Goal: Task Accomplishment & Management: Manage account settings

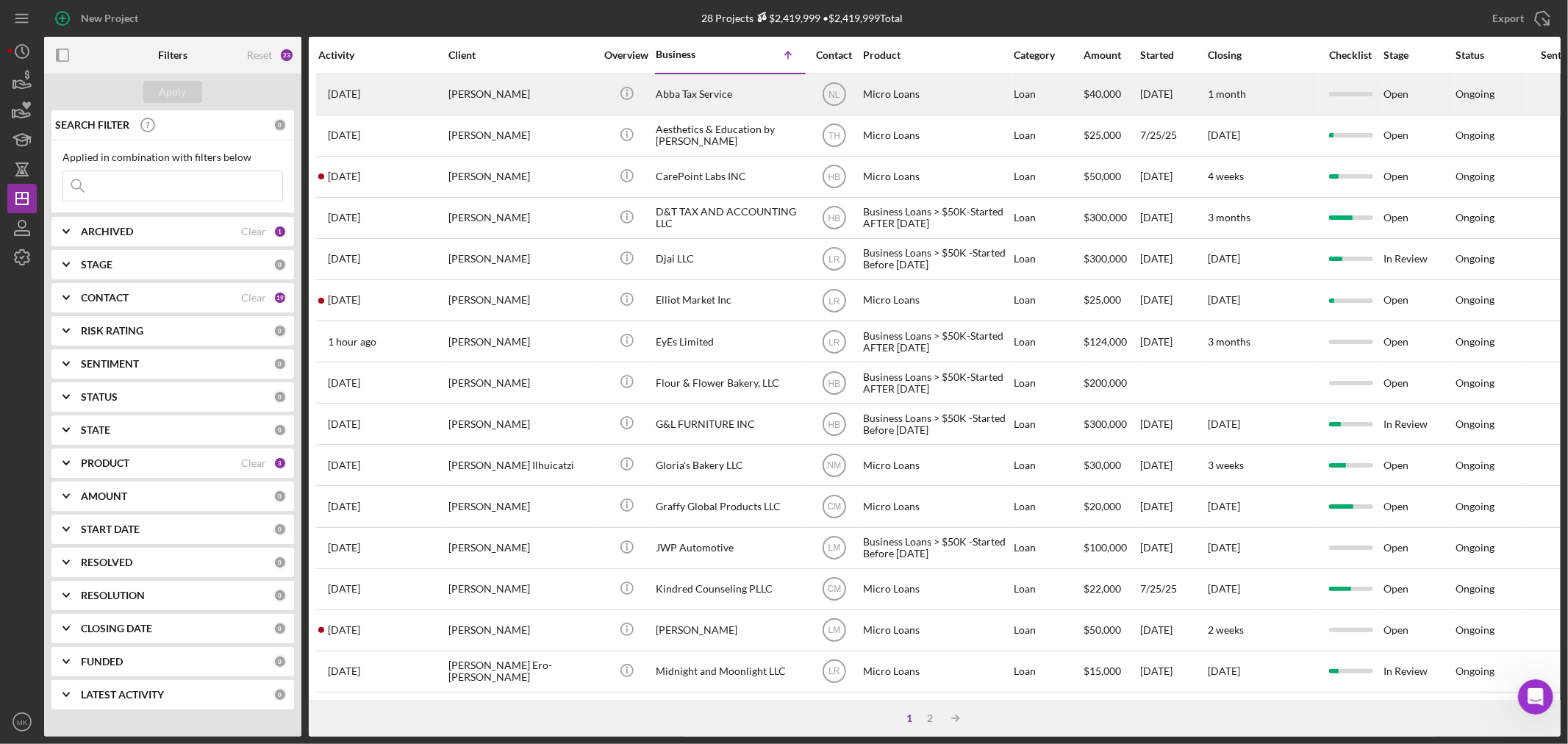
click at [478, 88] on div "[PERSON_NAME]" at bounding box center [522, 95] width 147 height 39
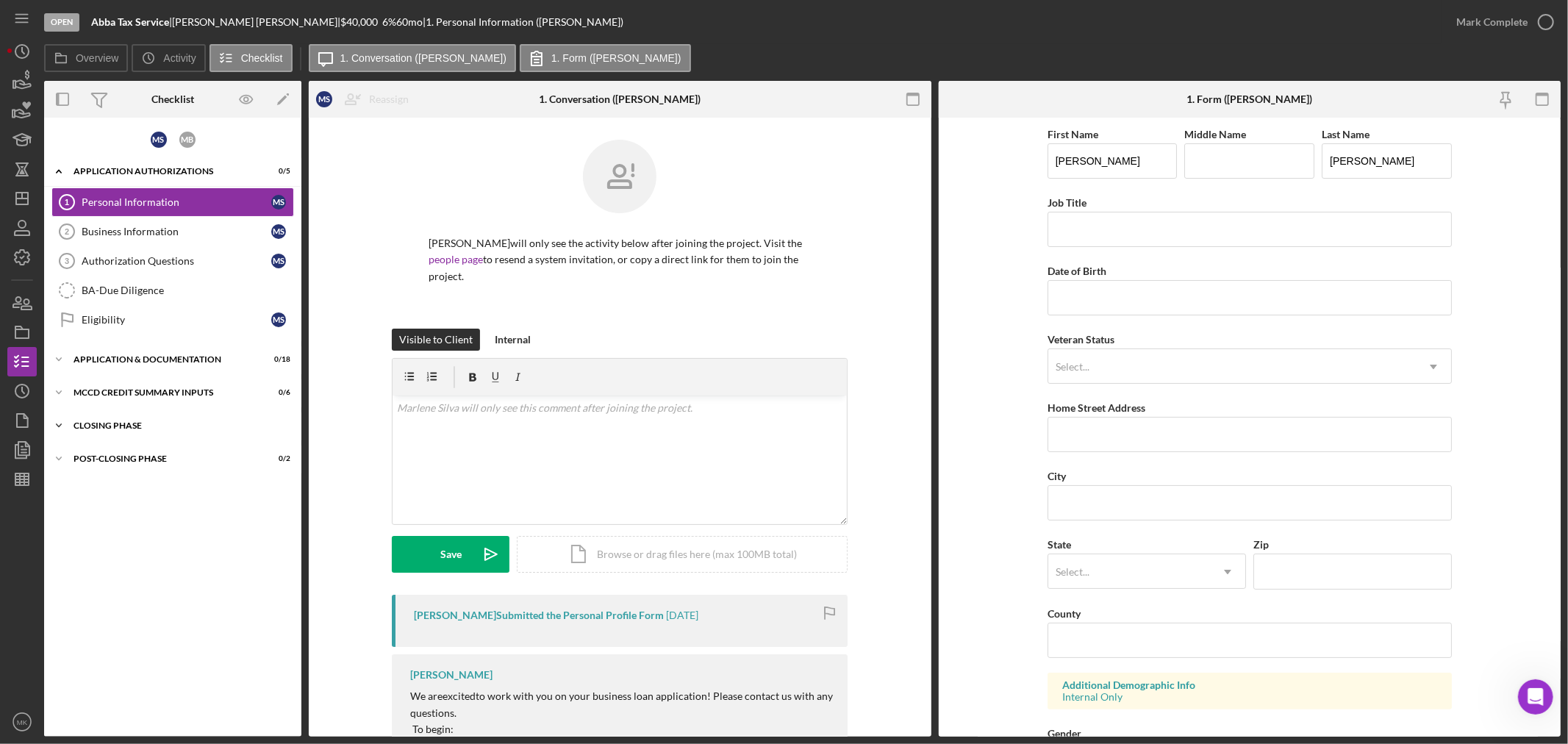
click at [59, 425] on icon "Icon/Expander" at bounding box center [59, 426] width 29 height 29
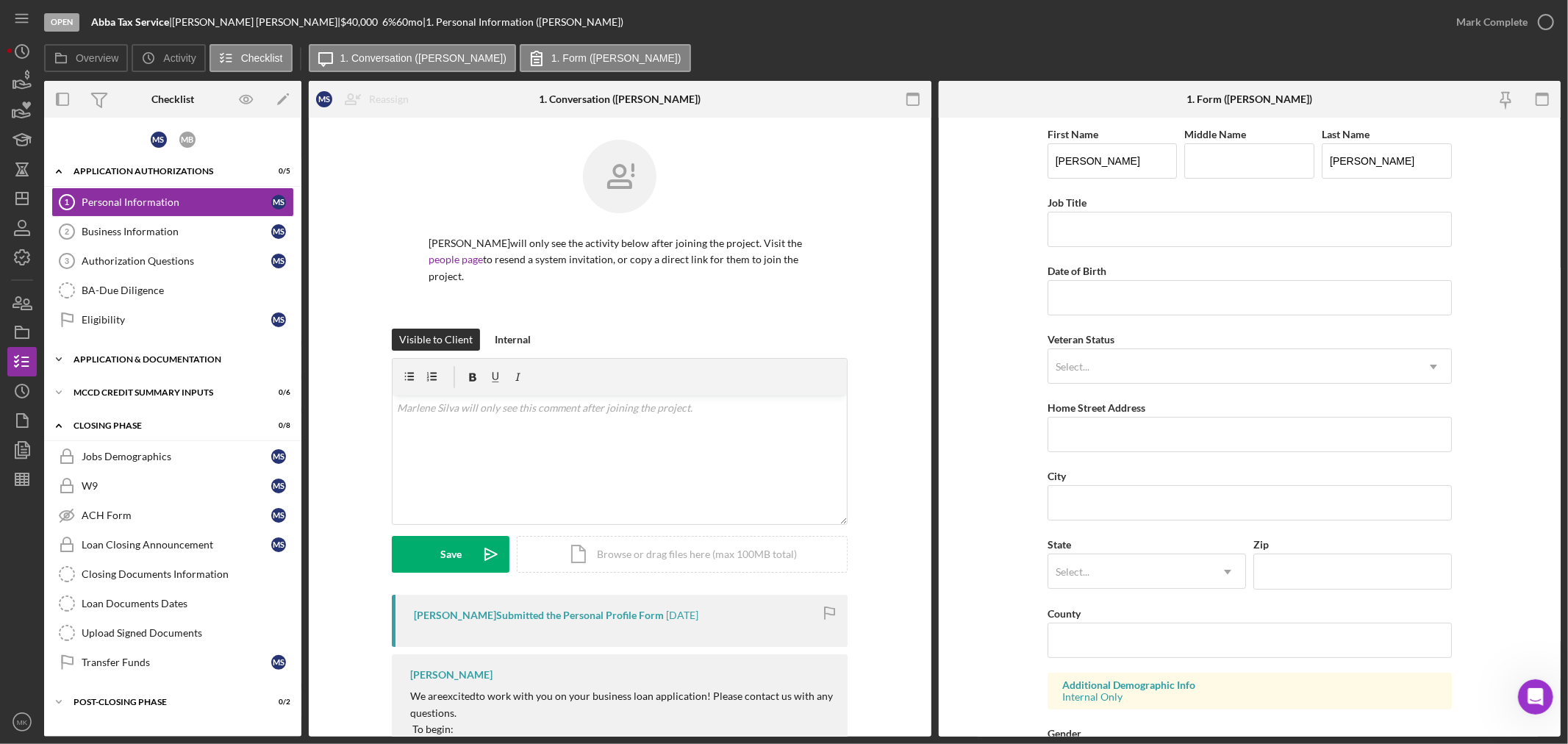
click at [61, 355] on icon "Icon/Expander" at bounding box center [59, 359] width 29 height 29
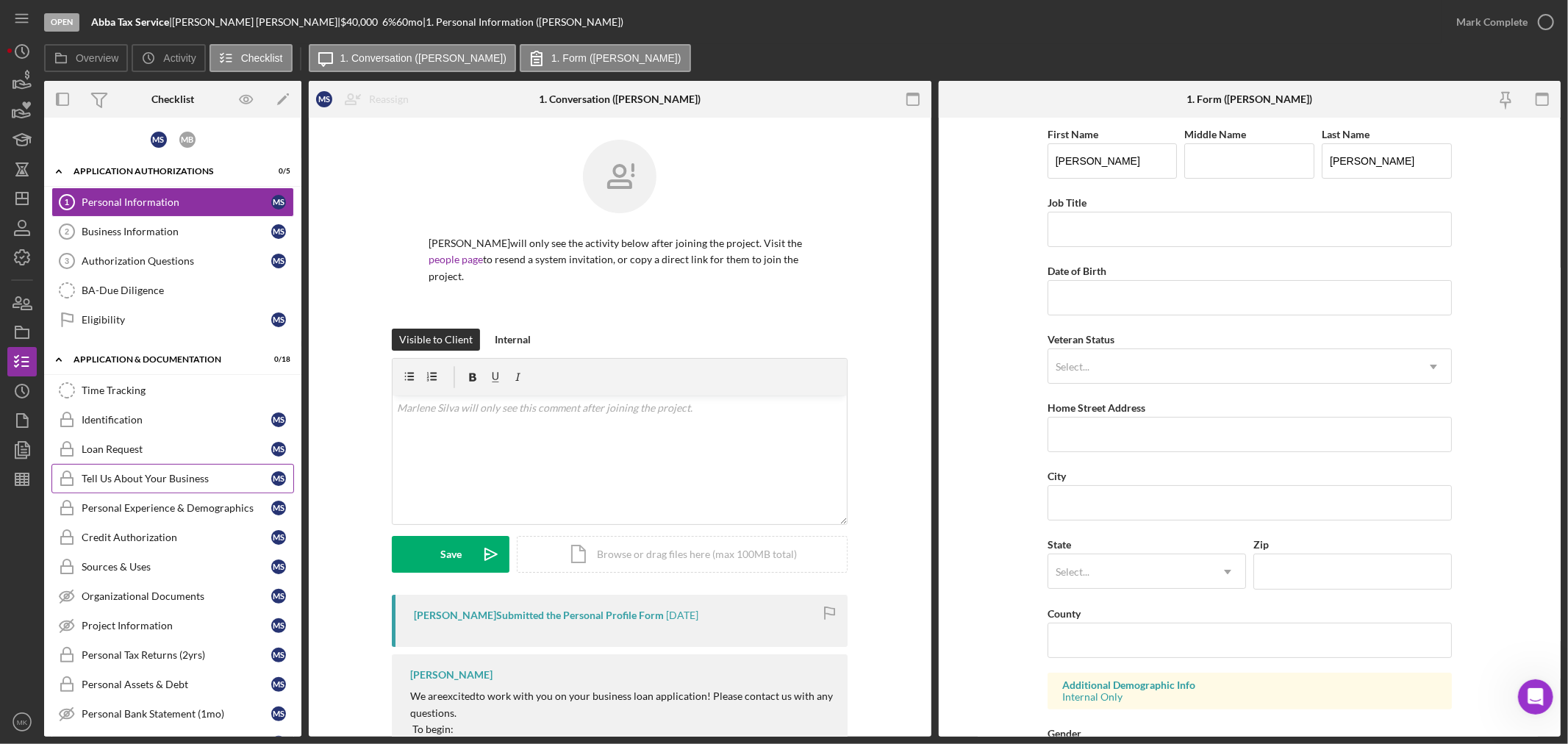
click at [192, 477] on div "Tell Us About Your Business" at bounding box center [176, 478] width 190 height 12
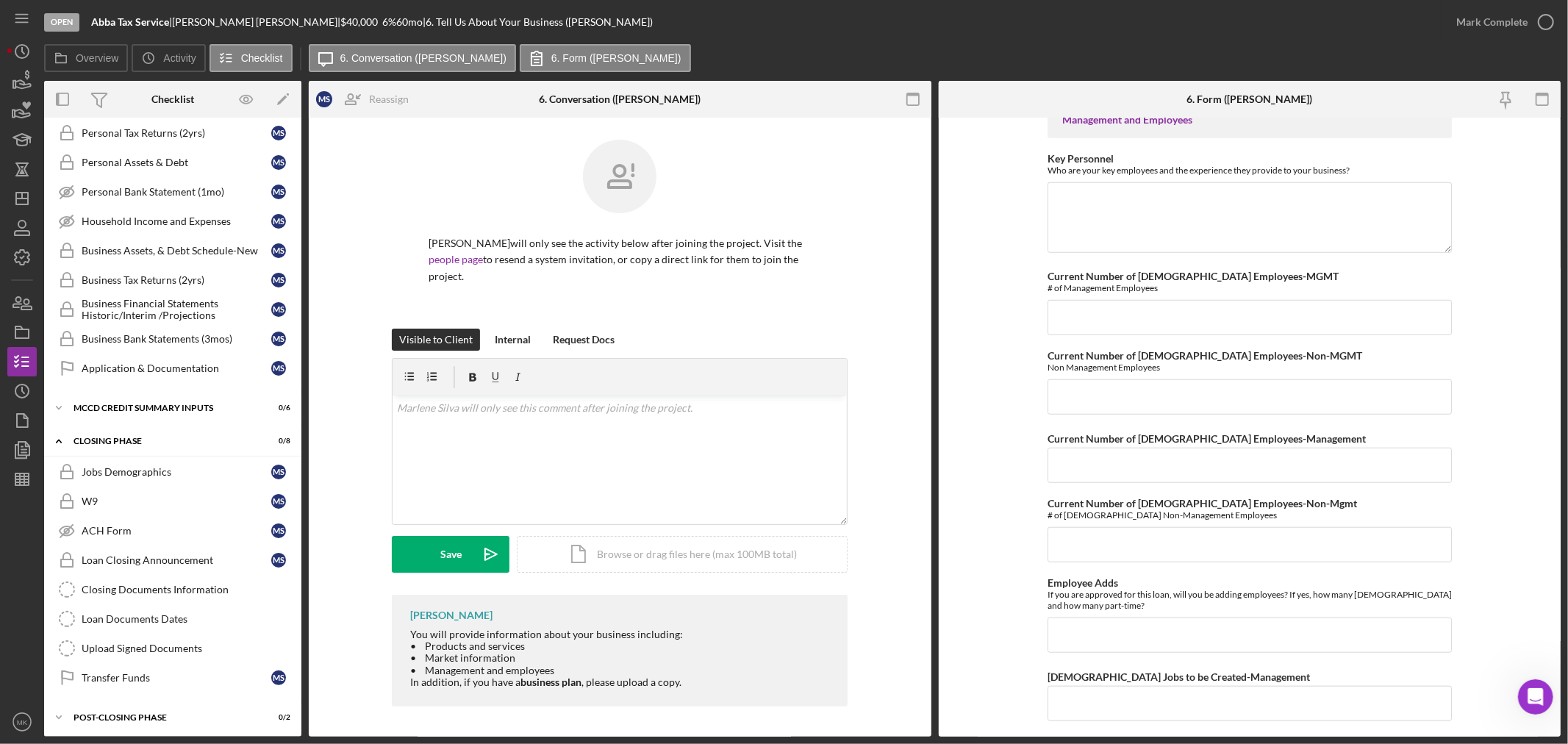
scroll to position [529, 0]
click at [144, 402] on div "MCCD Credit Summary Inputs" at bounding box center [178, 404] width 209 height 9
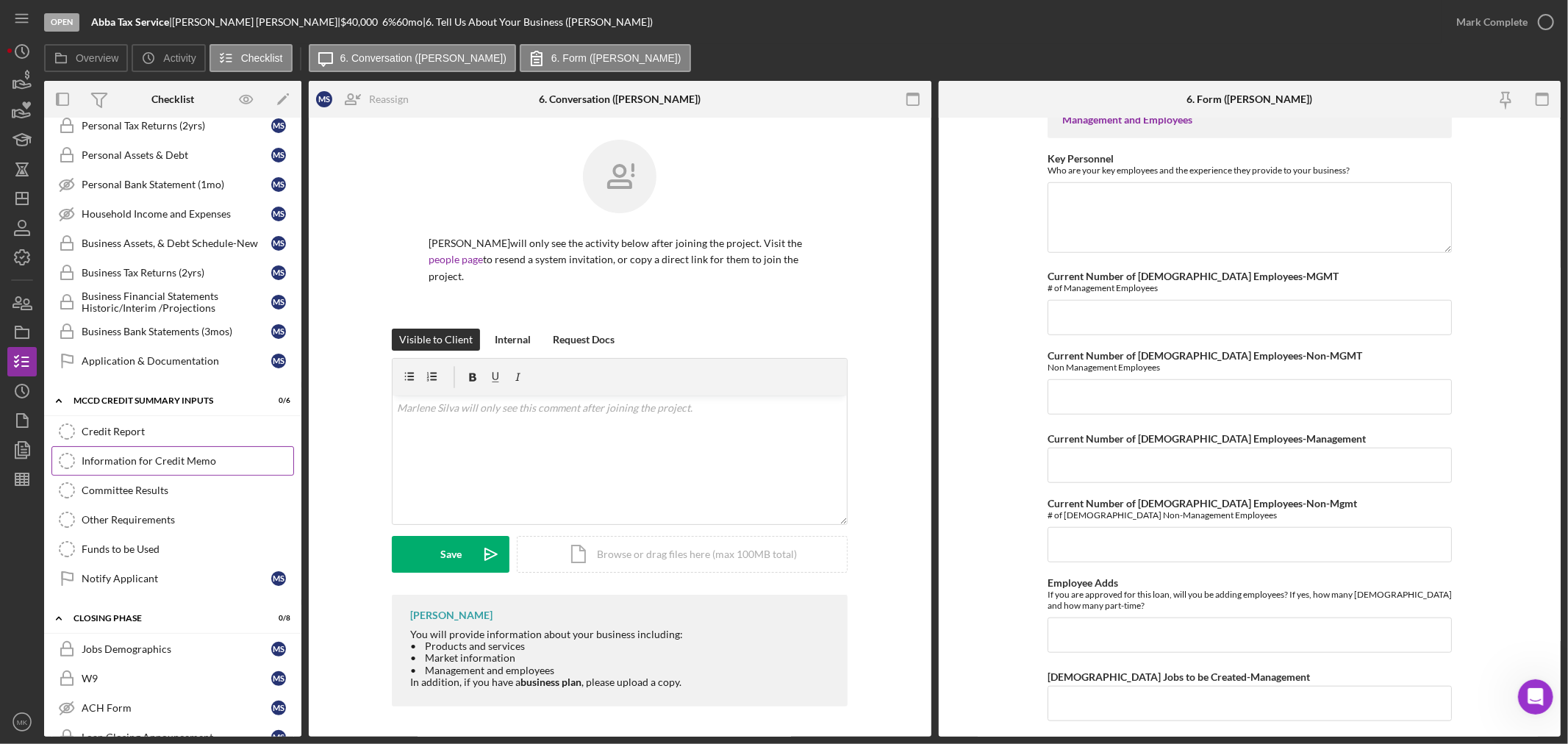
click at [178, 462] on div "Information for Credit Memo" at bounding box center [187, 460] width 212 height 12
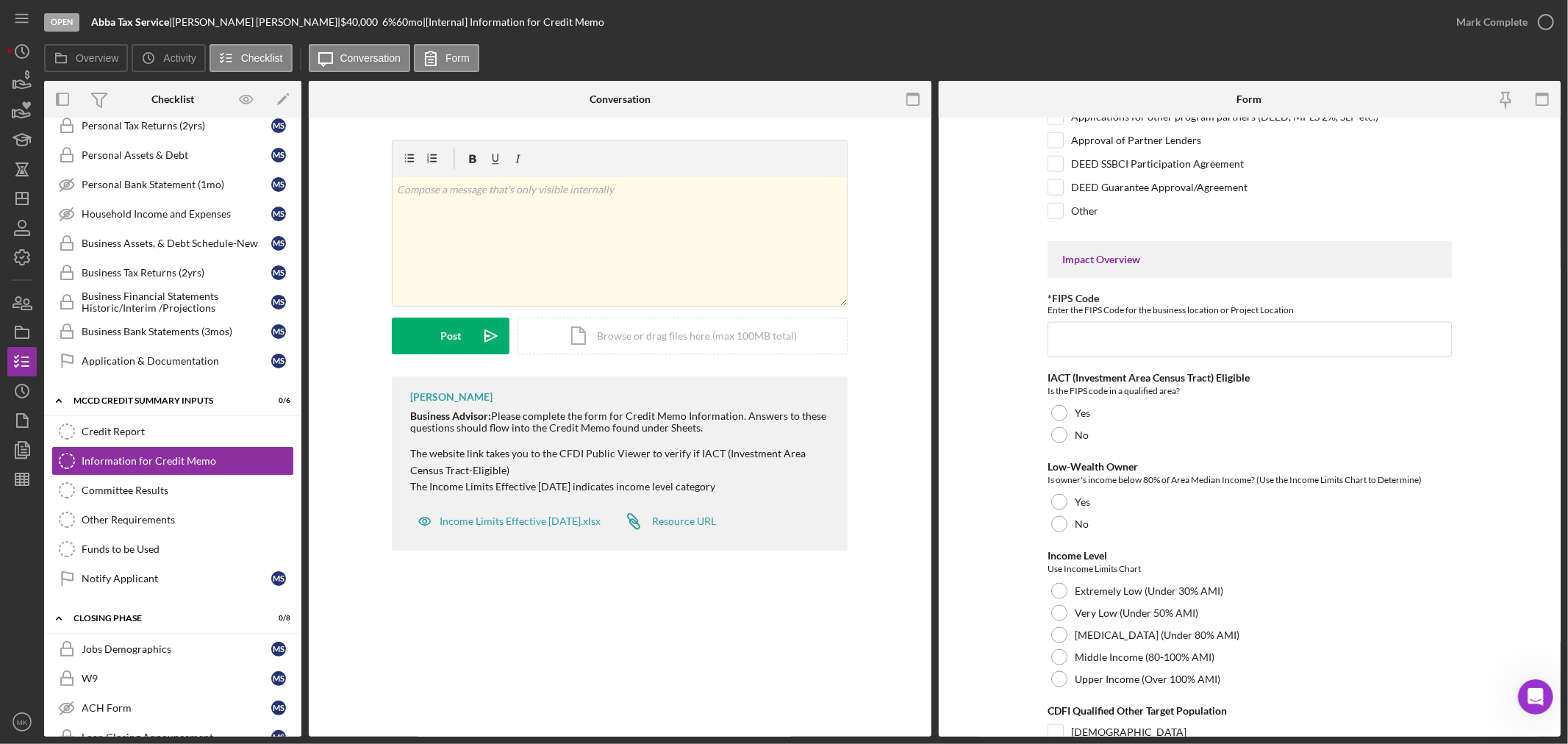
scroll to position [1553, 0]
click at [1064, 509] on div at bounding box center [1059, 502] width 16 height 16
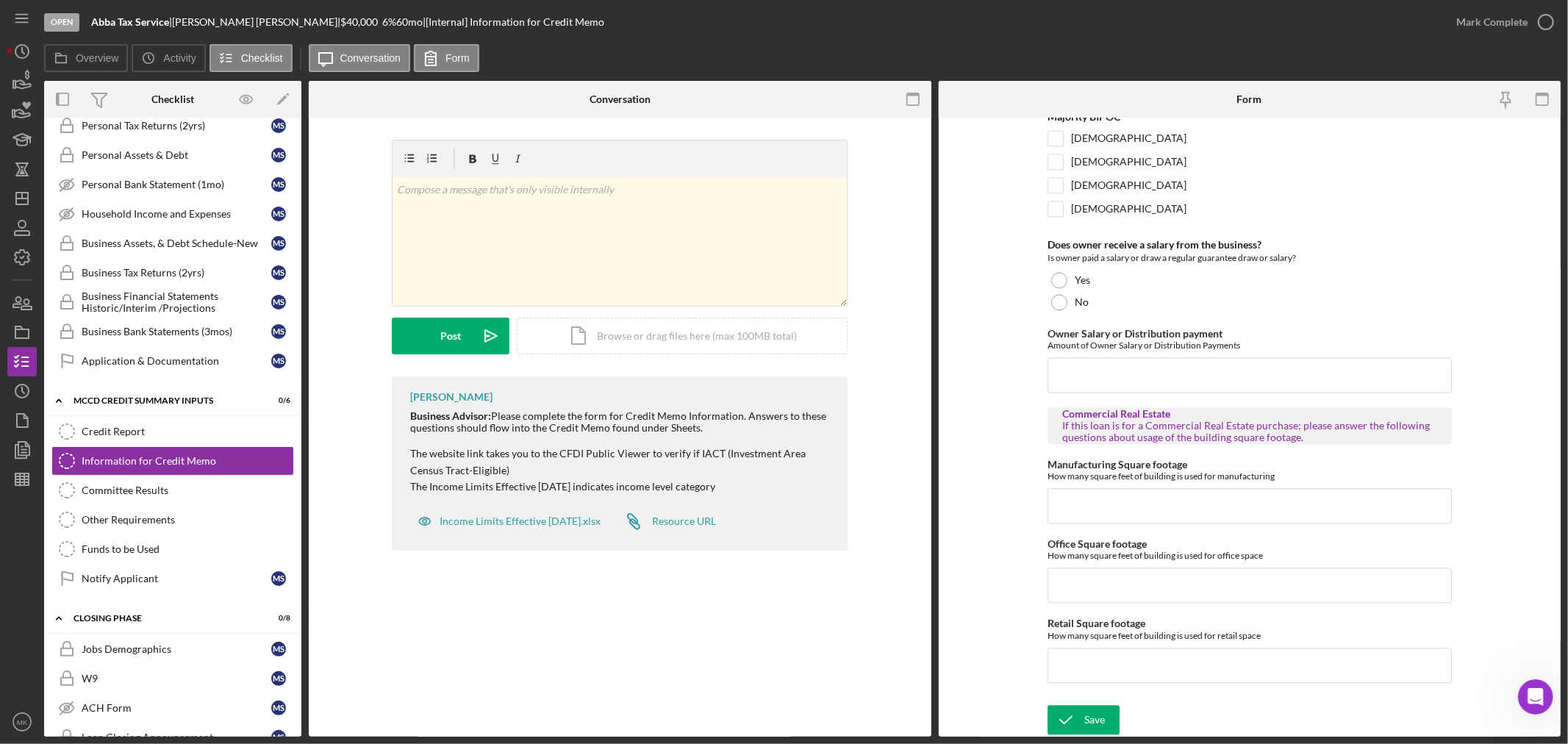
scroll to position [2486, 0]
click at [1093, 718] on div "Save" at bounding box center [1094, 720] width 20 height 29
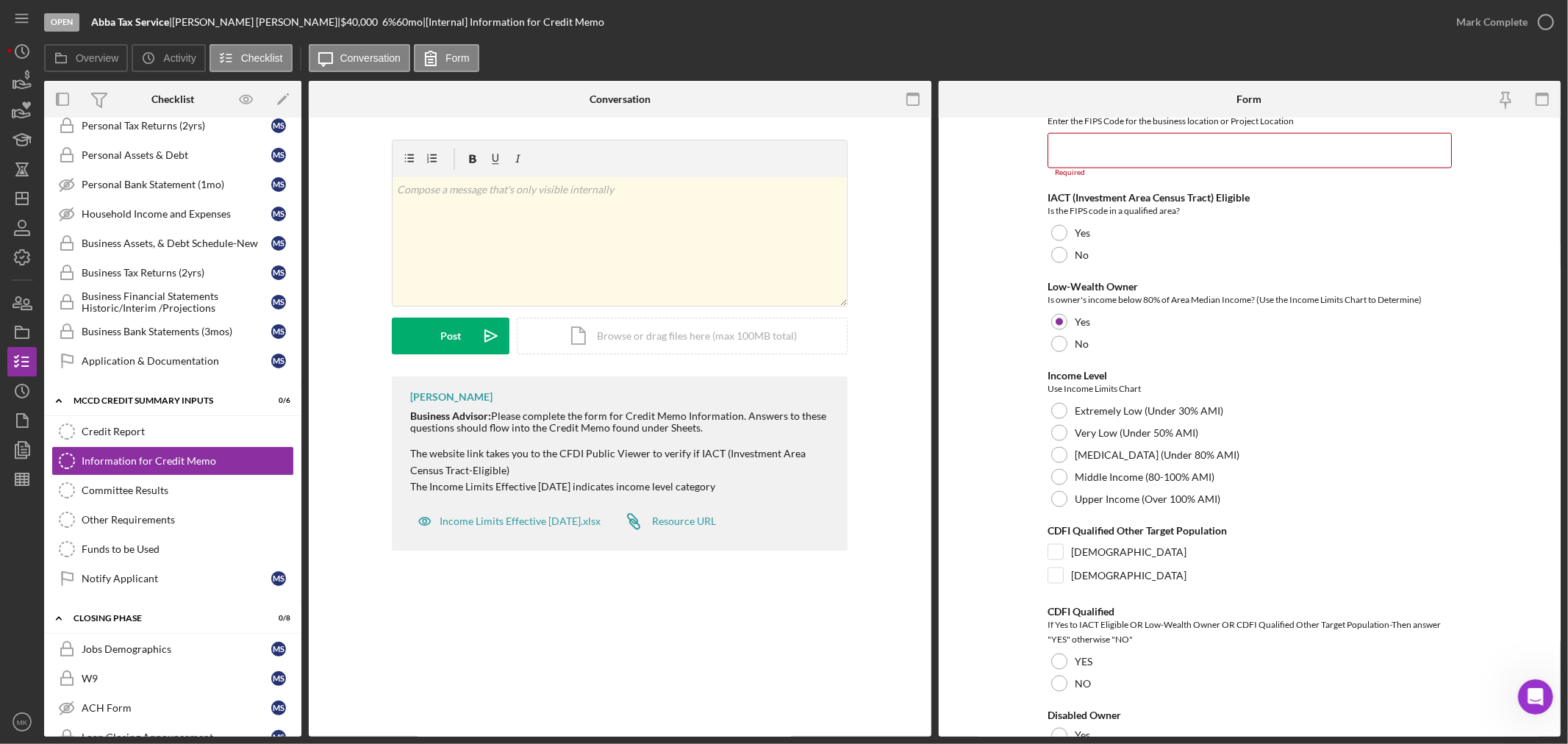
scroll to position [1731, 0]
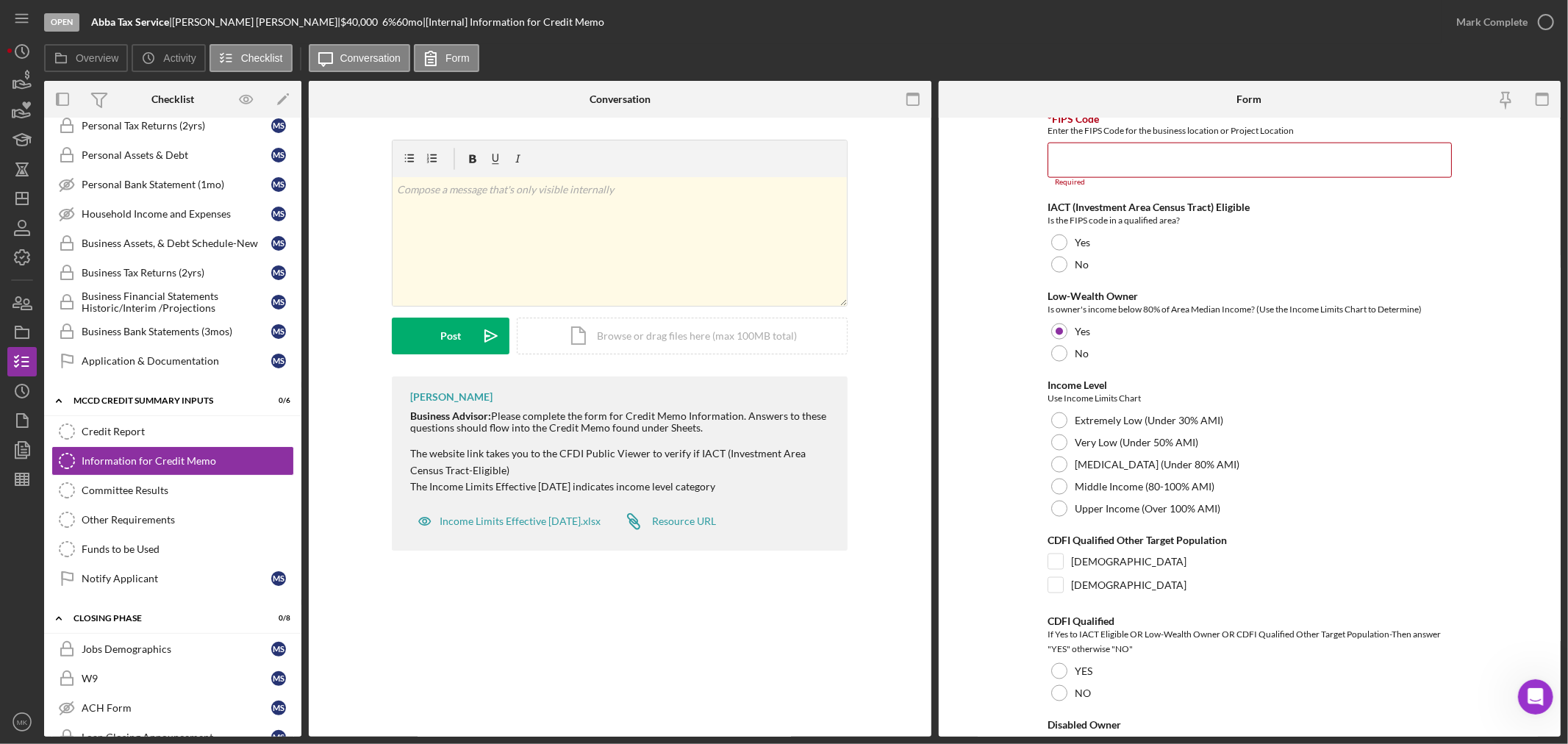
click at [885, 380] on div "[PERSON_NAME] Business Advisor: Please complete the form for Credit Memo Inform…" at bounding box center [620, 467] width 578 height 182
click at [1064, 332] on div at bounding box center [1059, 332] width 16 height 16
click at [197, 464] on div "Information for Credit Memo" at bounding box center [187, 460] width 212 height 12
click at [219, 428] on div "Credit Report" at bounding box center [187, 431] width 212 height 12
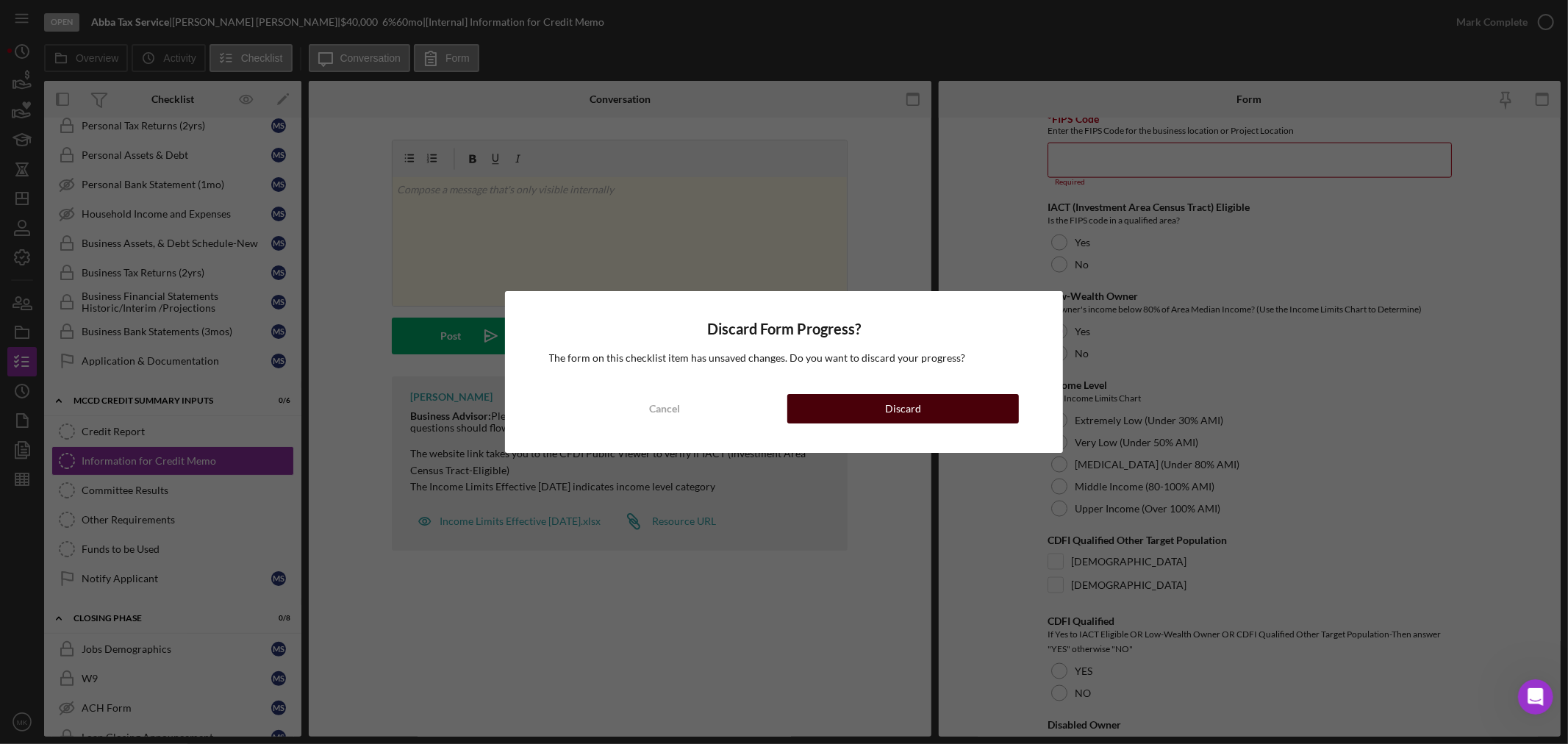
click at [930, 408] on button "Discard" at bounding box center [903, 409] width 232 height 29
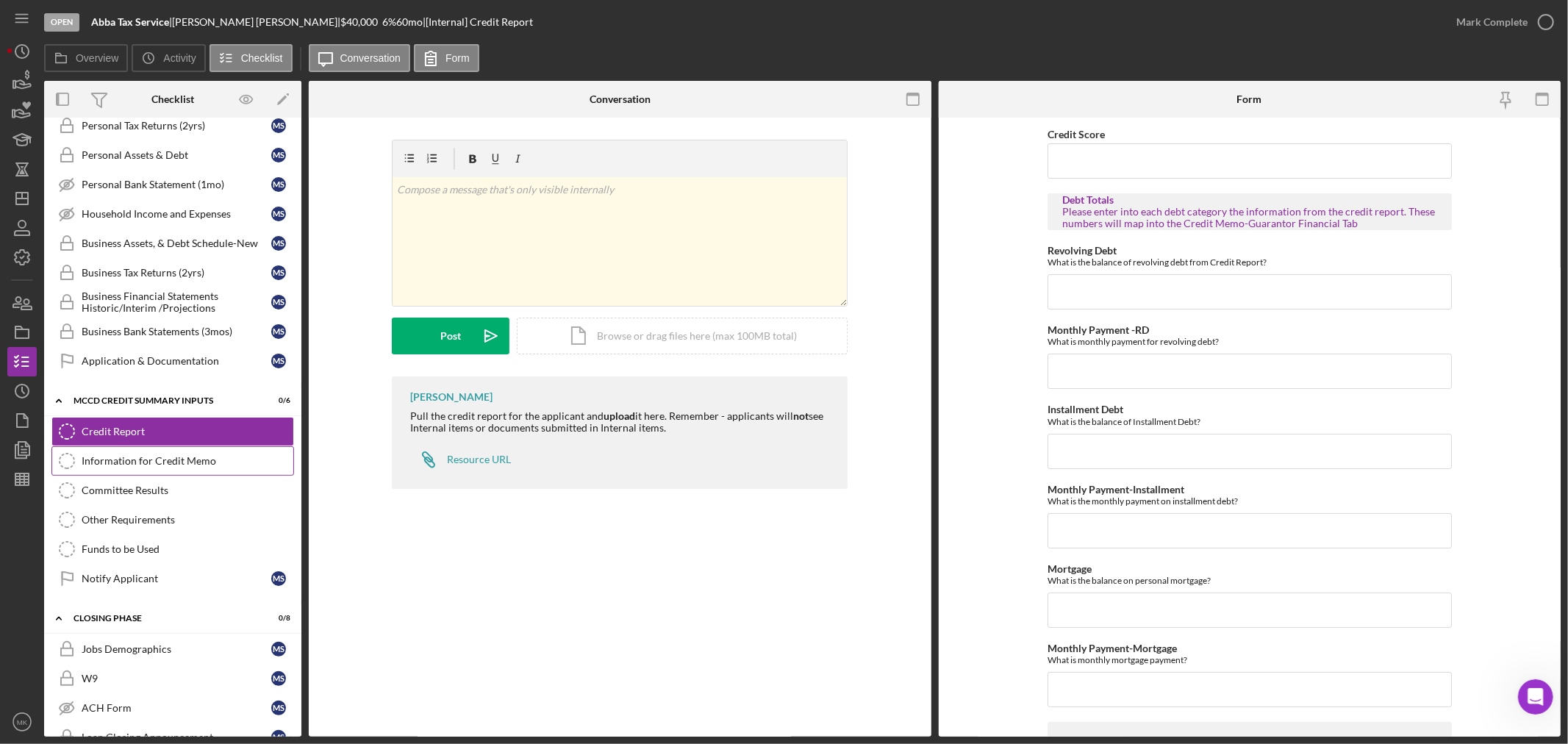
click at [207, 466] on div "Information for Credit Memo" at bounding box center [187, 460] width 212 height 12
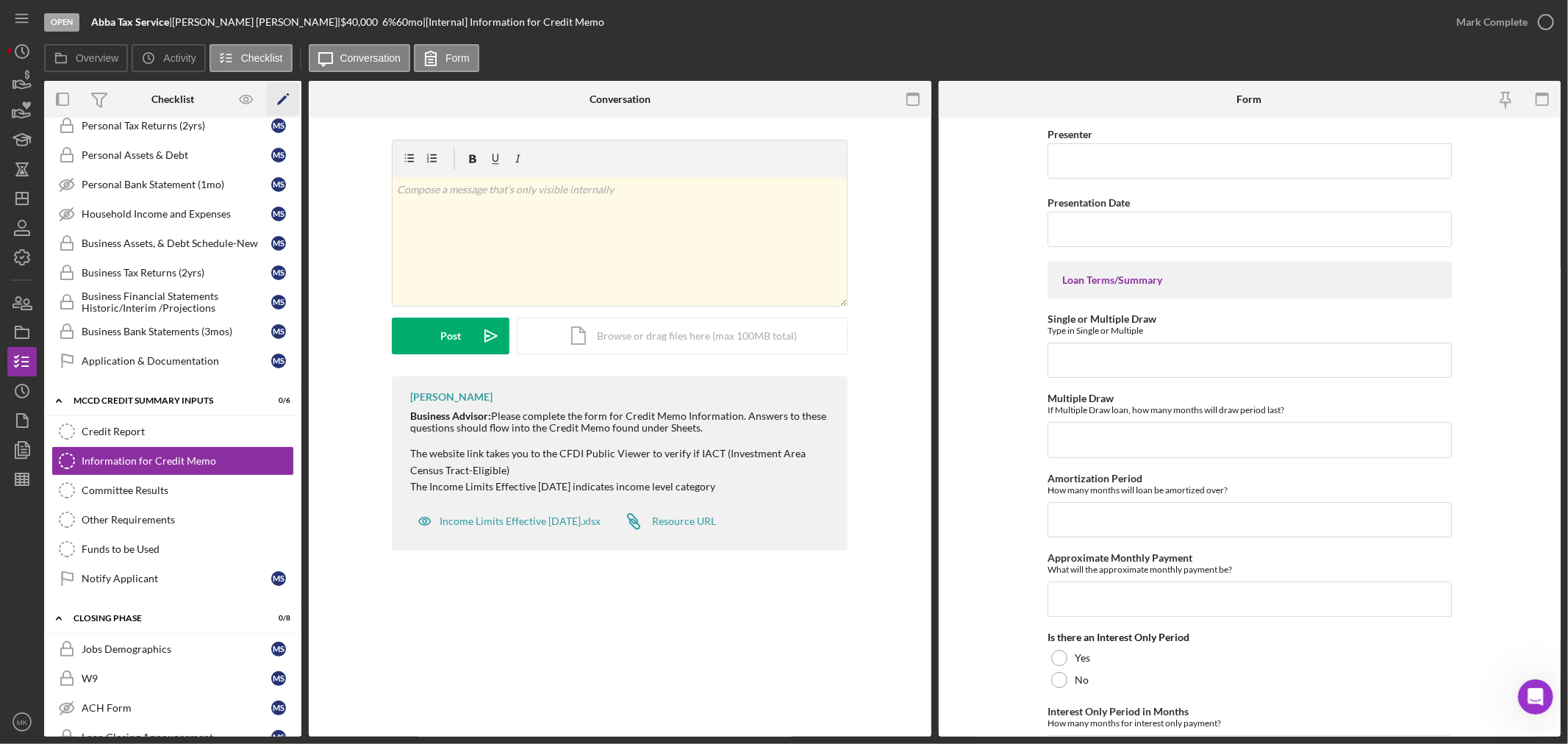
click at [288, 99] on icon "Icon/Edit" at bounding box center [283, 99] width 33 height 33
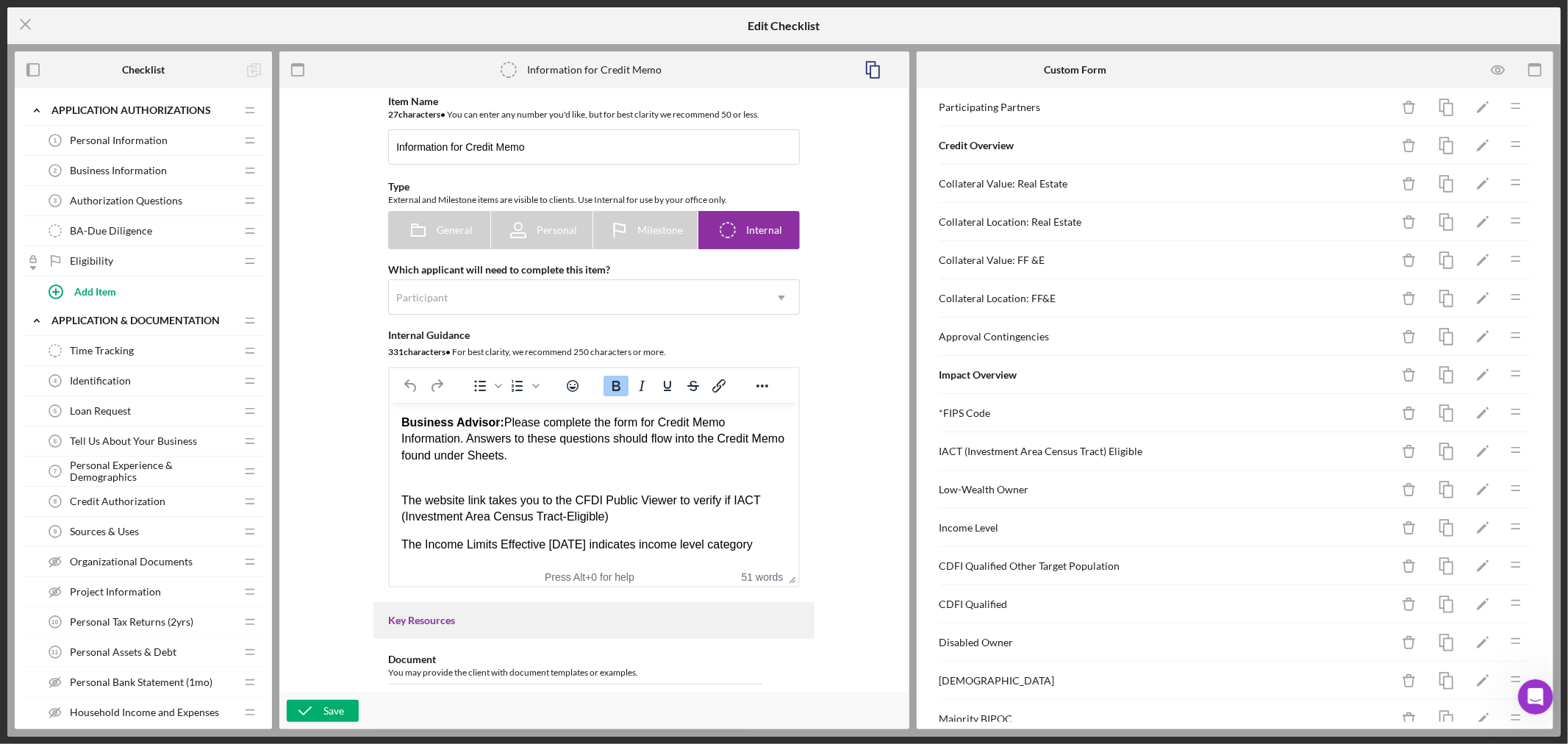
scroll to position [490, 0]
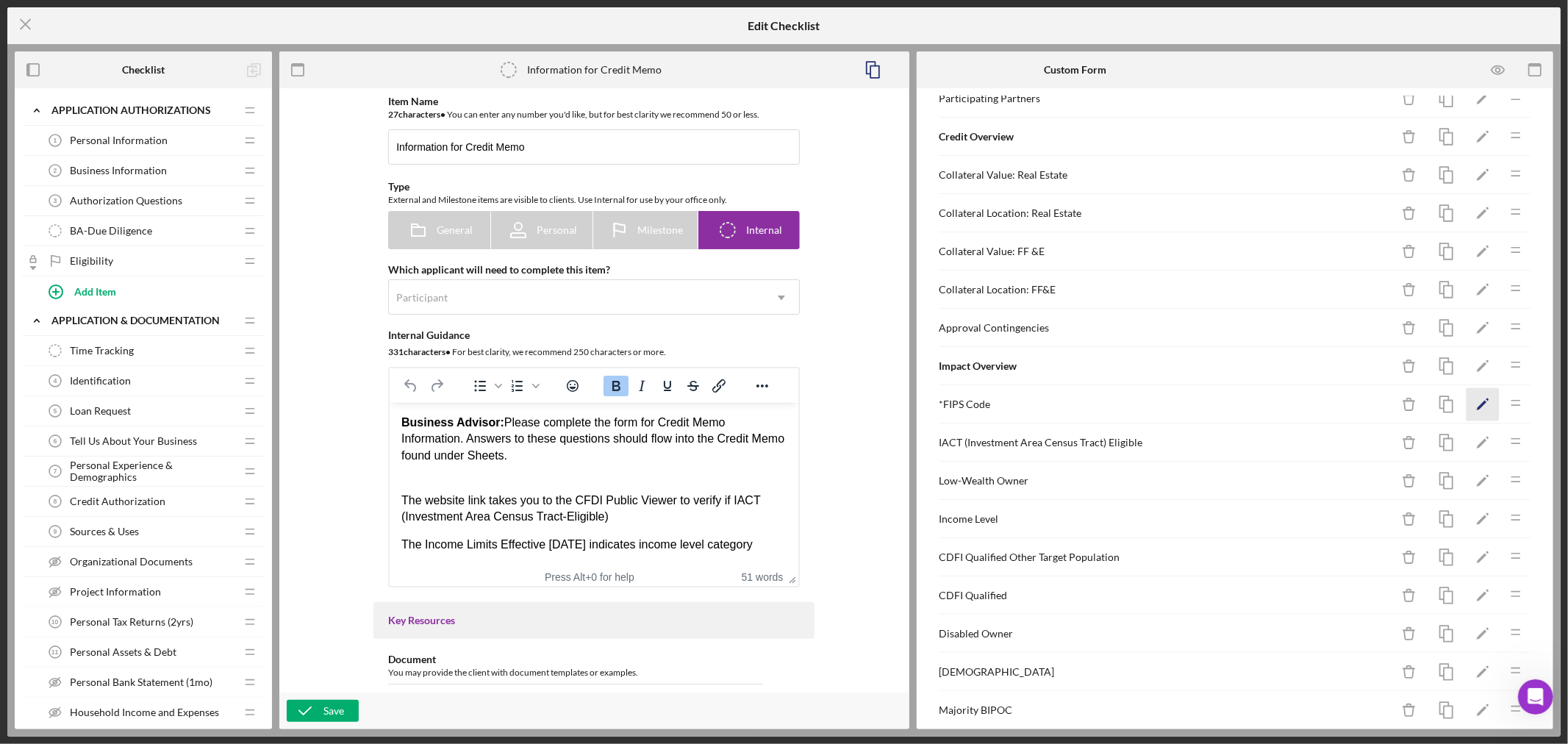
click at [1469, 406] on icon "Icon/Edit" at bounding box center [1482, 405] width 33 height 33
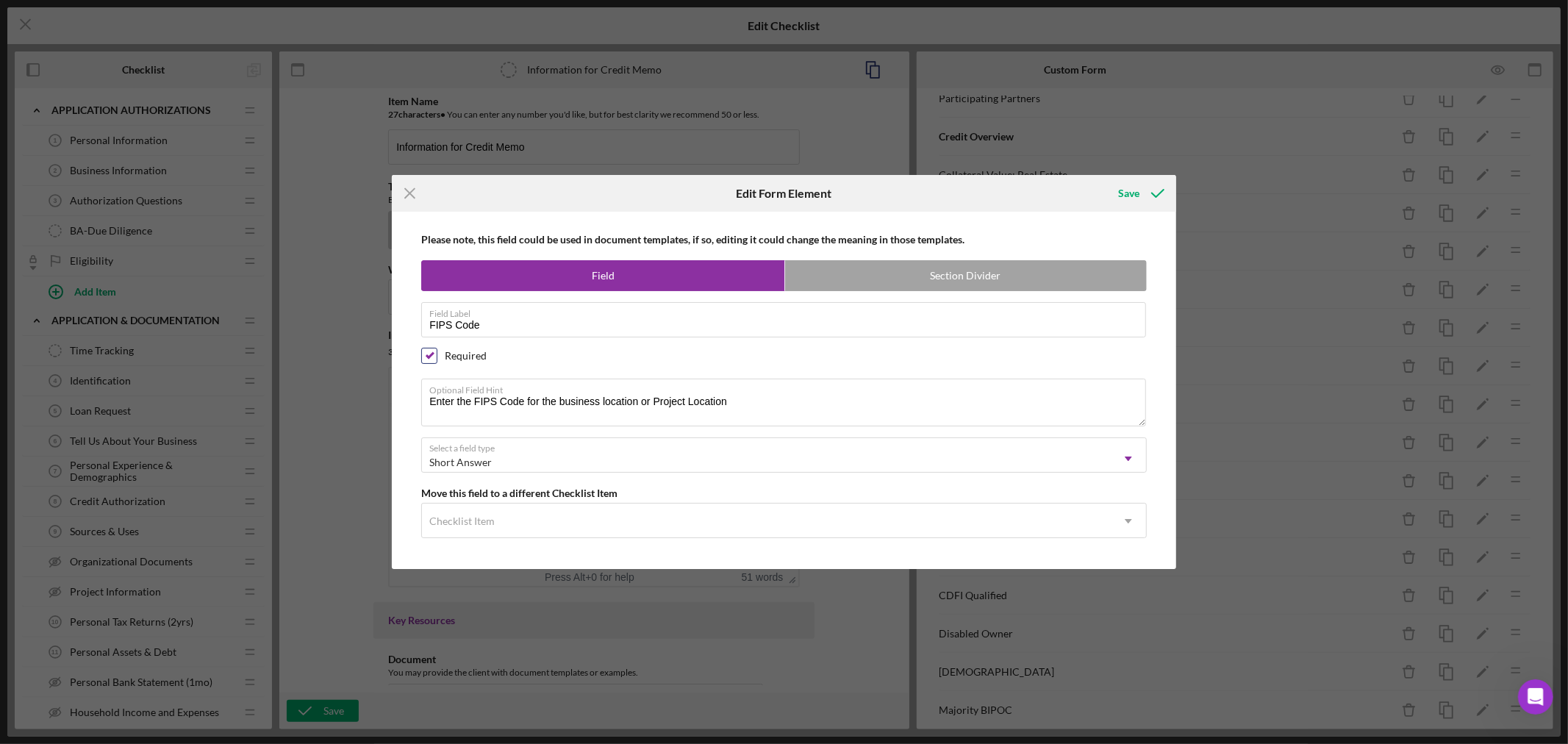
click at [431, 355] on input "checkbox" at bounding box center [430, 355] width 15 height 15
checkbox input "false"
click at [1134, 192] on div "Save" at bounding box center [1129, 193] width 21 height 29
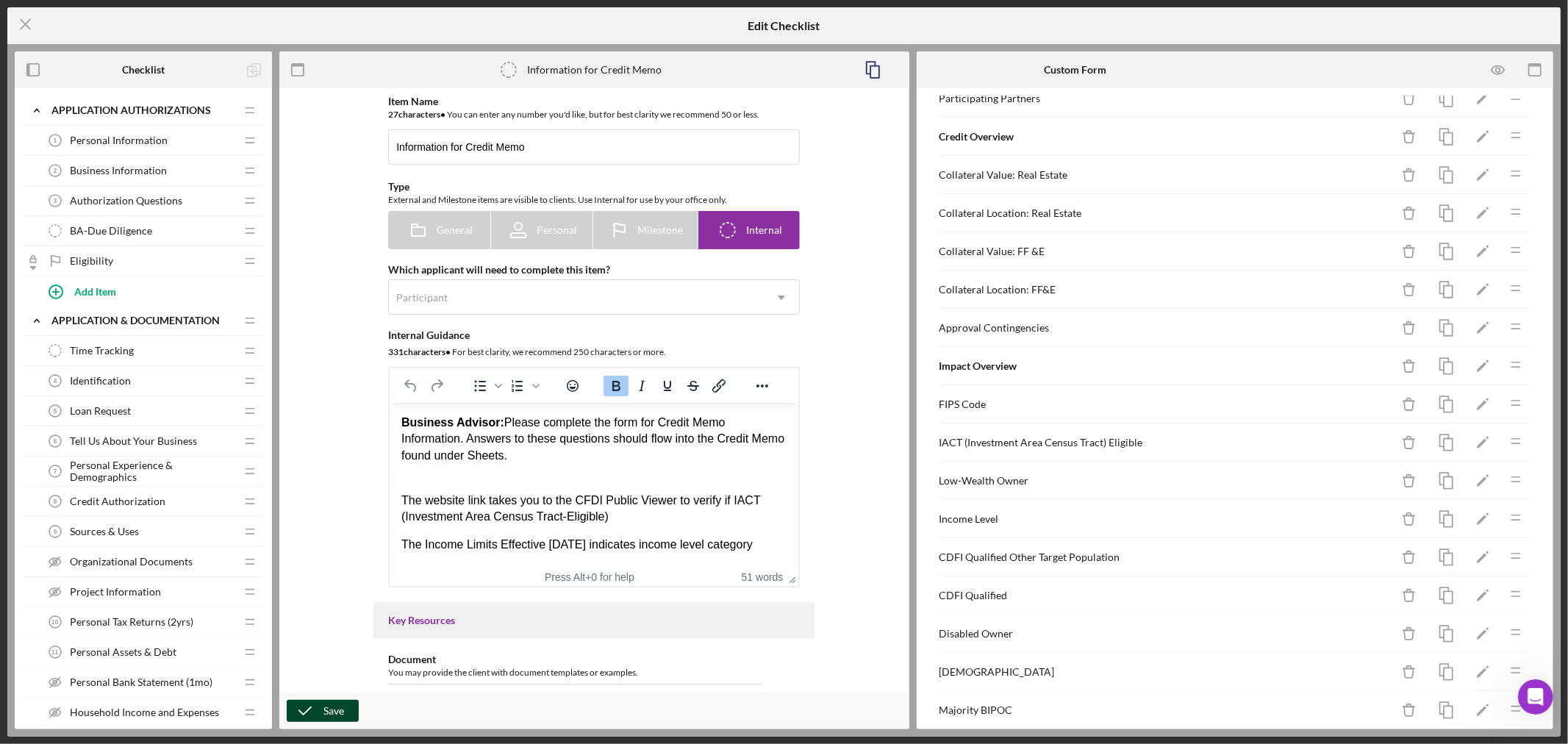
click at [324, 713] on div "Save" at bounding box center [333, 711] width 20 height 22
click at [27, 23] on line at bounding box center [25, 25] width 10 height 10
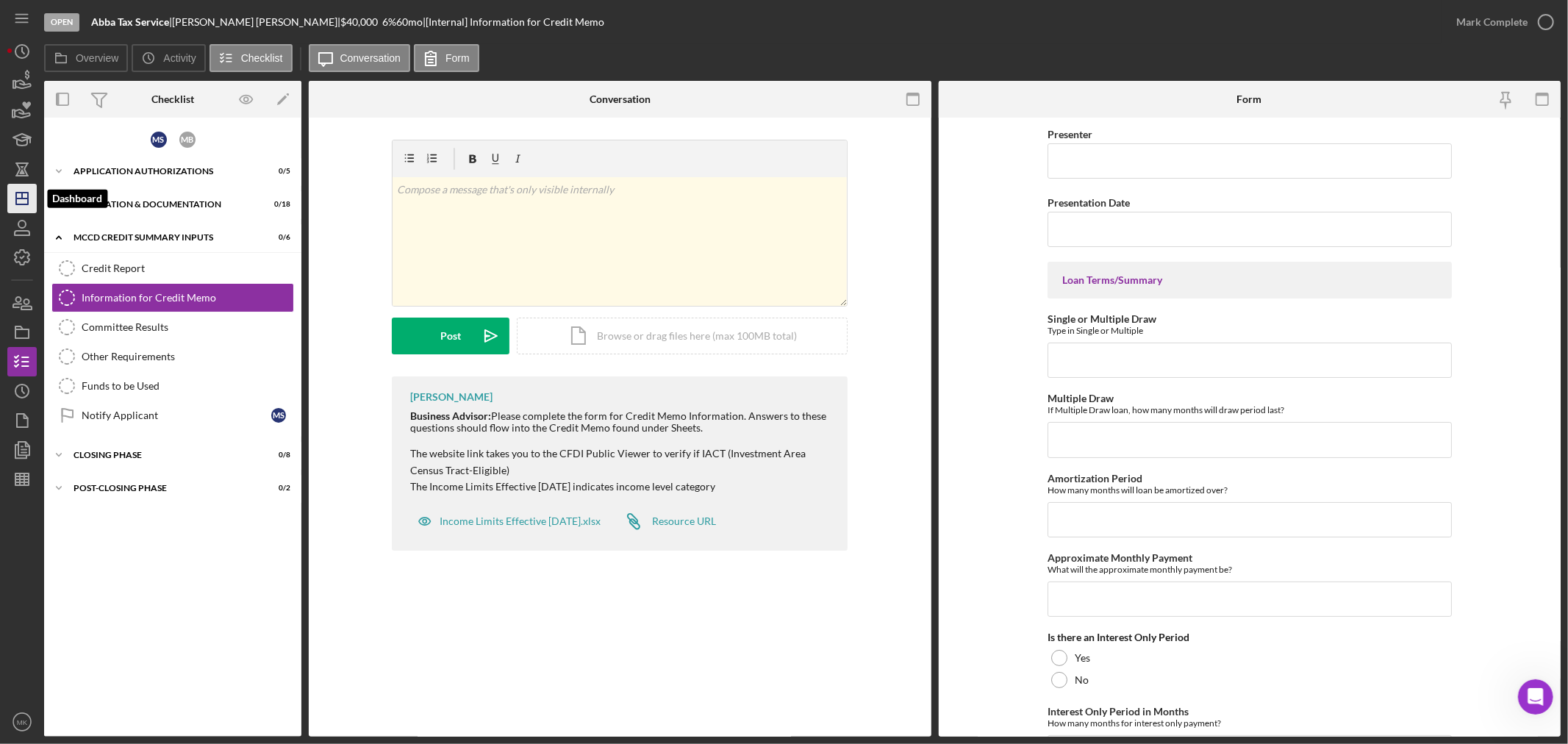
click at [23, 199] on line "button" at bounding box center [22, 199] width 12 height 0
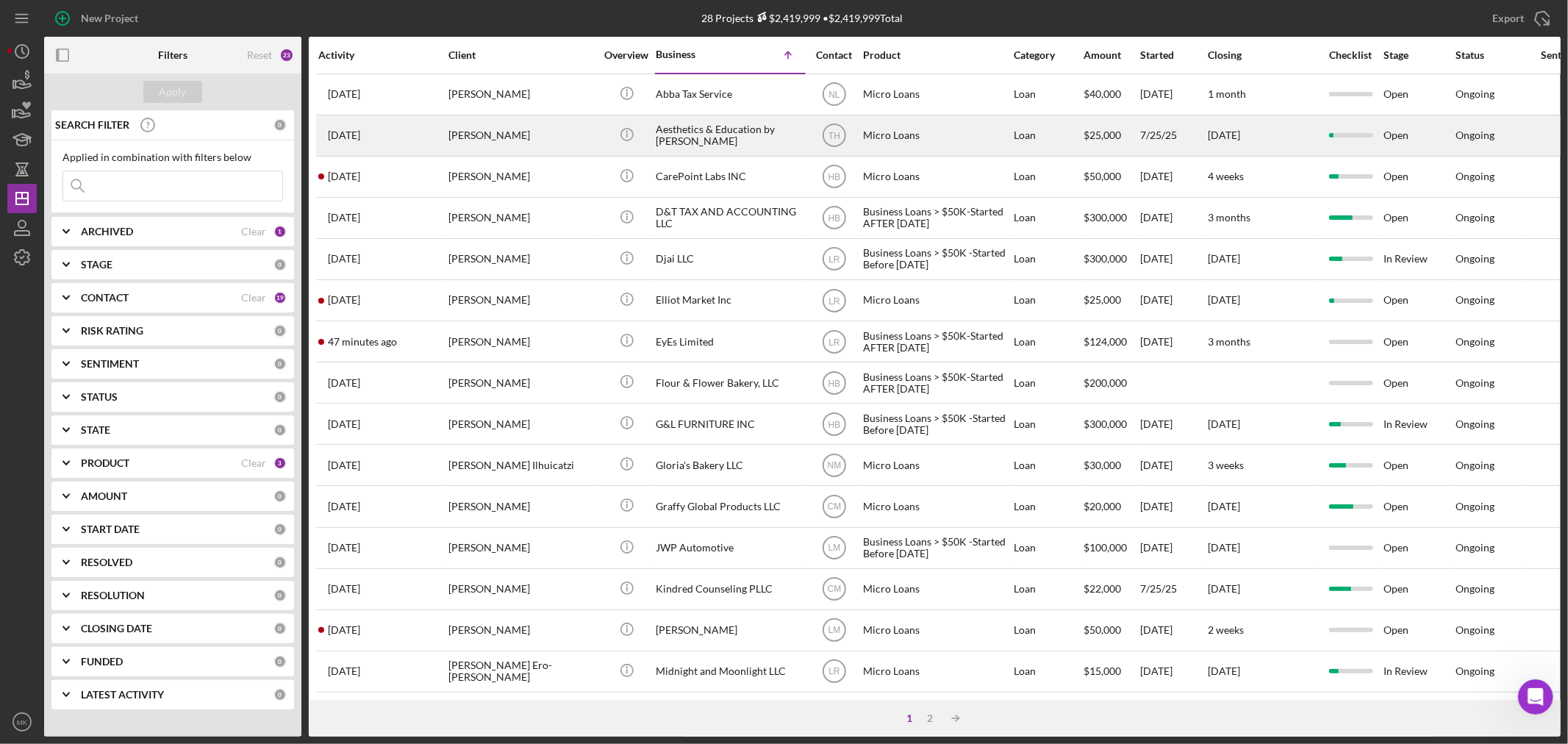
click at [711, 132] on div "Aesthetics & Education by [PERSON_NAME]" at bounding box center [729, 136] width 147 height 39
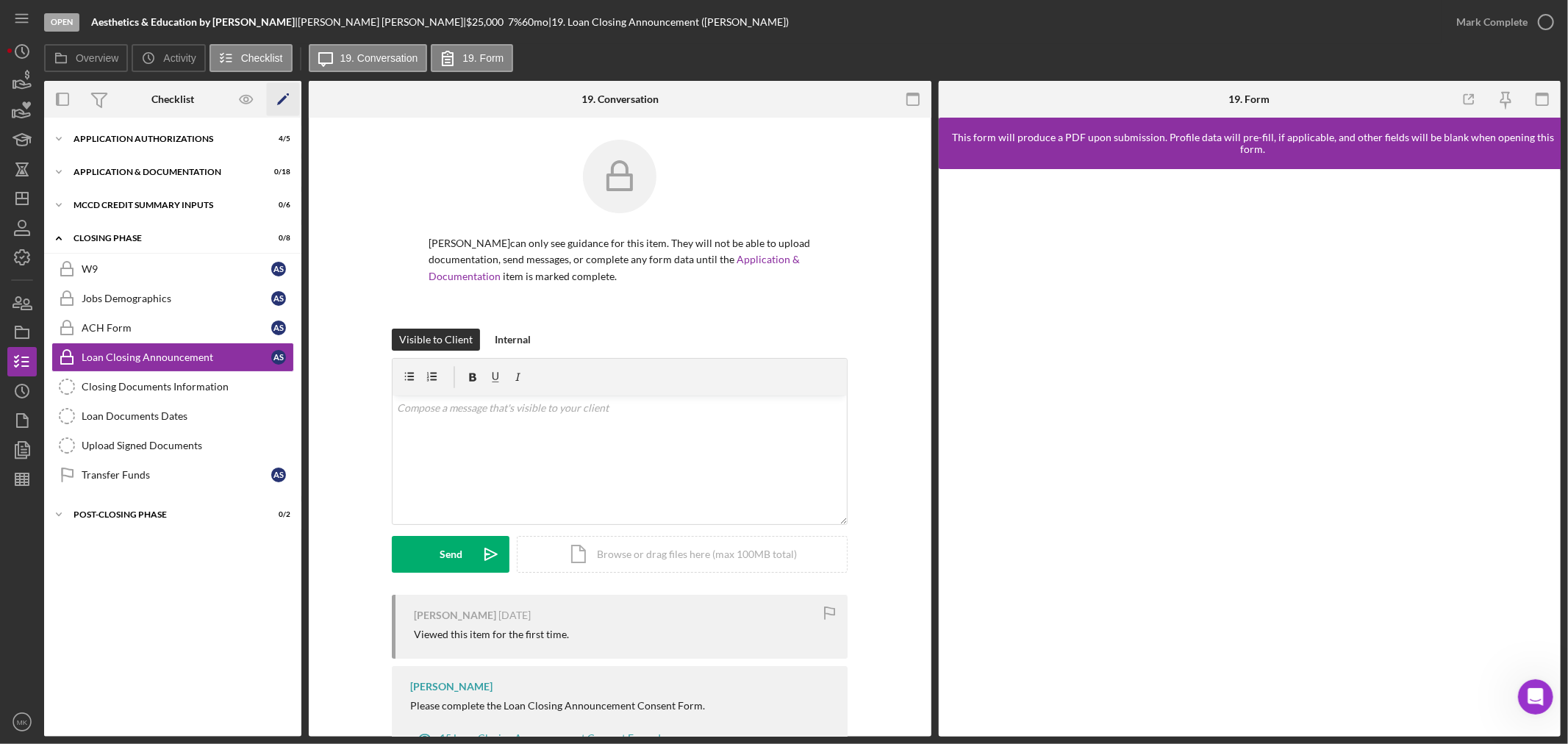
click at [285, 96] on polygon "button" at bounding box center [282, 100] width 10 height 11
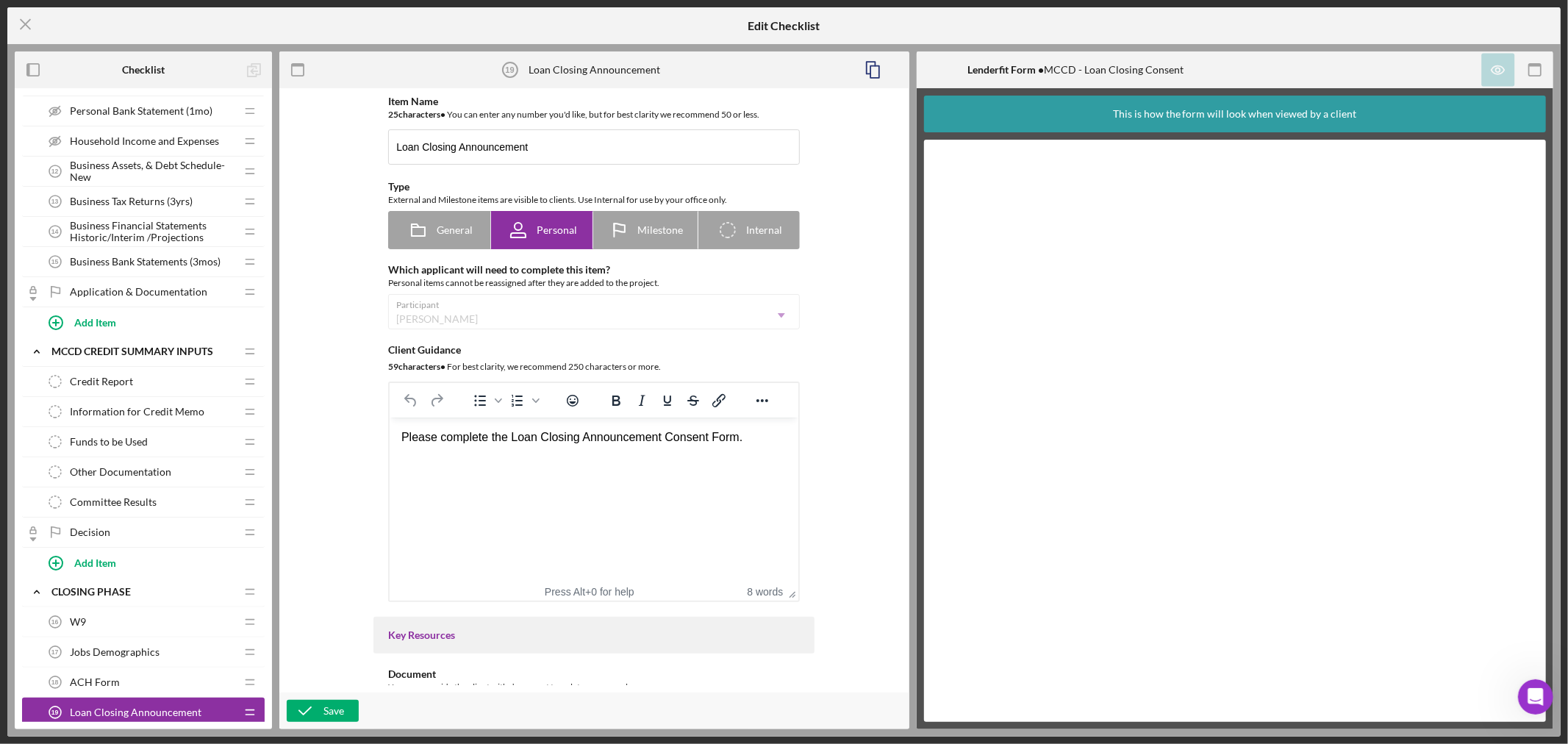
scroll to position [653, 0]
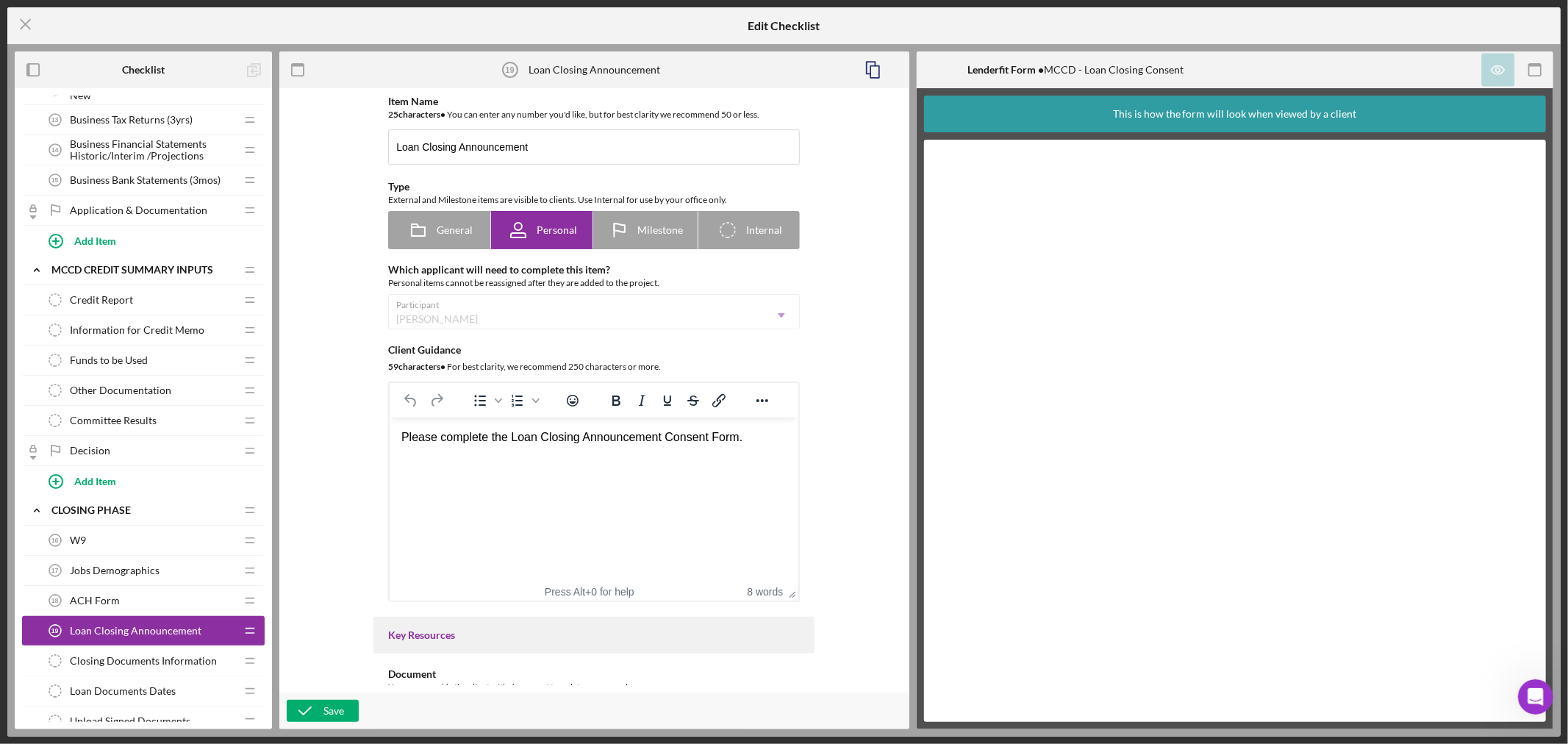
click at [188, 326] on span "Information for Credit Memo" at bounding box center [136, 330] width 135 height 12
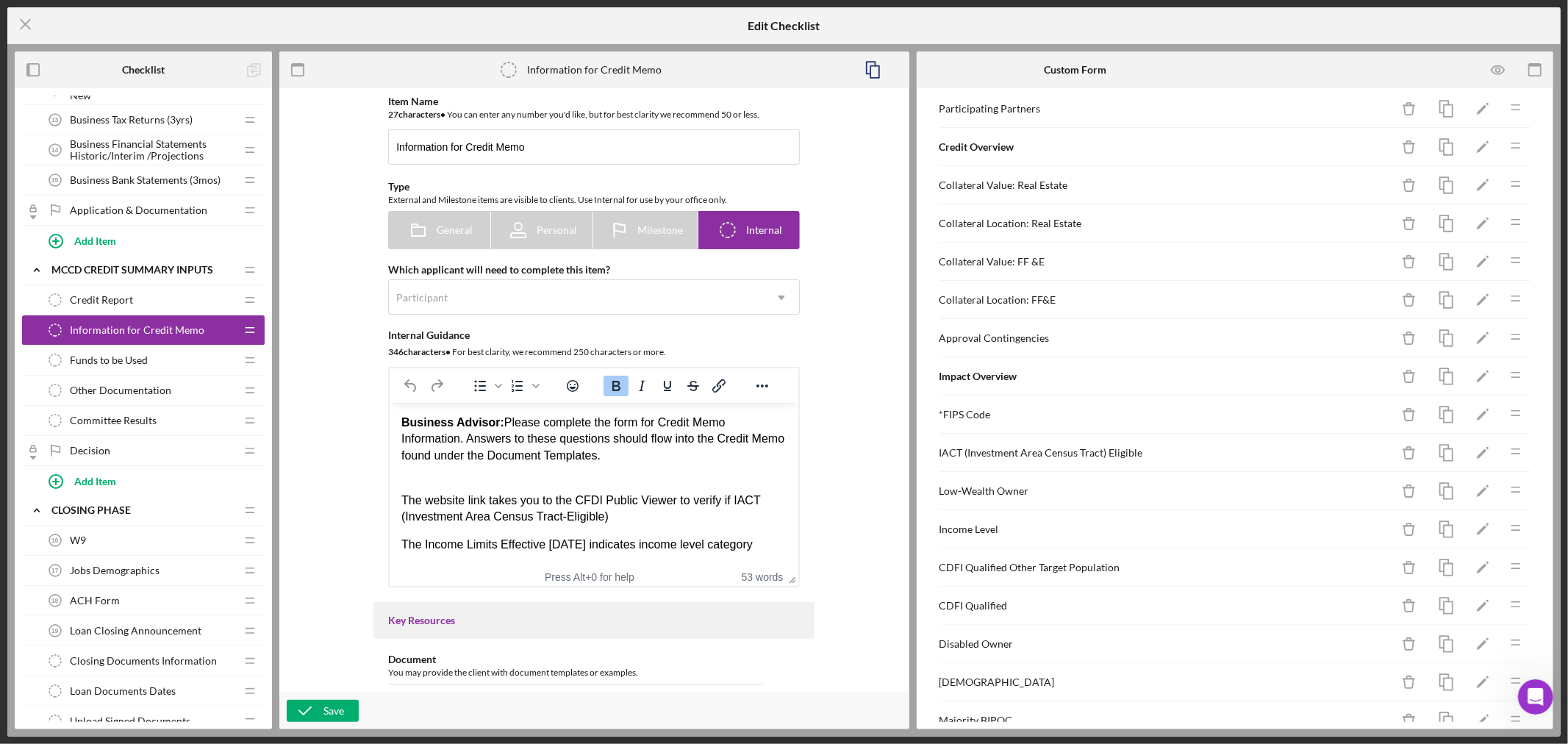
scroll to position [490, 0]
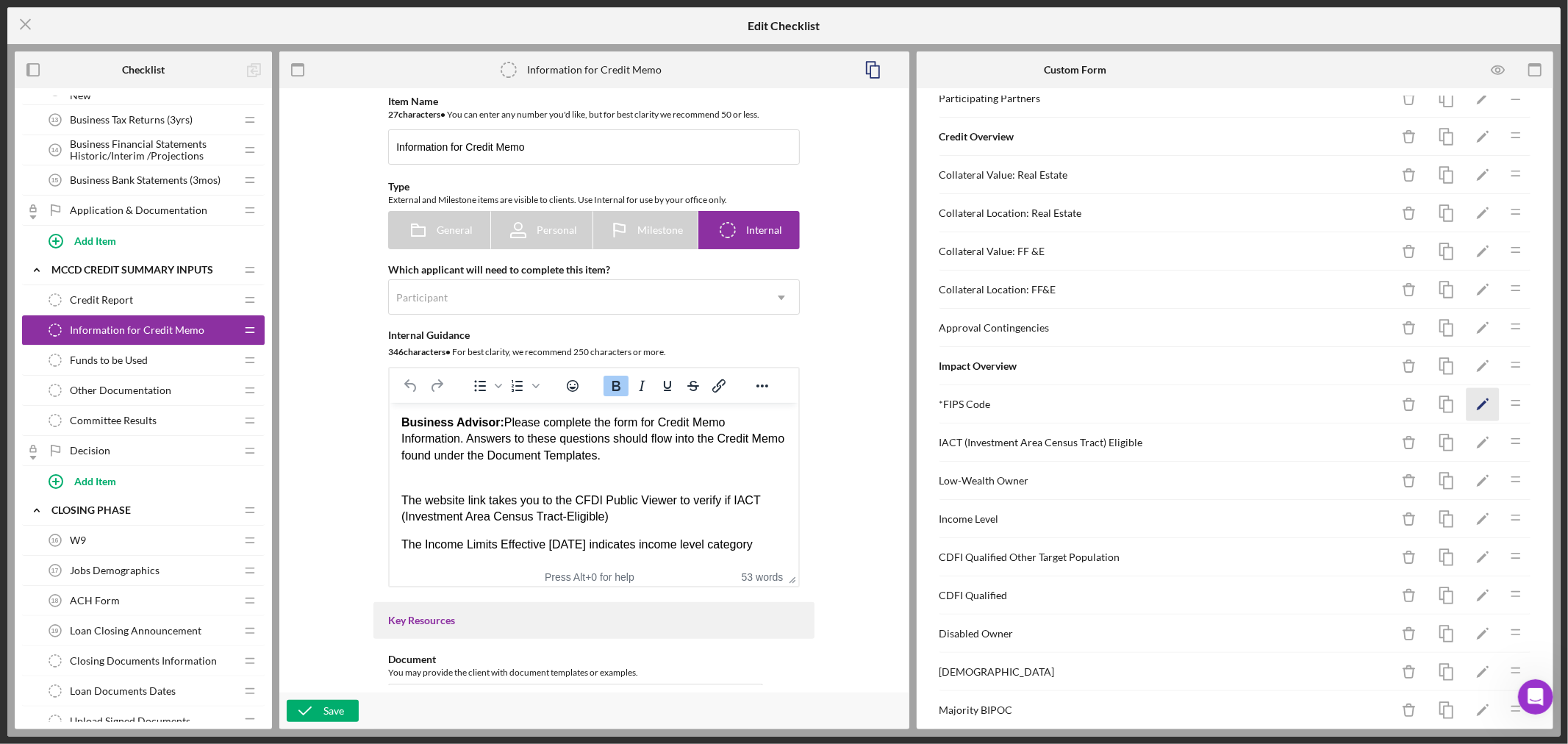
click at [1469, 406] on icon "Icon/Edit" at bounding box center [1482, 405] width 33 height 33
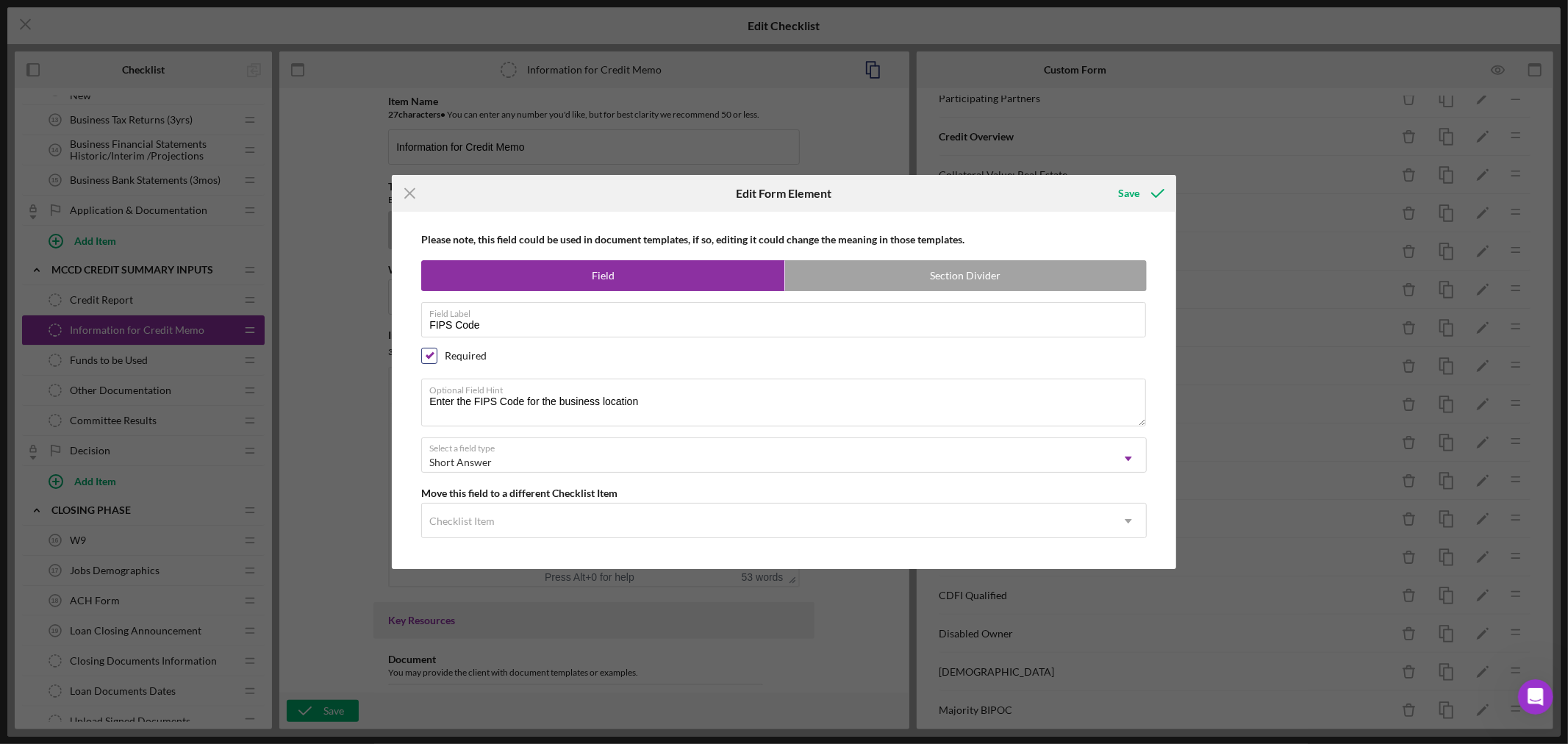
click at [430, 355] on input "checkbox" at bounding box center [430, 355] width 15 height 15
checkbox input "false"
click at [1136, 188] on div "Save" at bounding box center [1129, 193] width 21 height 29
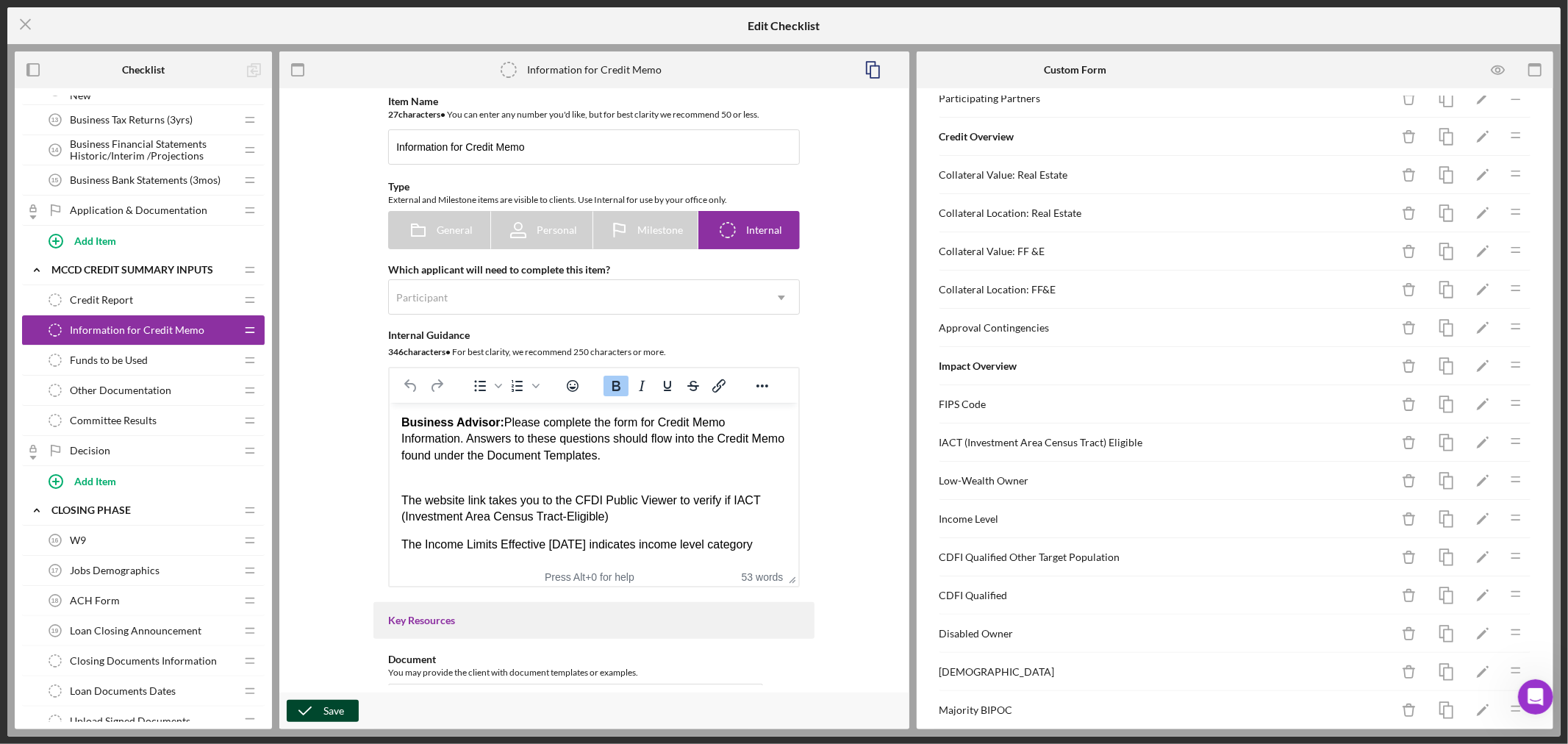
click at [339, 709] on div "Save" at bounding box center [333, 711] width 20 height 22
click at [23, 23] on icon "Icon/Menu Close" at bounding box center [26, 24] width 37 height 37
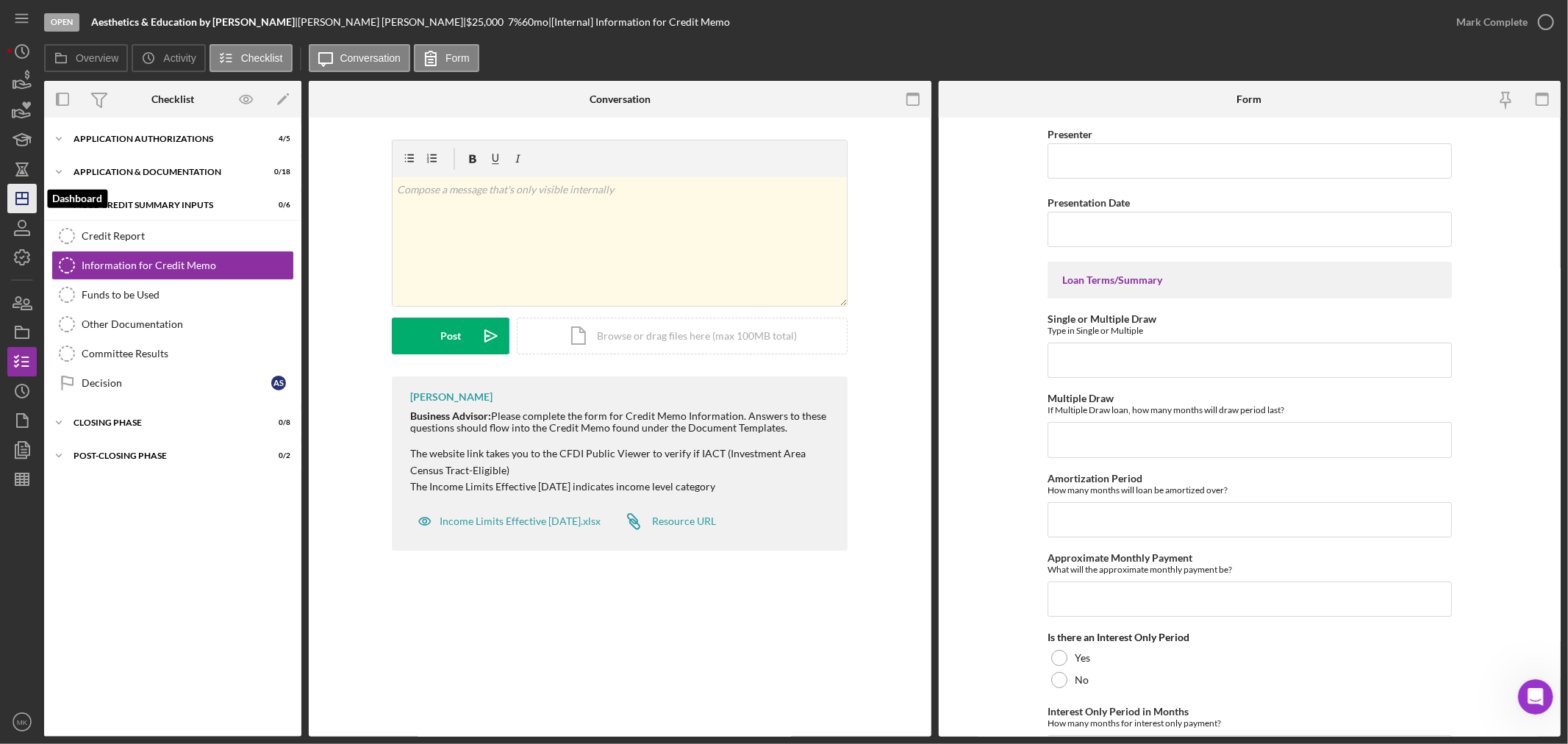
click at [26, 197] on icon "Icon/Dashboard" at bounding box center [23, 199] width 37 height 37
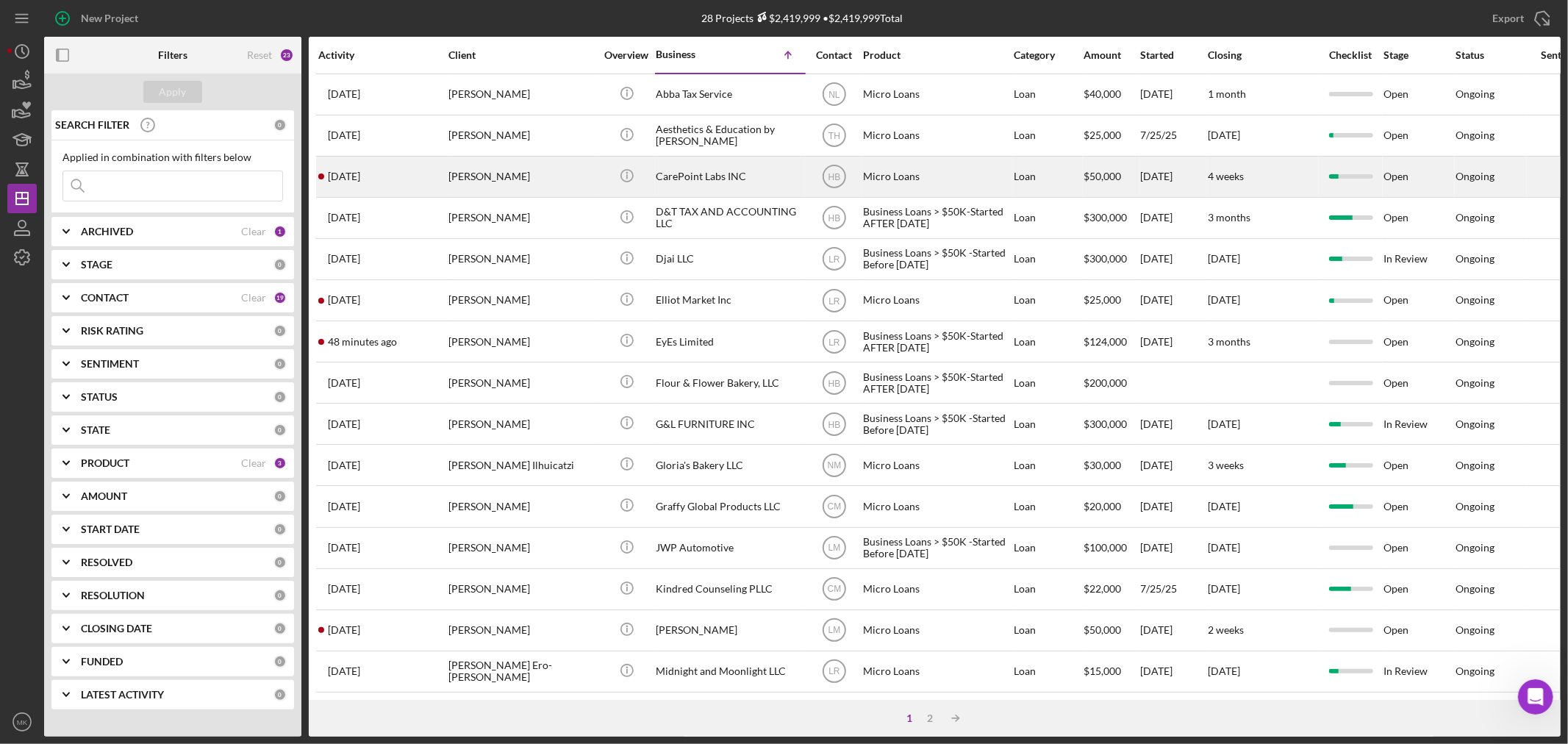
click at [715, 179] on div "CarePoint Labs INC" at bounding box center [729, 177] width 147 height 39
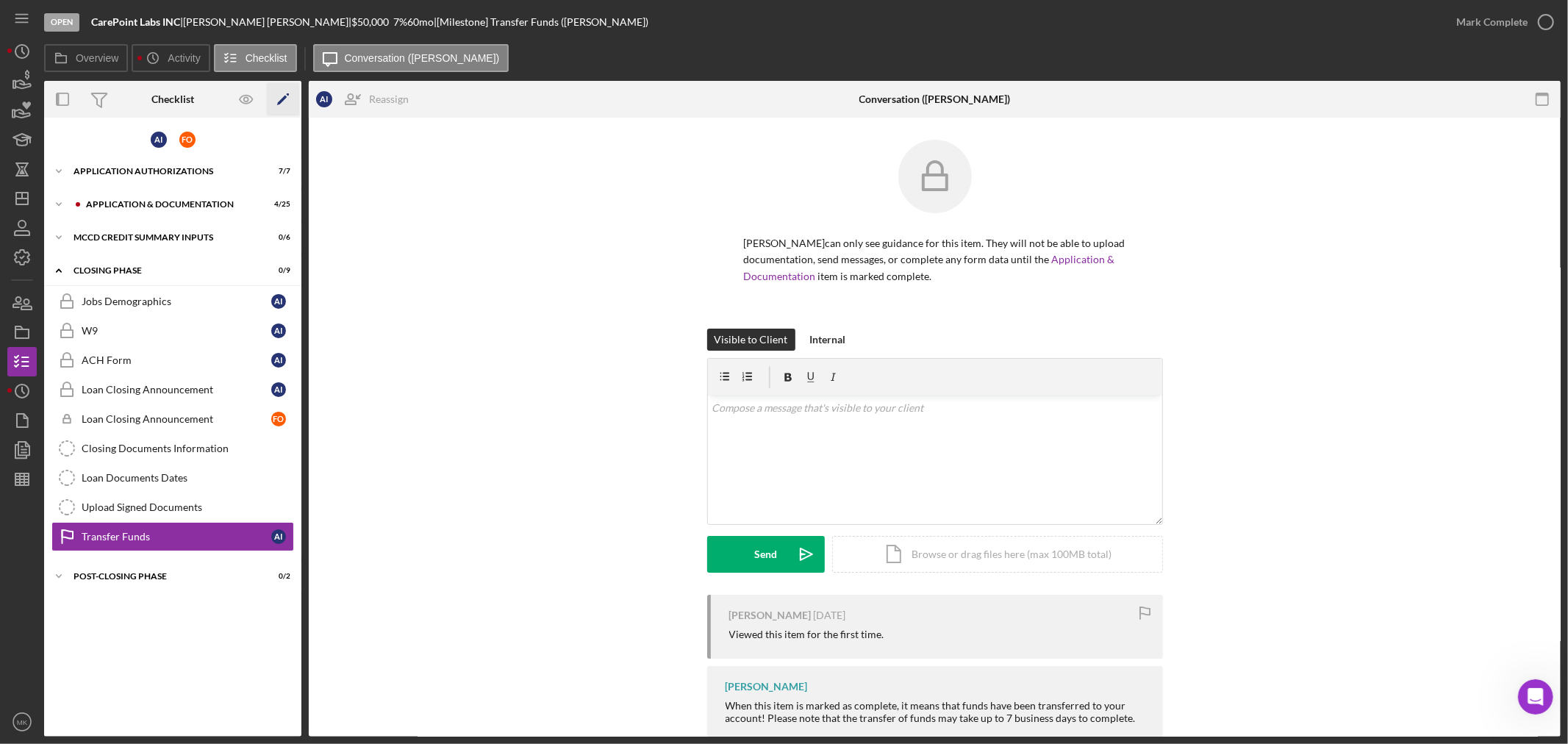
click at [283, 98] on polygon "button" at bounding box center [282, 100] width 10 height 11
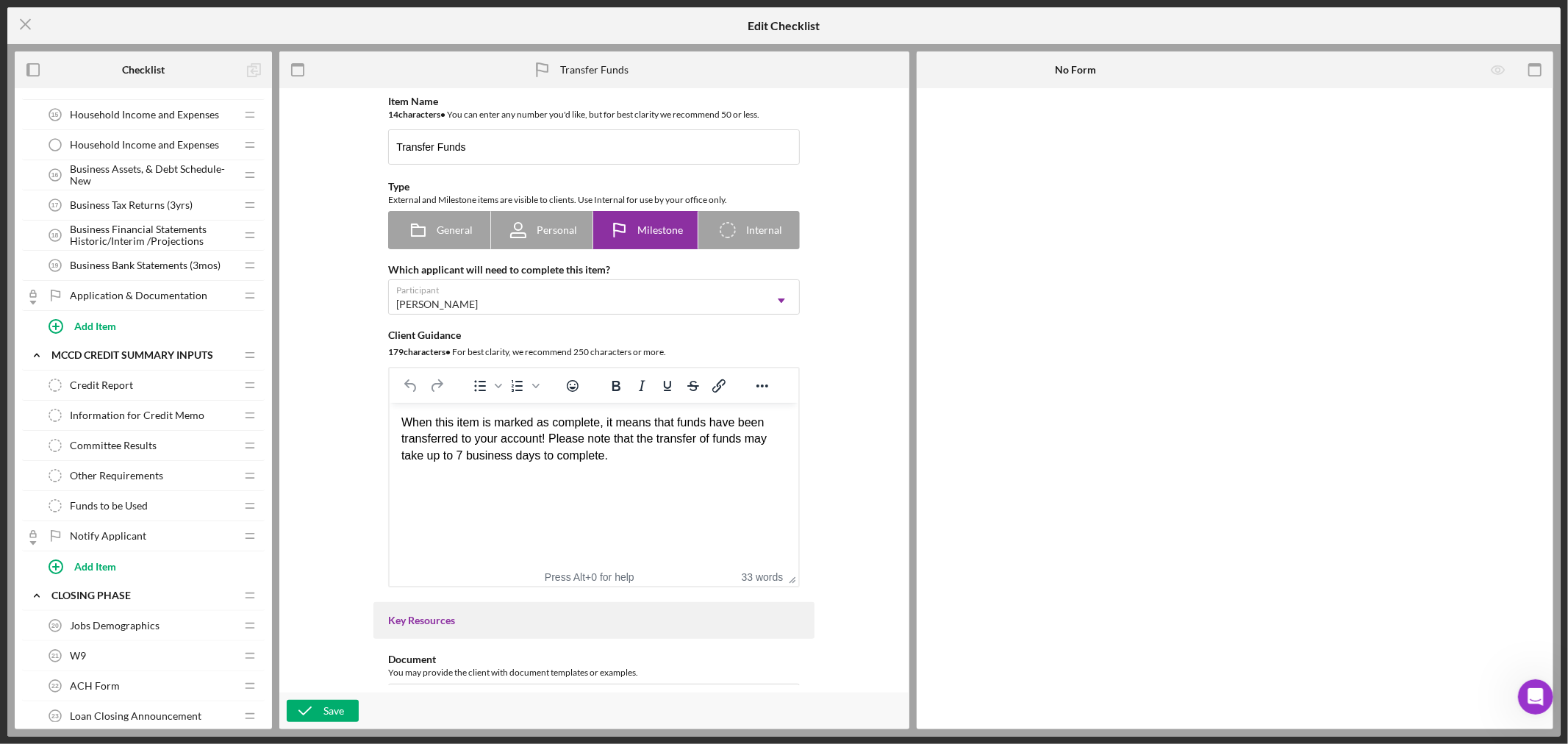
scroll to position [810, 0]
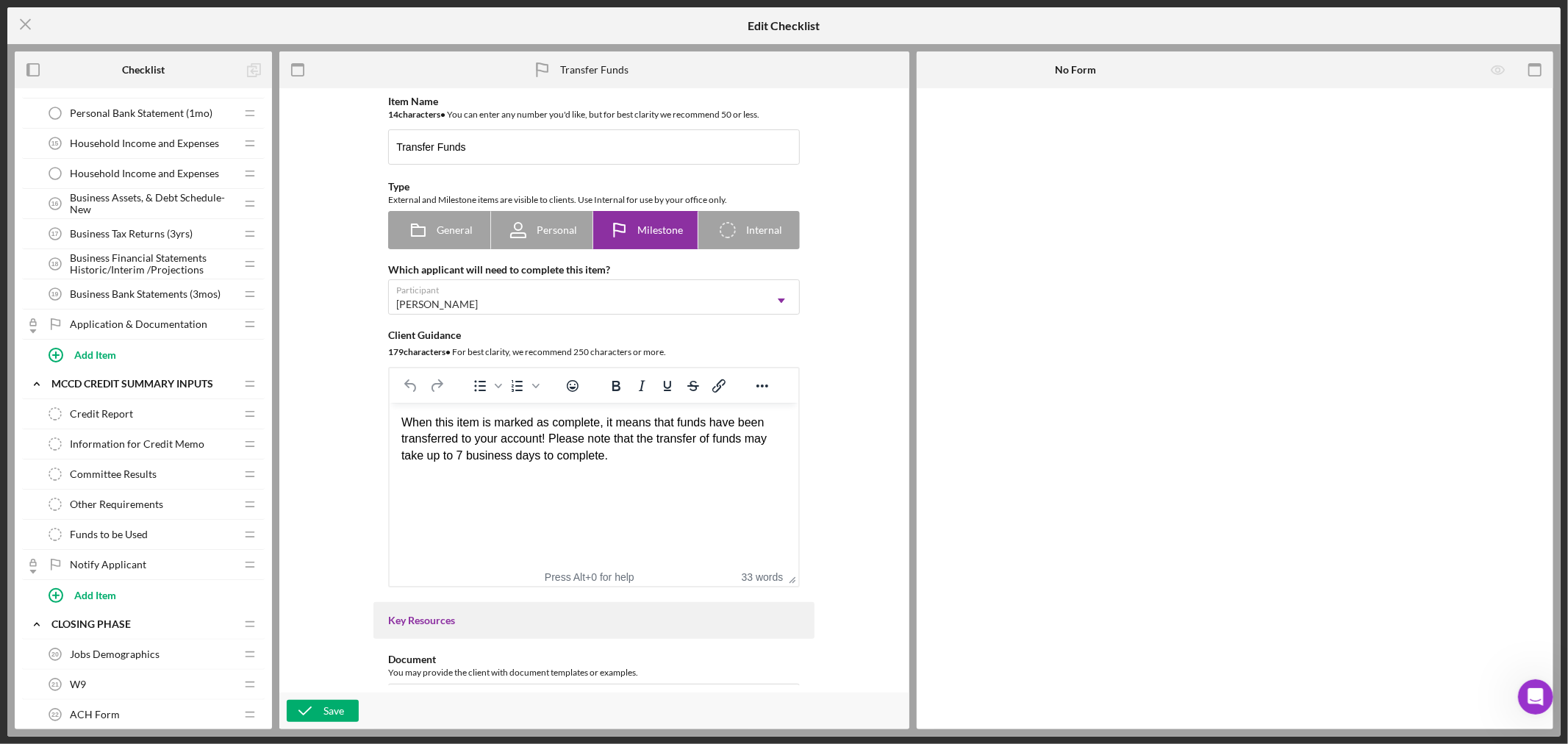
click at [154, 447] on span "Information for Credit Memo" at bounding box center [136, 444] width 135 height 12
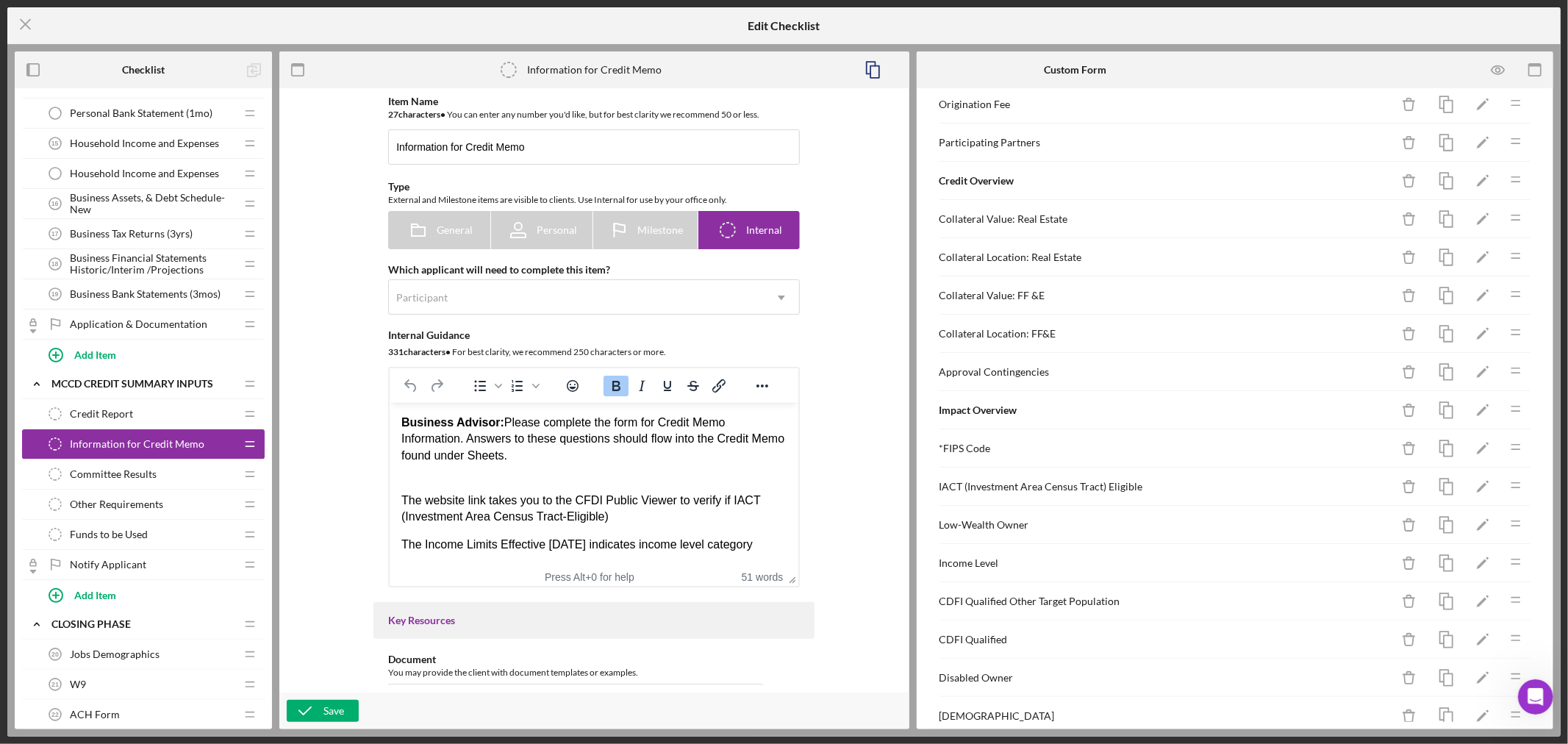
scroll to position [453, 0]
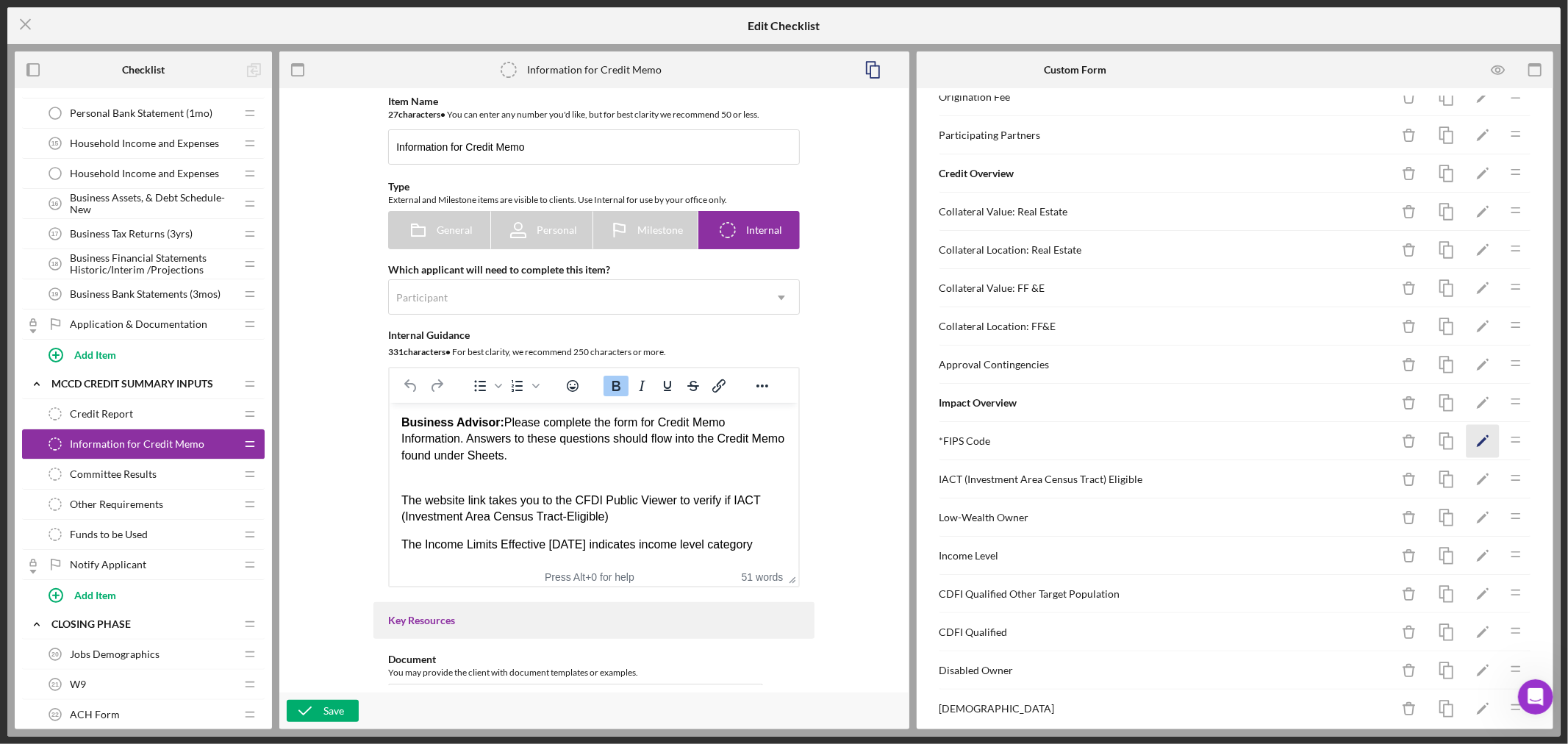
click at [1477, 441] on polygon "button" at bounding box center [1482, 443] width 10 height 11
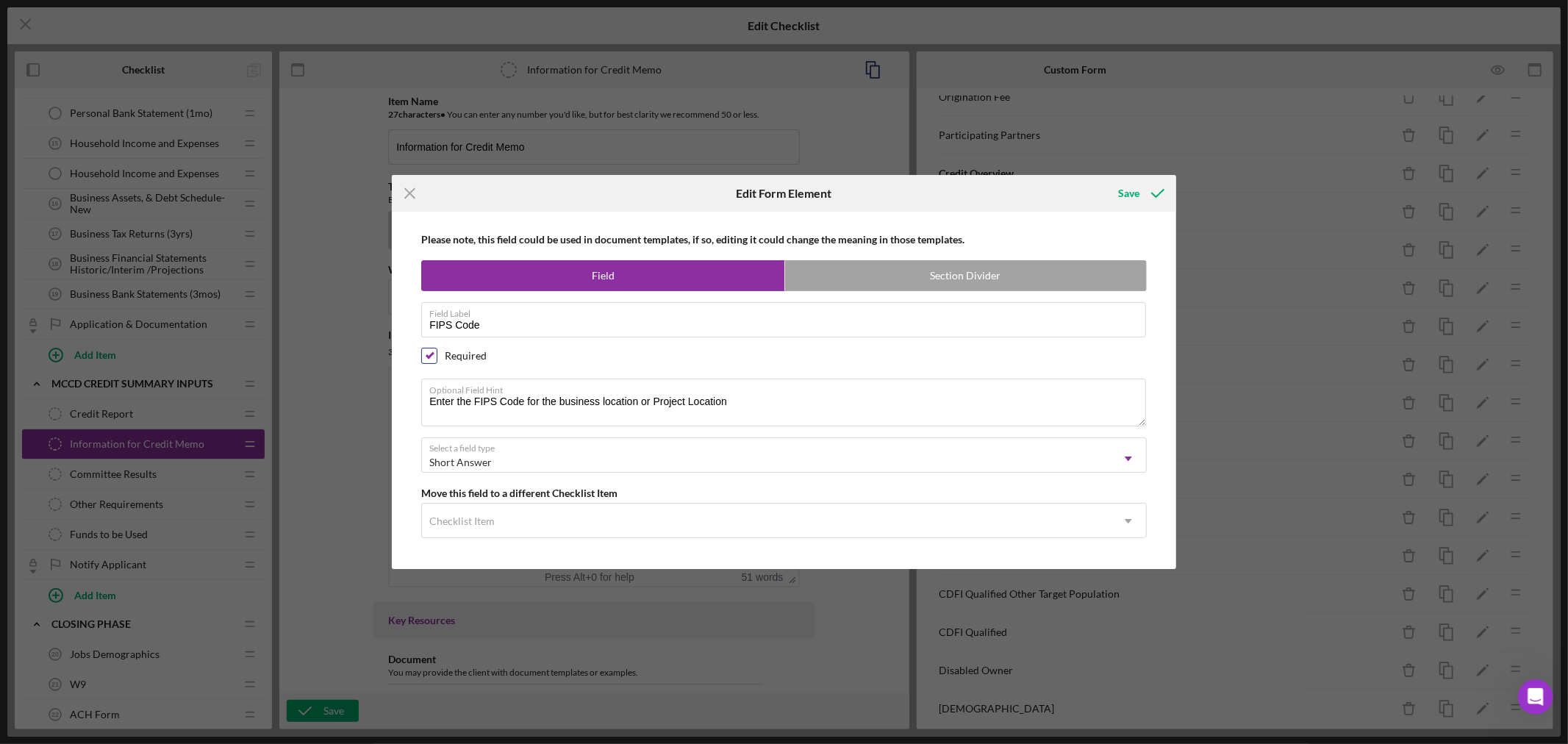
click at [428, 351] on input "checkbox" at bounding box center [430, 355] width 15 height 15
checkbox input "false"
click at [1135, 188] on div "Save" at bounding box center [1129, 193] width 21 height 29
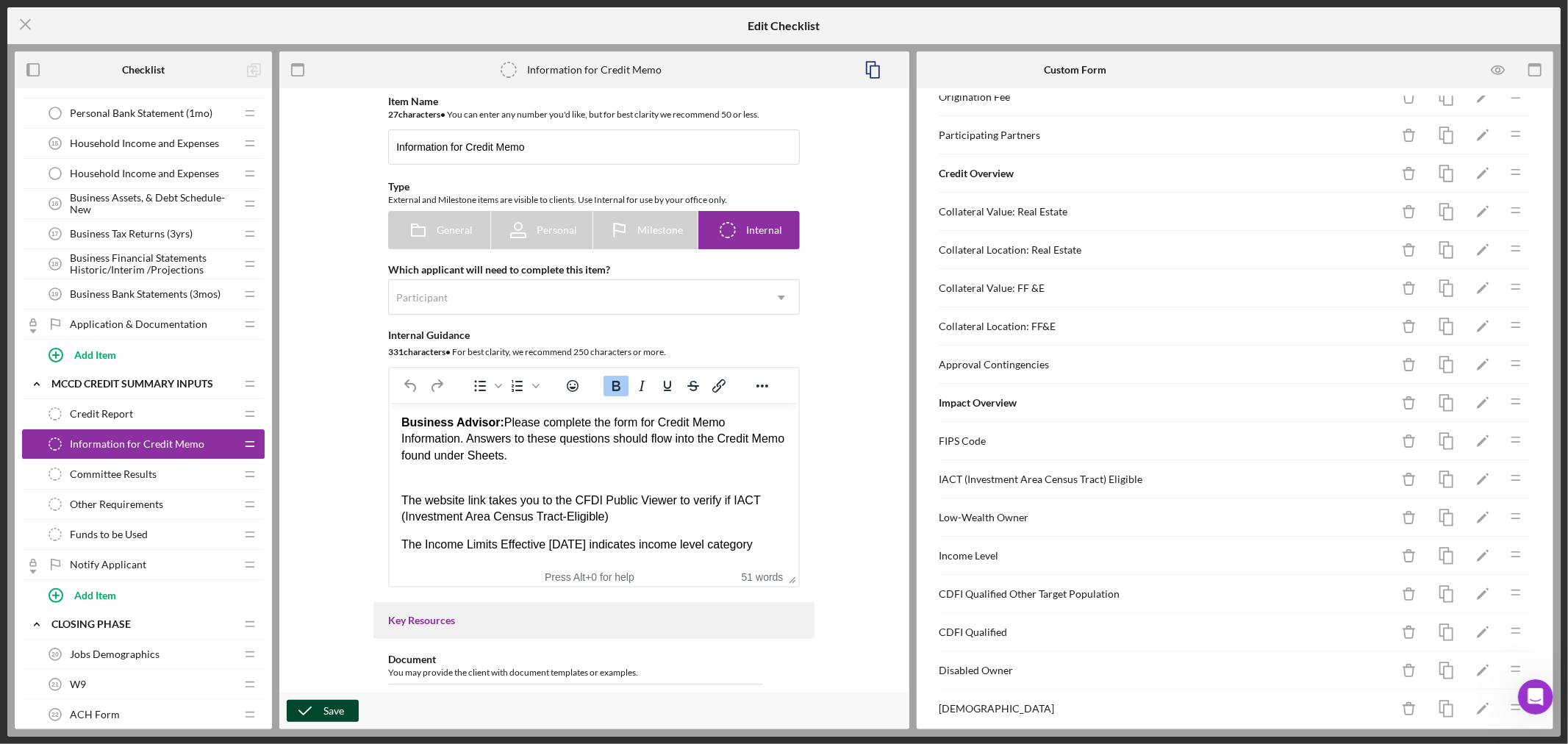
click at [343, 712] on button "Save" at bounding box center [322, 711] width 72 height 22
click at [23, 22] on line at bounding box center [25, 25] width 10 height 10
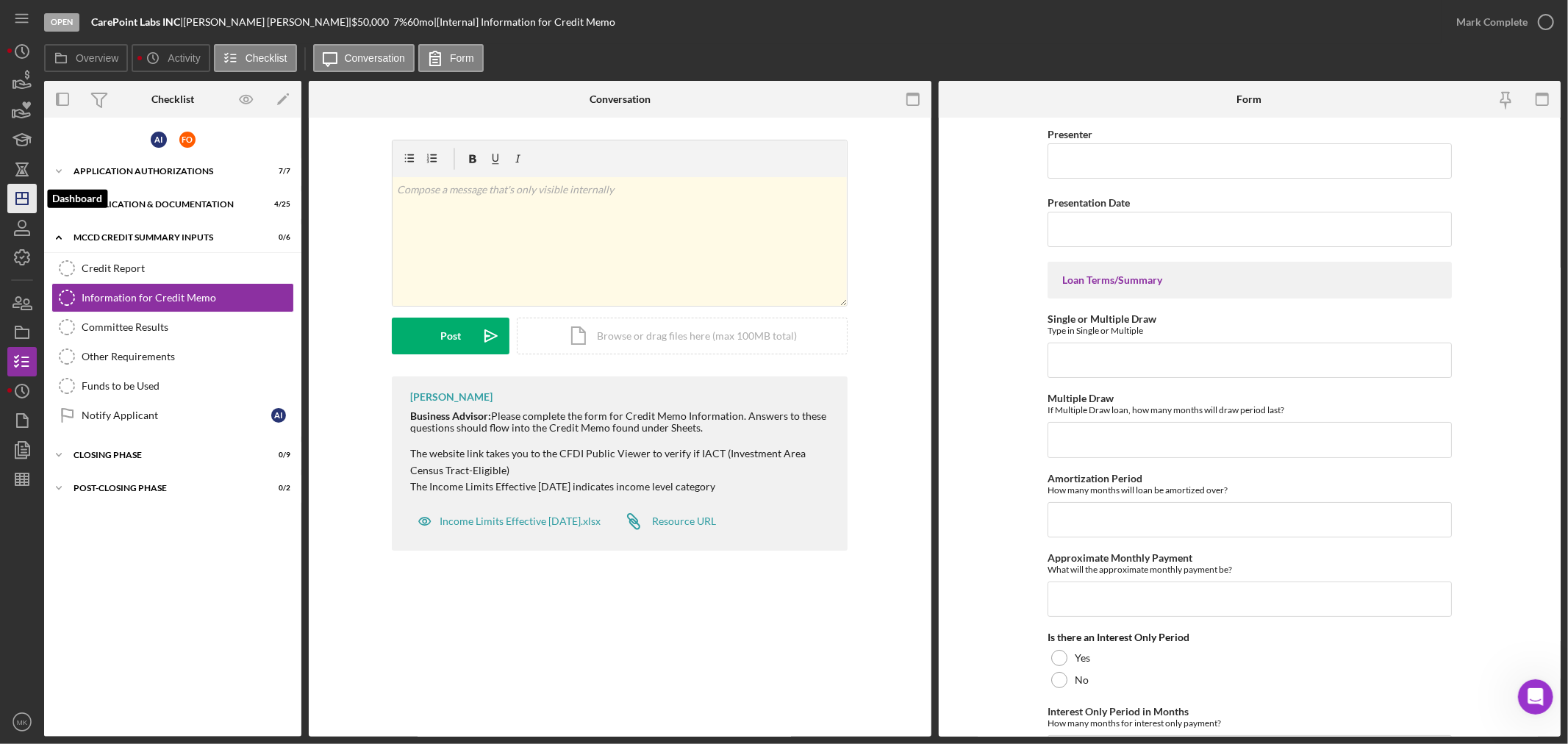
click at [23, 199] on line "button" at bounding box center [22, 199] width 12 height 0
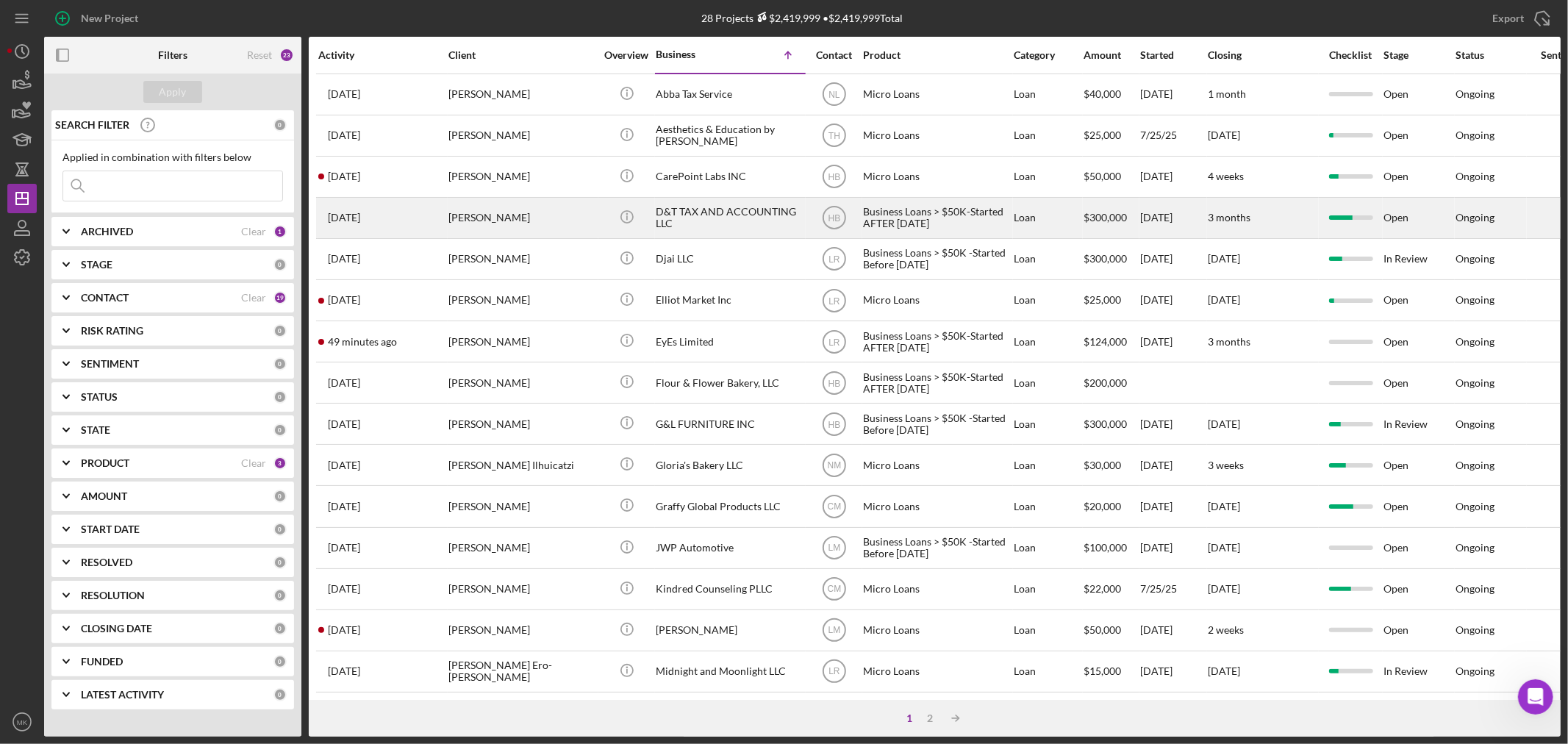
click at [743, 216] on div "D&T TAX AND ACCOUNTING LLC" at bounding box center [729, 218] width 147 height 39
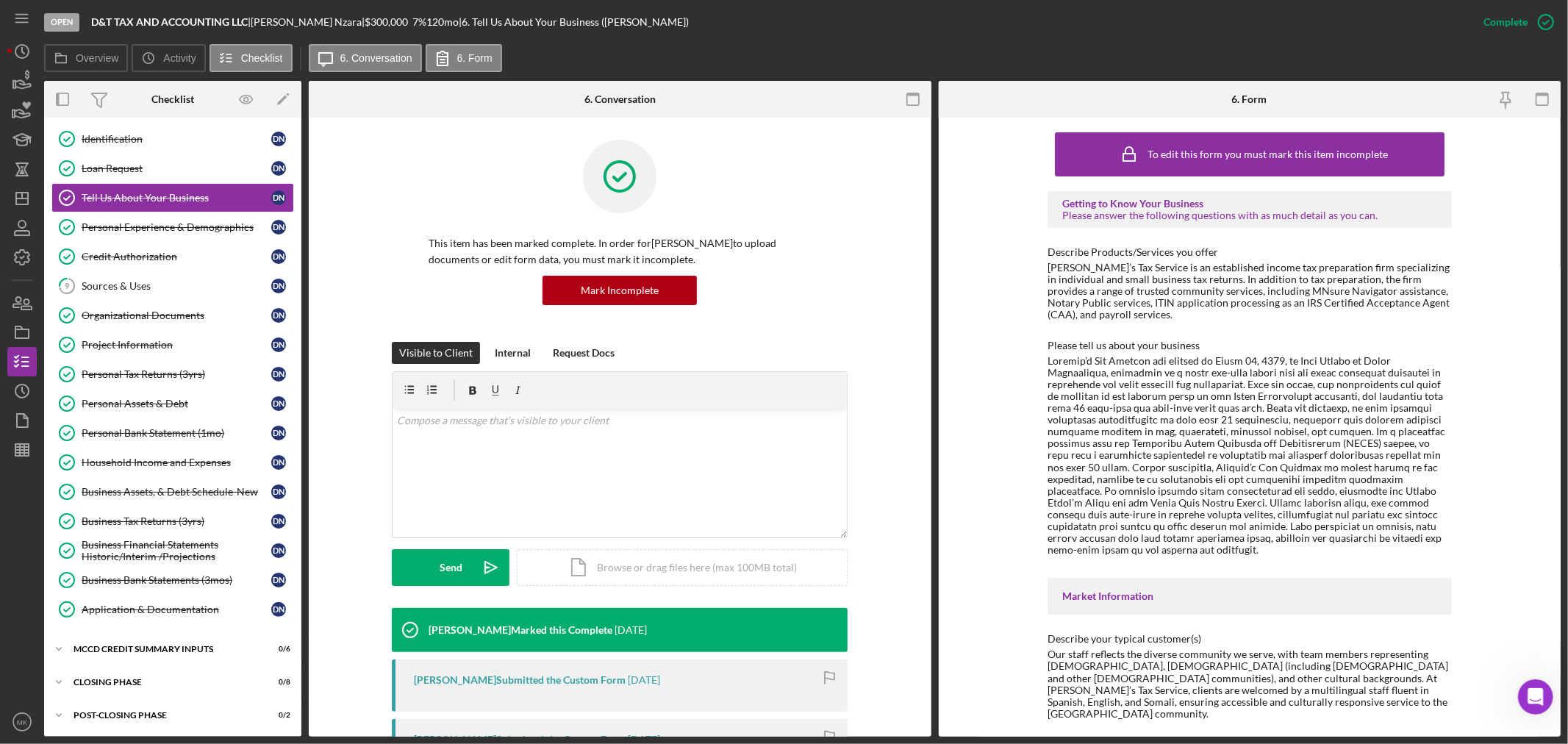
scroll to position [97, 0]
click at [167, 644] on div "MCCD Credit Summary Inputs" at bounding box center [178, 648] width 209 height 9
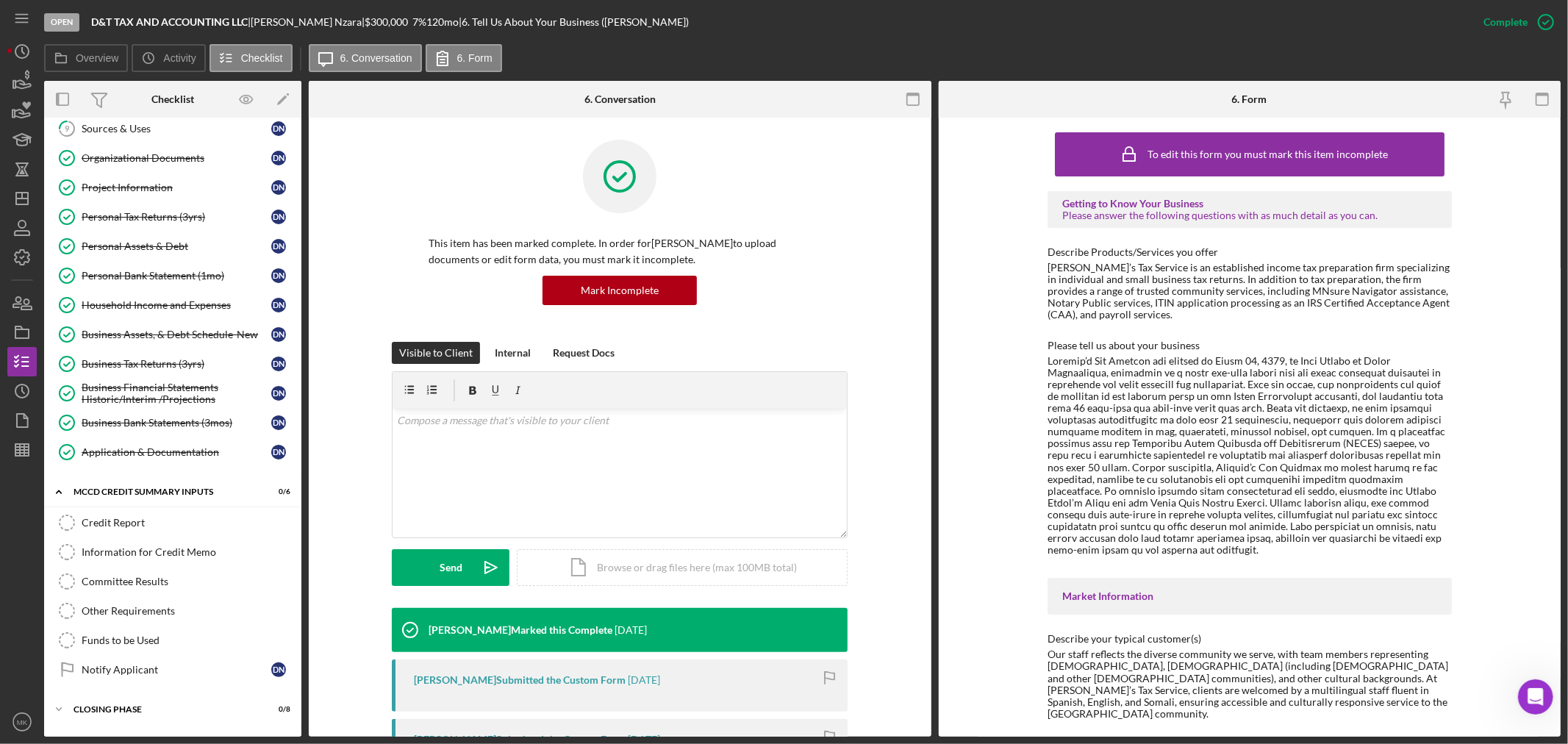
scroll to position [260, 0]
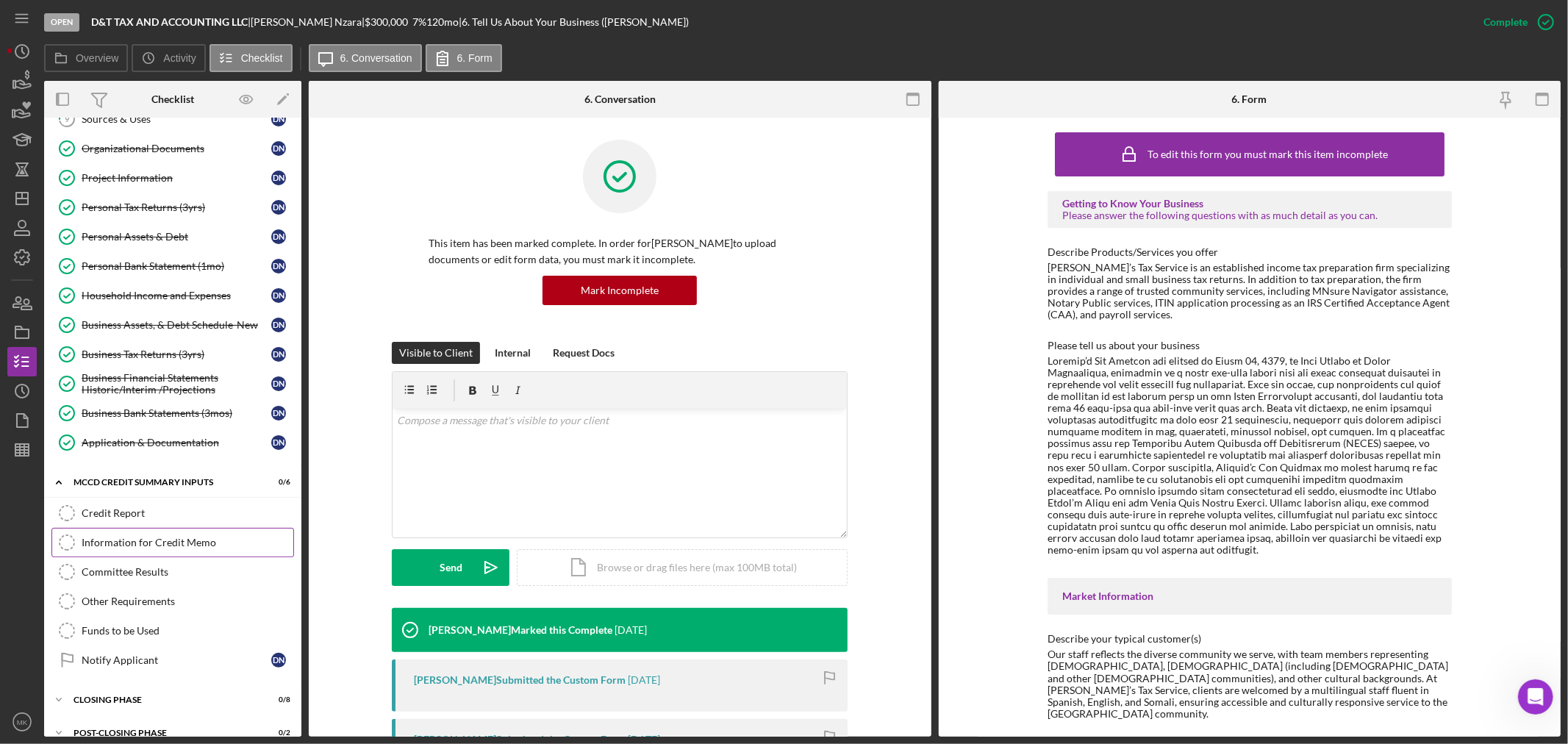
click at [217, 540] on div "Information for Credit Memo" at bounding box center [187, 543] width 212 height 12
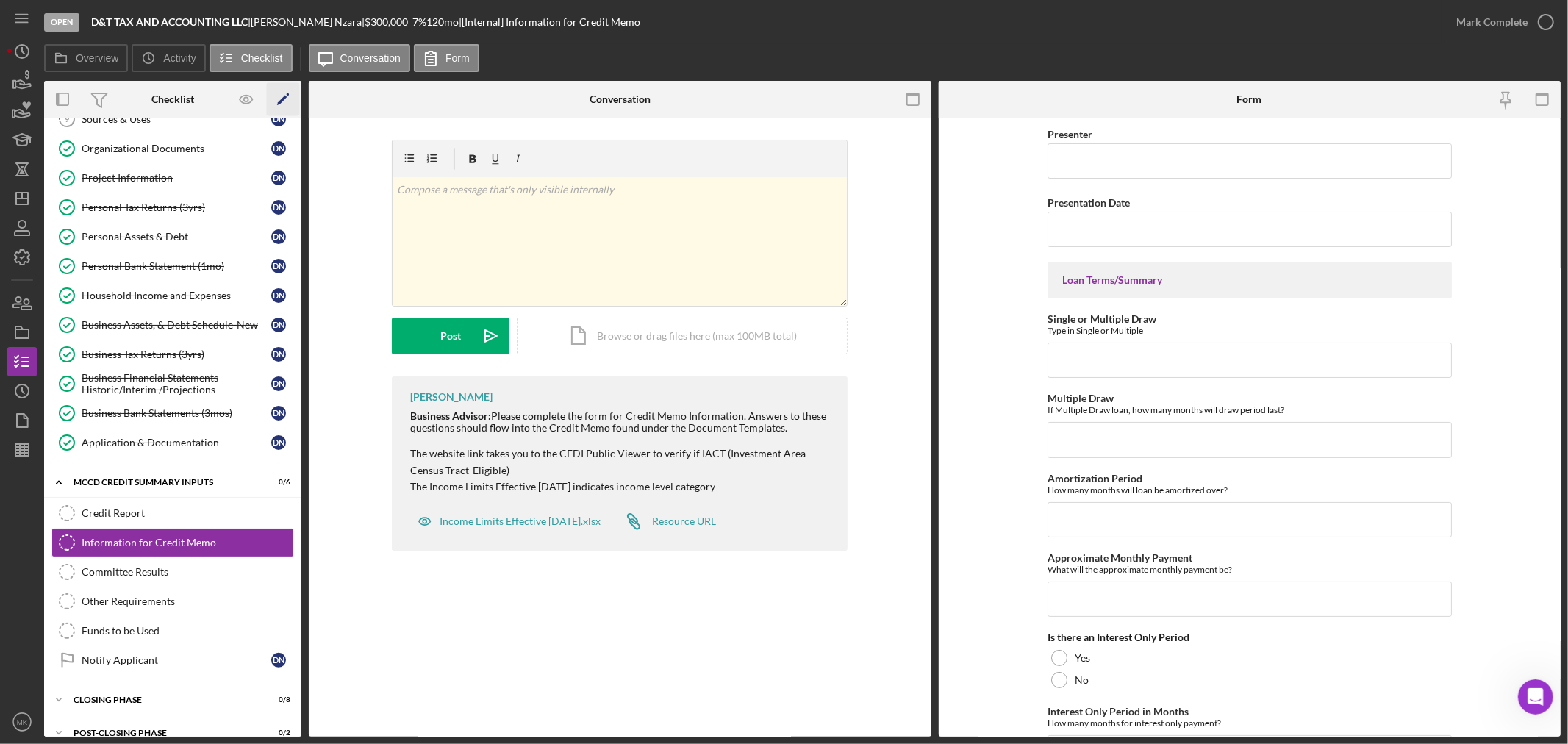
click at [283, 96] on polygon "button" at bounding box center [282, 100] width 10 height 11
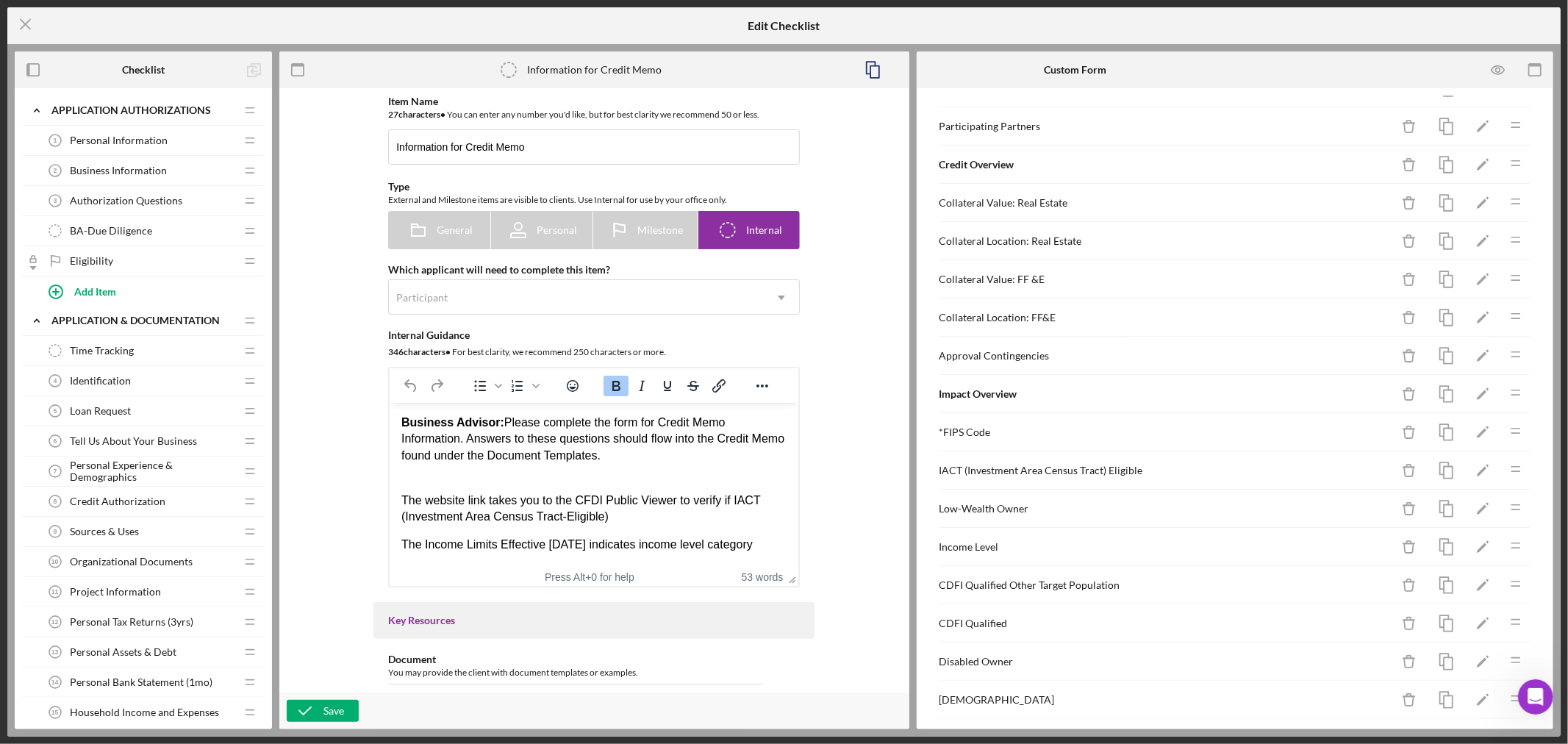
scroll to position [490, 0]
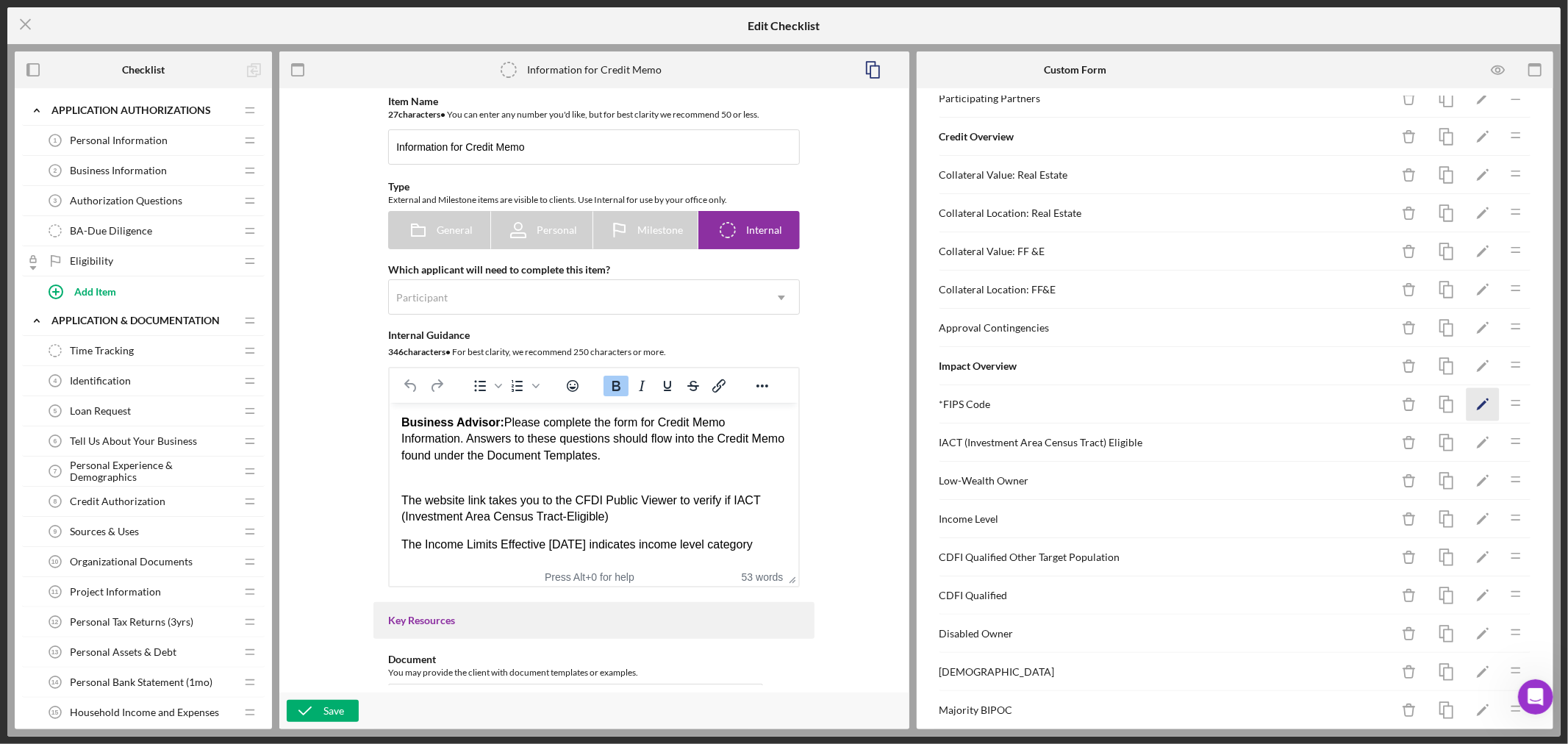
click at [1469, 401] on icon "Icon/Edit" at bounding box center [1482, 405] width 33 height 33
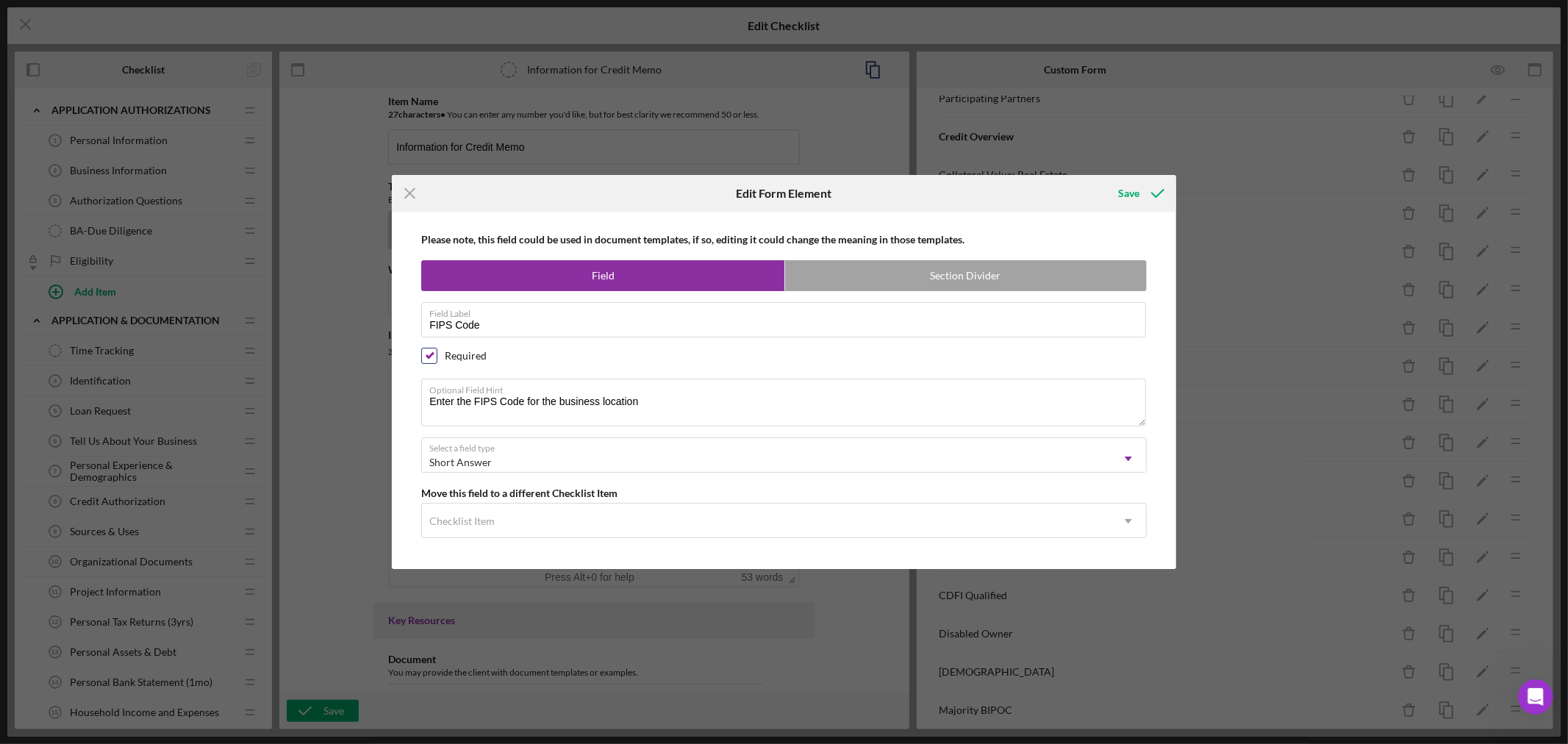
click at [430, 350] on input "checkbox" at bounding box center [430, 355] width 15 height 15
checkbox input "false"
click at [1130, 191] on div "Save" at bounding box center [1129, 193] width 21 height 29
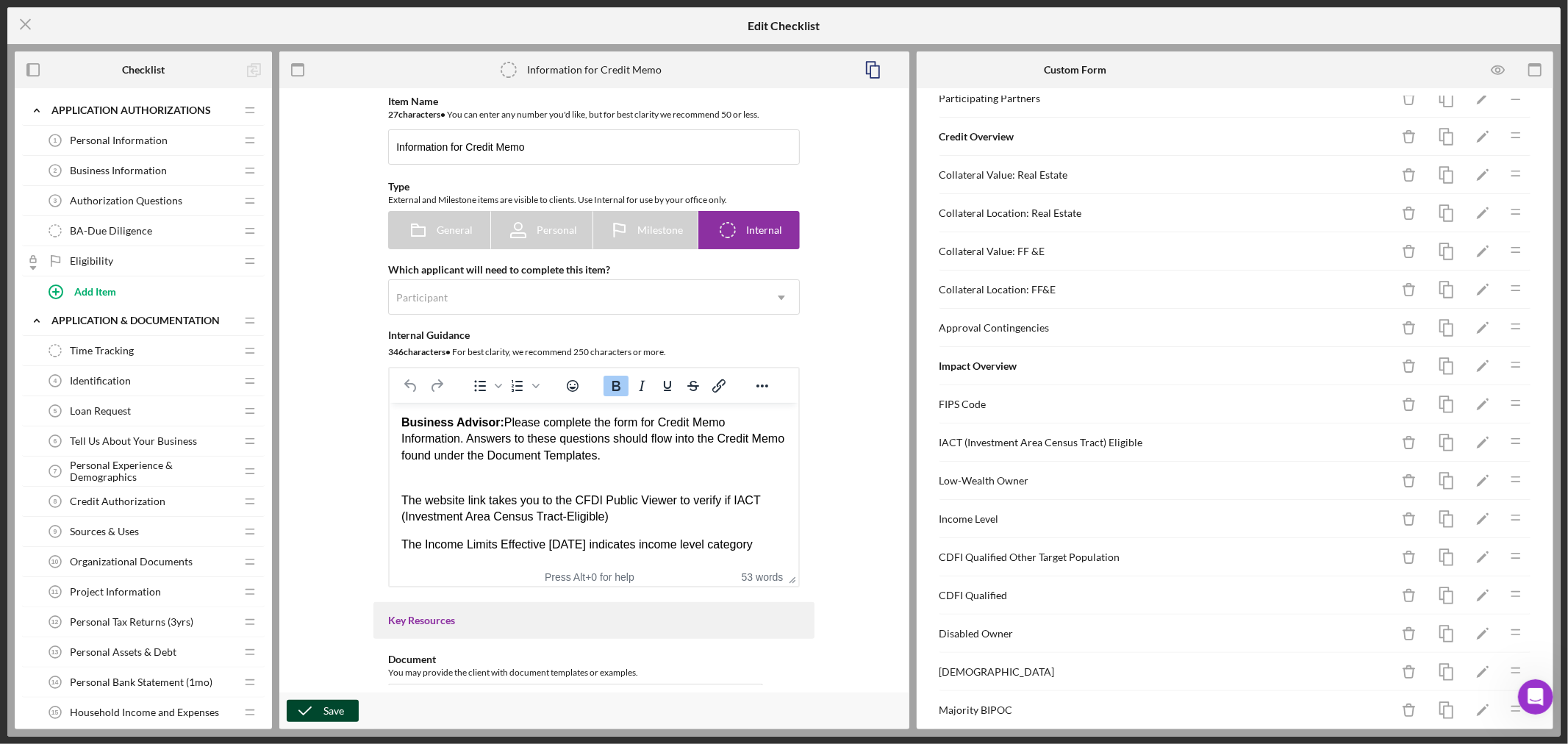
click at [327, 708] on div "Save" at bounding box center [333, 711] width 20 height 22
click at [23, 24] on icon "Icon/Menu Close" at bounding box center [26, 24] width 37 height 37
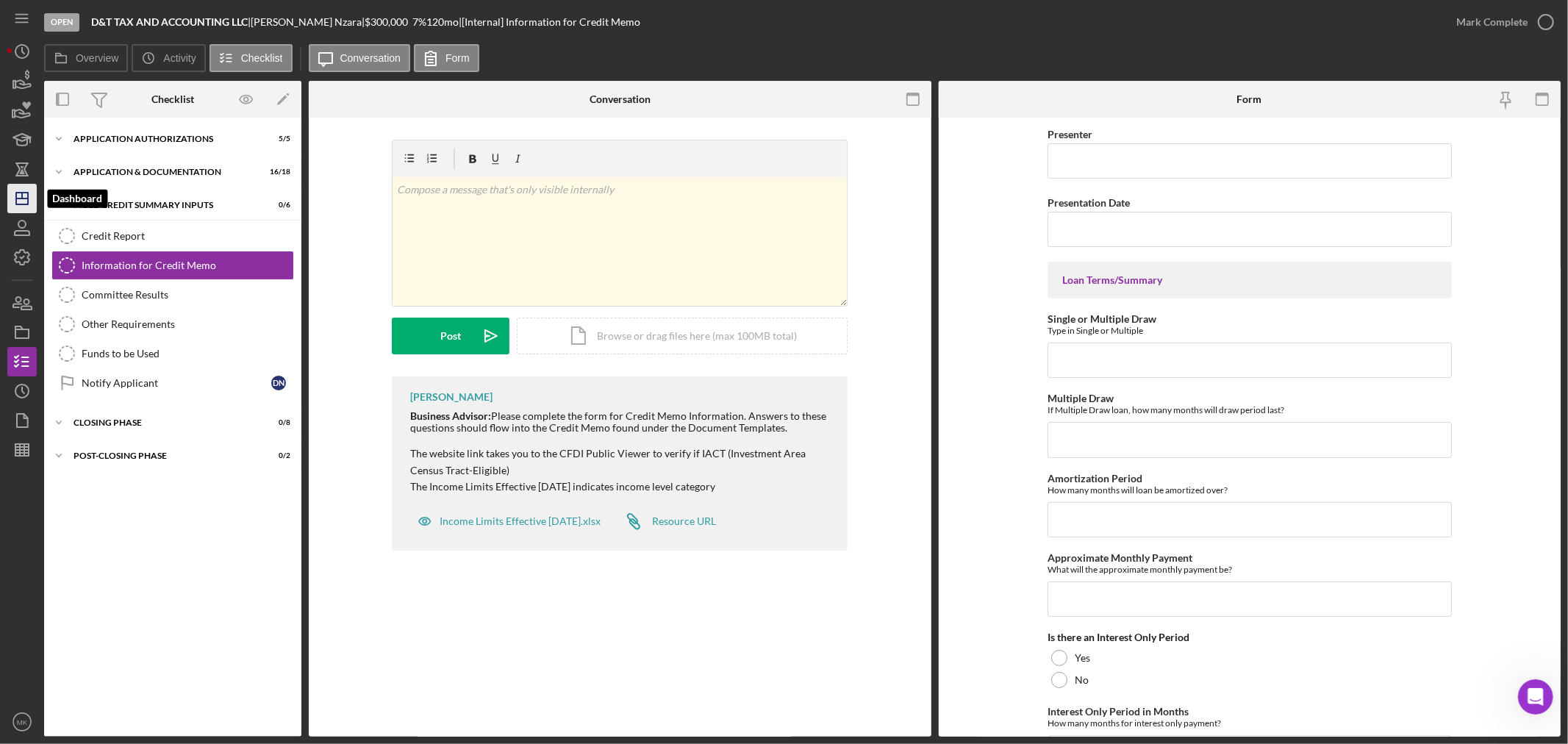
click at [27, 200] on icon "Icon/Dashboard" at bounding box center [23, 199] width 37 height 37
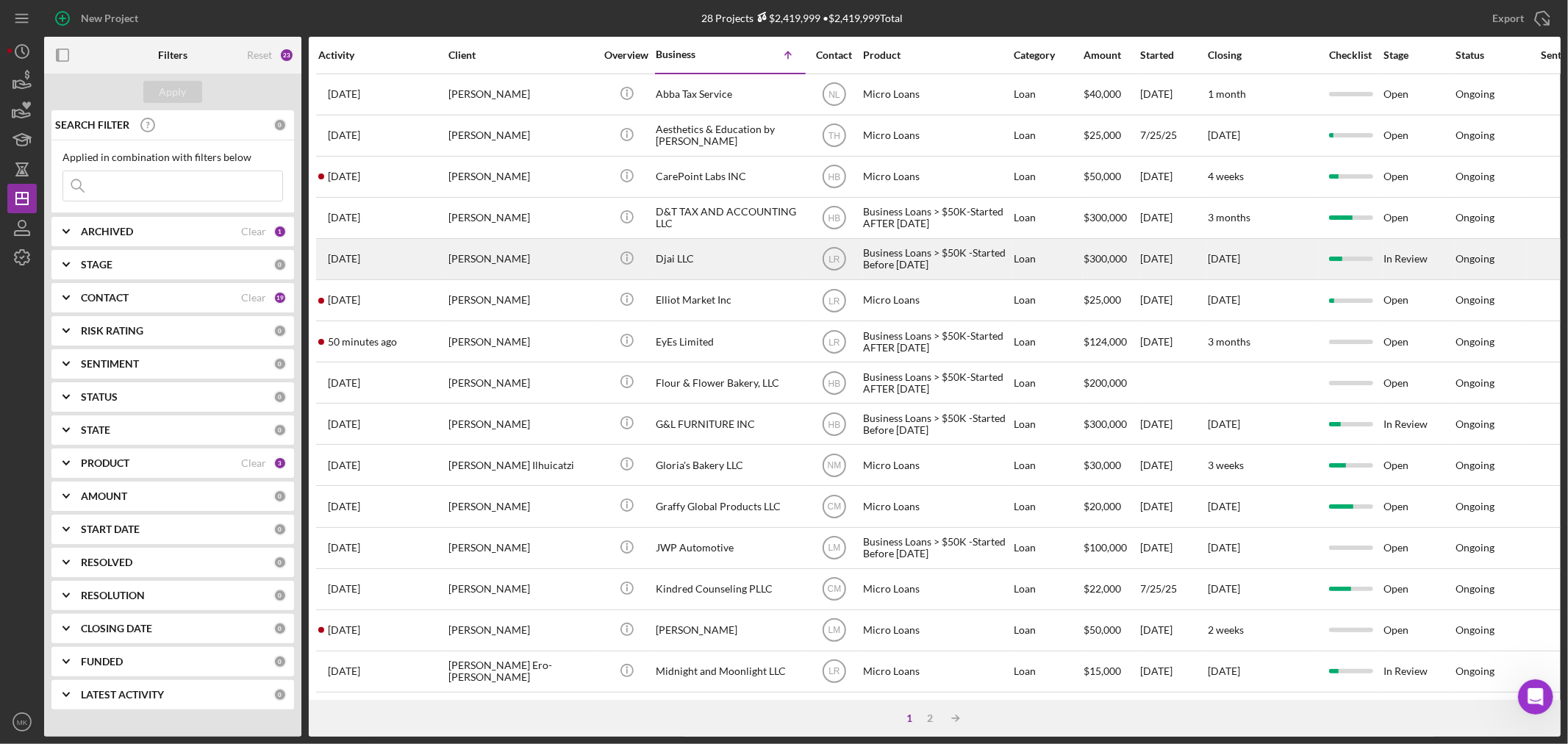
click at [677, 259] on div "Djai LLC" at bounding box center [729, 259] width 147 height 39
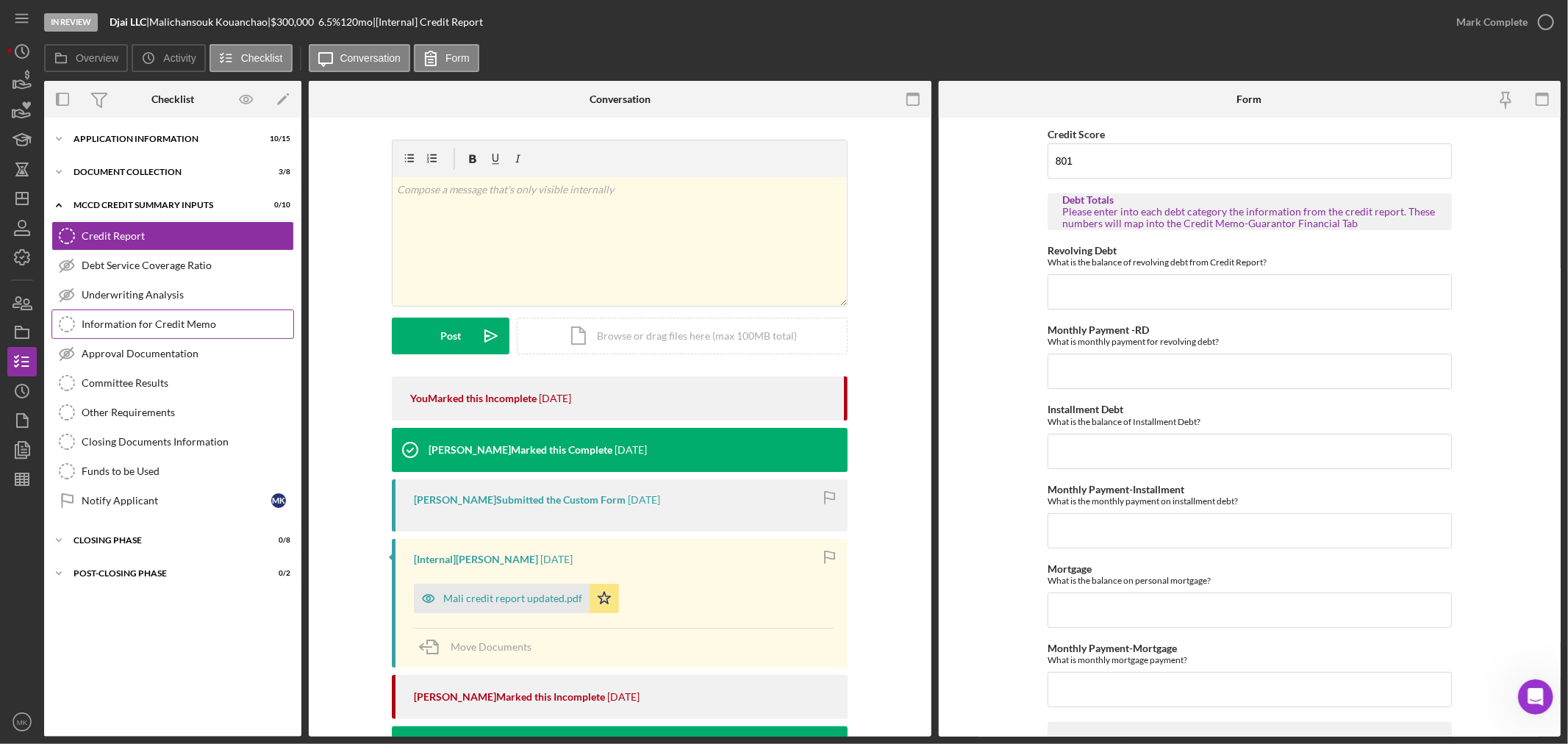
click at [236, 325] on div "Information for Credit Memo" at bounding box center [187, 324] width 212 height 12
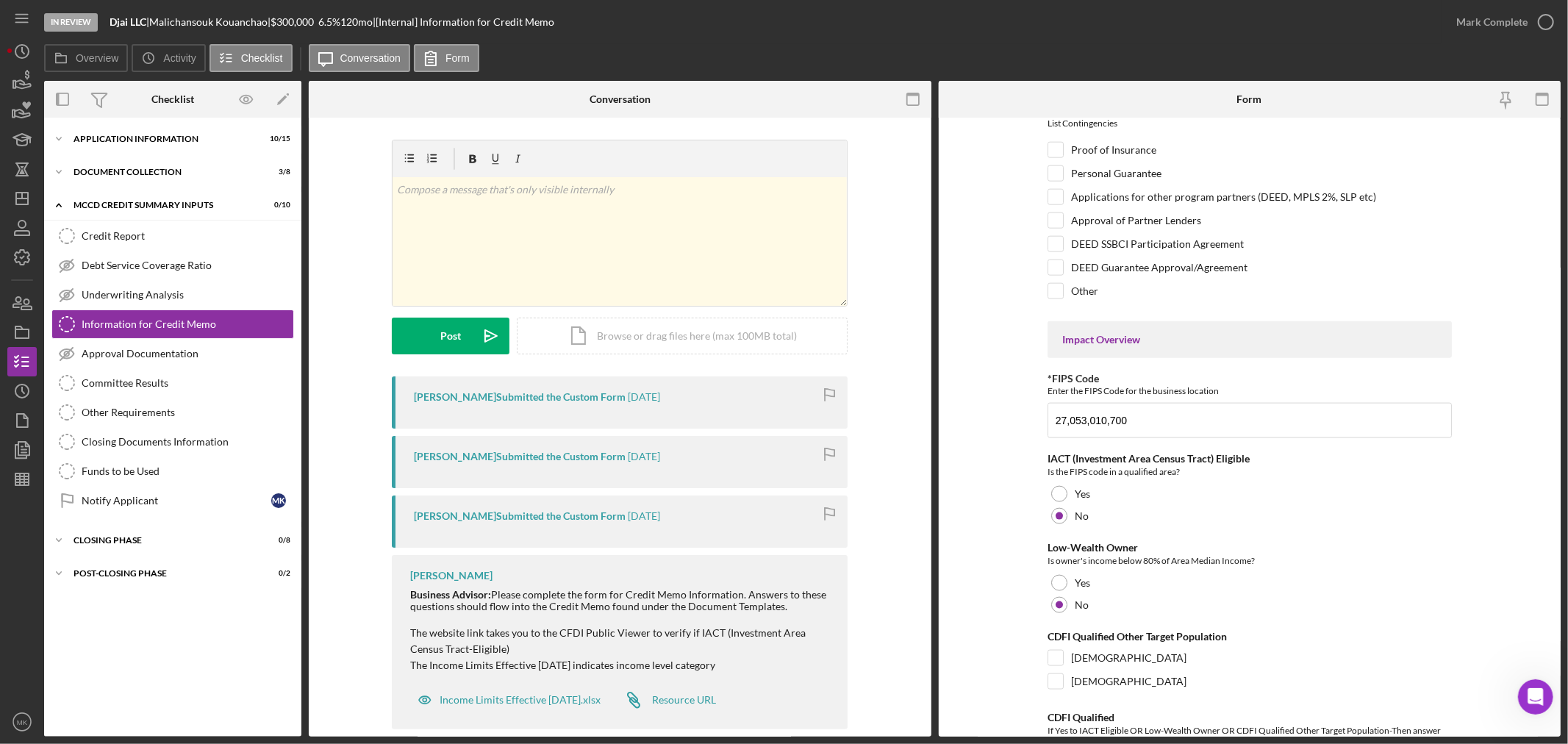
scroll to position [1634, 0]
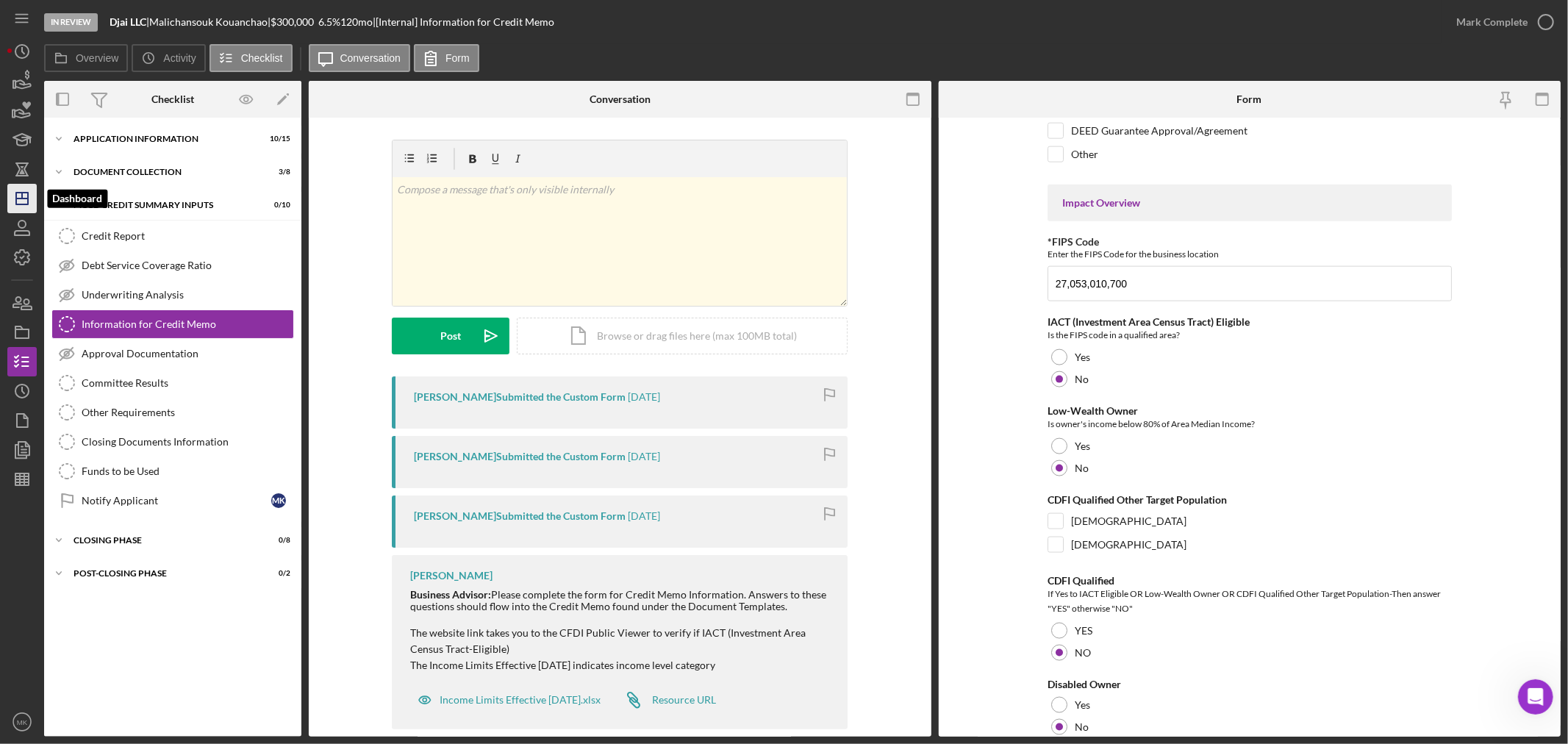
click at [22, 197] on line "button" at bounding box center [22, 195] width 0 height 6
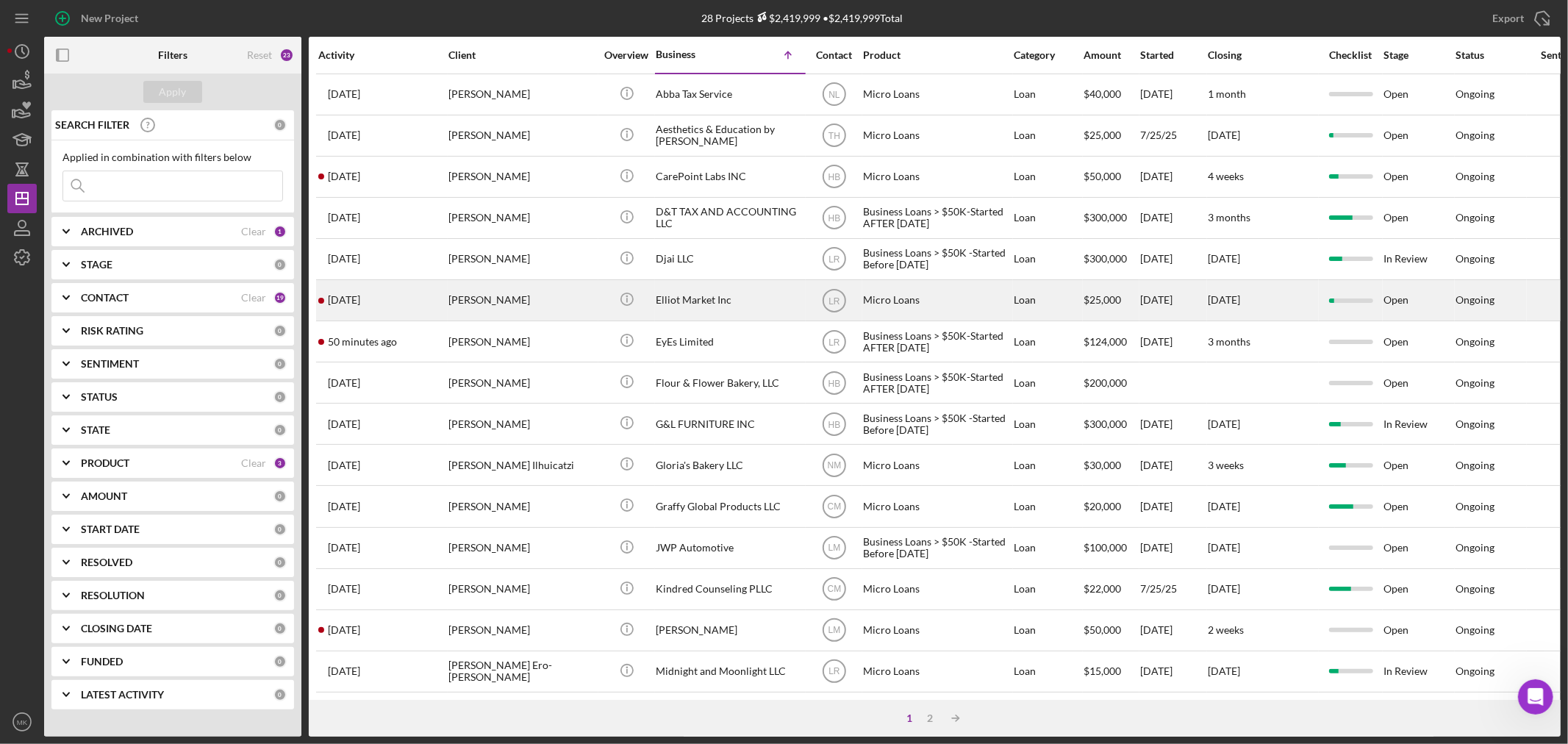
click at [710, 303] on div "Elliot Market Inc" at bounding box center [729, 301] width 147 height 39
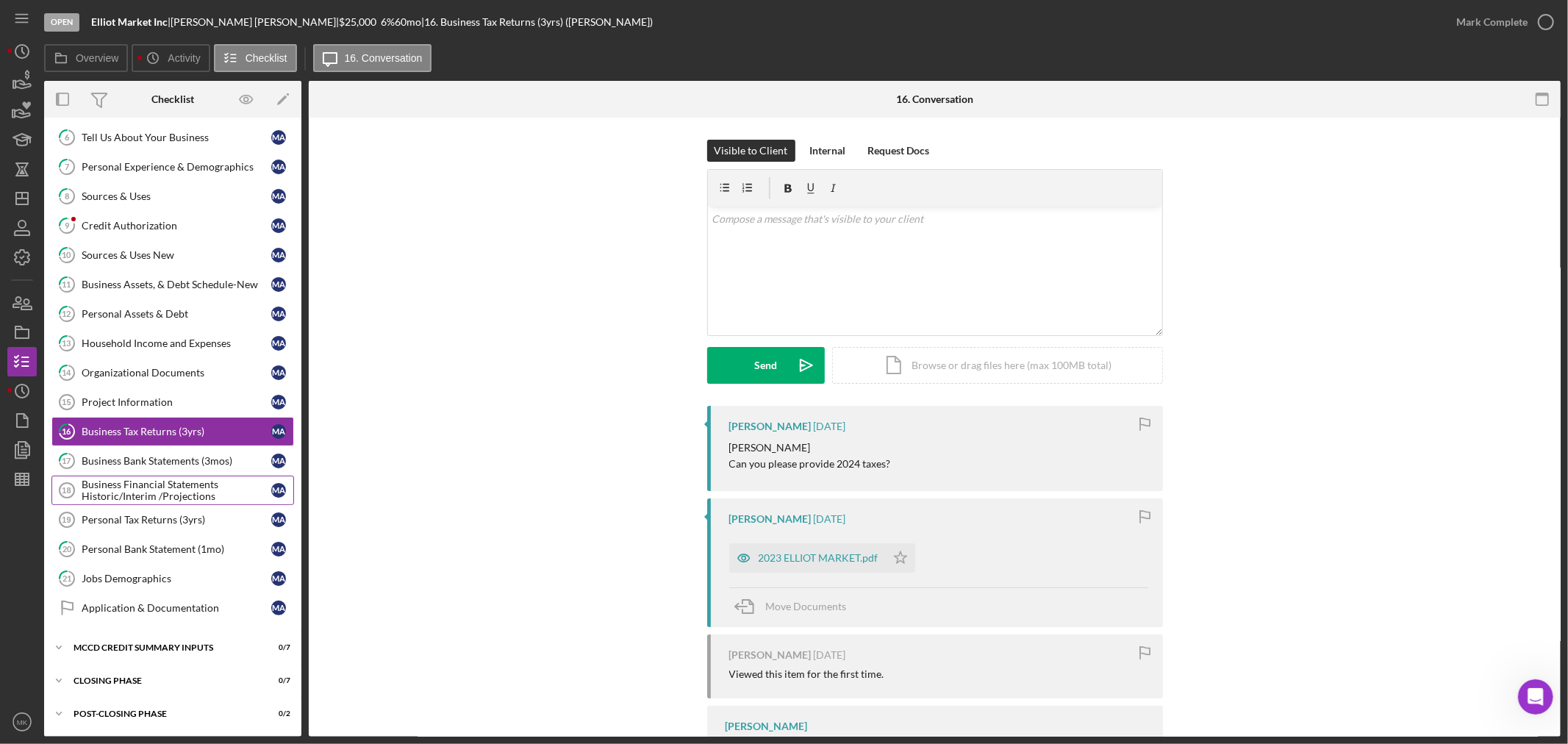
scroll to position [157, 0]
click at [192, 644] on div "MCCD Credit Summary Inputs" at bounding box center [178, 648] width 209 height 9
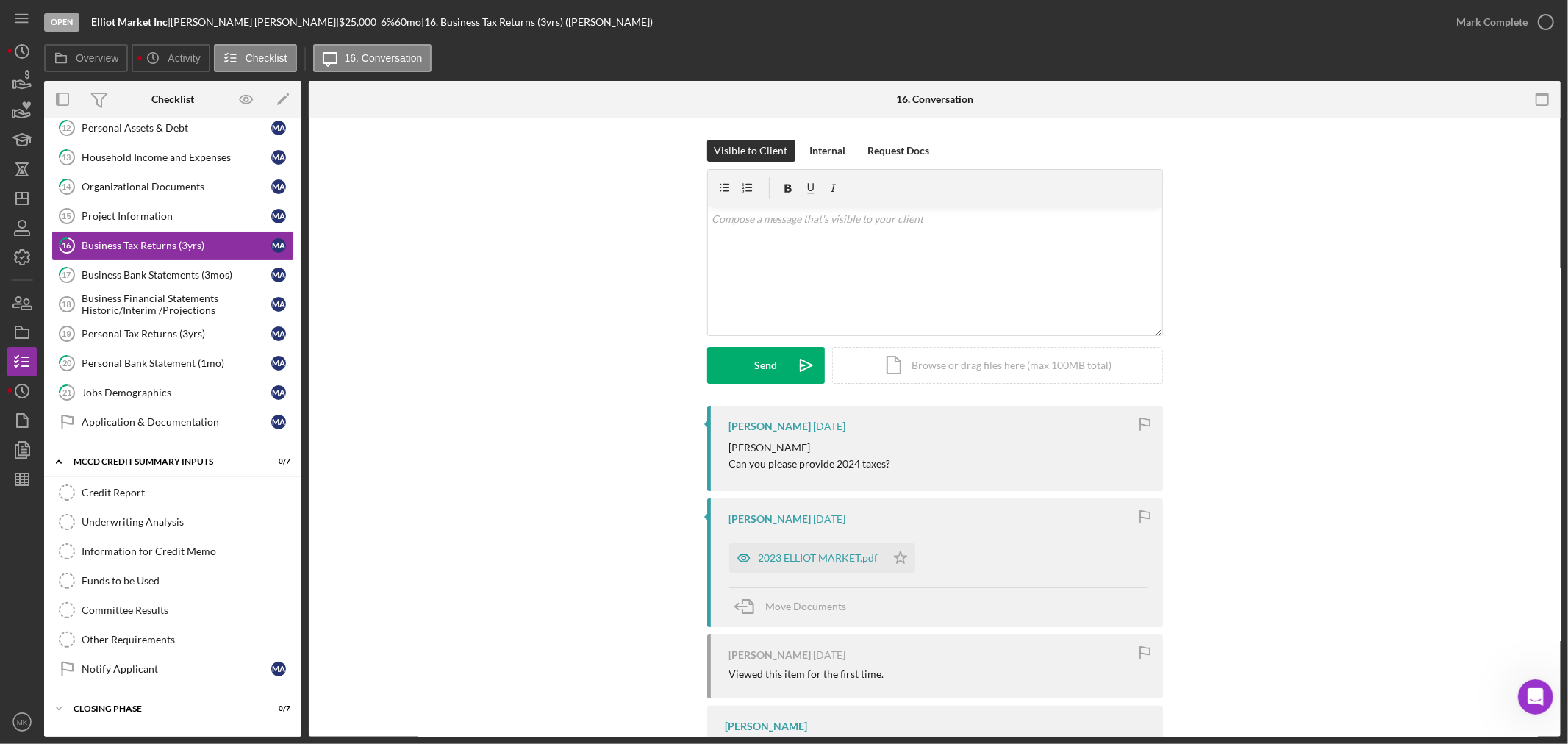
scroll to position [372, 0]
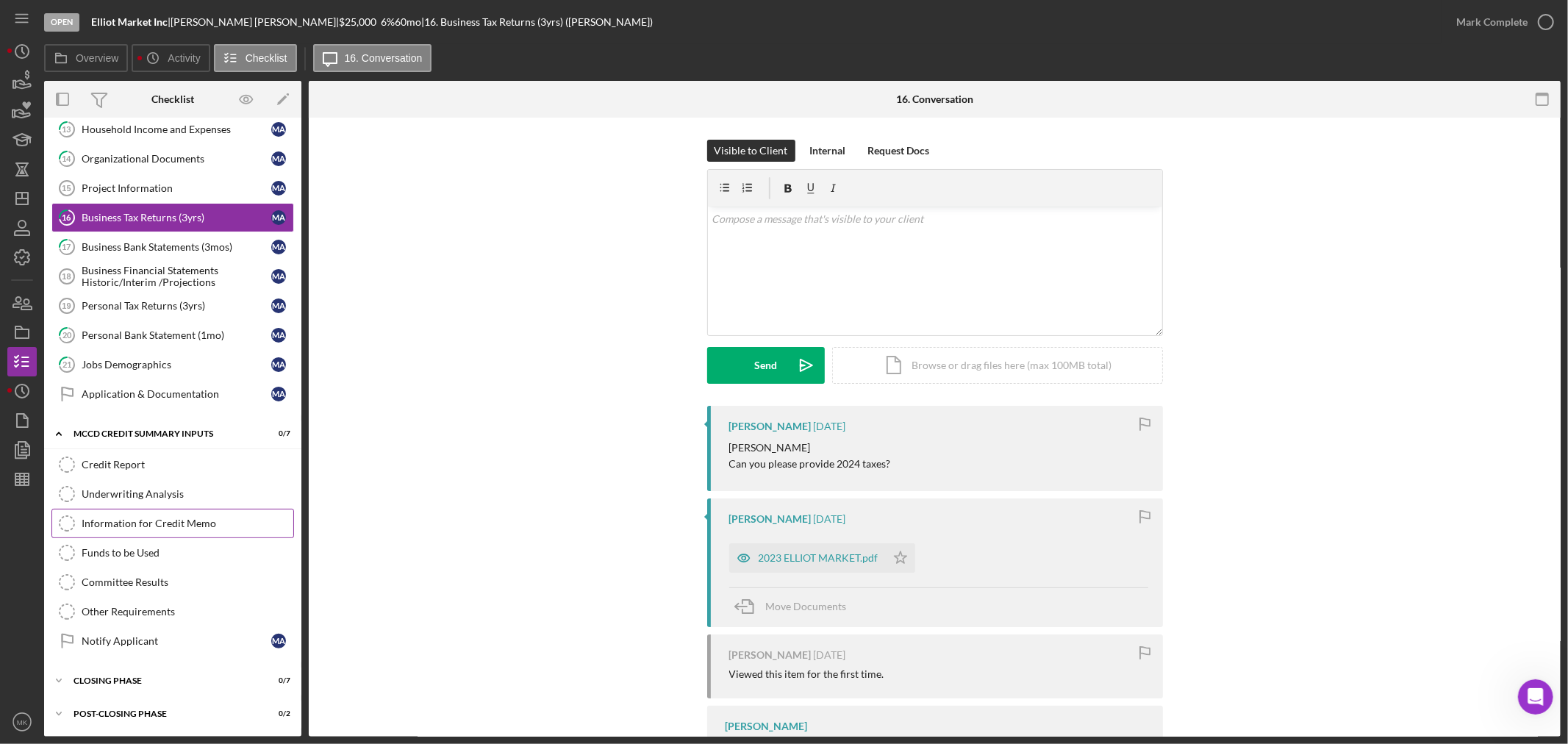
click at [207, 526] on div "Information for Credit Memo" at bounding box center [187, 523] width 212 height 12
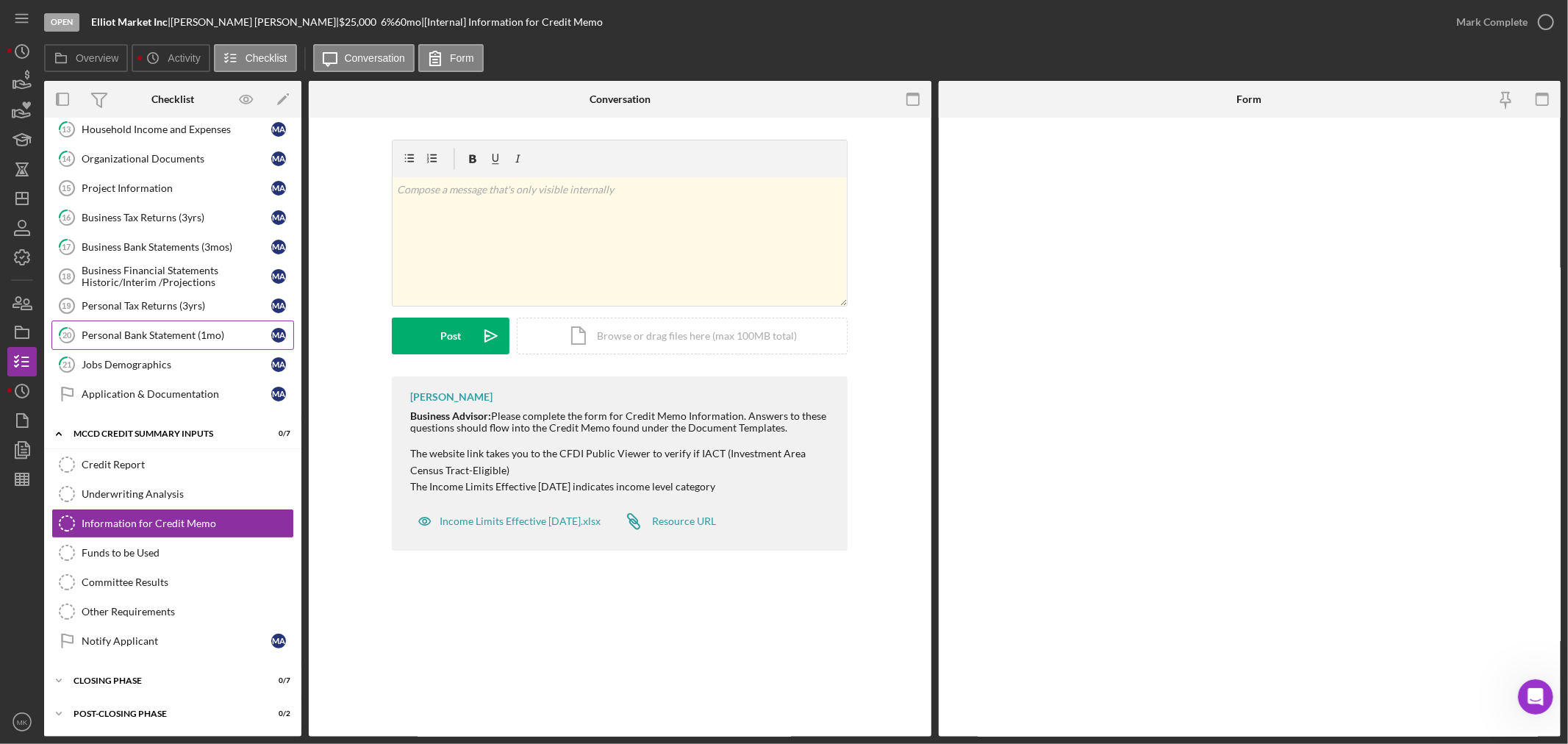
scroll to position [372, 0]
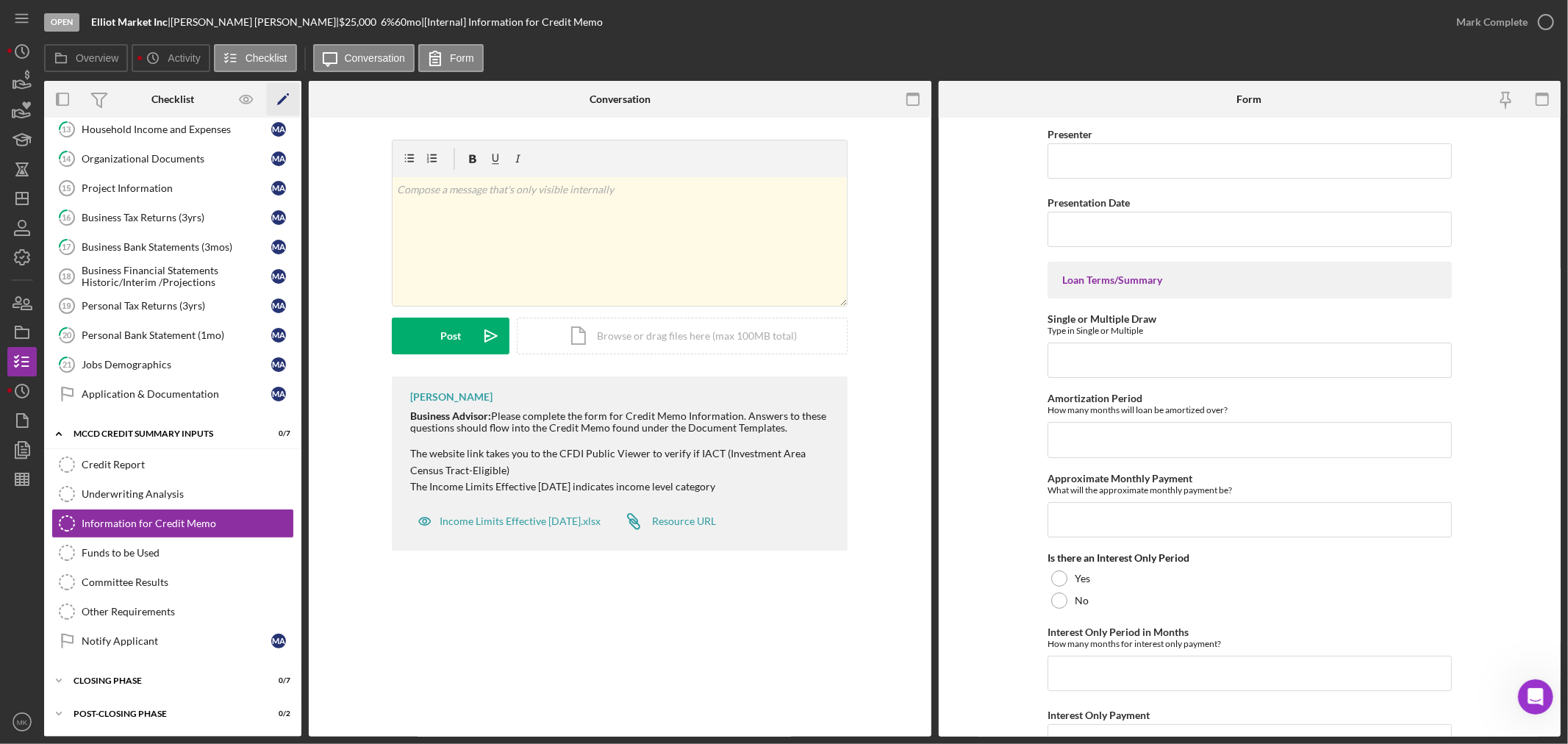
click at [281, 95] on icon "Icon/Edit" at bounding box center [283, 99] width 33 height 33
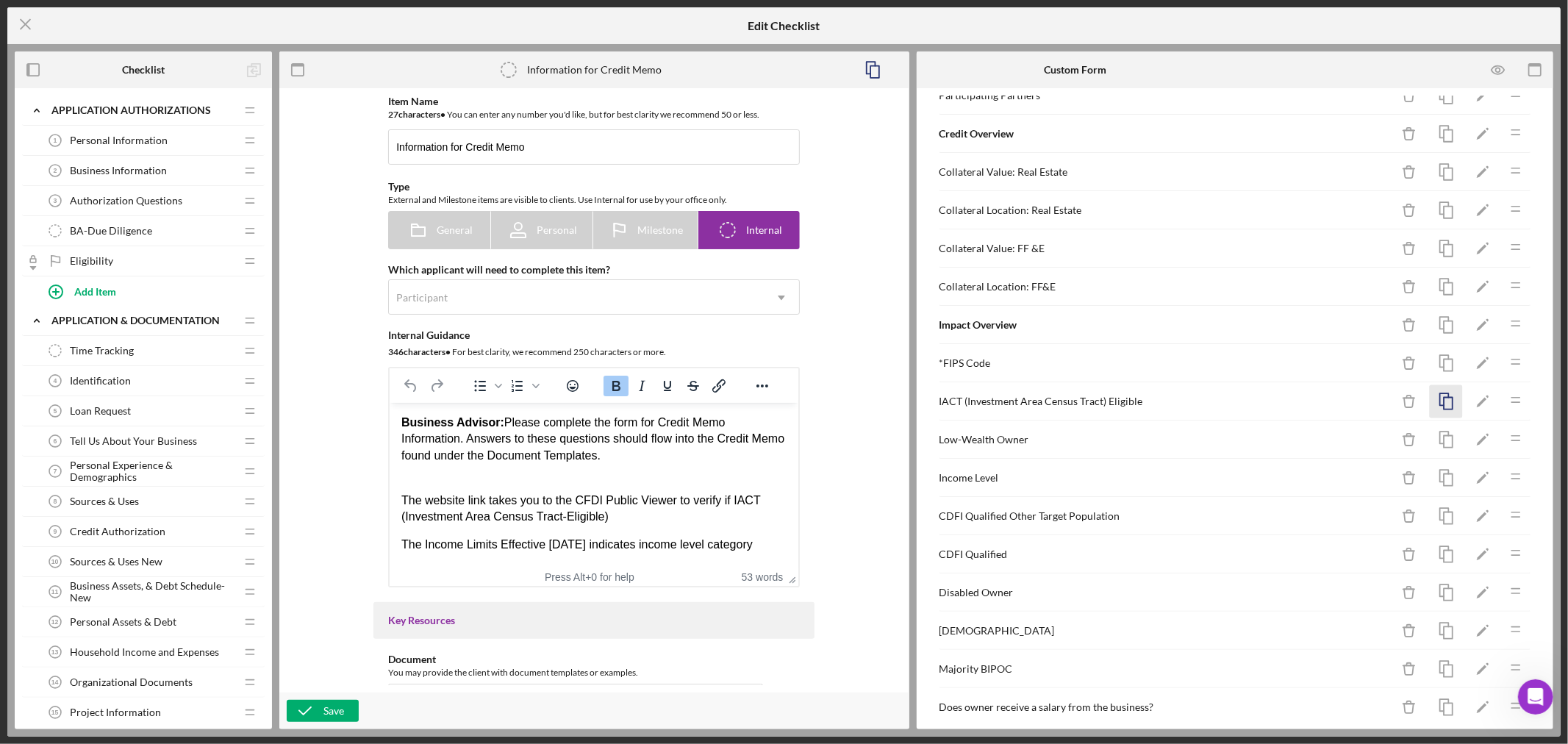
scroll to position [490, 0]
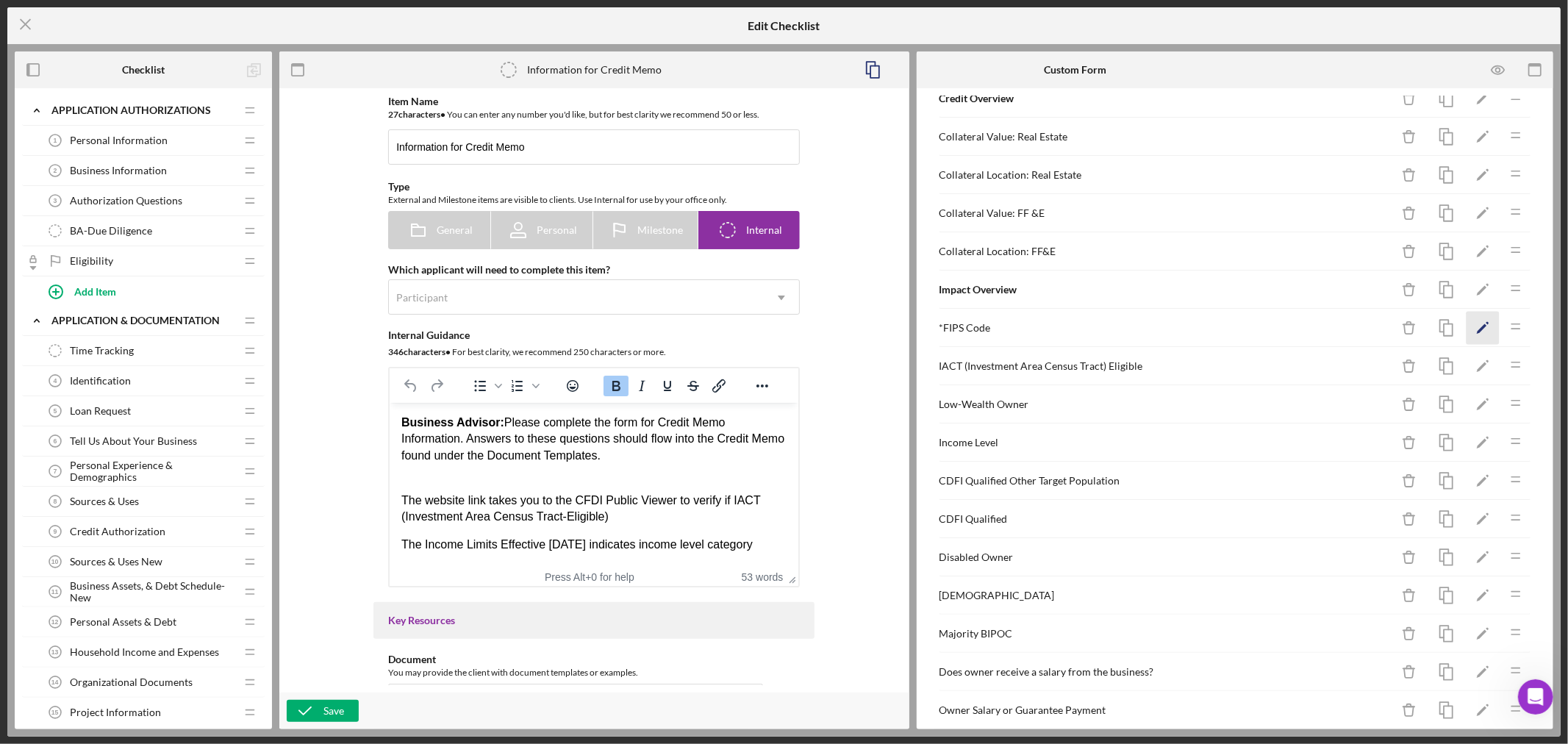
click at [1468, 327] on icon "Icon/Edit" at bounding box center [1482, 328] width 33 height 33
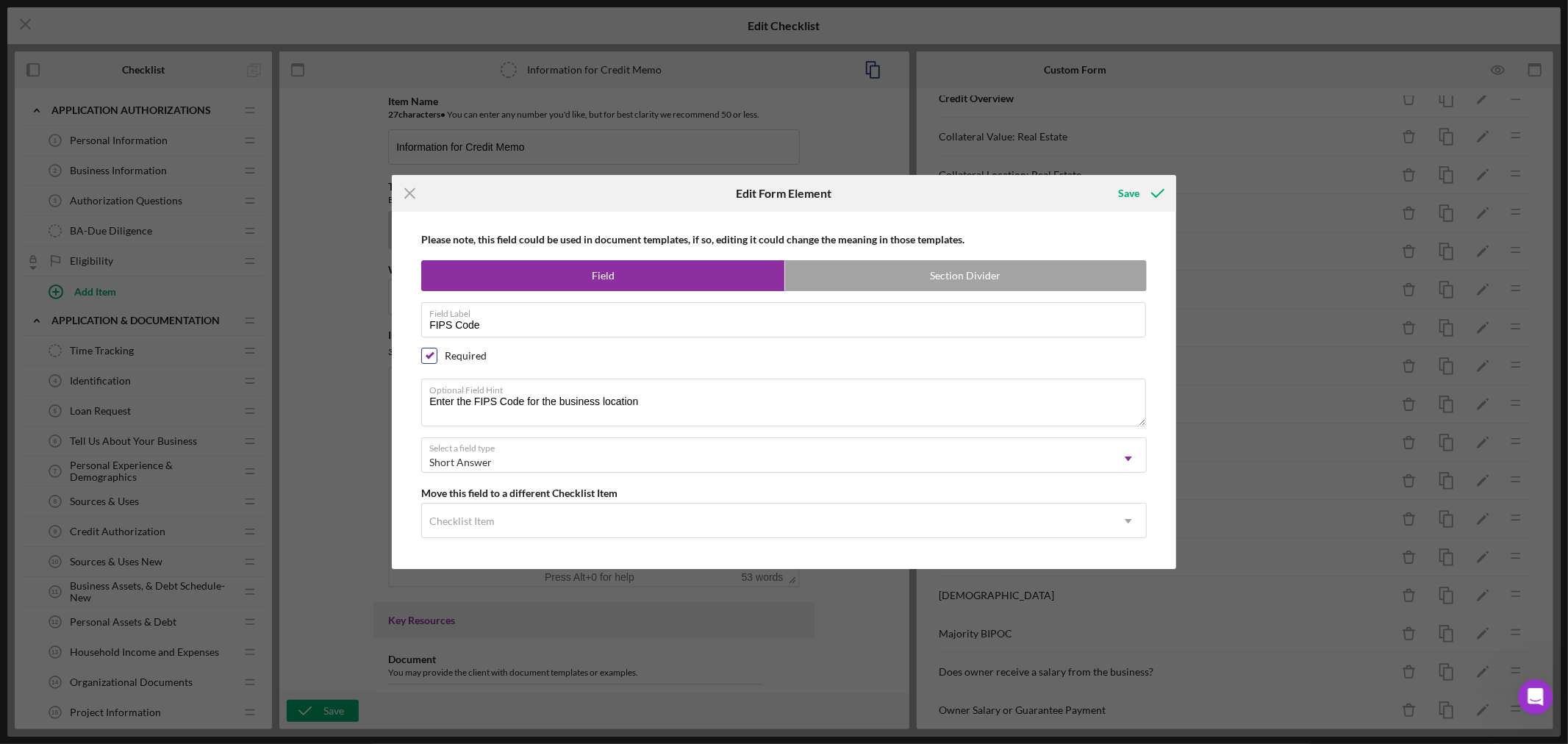
click at [432, 355] on input "checkbox" at bounding box center [430, 355] width 15 height 15
checkbox input "false"
click at [1134, 192] on div "Save" at bounding box center [1129, 193] width 21 height 29
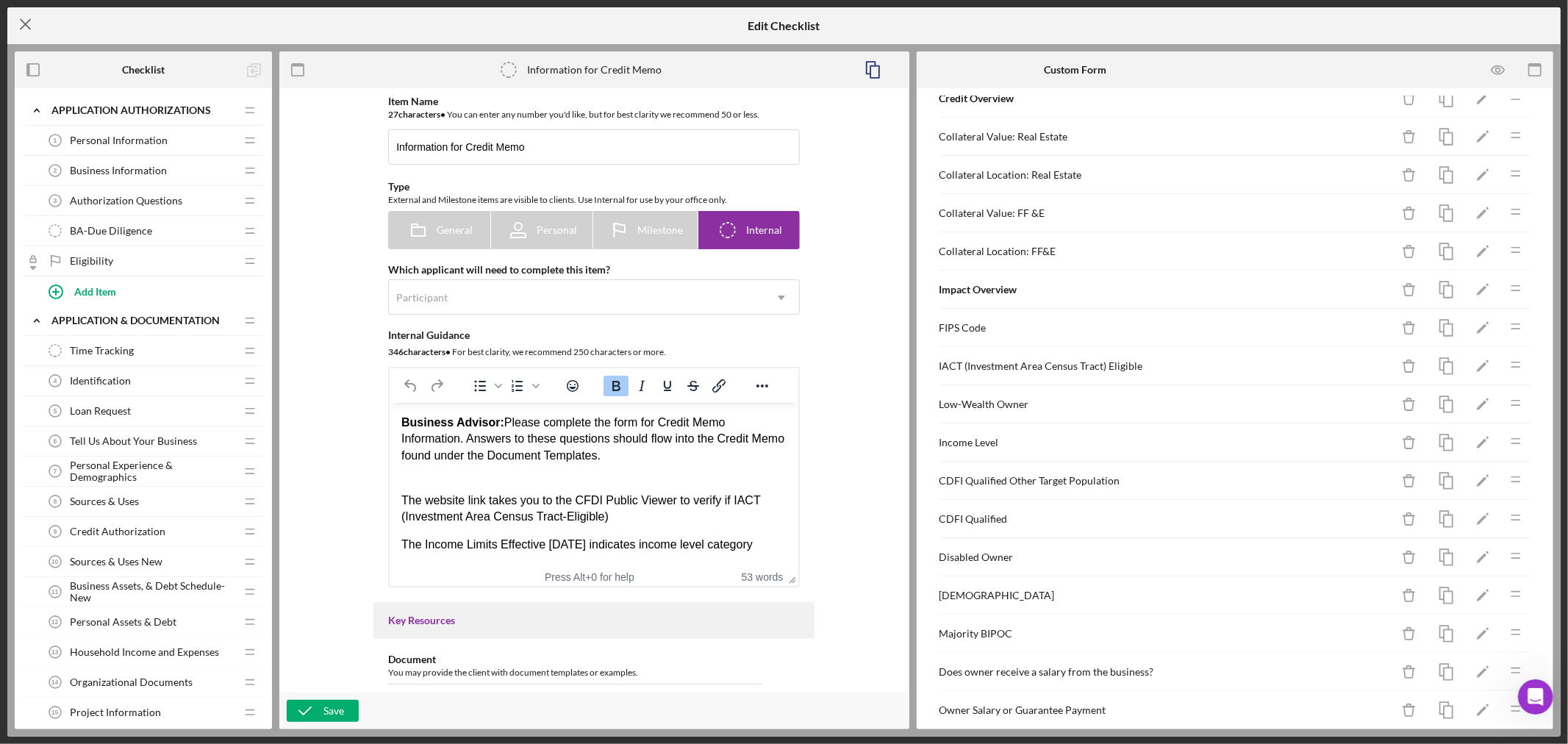
click at [26, 23] on line at bounding box center [25, 25] width 10 height 10
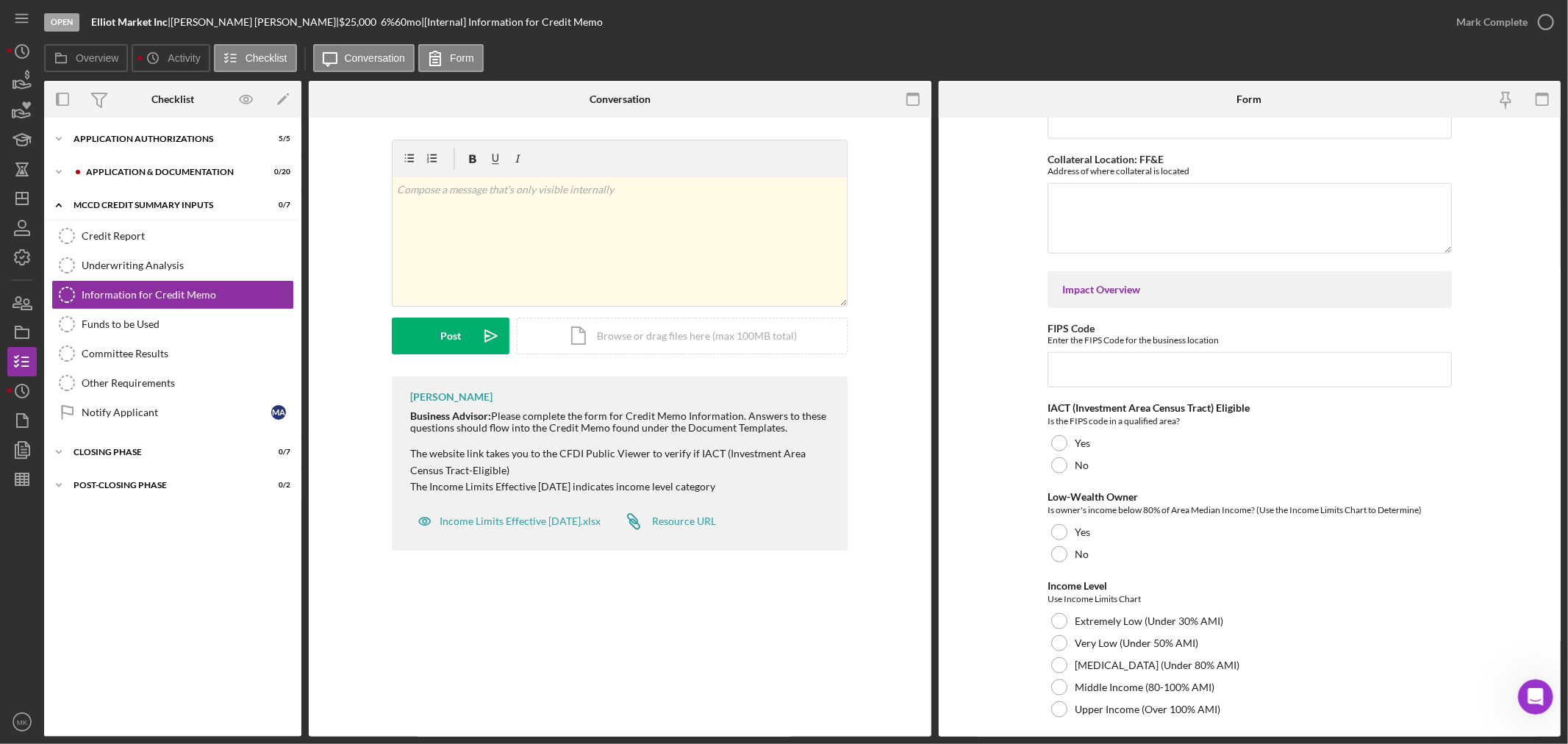
scroll to position [817, 0]
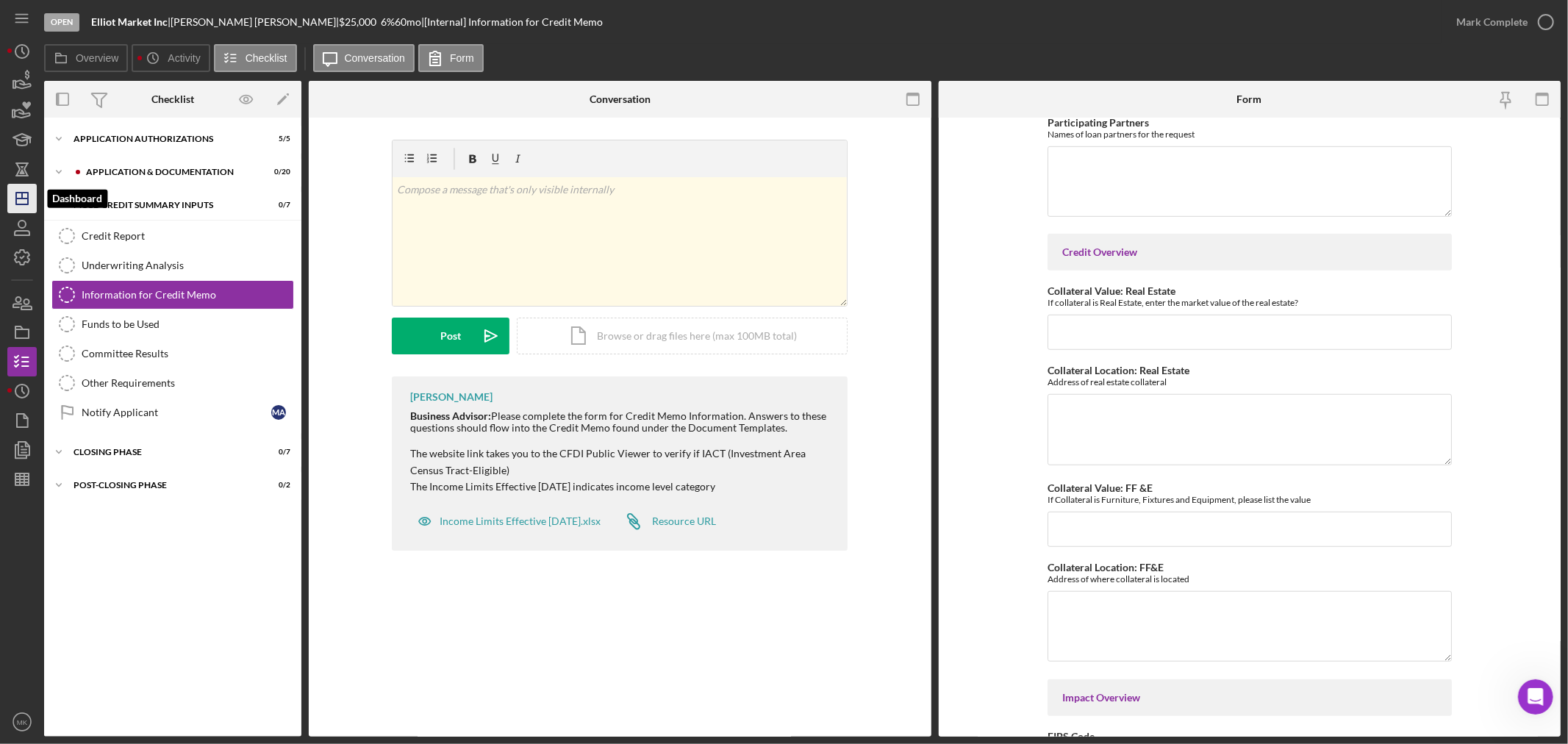
click at [23, 197] on icon "Icon/Dashboard" at bounding box center [23, 199] width 37 height 37
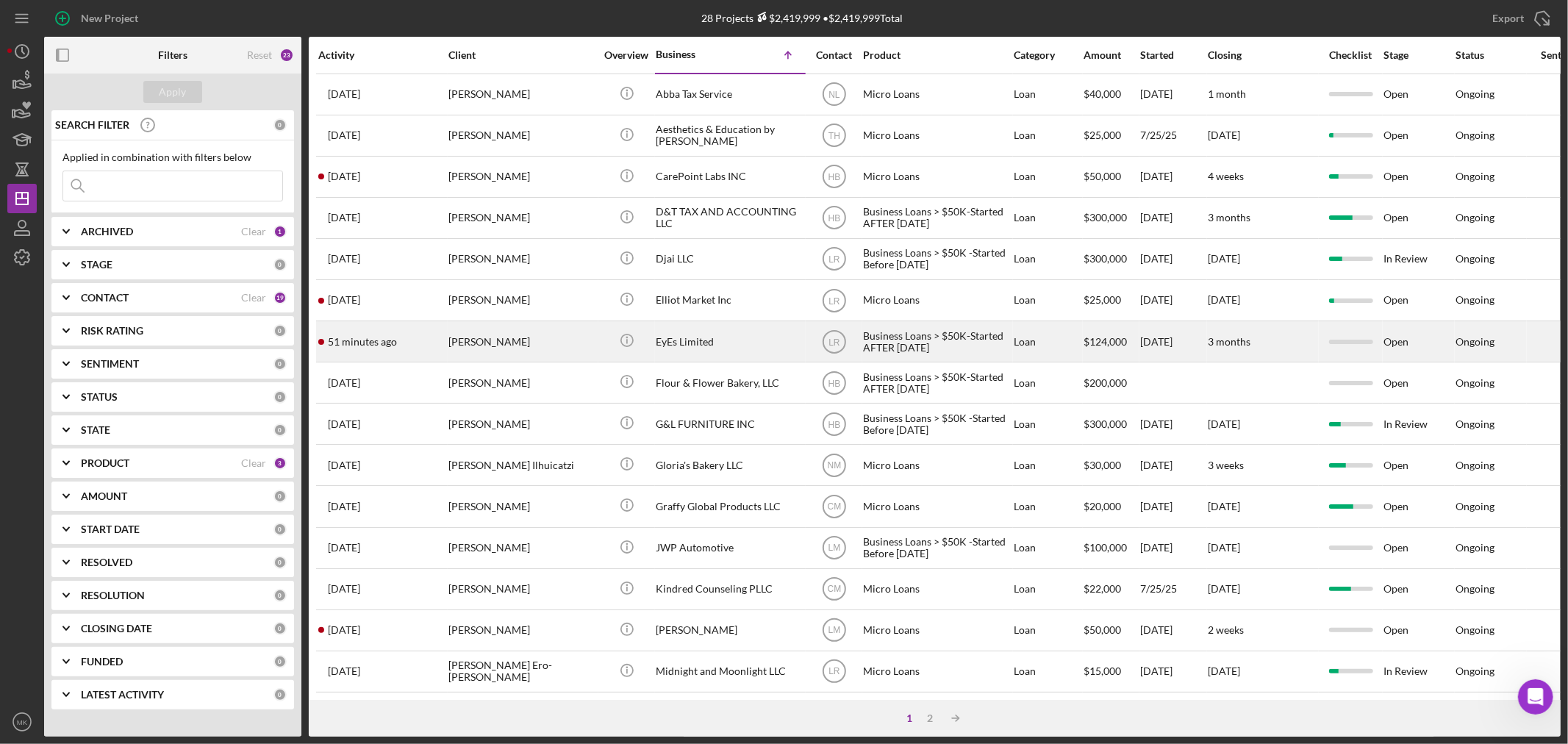
click at [698, 340] on div "EyEs Limited" at bounding box center [729, 342] width 147 height 39
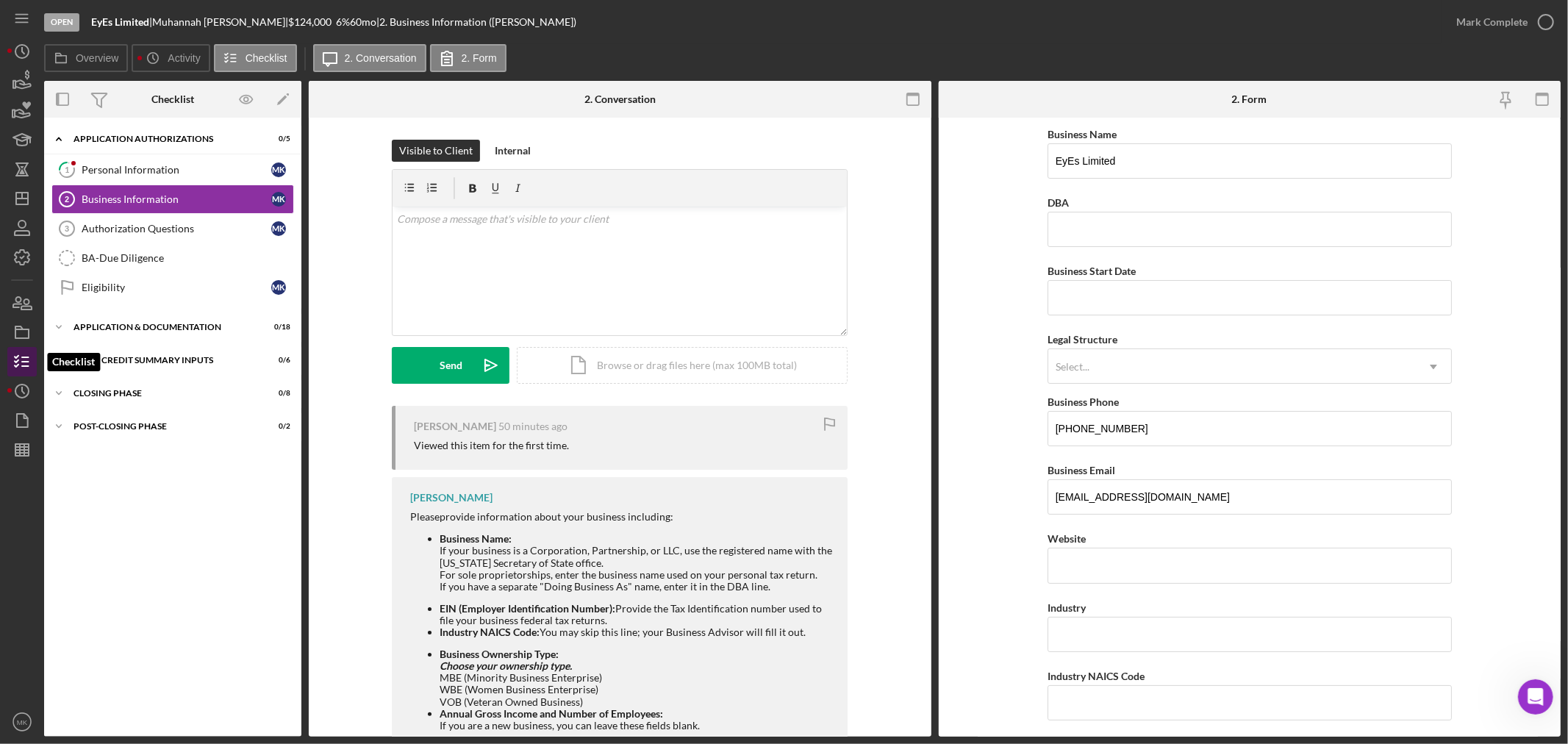
click at [20, 364] on icon "button" at bounding box center [23, 362] width 37 height 37
click at [128, 356] on div "MCCD Credit Summary Inputs" at bounding box center [178, 360] width 209 height 9
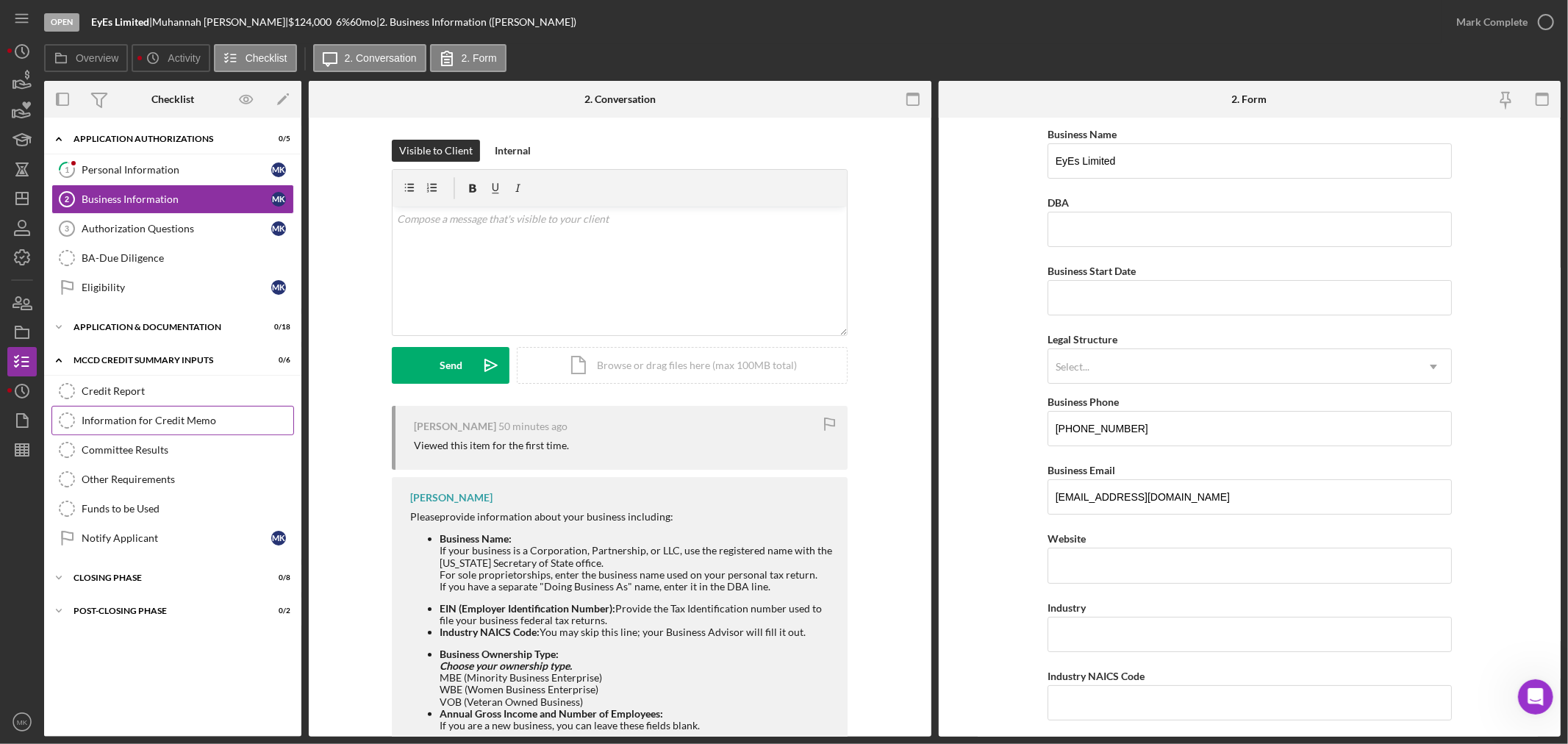
click at [181, 415] on div "Information for Credit Memo" at bounding box center [187, 420] width 212 height 12
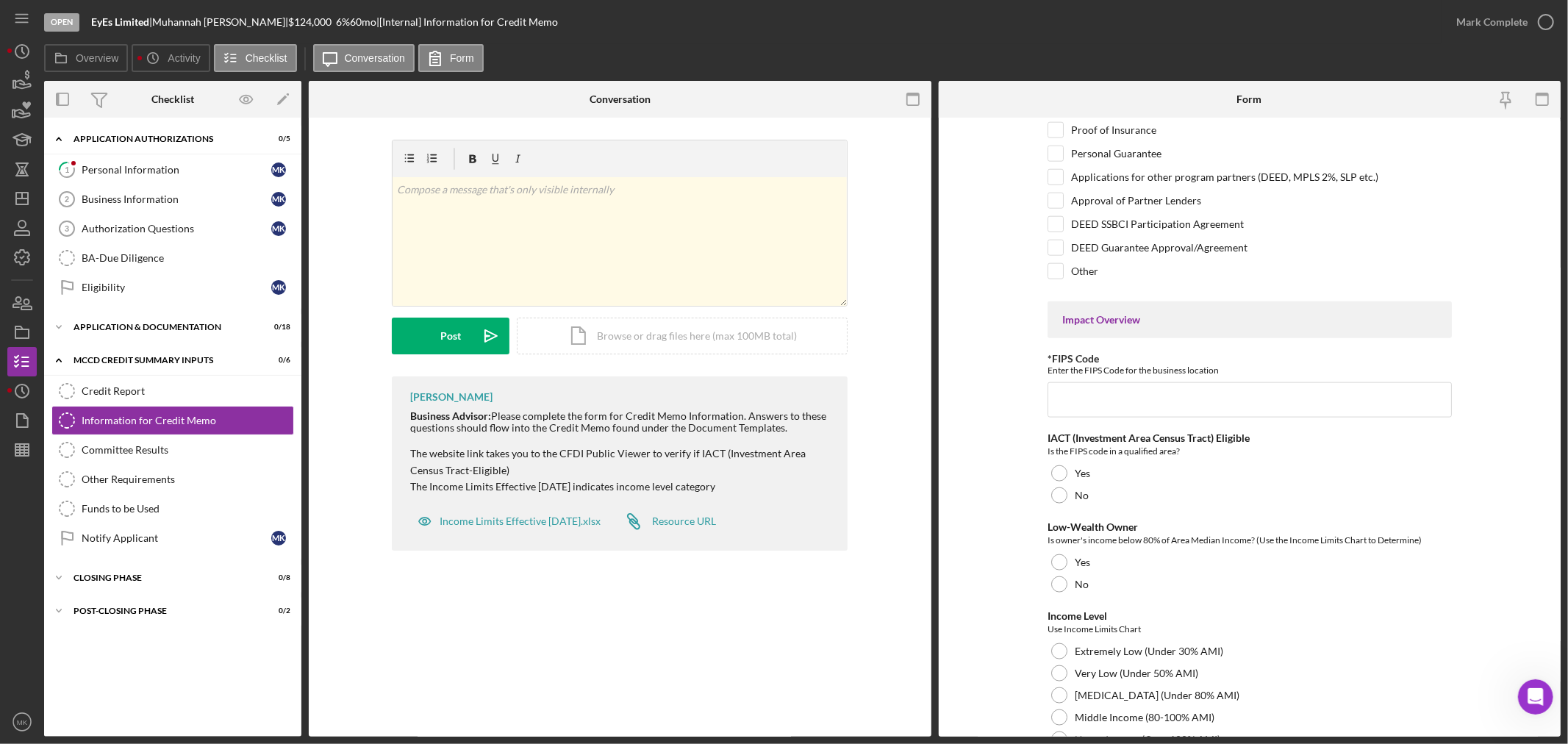
scroll to position [1553, 0]
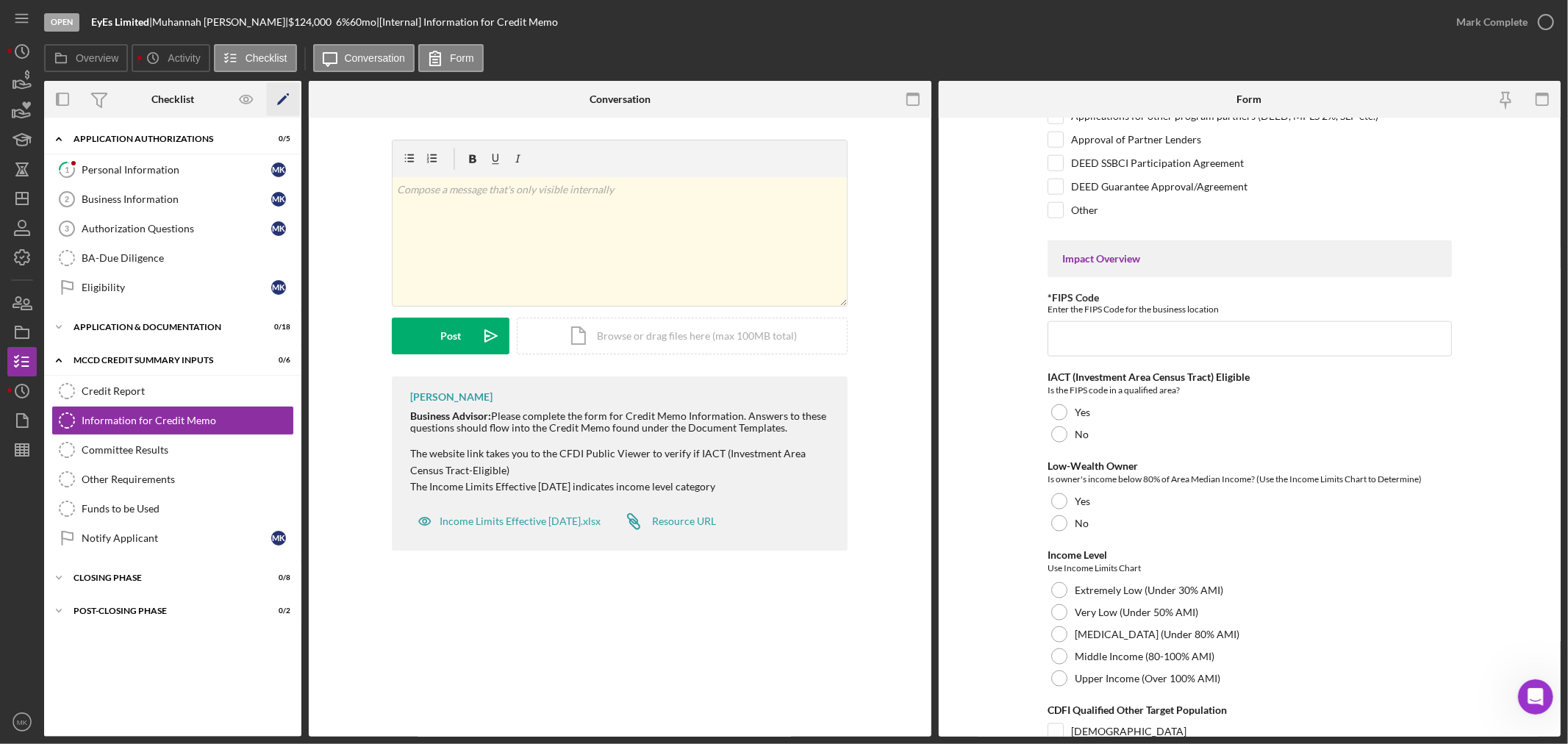
click at [280, 97] on icon "Icon/Edit" at bounding box center [283, 99] width 33 height 33
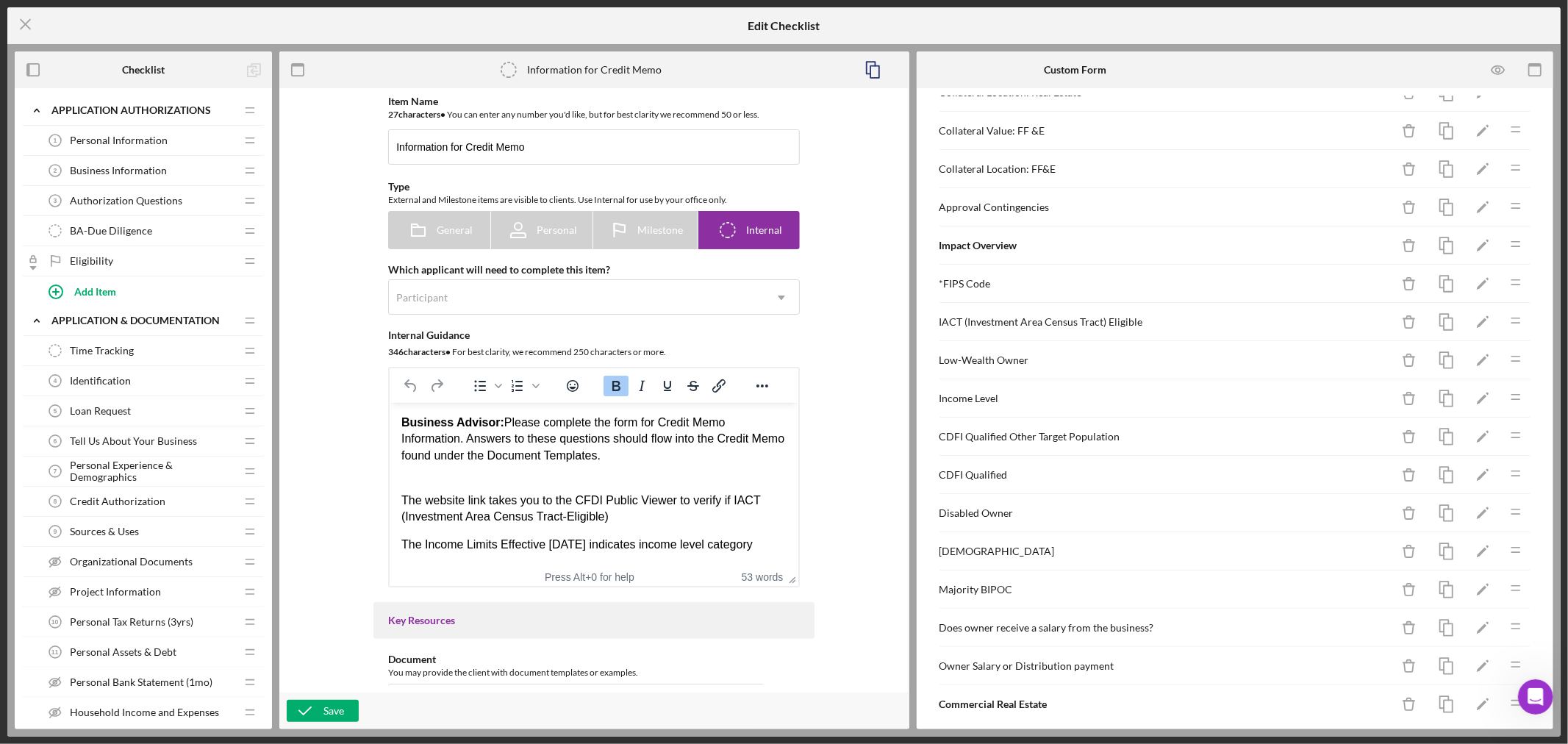
scroll to position [653, 0]
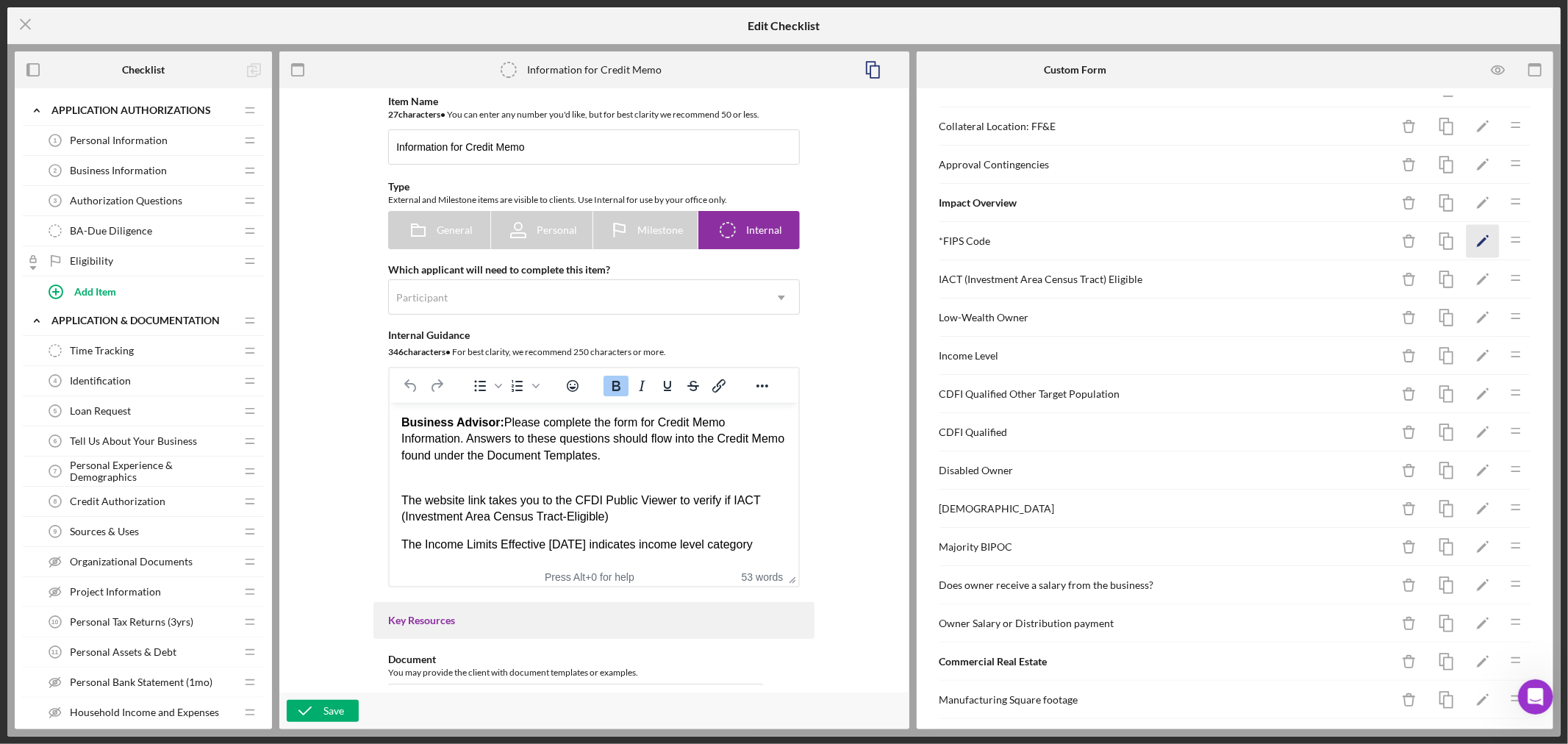
click at [1467, 241] on icon "Icon/Edit" at bounding box center [1482, 242] width 33 height 33
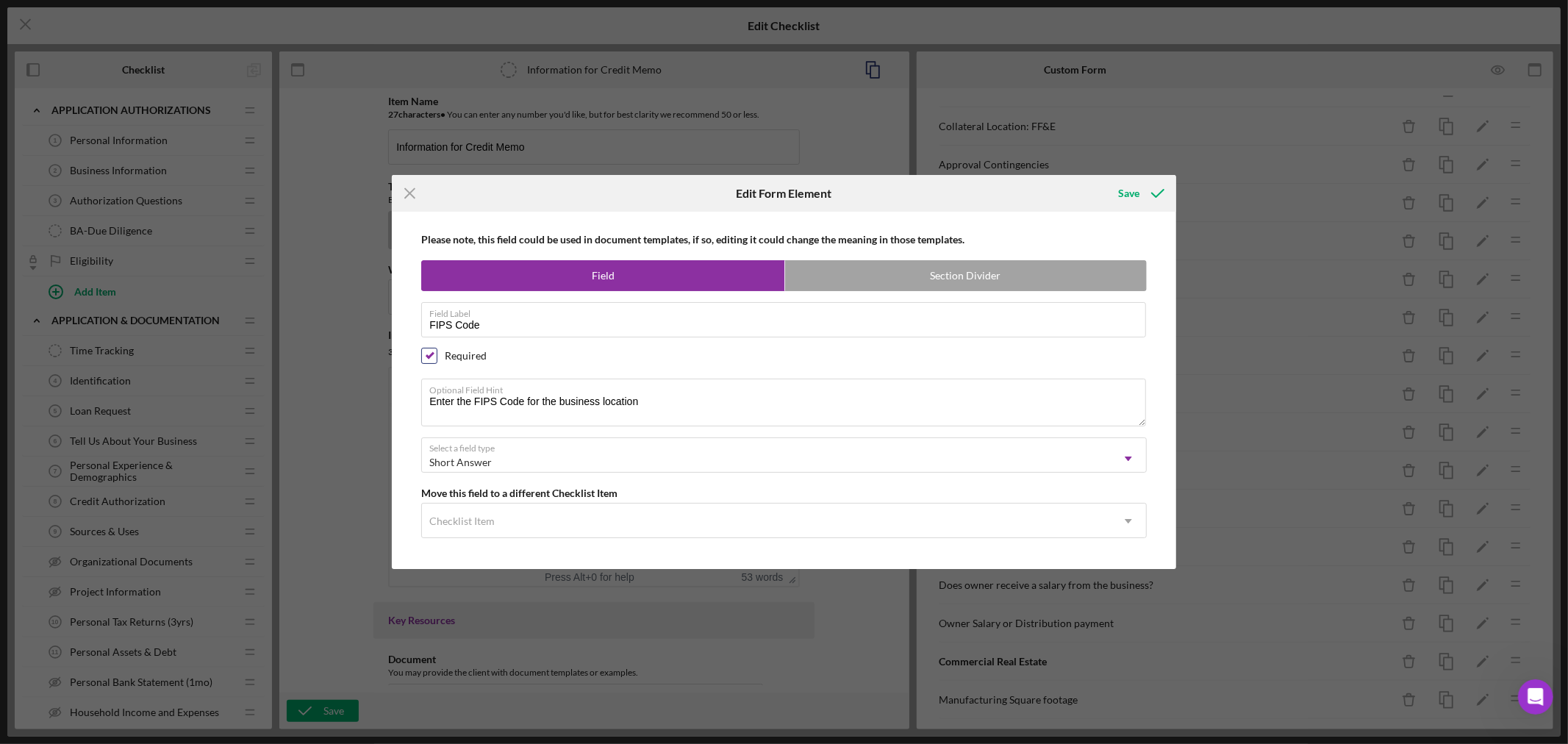
click at [430, 353] on input "checkbox" at bounding box center [430, 355] width 15 height 15
checkbox input "false"
click at [1130, 187] on div "Save" at bounding box center [1129, 193] width 21 height 29
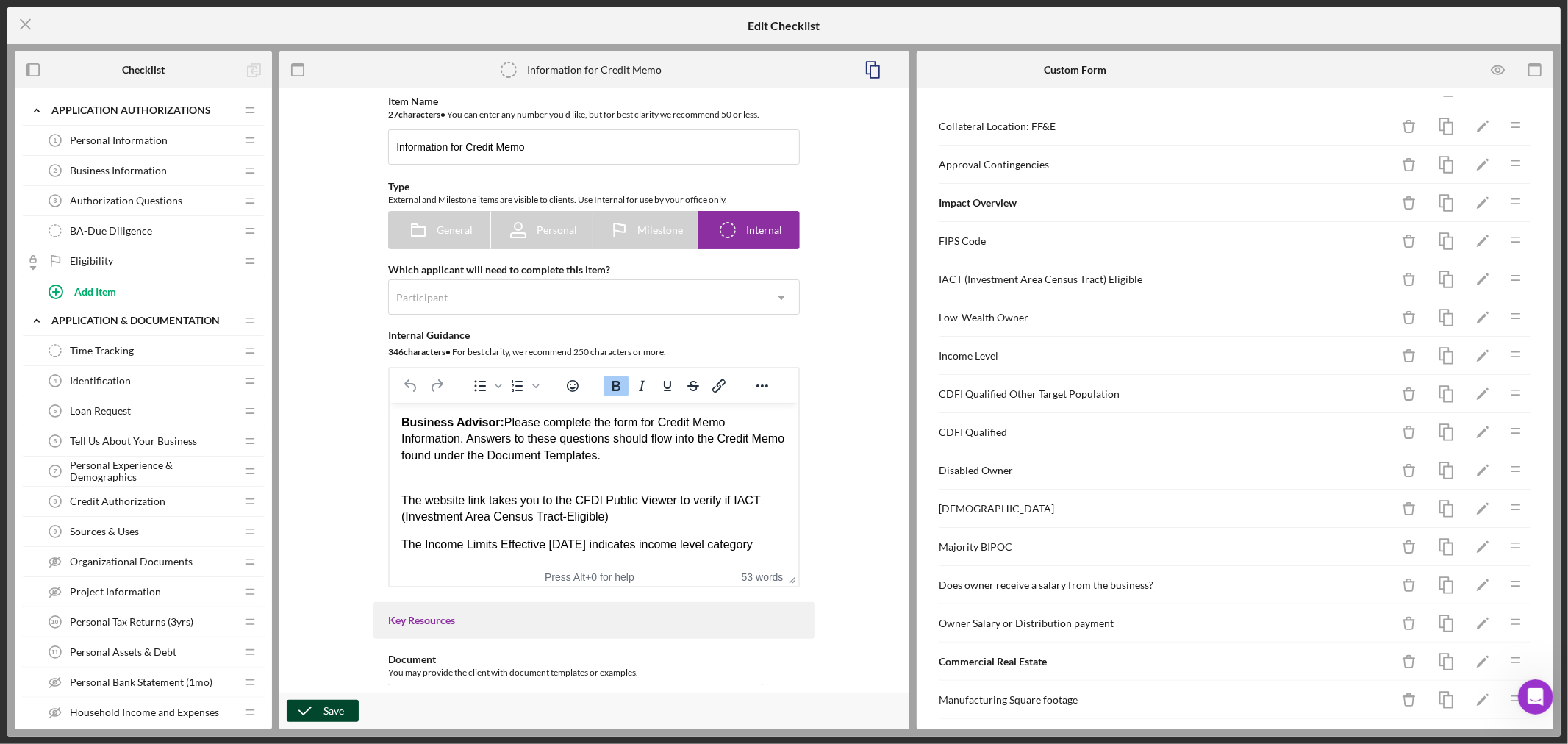
click at [321, 714] on icon "button" at bounding box center [305, 711] width 37 height 37
click at [27, 20] on icon "Icon/Menu Close" at bounding box center [26, 24] width 37 height 37
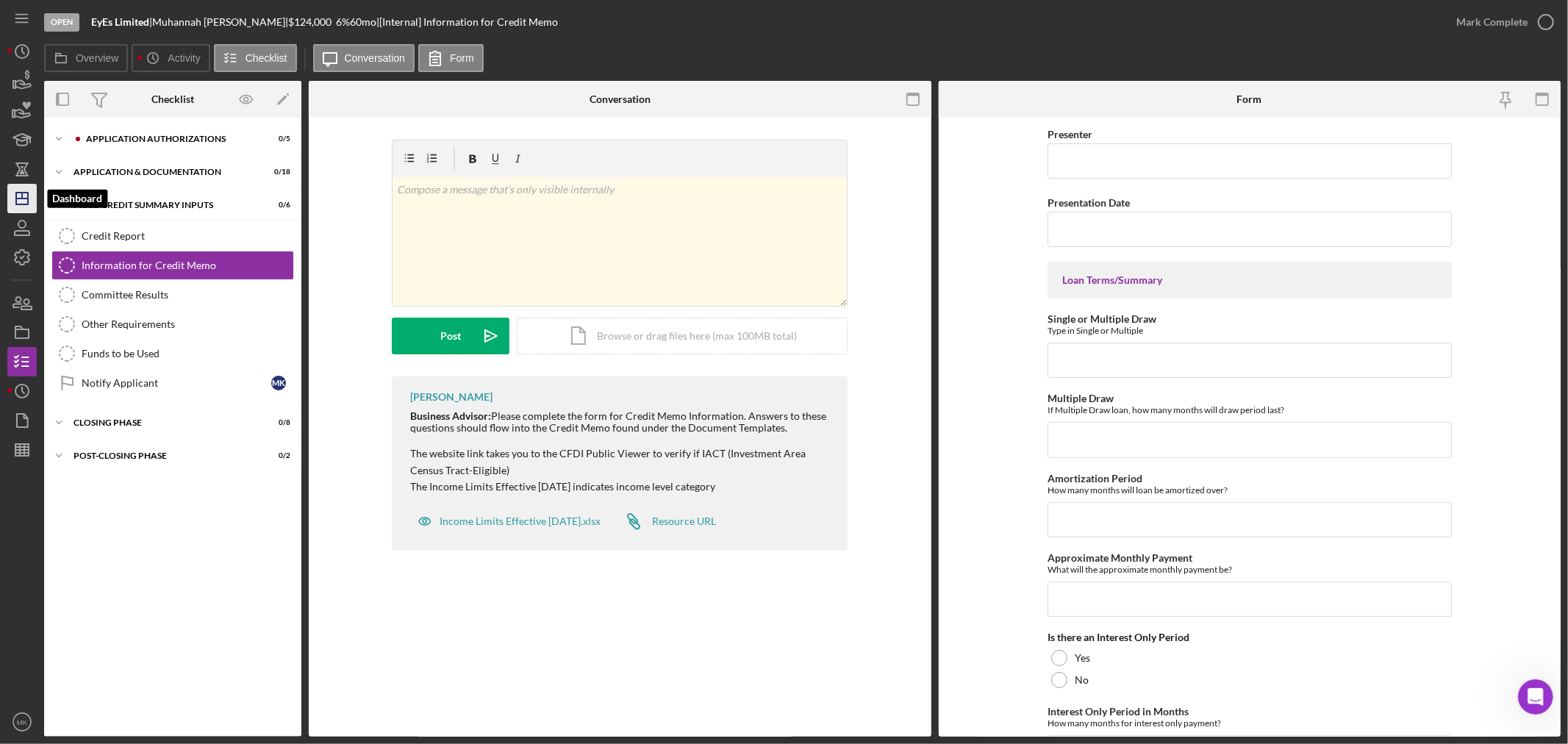
click at [22, 201] on icon "Icon/Dashboard" at bounding box center [23, 199] width 37 height 37
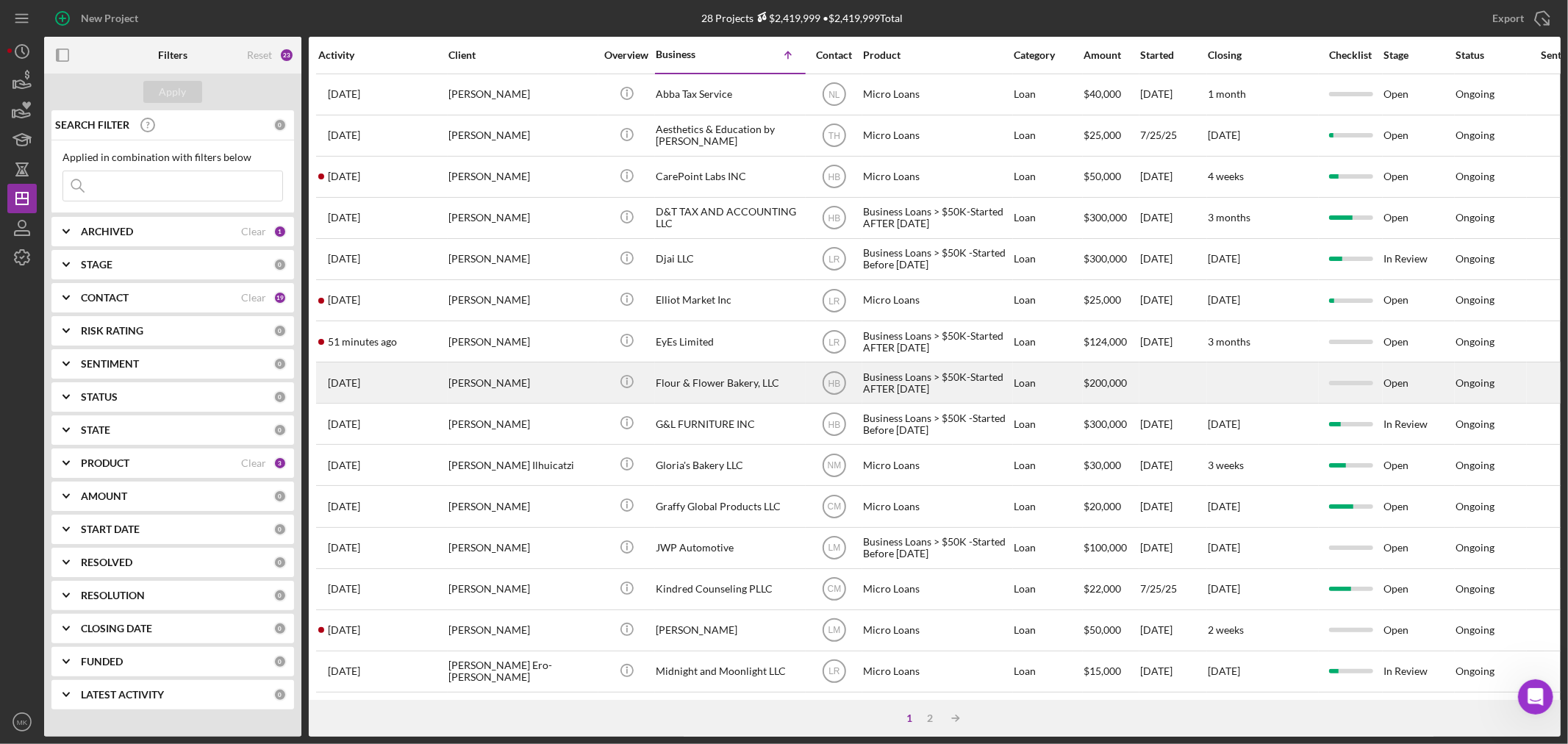
click at [722, 385] on div "Flour & Flower Bakery, LLC" at bounding box center [729, 383] width 147 height 39
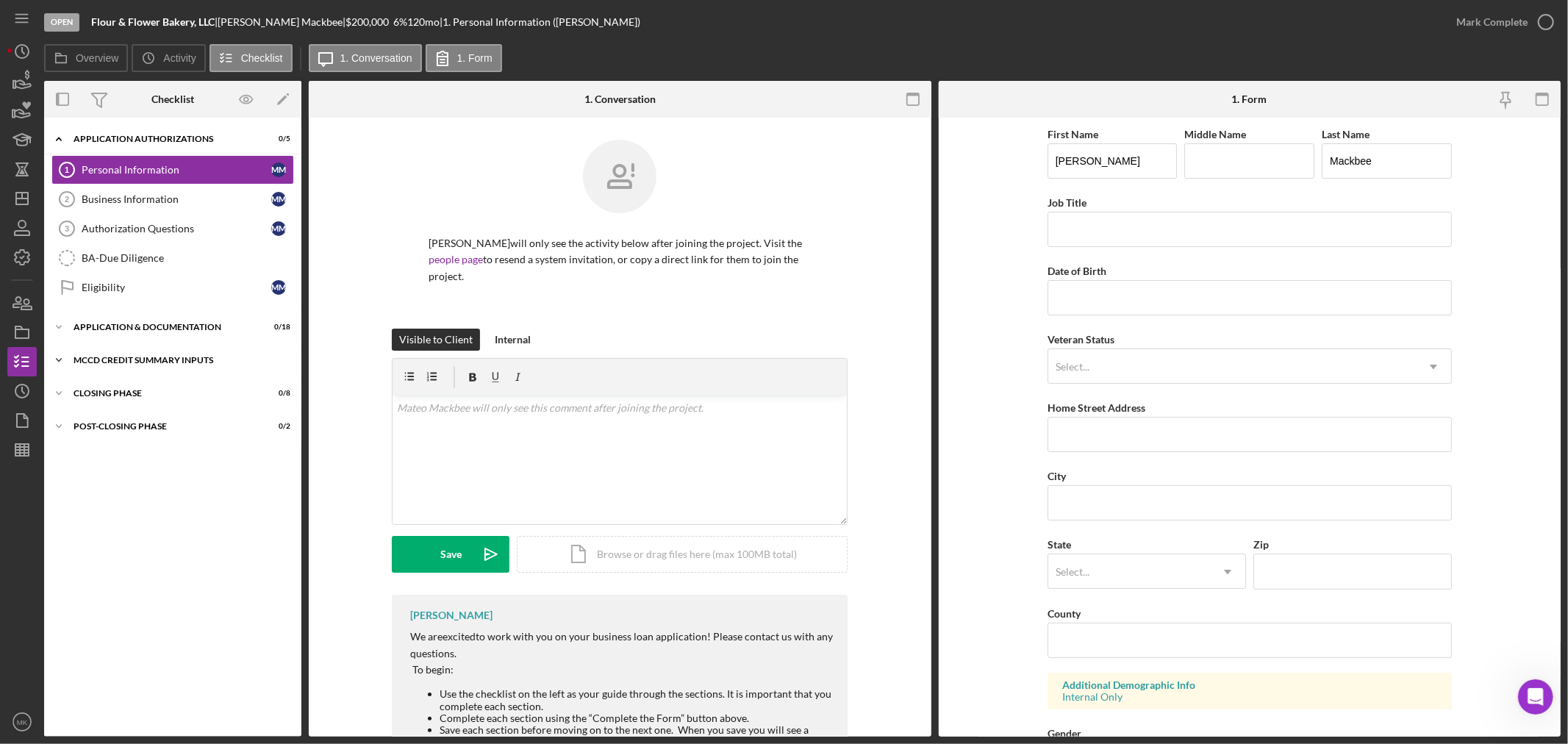
click at [142, 358] on div "MCCD Credit Summary Inputs" at bounding box center [178, 360] width 209 height 9
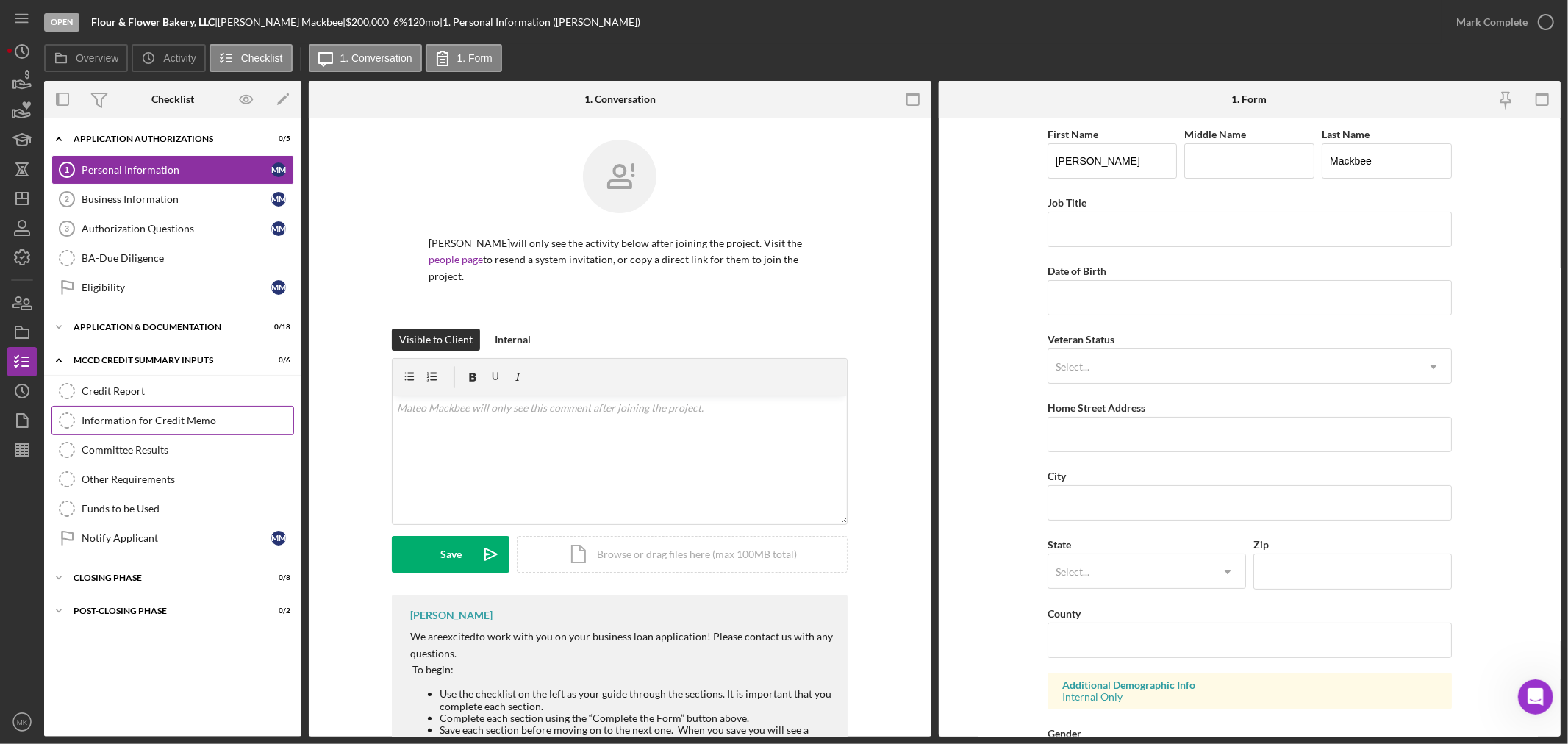
click at [184, 421] on div "Information for Credit Memo" at bounding box center [187, 420] width 212 height 12
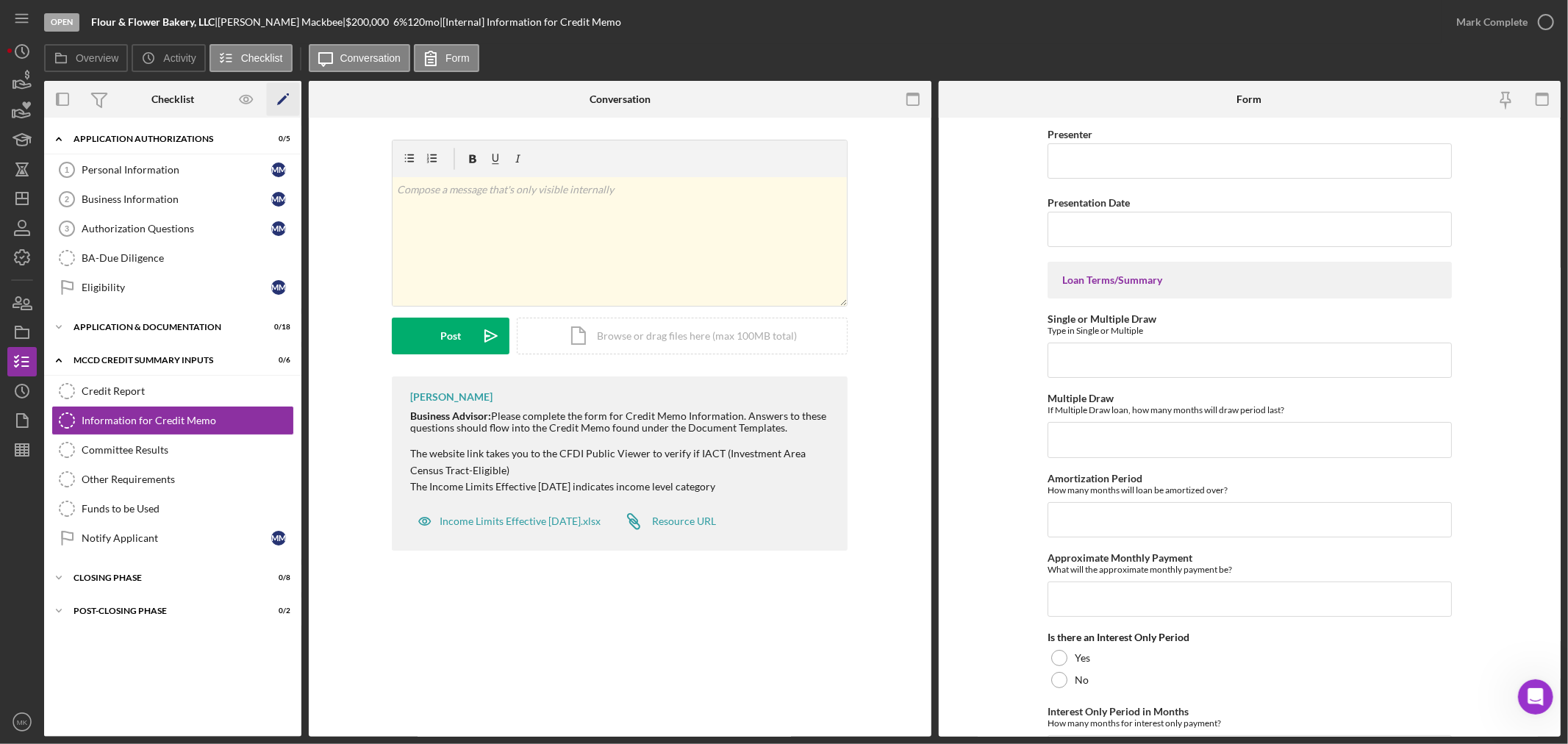
click at [282, 97] on icon "Icon/Edit" at bounding box center [283, 99] width 33 height 33
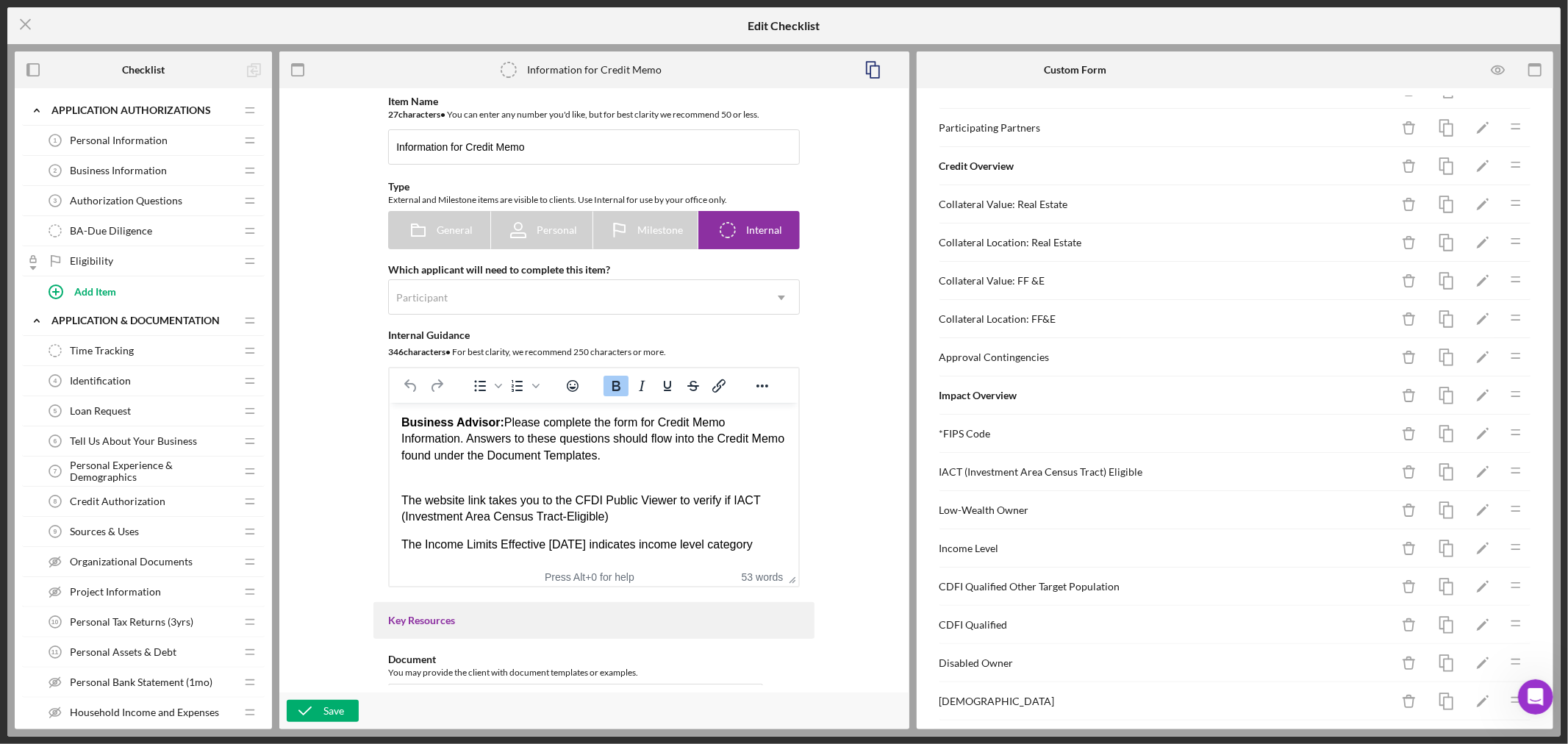
scroll to position [490, 0]
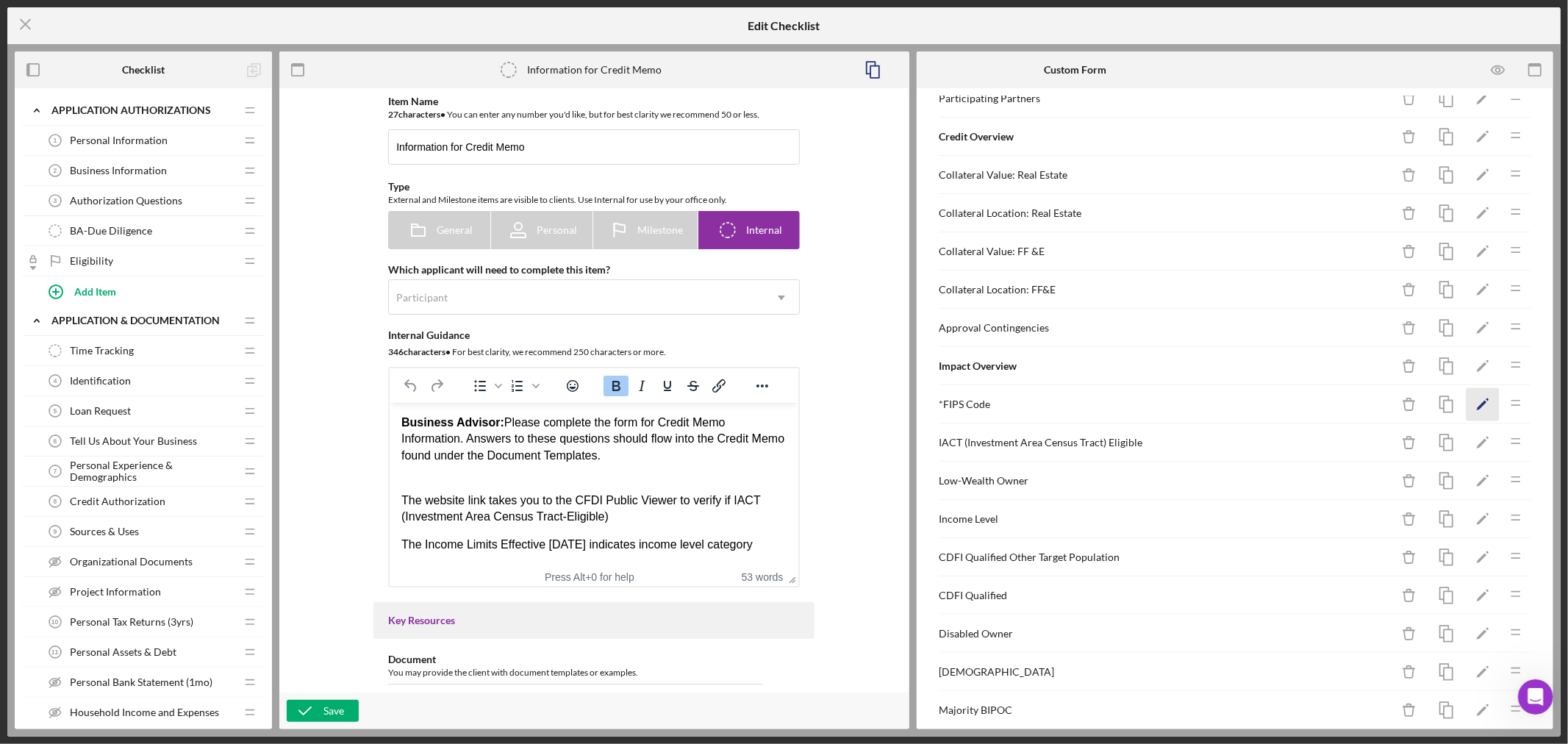
click at [1477, 406] on polygon "button" at bounding box center [1482, 406] width 10 height 11
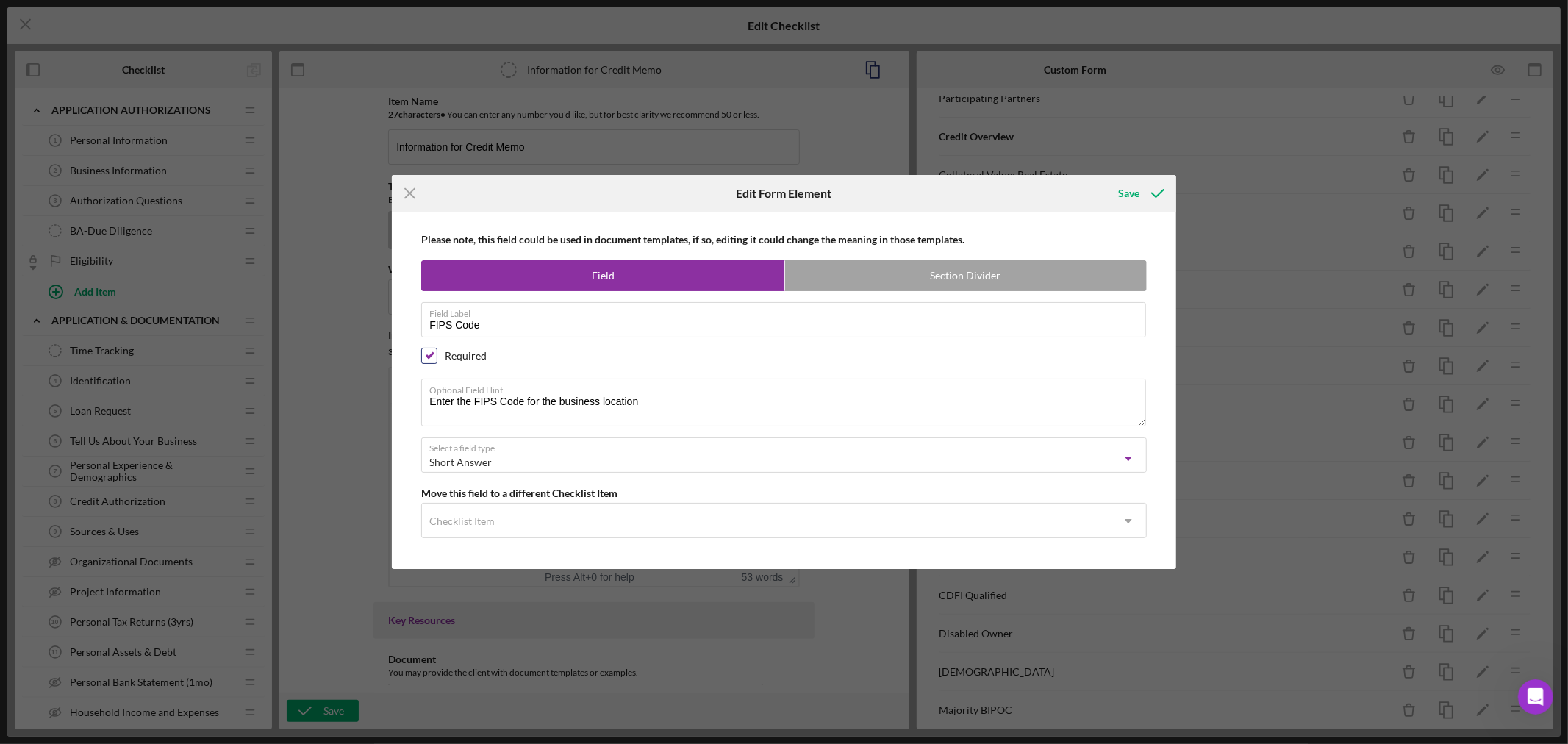
click at [430, 355] on input "checkbox" at bounding box center [430, 355] width 15 height 15
checkbox input "false"
click at [1134, 192] on div "Save" at bounding box center [1129, 193] width 21 height 29
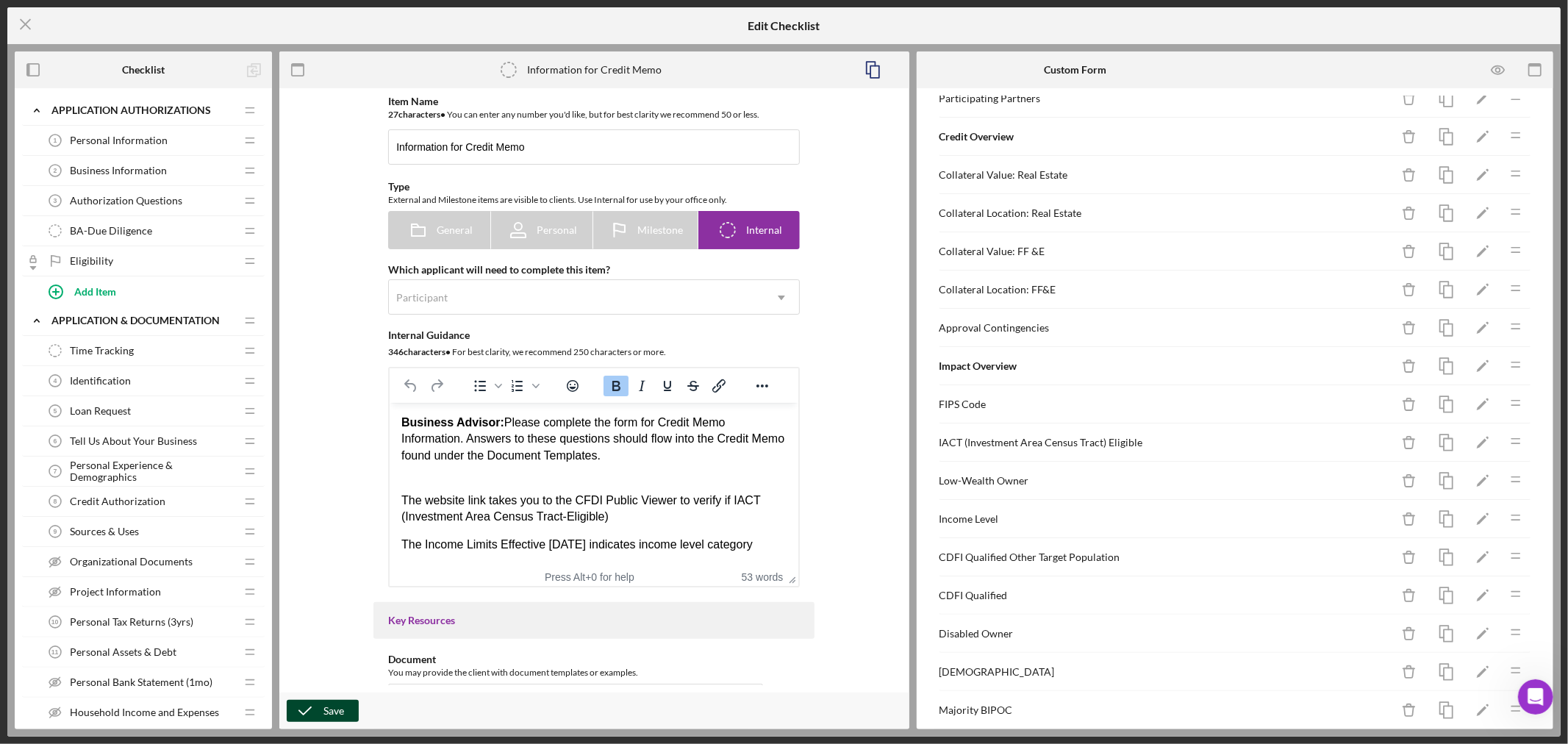
click at [325, 708] on div "Save" at bounding box center [333, 711] width 20 height 22
click at [25, 23] on line at bounding box center [25, 25] width 10 height 10
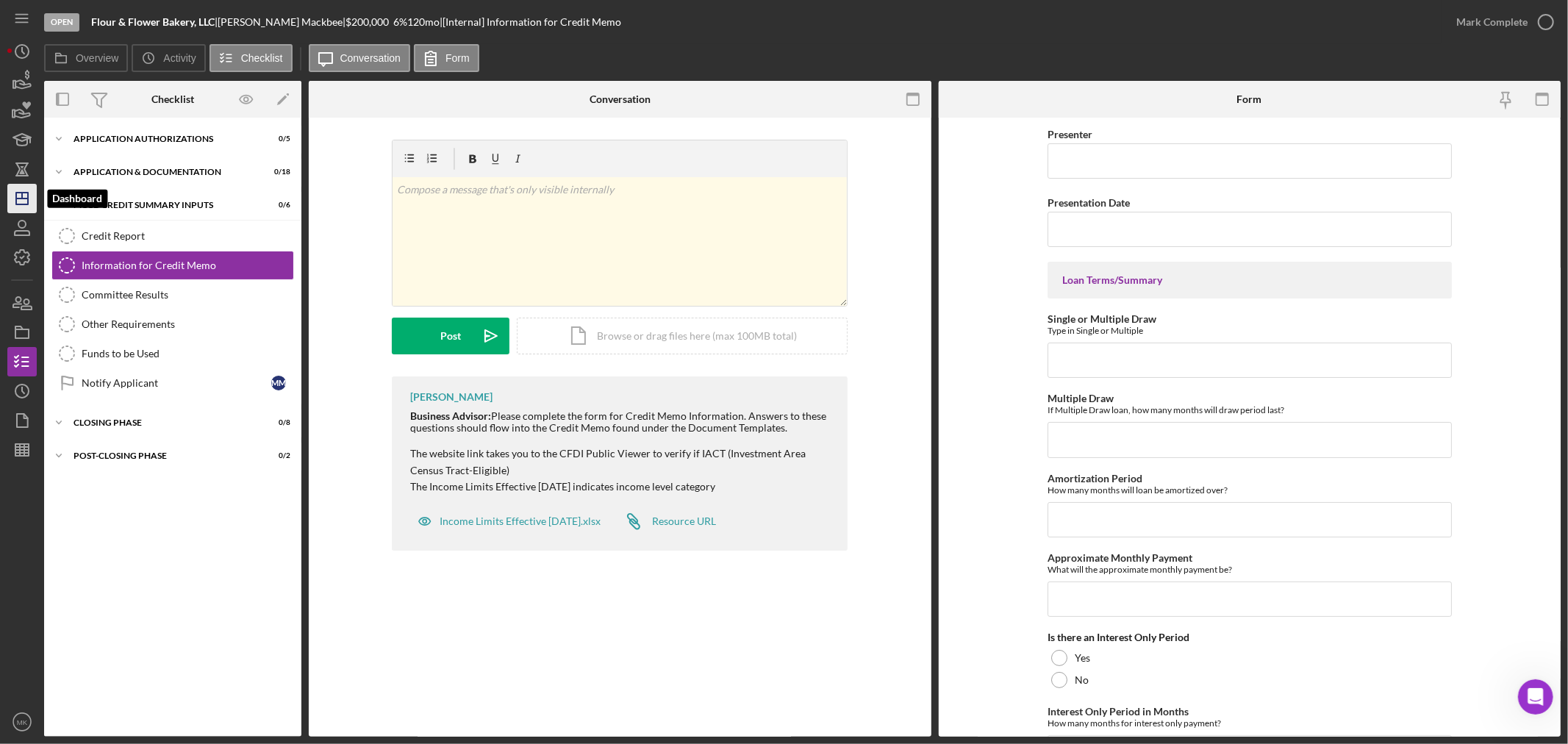
click at [23, 195] on icon "Icon/Dashboard" at bounding box center [23, 199] width 37 height 37
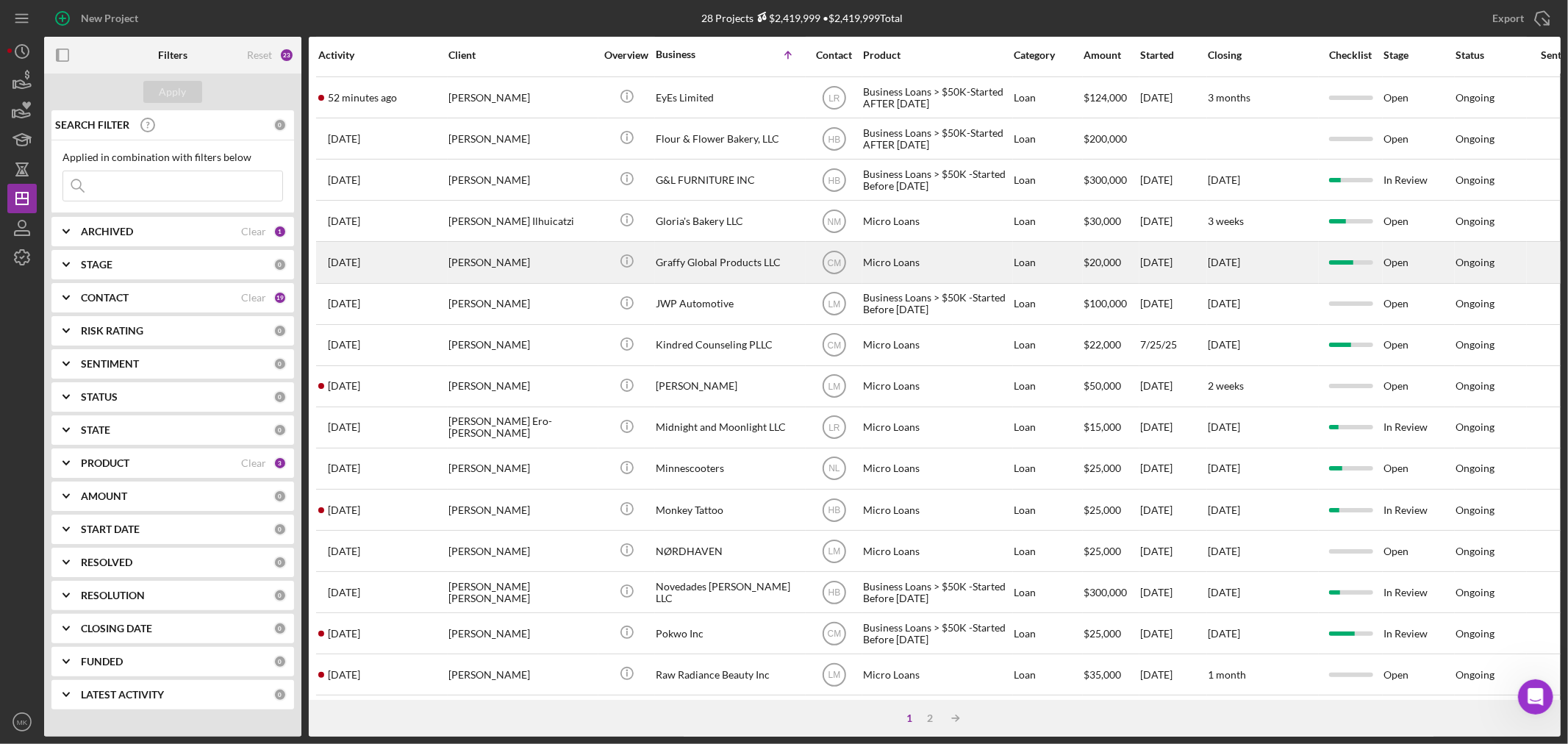
scroll to position [245, 0]
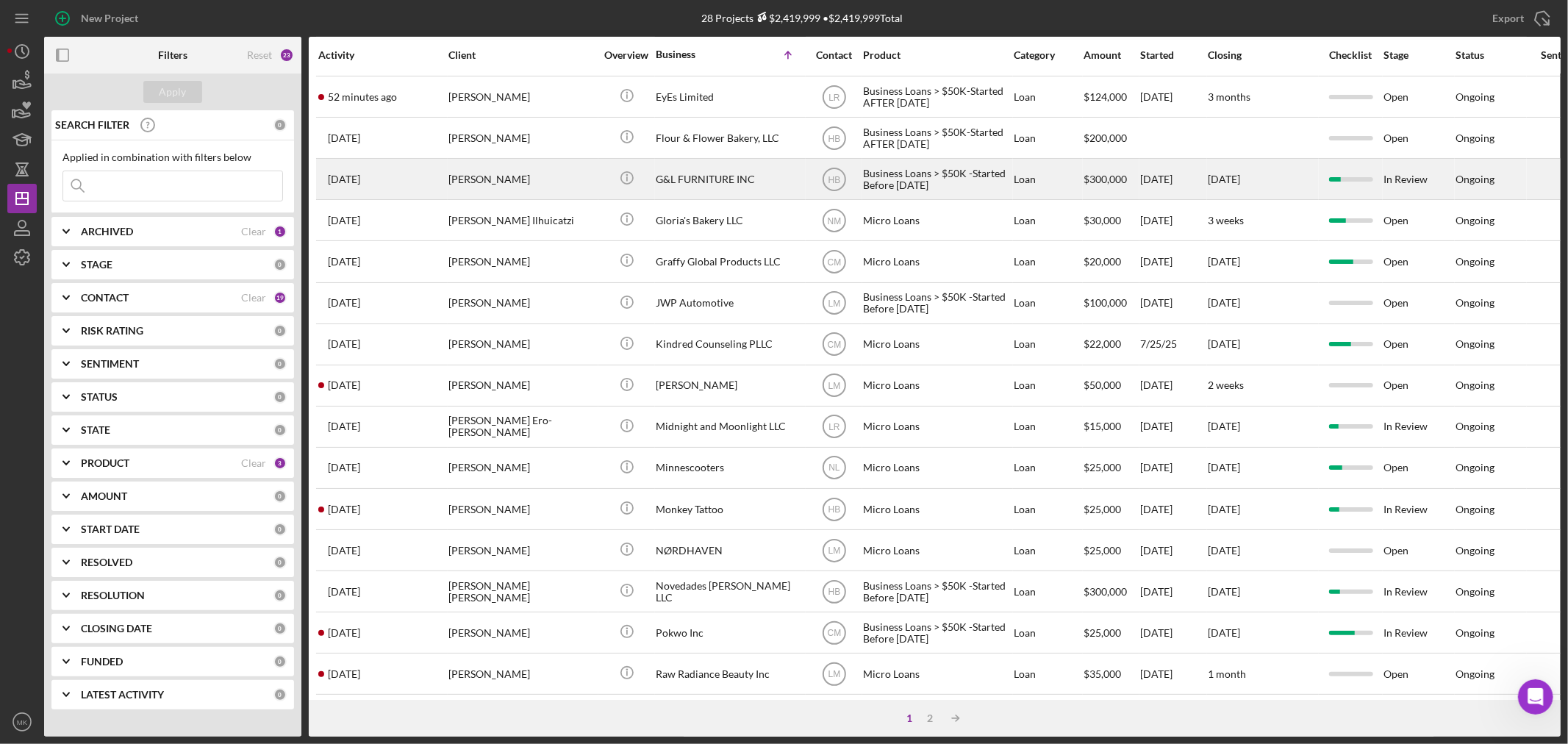
click at [729, 184] on div "G&L FURNITURE INC" at bounding box center [729, 179] width 147 height 39
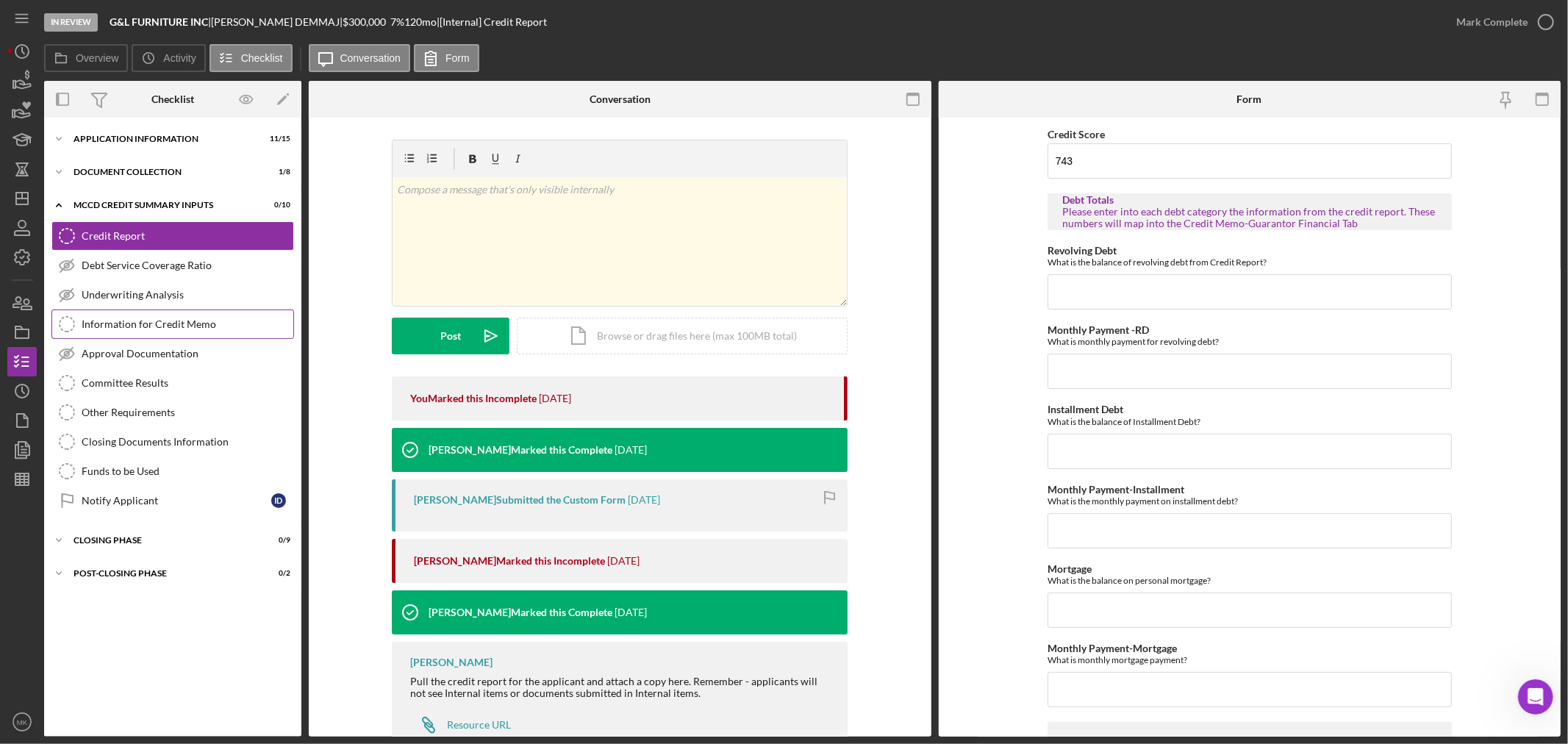
click at [209, 326] on div "Information for Credit Memo" at bounding box center [187, 324] width 212 height 12
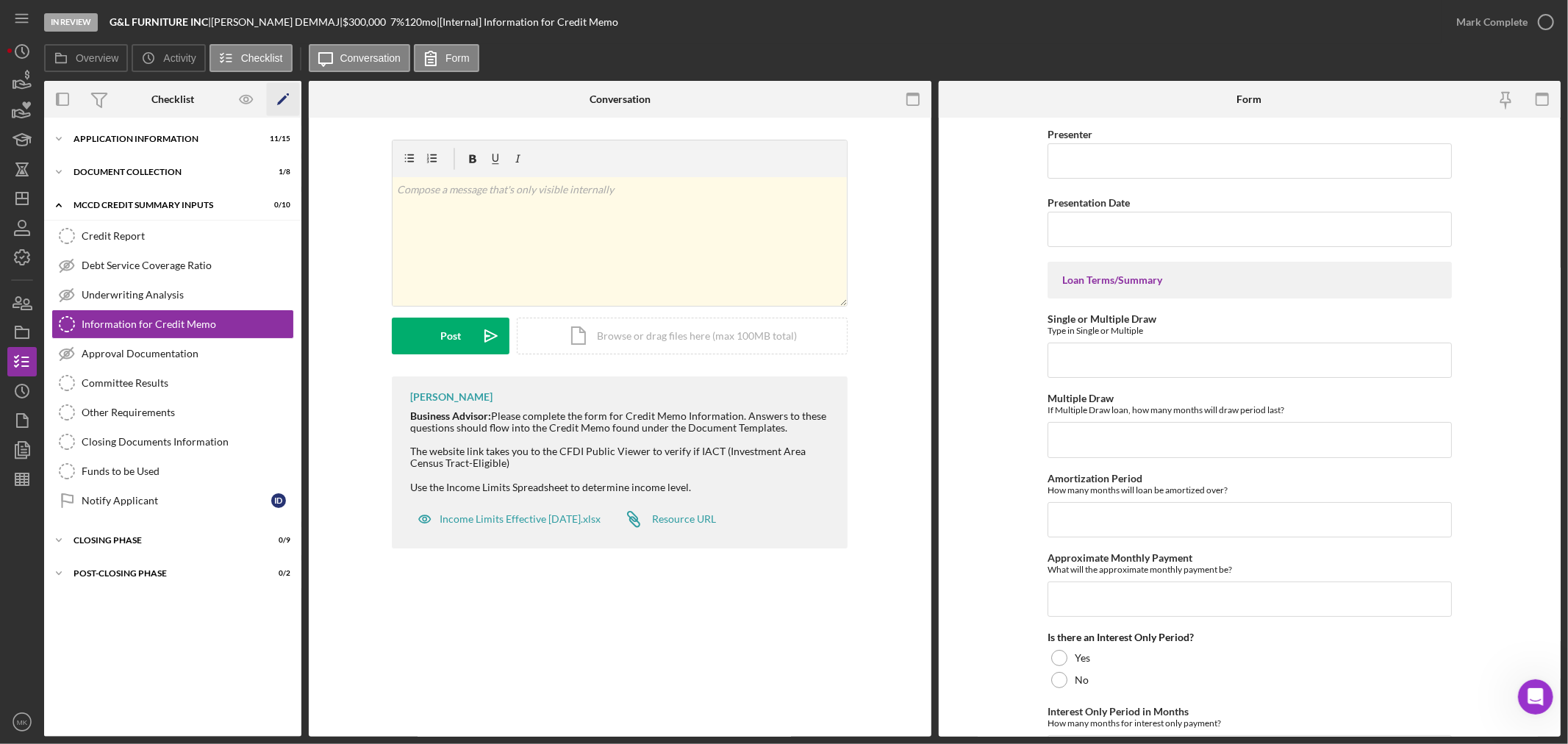
click at [283, 93] on icon "Icon/Edit" at bounding box center [283, 99] width 33 height 33
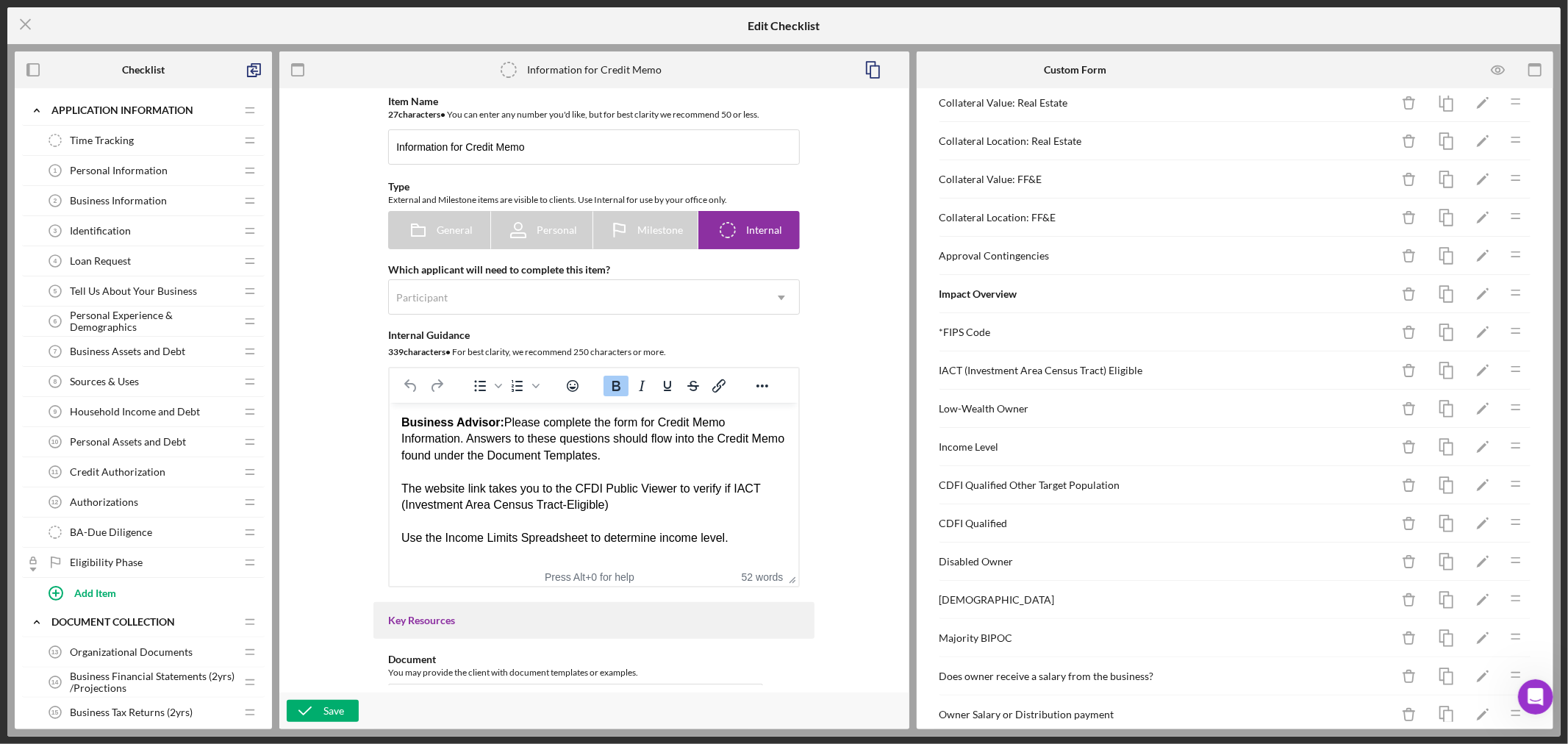
scroll to position [571, 0]
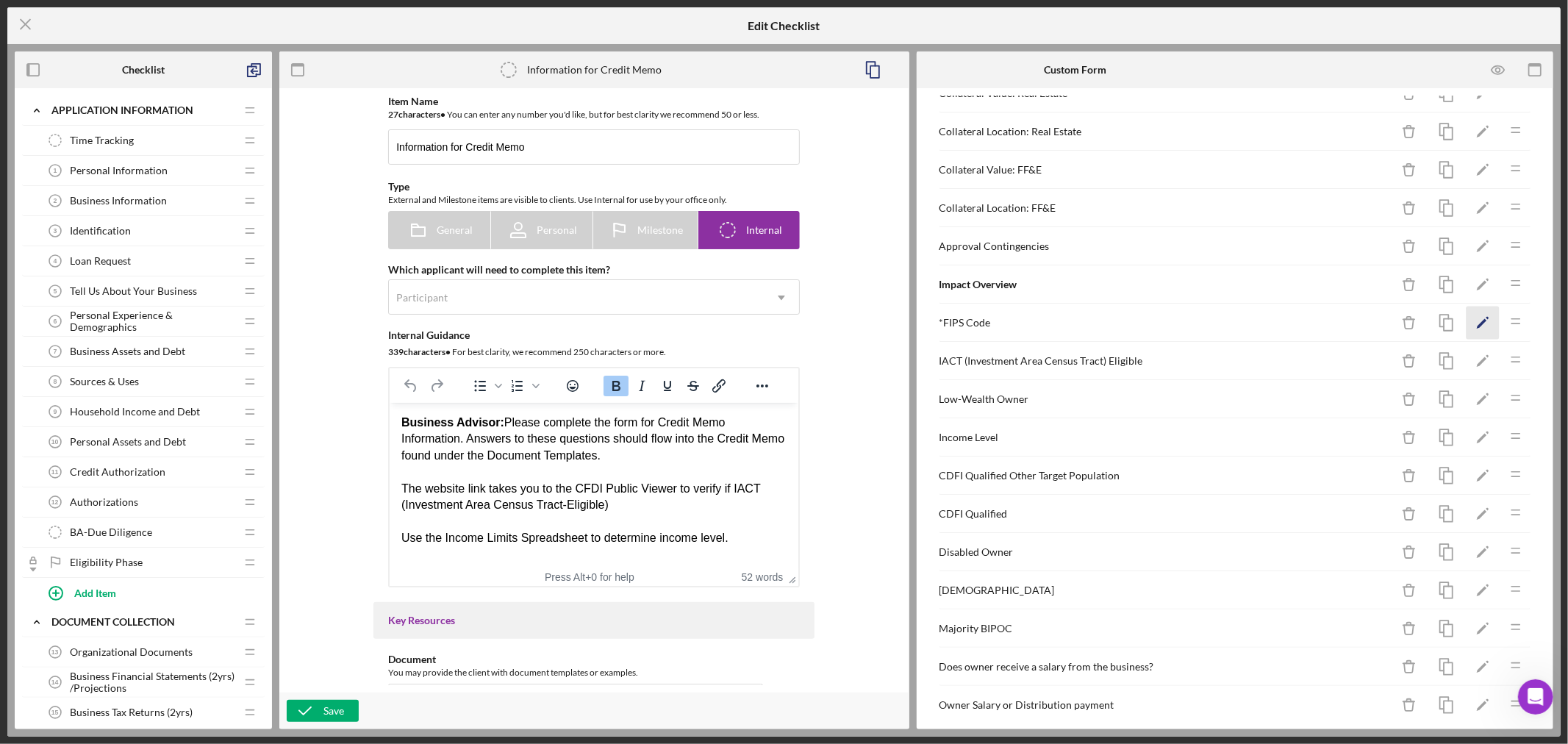
click at [1471, 327] on icon "Icon/Edit" at bounding box center [1482, 323] width 33 height 33
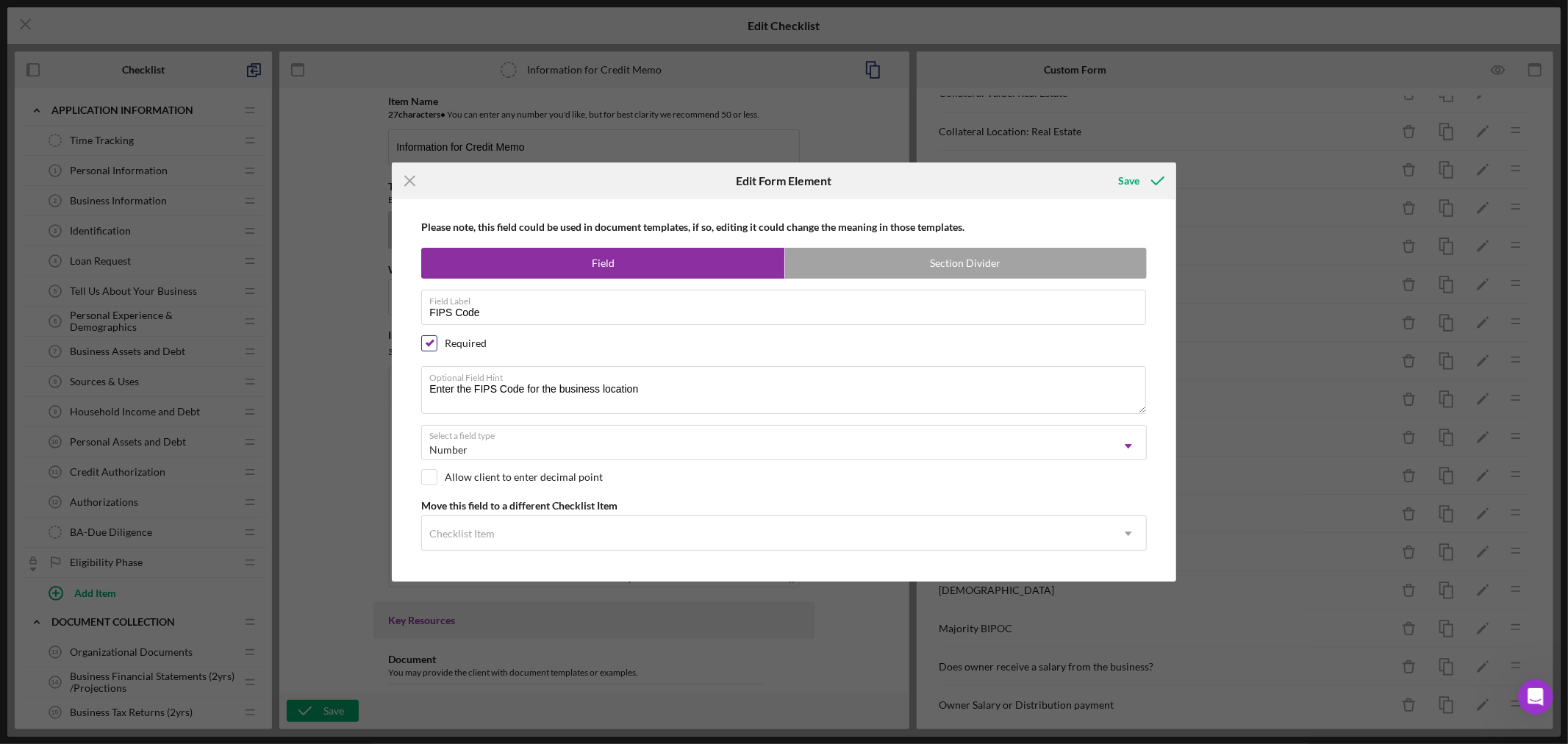
click at [431, 343] on input "checkbox" at bounding box center [430, 343] width 15 height 15
checkbox input "false"
click at [1128, 179] on div "Save" at bounding box center [1129, 181] width 21 height 29
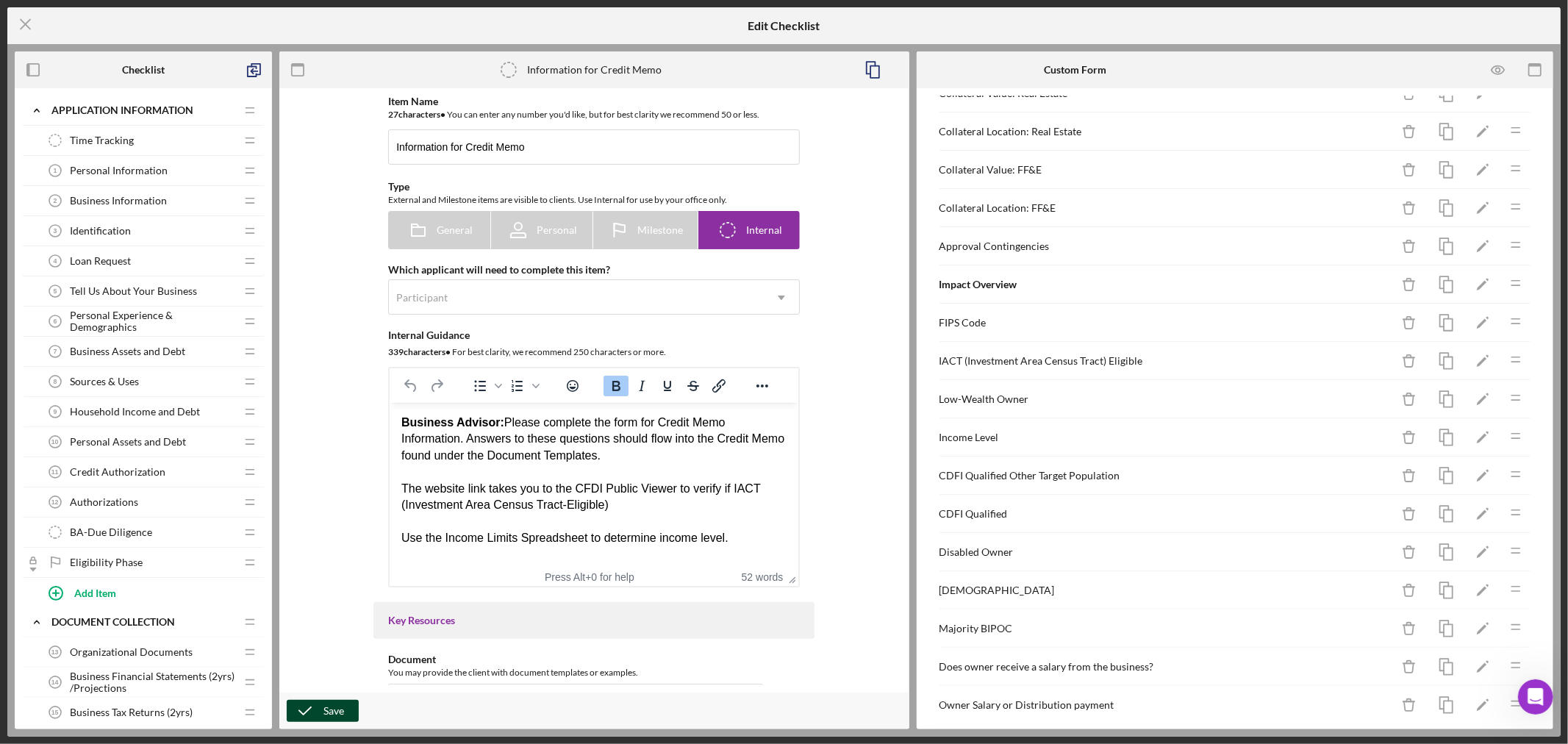
click at [326, 713] on div "Save" at bounding box center [333, 711] width 20 height 22
click at [27, 22] on line at bounding box center [25, 25] width 10 height 10
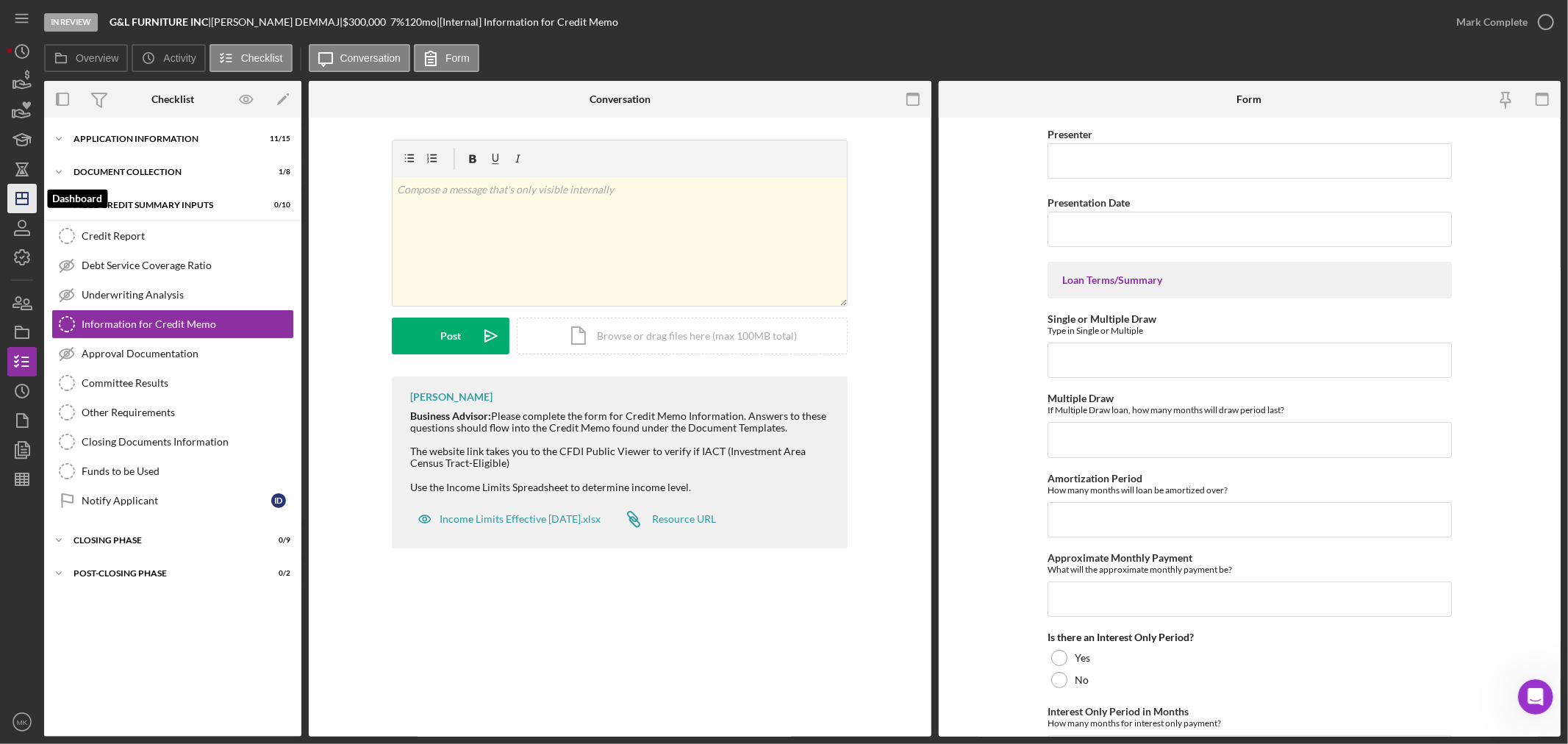
click at [25, 199] on line "button" at bounding box center [22, 199] width 12 height 0
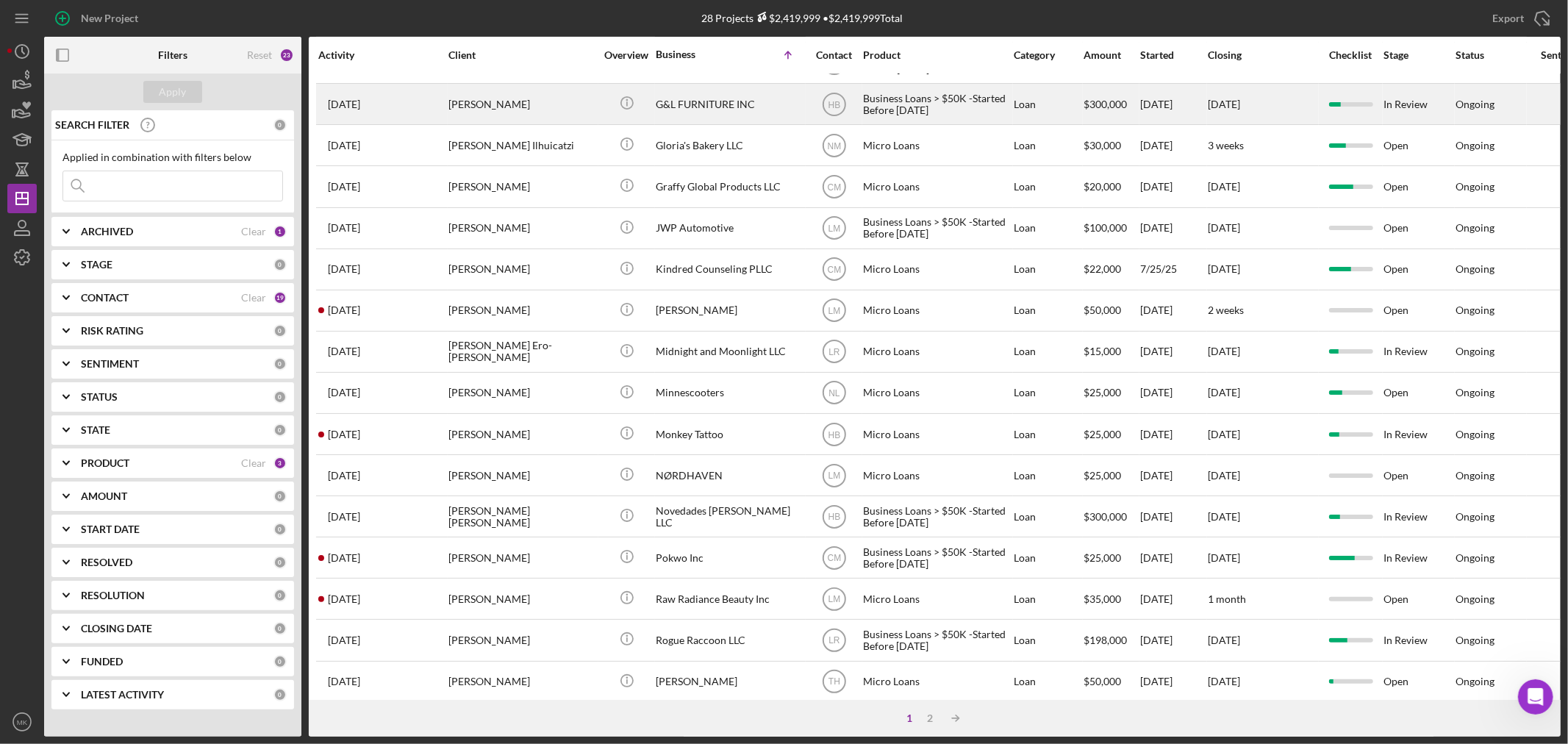
scroll to position [326, 0]
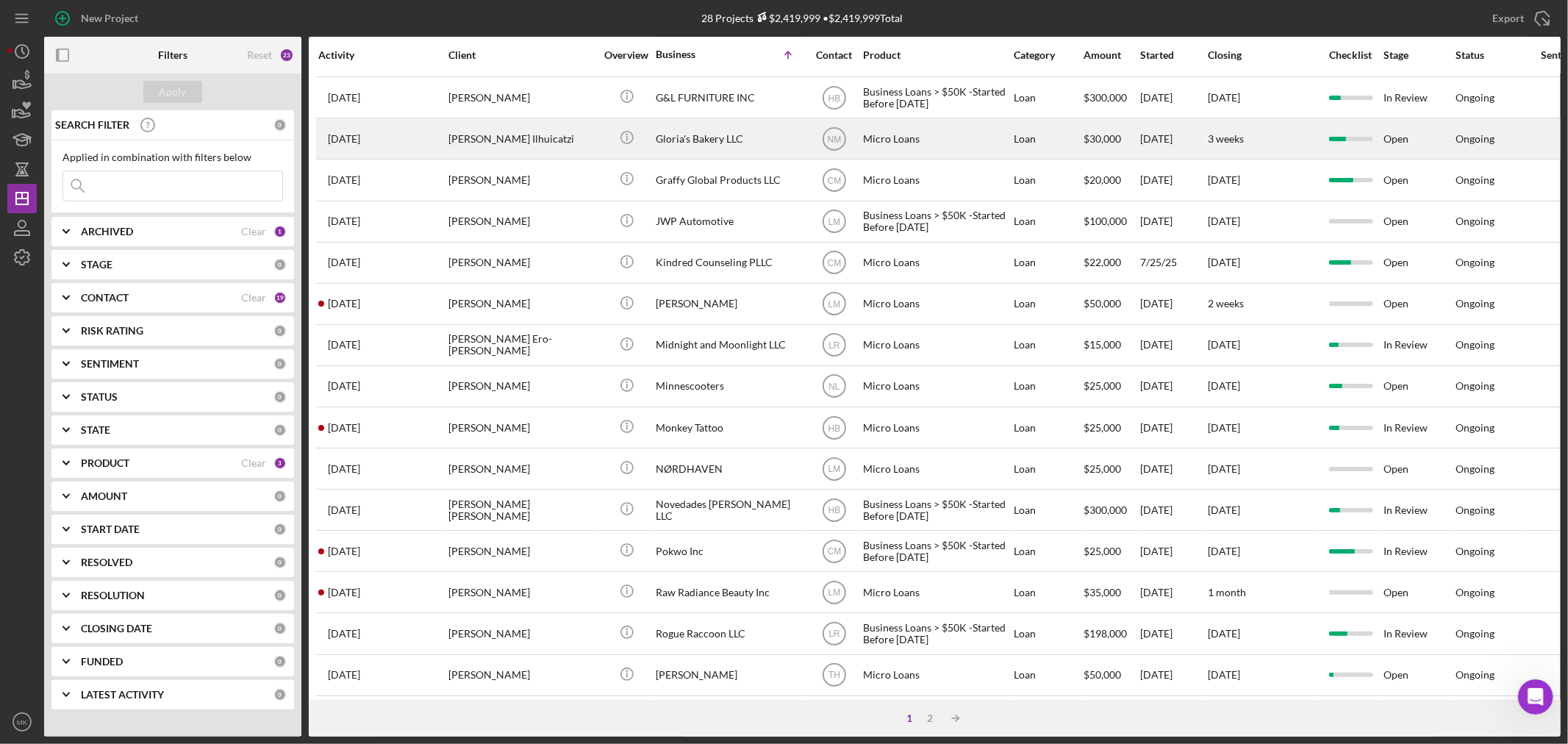
click at [702, 143] on div "Gloria's Bakery LLC" at bounding box center [729, 138] width 147 height 39
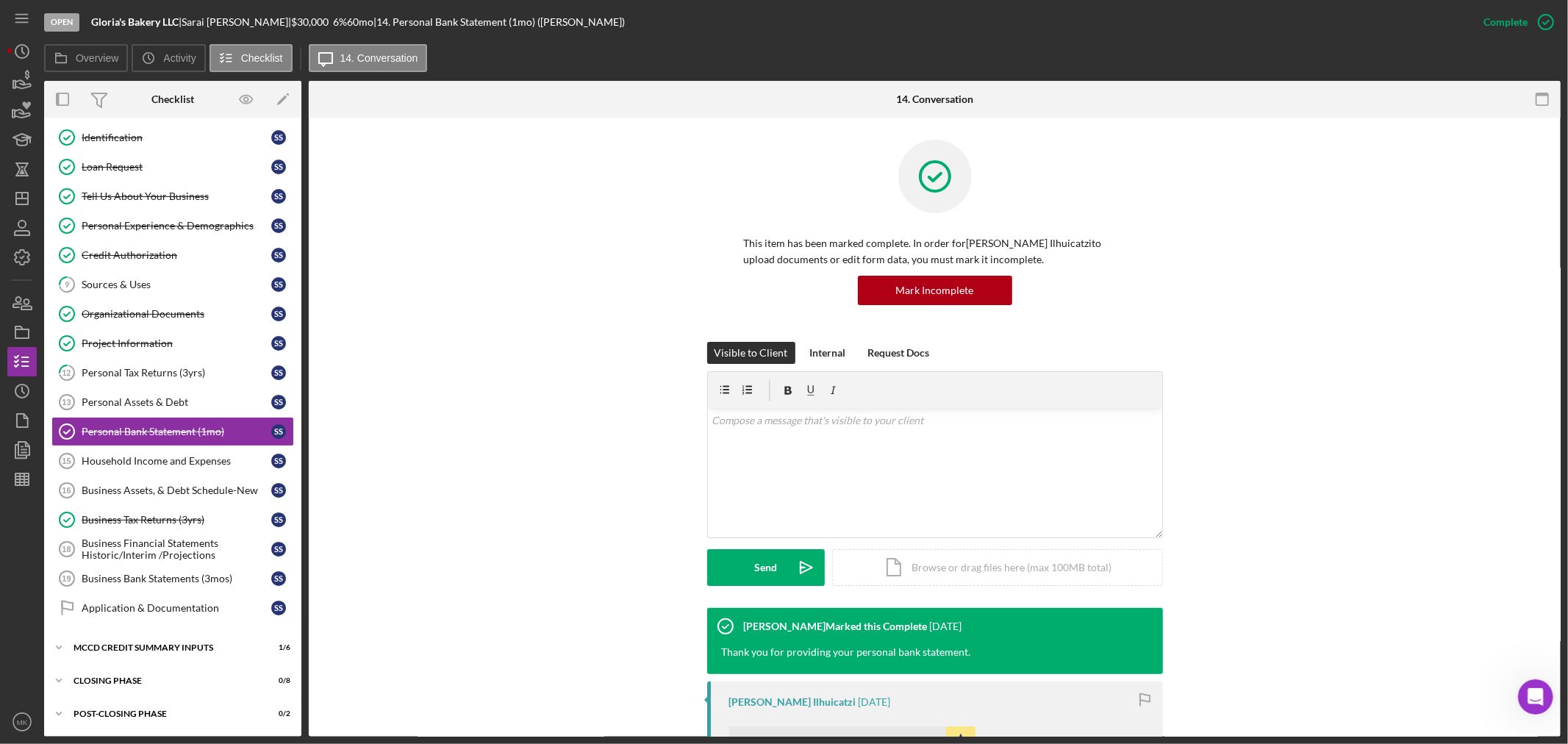
scroll to position [97, 0]
click at [189, 649] on div "MCCD Credit Summary Inputs" at bounding box center [178, 648] width 209 height 9
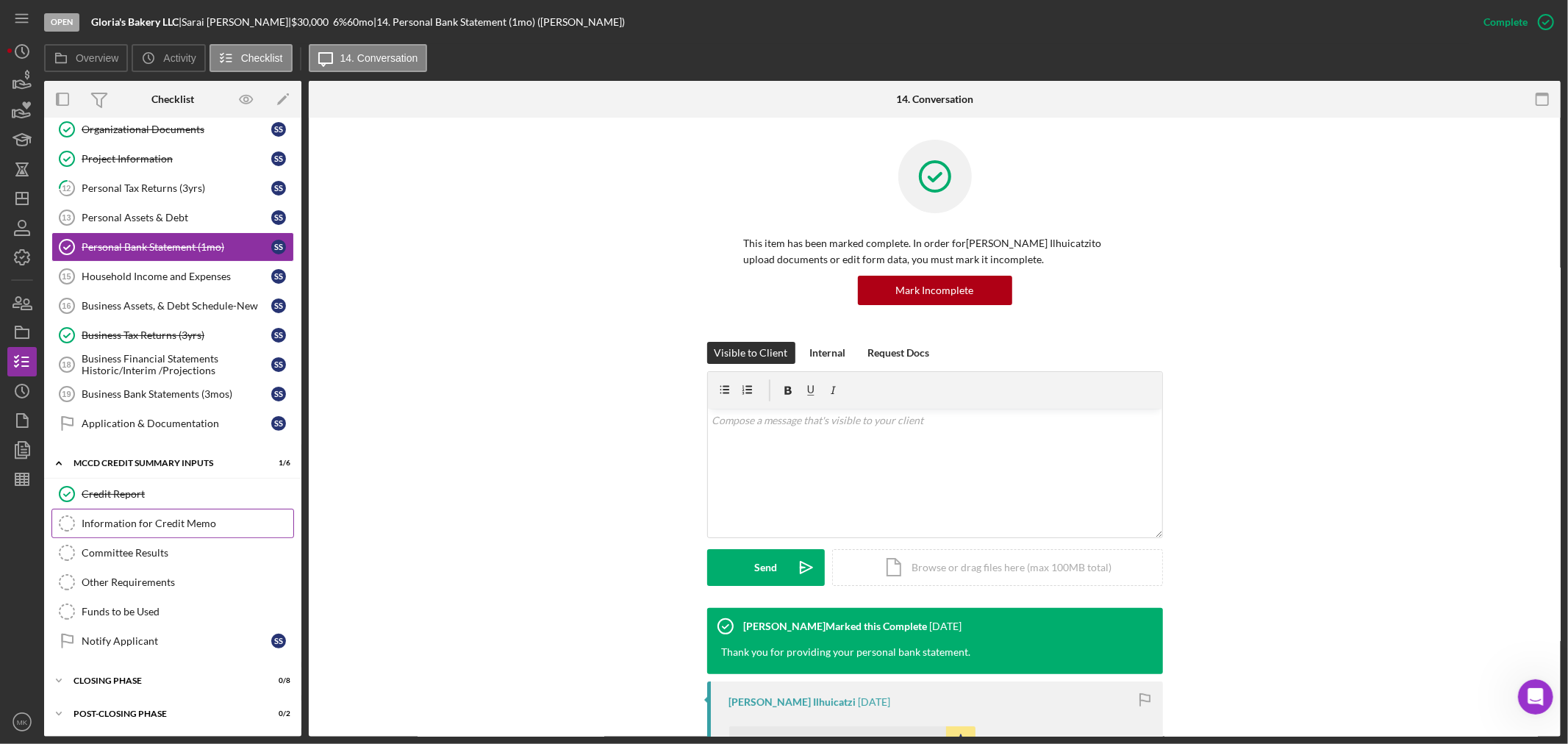
click at [192, 524] on div "Information for Credit Memo" at bounding box center [187, 523] width 212 height 12
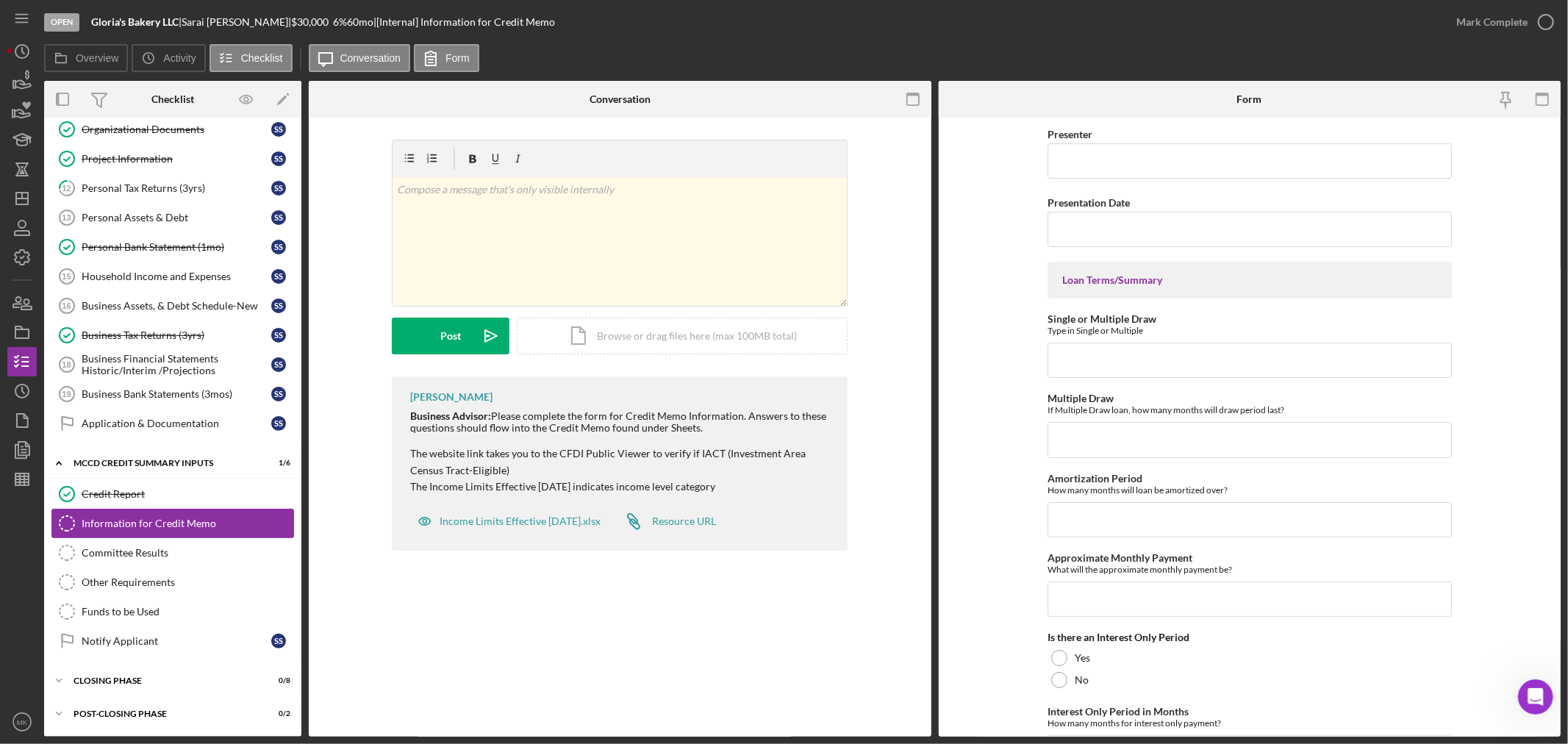
scroll to position [283, 0]
click at [282, 100] on polygon "button" at bounding box center [282, 100] width 10 height 11
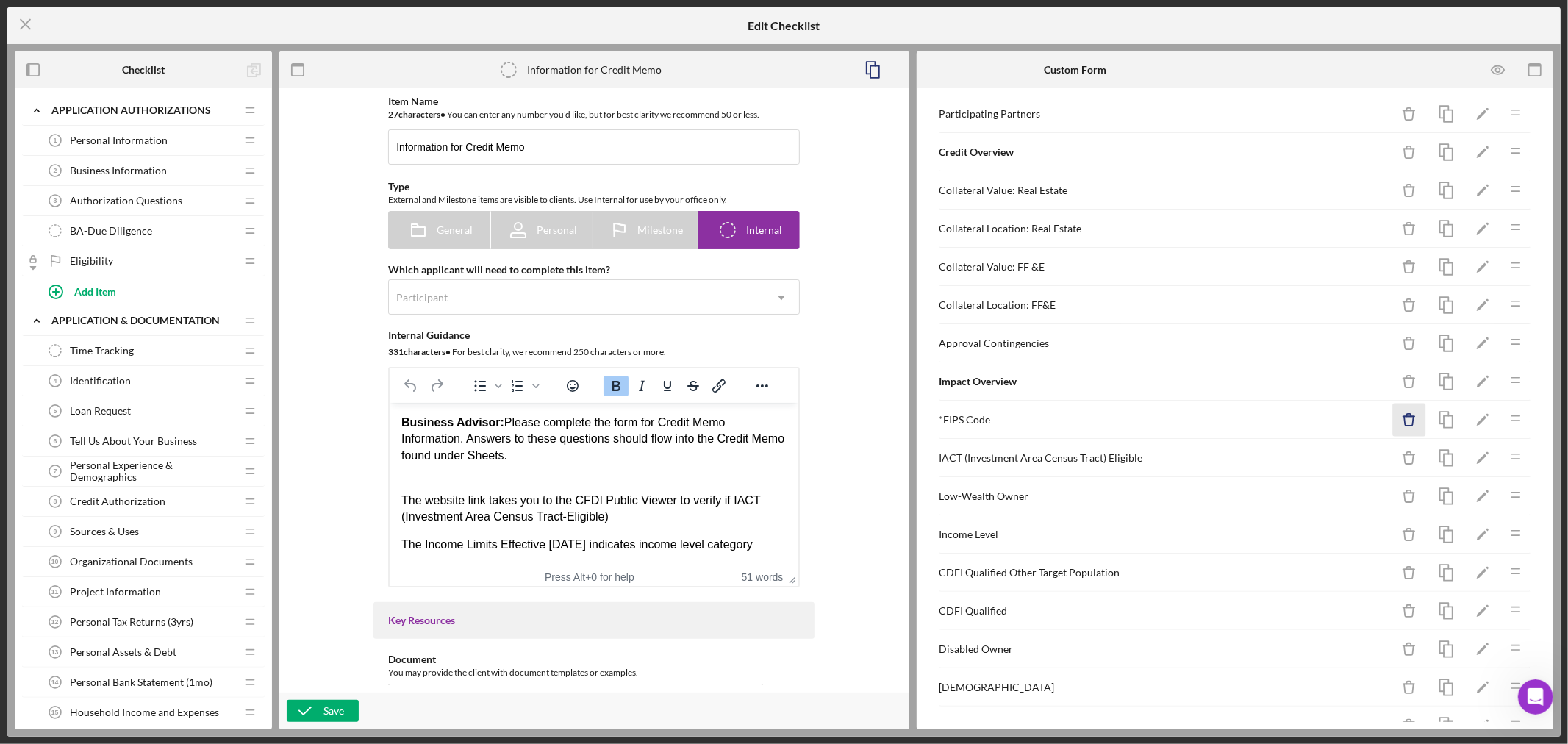
scroll to position [490, 0]
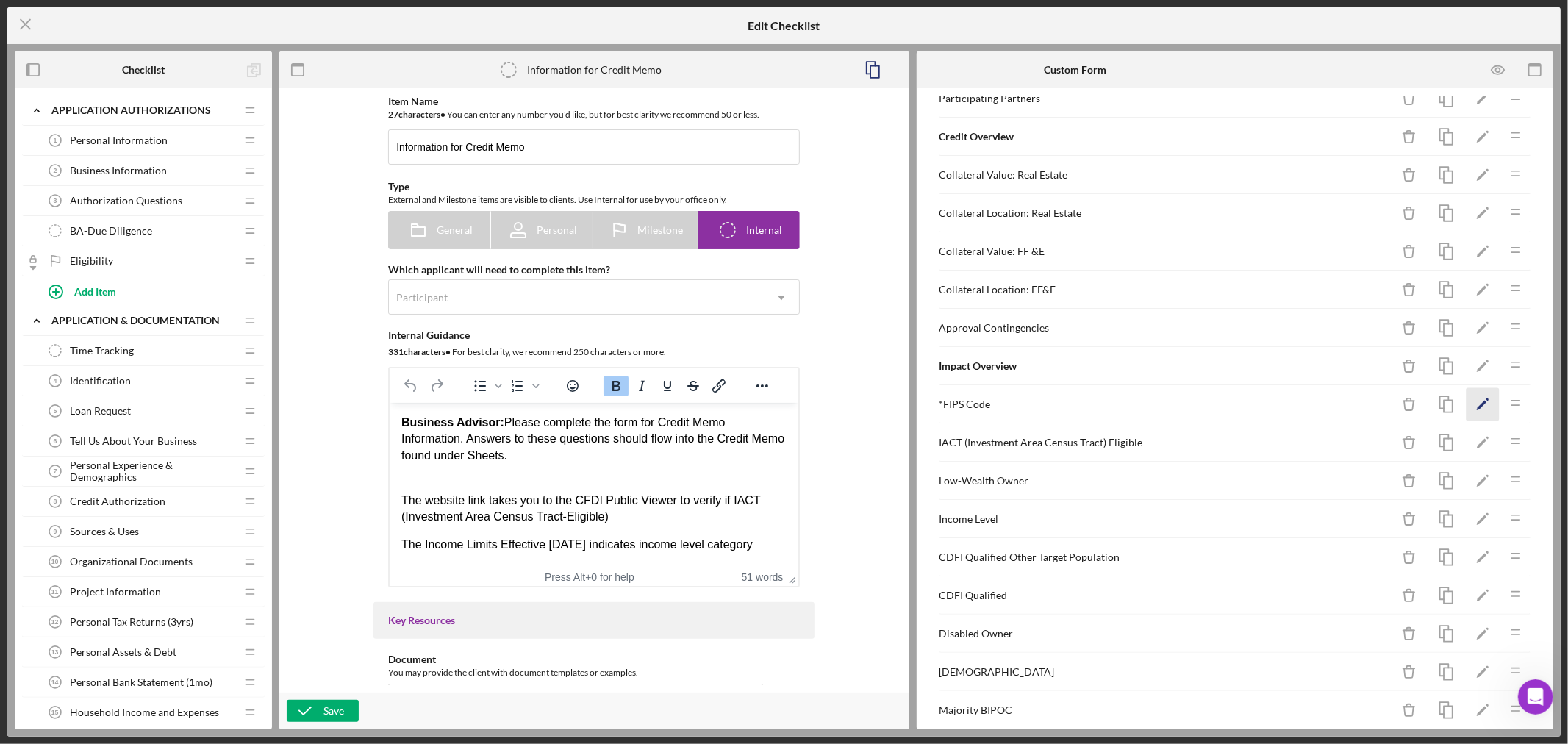
click at [1477, 406] on polygon "button" at bounding box center [1482, 406] width 10 height 11
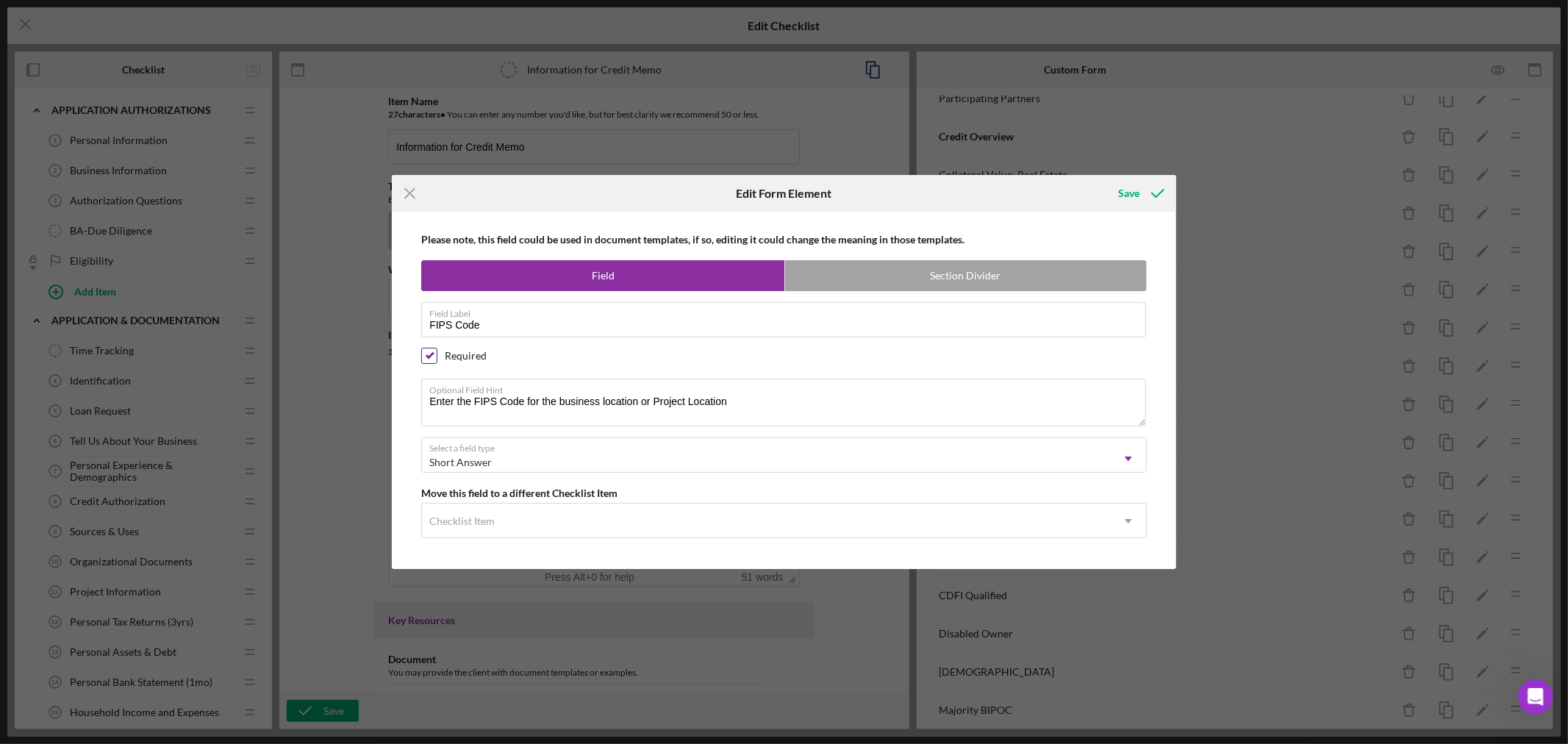
click at [429, 351] on input "checkbox" at bounding box center [430, 355] width 15 height 15
checkbox input "false"
click at [1132, 190] on div "Save" at bounding box center [1129, 193] width 21 height 29
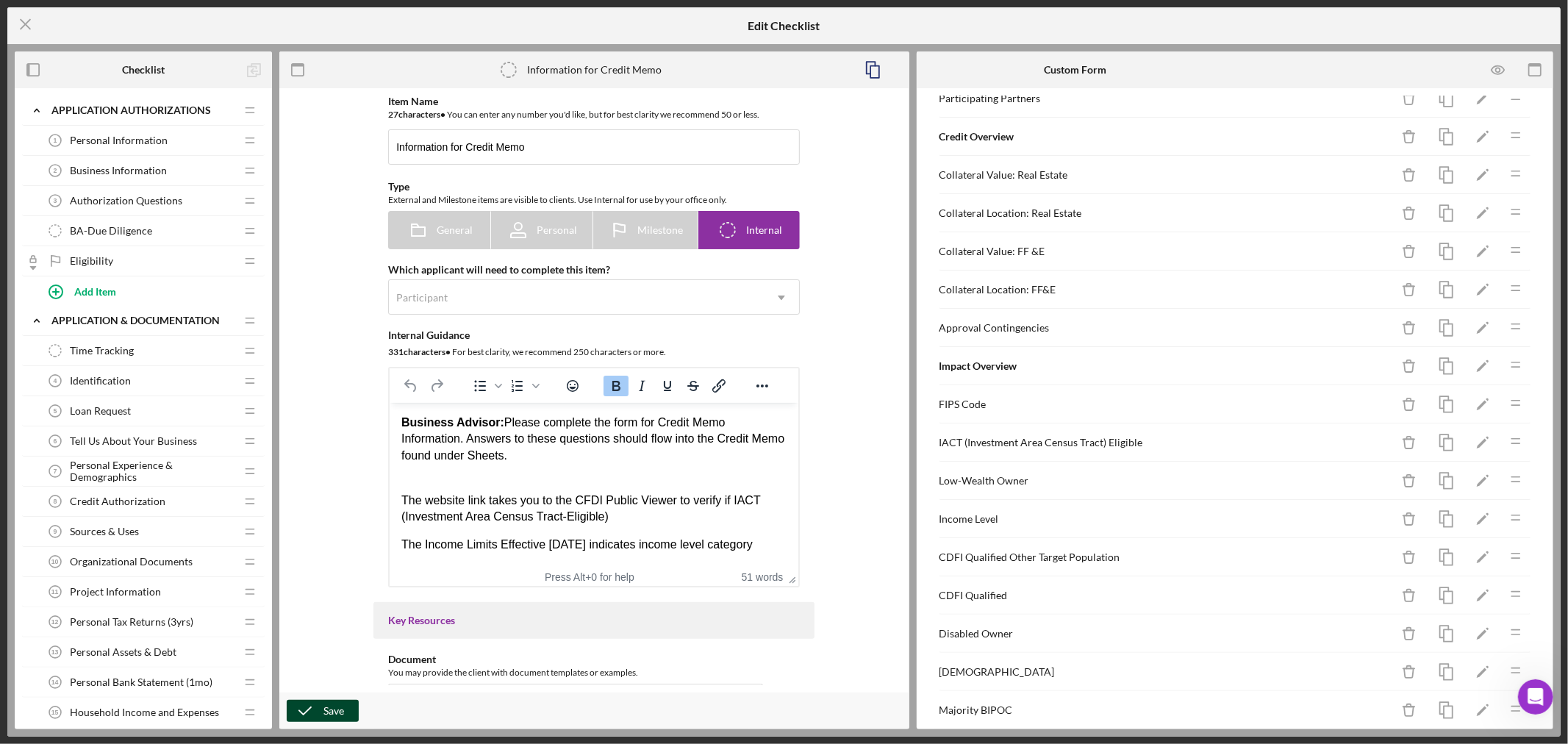
click at [343, 709] on button "Save" at bounding box center [322, 711] width 72 height 22
click at [26, 25] on line at bounding box center [25, 25] width 10 height 10
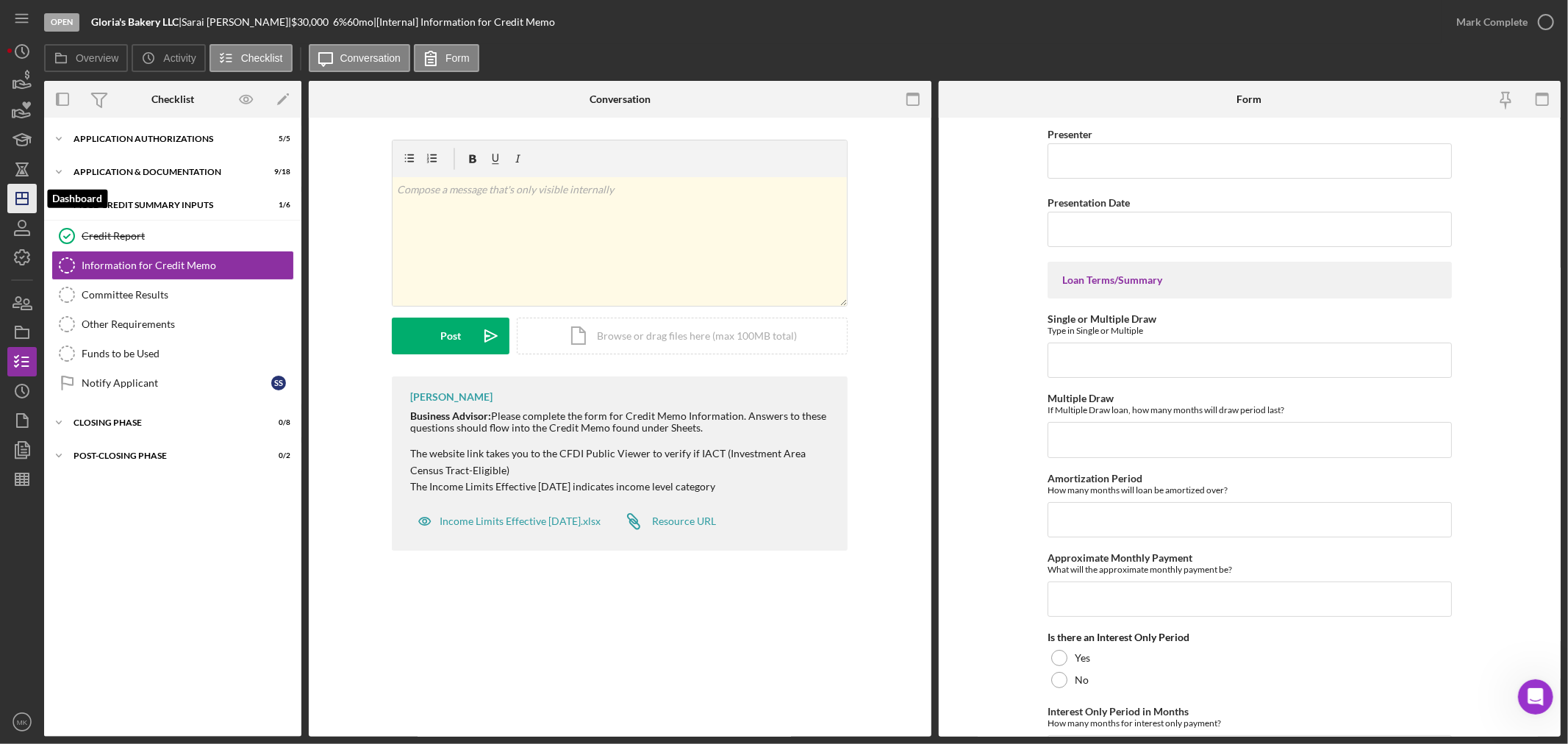
click at [18, 200] on icon "Icon/Dashboard" at bounding box center [23, 199] width 37 height 37
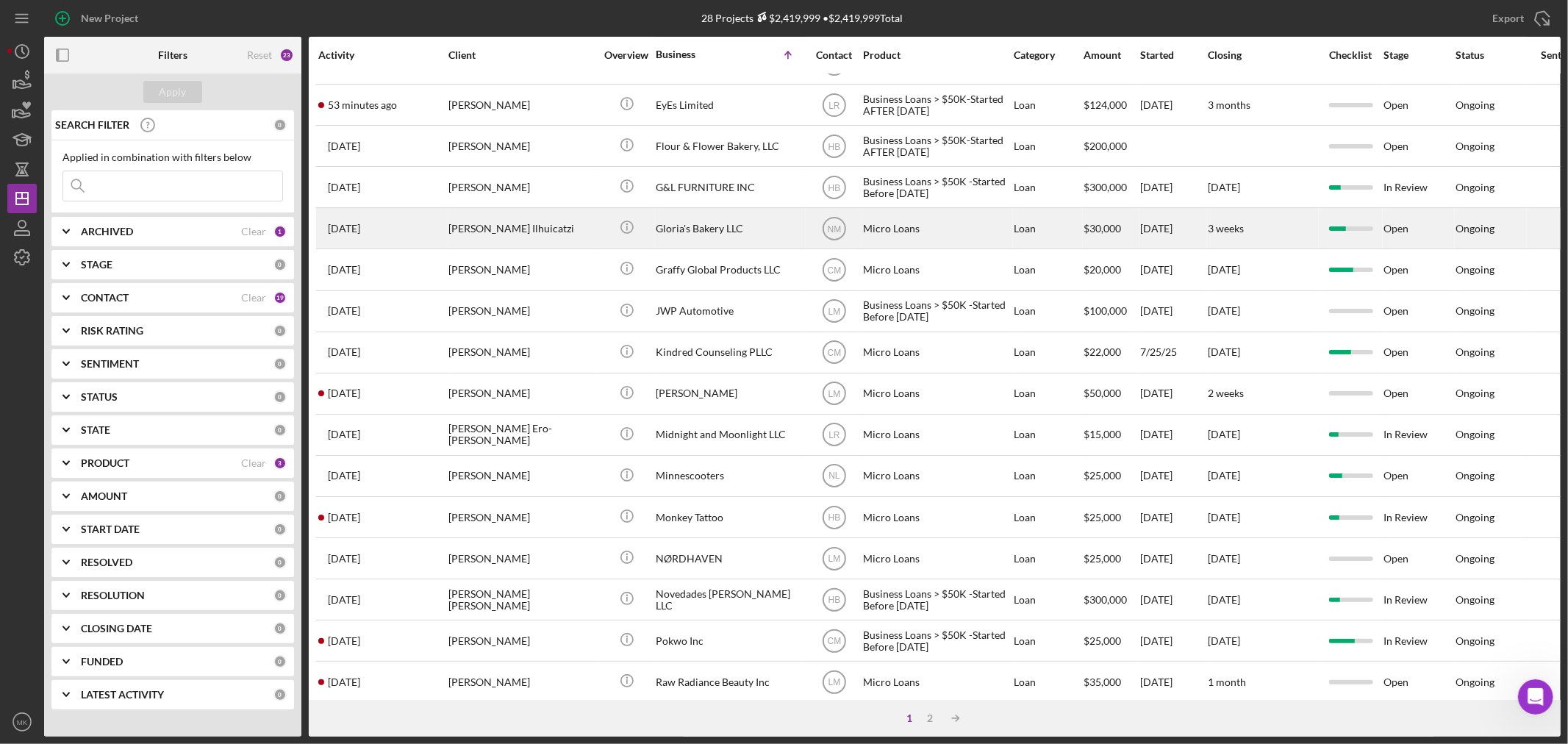
scroll to position [245, 0]
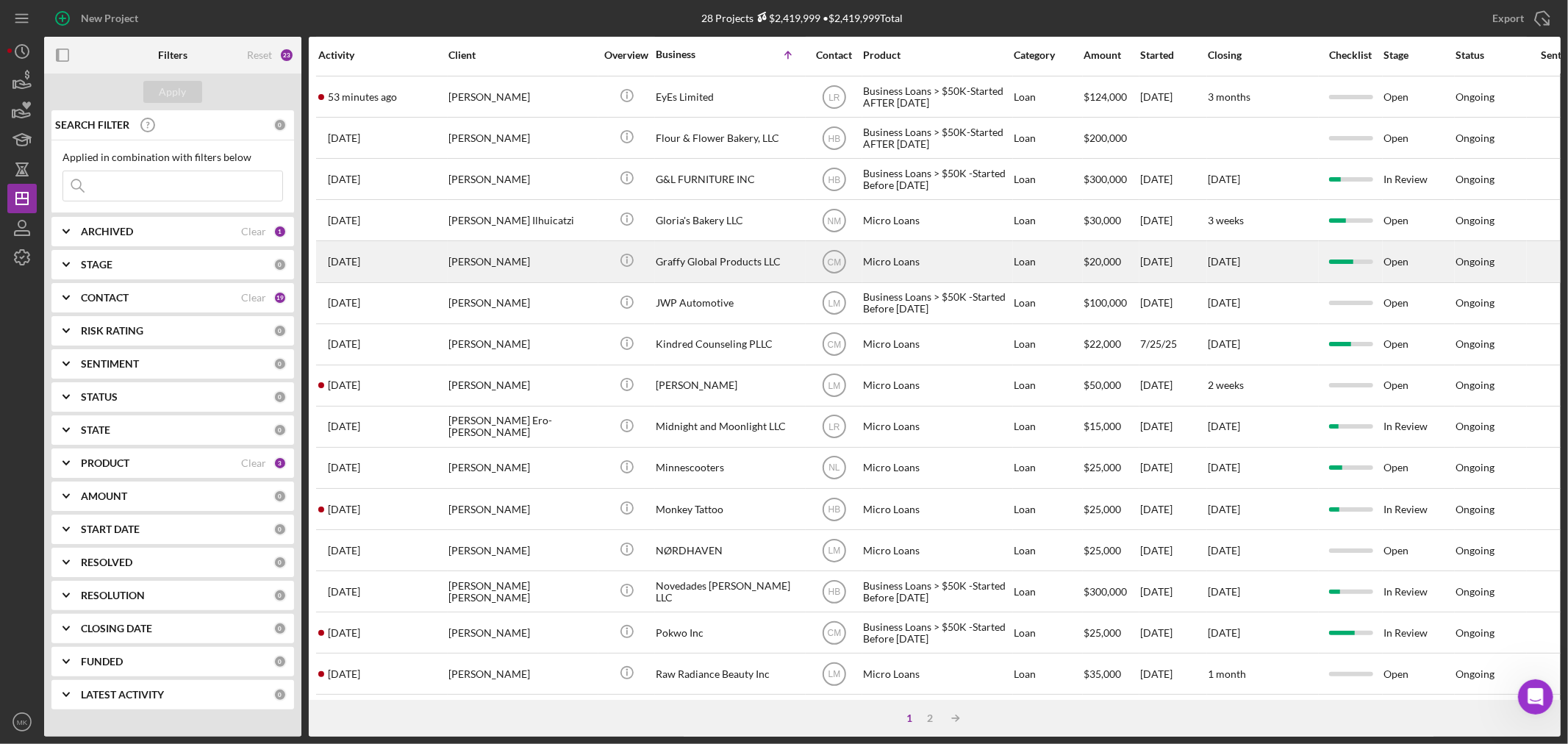
click at [706, 265] on div "Graffy Global Products LLC" at bounding box center [729, 261] width 147 height 39
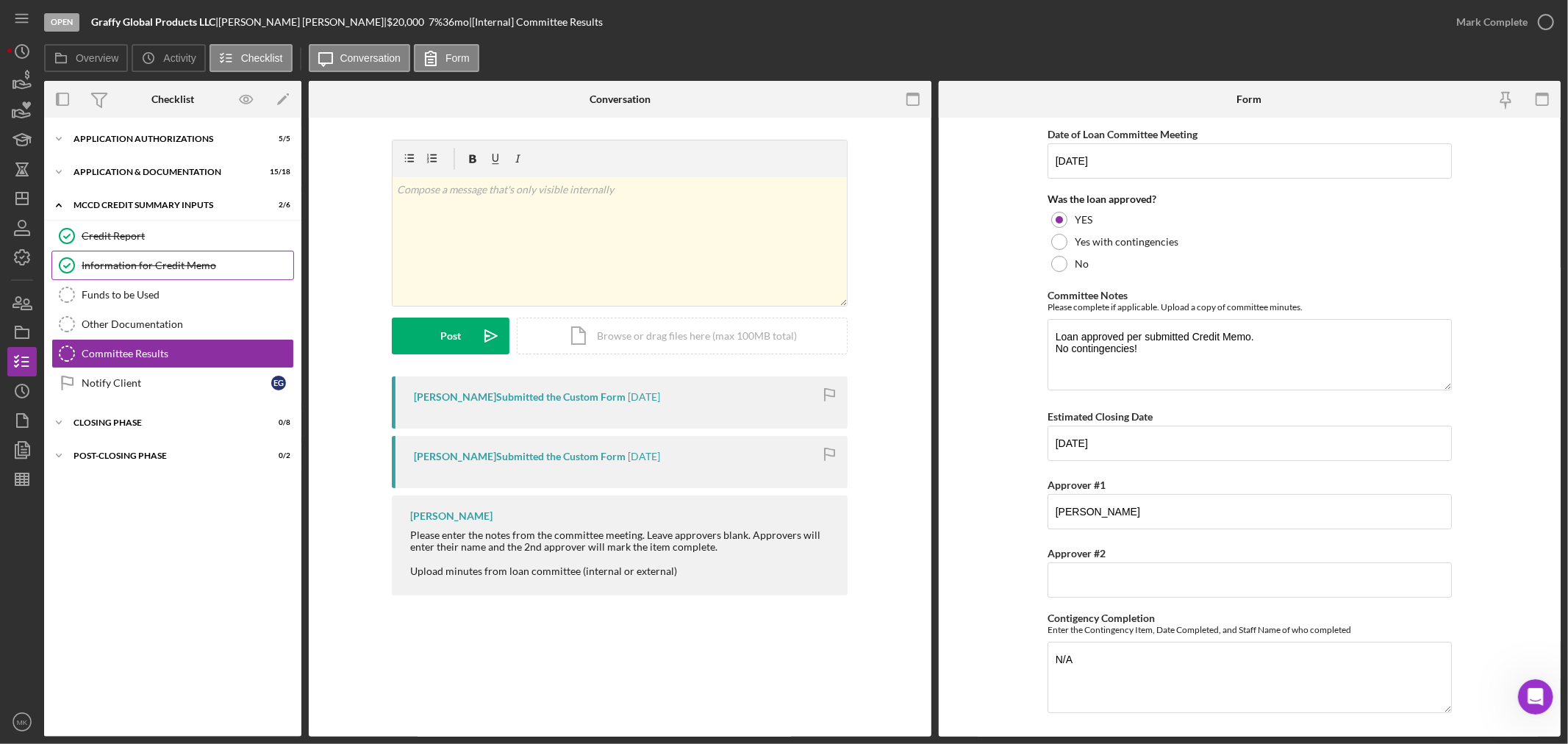
click at [228, 261] on div "Information for Credit Memo" at bounding box center [187, 265] width 212 height 12
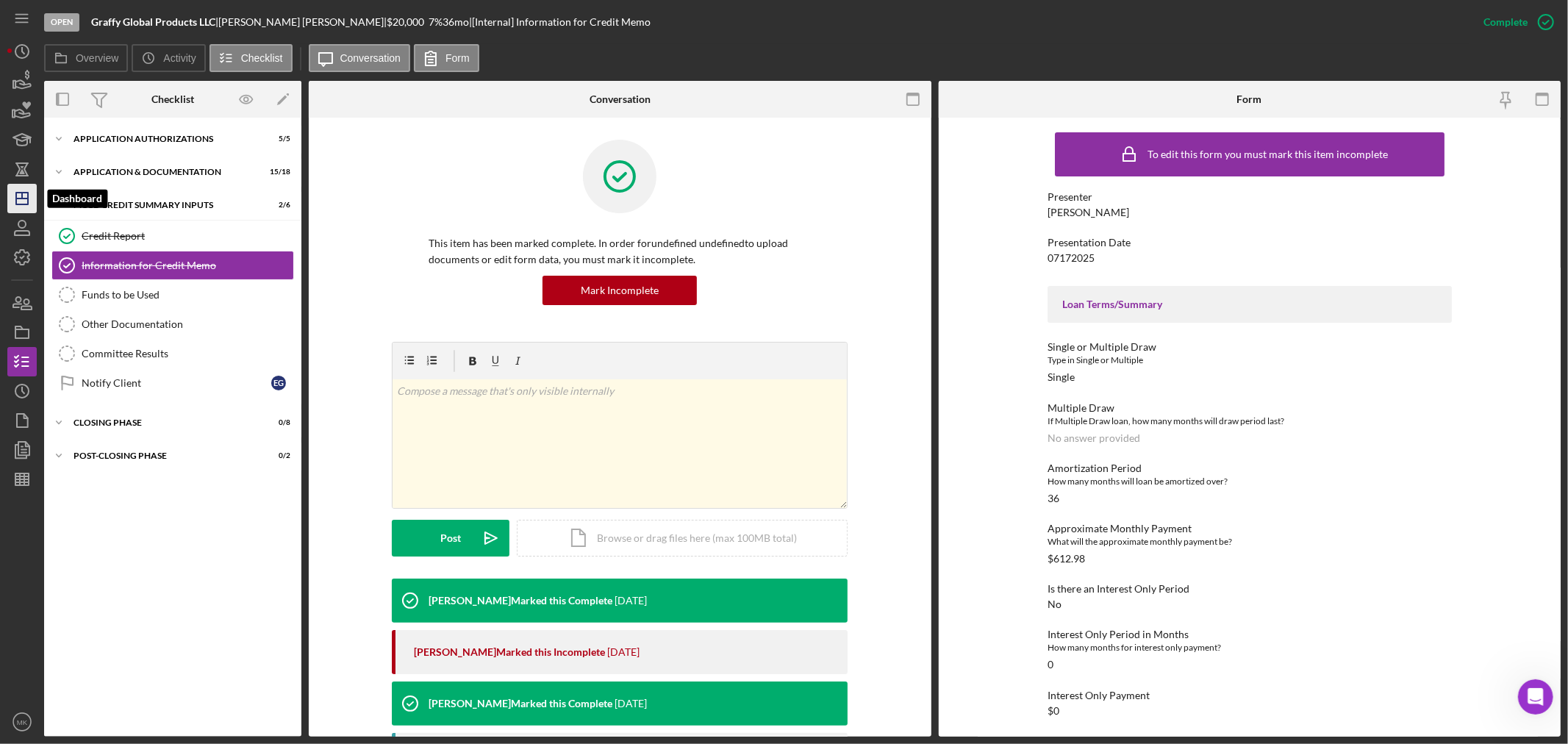
click at [23, 196] on icon "Icon/Dashboard" at bounding box center [23, 199] width 37 height 37
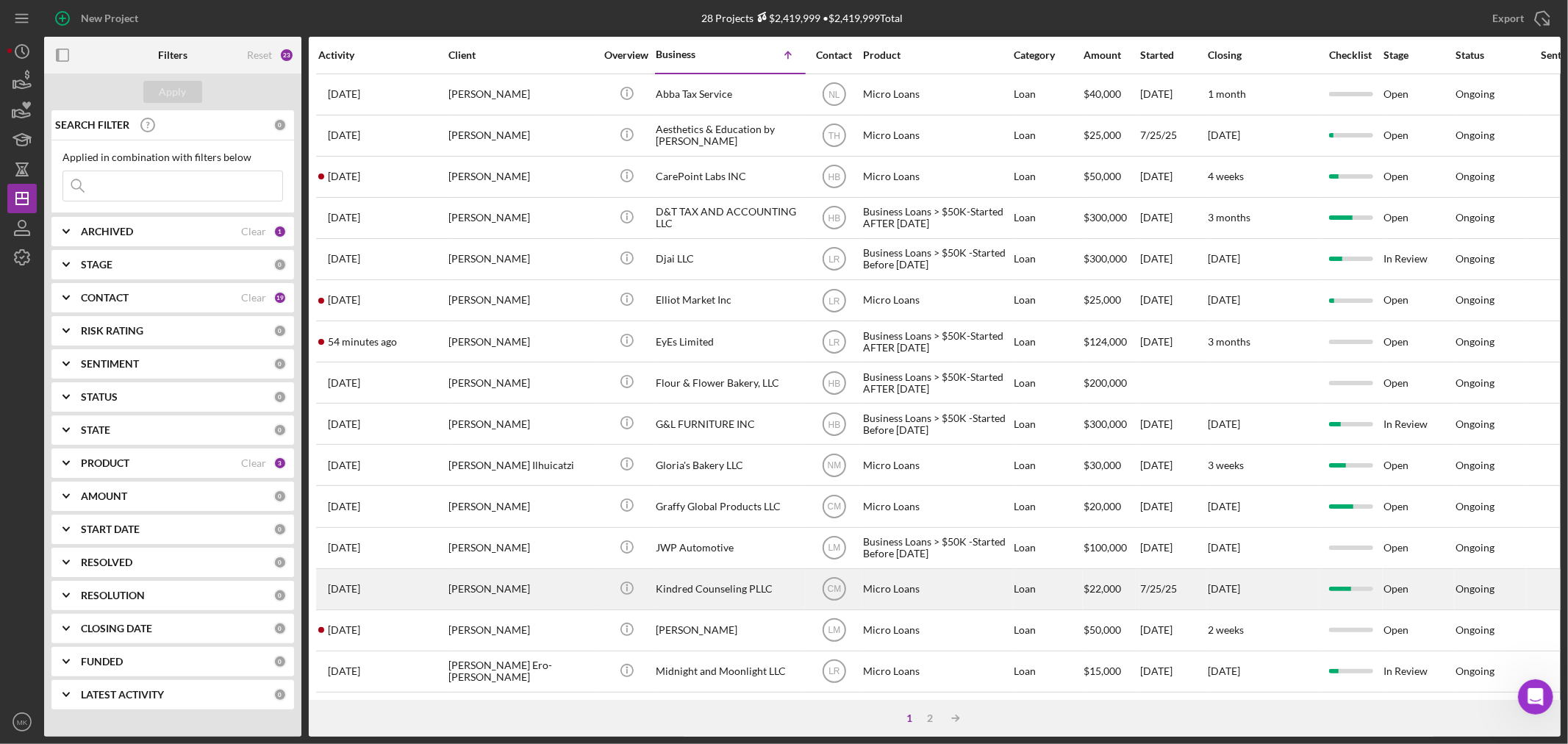
click at [729, 594] on div "Kindred Counseling PLLC" at bounding box center [729, 589] width 147 height 39
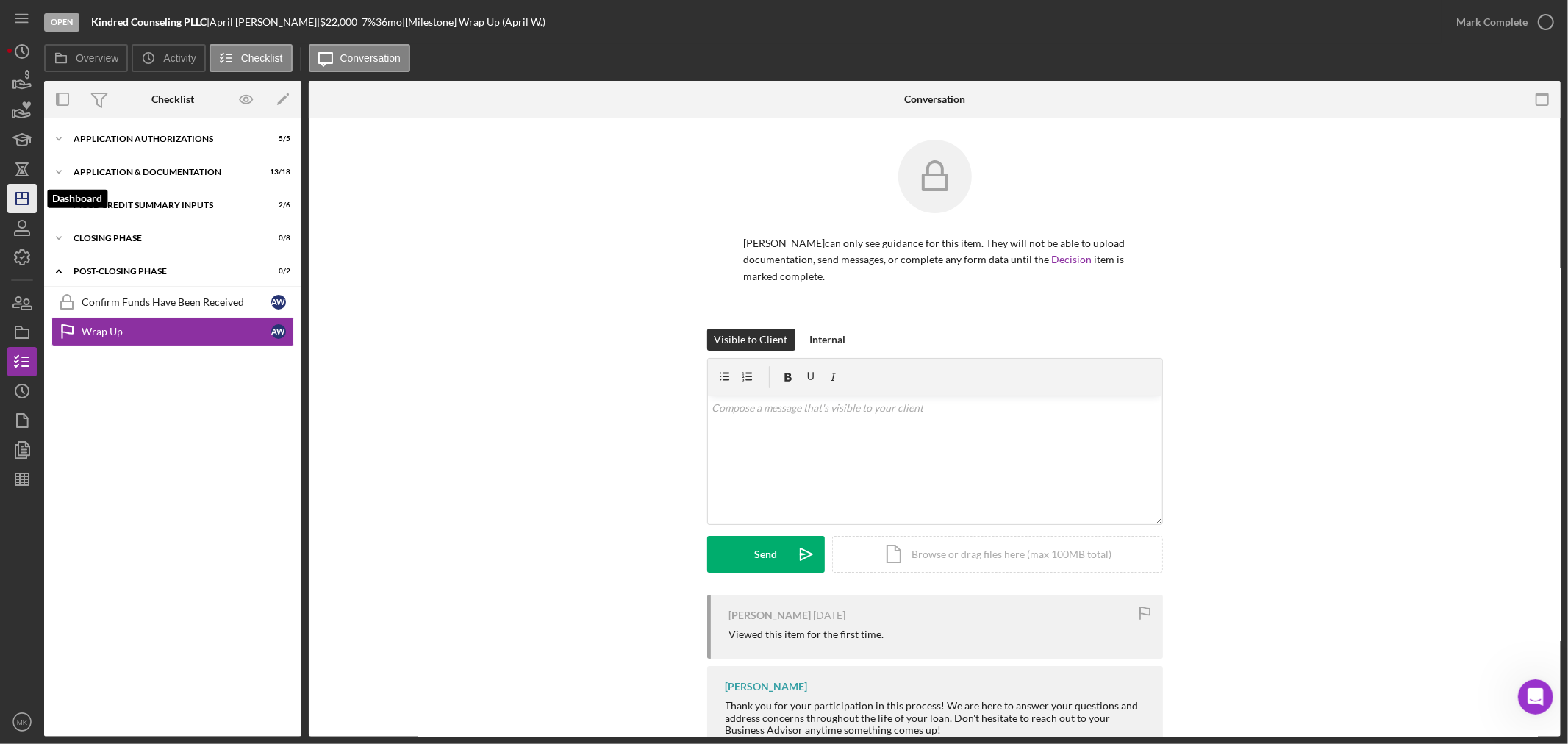
click at [23, 199] on line "button" at bounding box center [22, 199] width 12 height 0
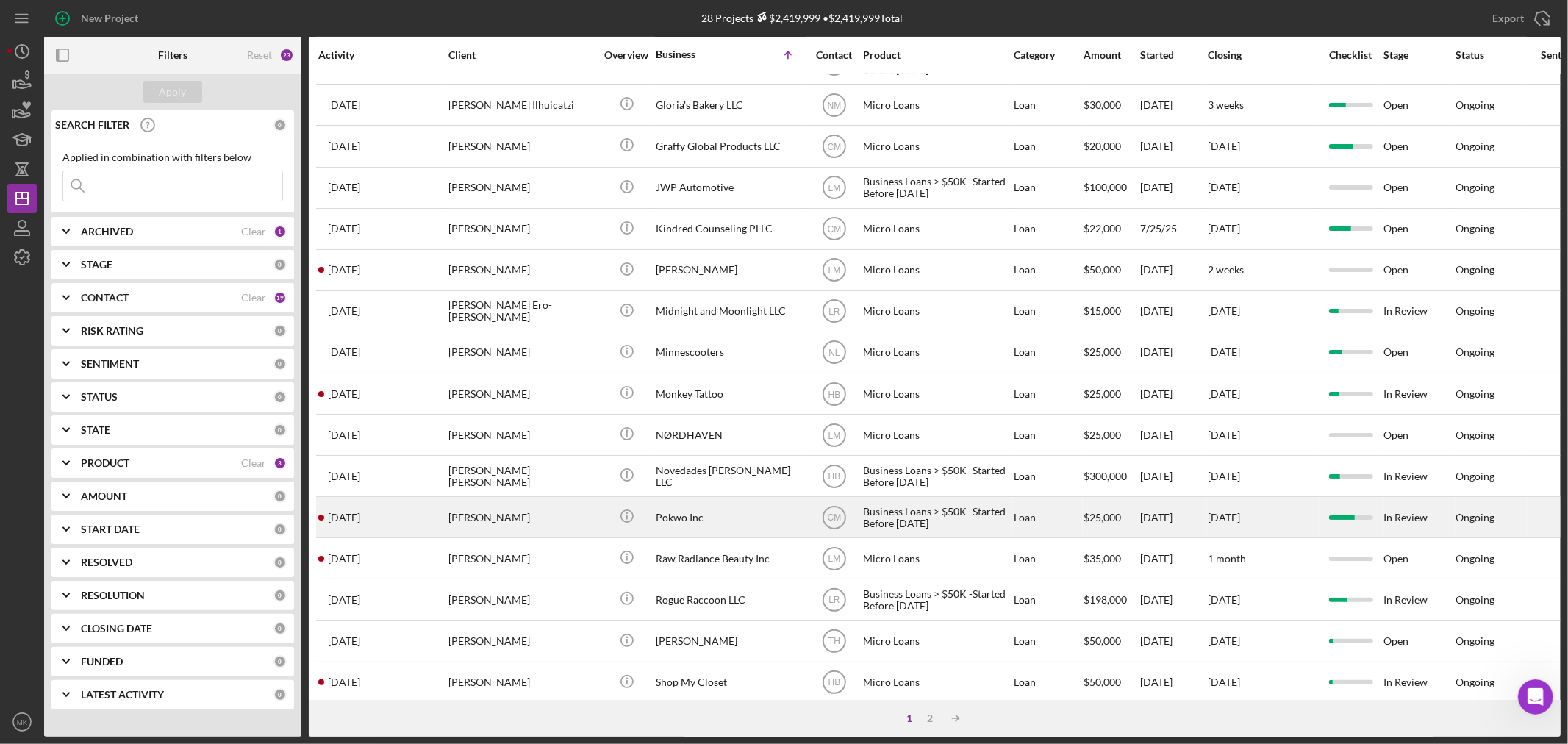
scroll to position [408, 0]
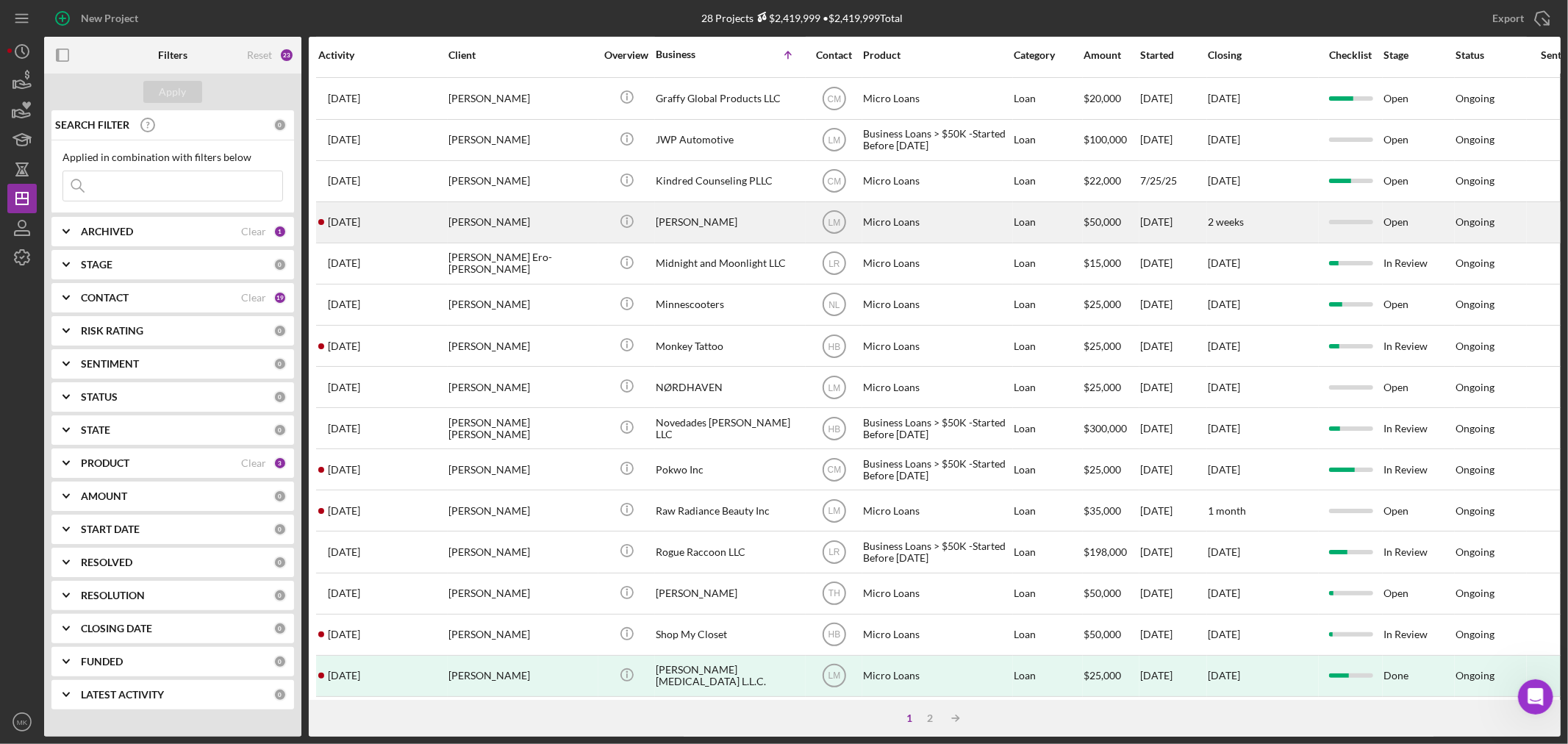
click at [684, 226] on div "[PERSON_NAME]" at bounding box center [729, 222] width 147 height 39
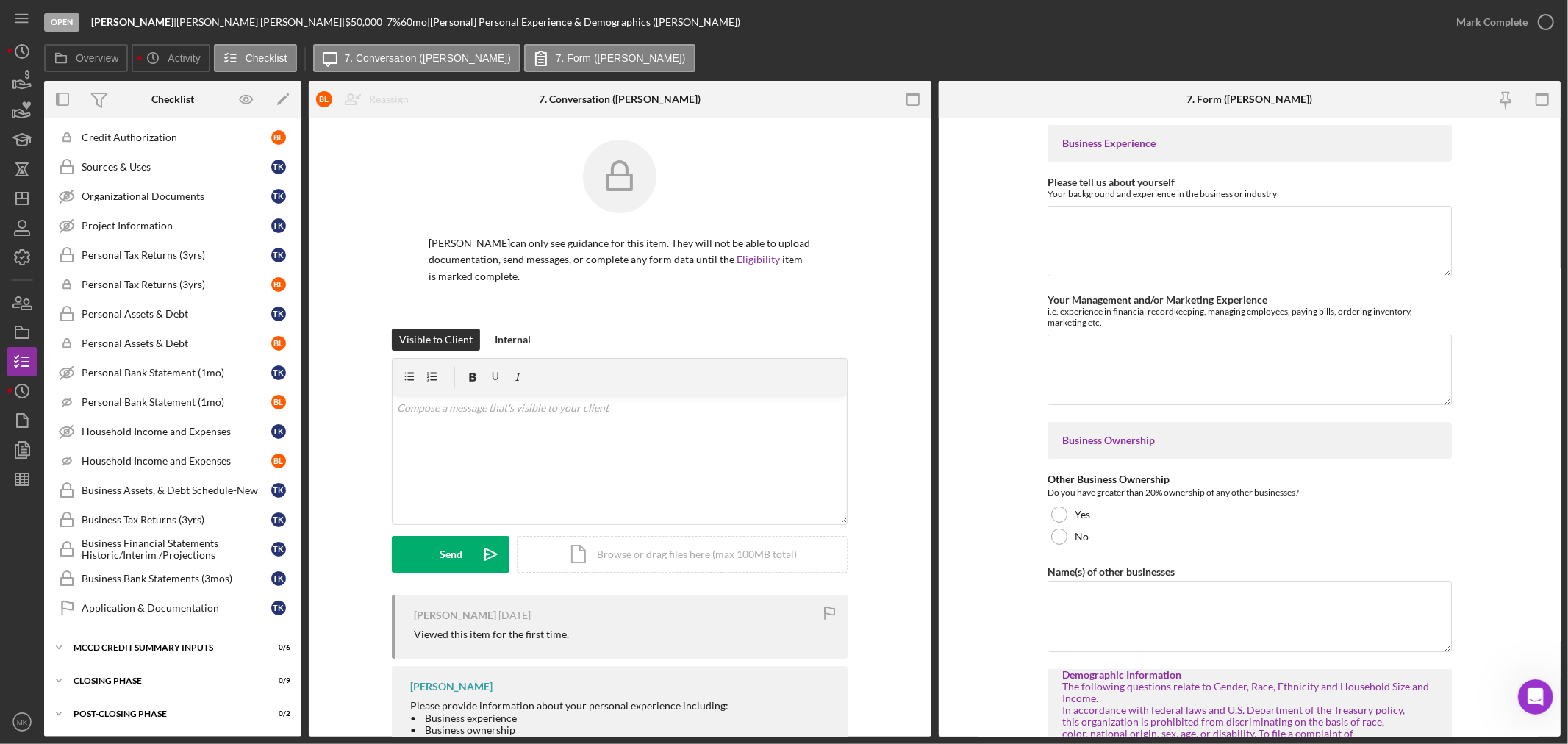
scroll to position [335, 0]
click at [216, 648] on div "MCCD Credit Summary Inputs" at bounding box center [178, 648] width 209 height 9
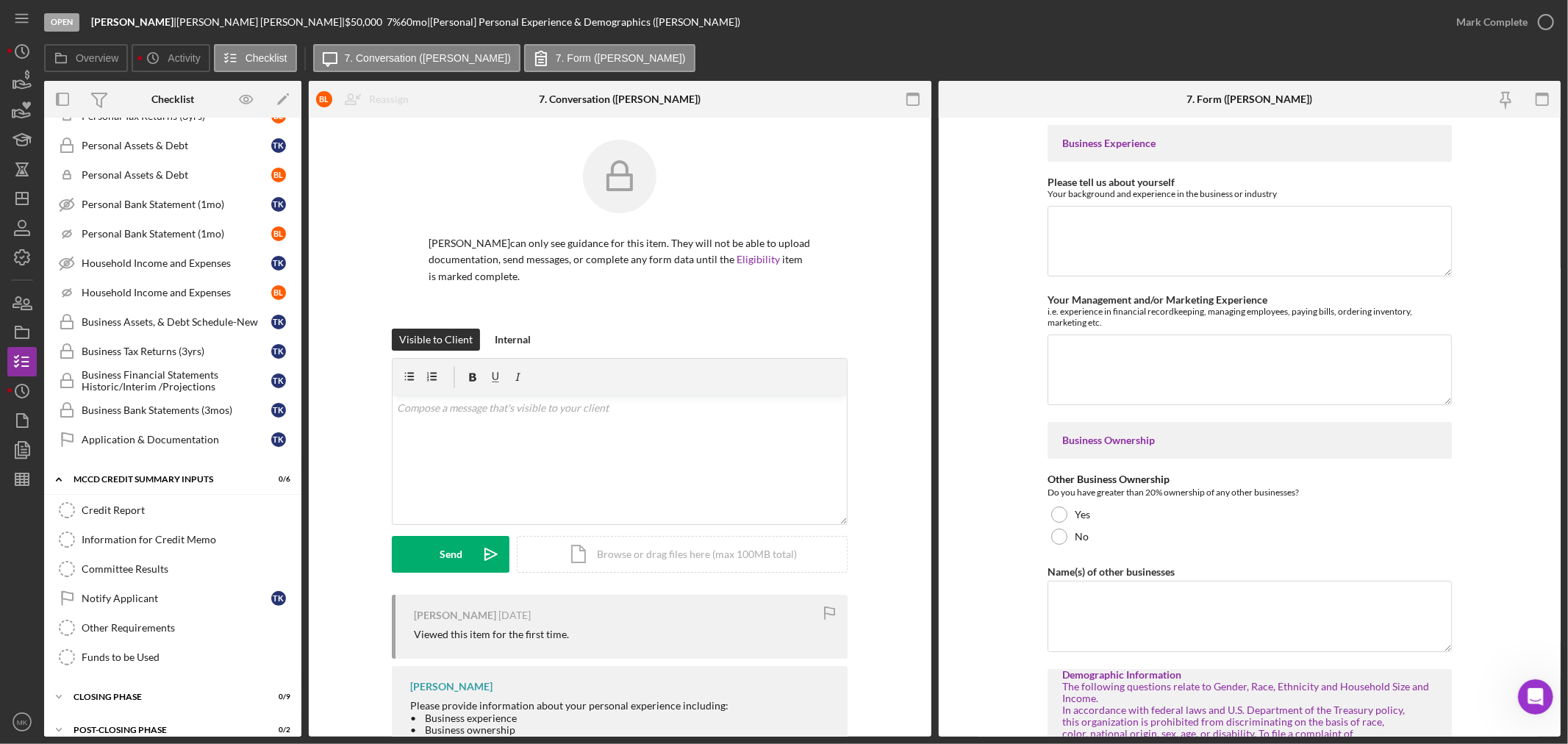
scroll to position [520, 0]
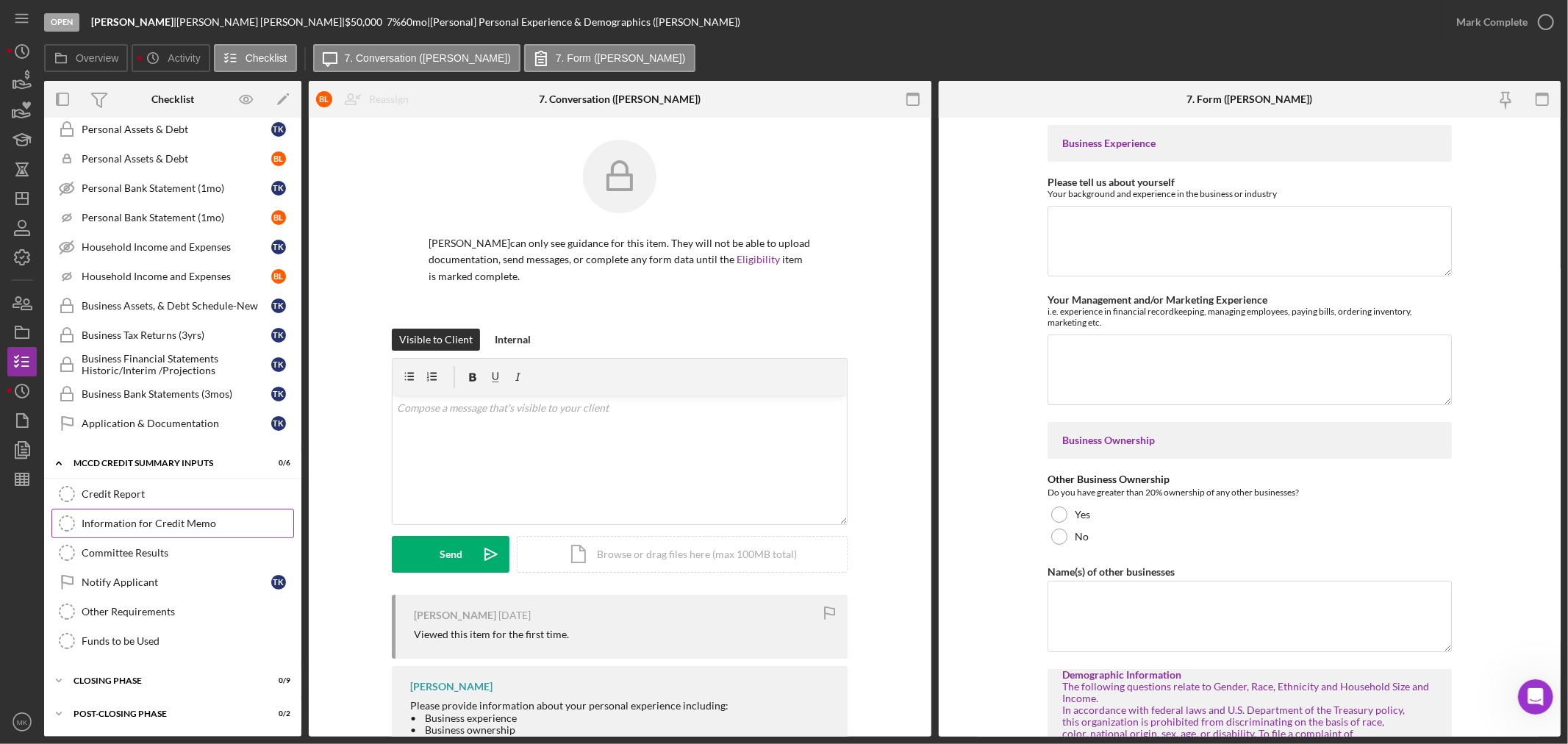
click at [204, 519] on div "Information for Credit Memo" at bounding box center [187, 523] width 212 height 12
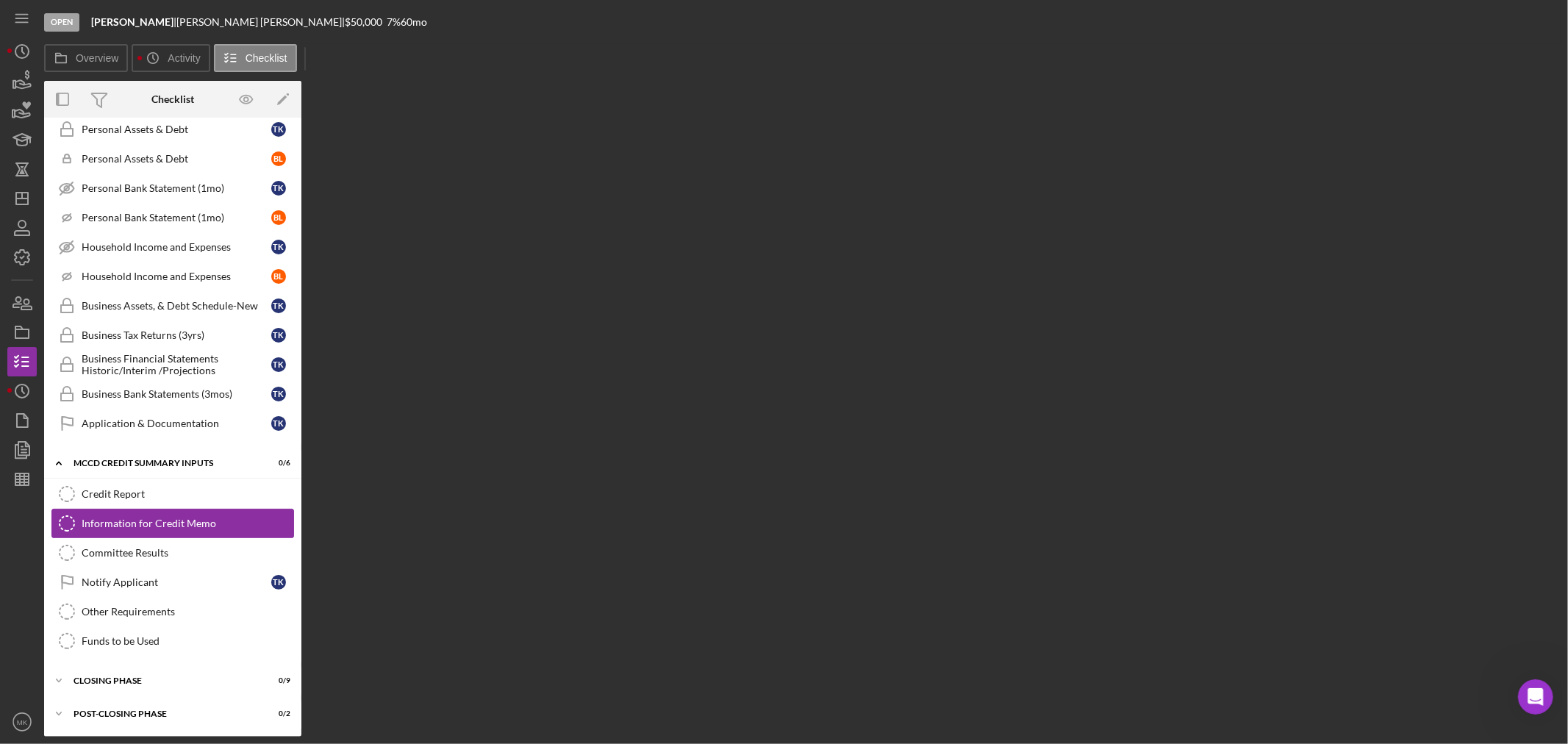
scroll to position [520, 0]
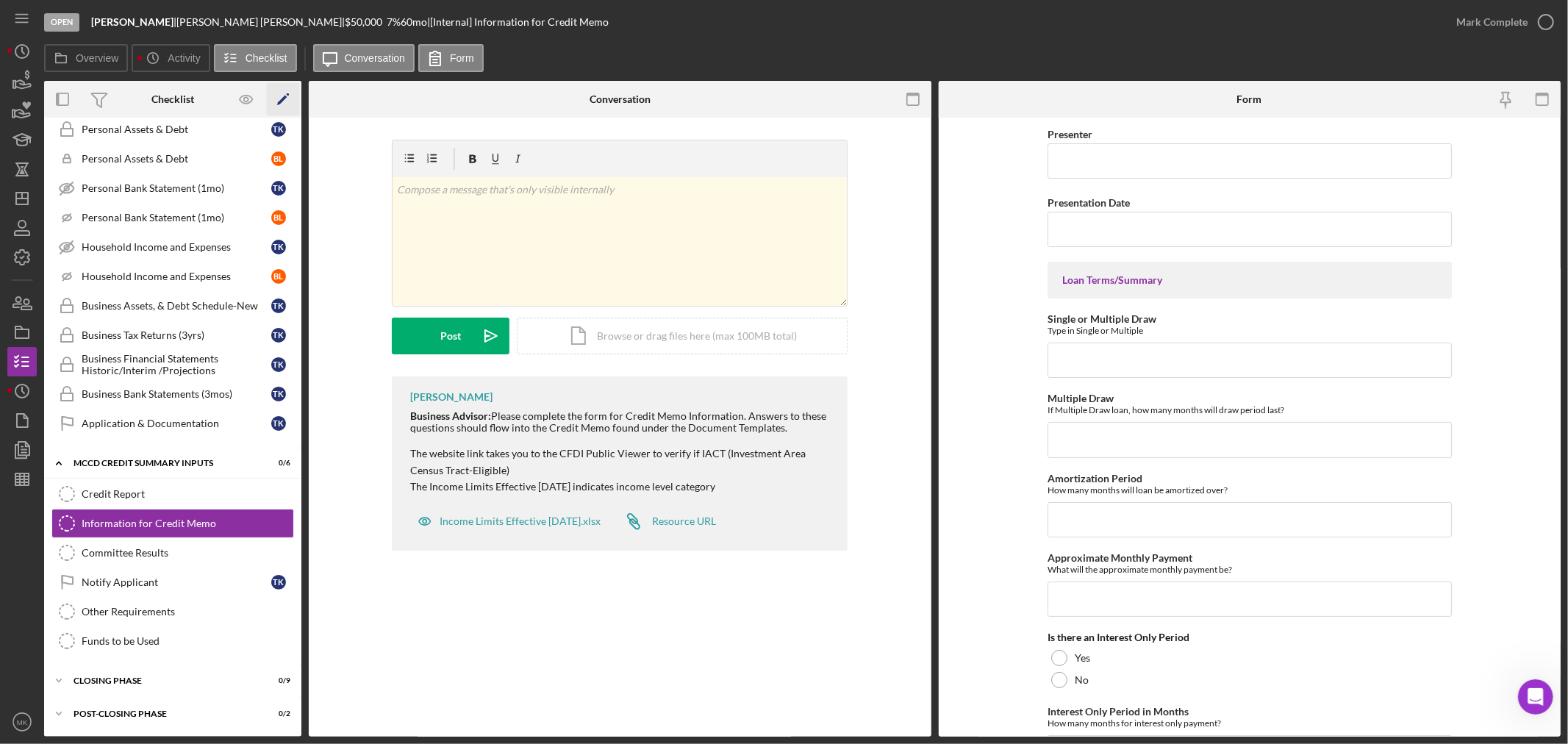
click at [283, 95] on icon "Icon/Edit" at bounding box center [283, 99] width 33 height 33
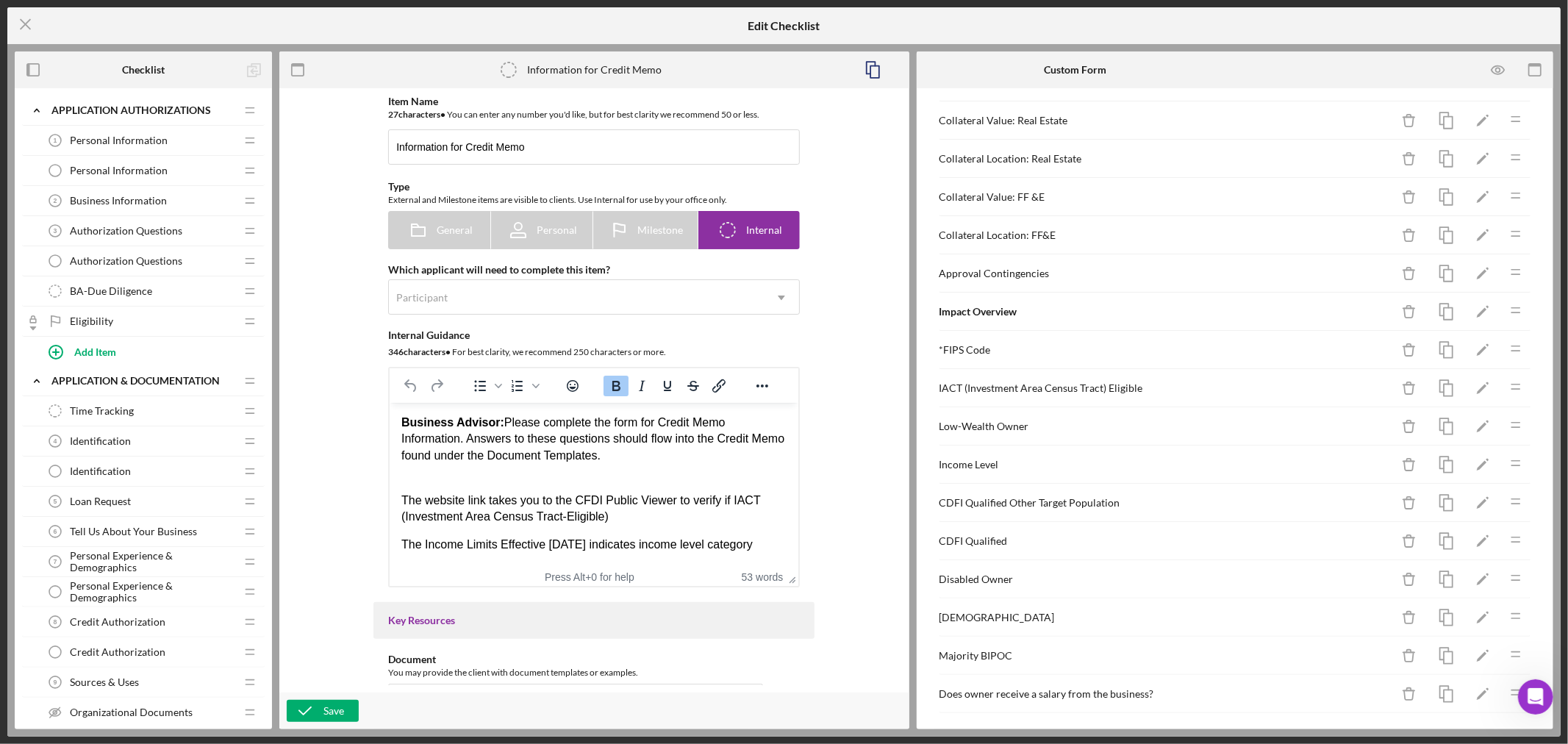
scroll to position [571, 0]
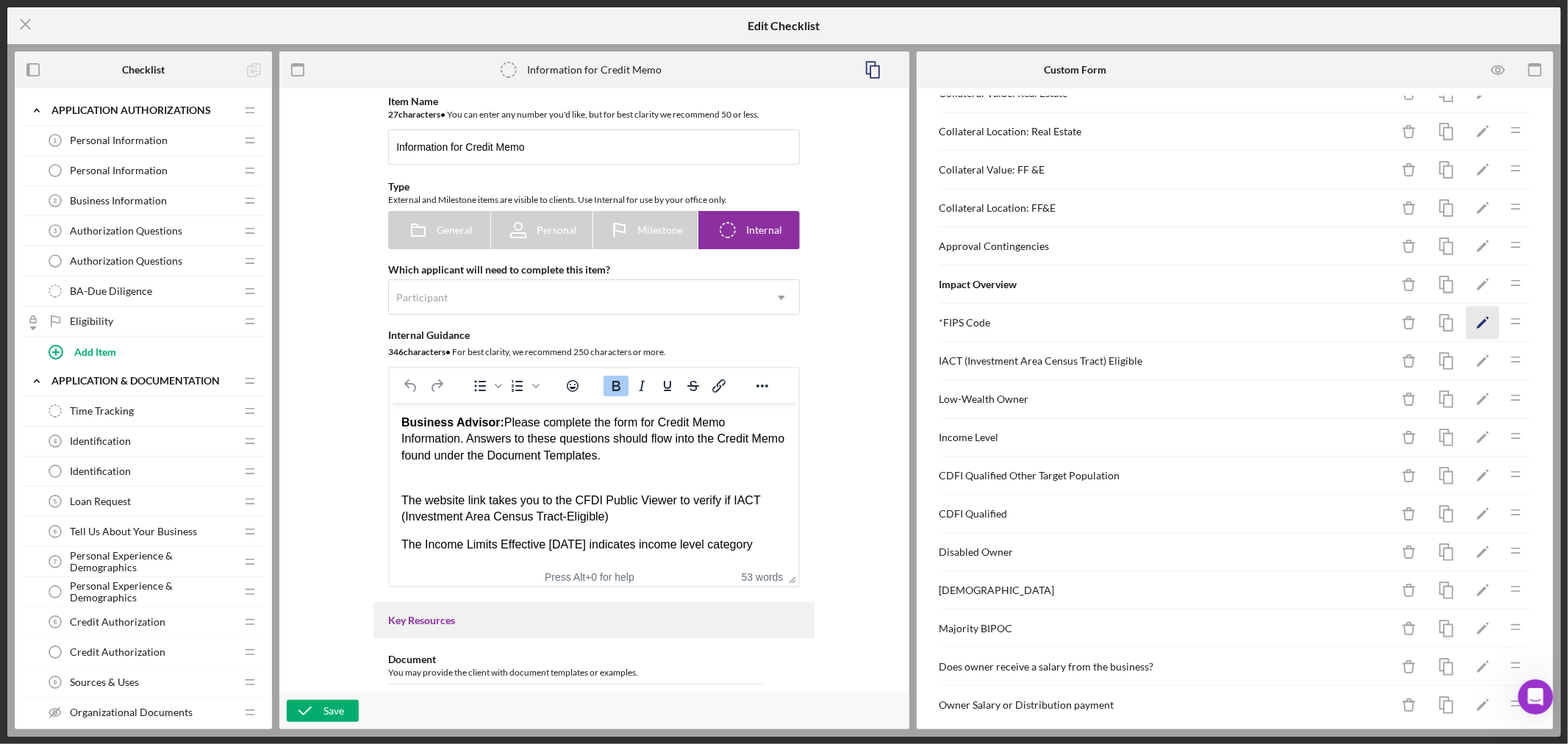
click at [1469, 322] on icon "Icon/Edit" at bounding box center [1482, 323] width 33 height 33
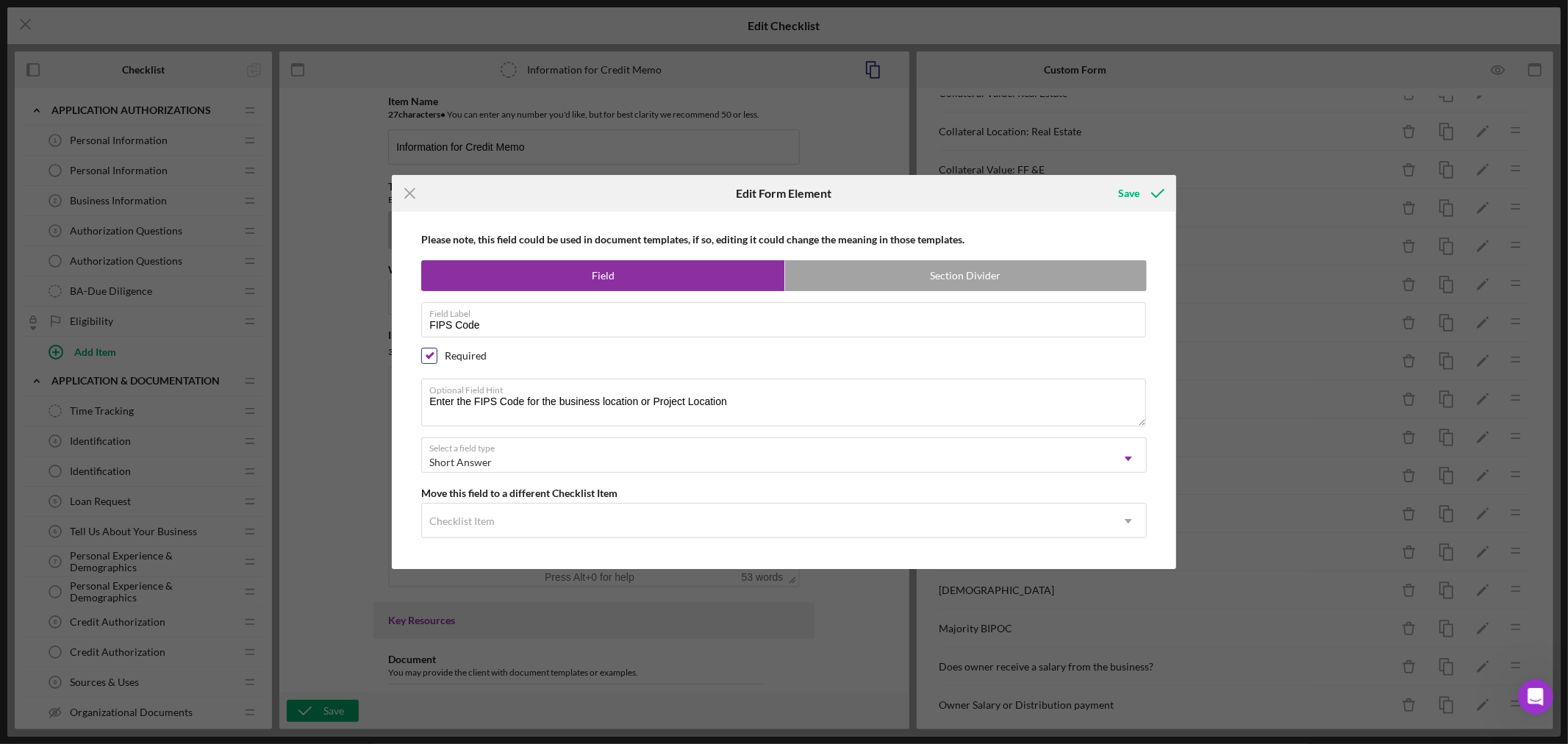
click at [429, 353] on input "checkbox" at bounding box center [430, 355] width 15 height 15
checkbox input "false"
click at [1130, 192] on div "Save" at bounding box center [1129, 193] width 21 height 29
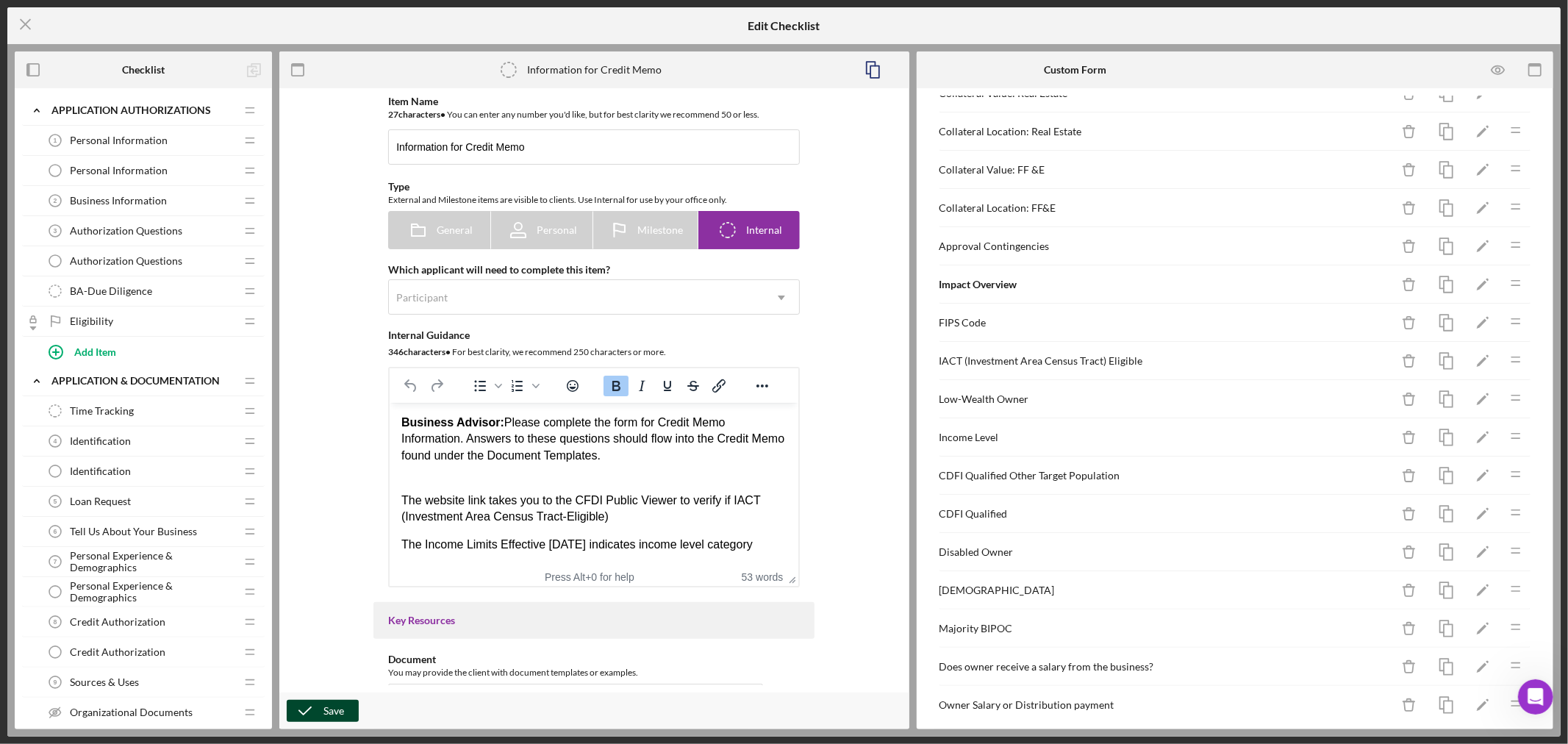
click at [328, 709] on div "Save" at bounding box center [333, 711] width 20 height 22
click at [27, 25] on icon "Icon/Menu Close" at bounding box center [26, 24] width 37 height 37
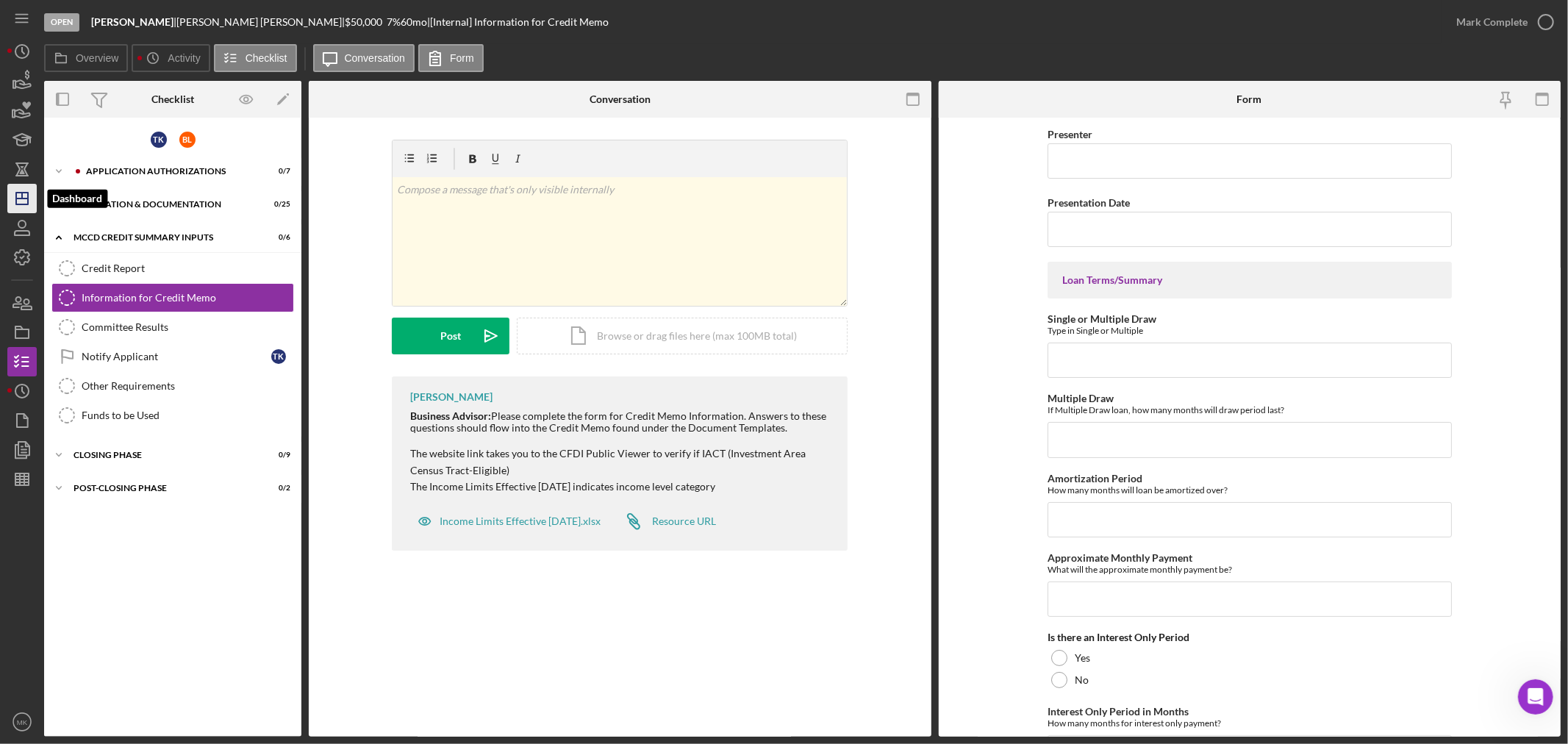
click at [26, 199] on line "button" at bounding box center [22, 199] width 12 height 0
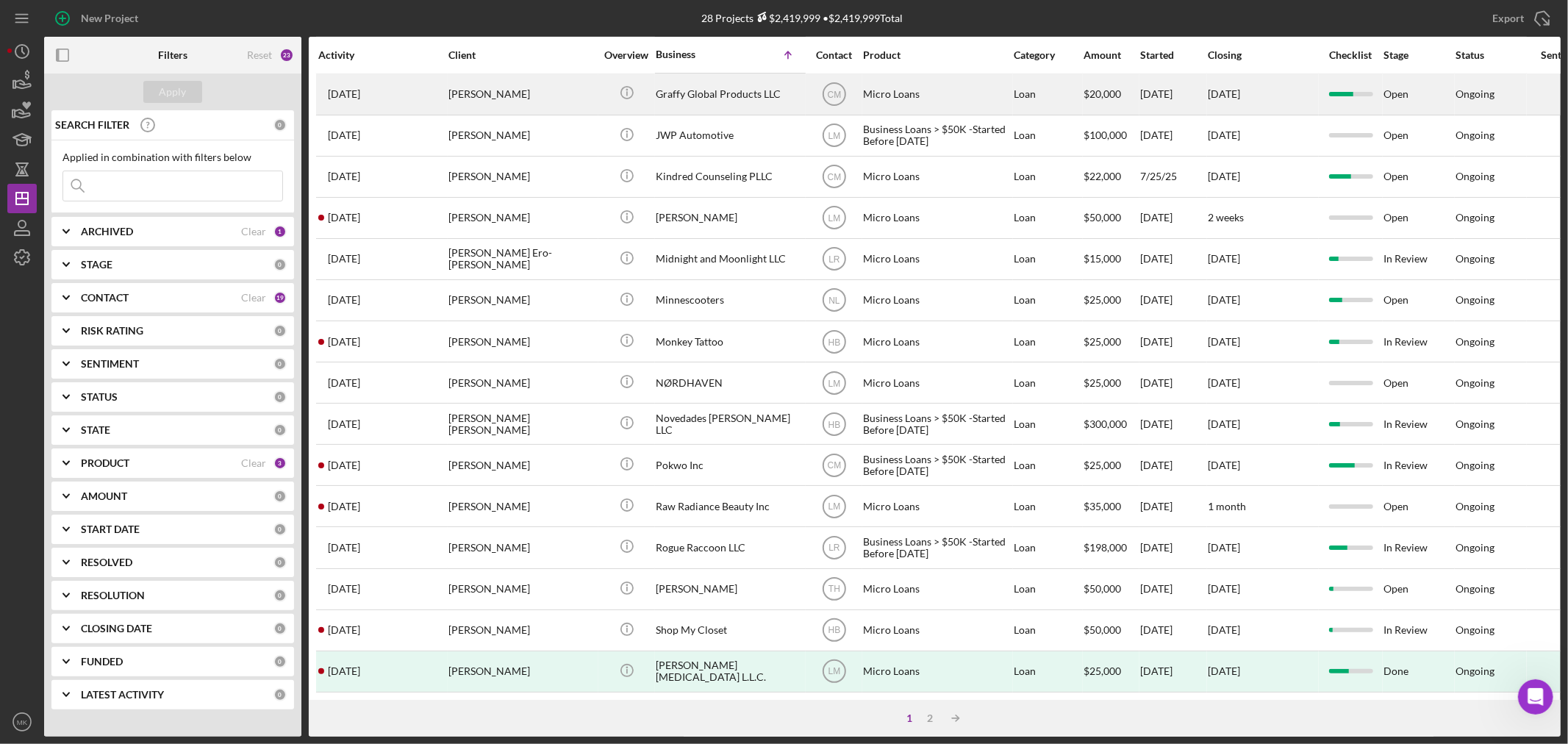
scroll to position [439, 0]
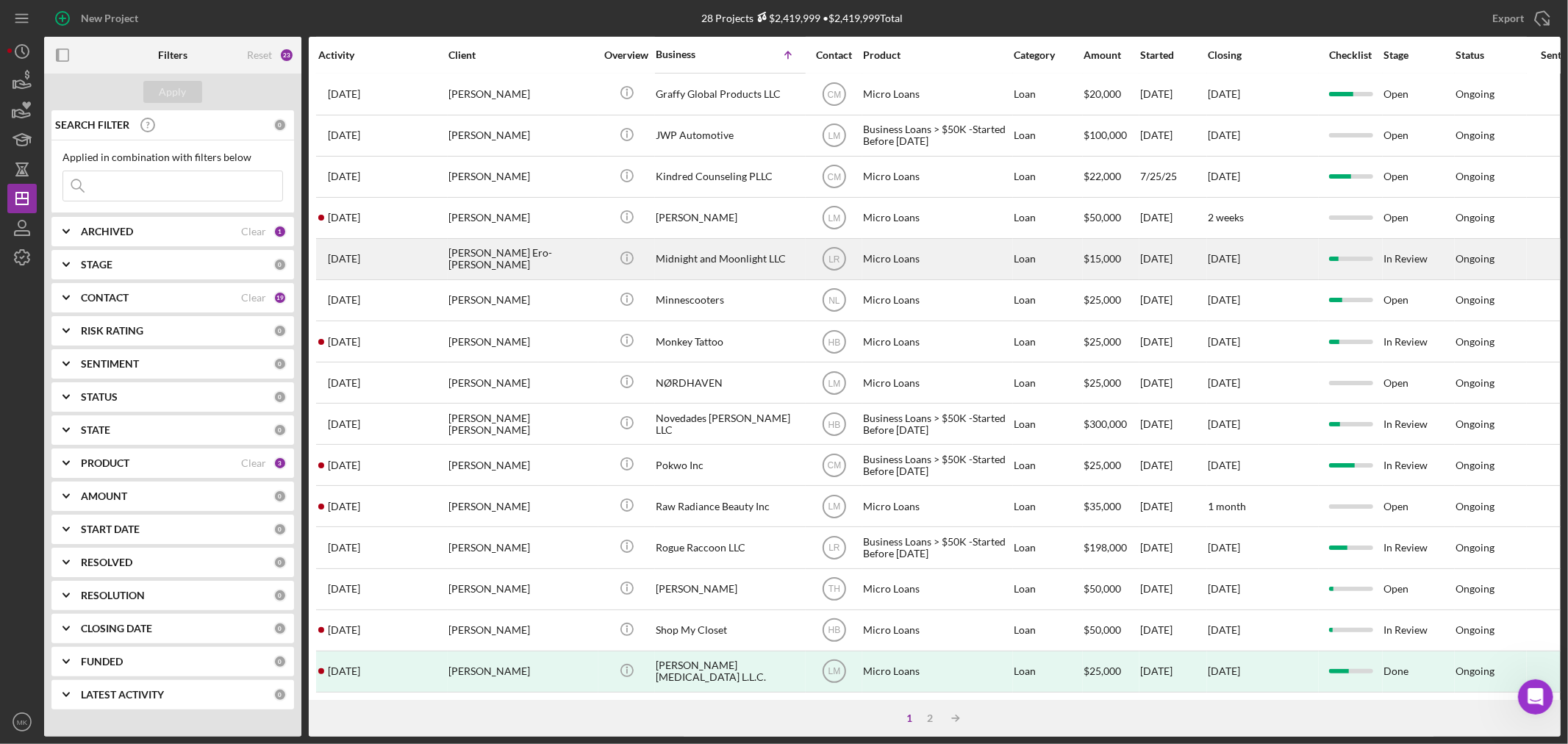
click at [751, 240] on div "Midnight and Moonlight LLC" at bounding box center [729, 259] width 147 height 39
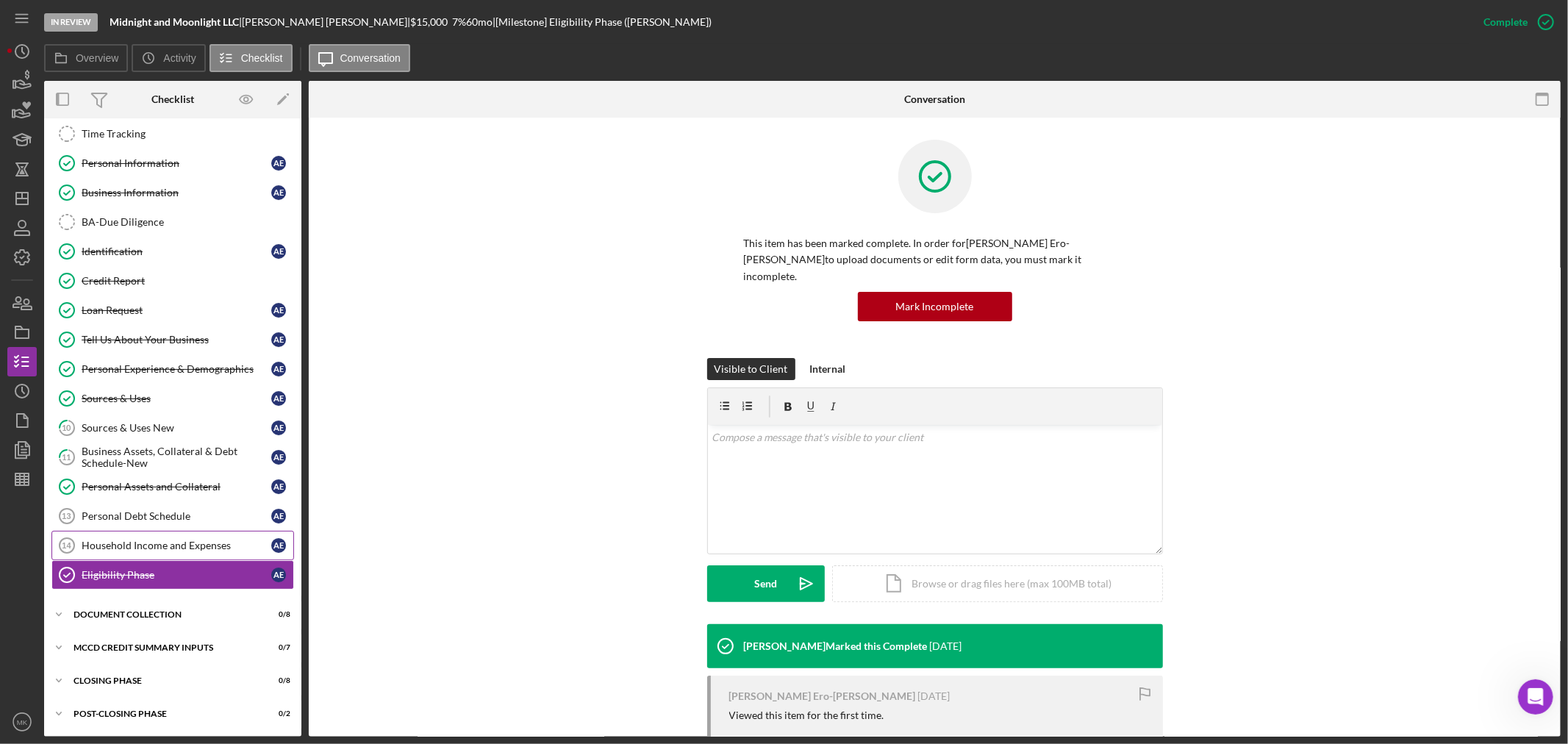
scroll to position [71, 0]
click at [206, 647] on div "MCCD Credit Summary Inputs" at bounding box center [178, 648] width 209 height 9
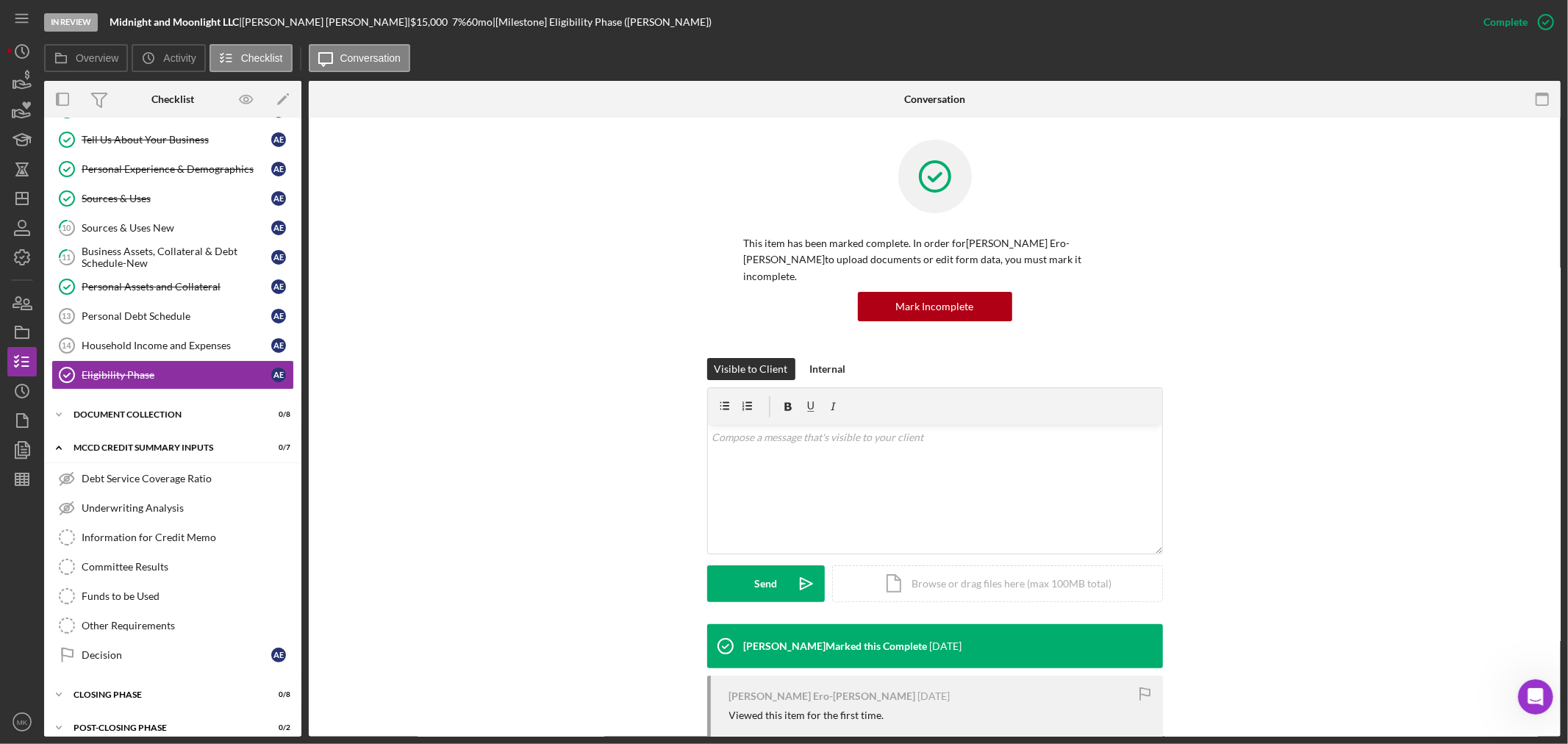
scroll to position [287, 0]
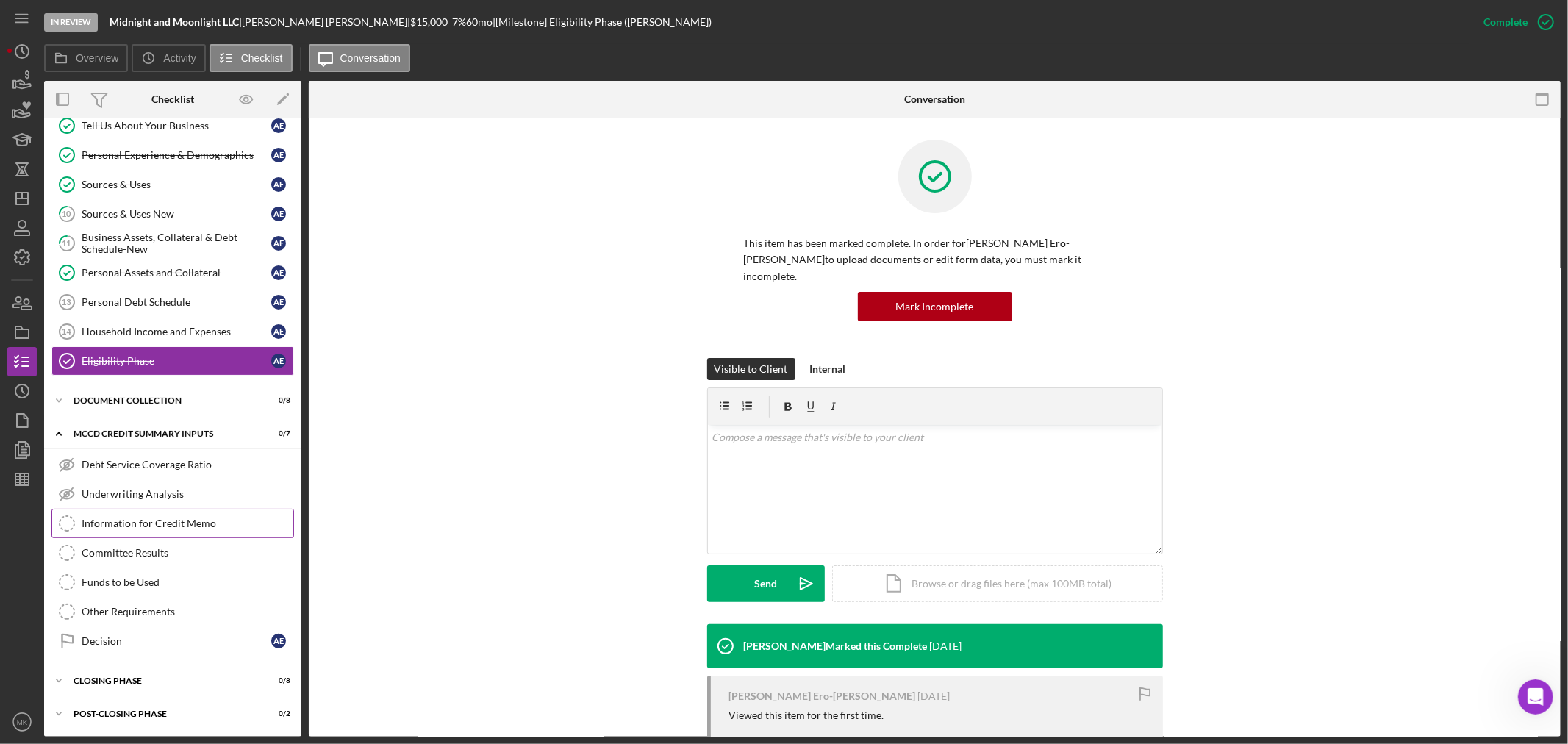
click at [213, 523] on div "Information for Credit Memo" at bounding box center [187, 523] width 212 height 12
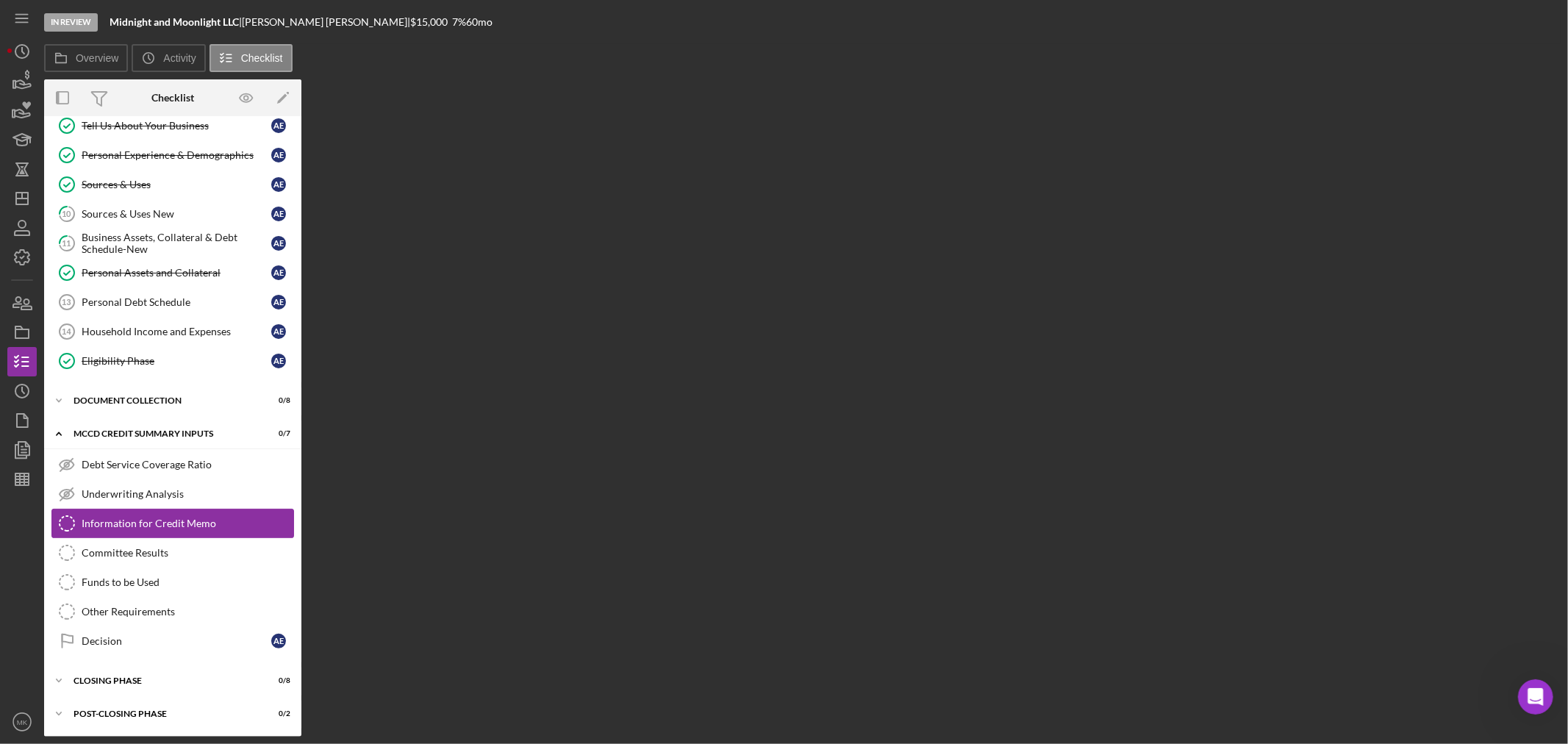
scroll to position [287, 0]
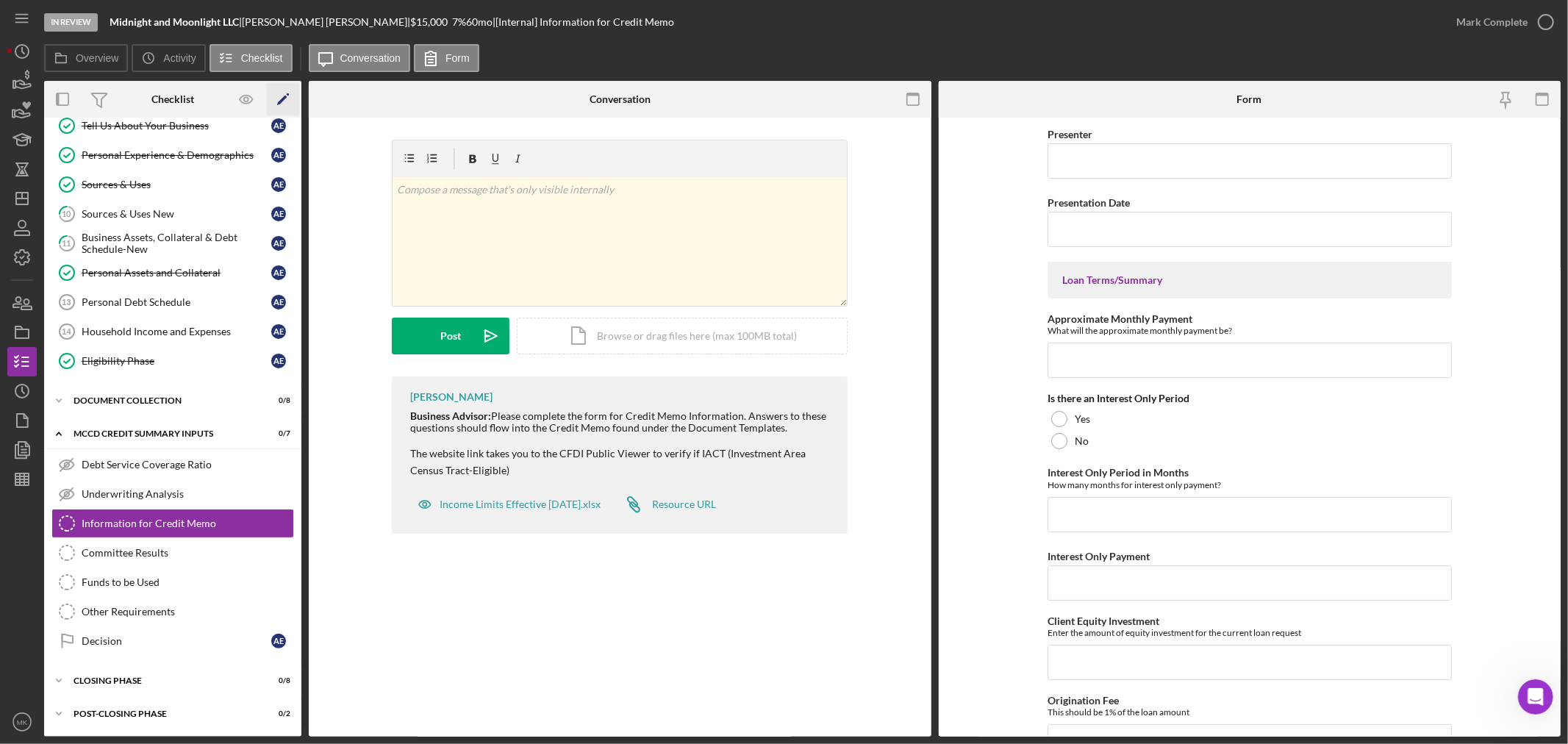
click at [281, 97] on icon "Icon/Edit" at bounding box center [283, 99] width 33 height 33
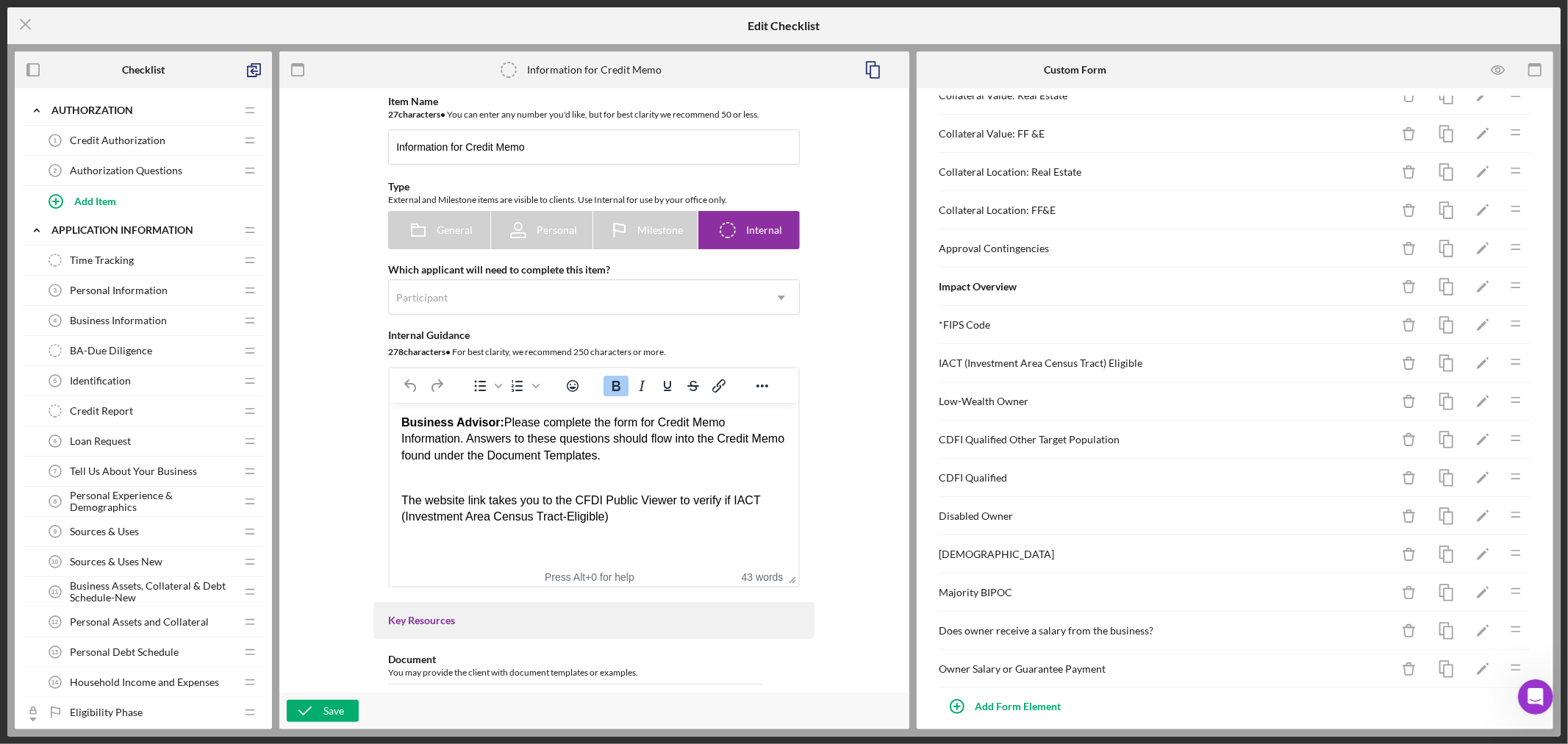
scroll to position [473, 0]
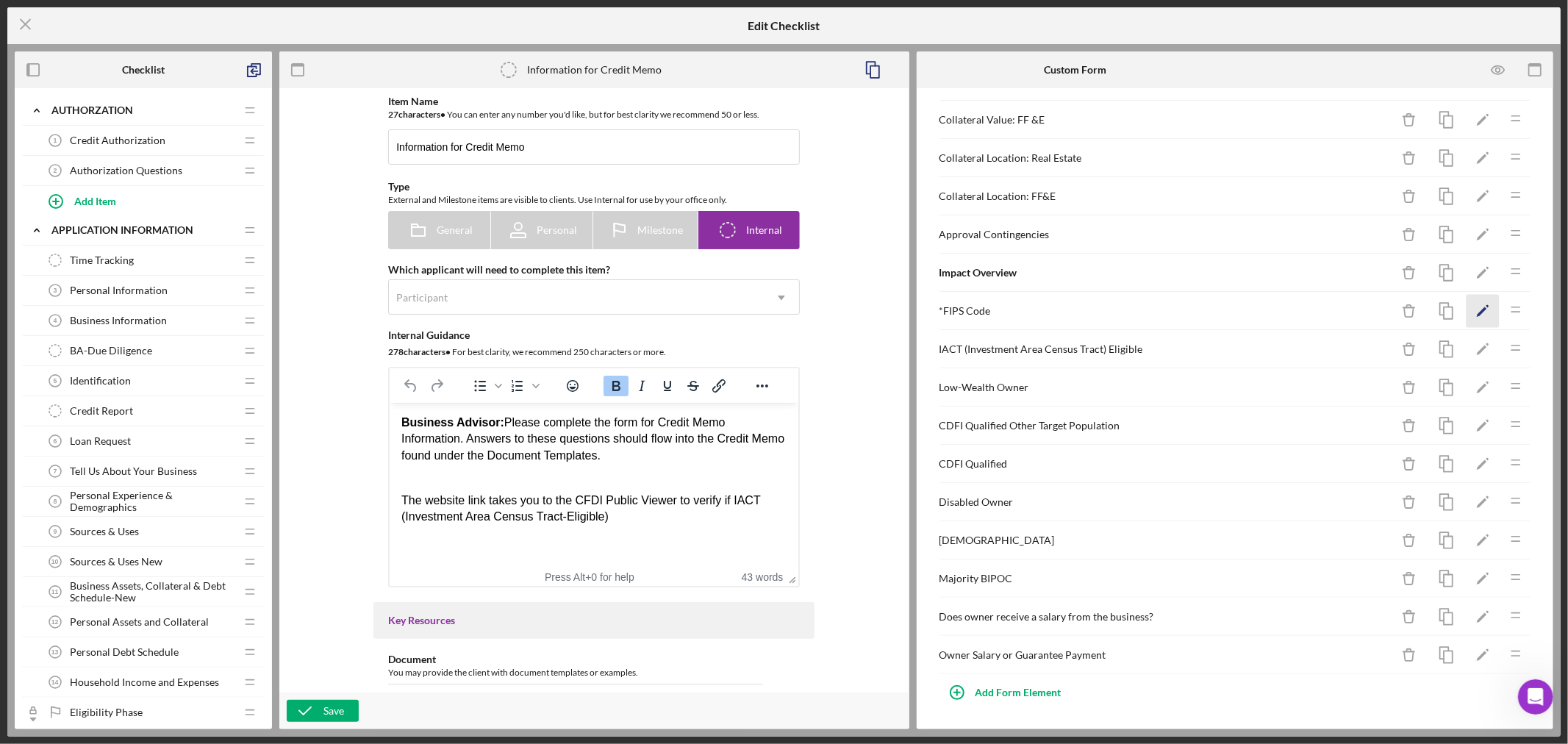
click at [1477, 308] on polygon "button" at bounding box center [1482, 313] width 10 height 11
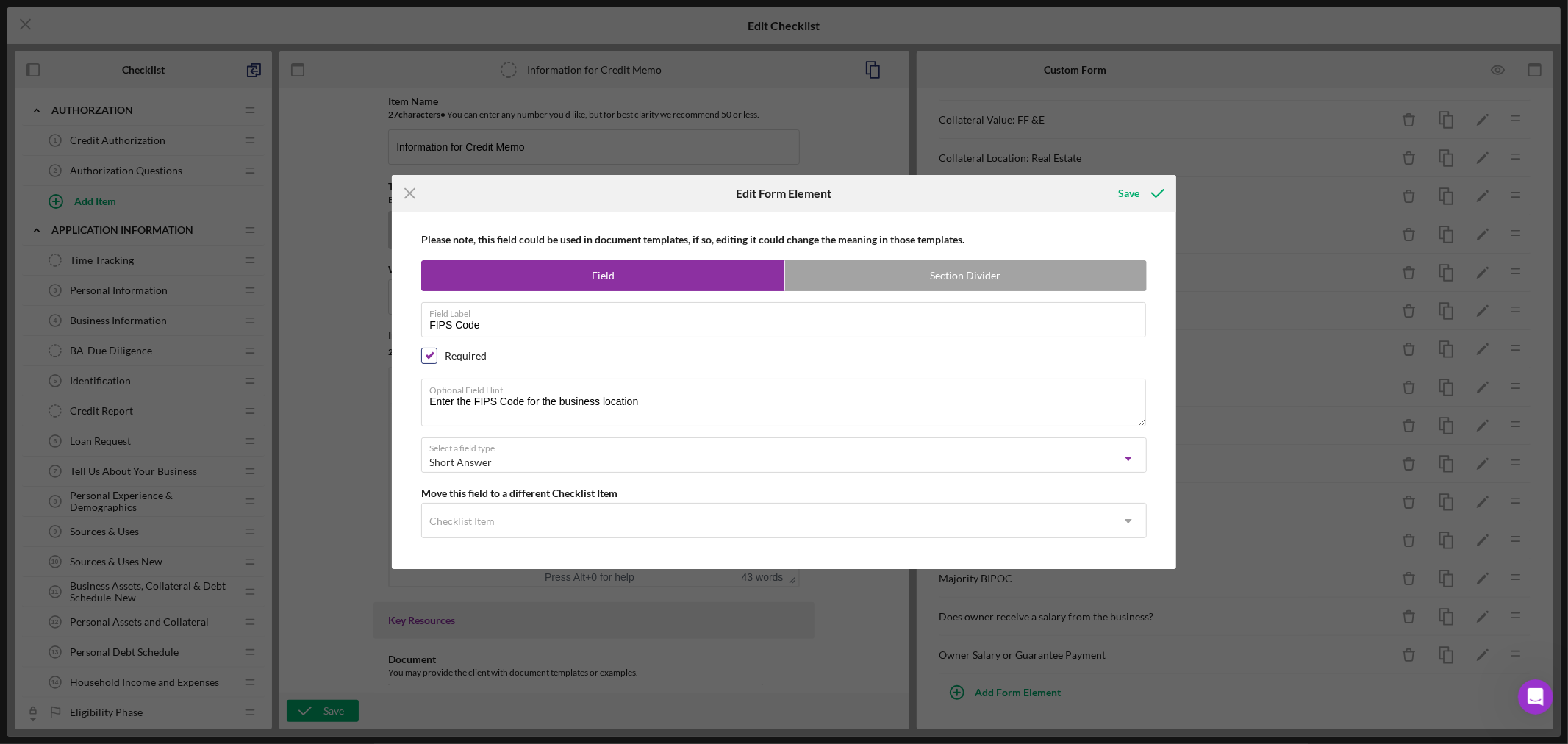
click at [430, 353] on input "checkbox" at bounding box center [430, 355] width 15 height 15
checkbox input "false"
click at [1128, 192] on div "Save" at bounding box center [1129, 193] width 21 height 29
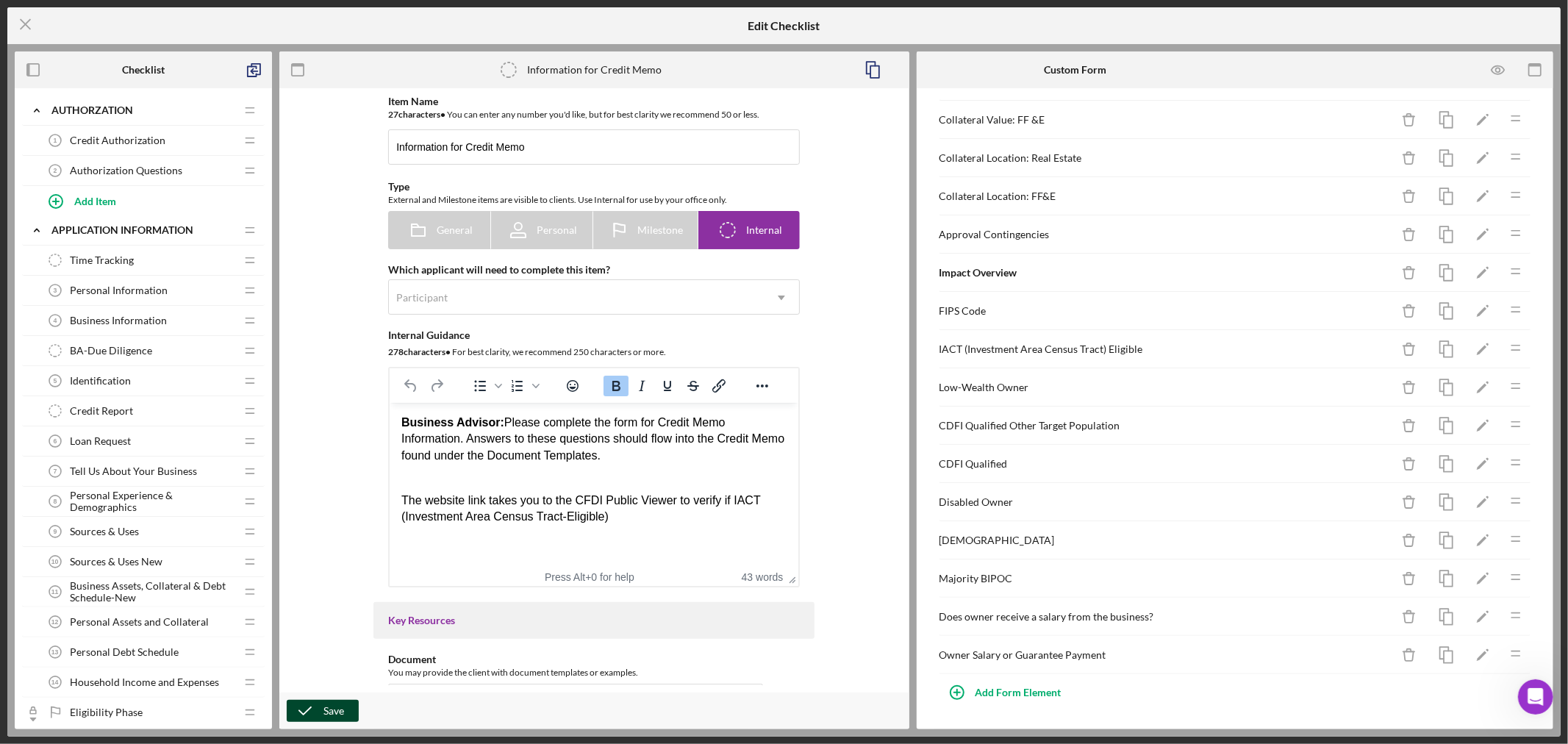
click at [328, 706] on div "Save" at bounding box center [333, 711] width 20 height 22
click at [22, 19] on icon "Icon/Menu Close" at bounding box center [26, 24] width 37 height 37
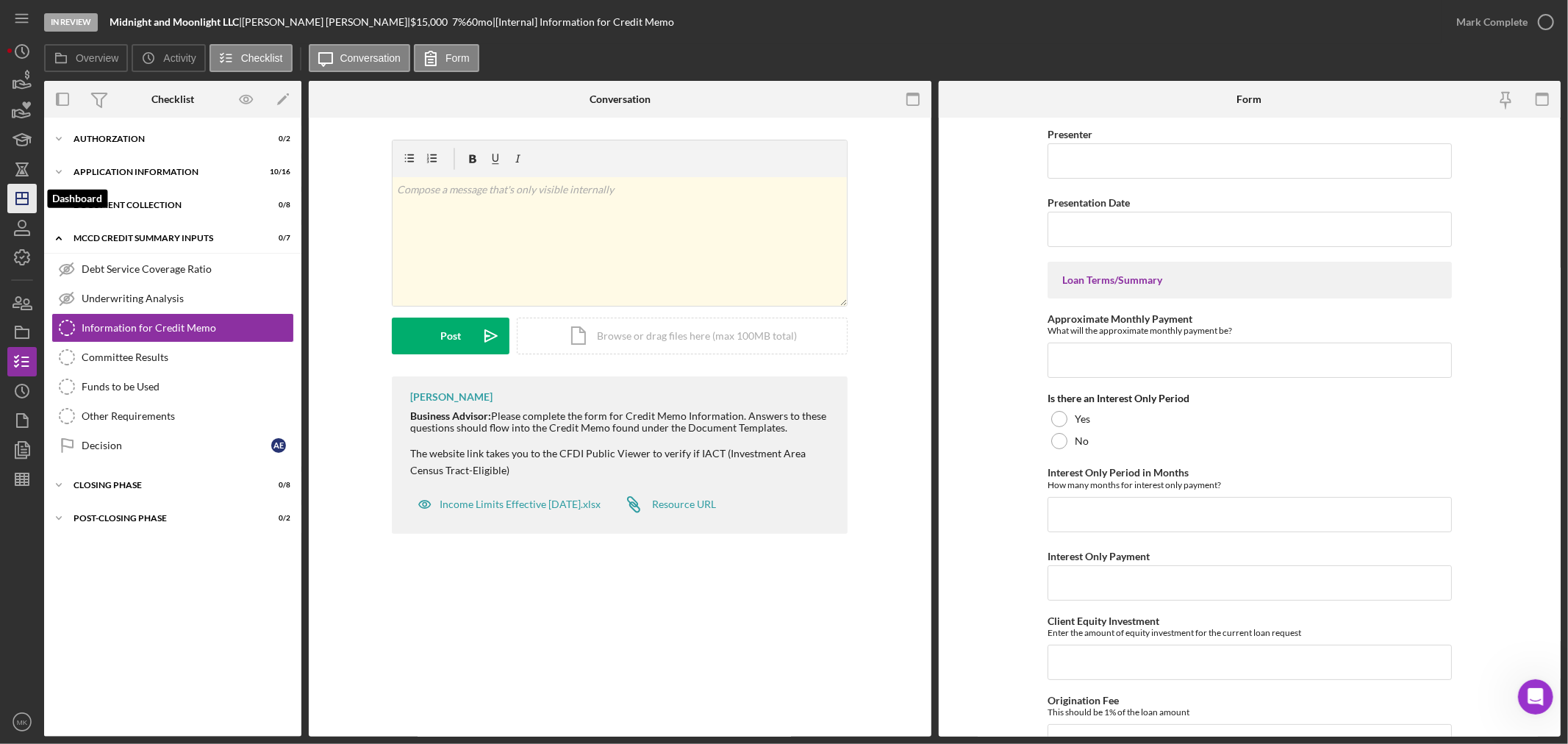
click at [24, 200] on icon "Icon/Dashboard" at bounding box center [23, 199] width 37 height 37
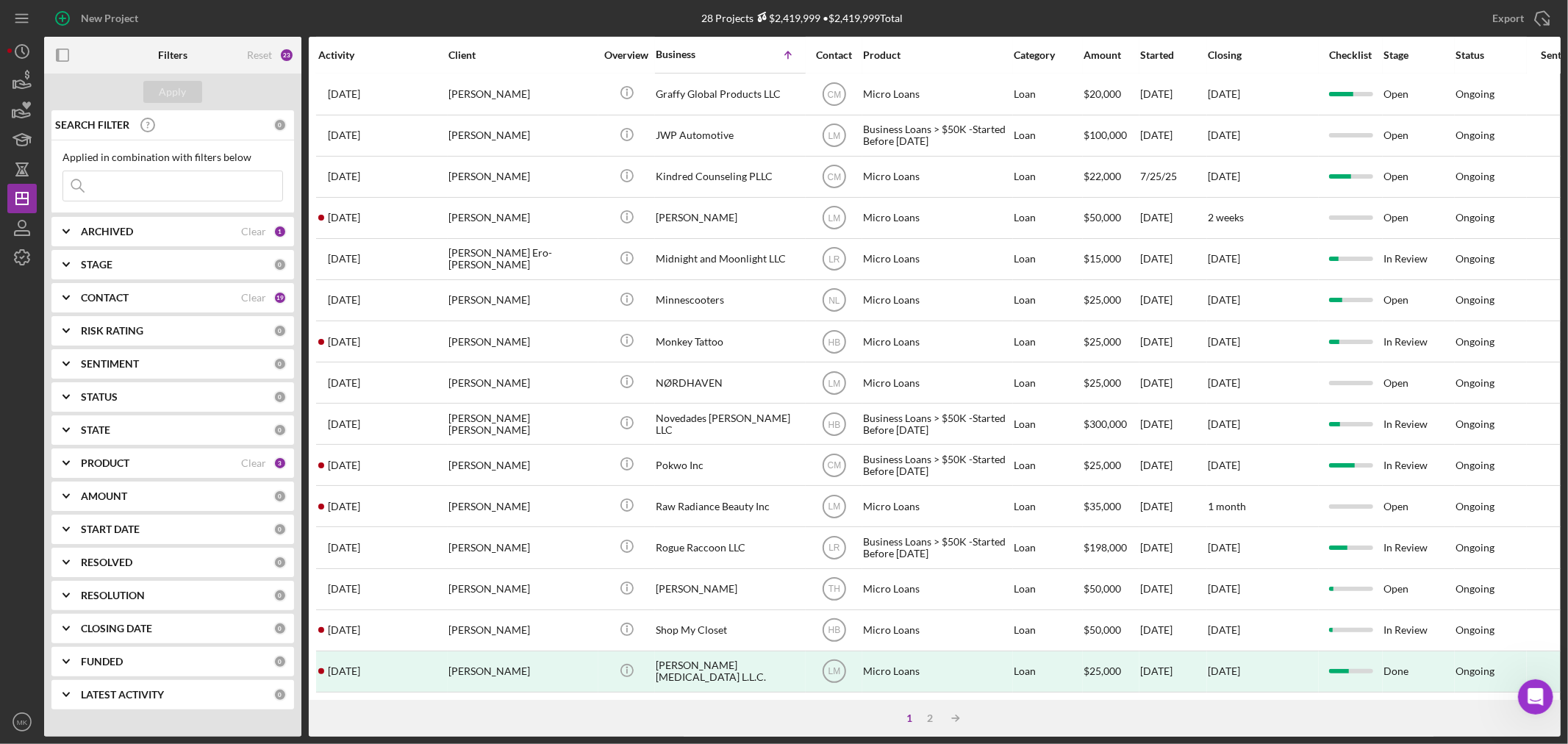
scroll to position [439, 0]
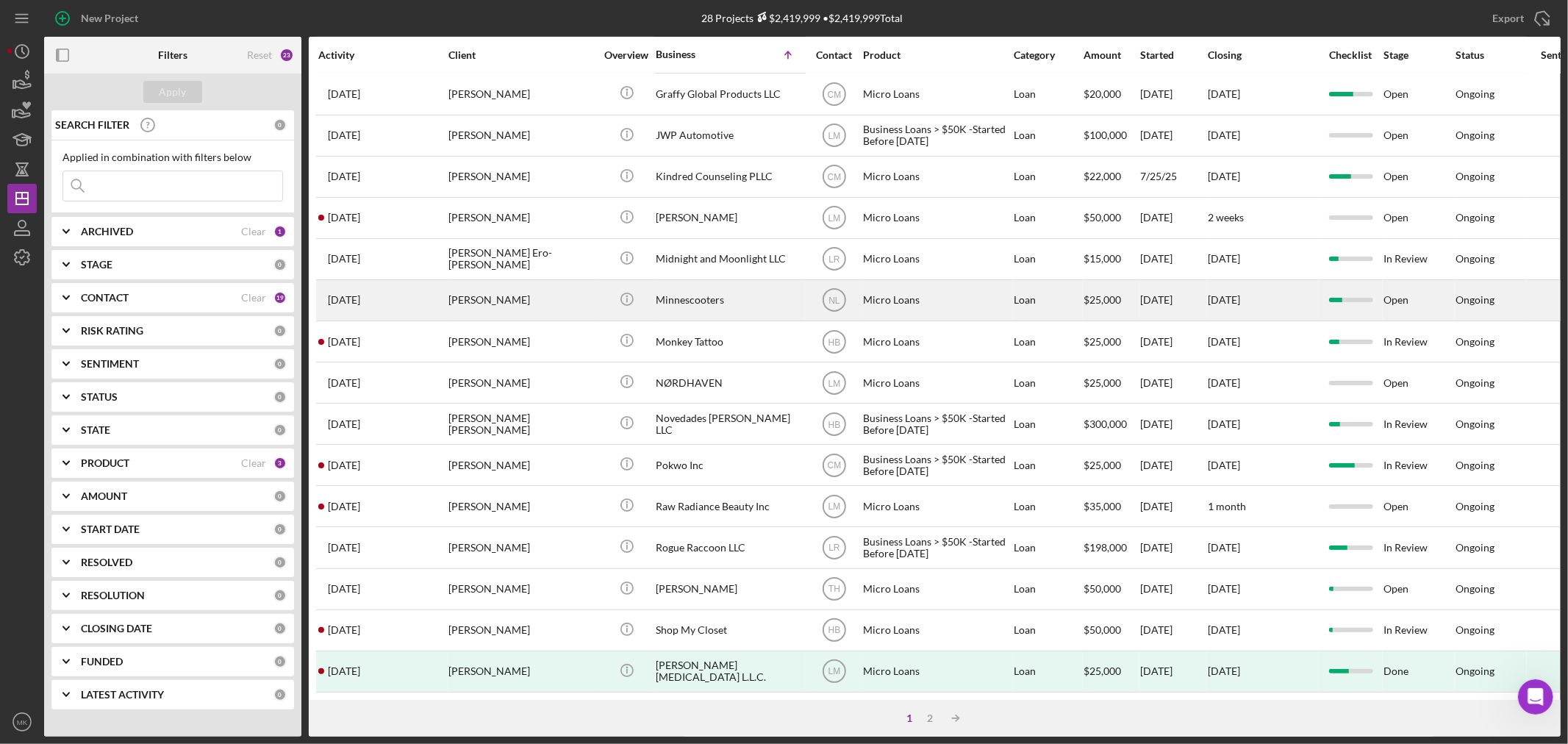
click at [702, 282] on div "Minnescooters" at bounding box center [729, 301] width 147 height 39
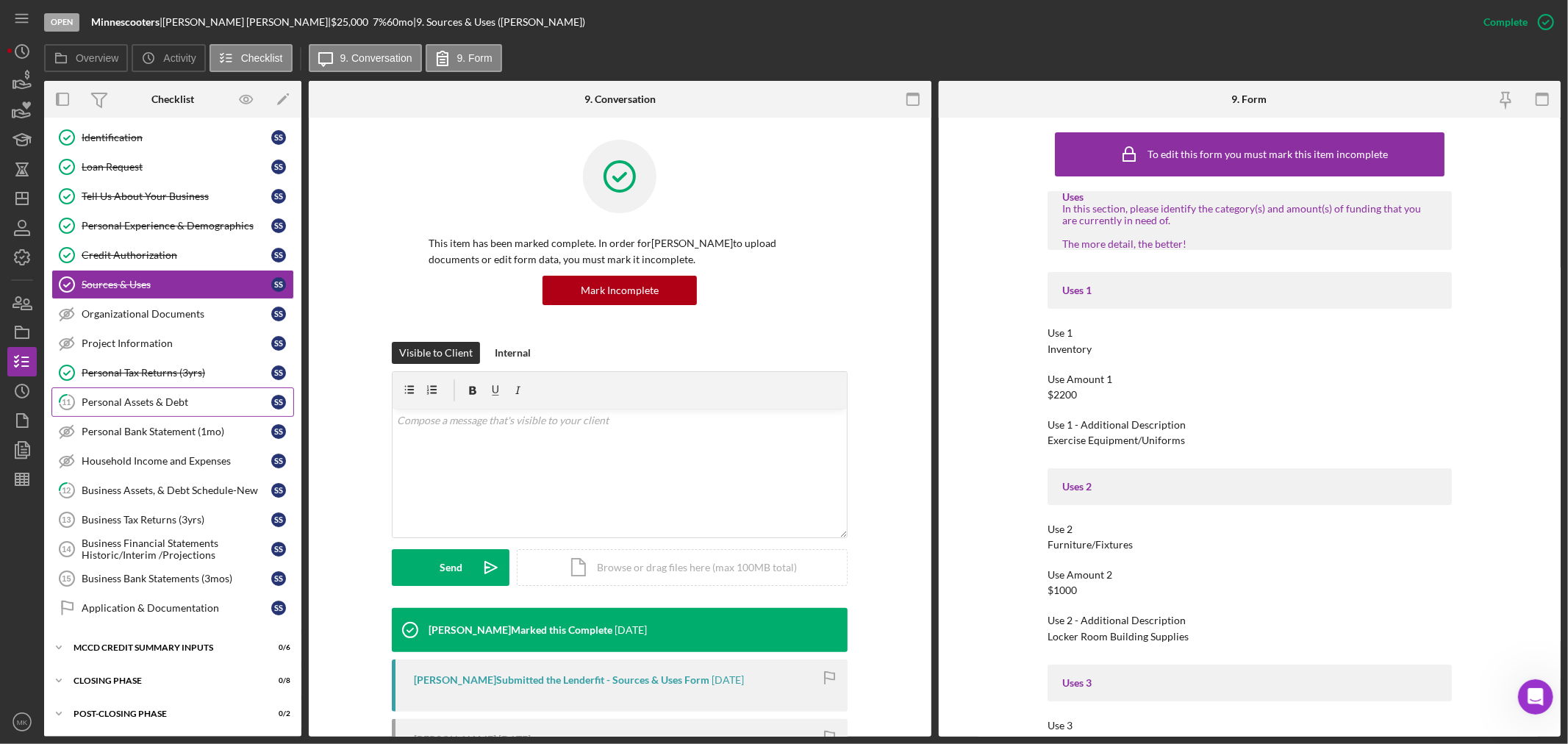
scroll to position [97, 0]
click at [174, 648] on div "MCCD Credit Summary Inputs" at bounding box center [178, 648] width 209 height 9
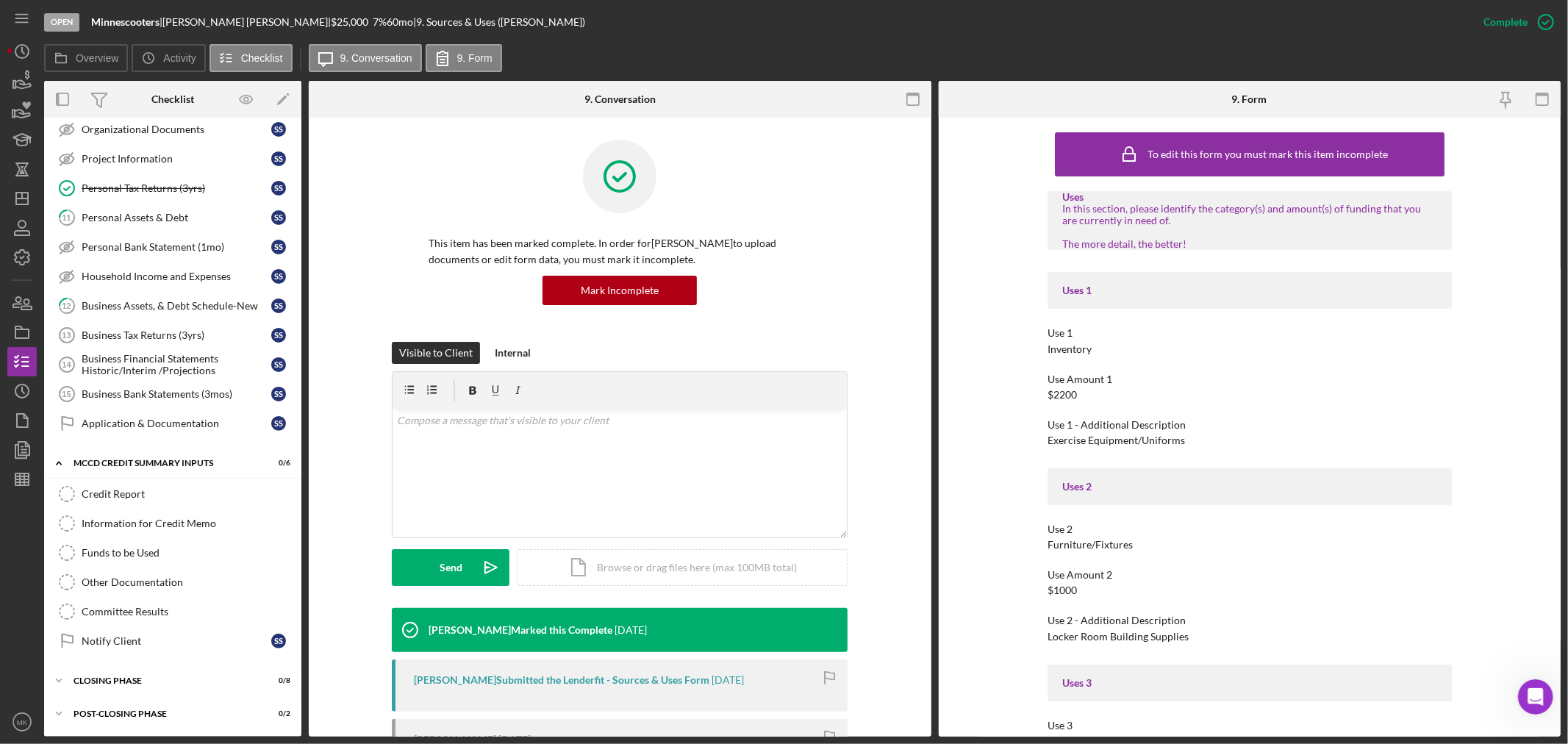
scroll to position [283, 0]
click at [185, 519] on div "Information for Credit Memo" at bounding box center [187, 523] width 212 height 12
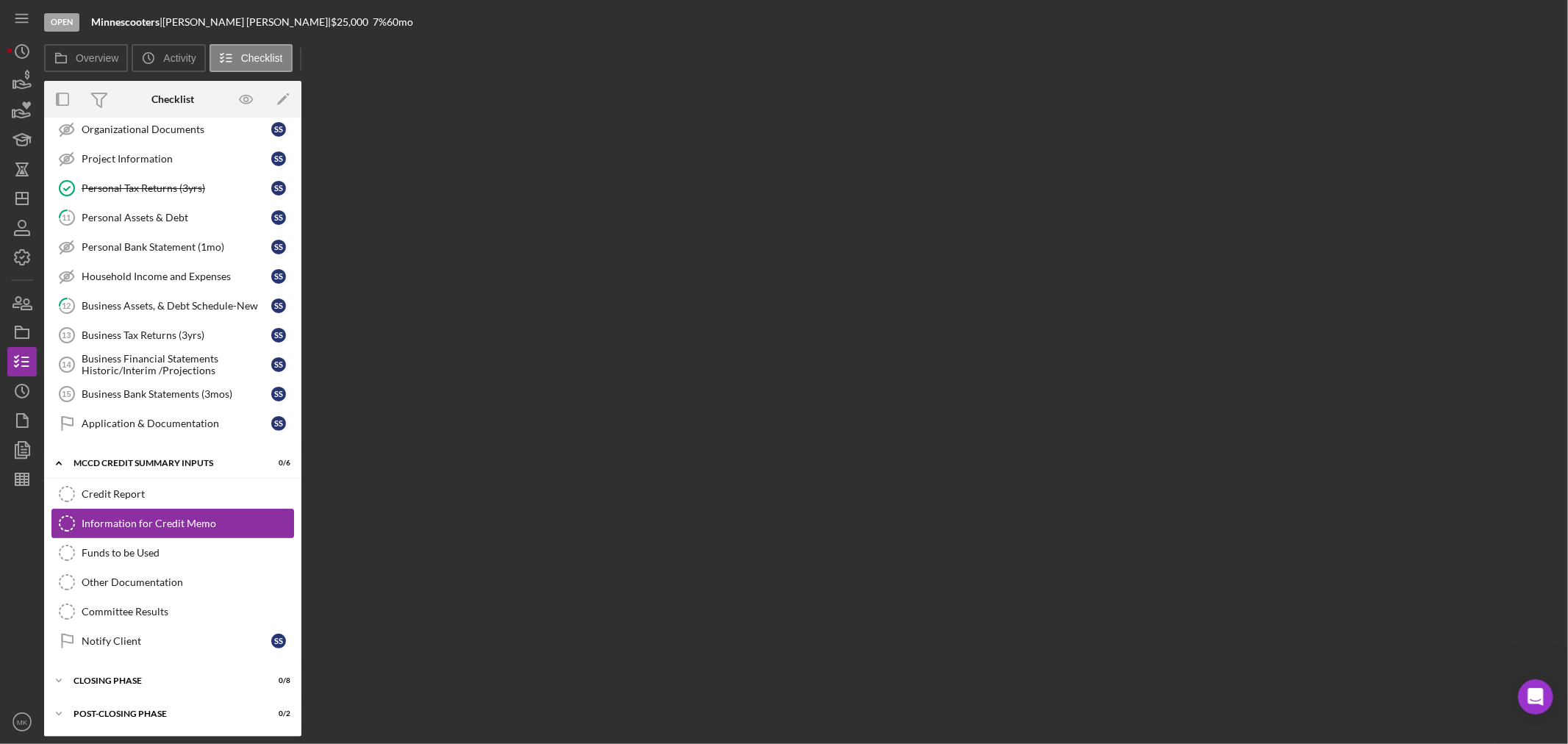
scroll to position [283, 0]
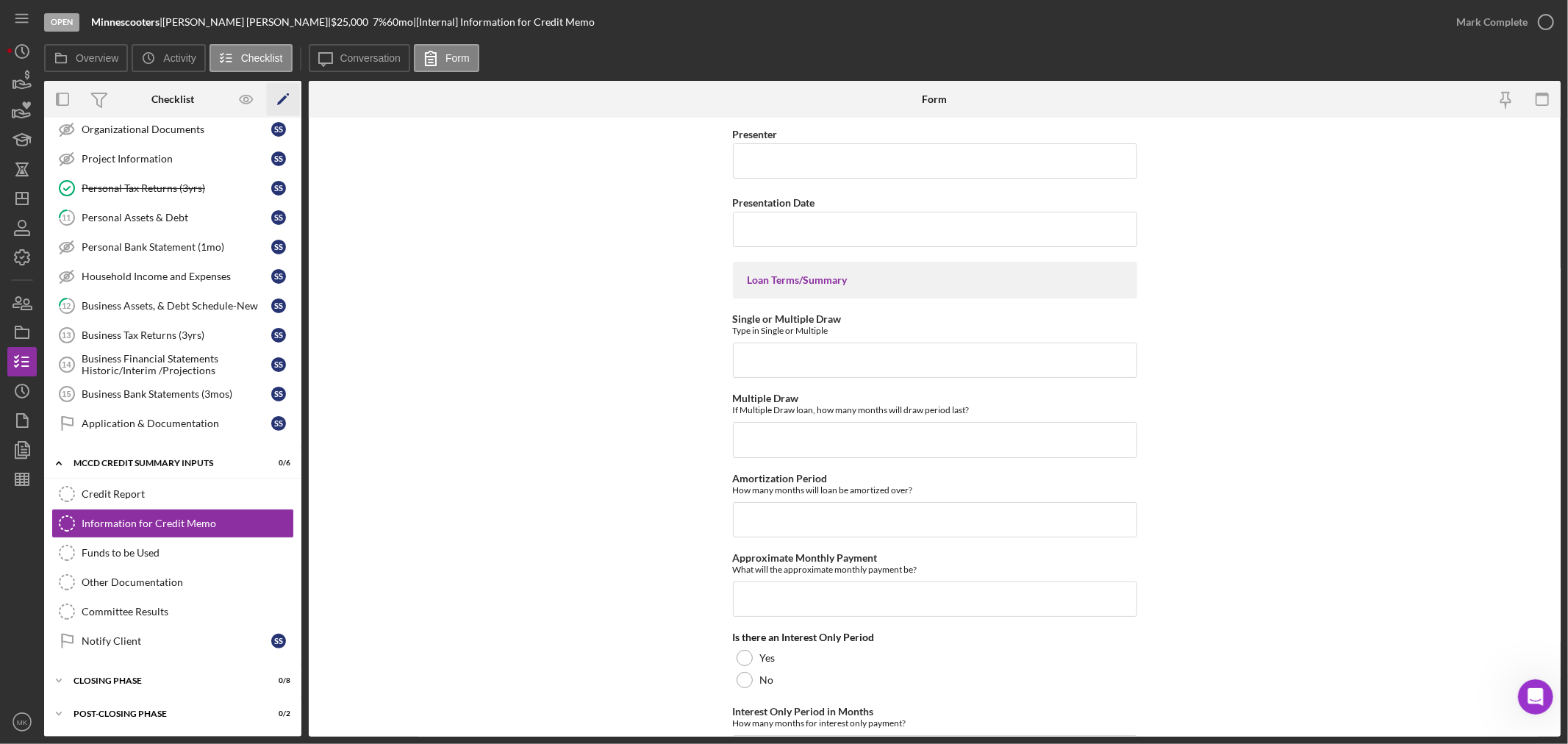
click at [283, 94] on icon "Icon/Edit" at bounding box center [283, 99] width 33 height 33
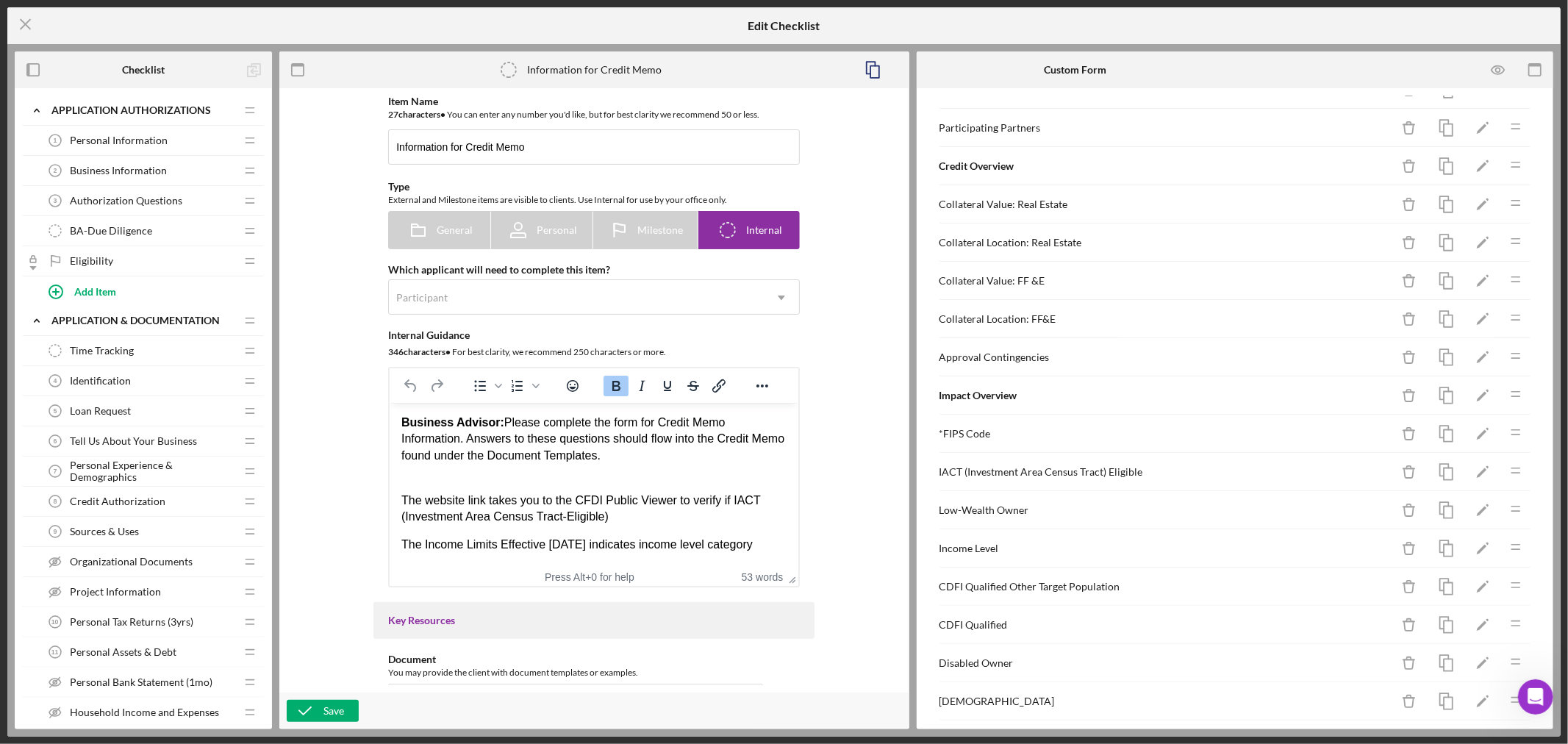
scroll to position [490, 0]
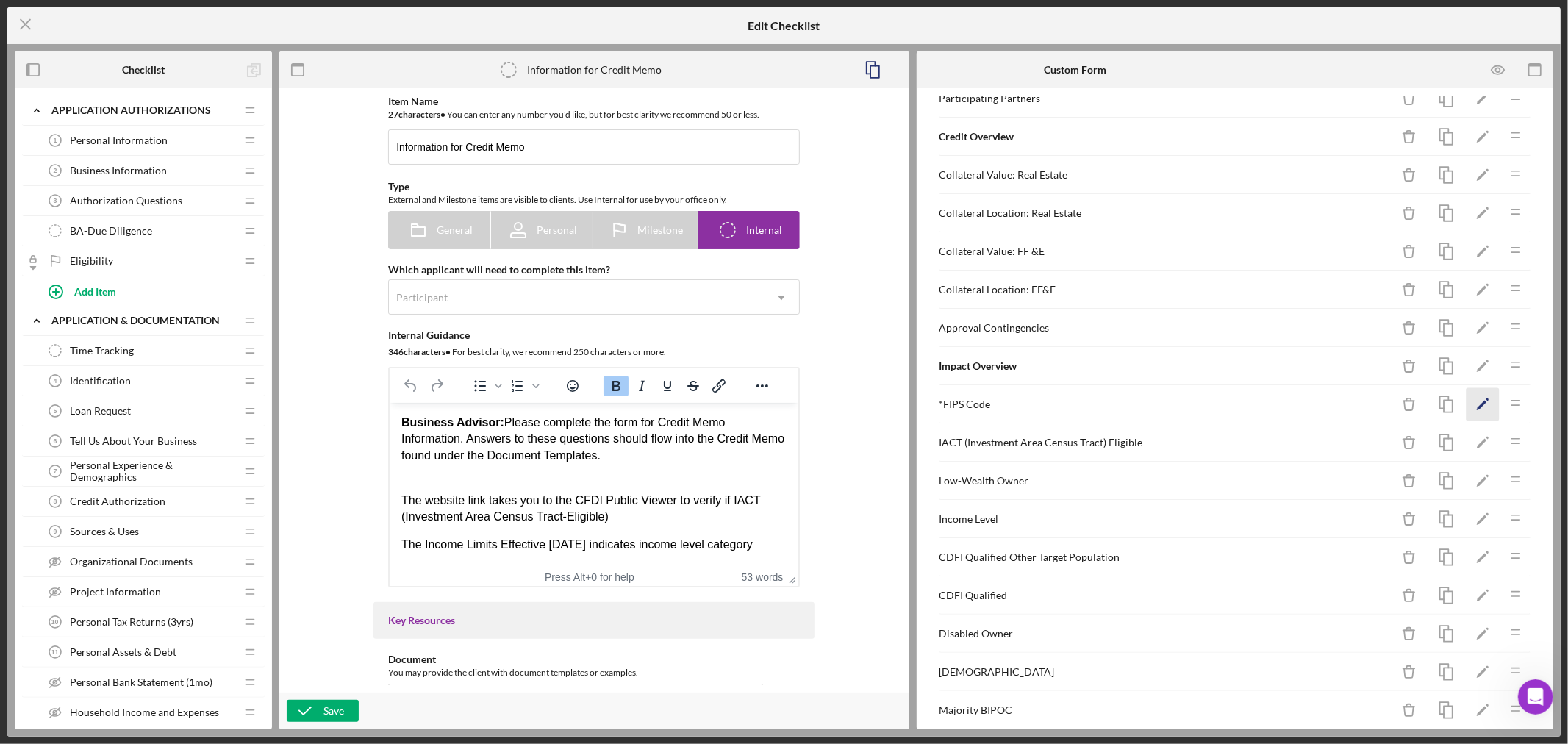
click at [1474, 406] on icon "Icon/Edit" at bounding box center [1482, 405] width 33 height 33
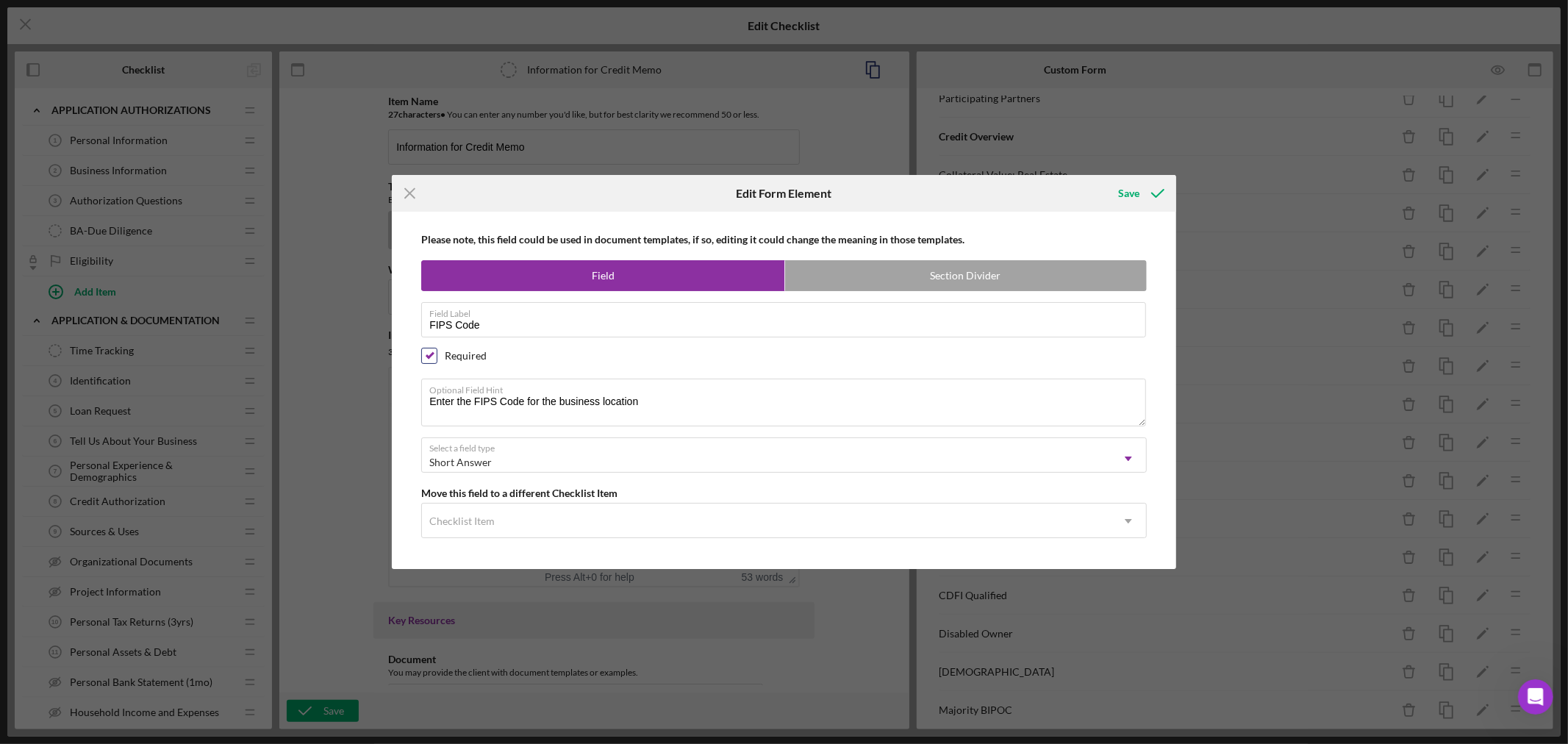
click at [429, 351] on input "checkbox" at bounding box center [430, 355] width 15 height 15
checkbox input "false"
click at [1132, 192] on div "Save" at bounding box center [1129, 193] width 21 height 29
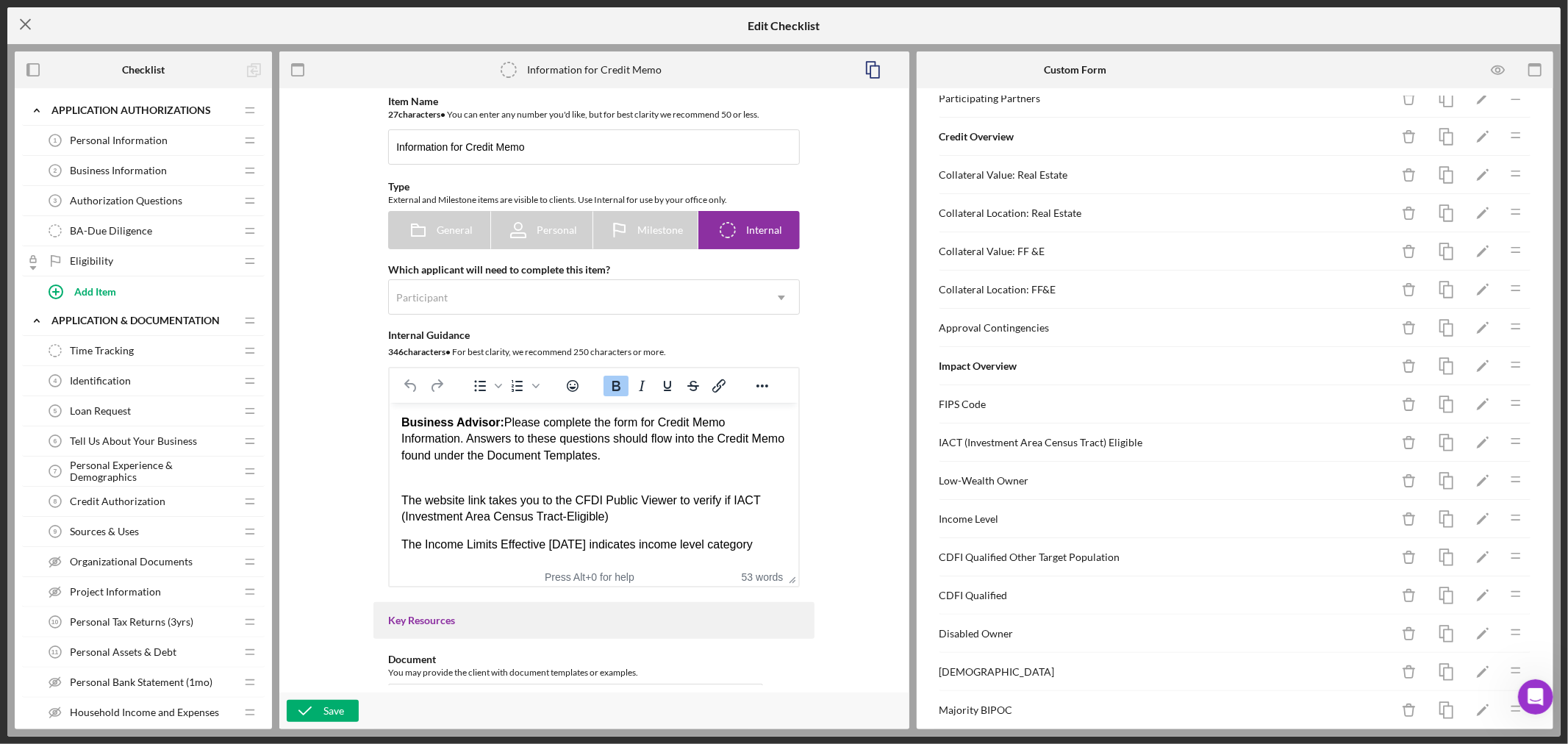
click at [25, 26] on icon "Icon/Menu Close" at bounding box center [26, 24] width 37 height 37
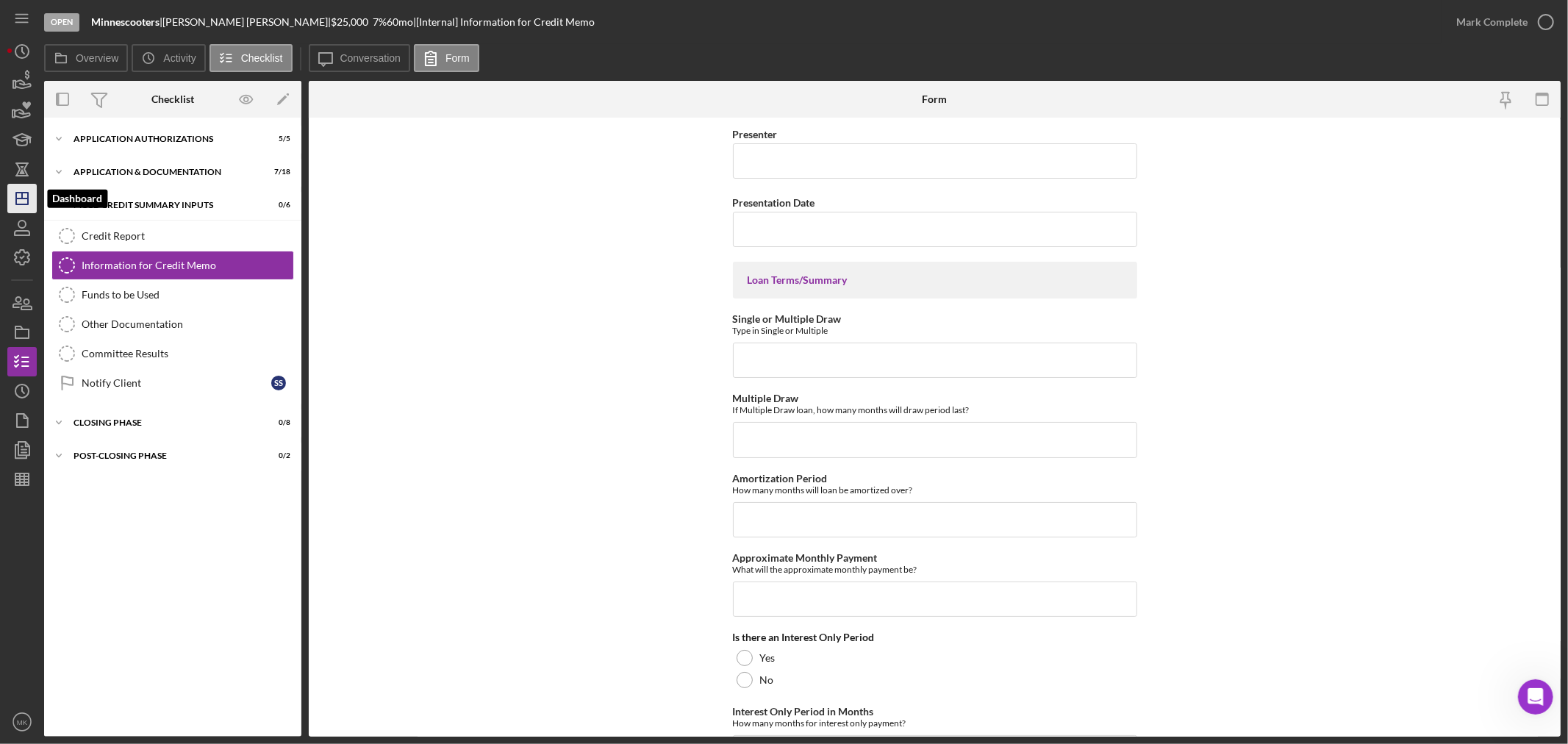
click at [26, 196] on icon "Icon/Dashboard" at bounding box center [23, 199] width 37 height 37
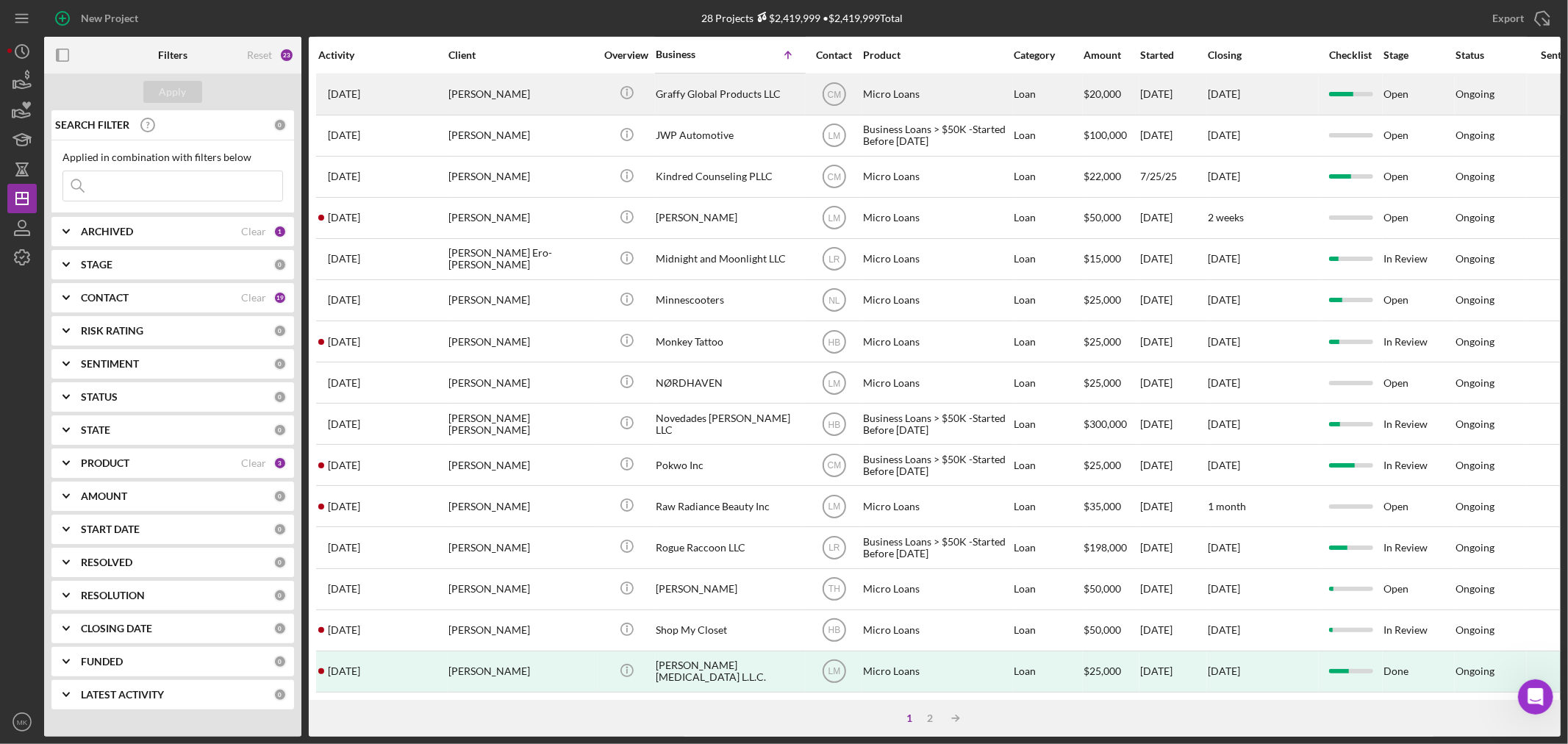
scroll to position [439, 0]
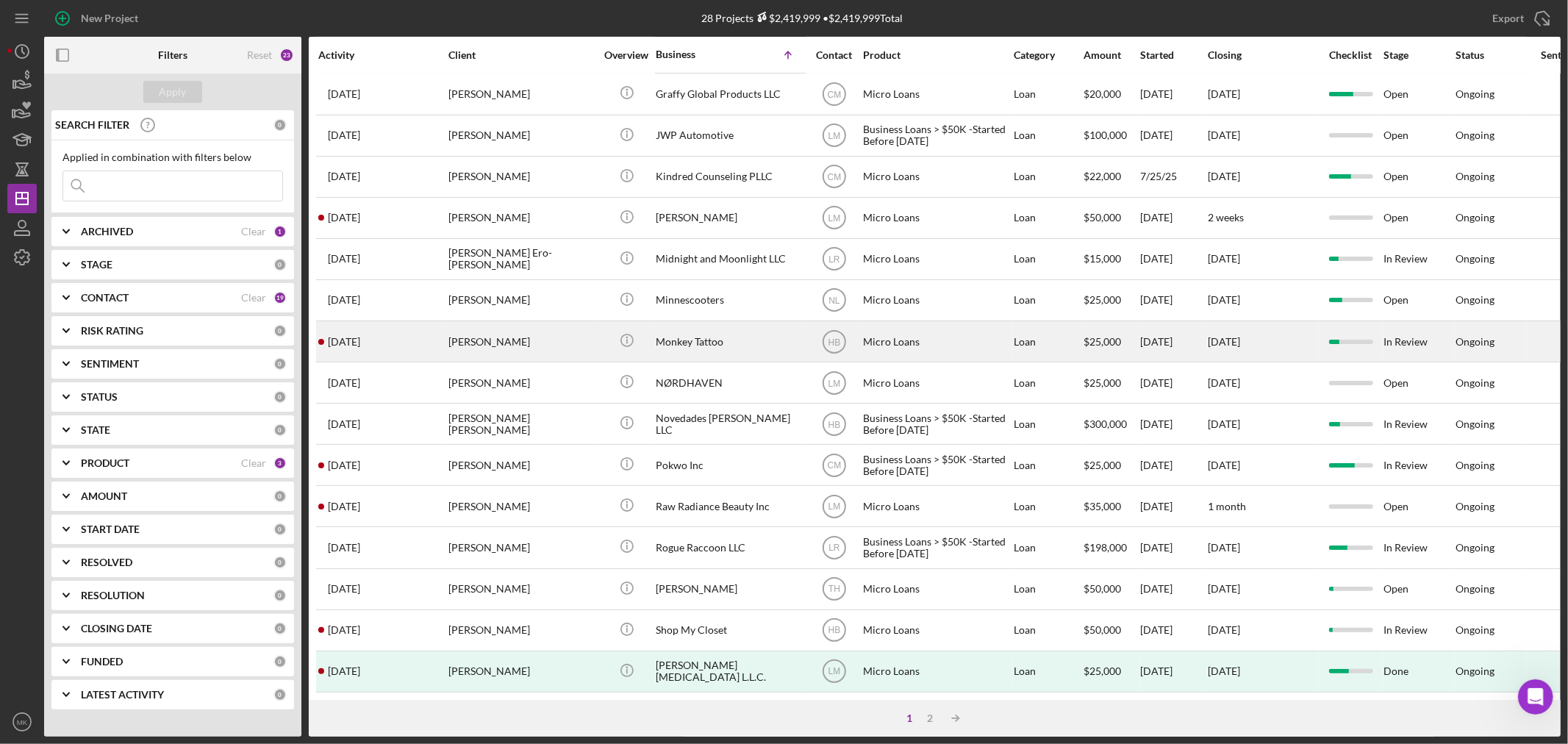
click at [685, 322] on div "Monkey Tattoo" at bounding box center [729, 342] width 147 height 39
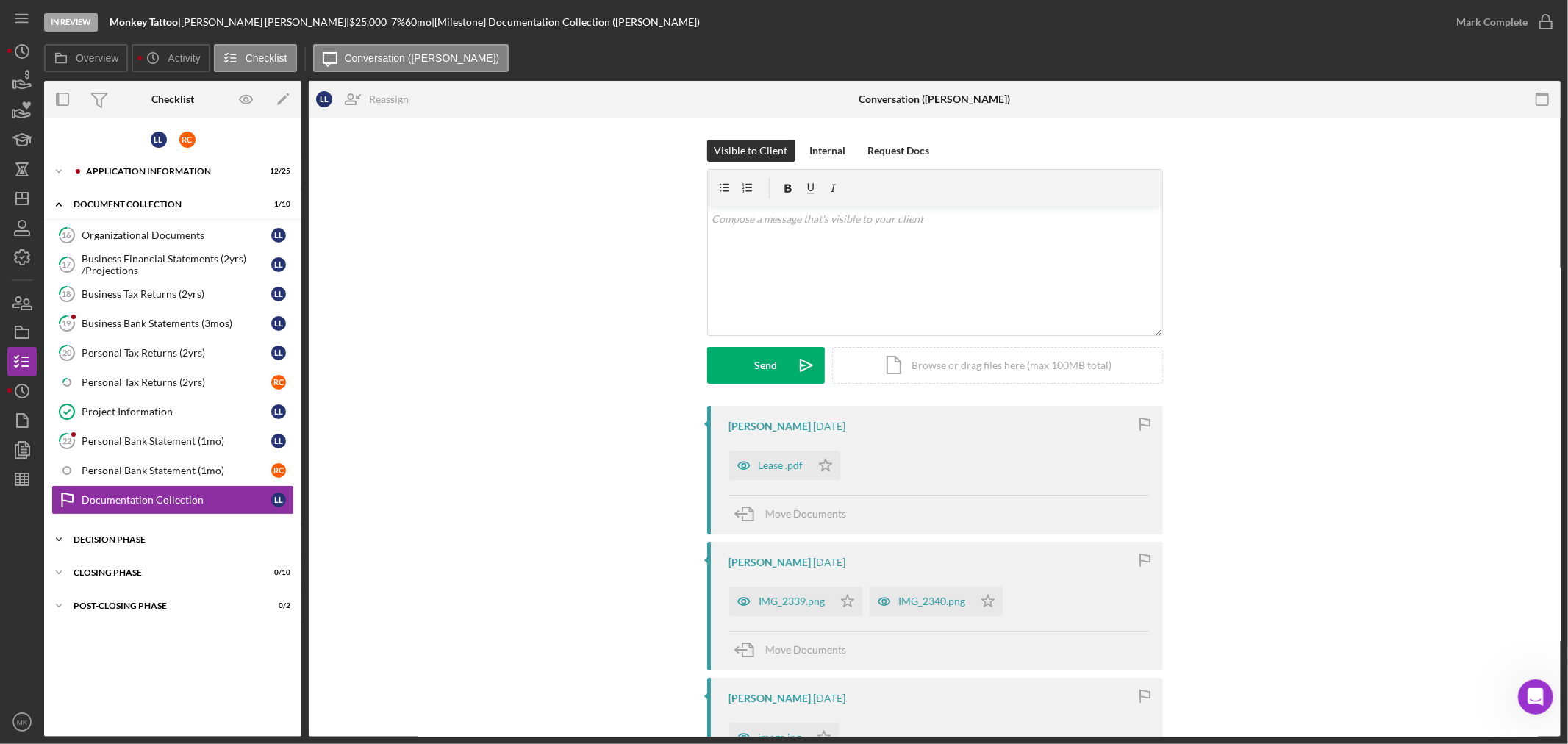
click at [124, 538] on div "Decision Phase" at bounding box center [178, 540] width 209 height 9
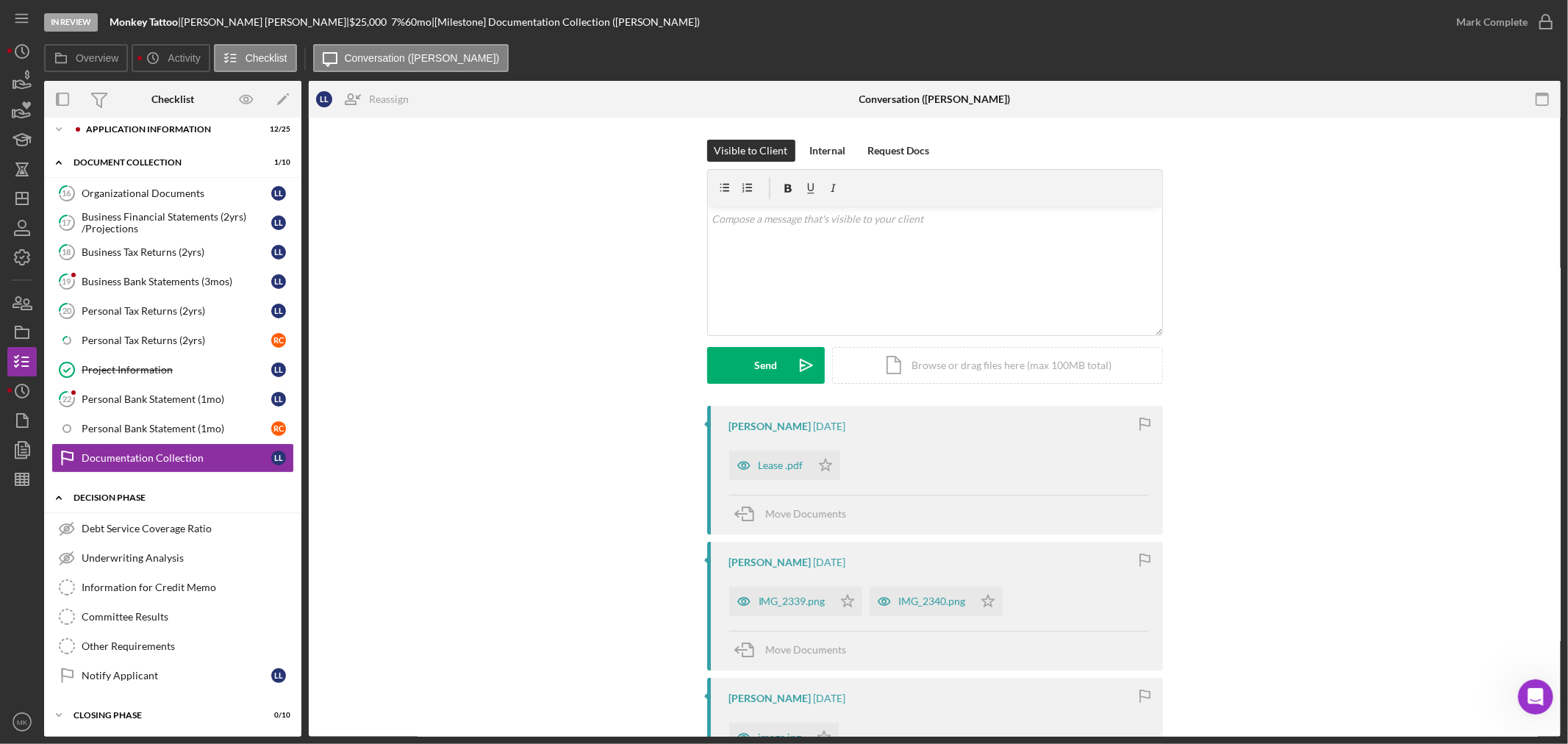
scroll to position [78, 0]
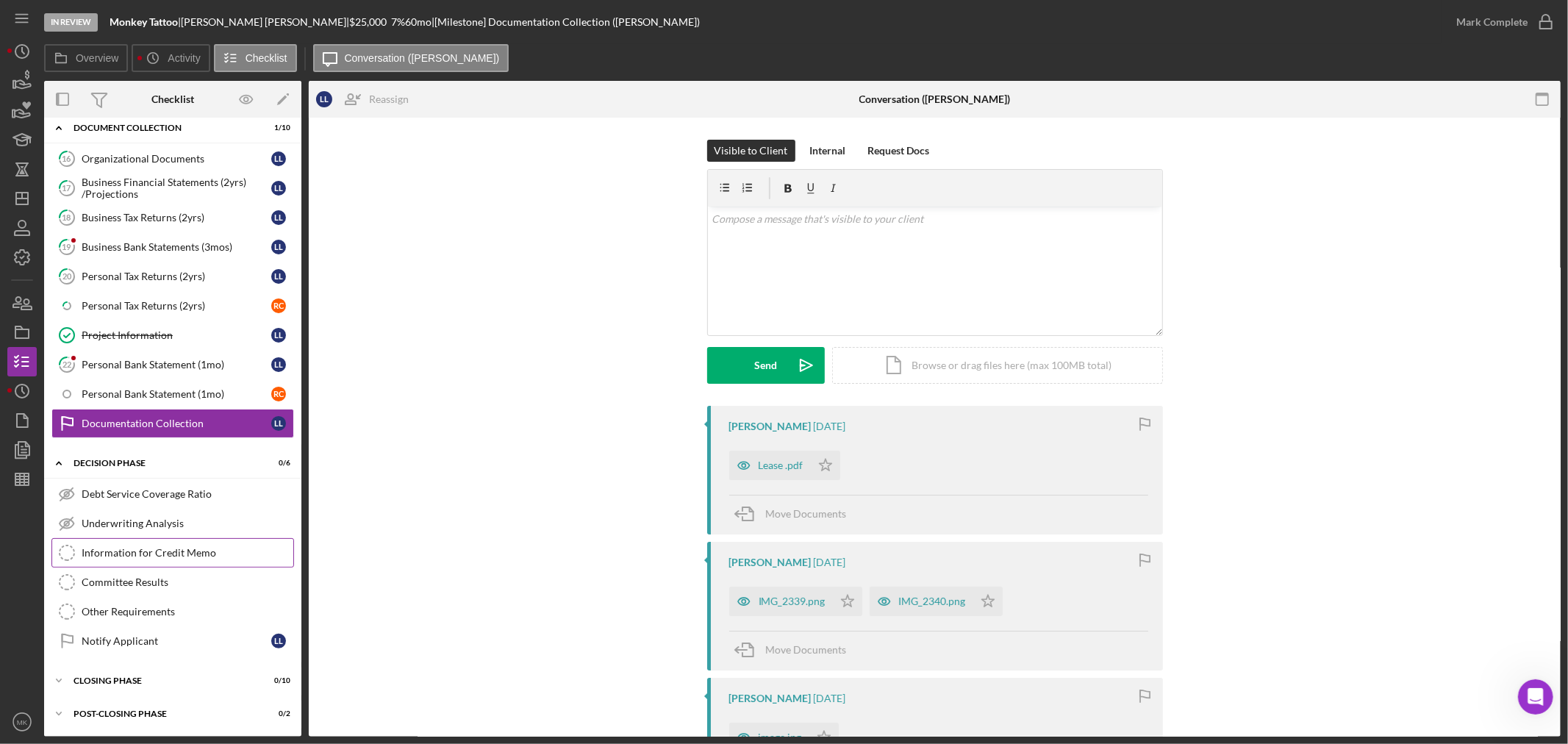
click at [186, 545] on link "Information for Credit Memo Information for Credit Memo" at bounding box center [173, 553] width 242 height 29
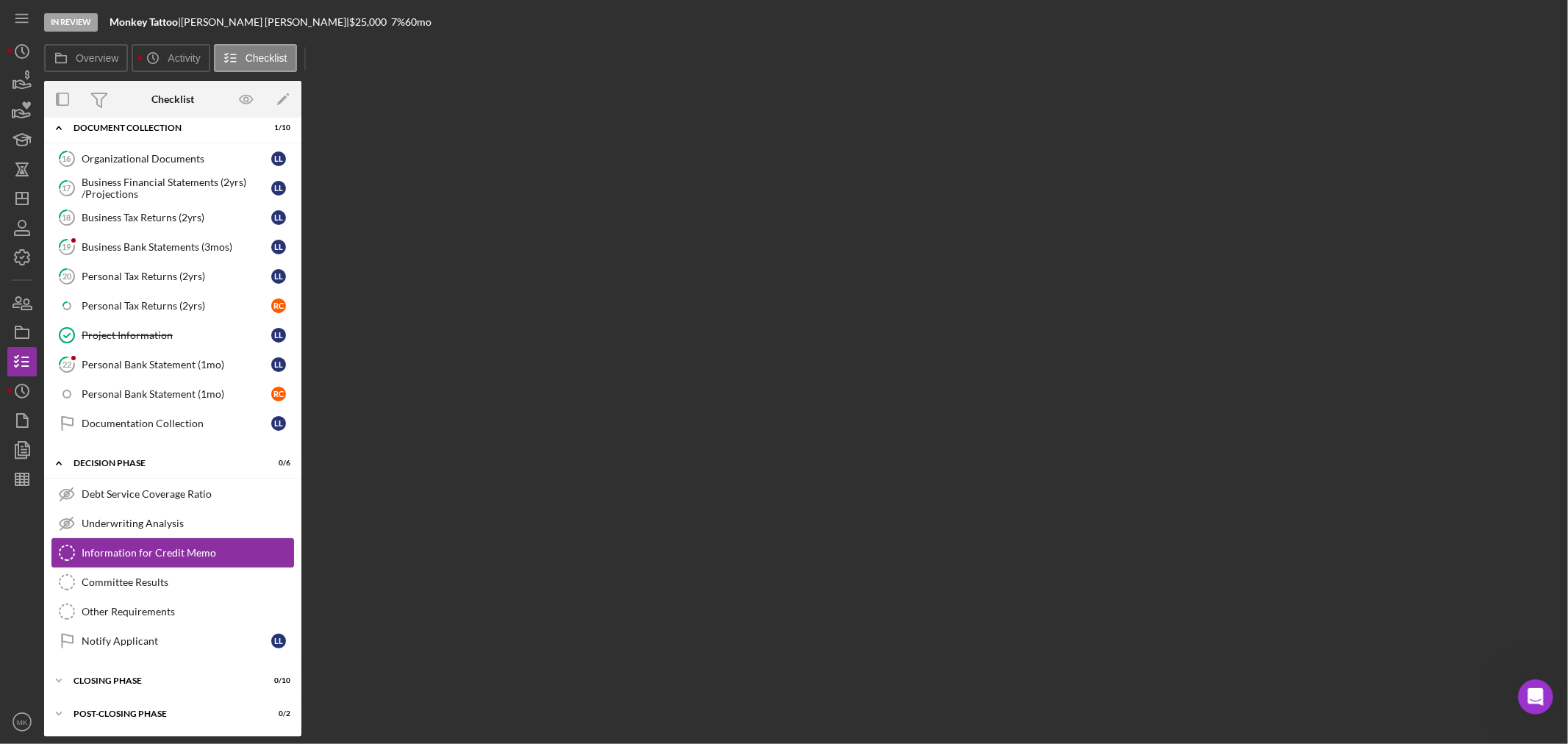
scroll to position [76, 0]
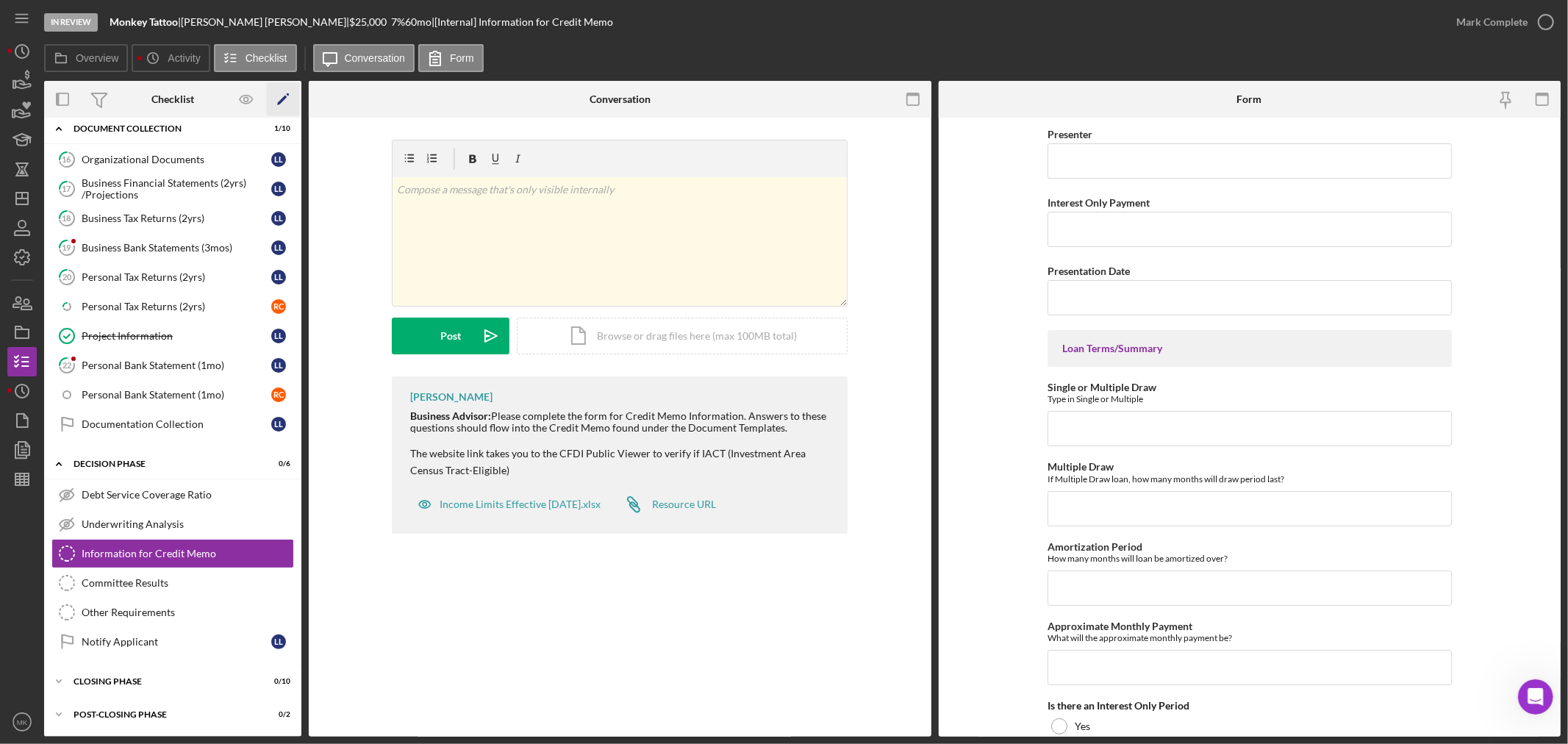
click at [278, 99] on icon "Icon/Edit" at bounding box center [283, 99] width 33 height 33
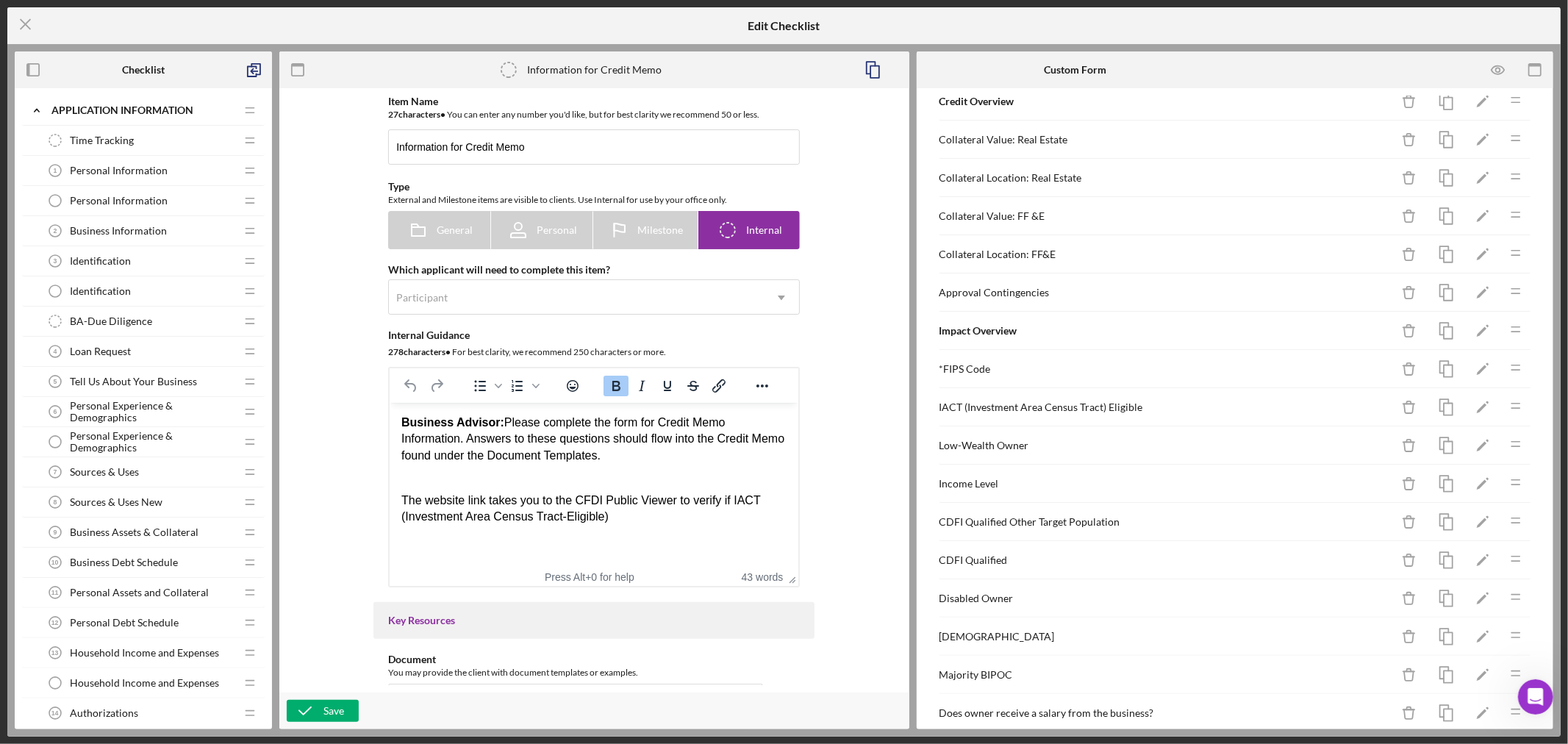
scroll to position [571, 0]
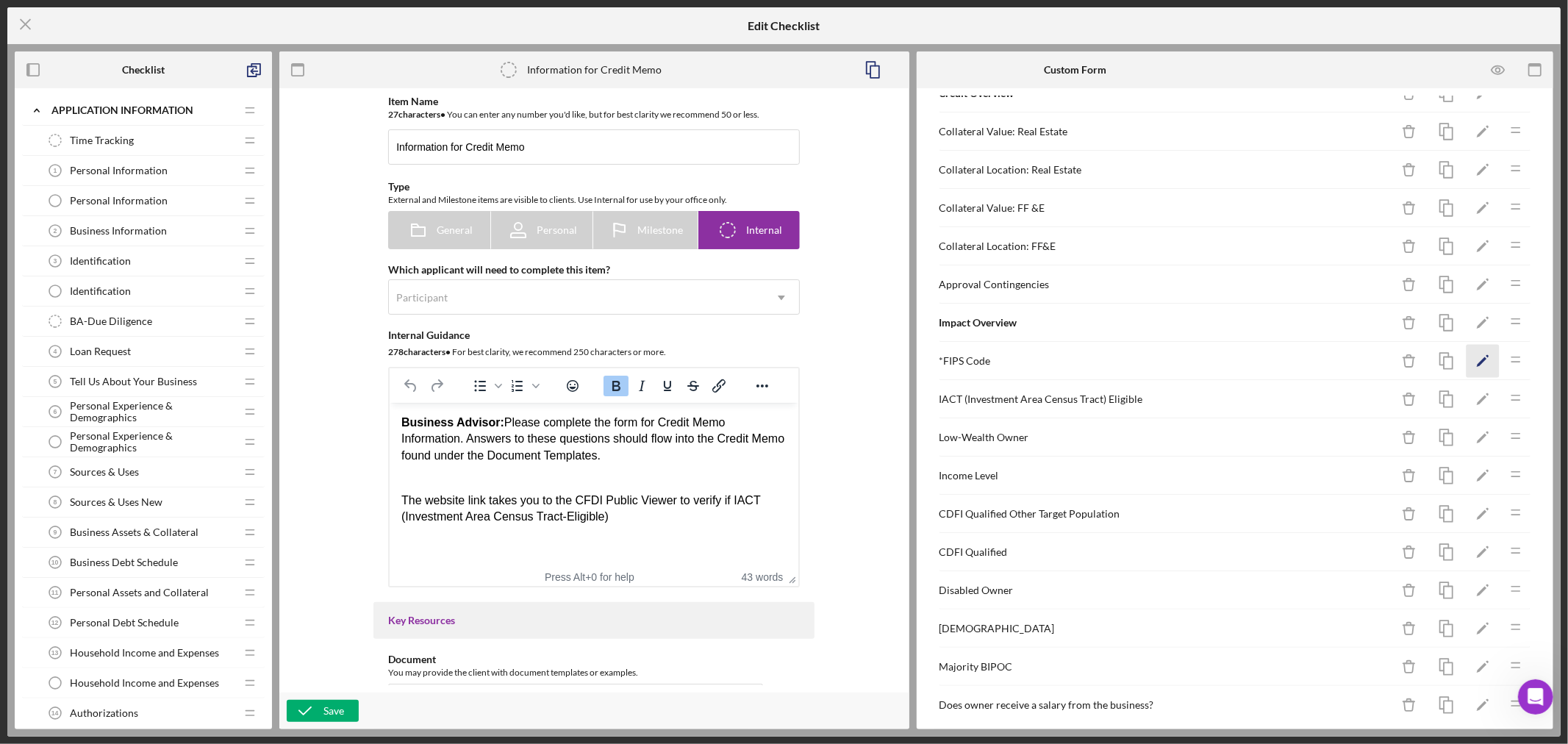
click at [1477, 363] on polygon "button" at bounding box center [1482, 362] width 10 height 11
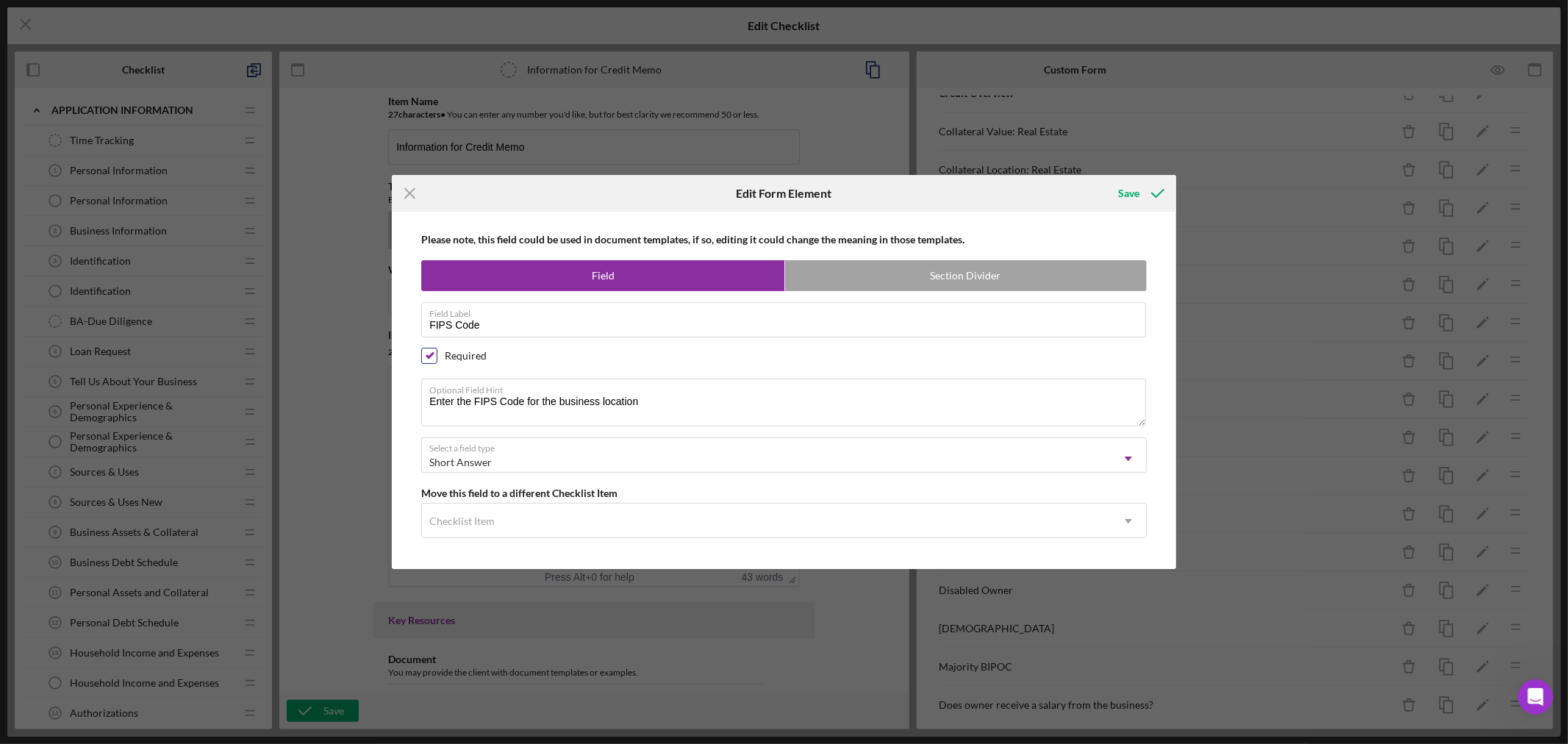
click at [430, 351] on input "checkbox" at bounding box center [430, 355] width 15 height 15
checkbox input "false"
click at [1139, 193] on icon "submit" at bounding box center [1158, 194] width 37 height 37
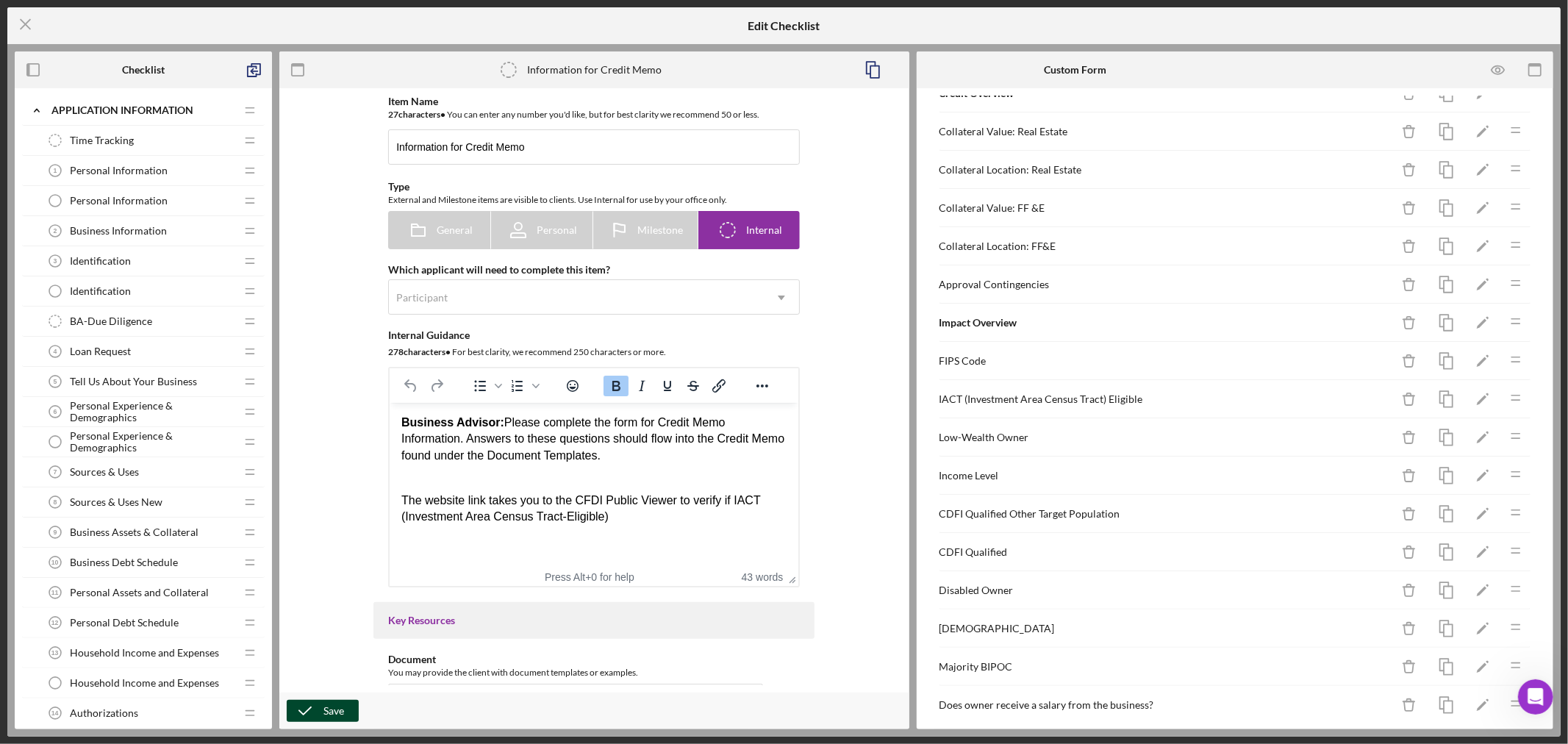
click at [321, 707] on icon "button" at bounding box center [305, 711] width 37 height 37
click at [25, 23] on icon "Icon/Menu Close" at bounding box center [26, 24] width 37 height 37
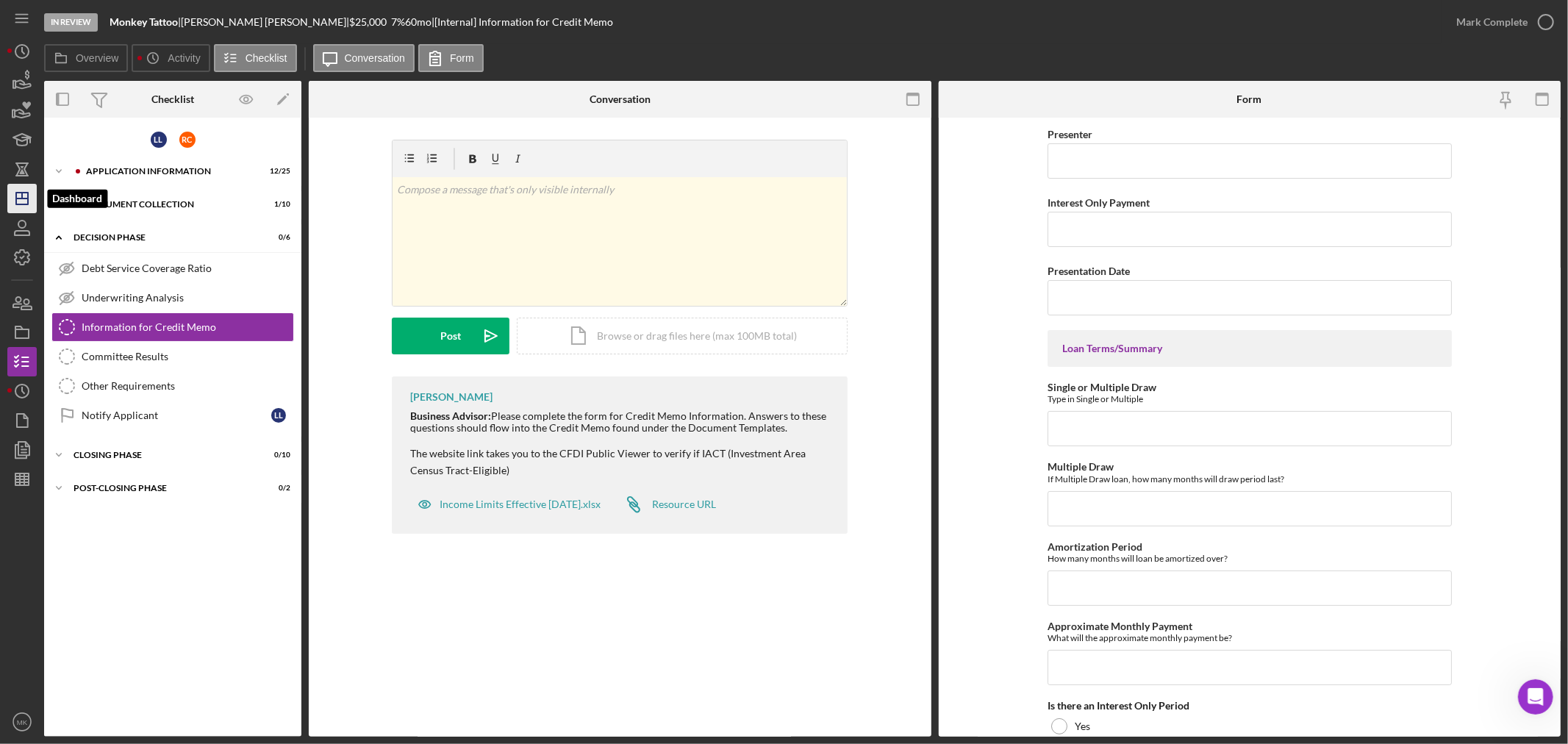
click at [26, 201] on icon "Icon/Dashboard" at bounding box center [23, 199] width 37 height 37
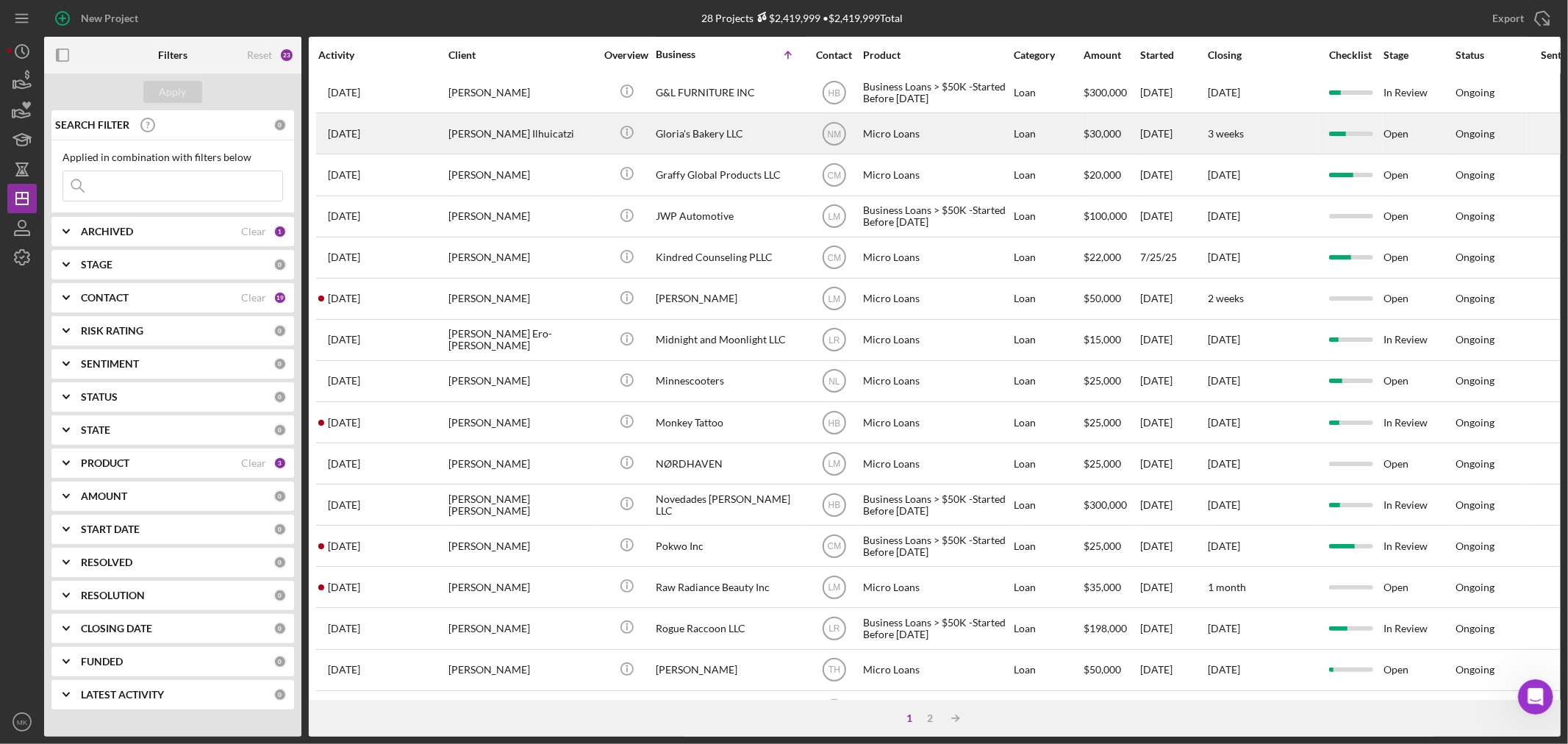
scroll to position [439, 0]
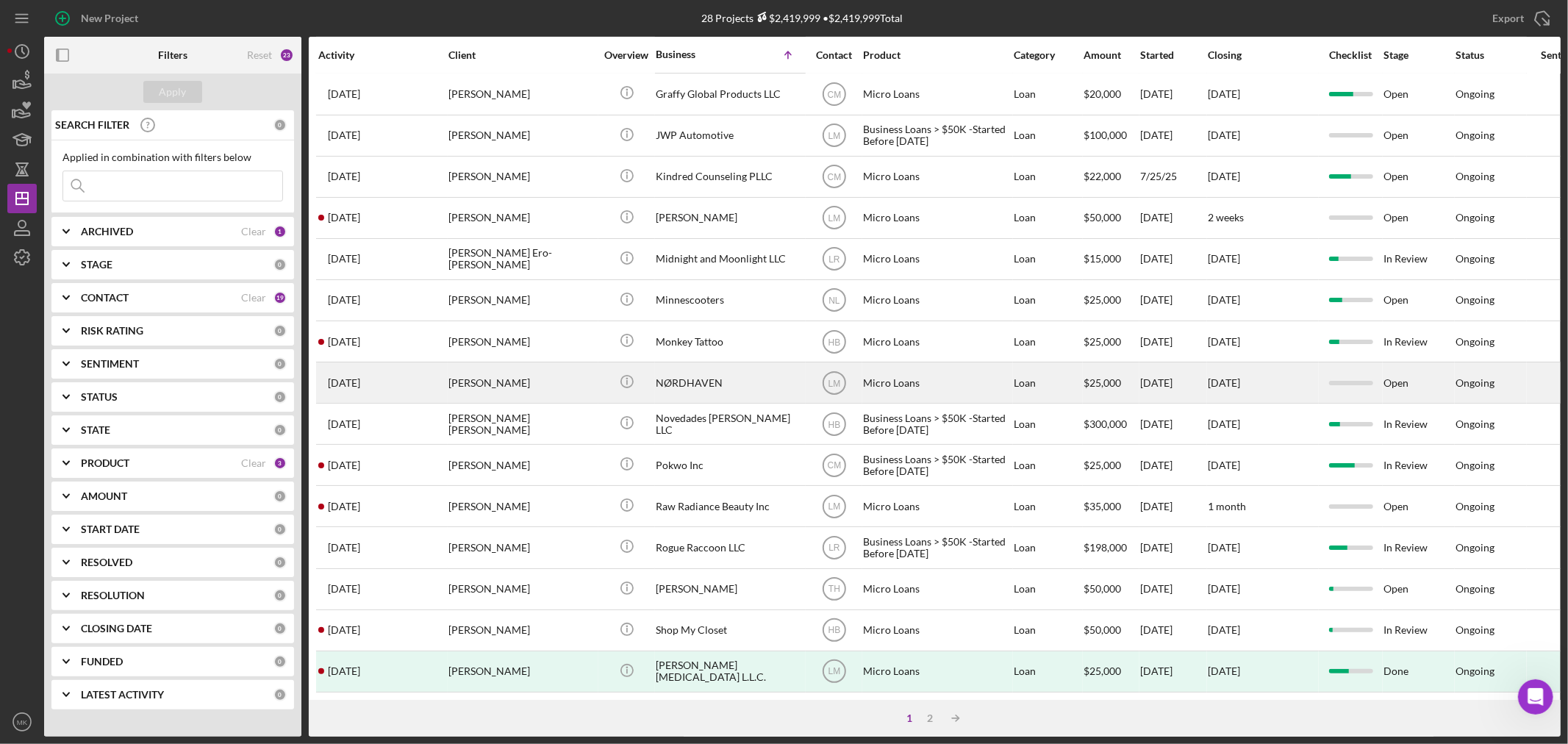
click at [694, 365] on div "NØRDHAVEN" at bounding box center [729, 383] width 147 height 39
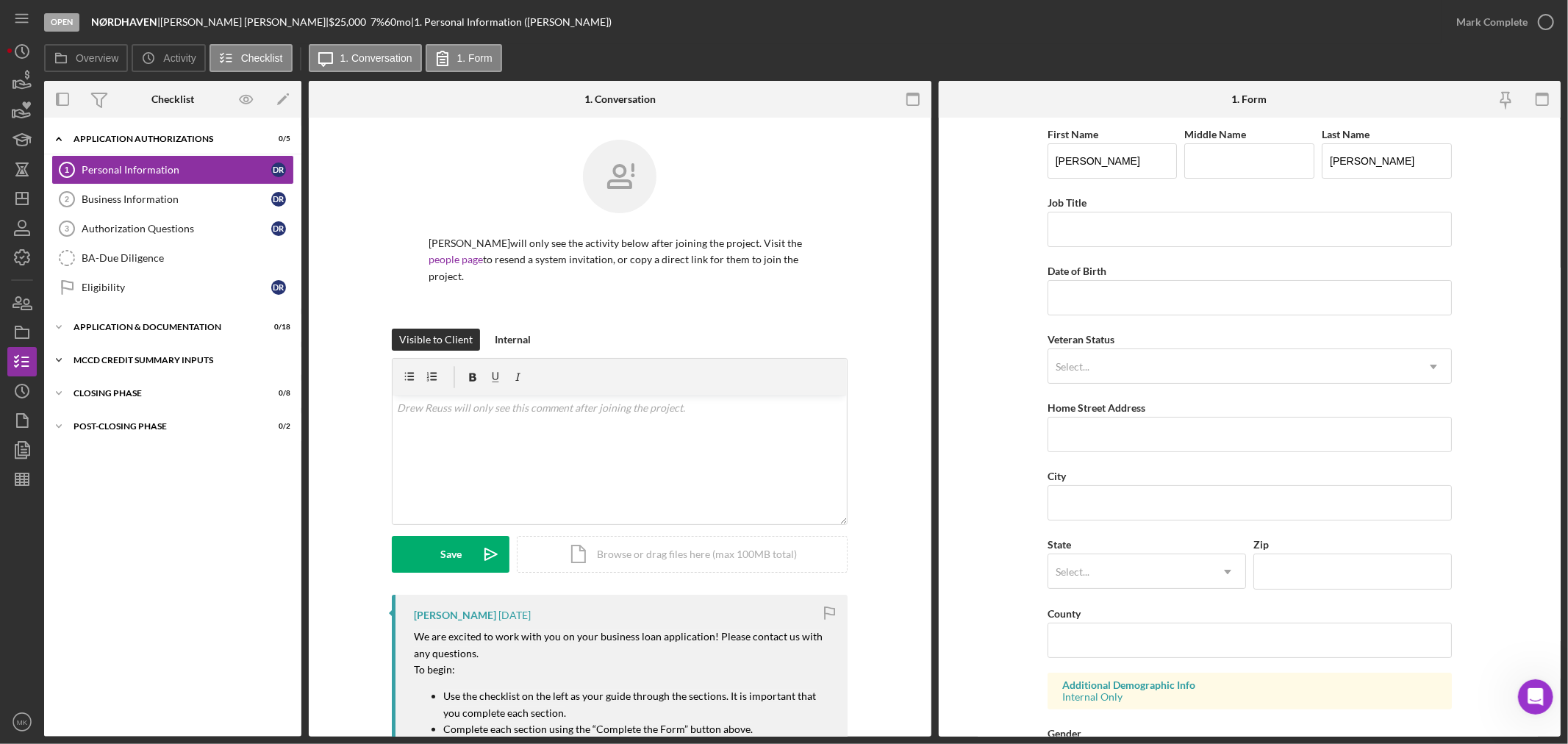
click at [157, 359] on div "MCCD Credit Summary Inputs" at bounding box center [178, 360] width 209 height 9
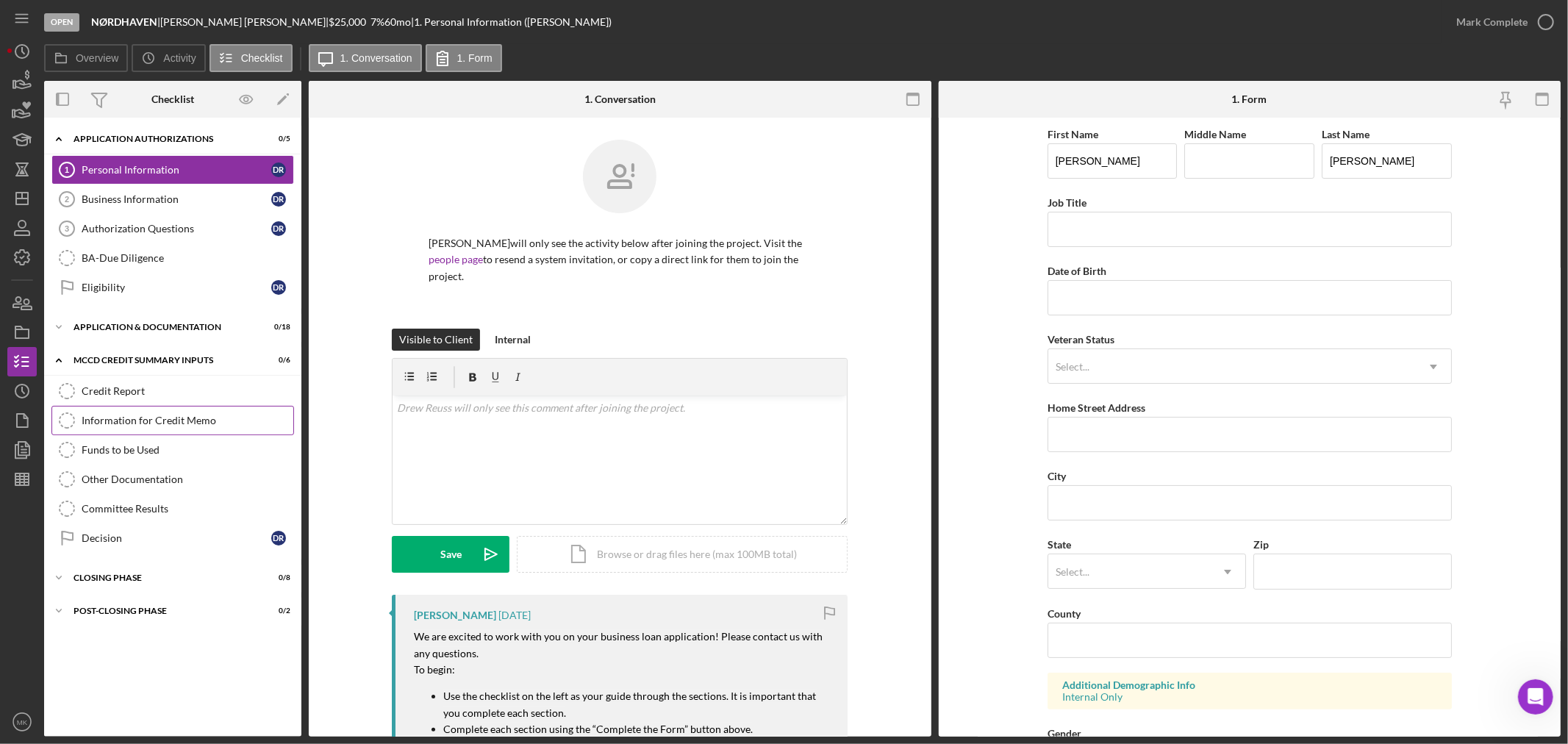
click at [192, 422] on div "Information for Credit Memo" at bounding box center [187, 420] width 212 height 12
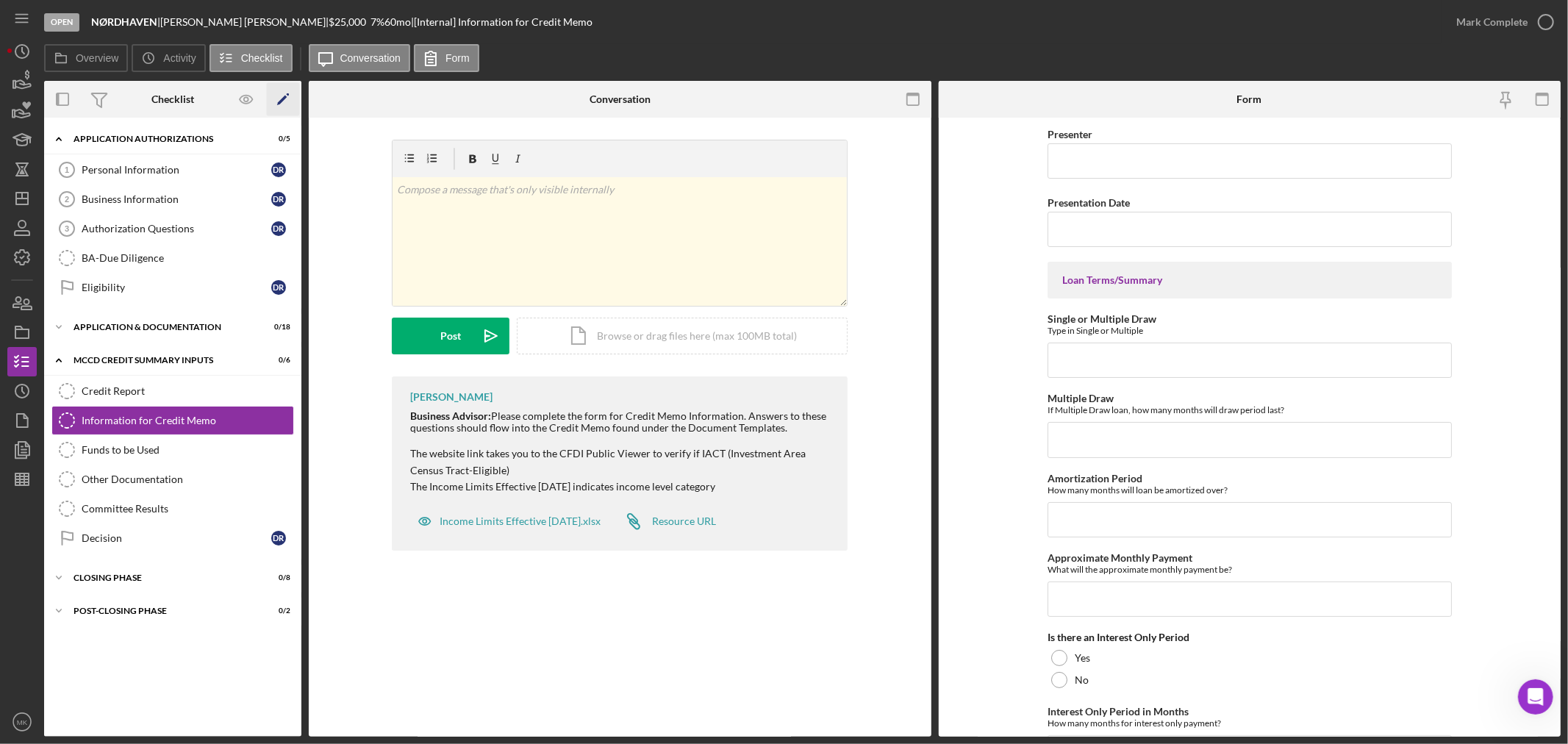
click at [281, 95] on icon "Icon/Edit" at bounding box center [283, 99] width 33 height 33
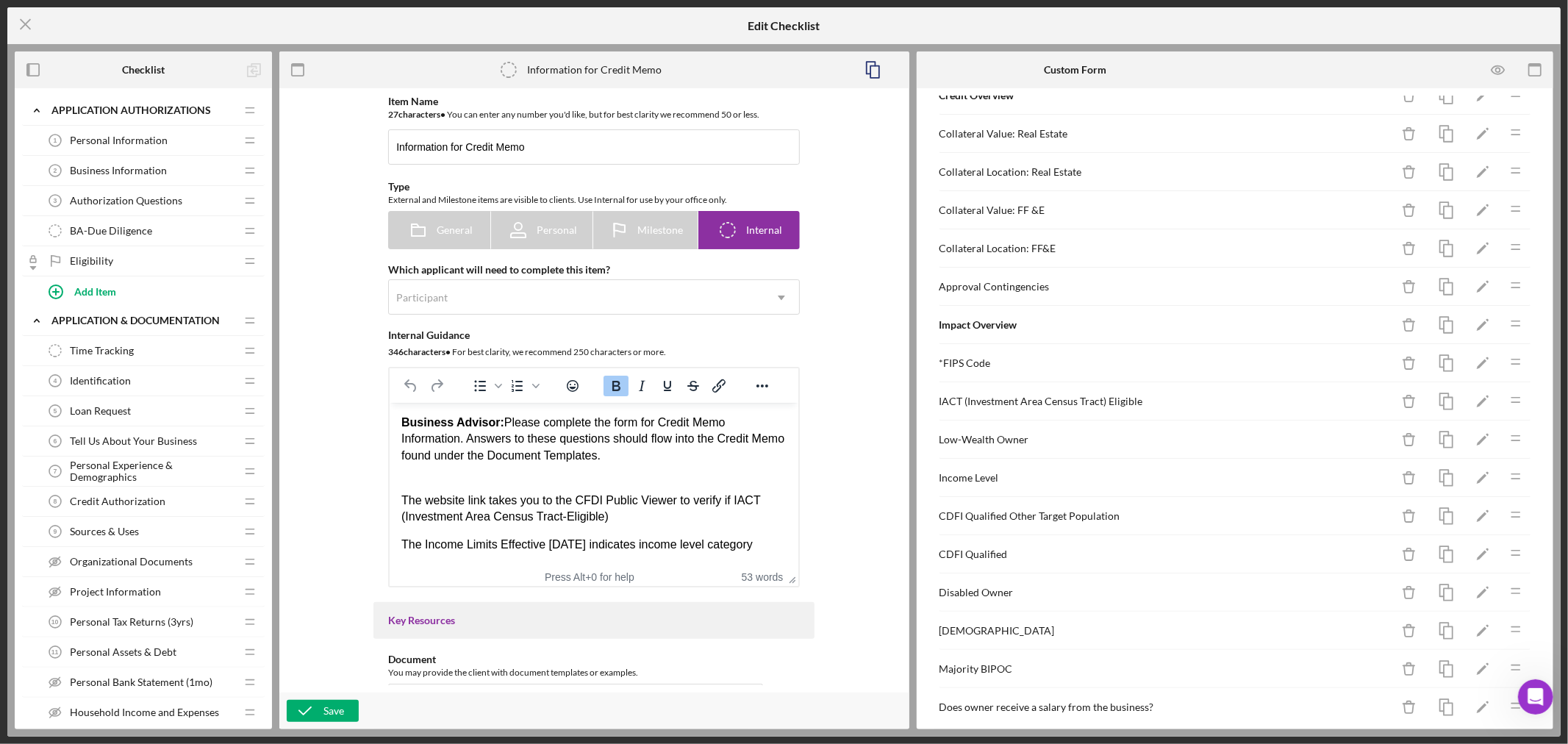
scroll to position [571, 0]
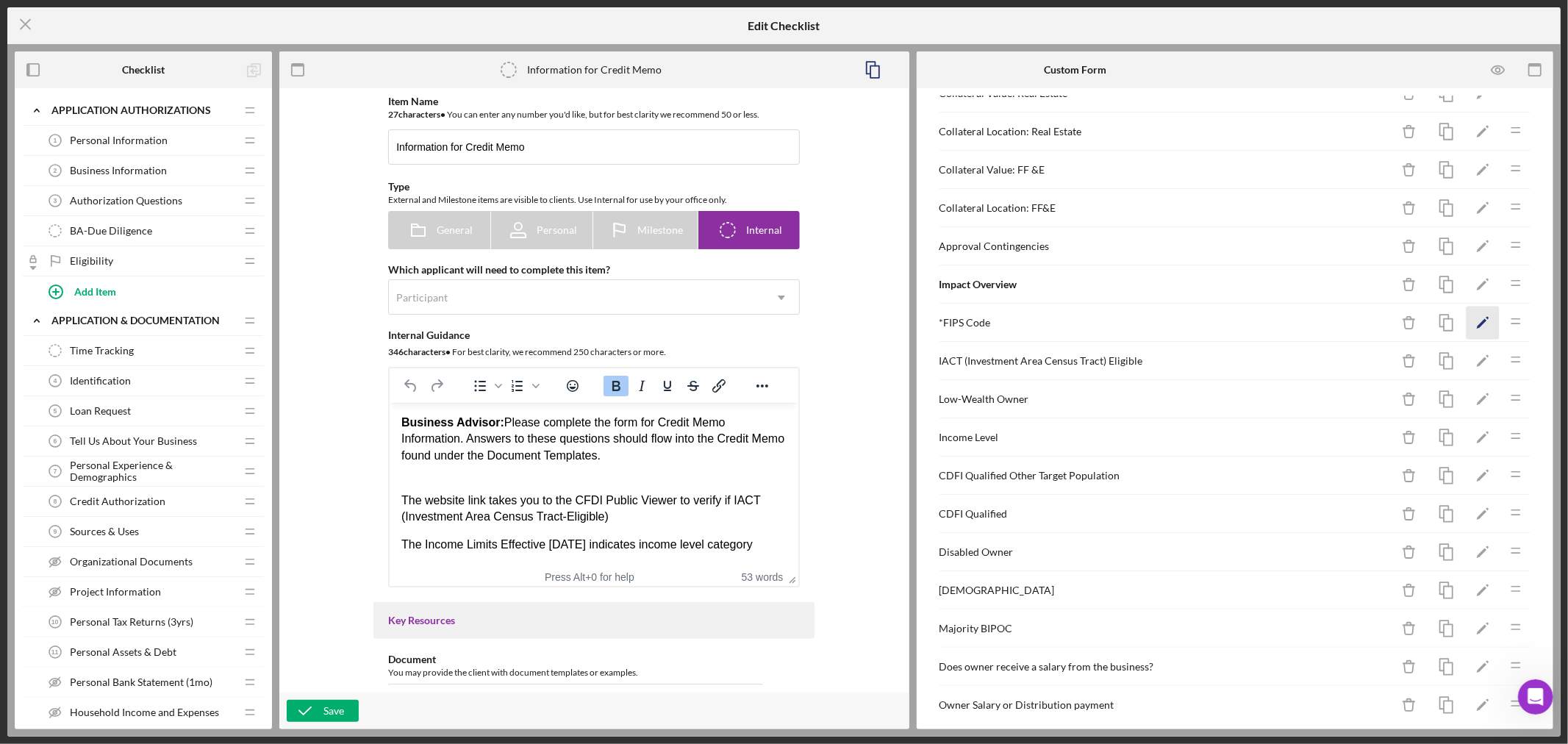
click at [1472, 326] on icon "Icon/Edit" at bounding box center [1482, 323] width 33 height 33
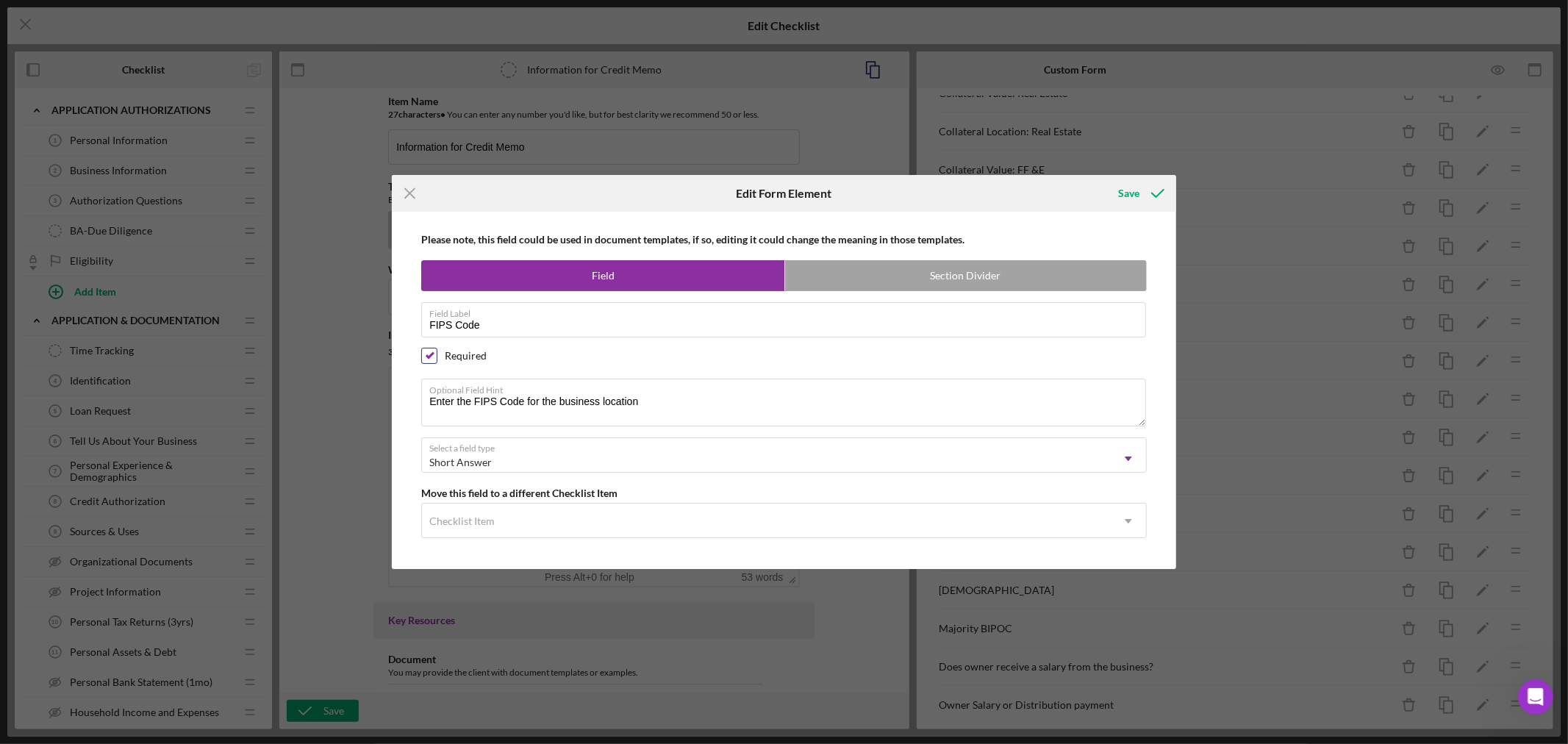
click at [428, 355] on input "checkbox" at bounding box center [430, 355] width 15 height 15
checkbox input "false"
click at [1130, 189] on div "Save" at bounding box center [1129, 193] width 21 height 29
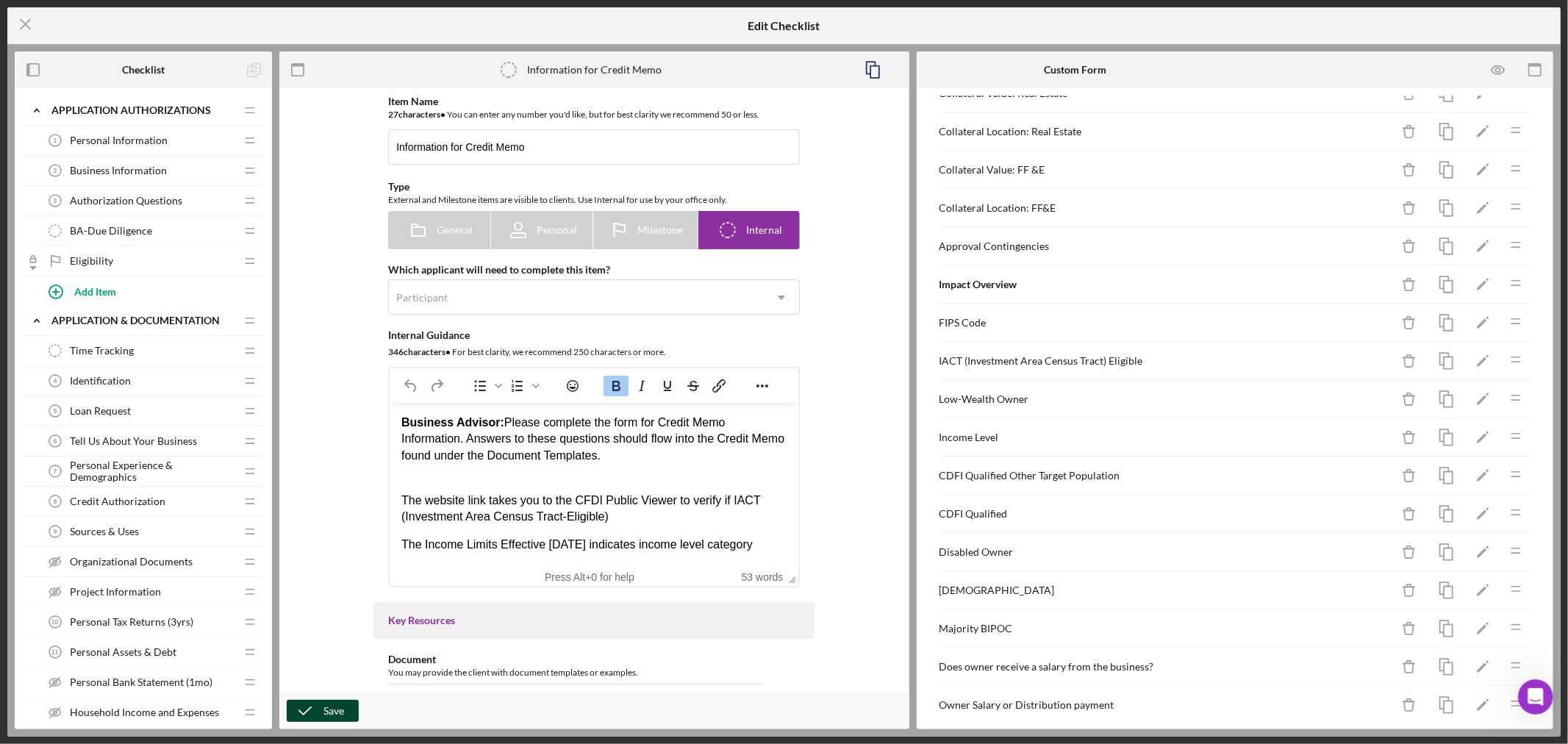
click at [332, 712] on div "Save" at bounding box center [333, 711] width 20 height 22
click at [26, 20] on icon "Icon/Menu Close" at bounding box center [26, 24] width 37 height 37
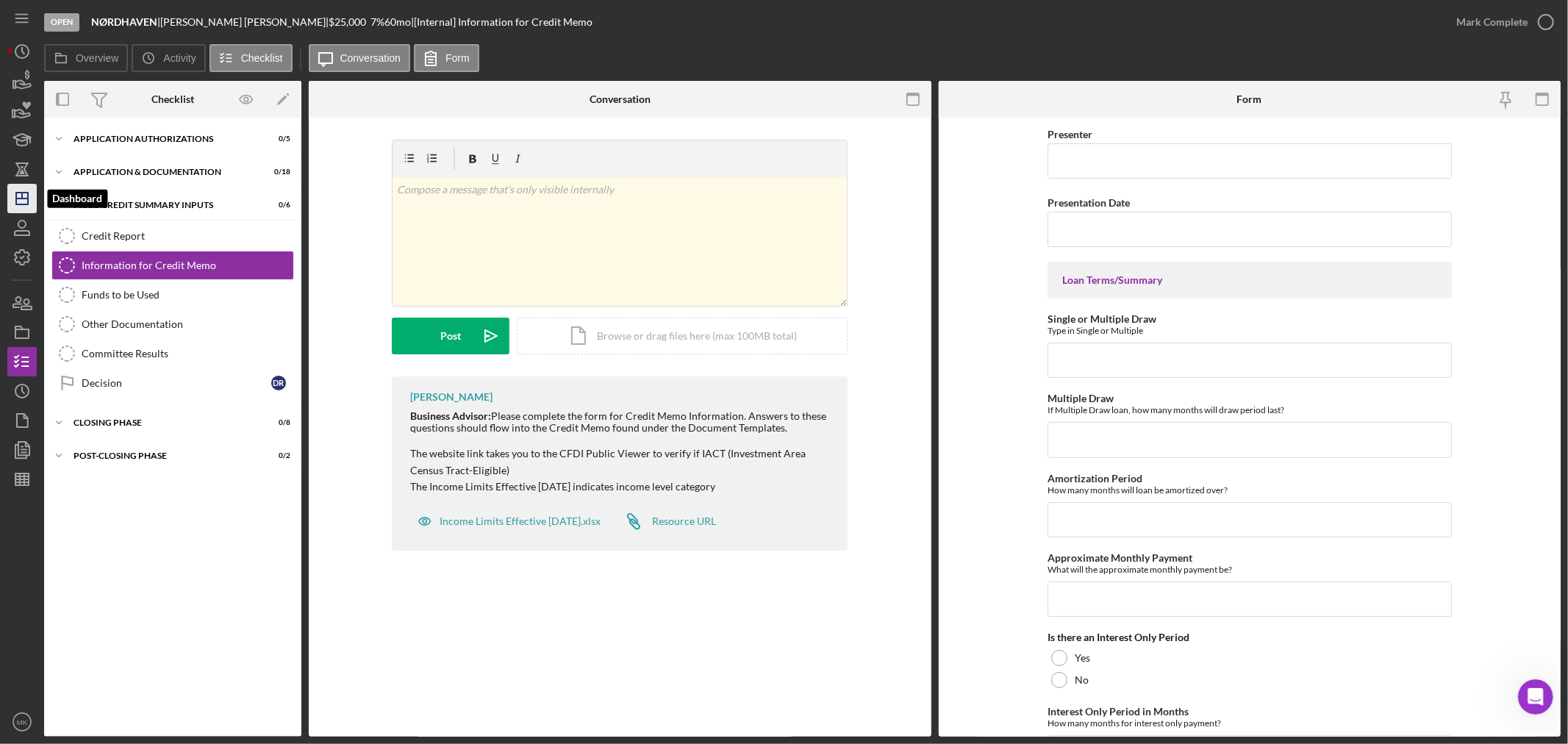
click at [23, 200] on icon "Icon/Dashboard" at bounding box center [23, 199] width 37 height 37
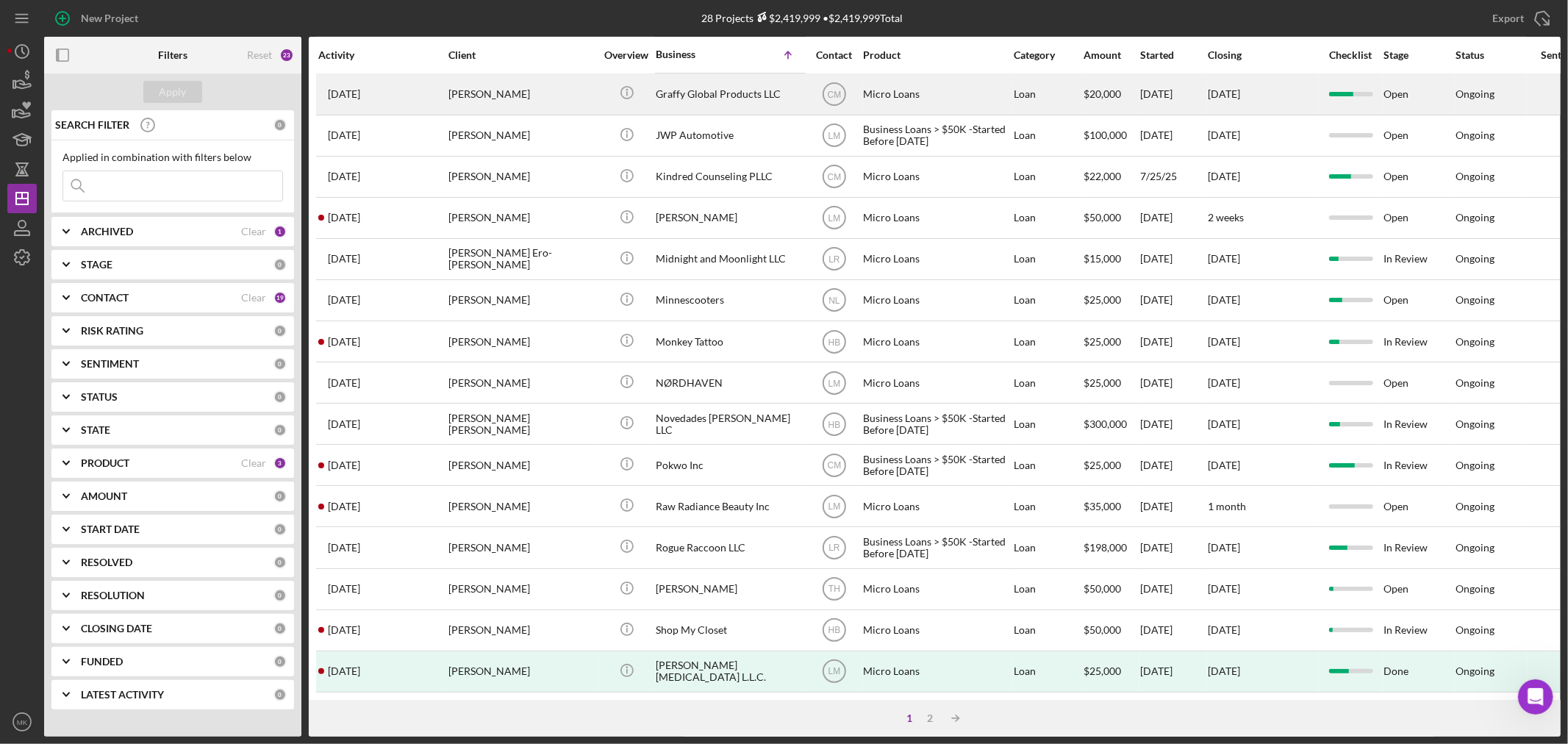
scroll to position [439, 0]
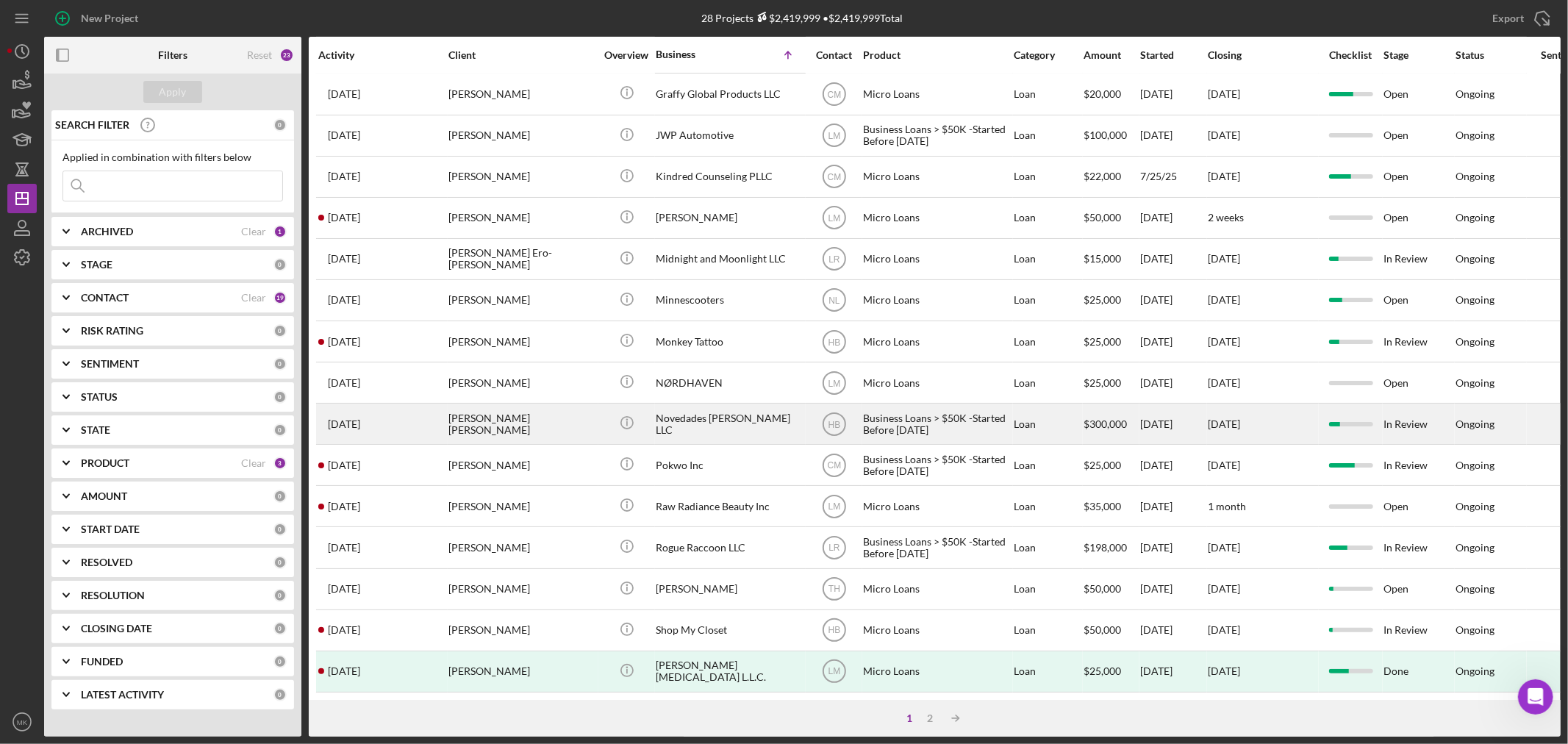
click at [732, 407] on div "Novedades [PERSON_NAME] LLC" at bounding box center [729, 424] width 147 height 39
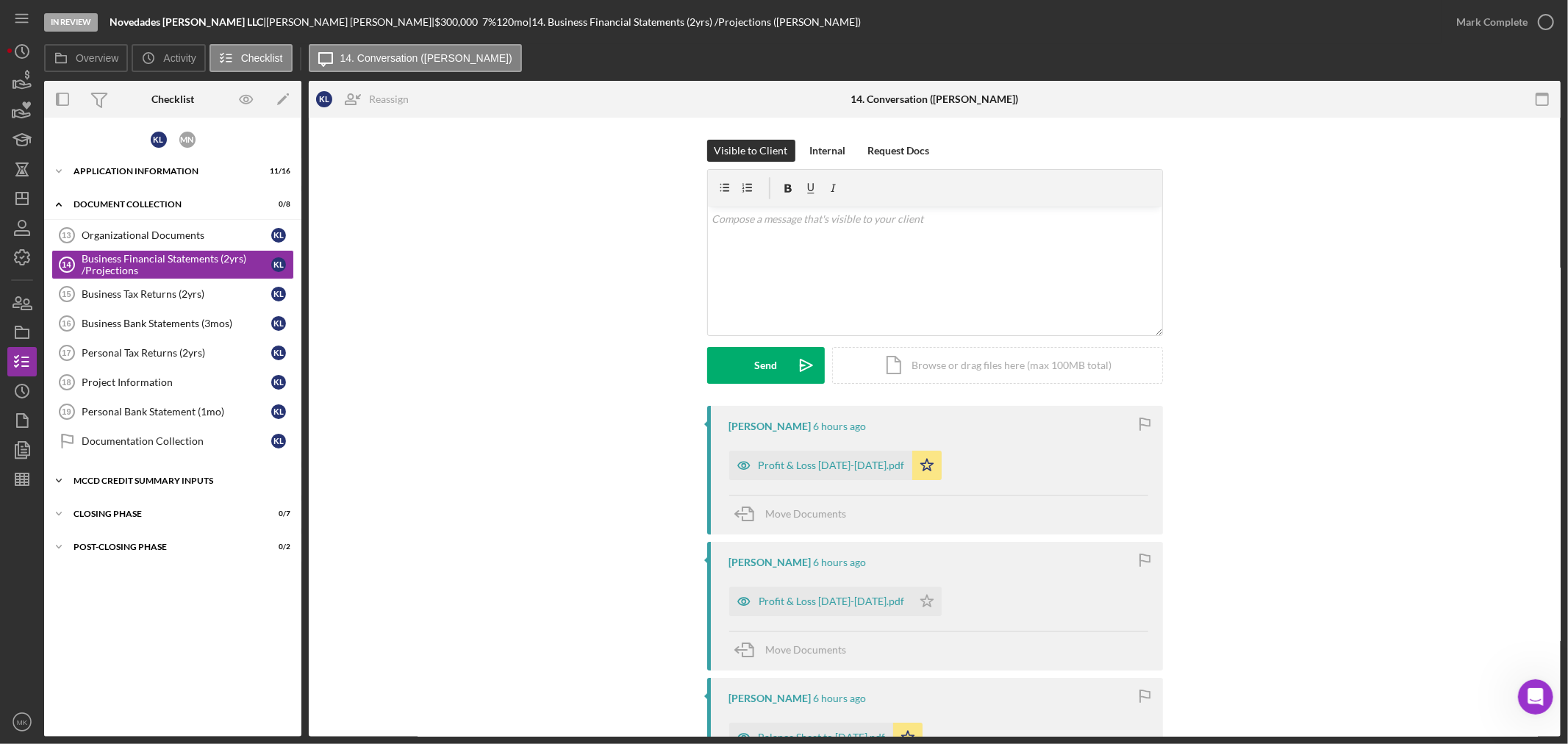
click at [126, 475] on div "Icon/Expander MCCD Credit Summary Inputs 0 / 9" at bounding box center [173, 481] width 258 height 29
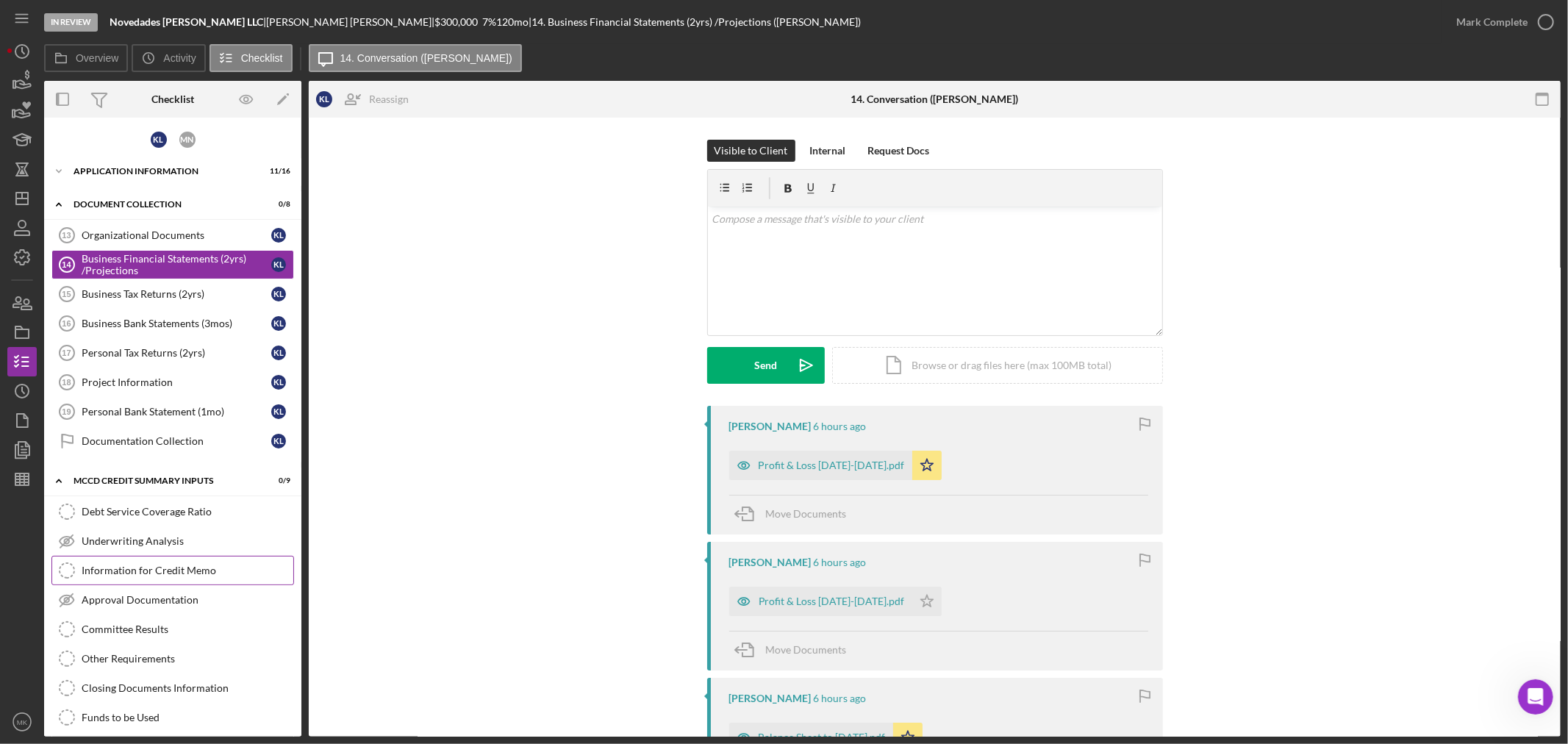
click at [186, 574] on div "Information for Credit Memo" at bounding box center [187, 570] width 212 height 12
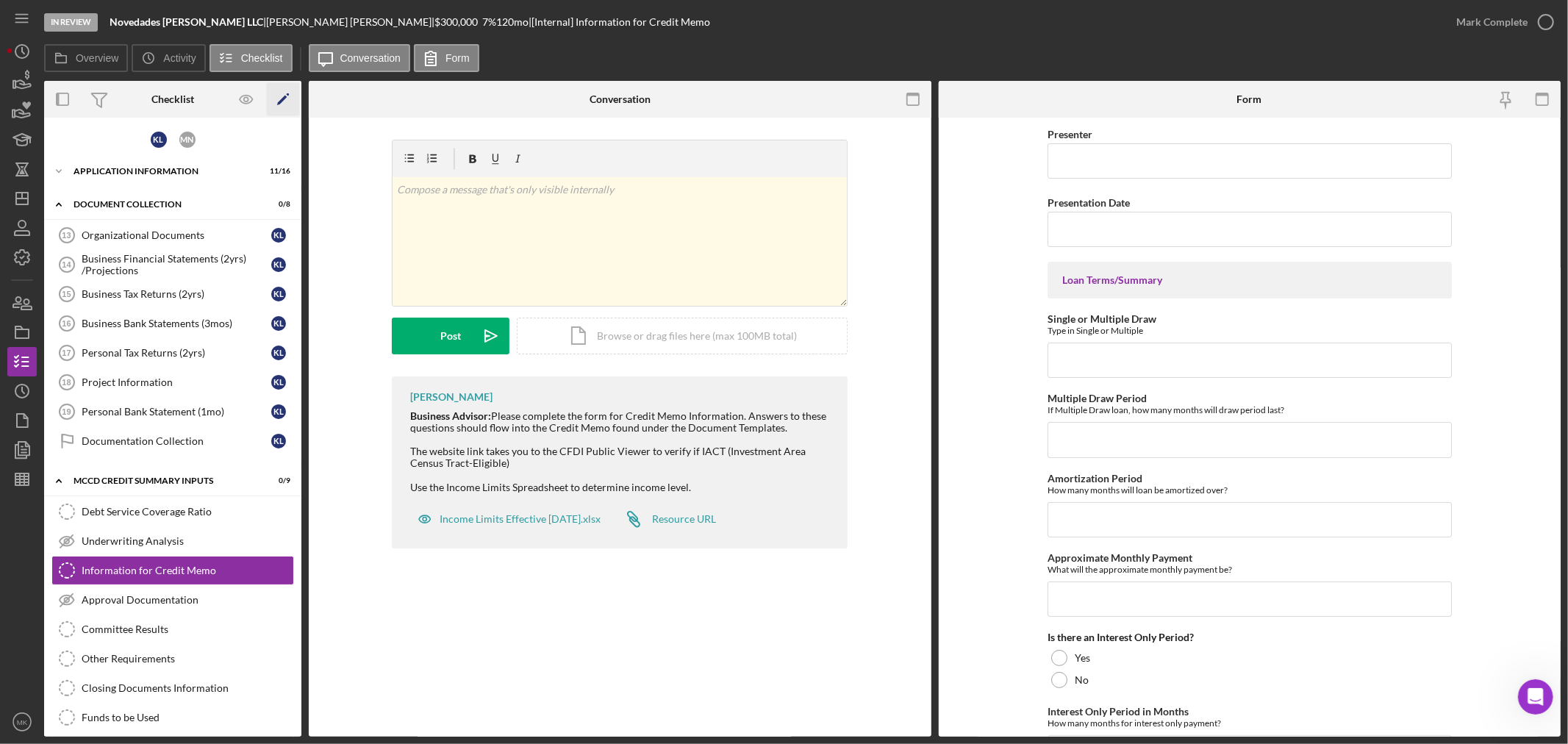
click at [279, 96] on icon "Icon/Edit" at bounding box center [283, 99] width 33 height 33
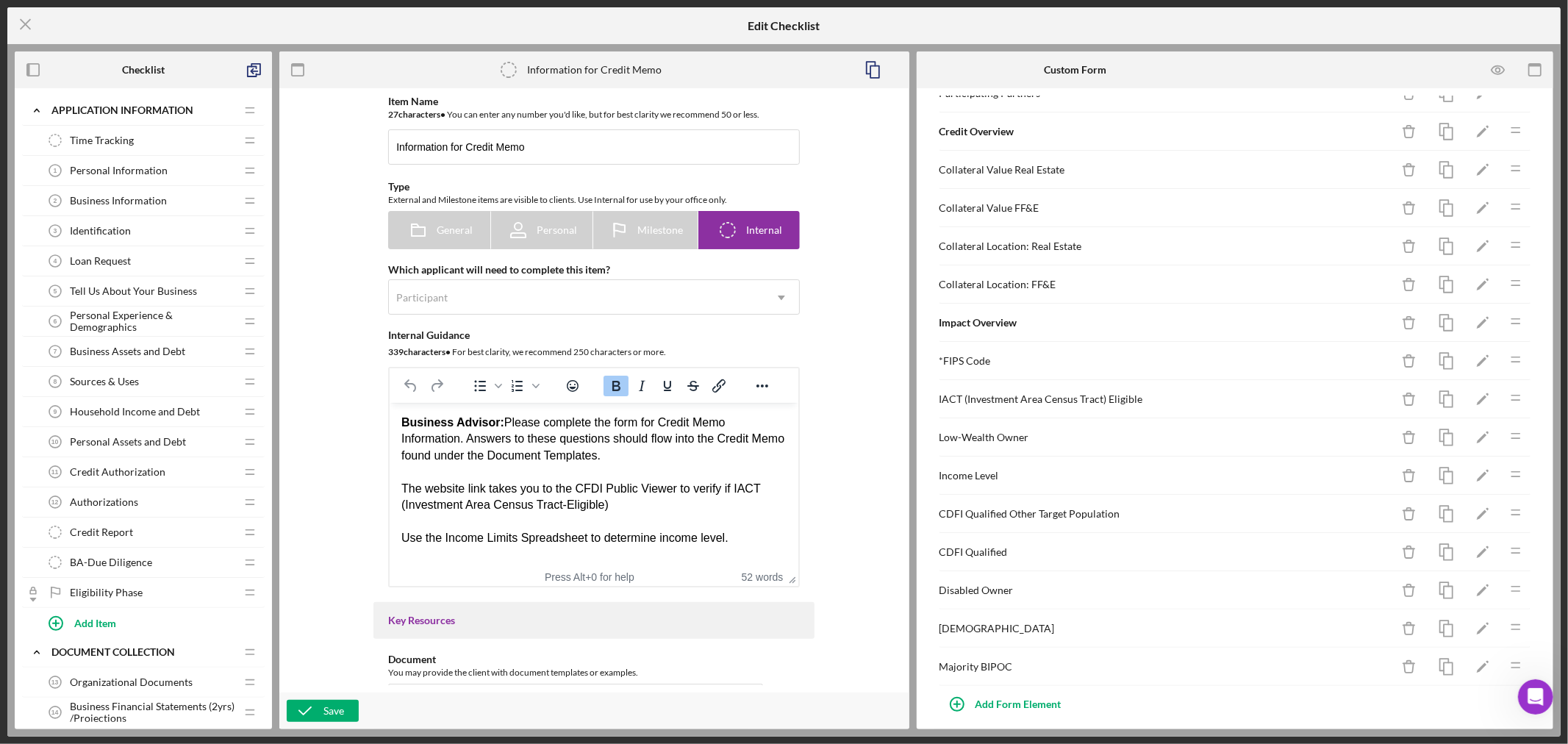
scroll to position [549, 0]
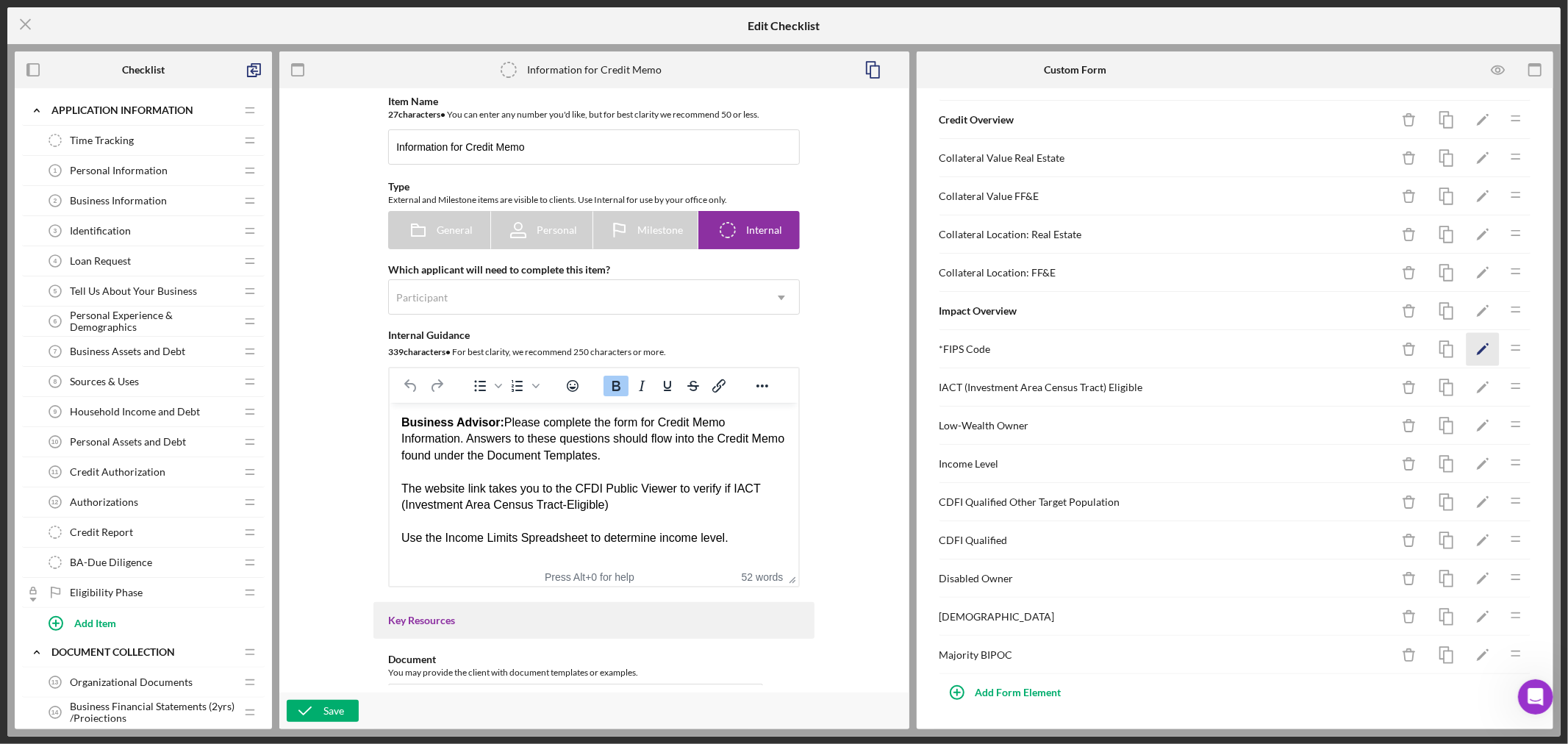
click at [1477, 348] on polygon "button" at bounding box center [1482, 351] width 10 height 11
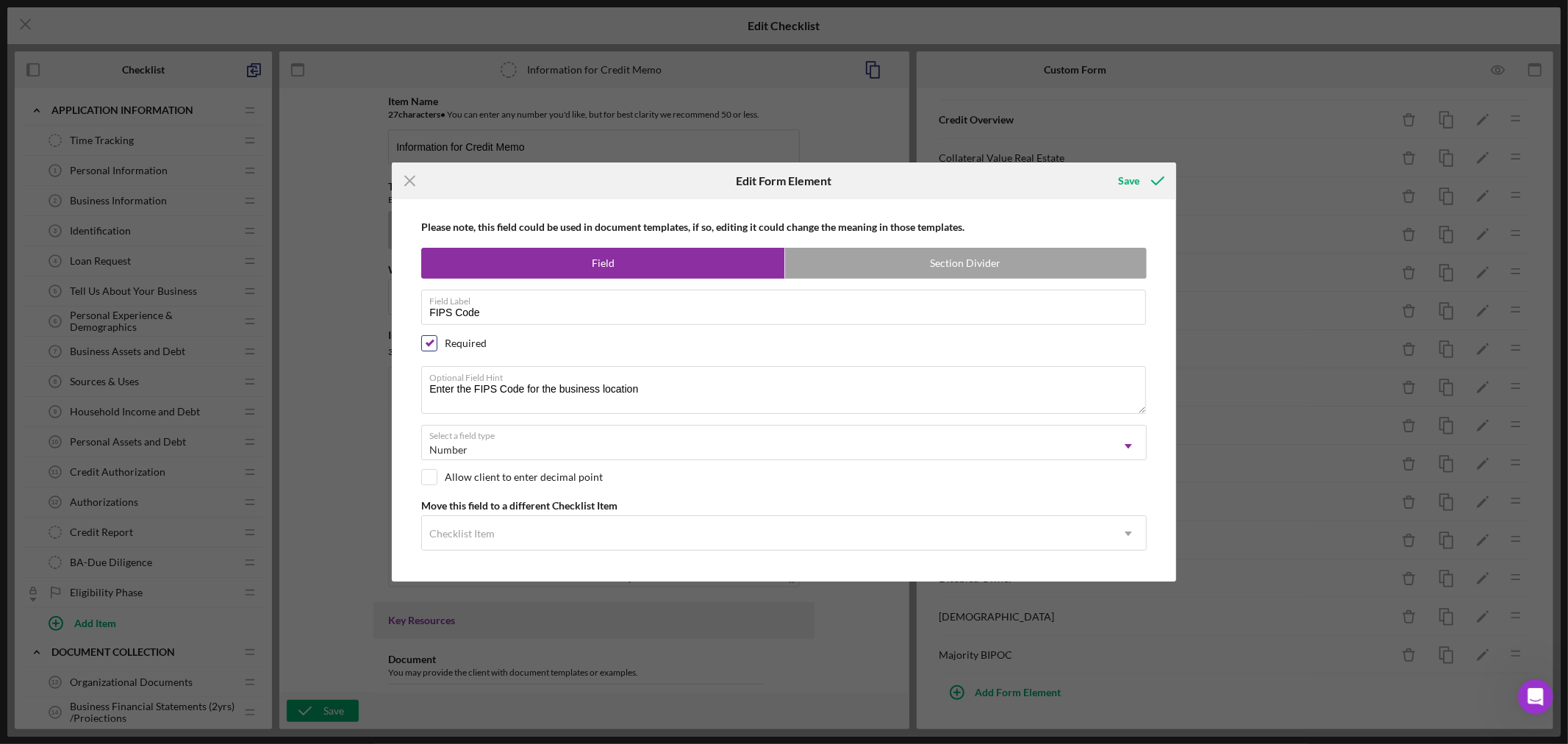
click at [429, 342] on input "checkbox" at bounding box center [430, 343] width 15 height 15
checkbox input "false"
click at [1130, 181] on div "Save" at bounding box center [1129, 181] width 21 height 29
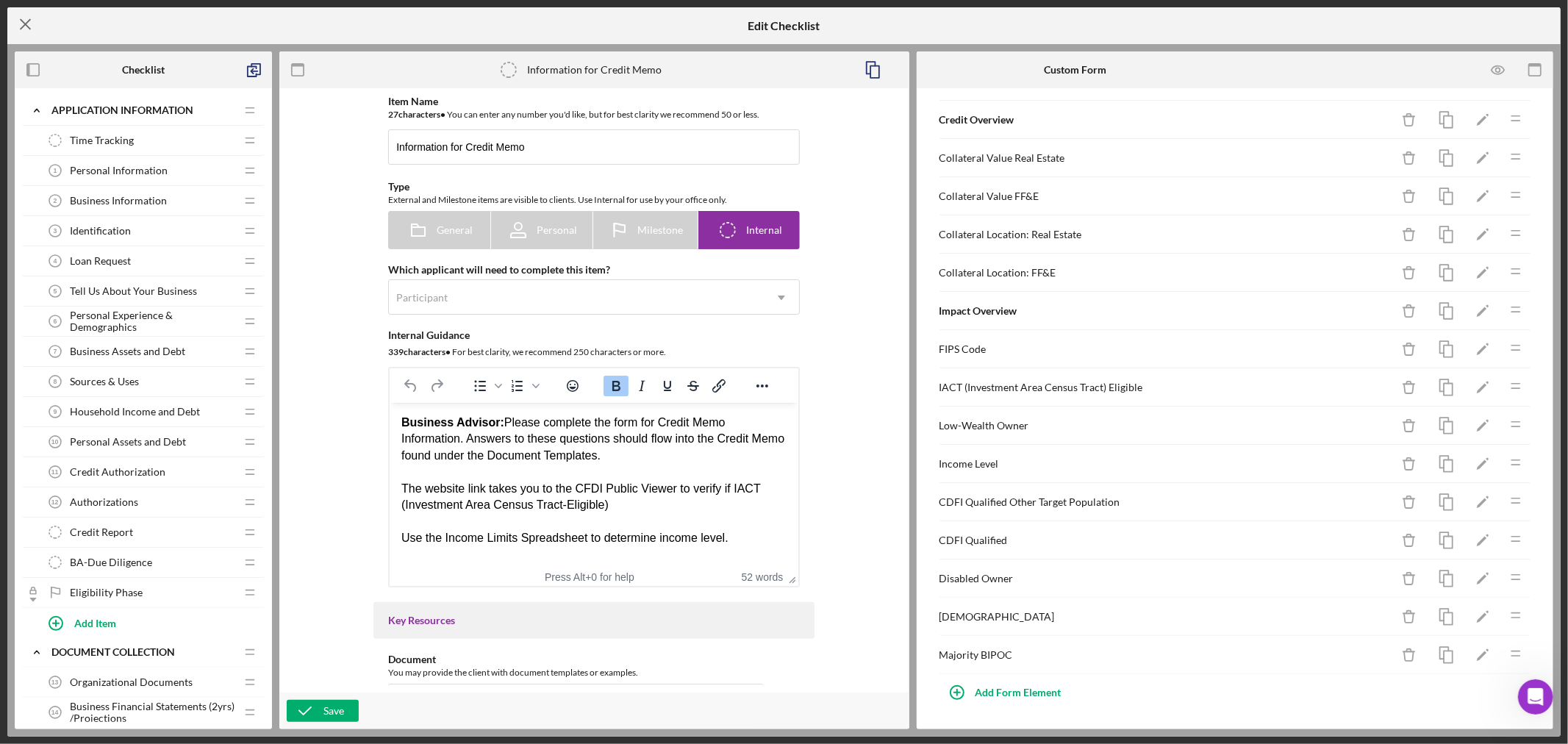
click at [24, 24] on line at bounding box center [25, 25] width 10 height 10
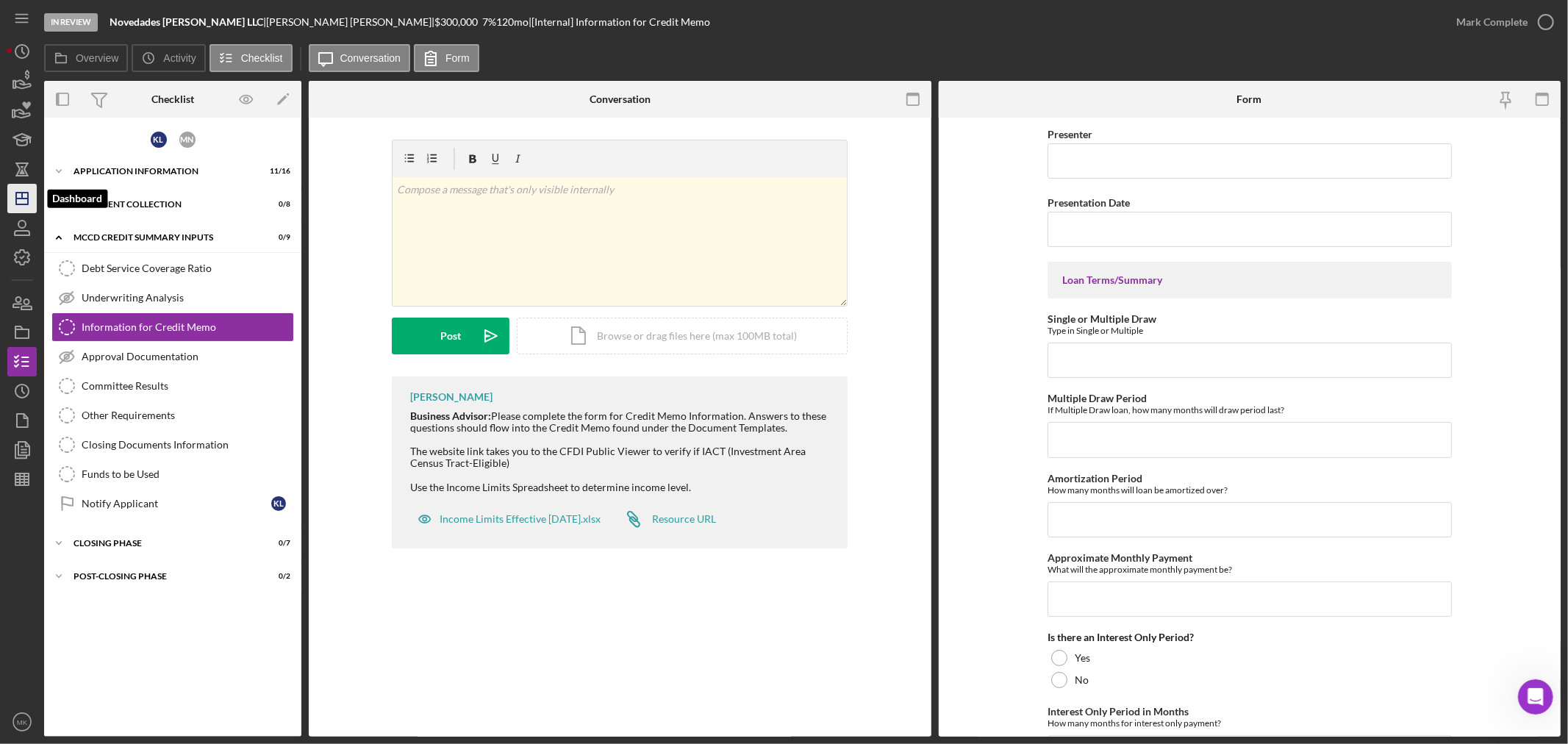
click at [22, 200] on icon "Icon/Dashboard" at bounding box center [23, 199] width 37 height 37
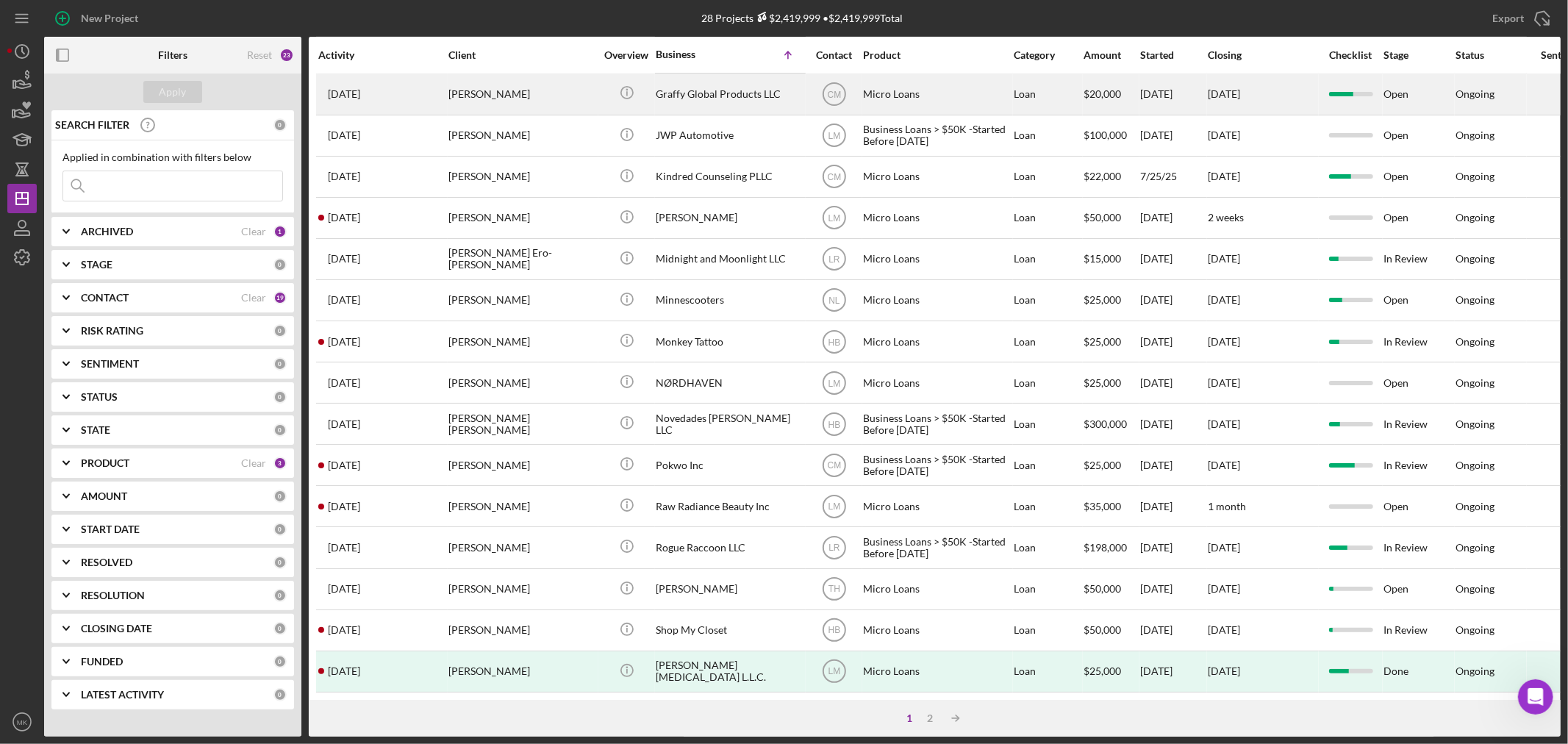
scroll to position [439, 0]
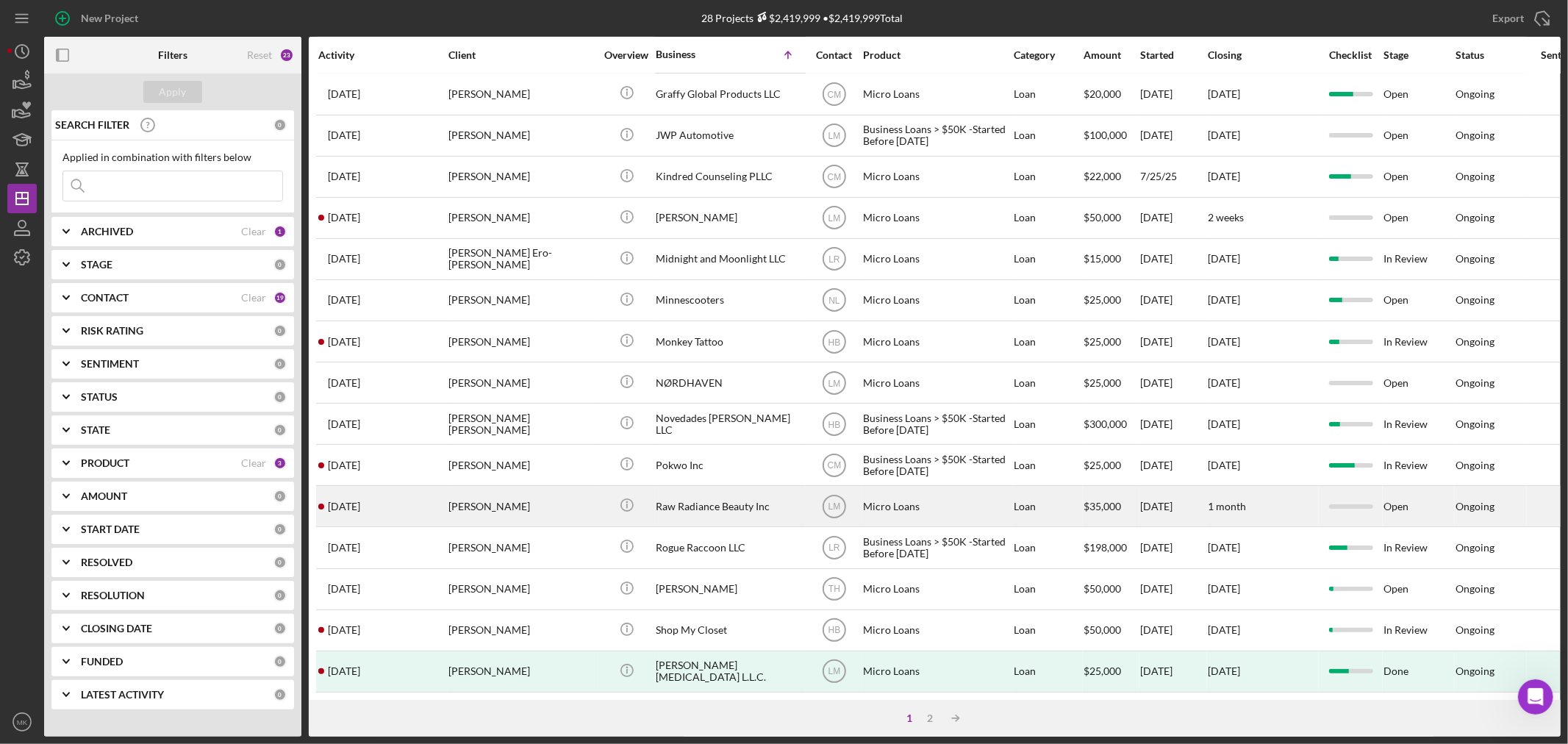
click at [703, 490] on div "Raw Radiance Beauty Inc" at bounding box center [729, 507] width 147 height 39
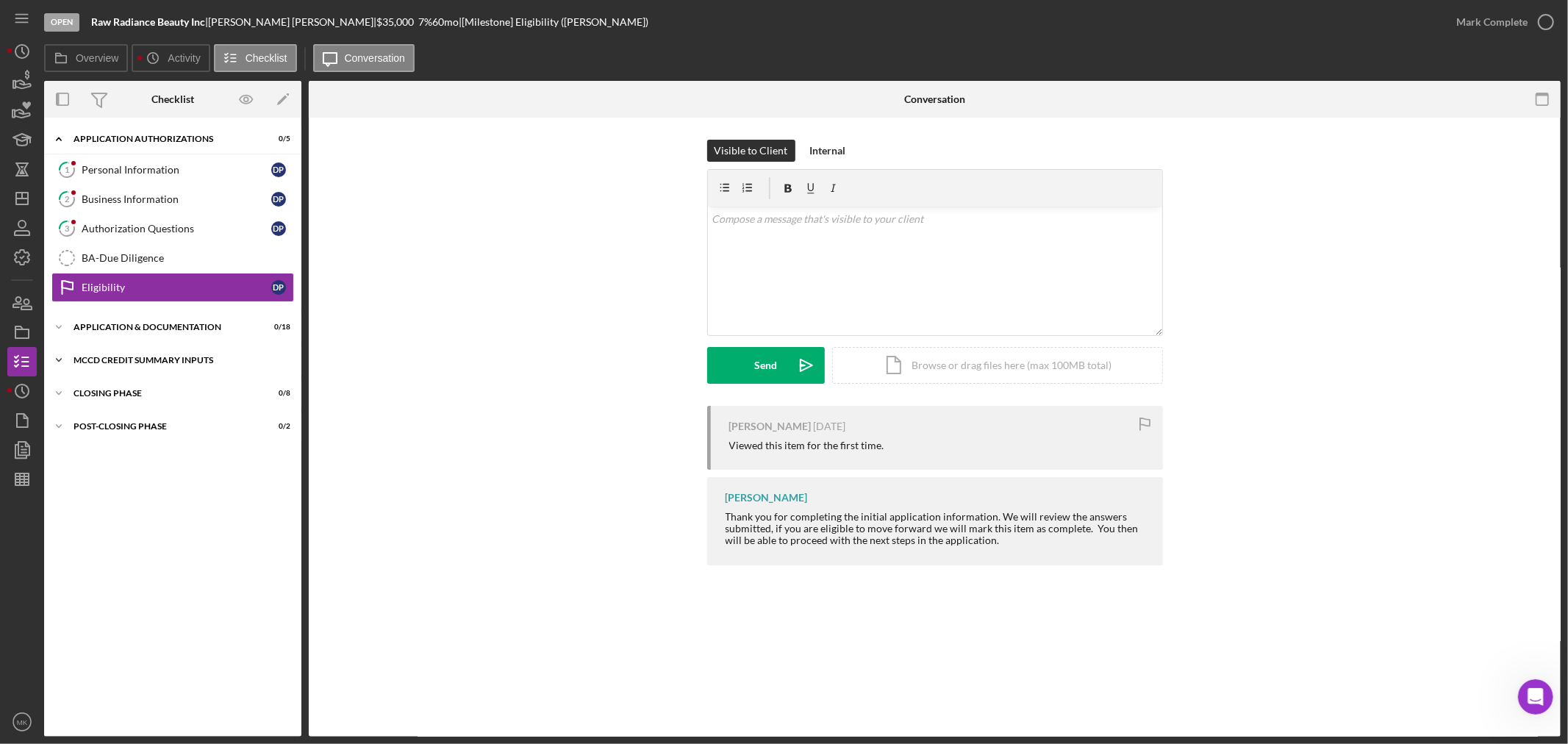
click at [148, 361] on div "MCCD Credit Summary Inputs" at bounding box center [178, 360] width 209 height 9
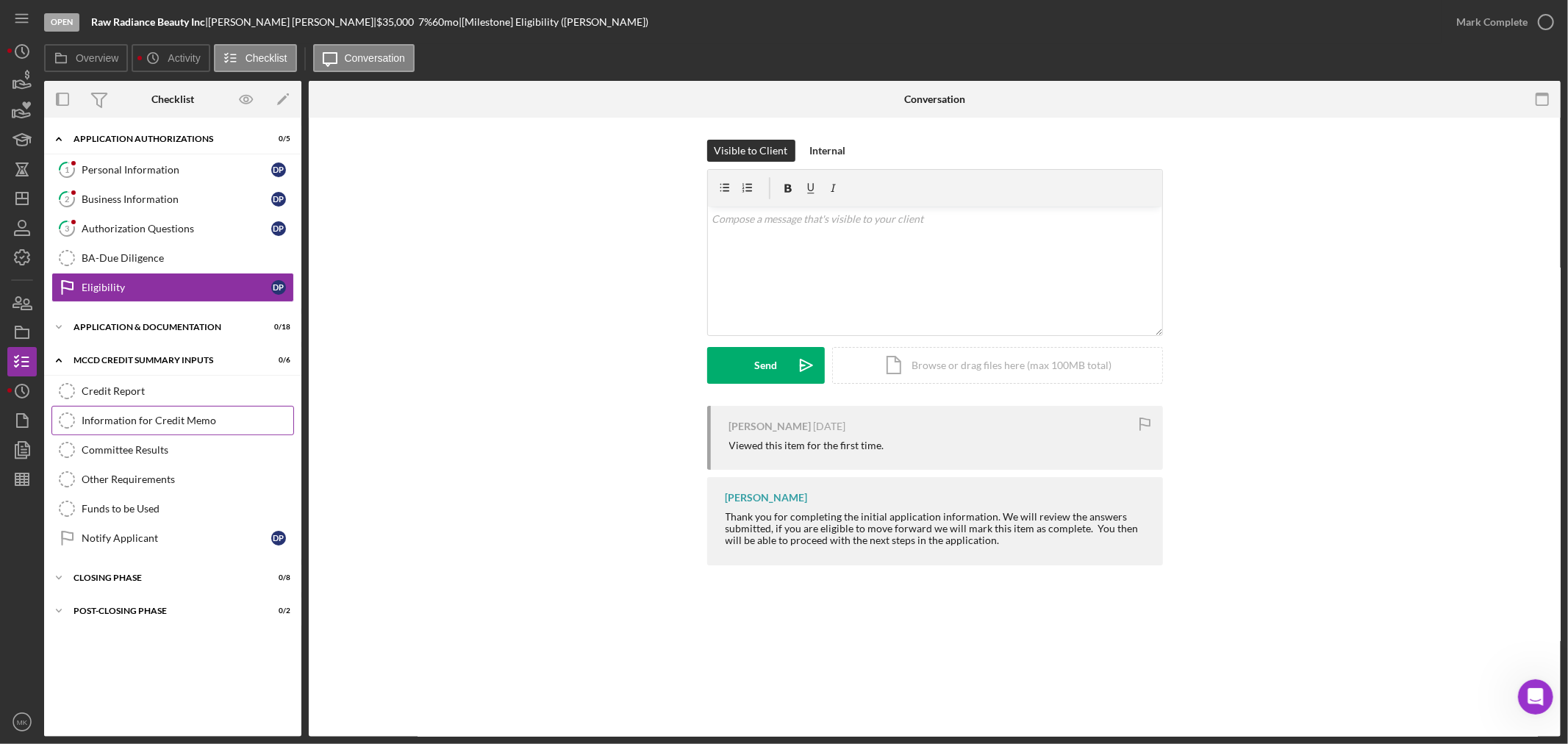
click at [193, 420] on div "Information for Credit Memo" at bounding box center [187, 420] width 212 height 12
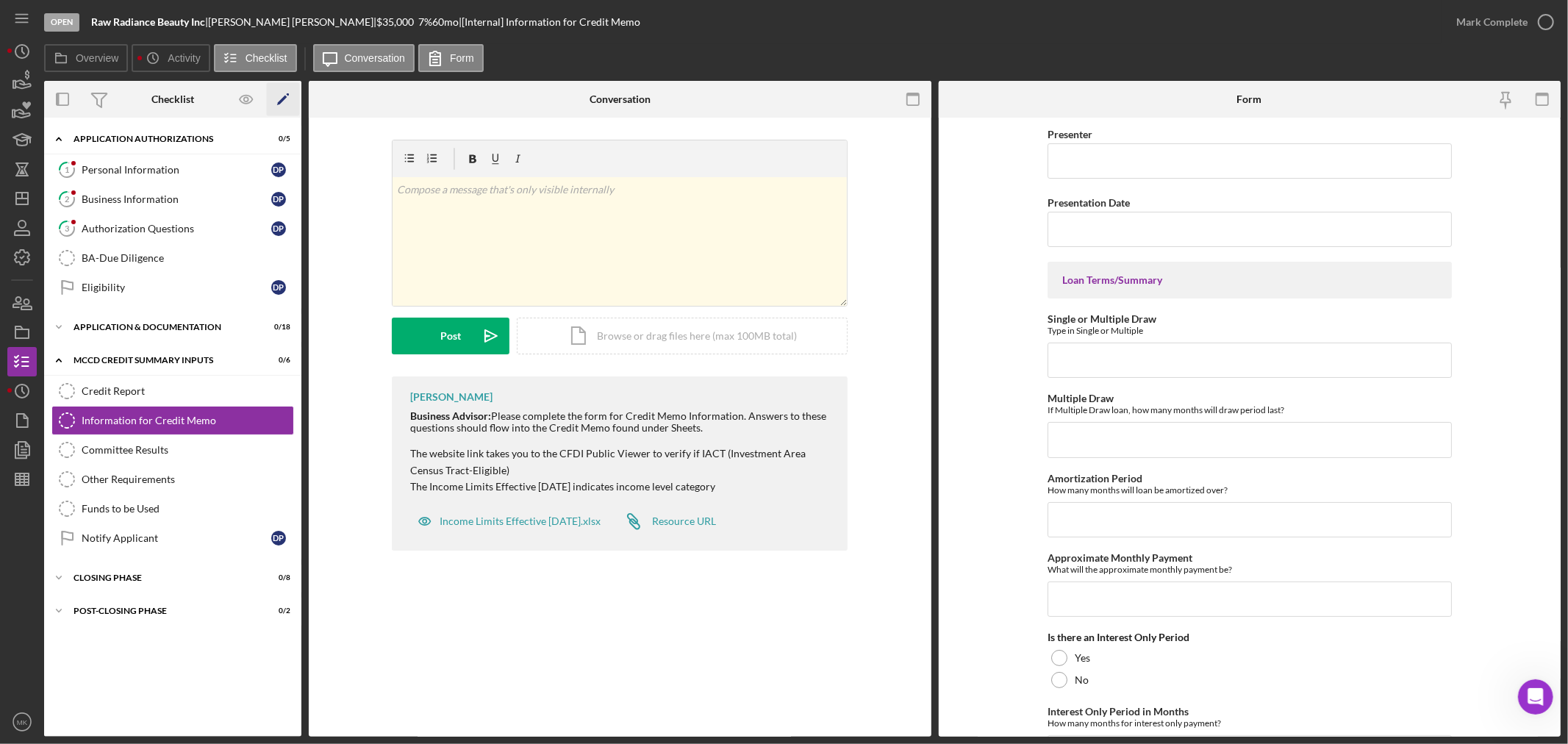
click at [282, 98] on icon "Icon/Edit" at bounding box center [283, 99] width 33 height 33
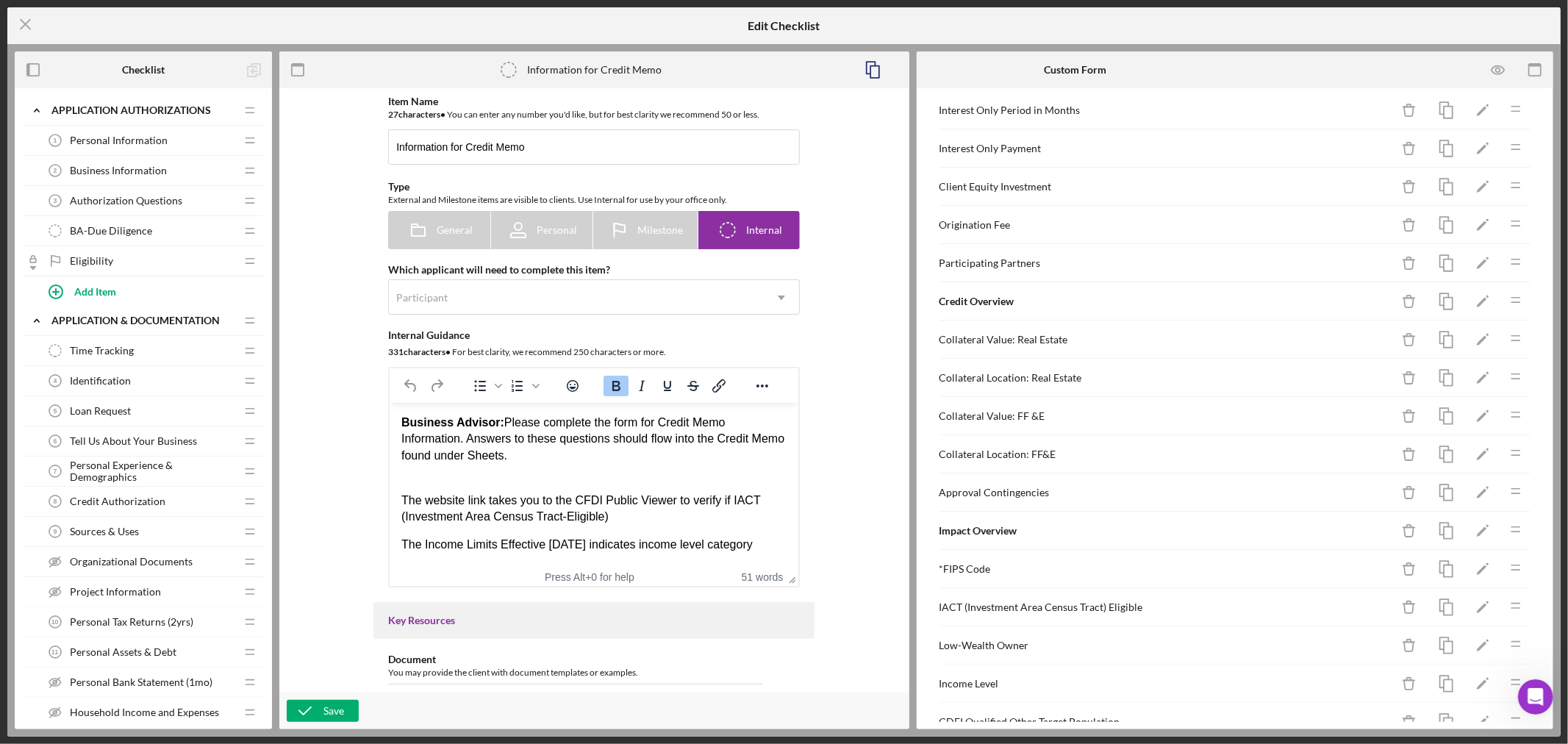
scroll to position [408, 0]
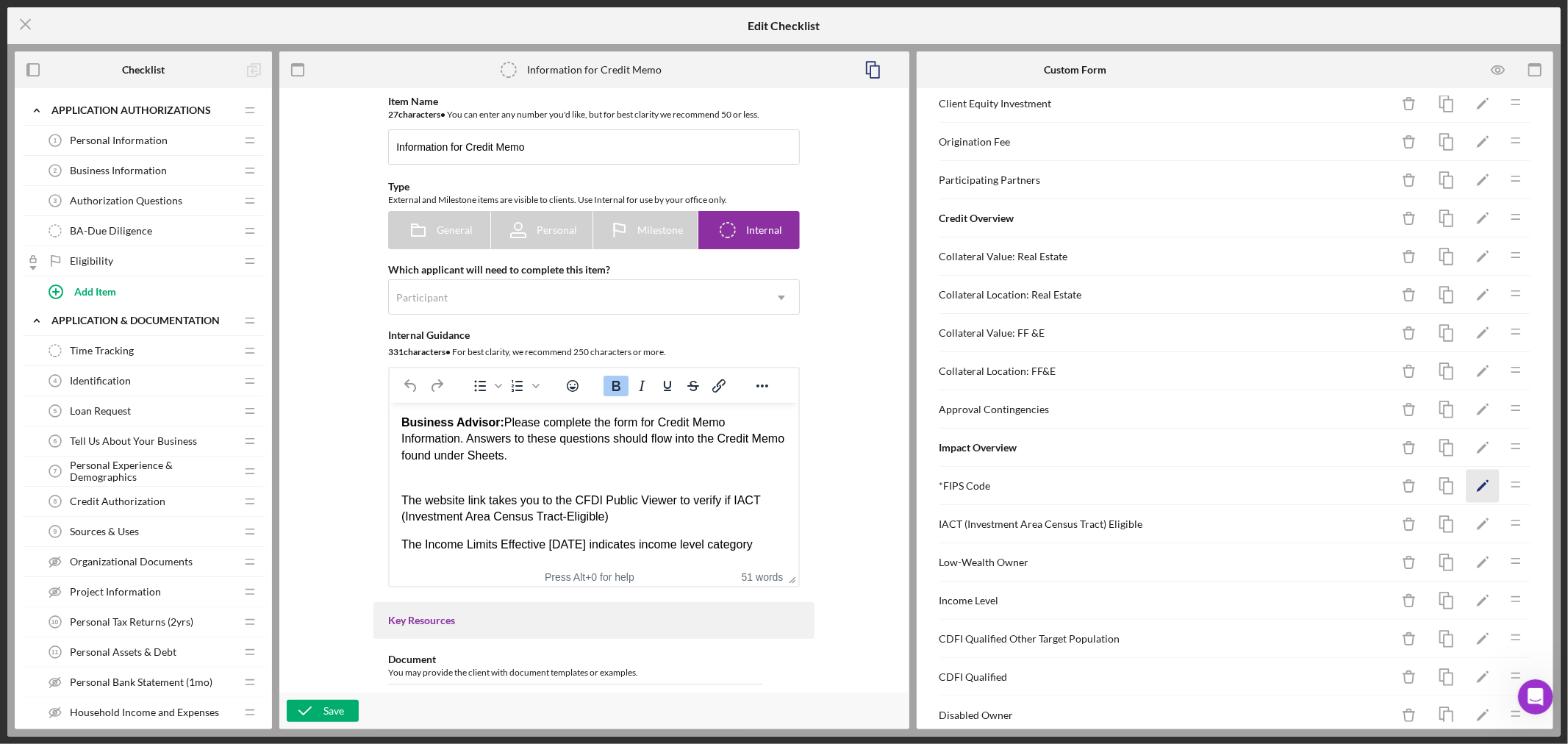
click at [1477, 488] on polygon "button" at bounding box center [1482, 487] width 10 height 11
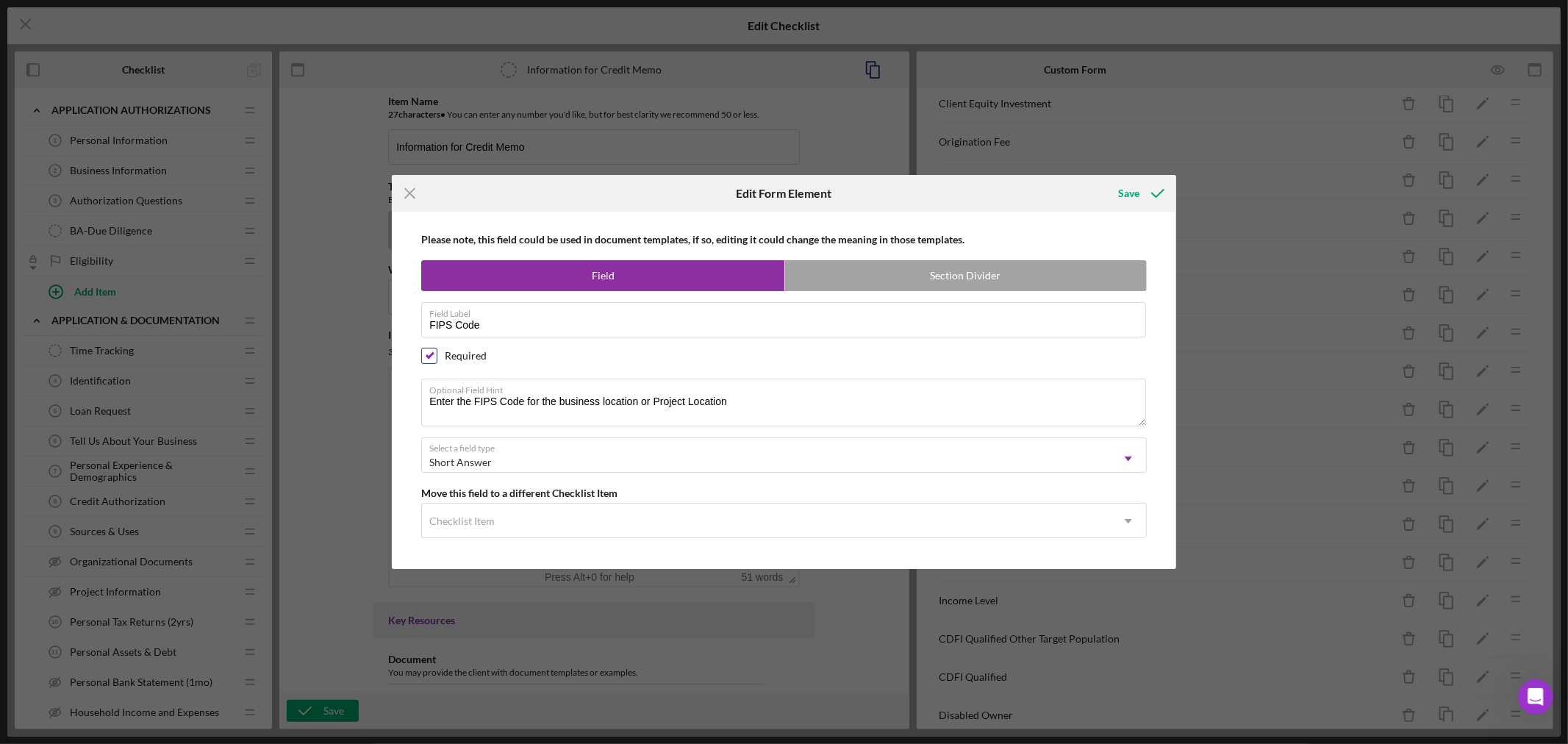
click at [430, 351] on input "checkbox" at bounding box center [430, 355] width 15 height 15
checkbox input "false"
click at [1129, 193] on div "Save" at bounding box center [1129, 193] width 21 height 29
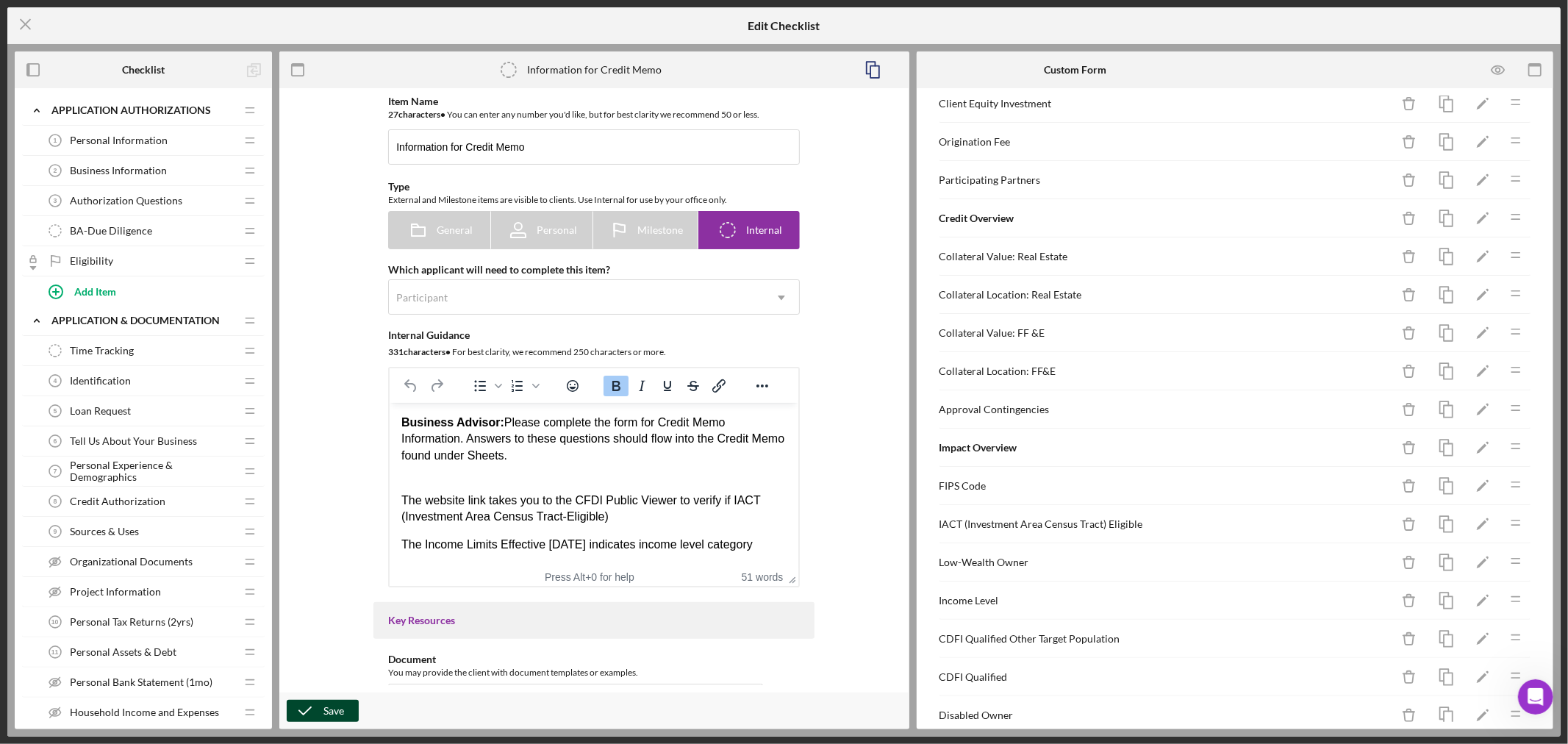
click at [340, 715] on div "Save" at bounding box center [333, 711] width 20 height 22
click at [23, 23] on line at bounding box center [25, 25] width 10 height 10
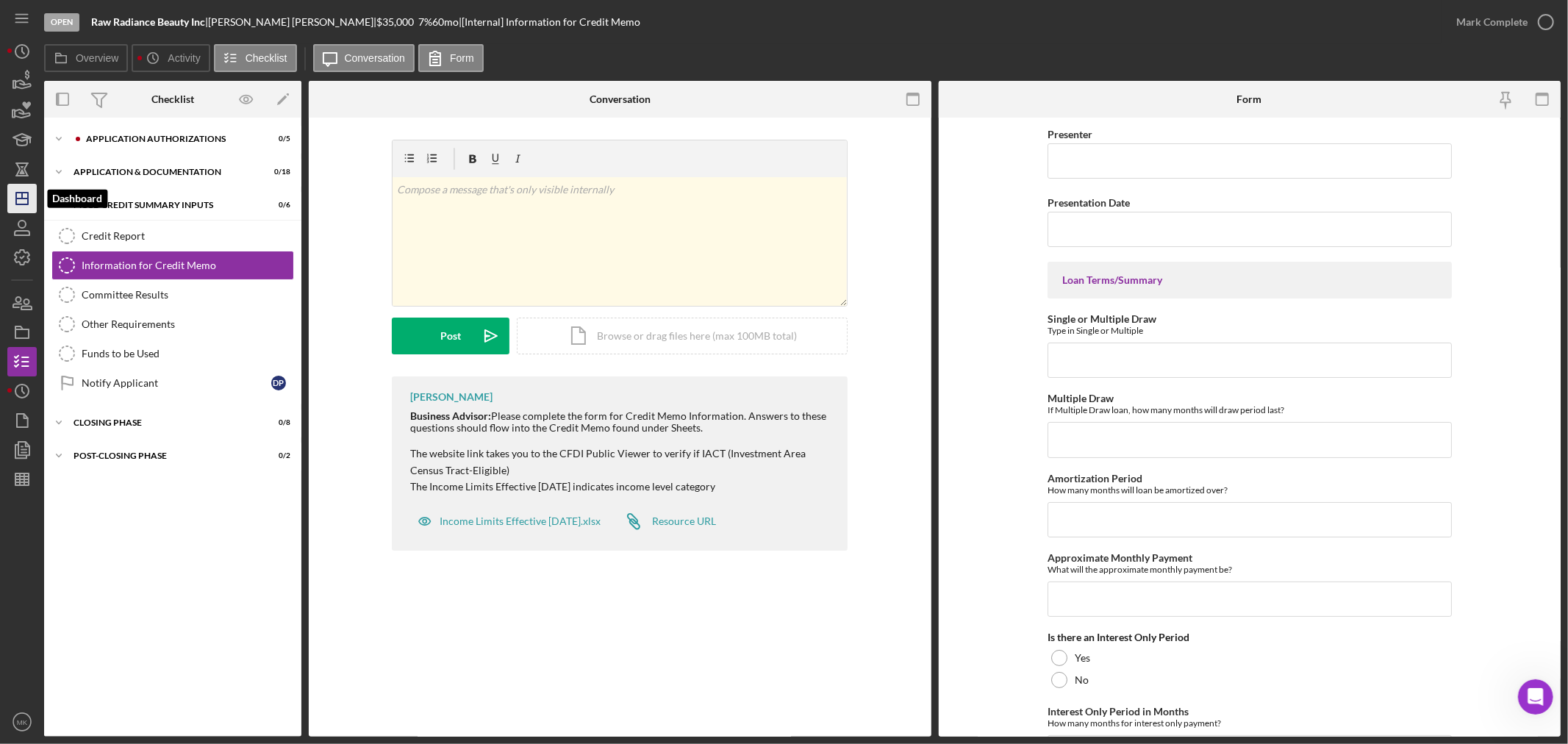
click at [23, 197] on icon "Icon/Dashboard" at bounding box center [23, 199] width 37 height 37
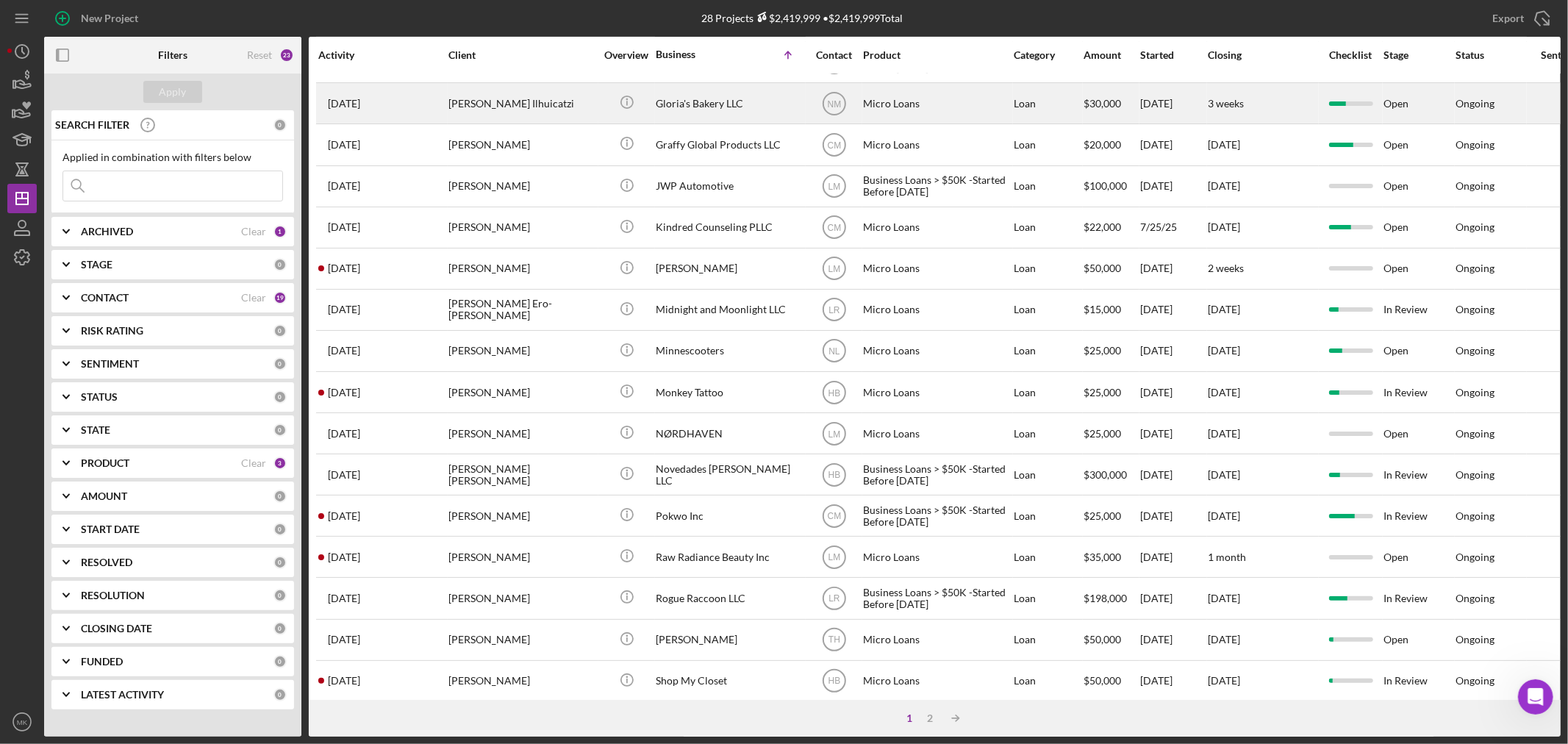
scroll to position [439, 0]
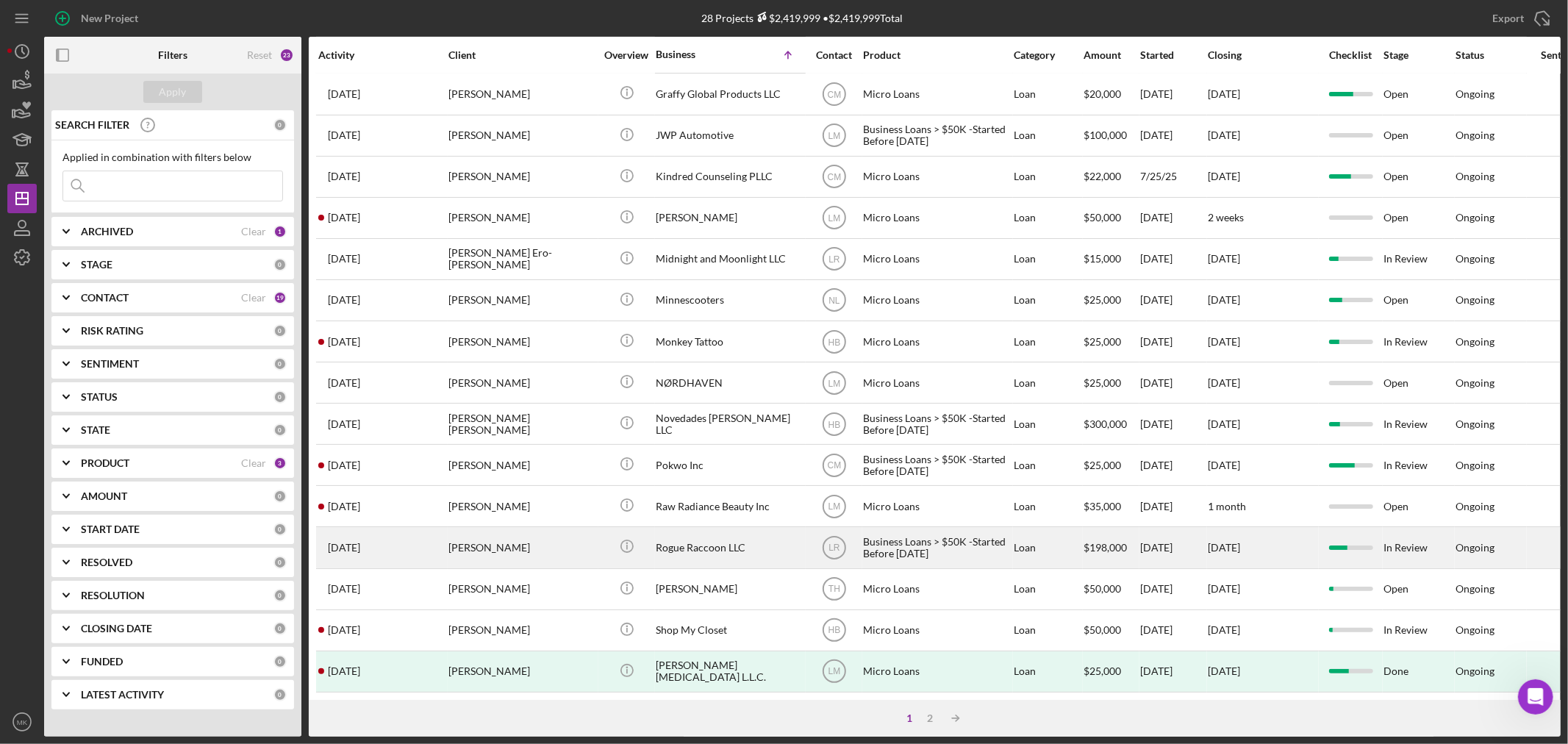
click at [727, 530] on div "Rogue Raccoon LLC" at bounding box center [729, 548] width 147 height 39
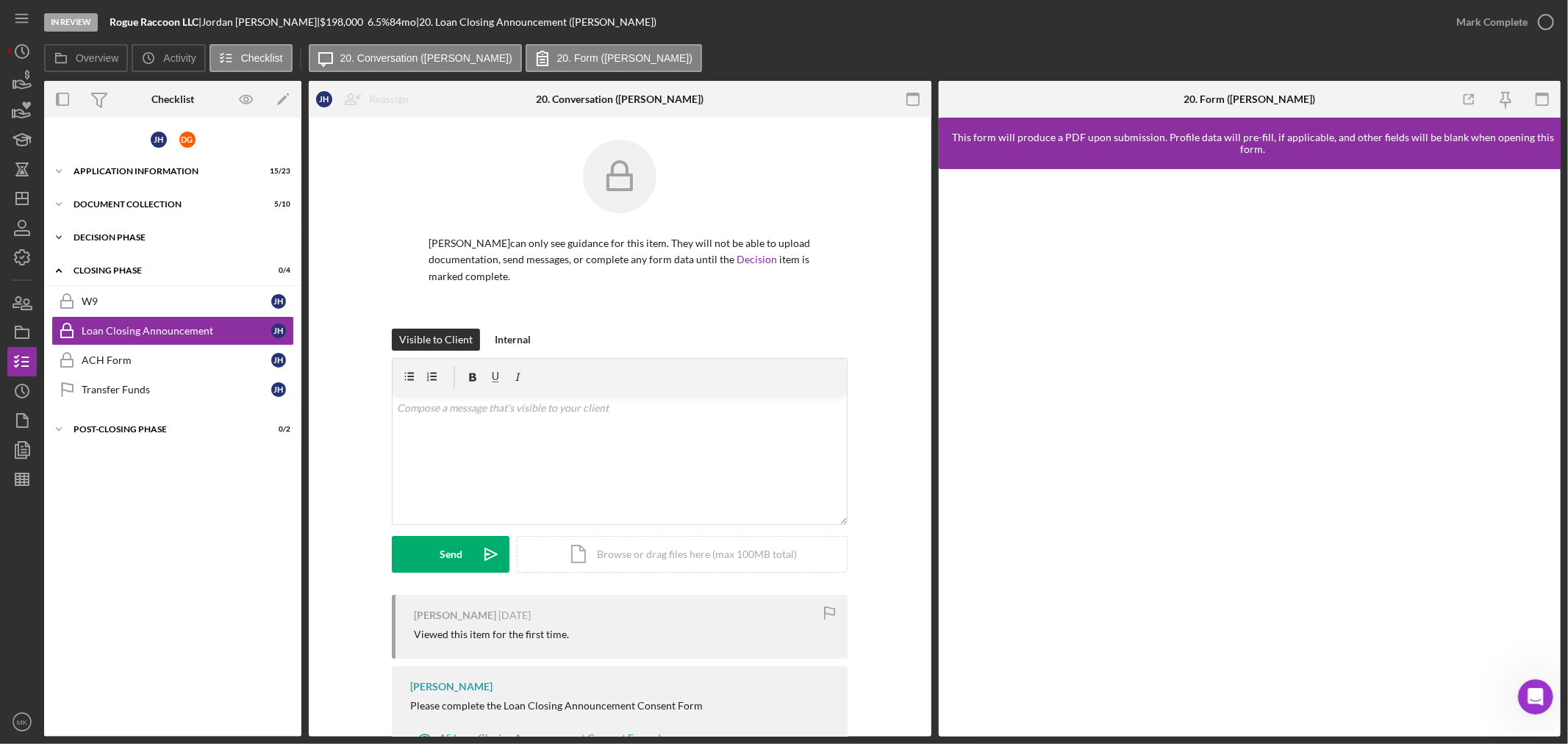
click at [60, 236] on polyline at bounding box center [58, 237] width 4 height 3
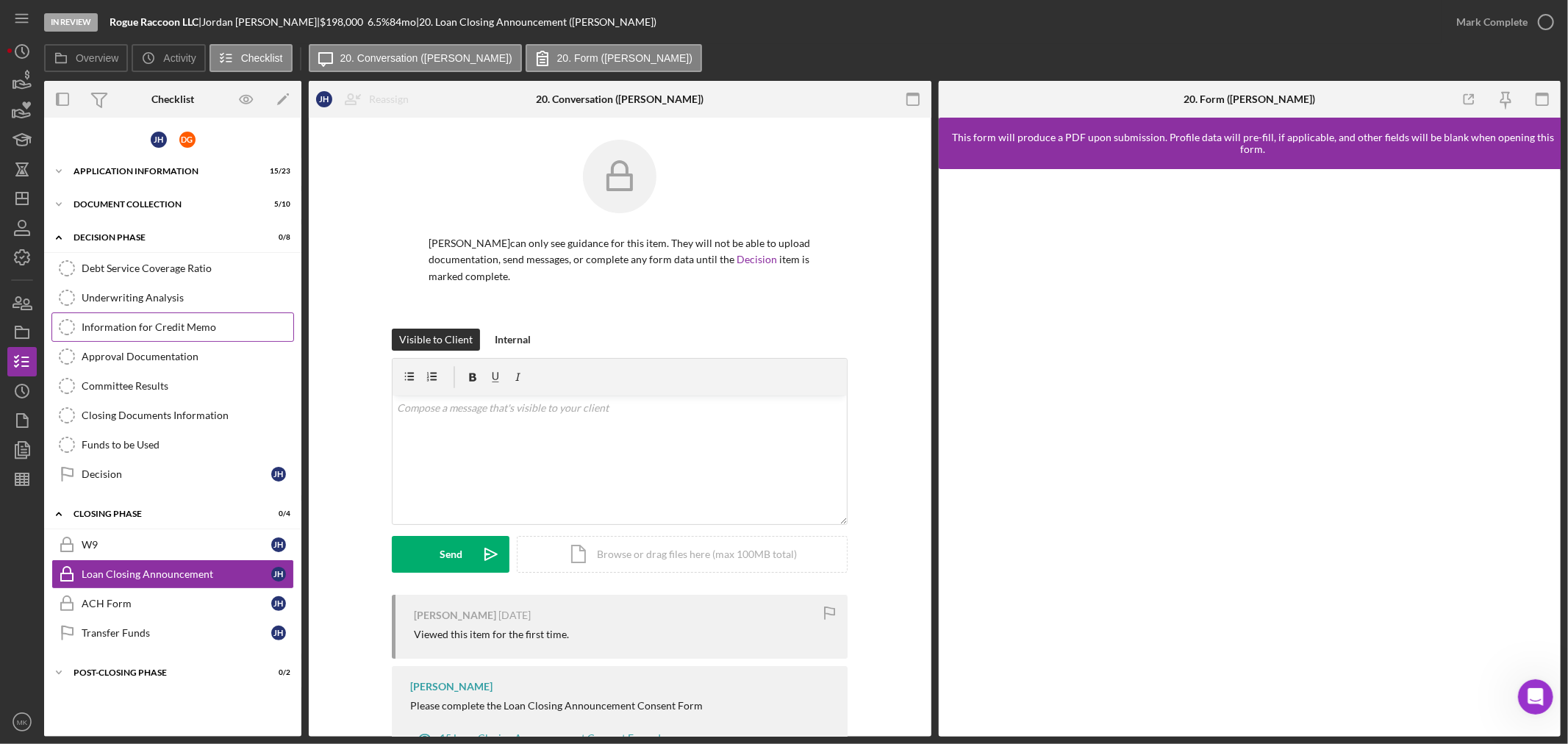
click at [203, 326] on div "Information for Credit Memo" at bounding box center [187, 327] width 212 height 12
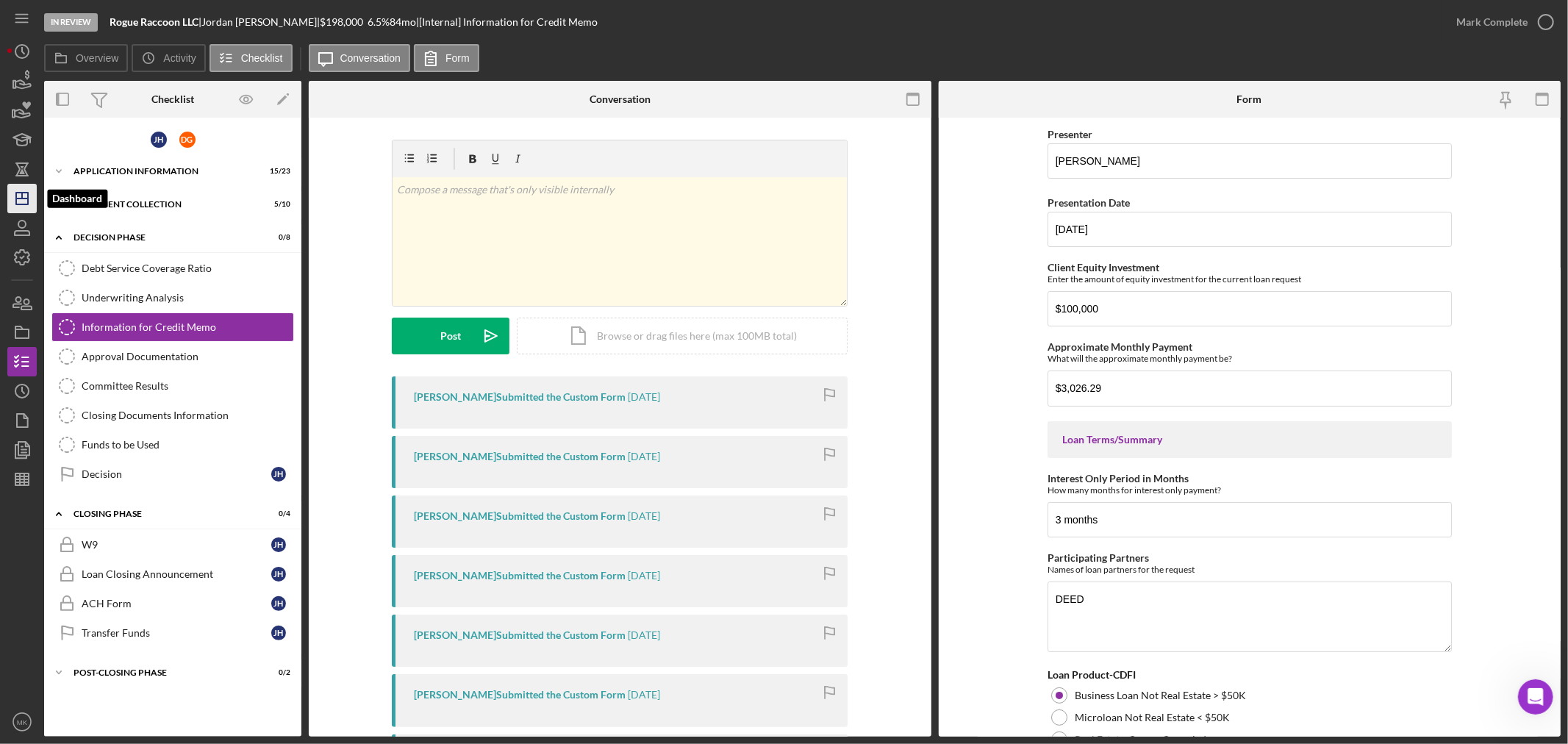
click at [20, 195] on icon "Icon/Dashboard" at bounding box center [23, 199] width 37 height 37
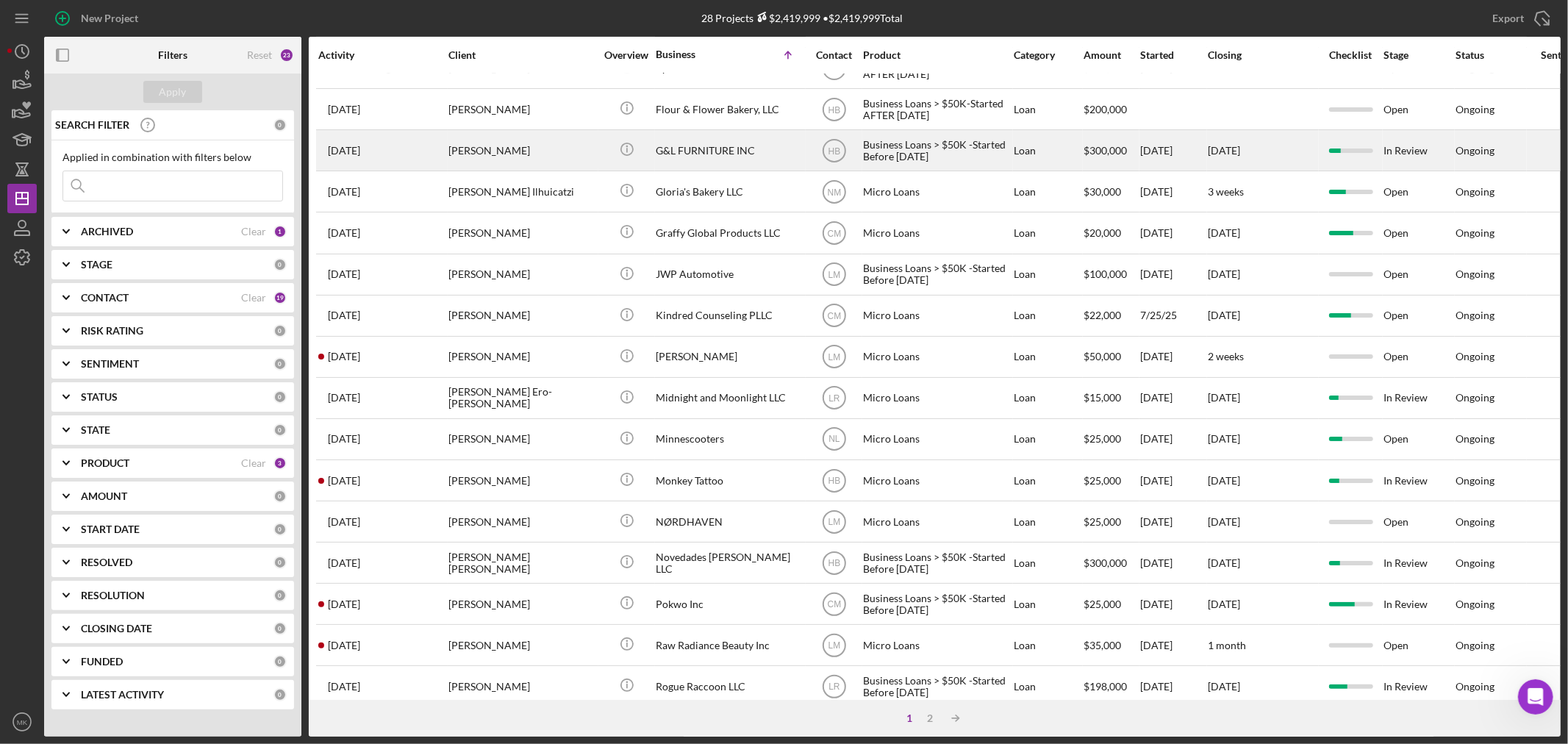
scroll to position [439, 0]
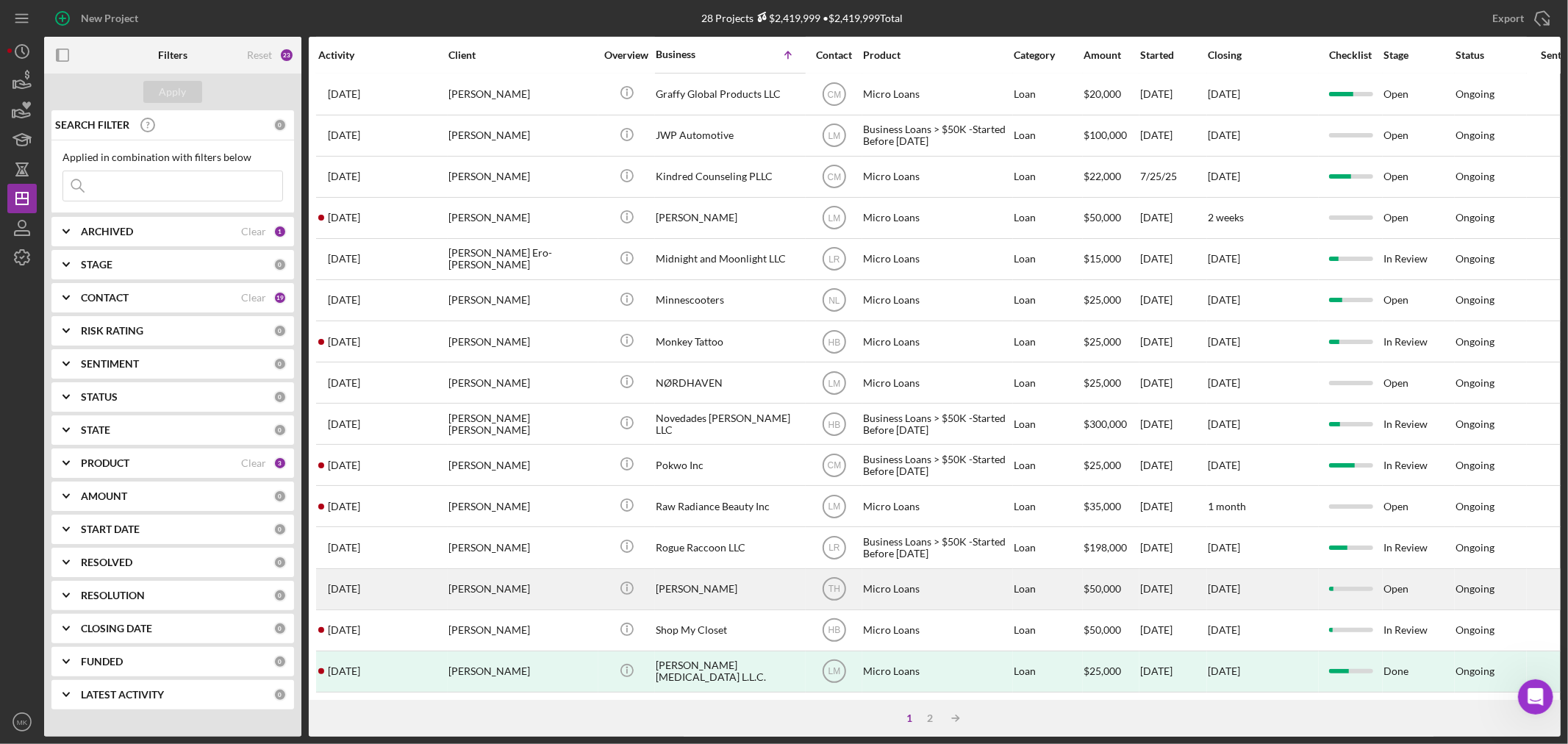
click at [689, 574] on div "[PERSON_NAME]" at bounding box center [729, 589] width 147 height 39
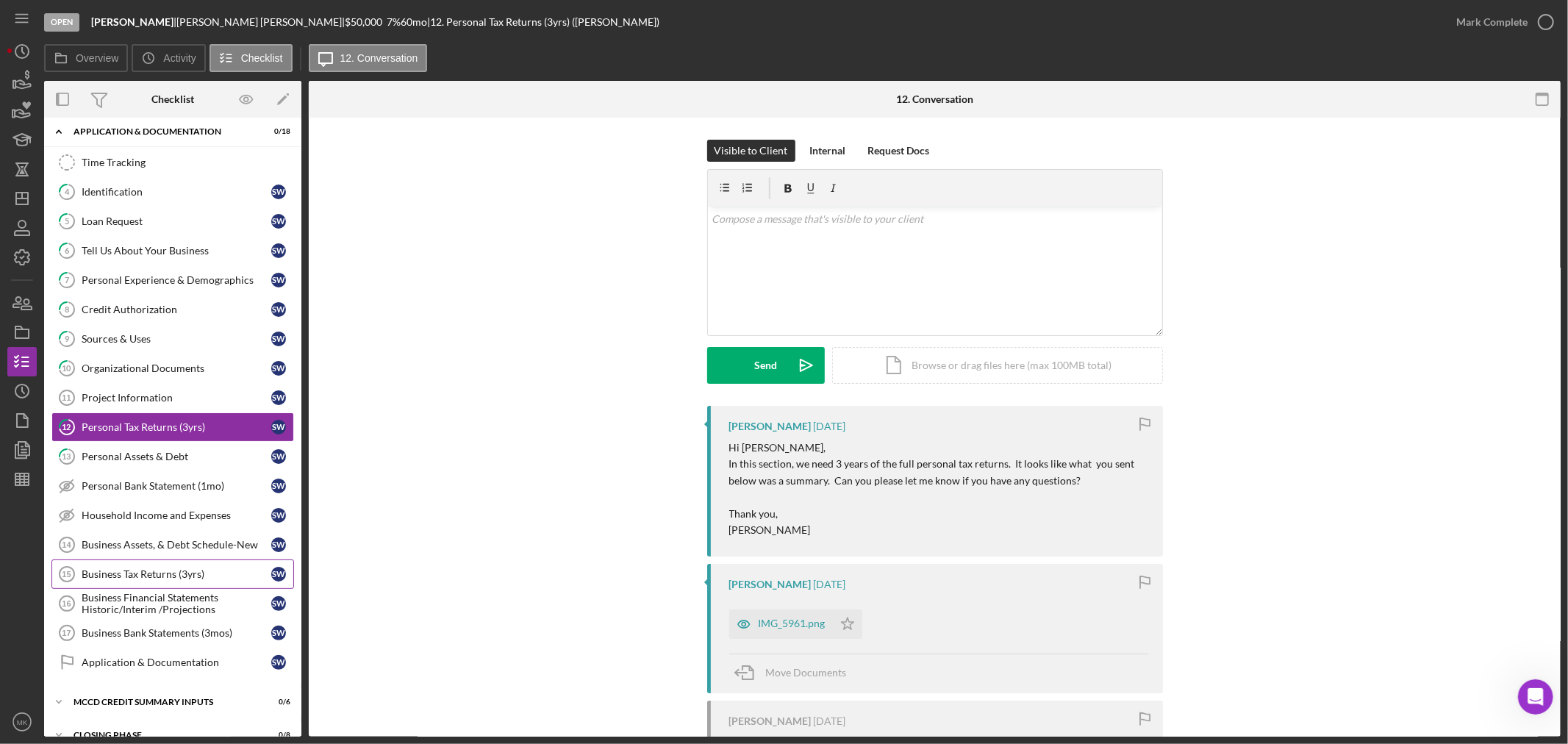
scroll to position [97, 0]
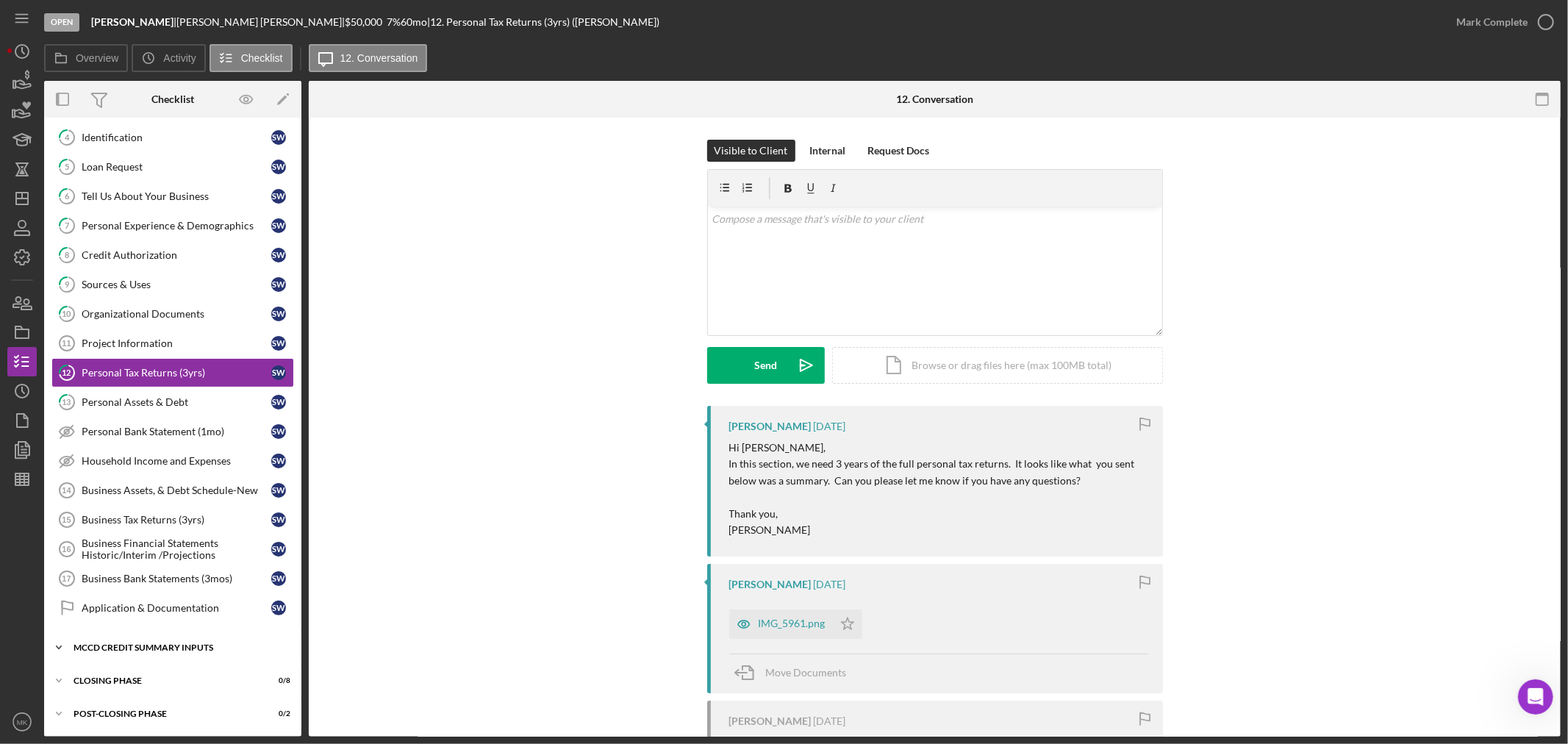
click at [164, 645] on div "MCCD Credit Summary Inputs" at bounding box center [178, 648] width 209 height 9
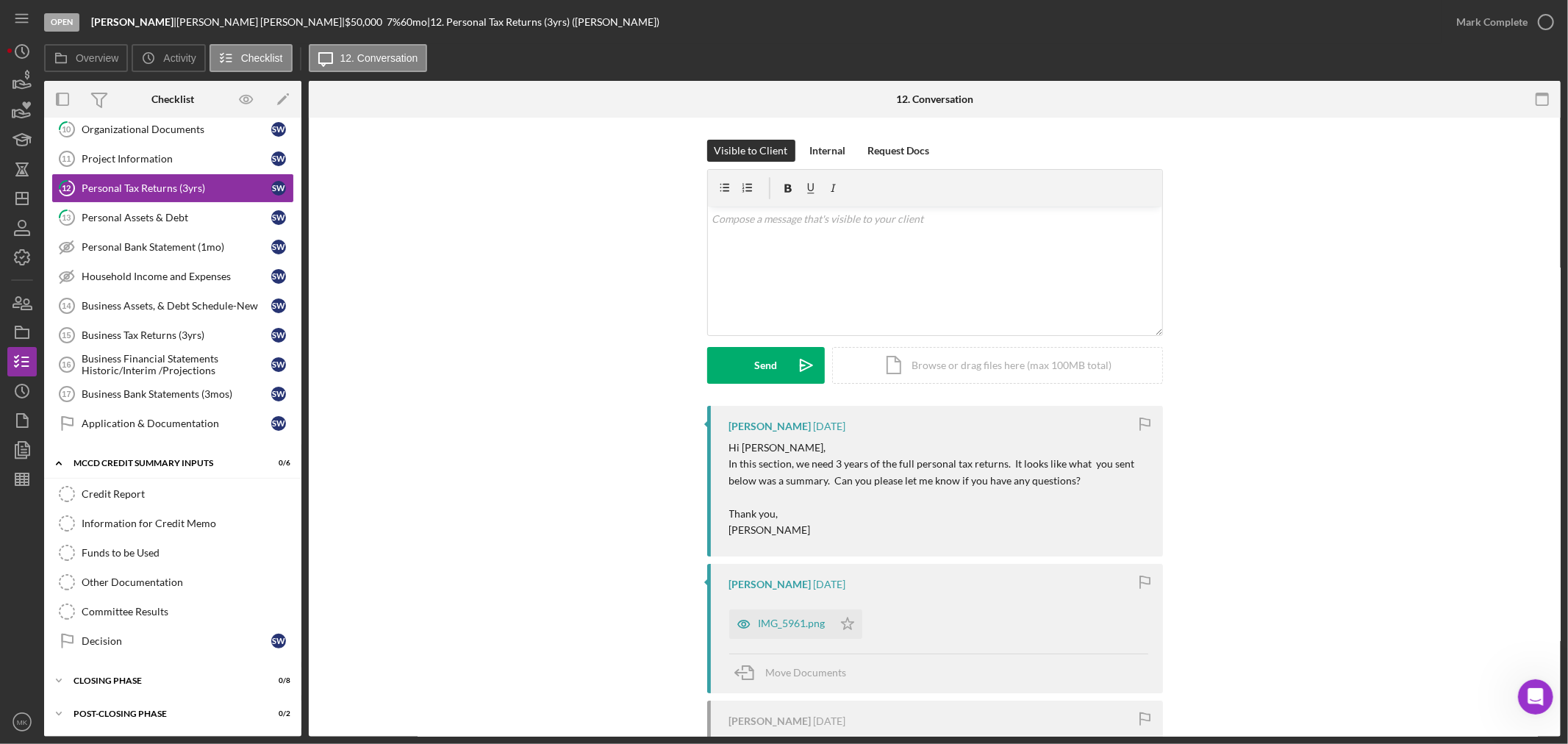
scroll to position [283, 0]
click at [178, 523] on div "Information for Credit Memo" at bounding box center [187, 523] width 212 height 12
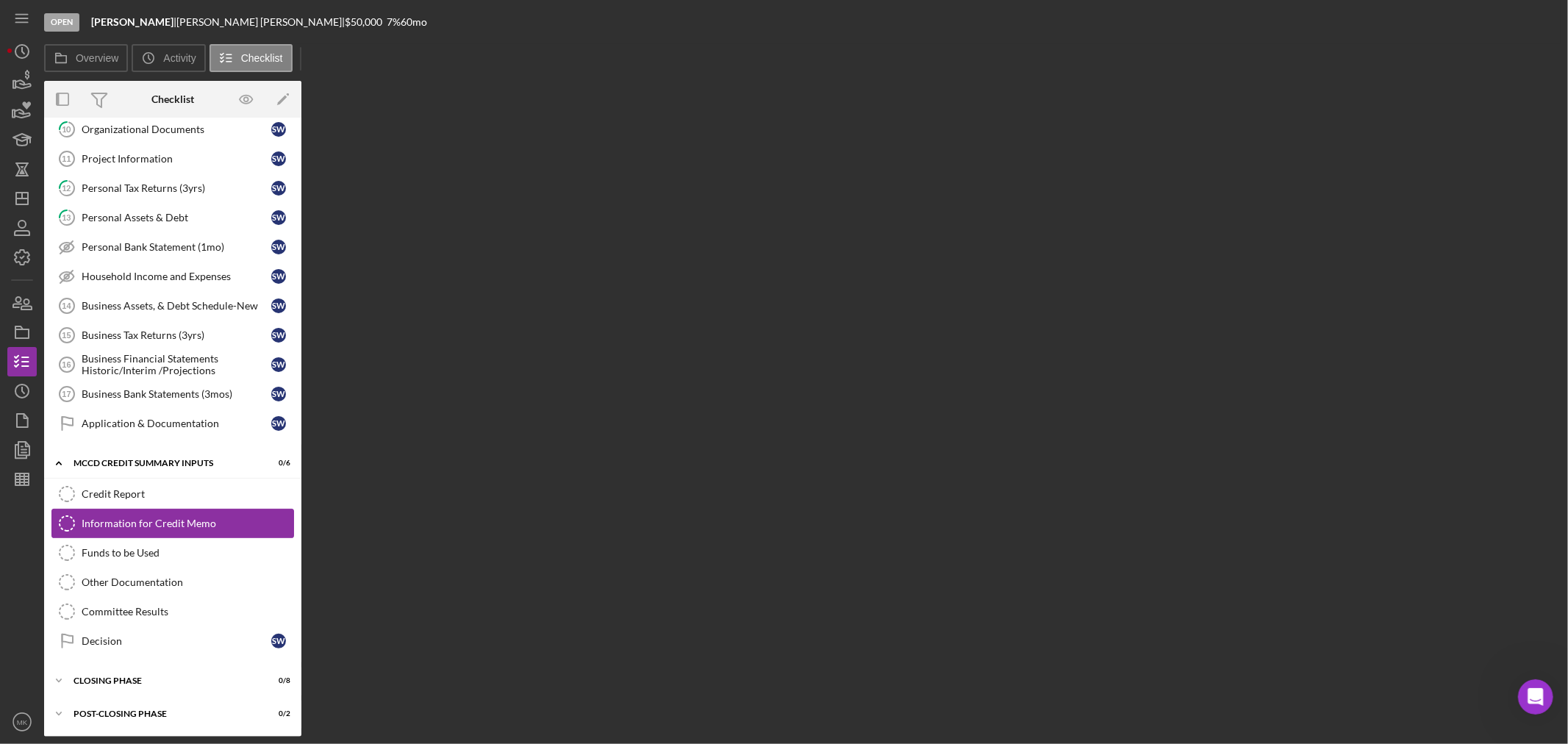
scroll to position [283, 0]
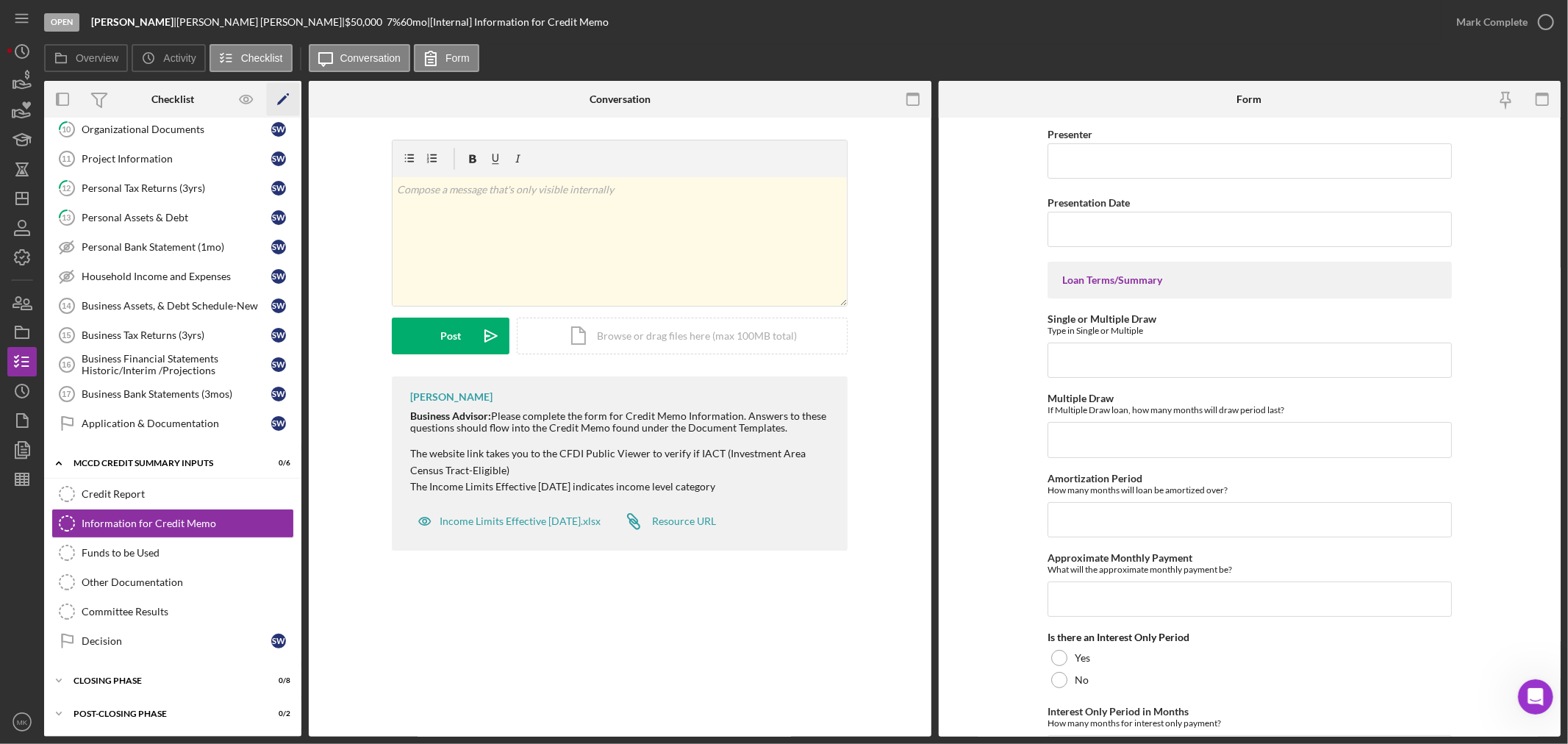
click at [283, 93] on icon "Icon/Edit" at bounding box center [283, 99] width 33 height 33
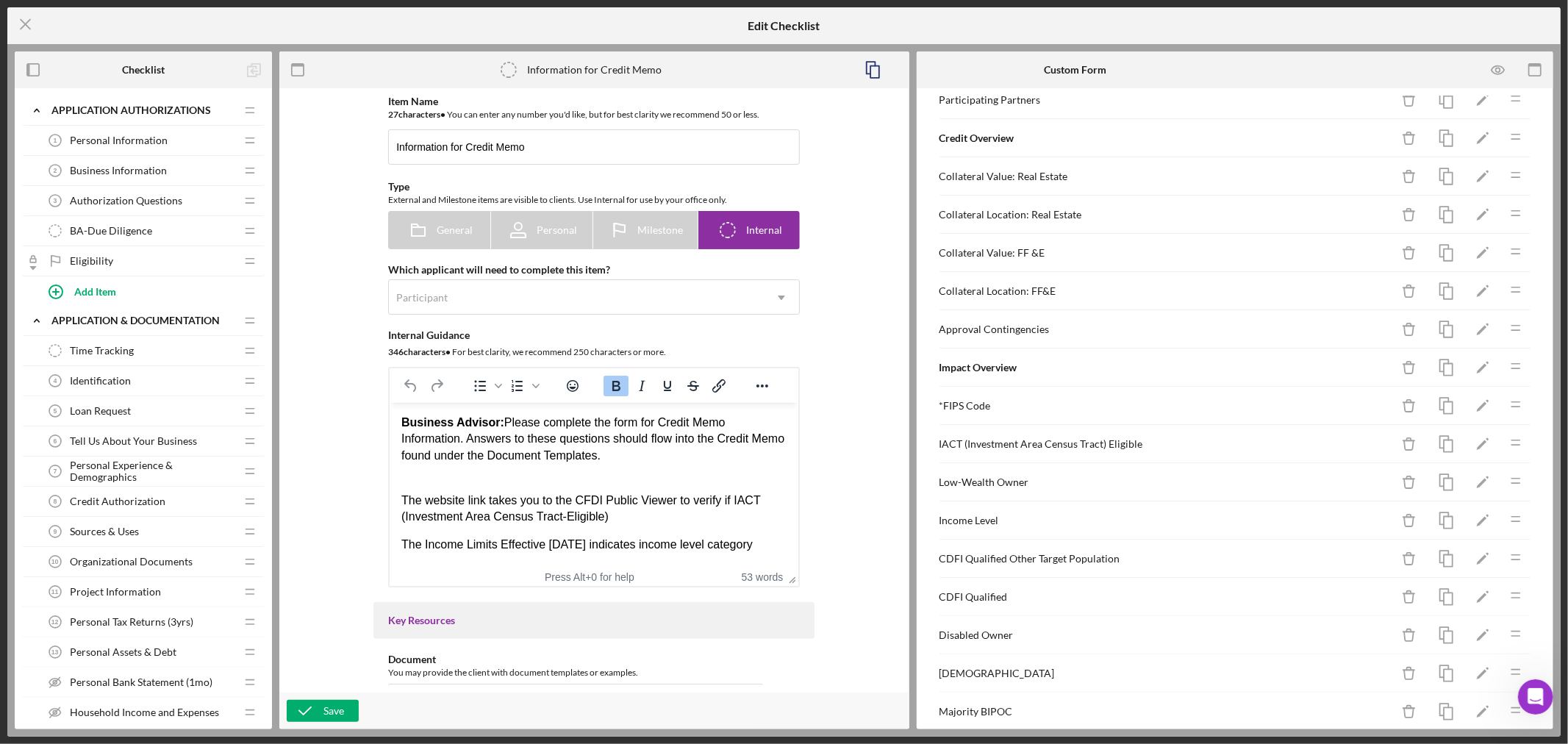
scroll to position [571, 0]
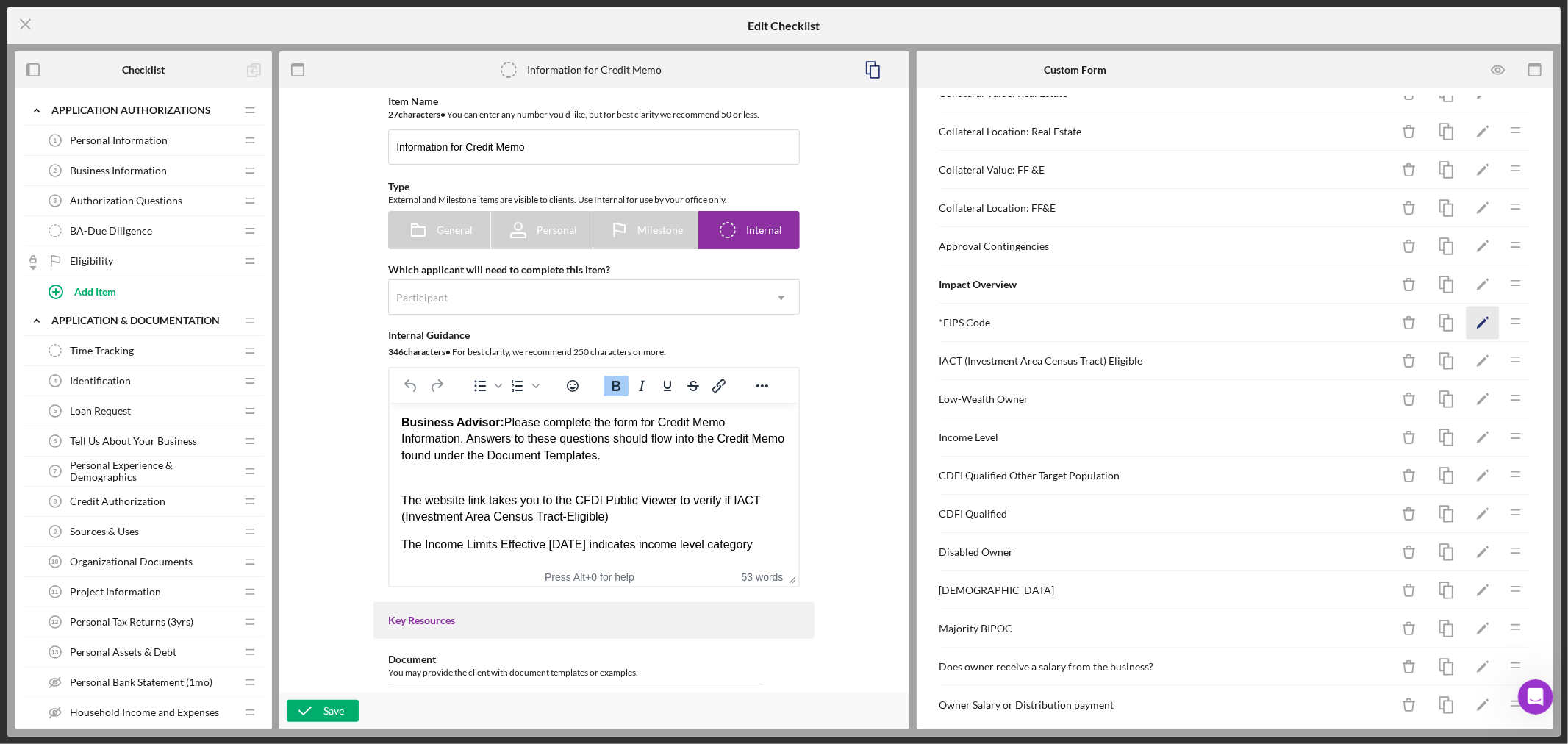
click at [1477, 324] on polygon "button" at bounding box center [1482, 324] width 10 height 11
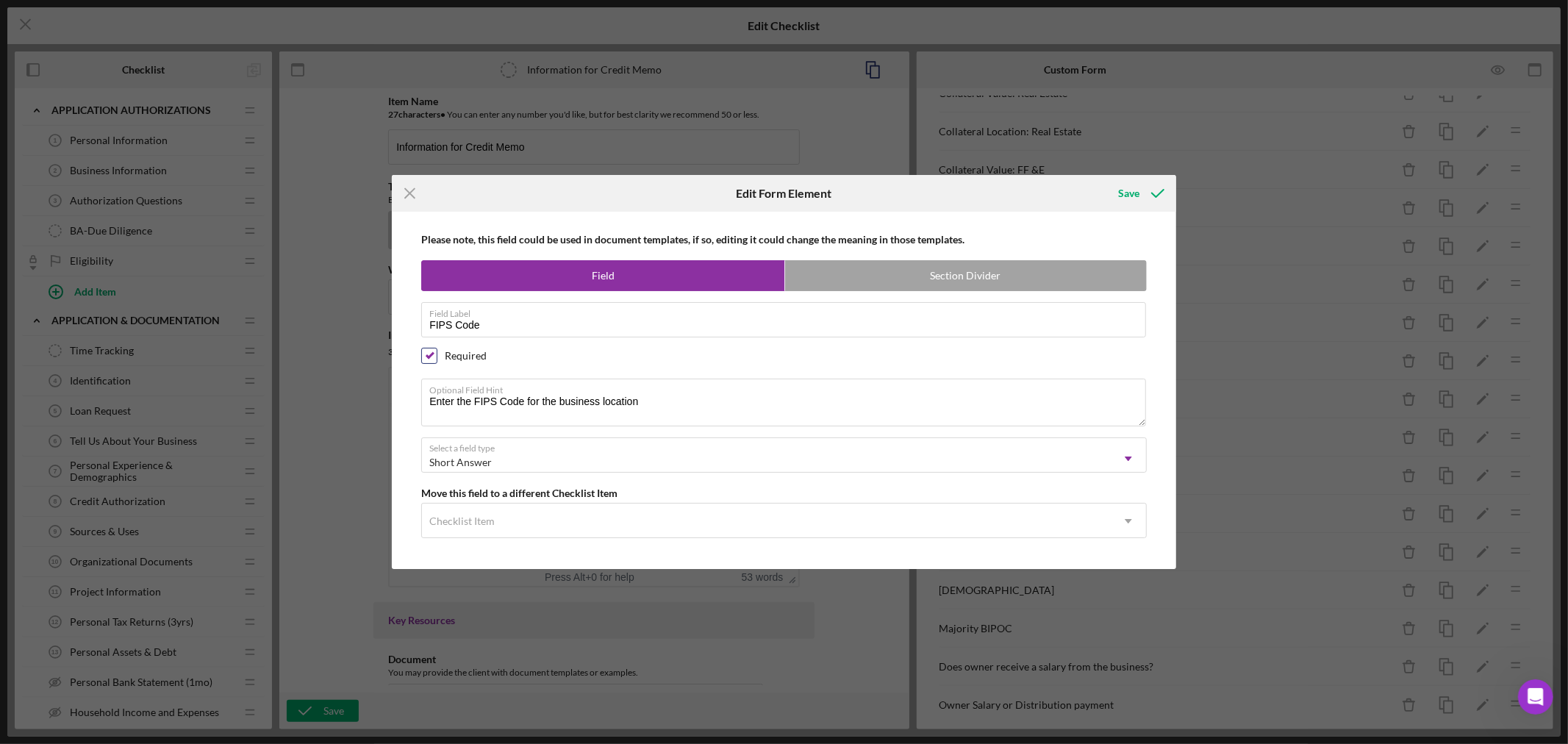
click at [430, 355] on input "checkbox" at bounding box center [430, 355] width 15 height 15
checkbox input "false"
click at [1129, 192] on div "Save" at bounding box center [1129, 193] width 21 height 29
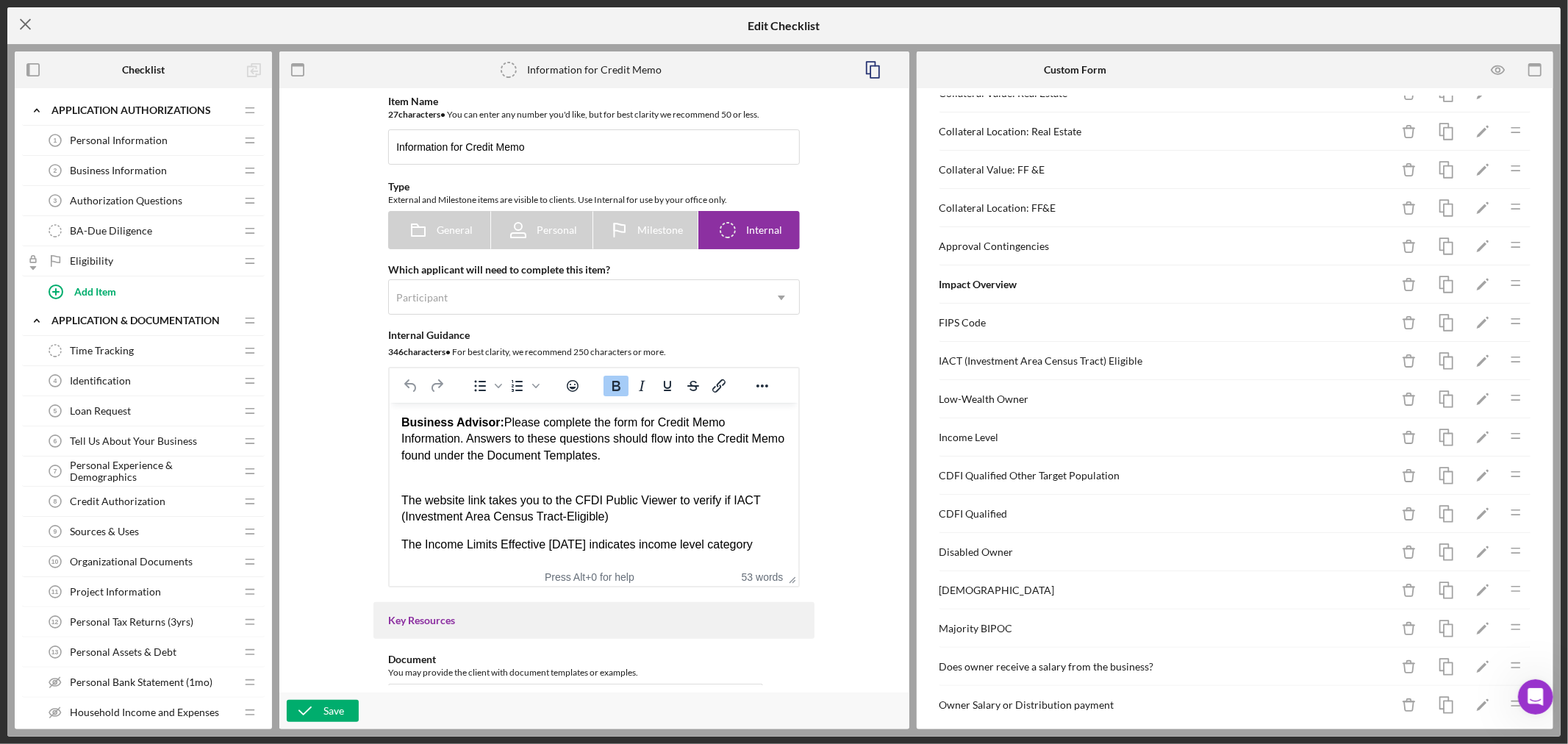
click at [25, 23] on icon "Icon/Menu Close" at bounding box center [26, 24] width 37 height 37
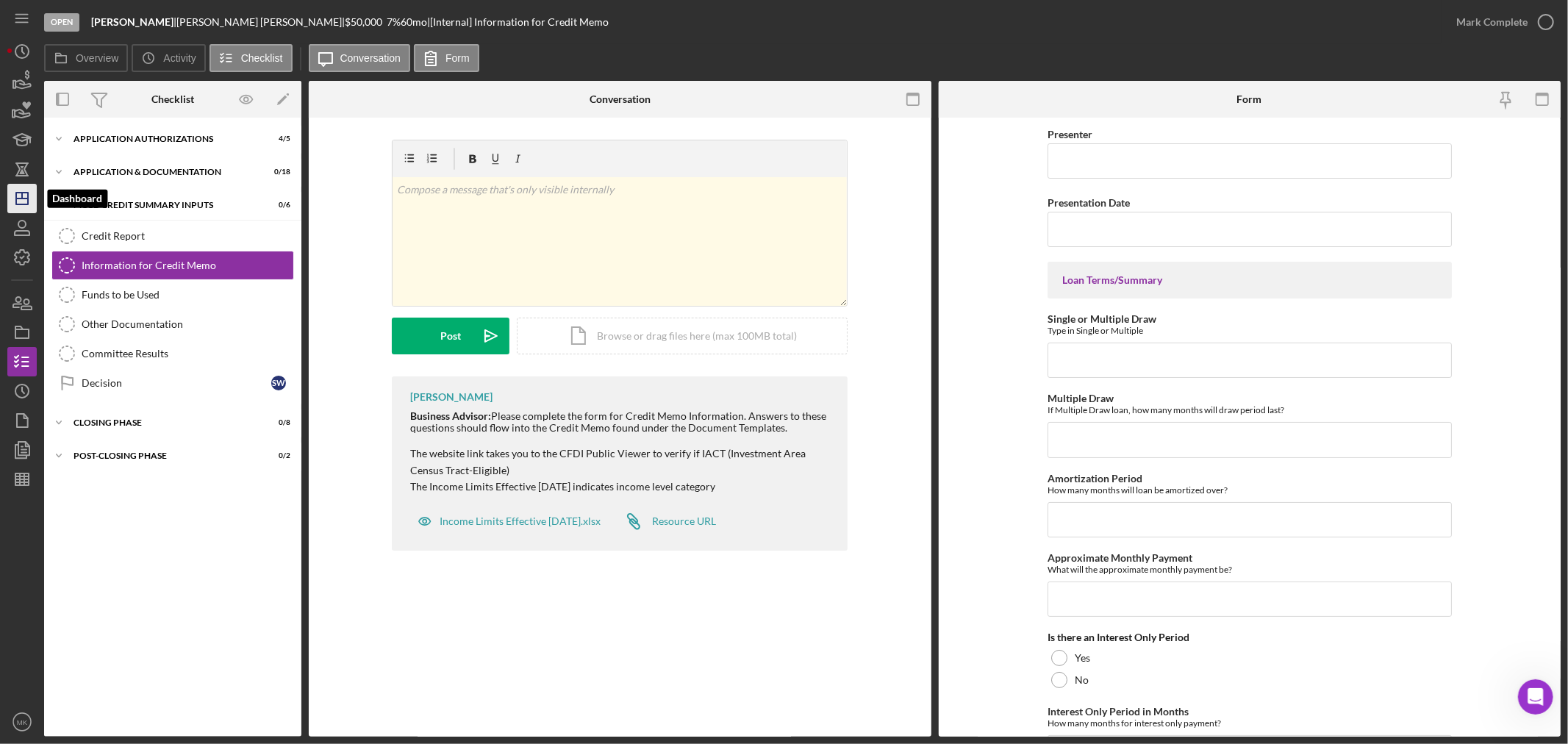
click at [19, 195] on icon "Icon/Dashboard" at bounding box center [23, 199] width 37 height 37
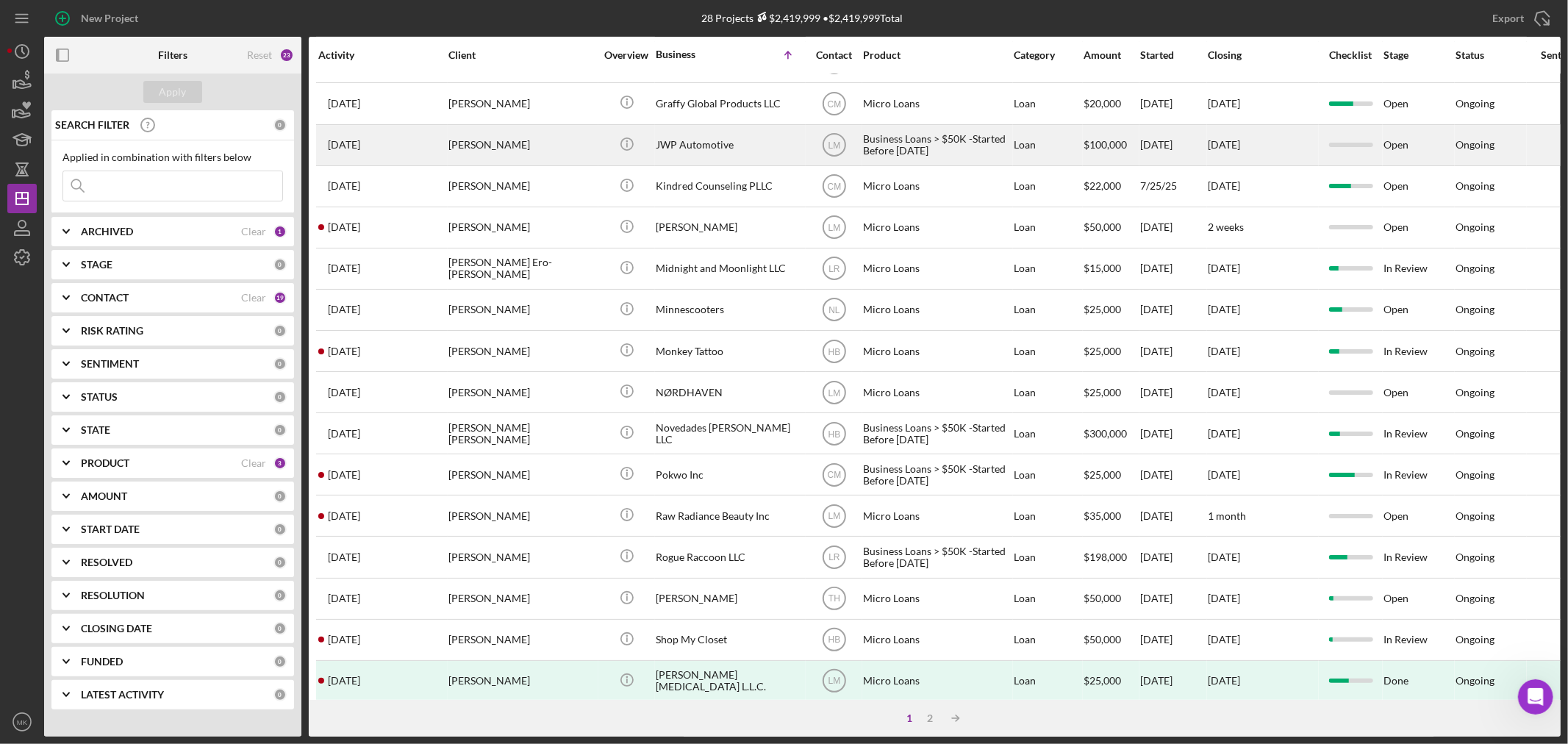
scroll to position [439, 0]
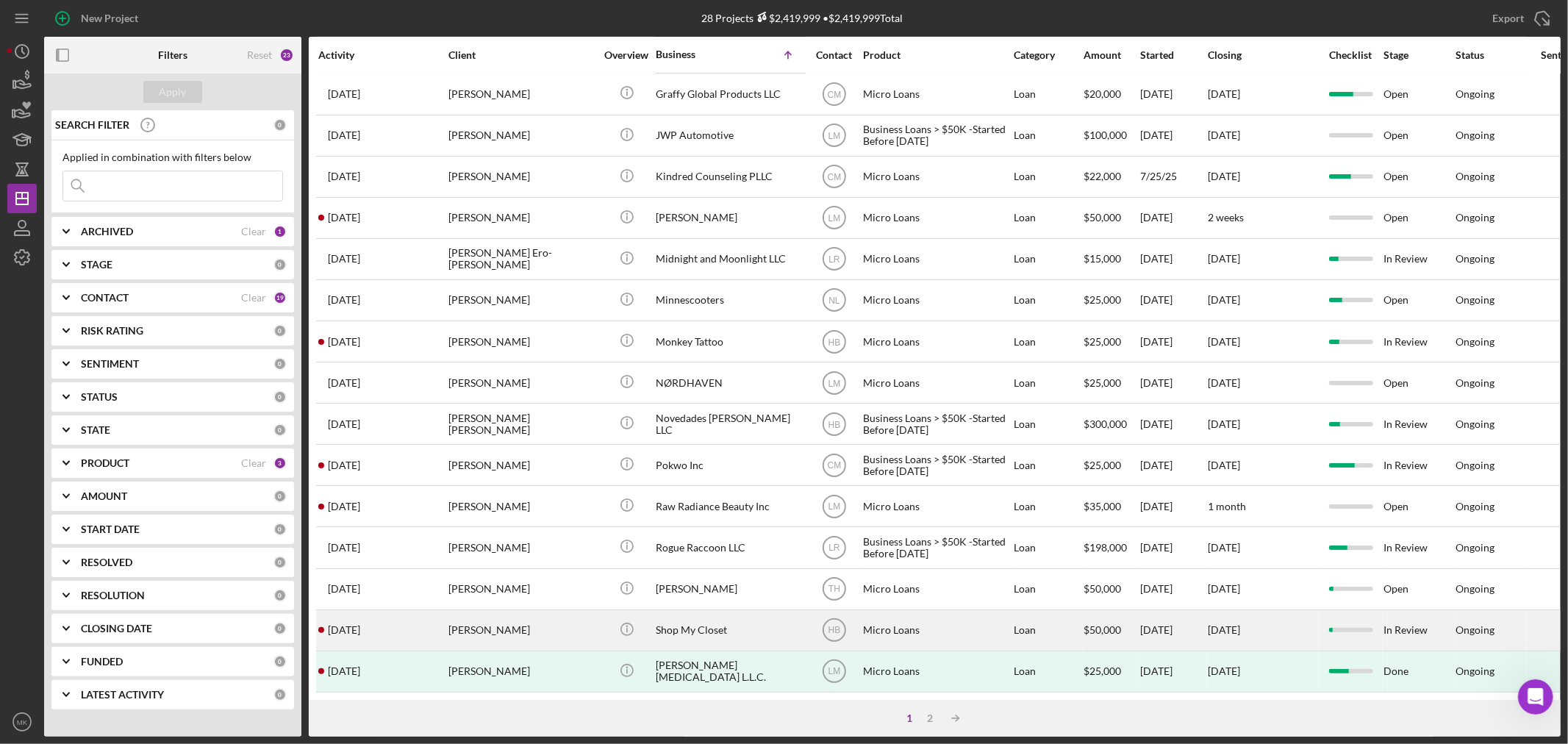
click at [711, 614] on div "Shop My Closet" at bounding box center [729, 630] width 147 height 39
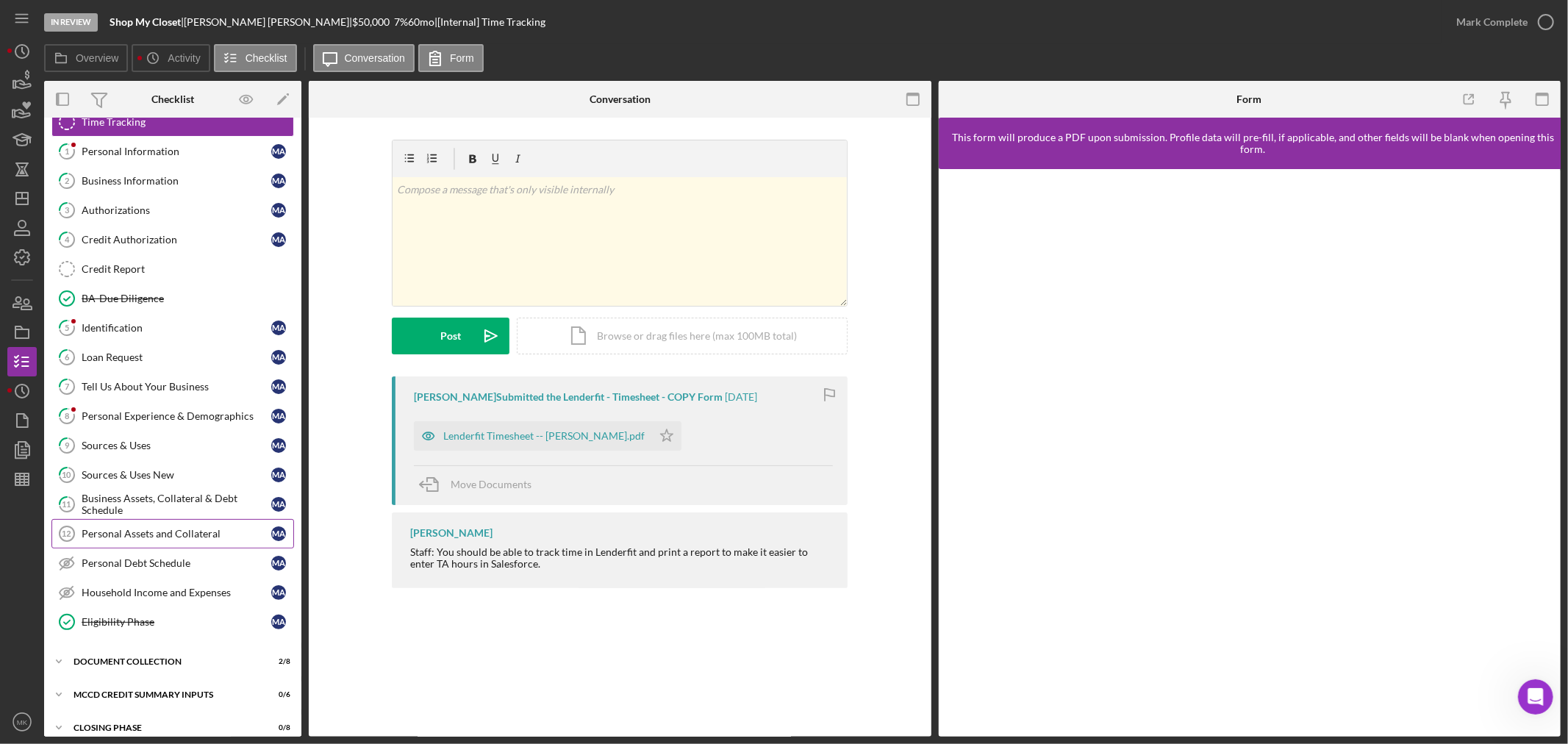
scroll to position [97, 0]
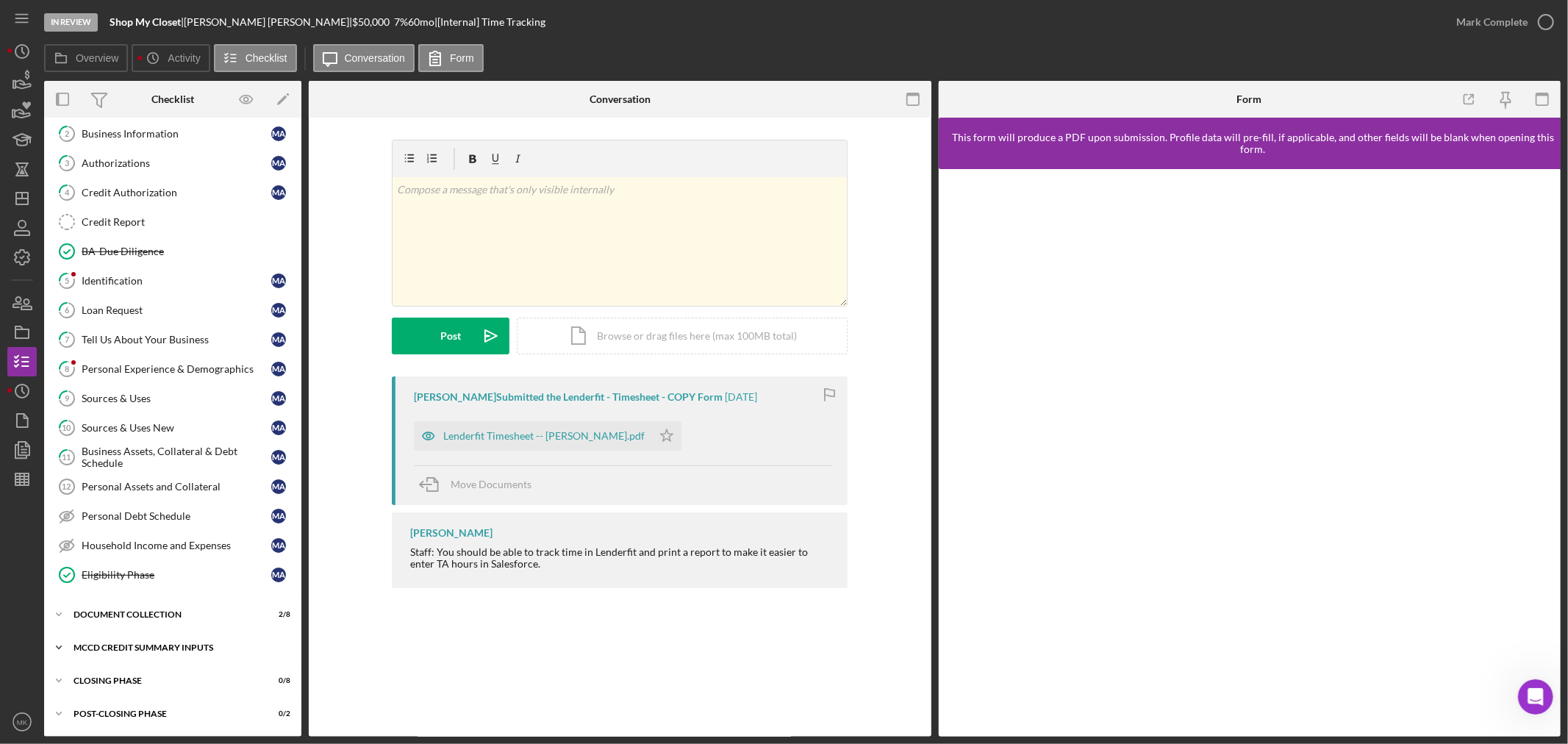
click at [189, 645] on div "MCCD Credit Summary Inputs" at bounding box center [178, 648] width 209 height 9
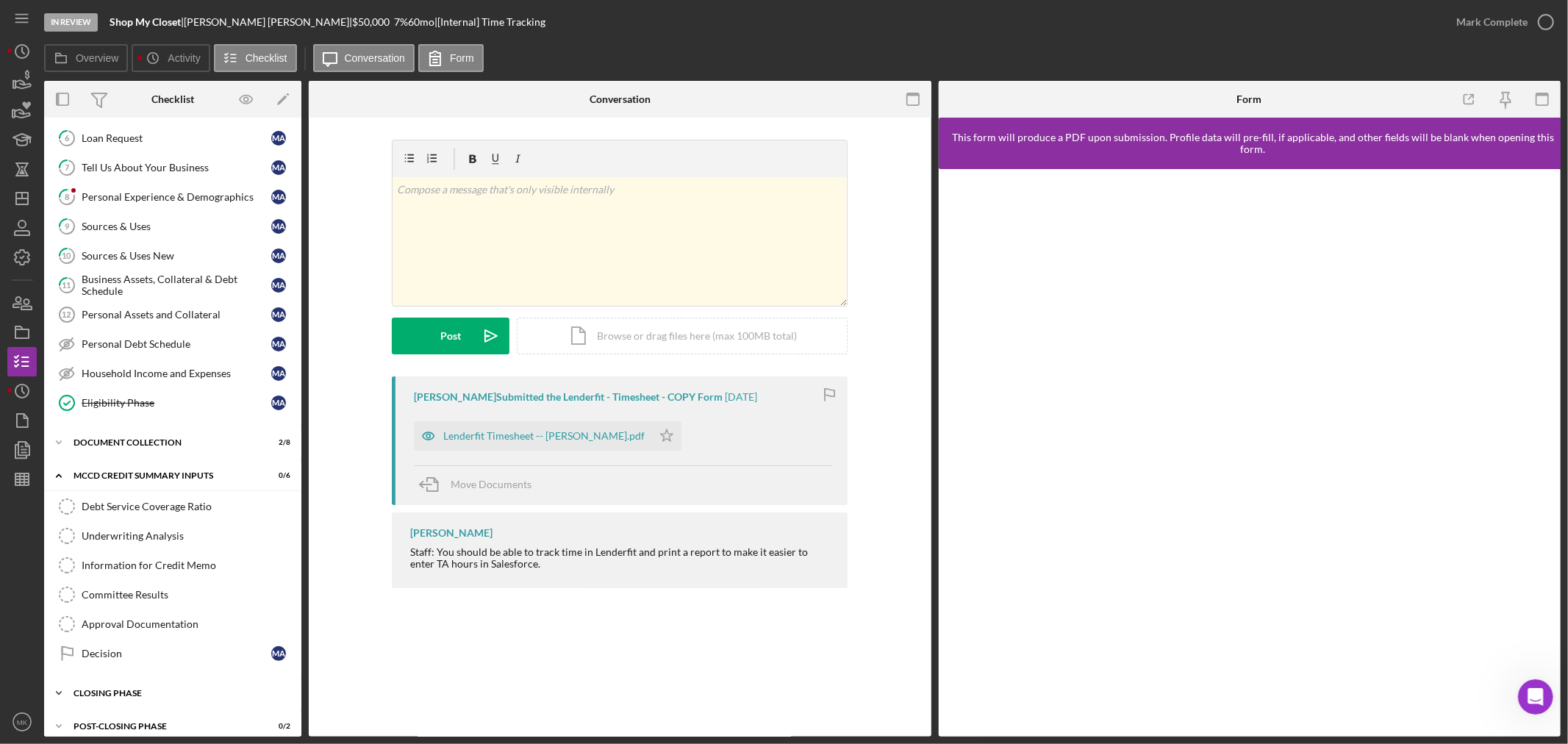
scroll to position [283, 0]
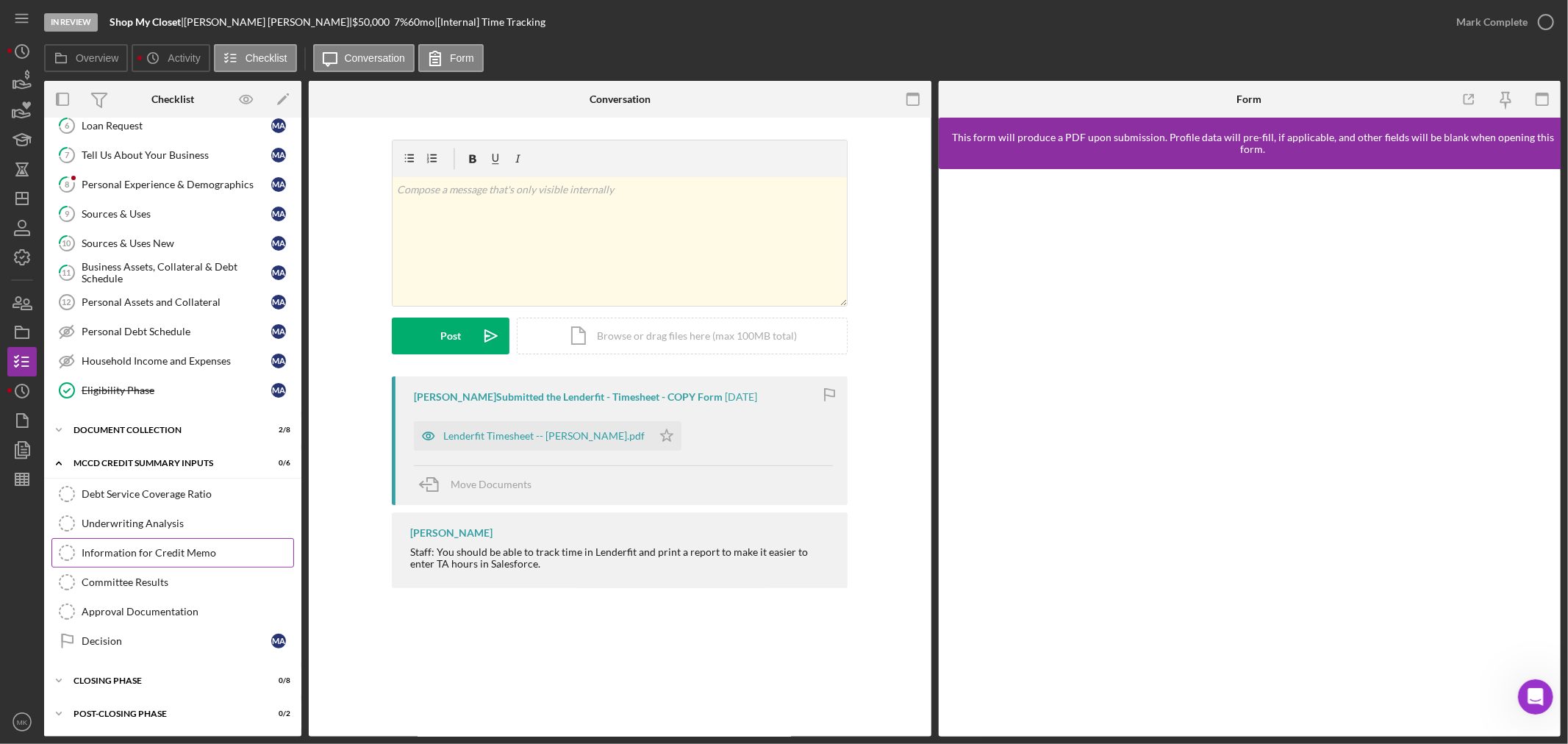
click at [185, 557] on div "Information for Credit Memo" at bounding box center [187, 553] width 212 height 12
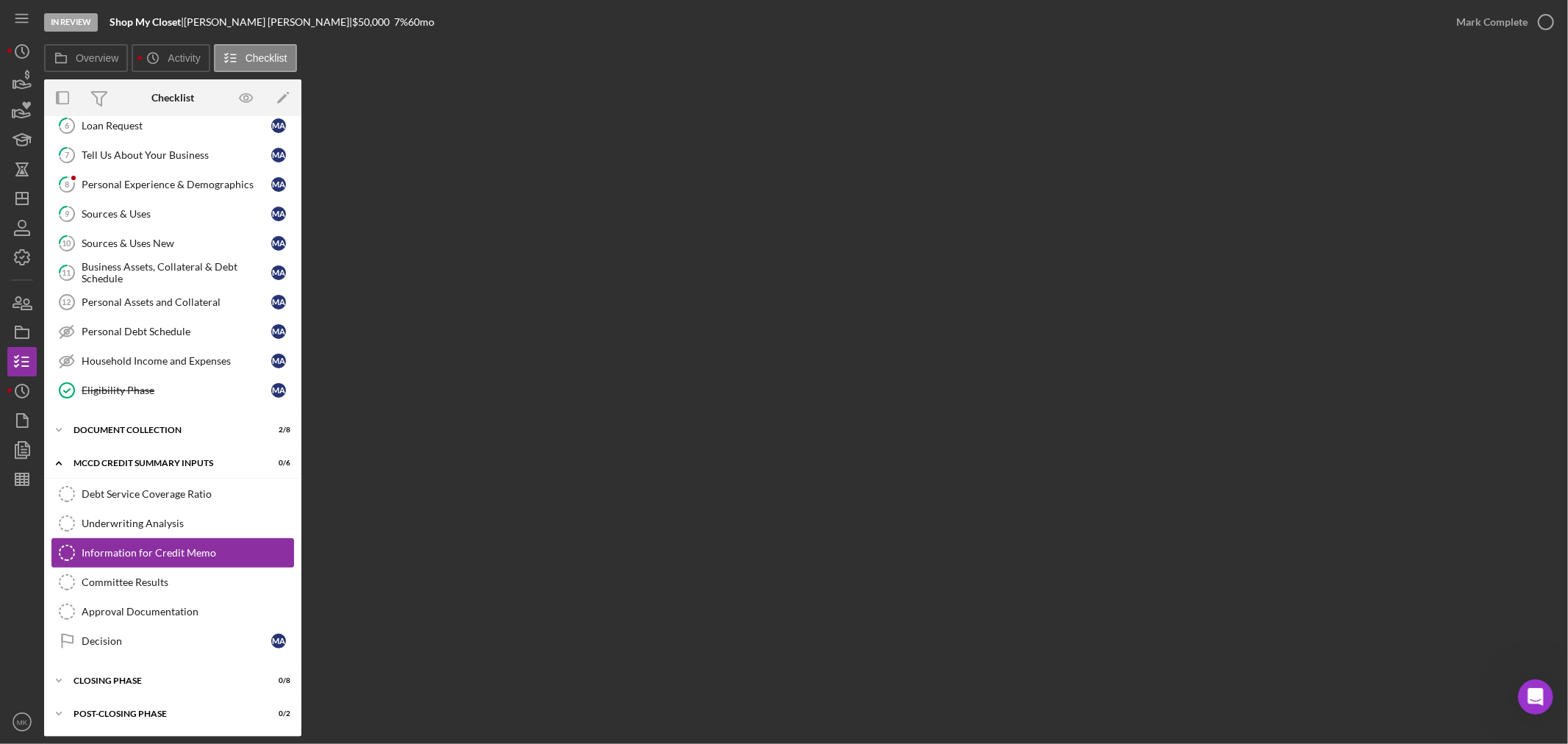
scroll to position [283, 0]
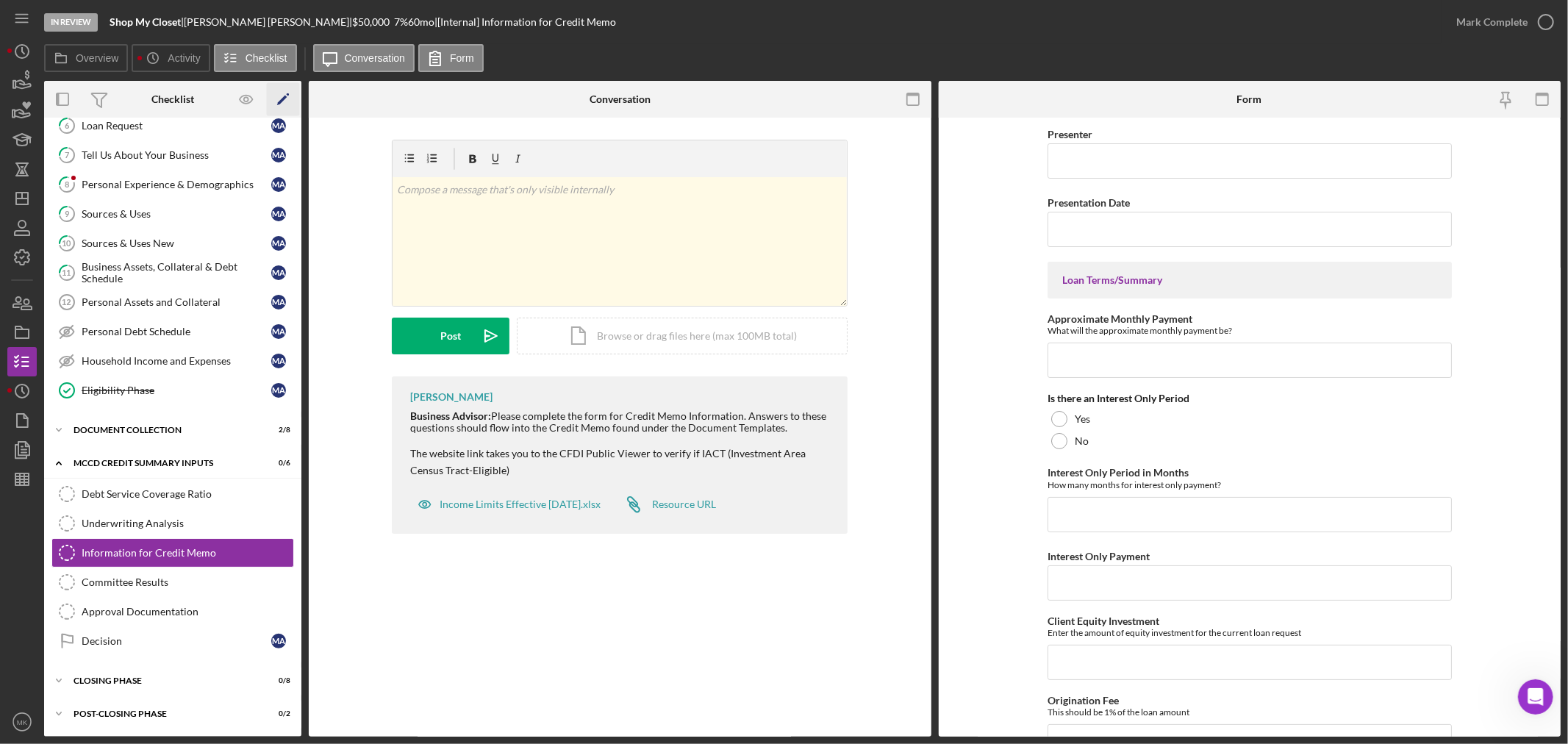
click at [281, 102] on polygon "button" at bounding box center [282, 100] width 10 height 11
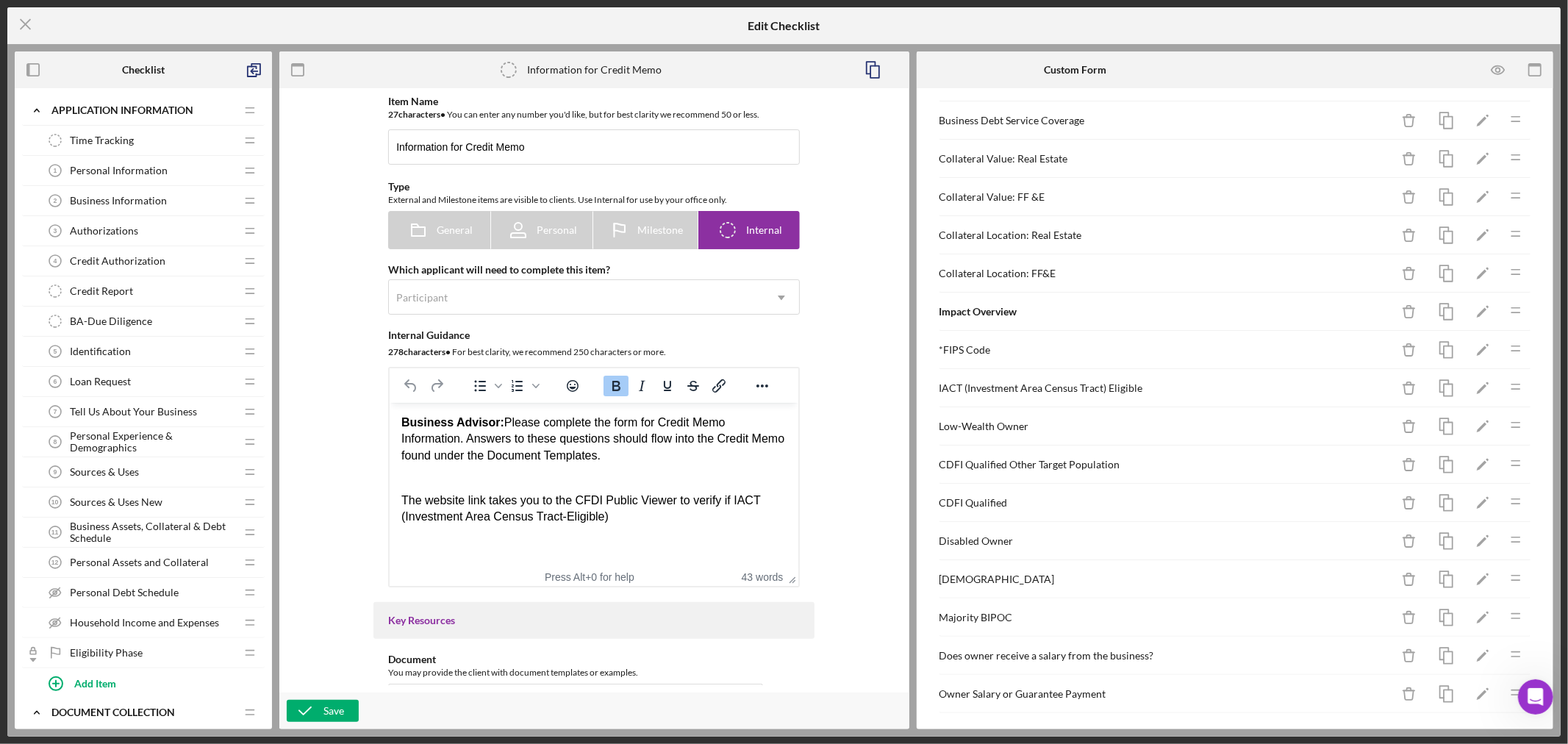
scroll to position [511, 0]
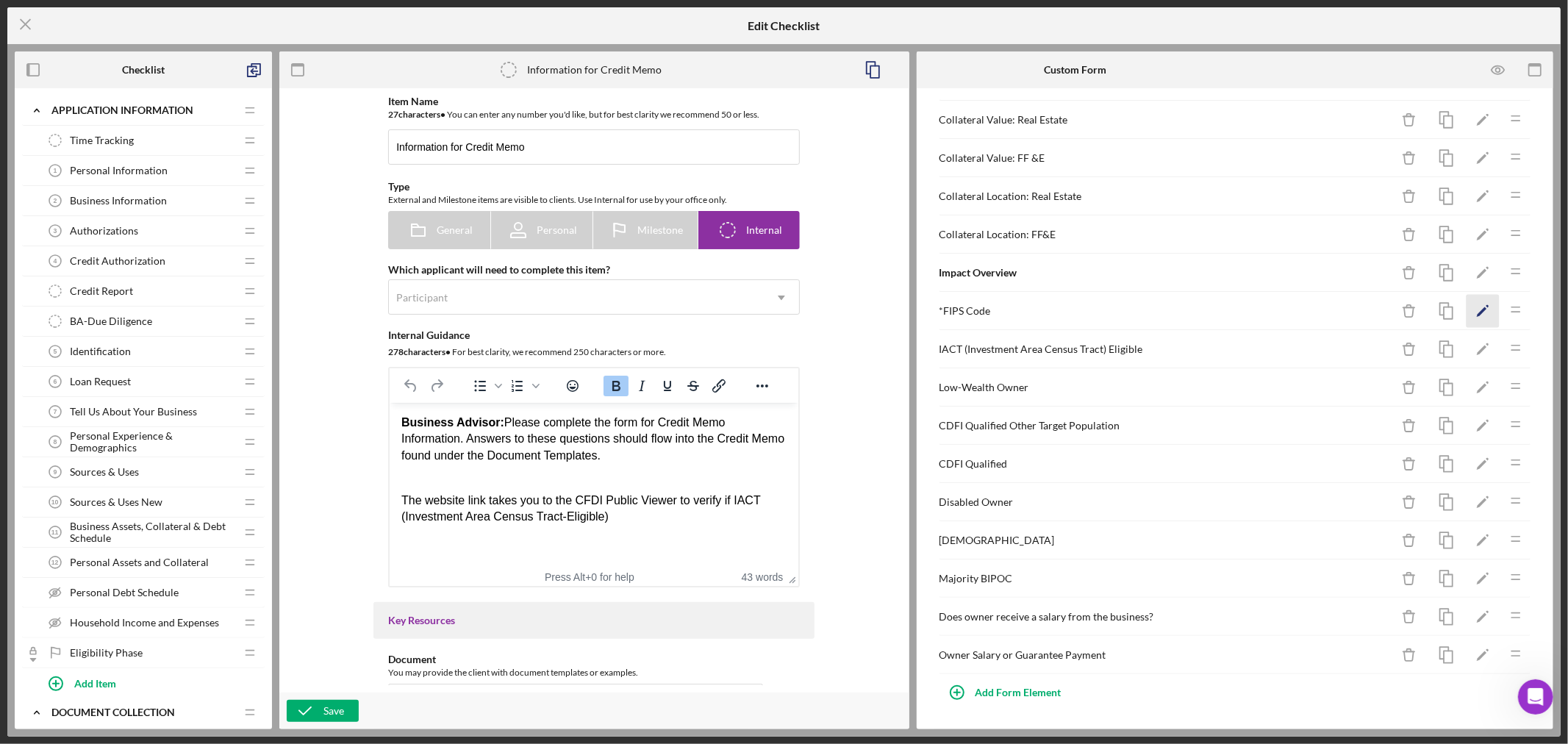
click at [1477, 308] on polygon "button" at bounding box center [1482, 313] width 10 height 11
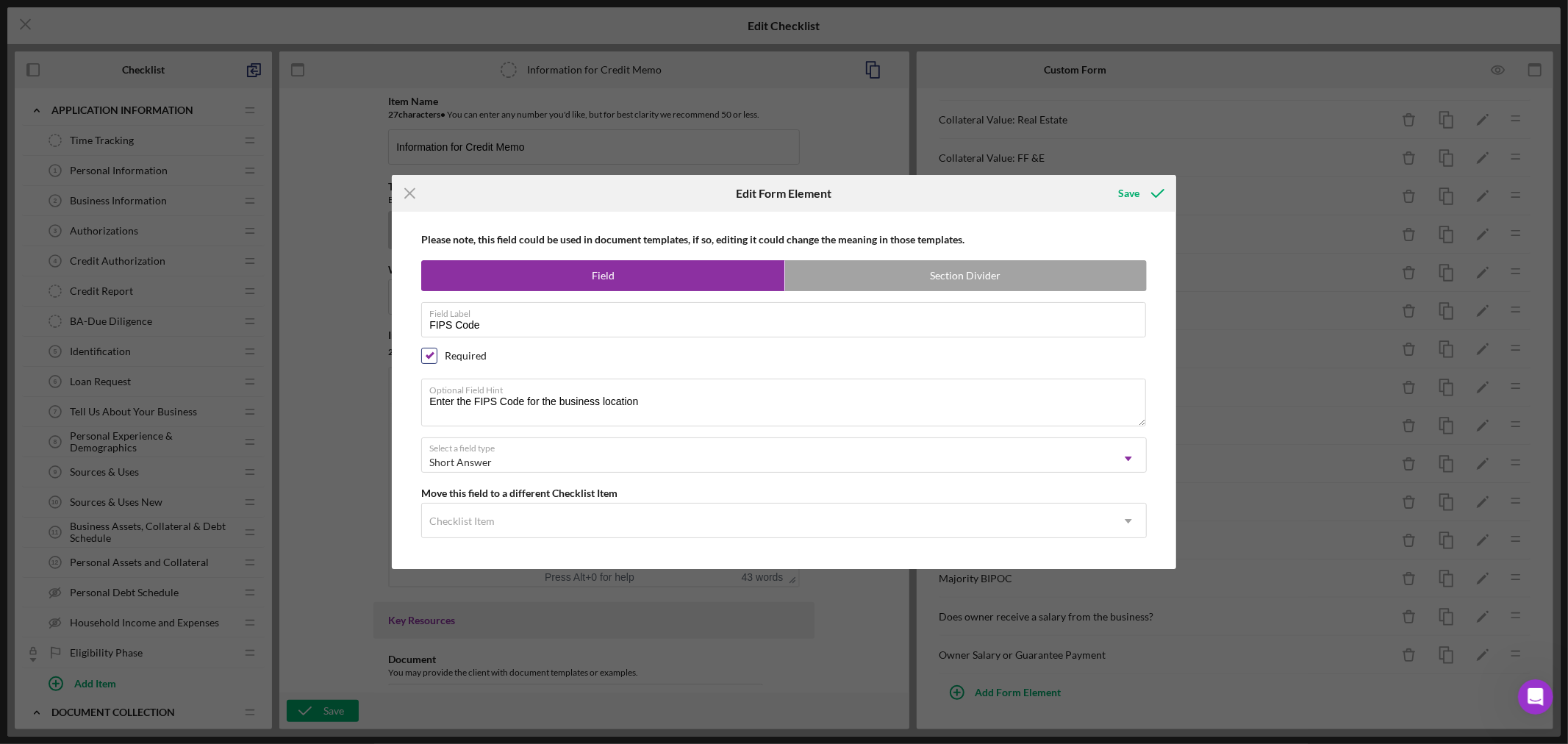
click at [432, 355] on input "checkbox" at bounding box center [430, 355] width 15 height 15
checkbox input "false"
click at [1127, 189] on div "Save" at bounding box center [1129, 193] width 21 height 29
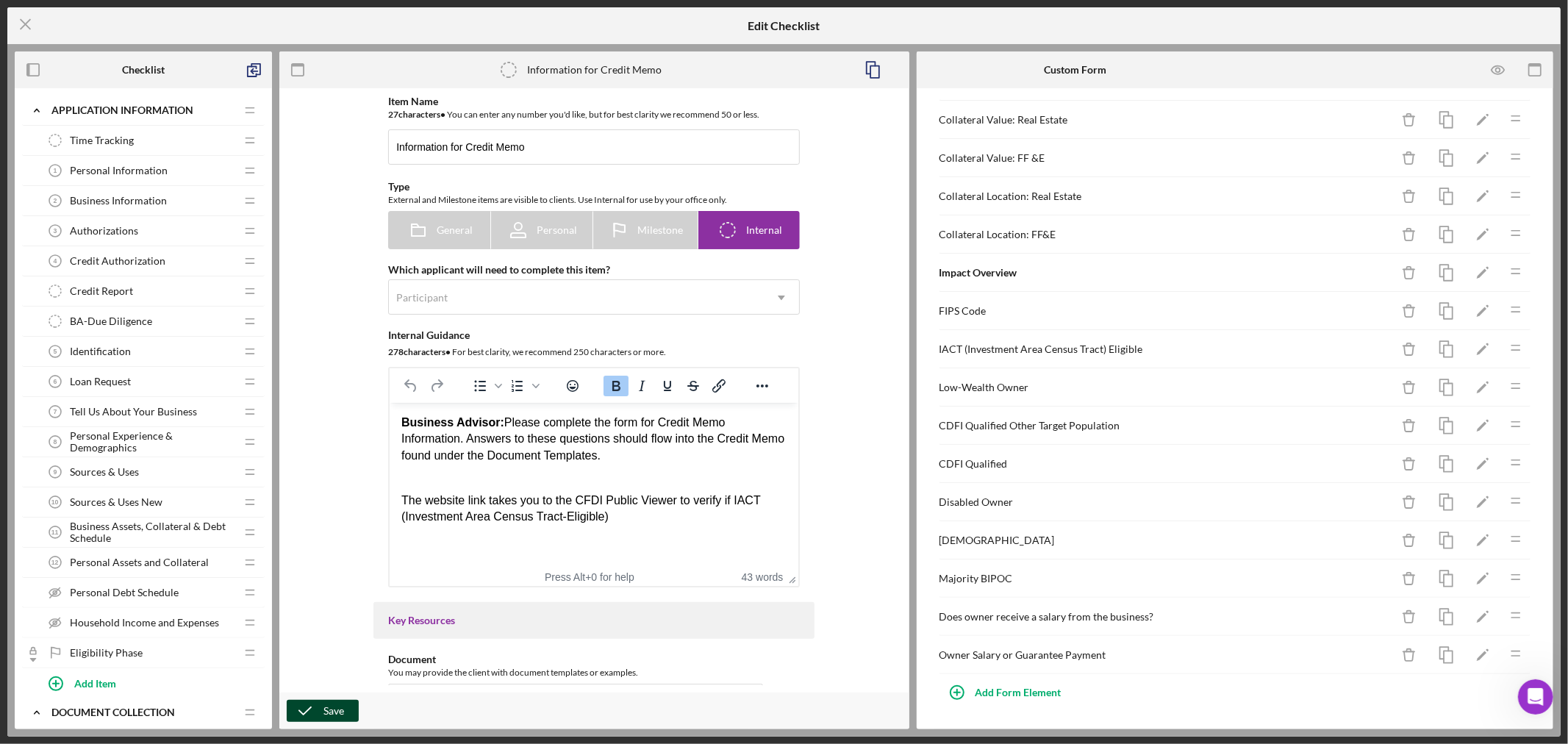
click at [329, 712] on div "Save" at bounding box center [333, 711] width 20 height 22
click at [28, 23] on icon "Icon/Menu Close" at bounding box center [26, 24] width 37 height 37
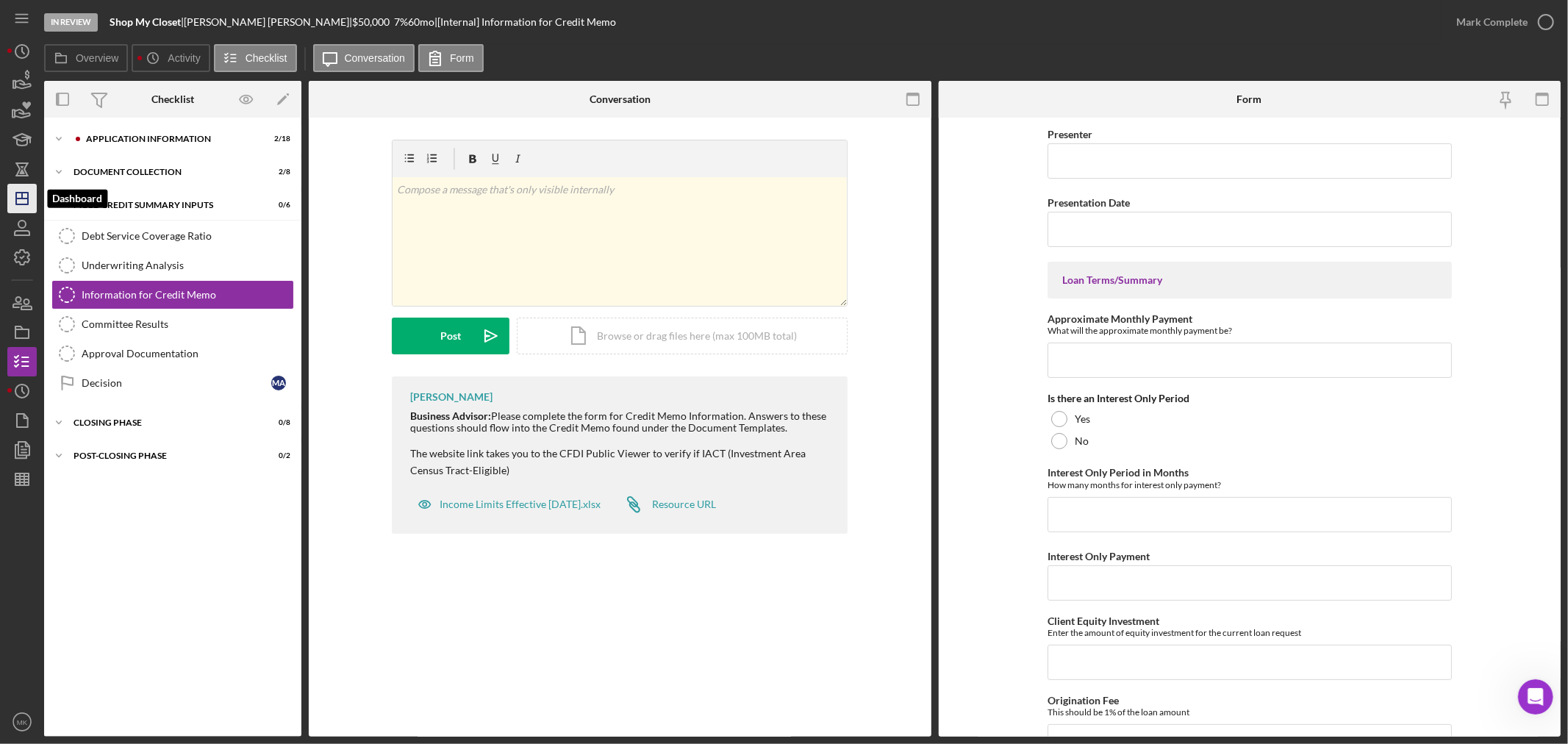
click at [19, 194] on icon "Icon/Dashboard" at bounding box center [23, 199] width 37 height 37
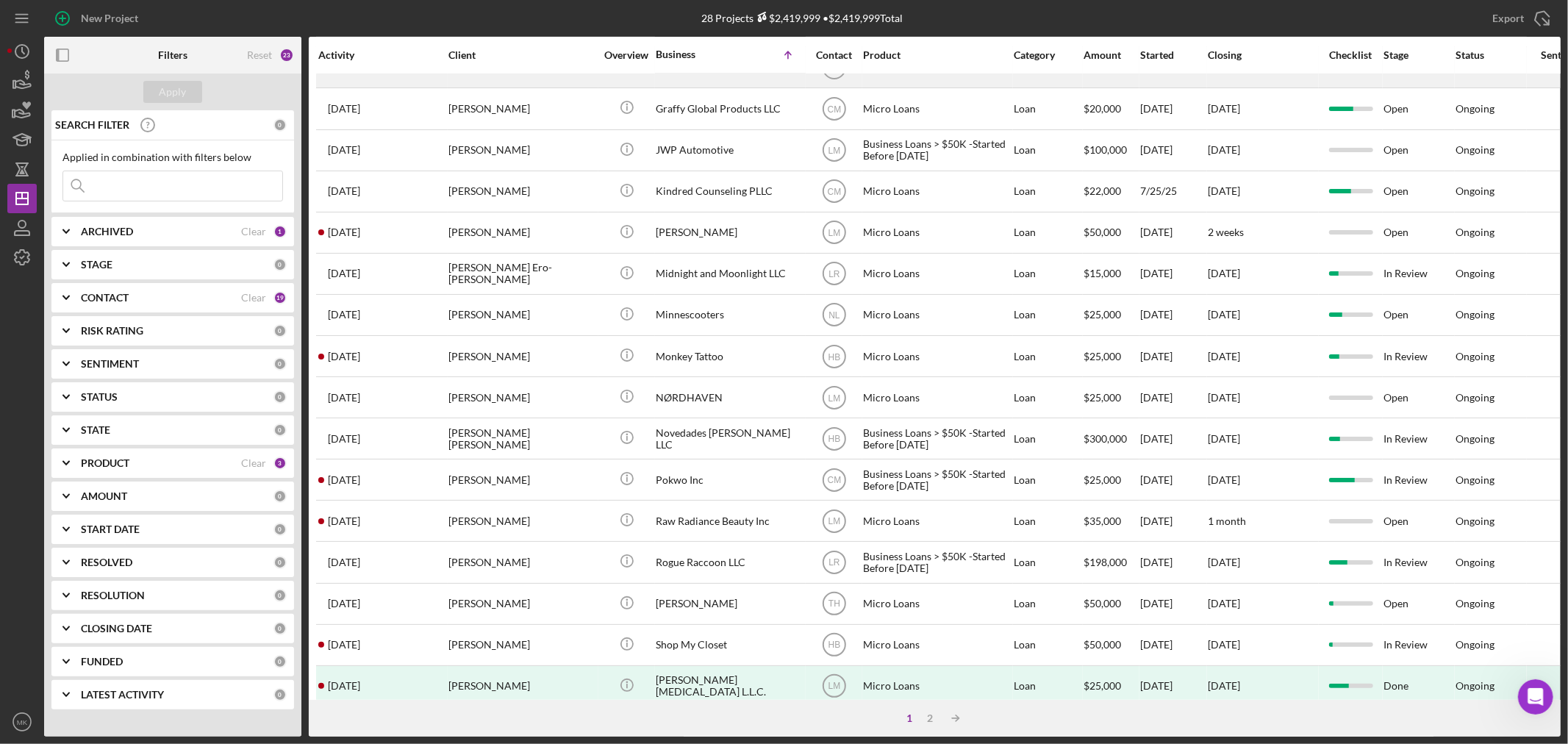
scroll to position [439, 0]
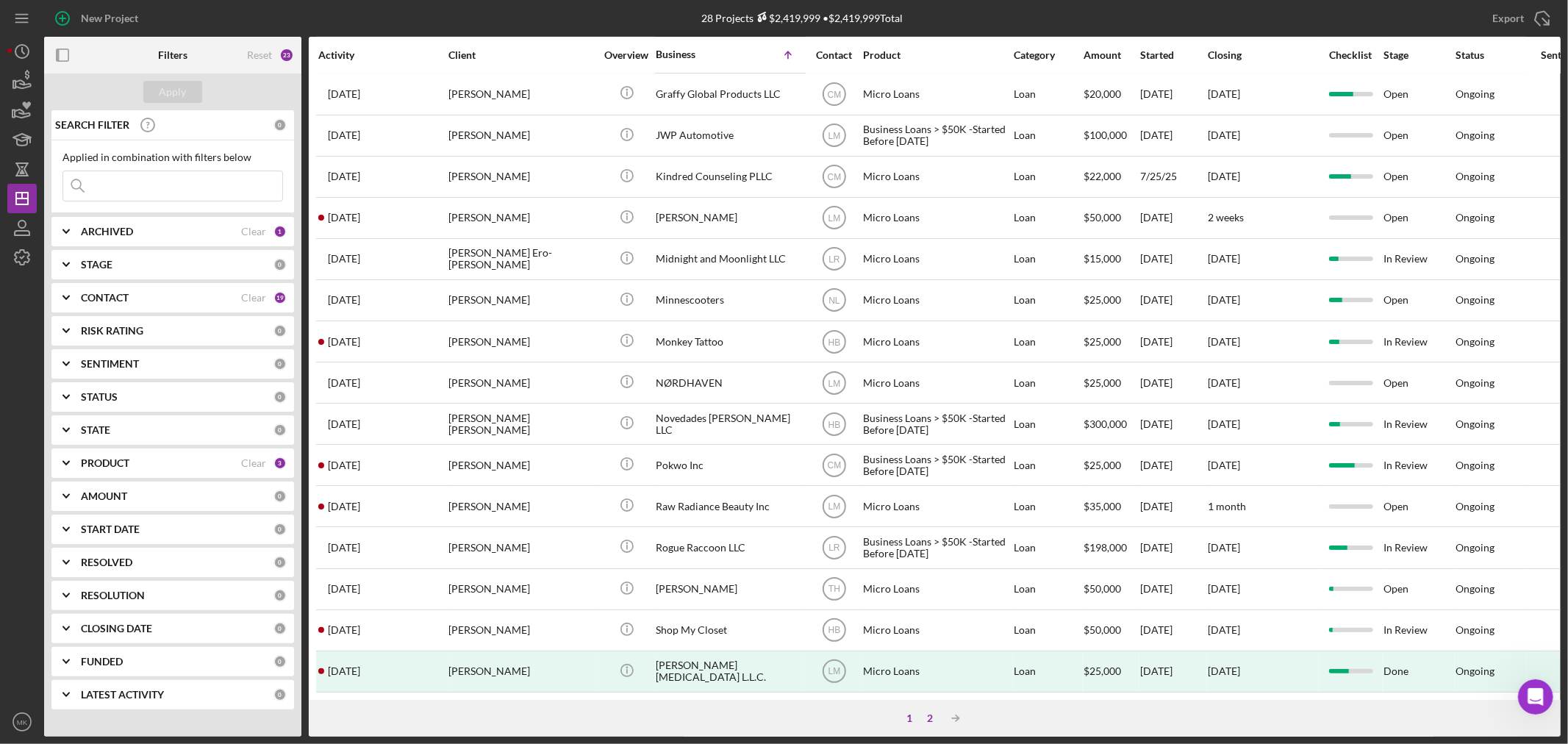
click at [929, 717] on div "2" at bounding box center [930, 718] width 20 height 12
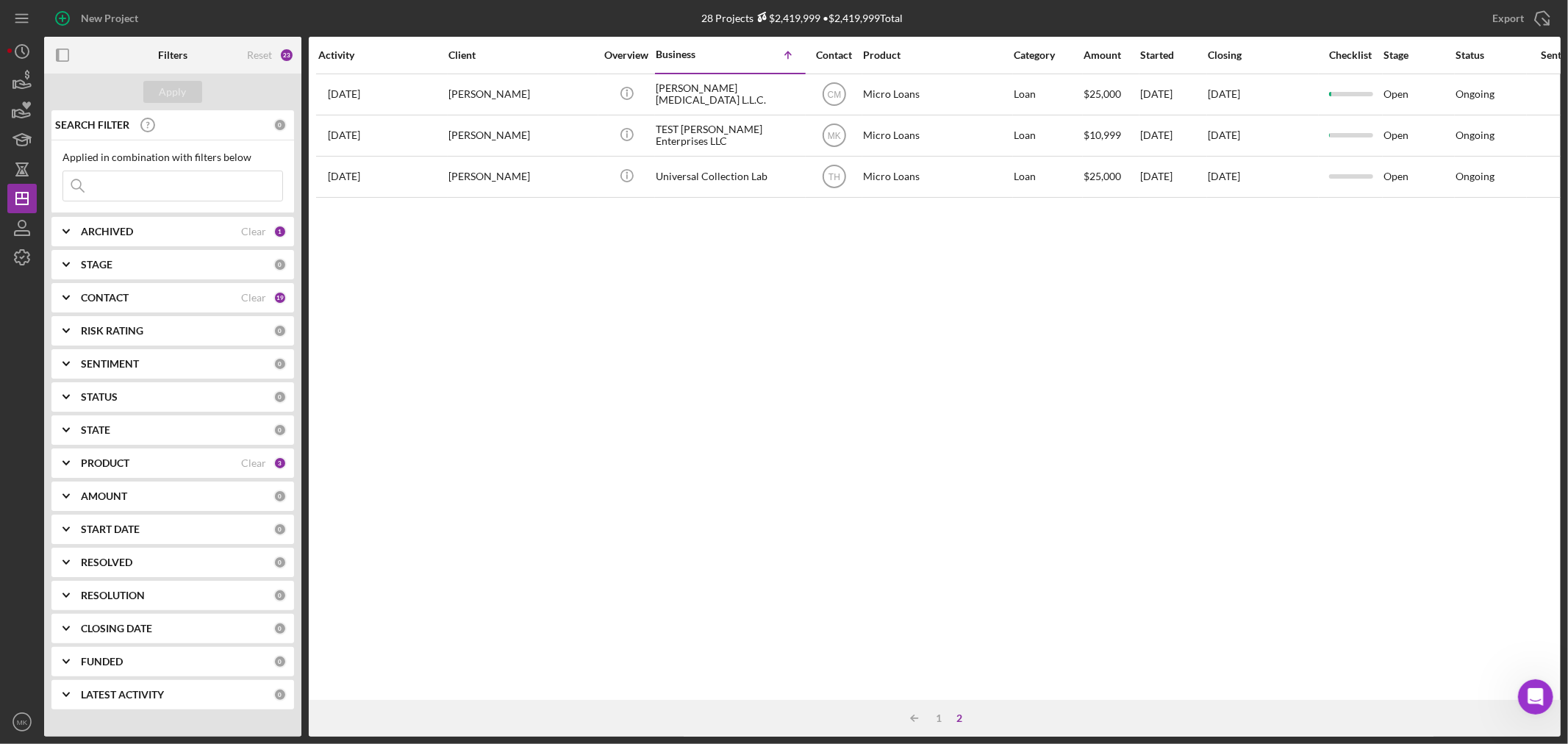
scroll to position [0, 0]
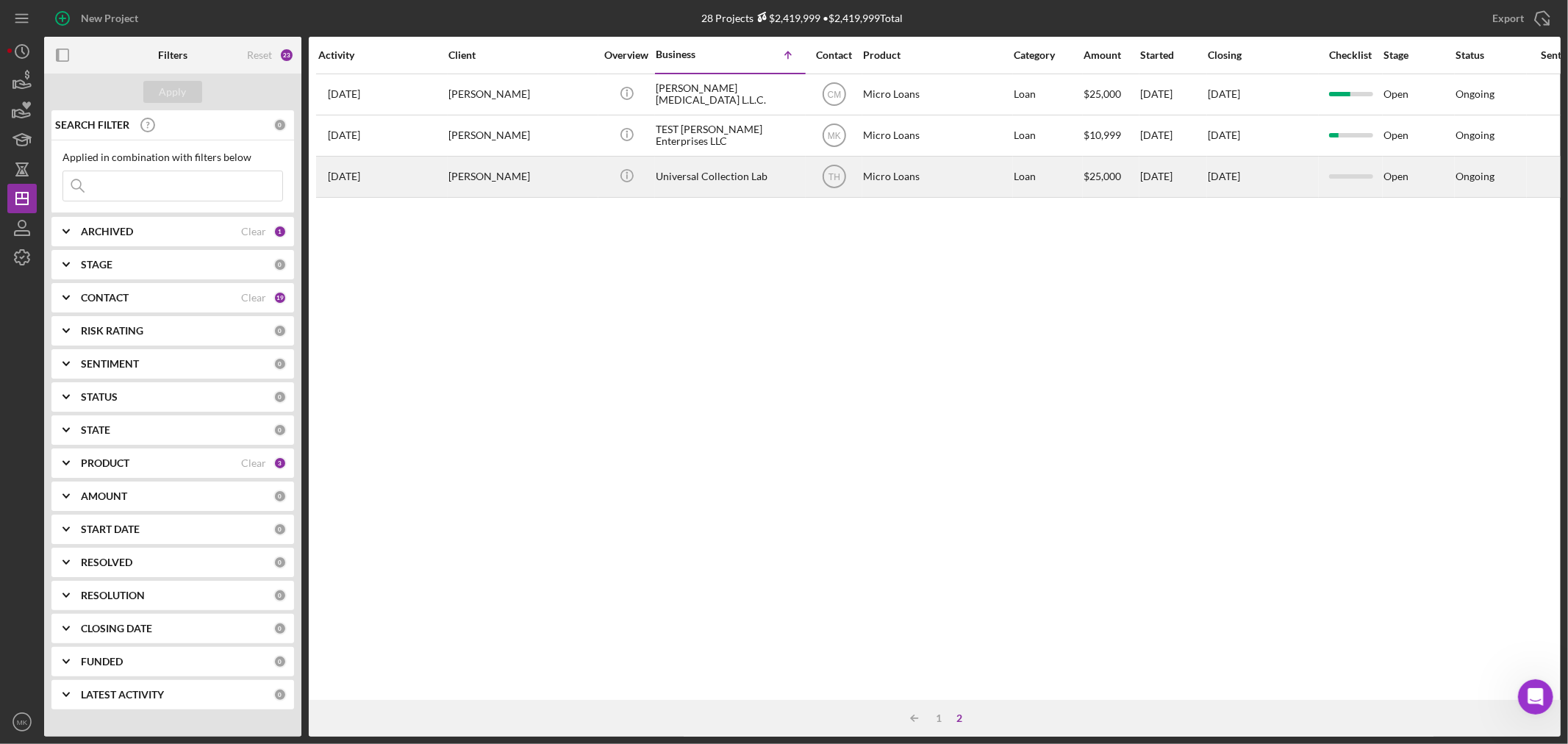
click at [718, 179] on div "Universal Collection Lab" at bounding box center [729, 177] width 147 height 39
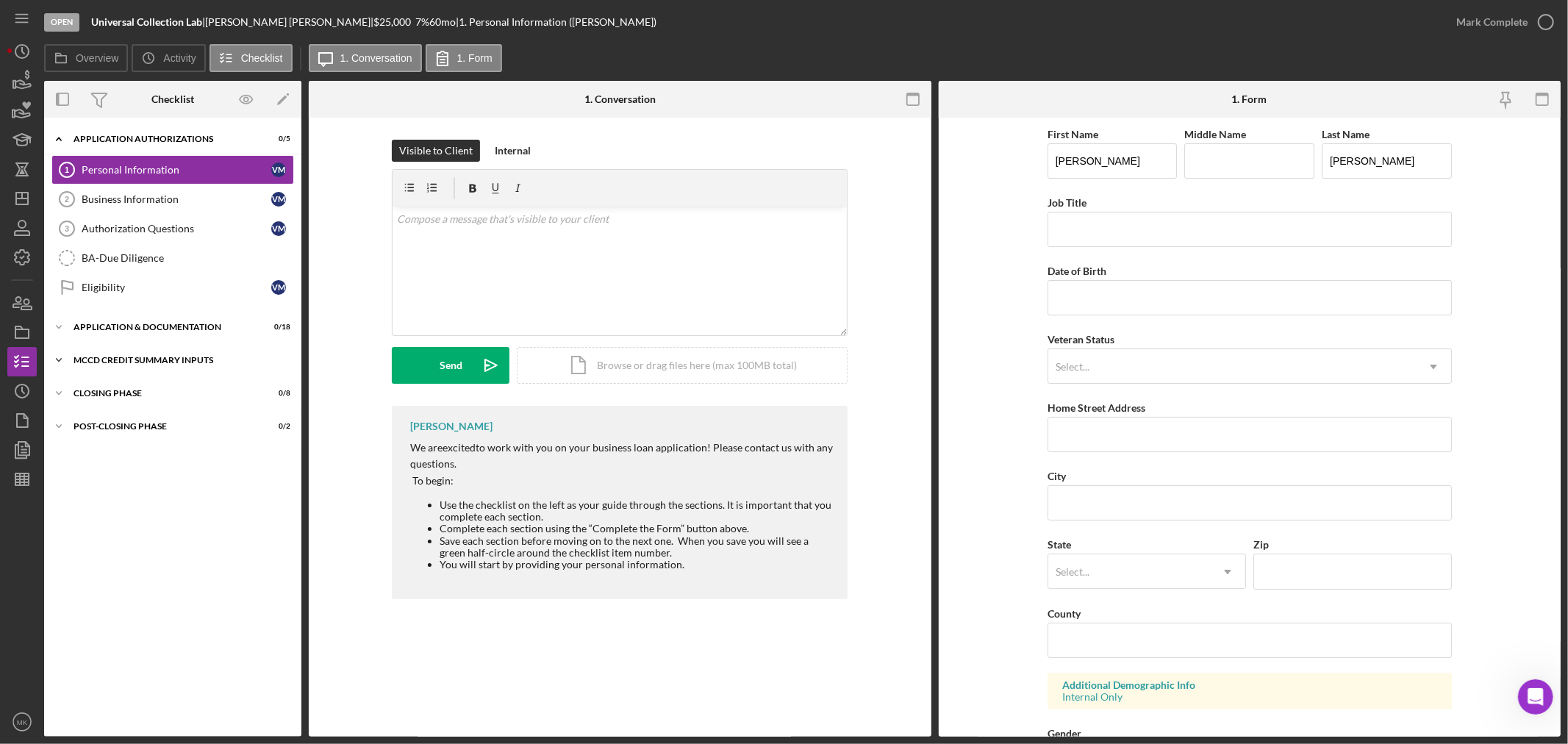
click at [54, 360] on icon "Icon/Expander" at bounding box center [59, 360] width 29 height 29
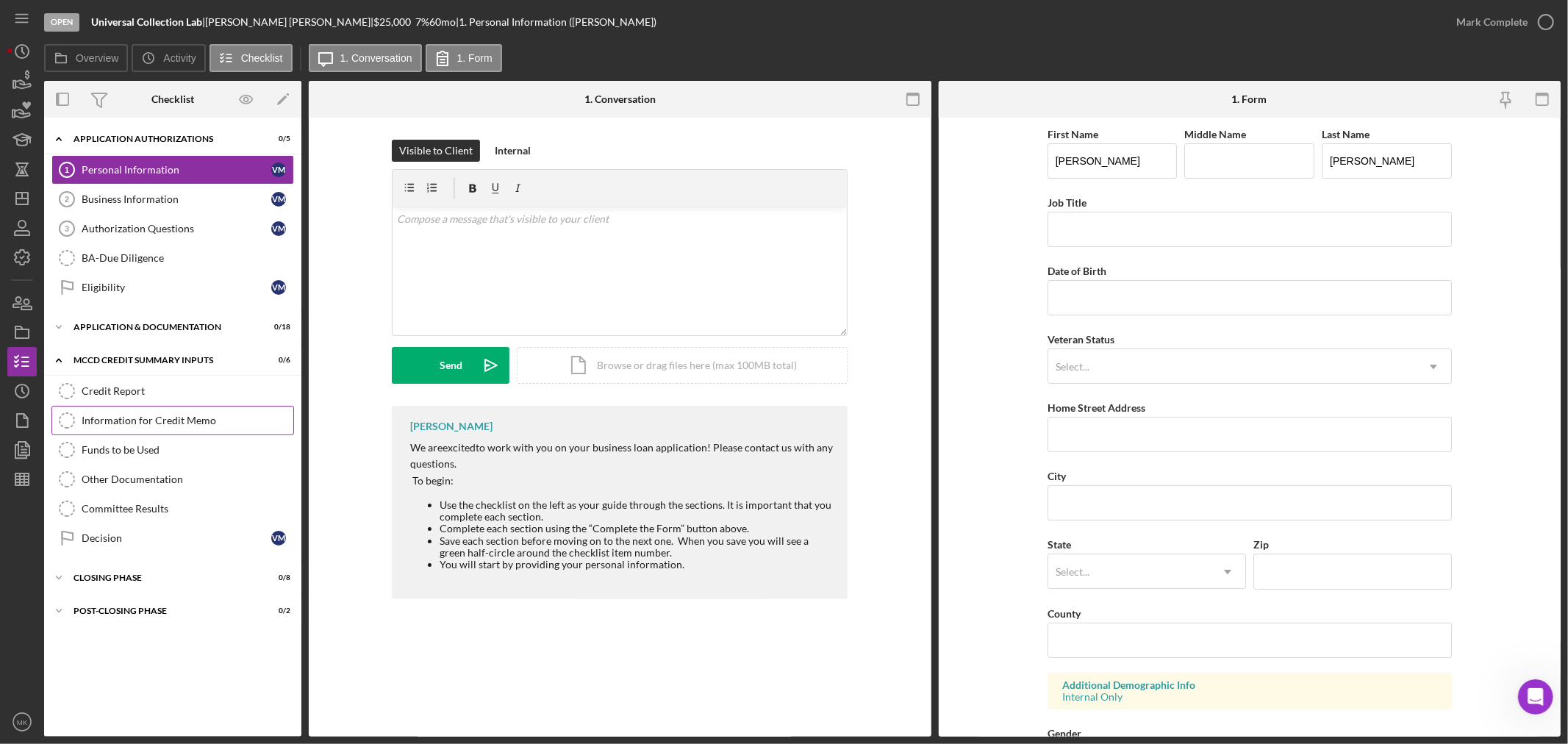
click at [187, 419] on div "Information for Credit Memo" at bounding box center [187, 420] width 212 height 12
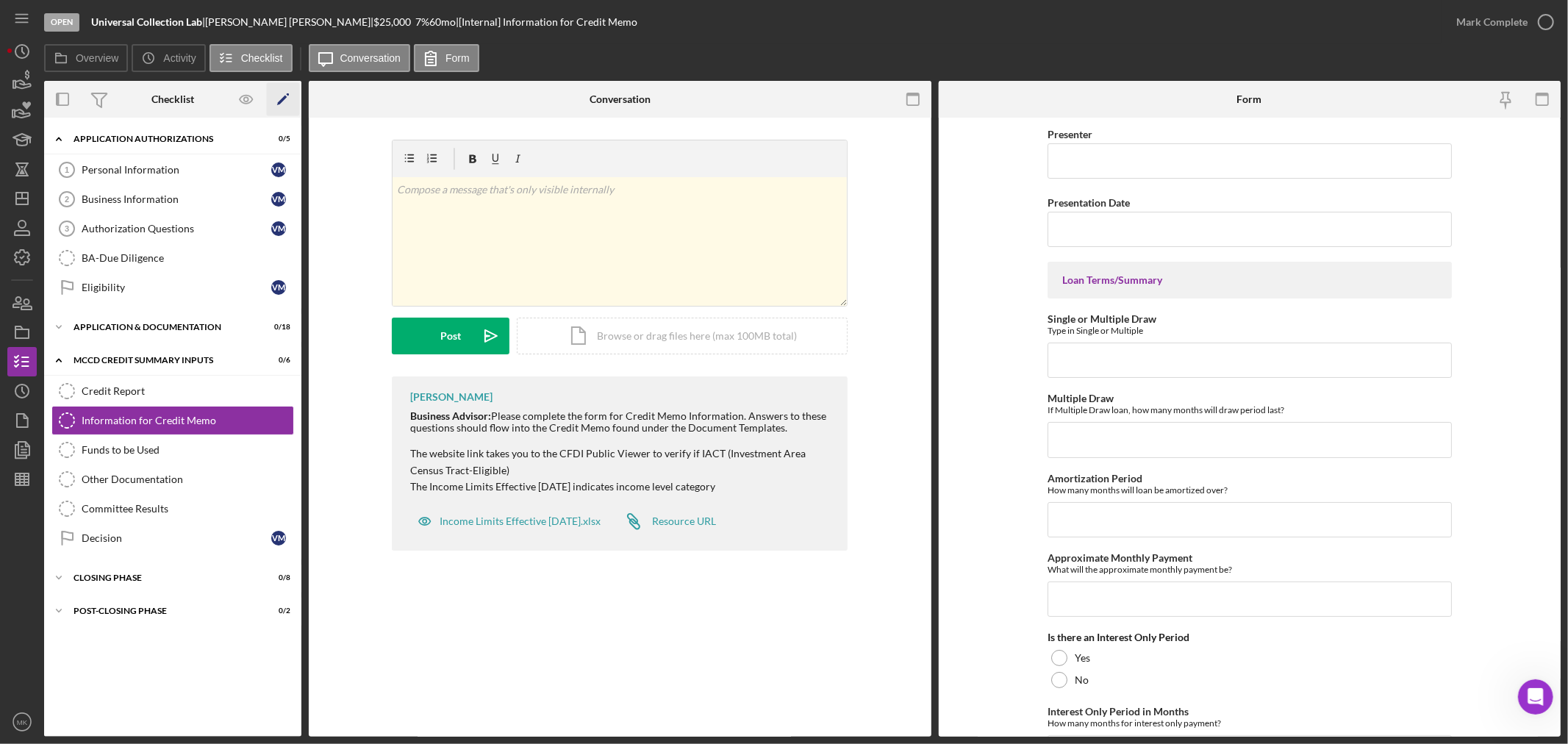
click at [283, 96] on icon "Icon/Edit" at bounding box center [283, 99] width 33 height 33
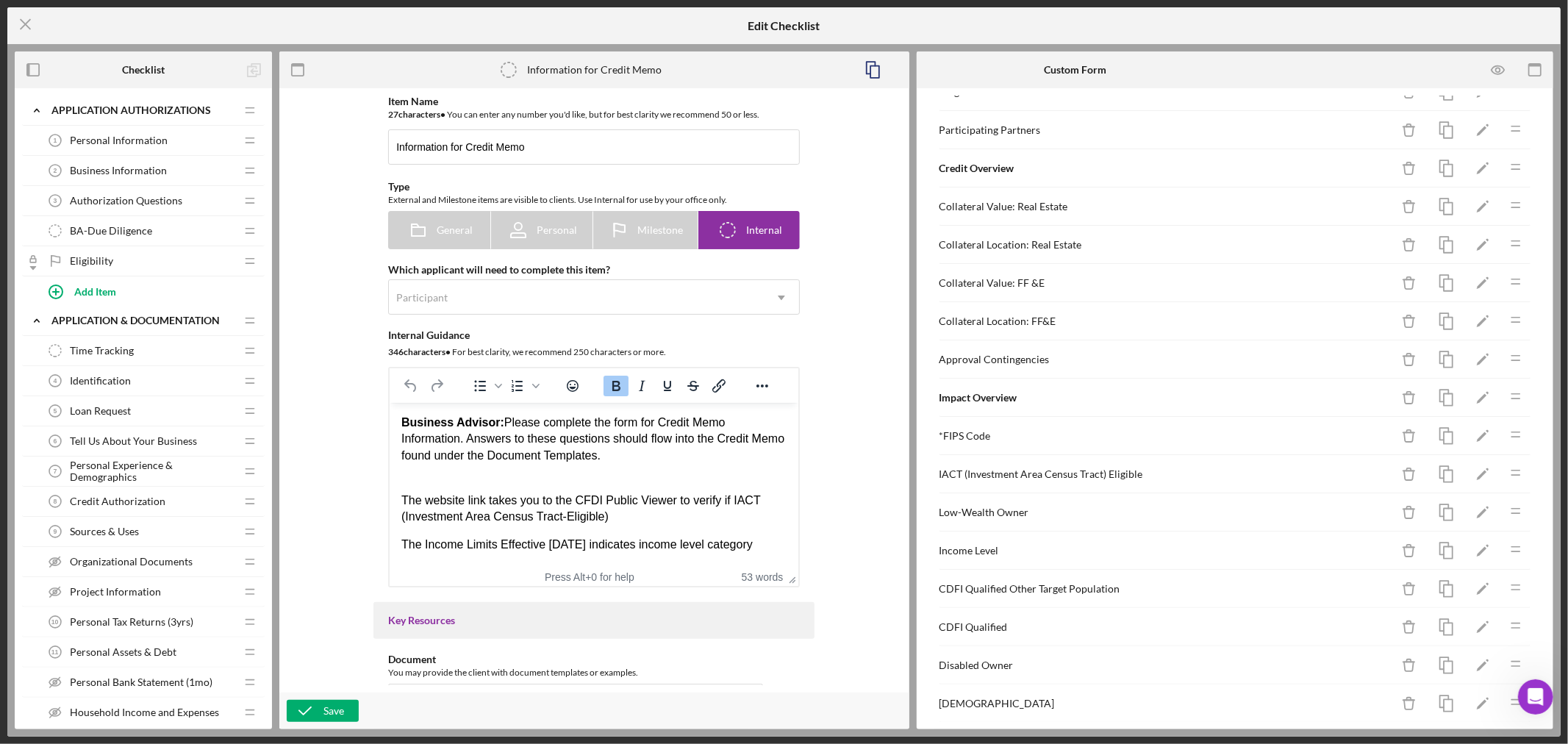
scroll to position [453, 0]
click at [1471, 438] on icon "Icon/Edit" at bounding box center [1482, 441] width 33 height 33
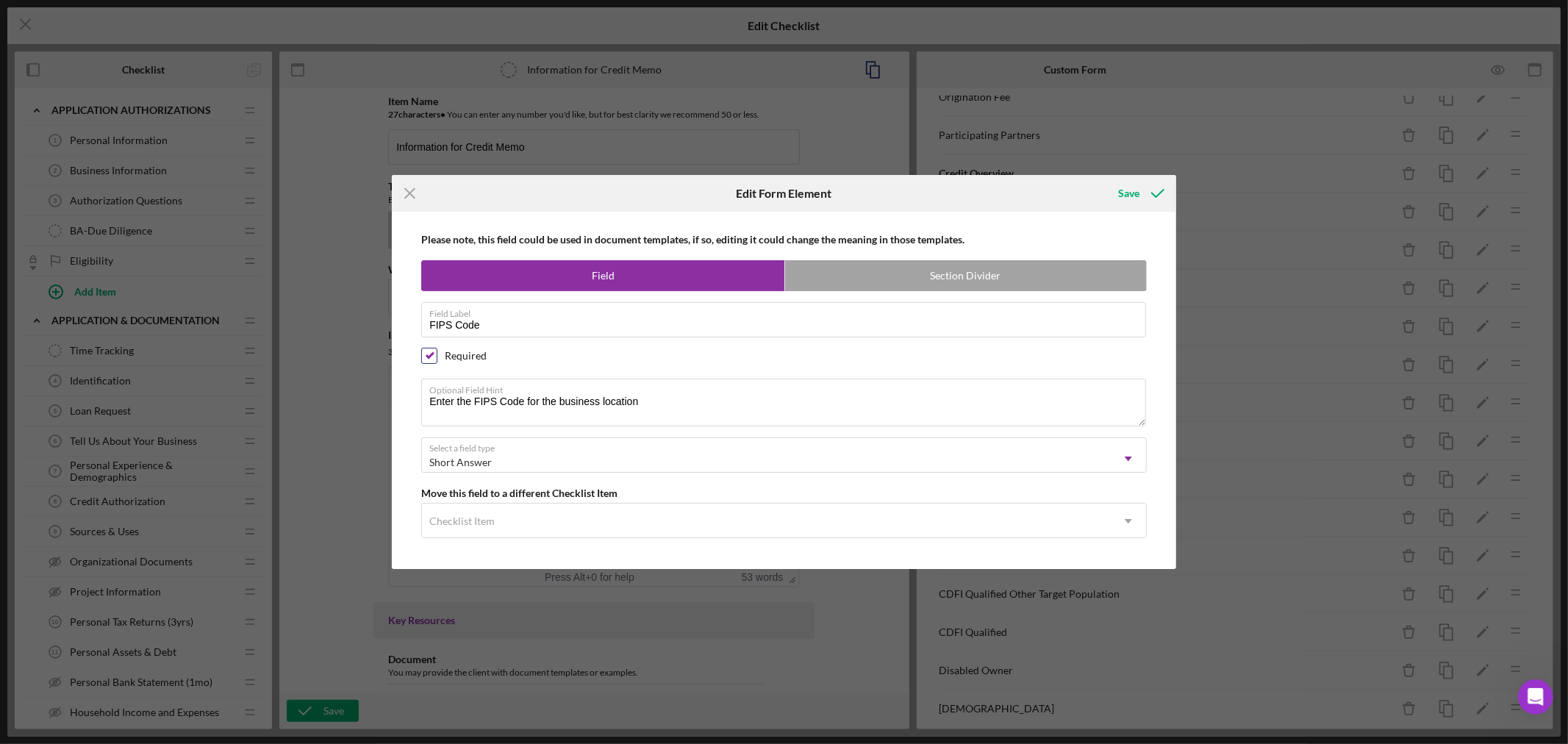
click at [432, 354] on input "checkbox" at bounding box center [430, 355] width 15 height 15
checkbox input "false"
click at [1130, 192] on div "Save" at bounding box center [1129, 193] width 21 height 29
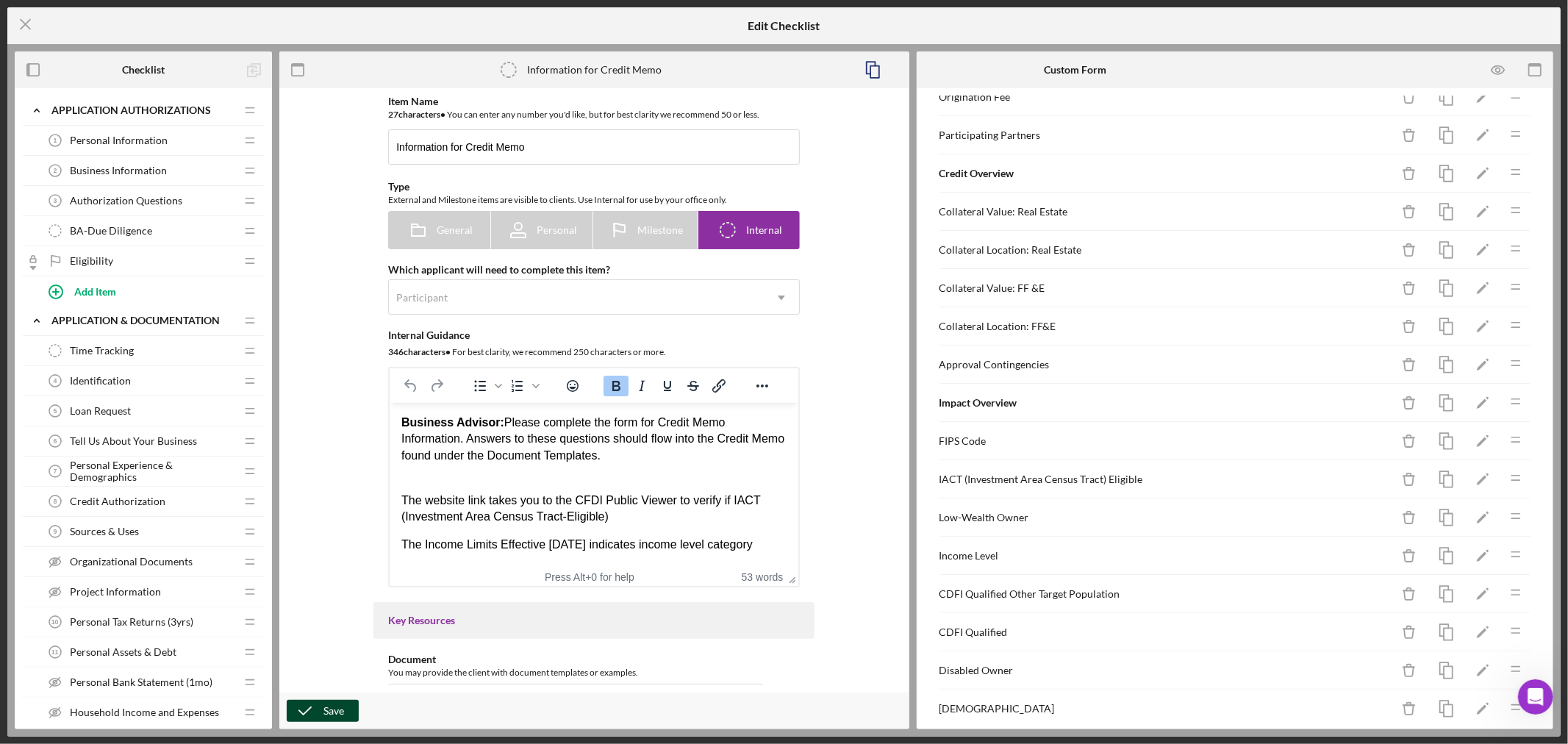
click at [339, 708] on div "Save" at bounding box center [333, 711] width 20 height 22
click at [28, 23] on icon "Icon/Menu Close" at bounding box center [26, 24] width 37 height 37
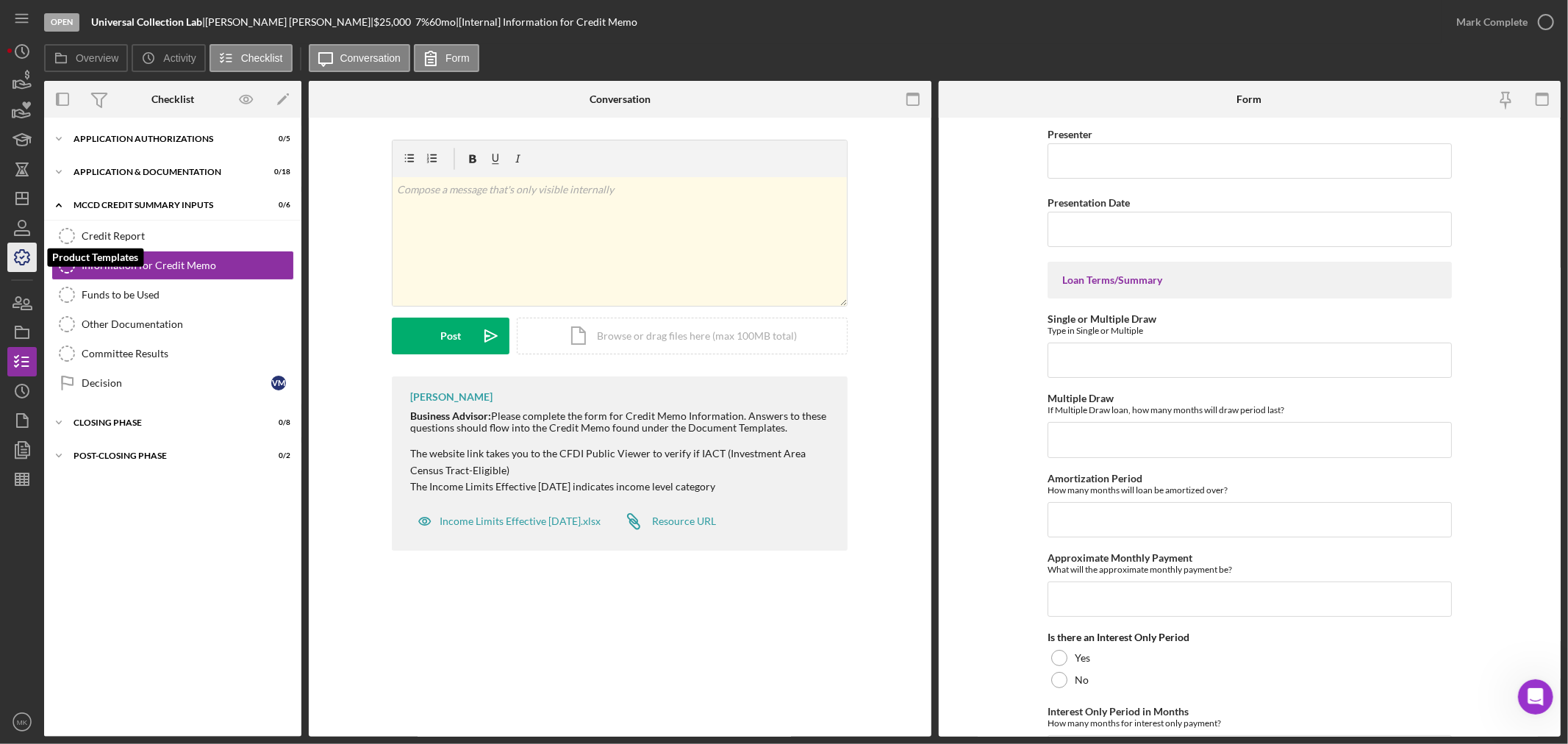
click at [23, 257] on polyline "button" at bounding box center [22, 258] width 4 height 2
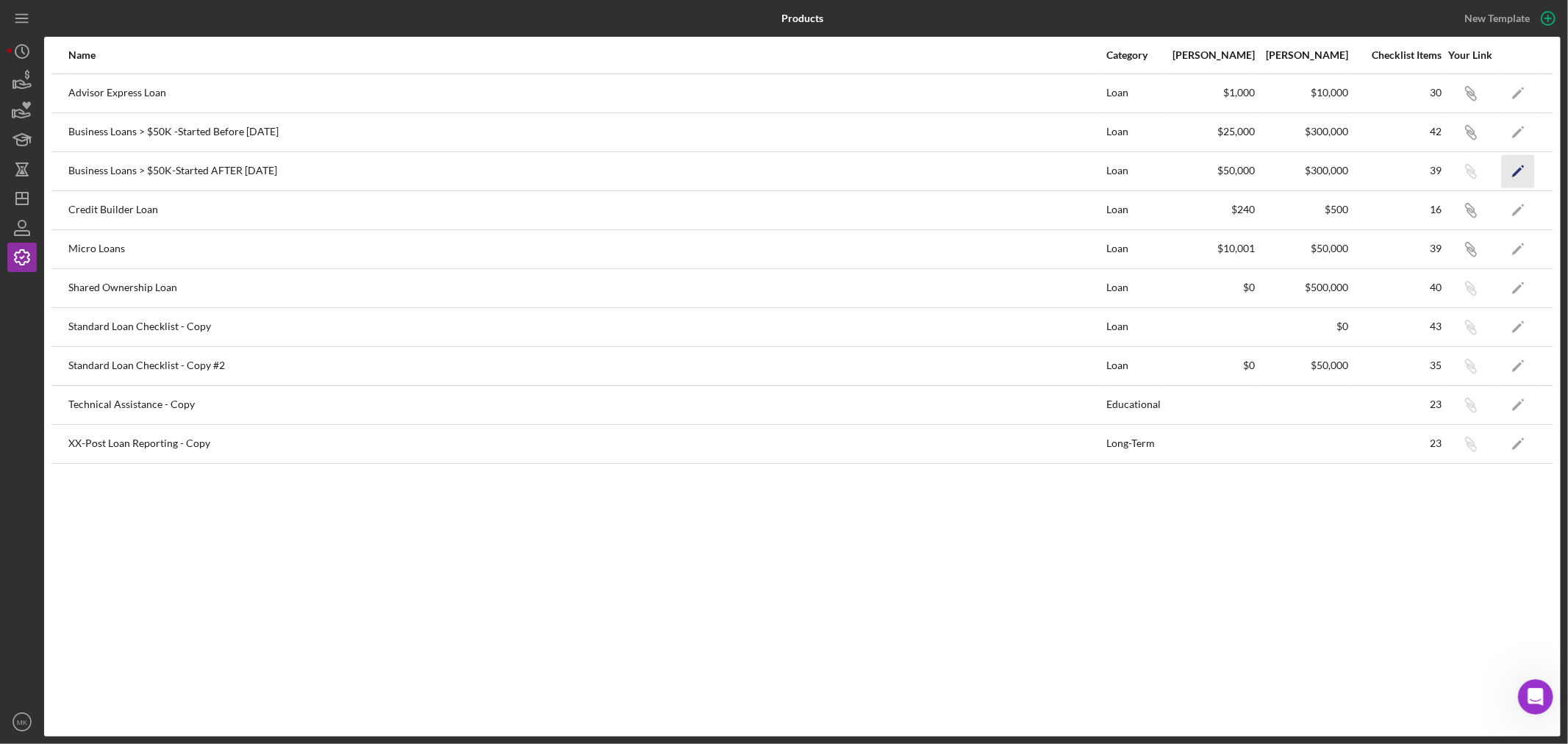
click at [1520, 168] on polygon "button" at bounding box center [1516, 172] width 10 height 11
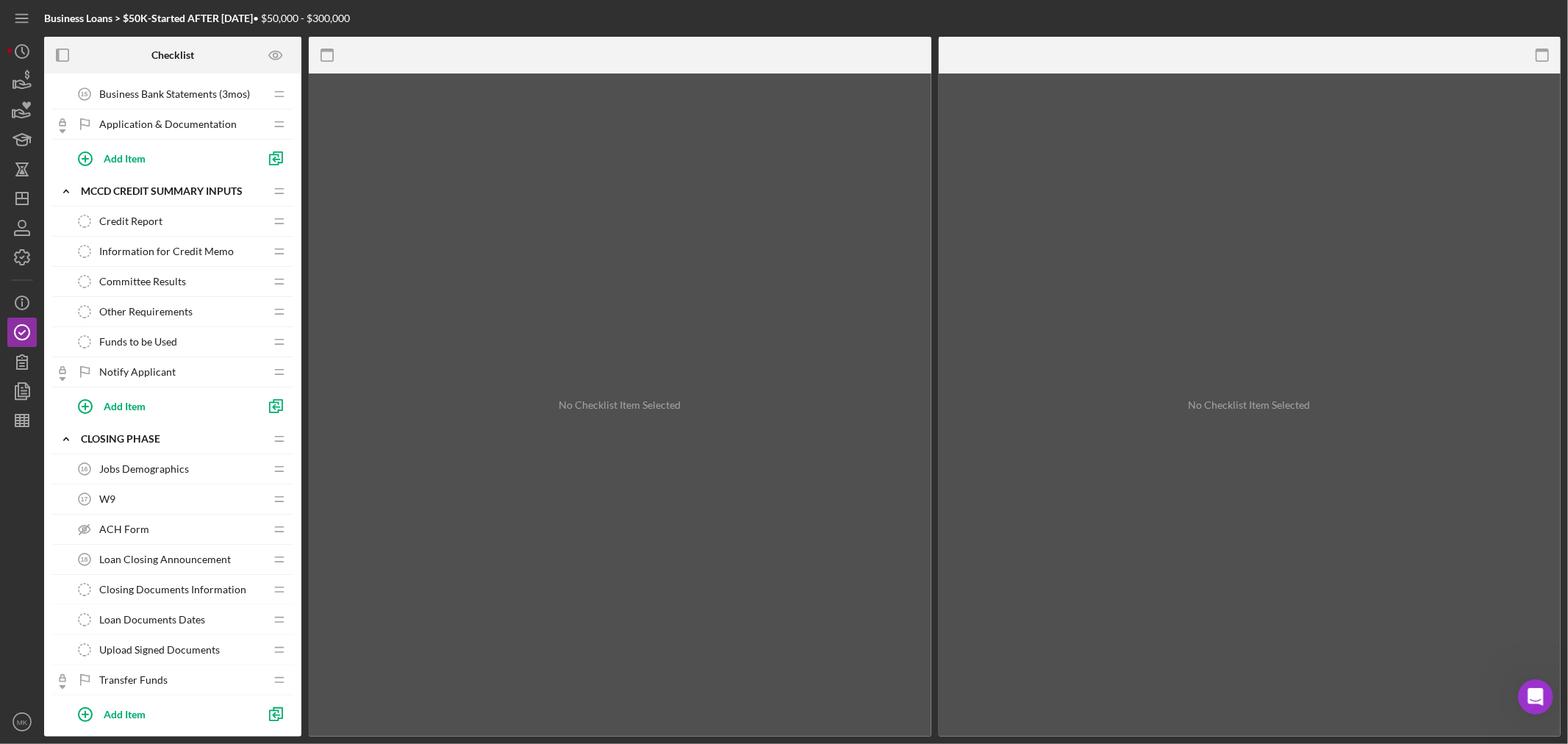
scroll to position [735, 0]
click at [217, 247] on span "Information for Credit Memo" at bounding box center [166, 247] width 135 height 12
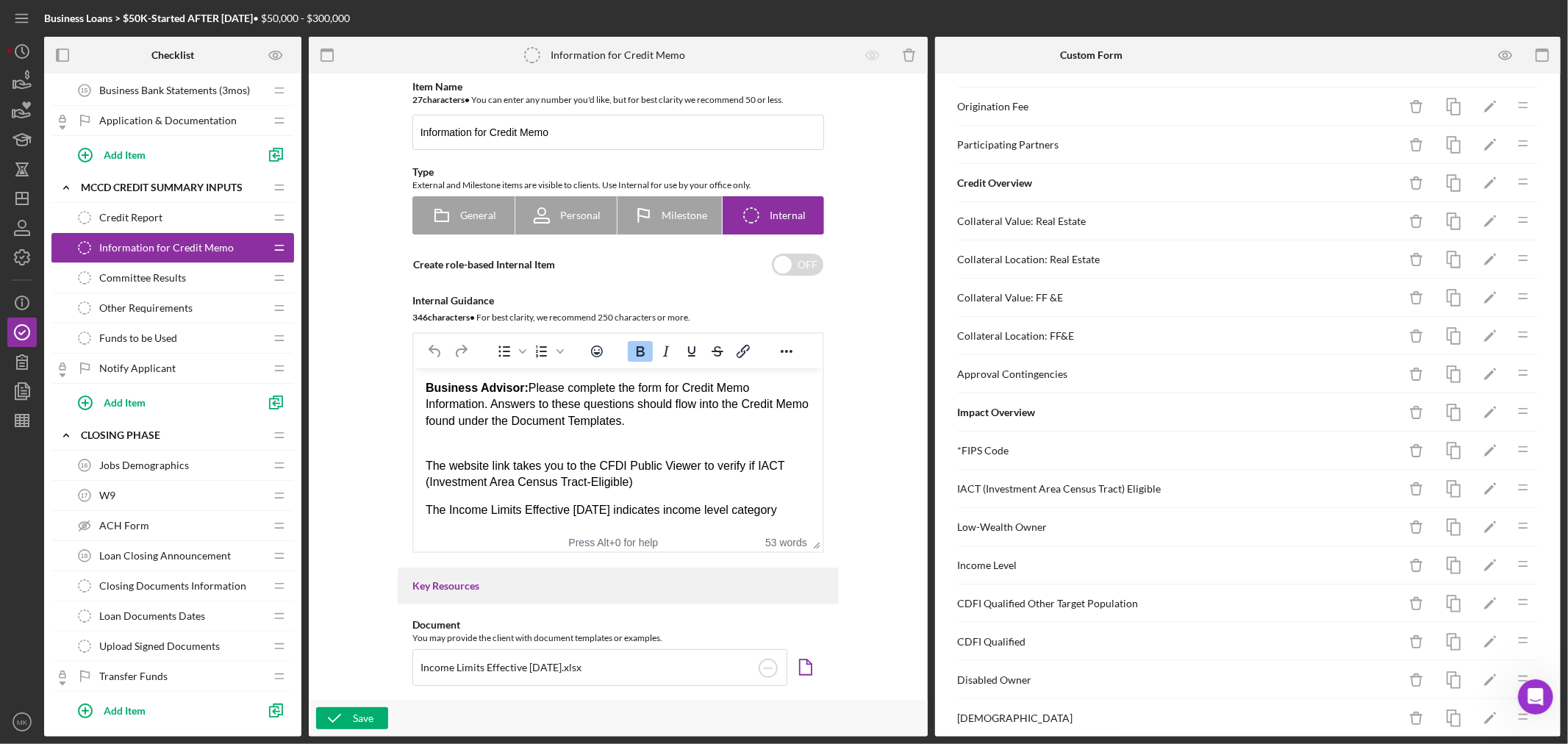
scroll to position [490, 0]
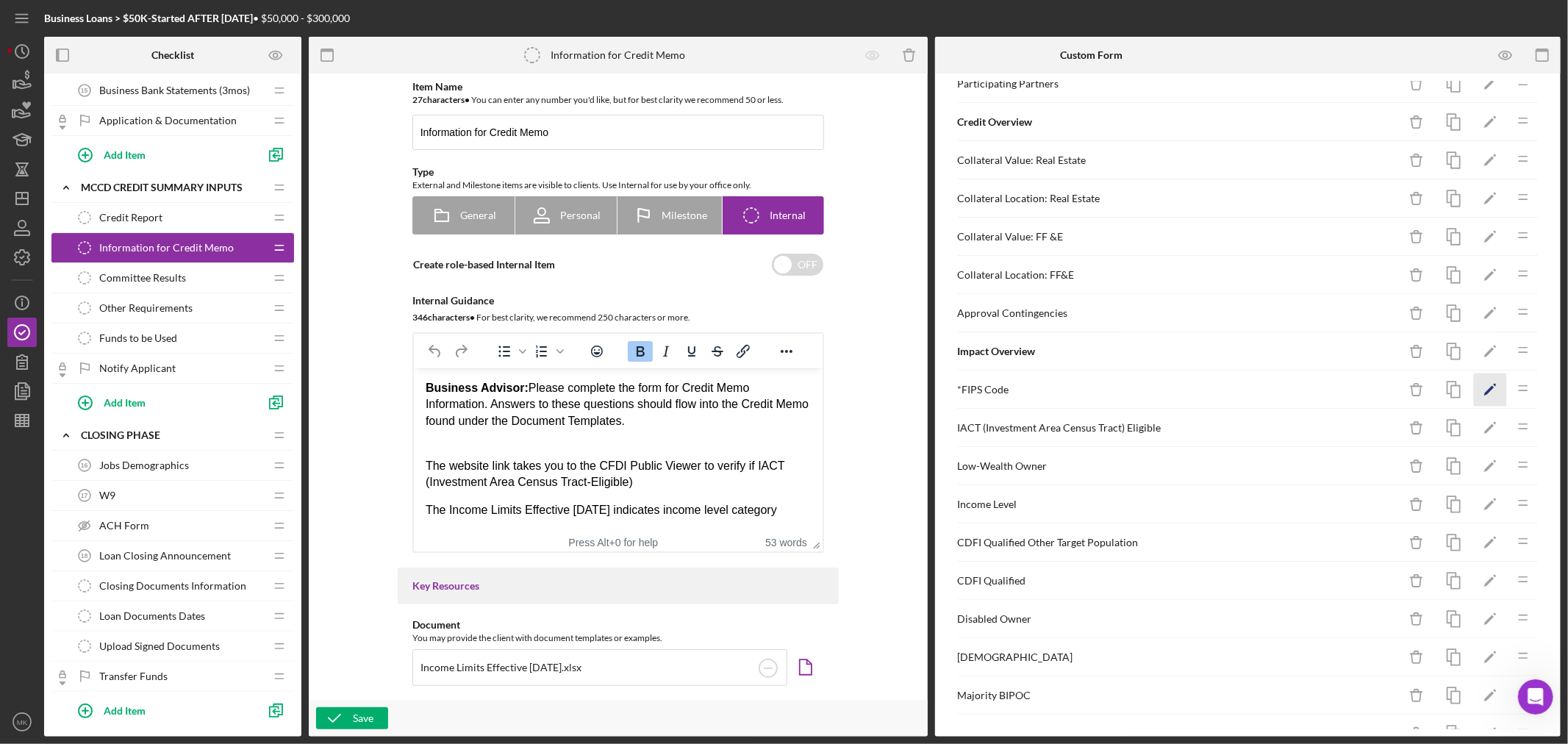
click at [1480, 388] on icon "Icon/Edit" at bounding box center [1490, 389] width 33 height 33
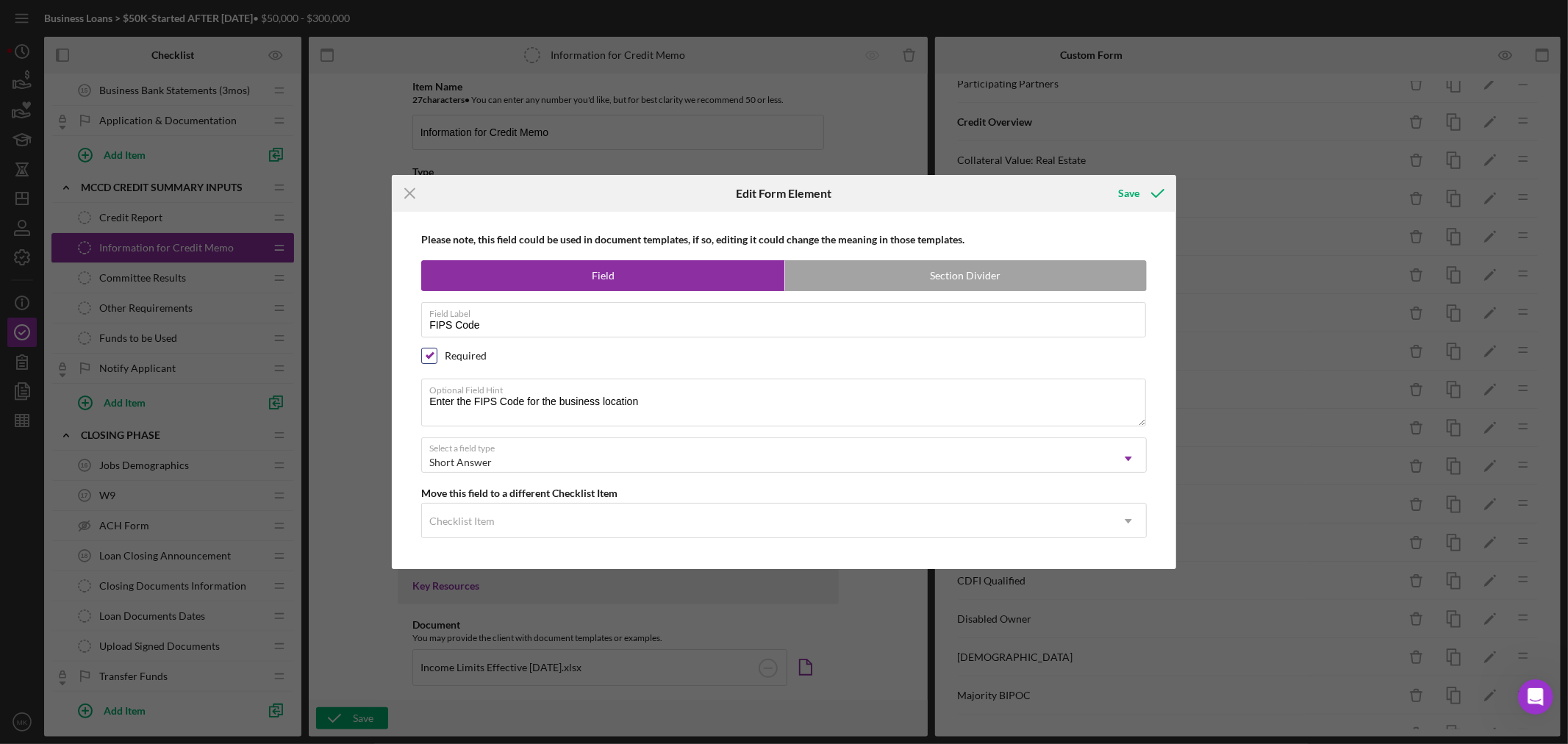
click at [430, 353] on input "checkbox" at bounding box center [430, 355] width 15 height 15
checkbox input "false"
click at [1133, 190] on div "Save" at bounding box center [1129, 193] width 21 height 29
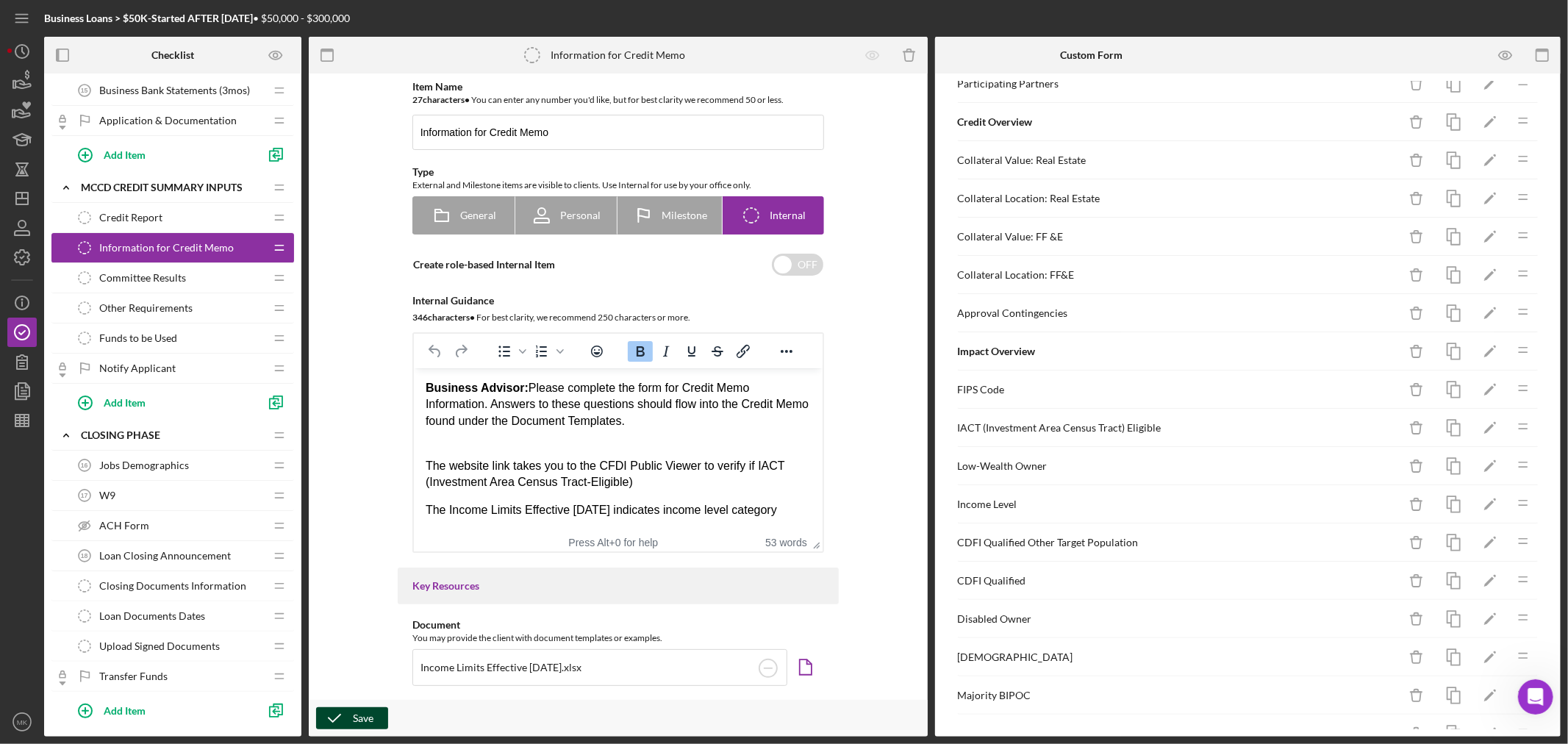
click at [362, 718] on div "Save" at bounding box center [363, 718] width 20 height 22
click at [357, 716] on div "Save" at bounding box center [363, 718] width 20 height 22
click at [23, 254] on icon "button" at bounding box center [23, 258] width 37 height 37
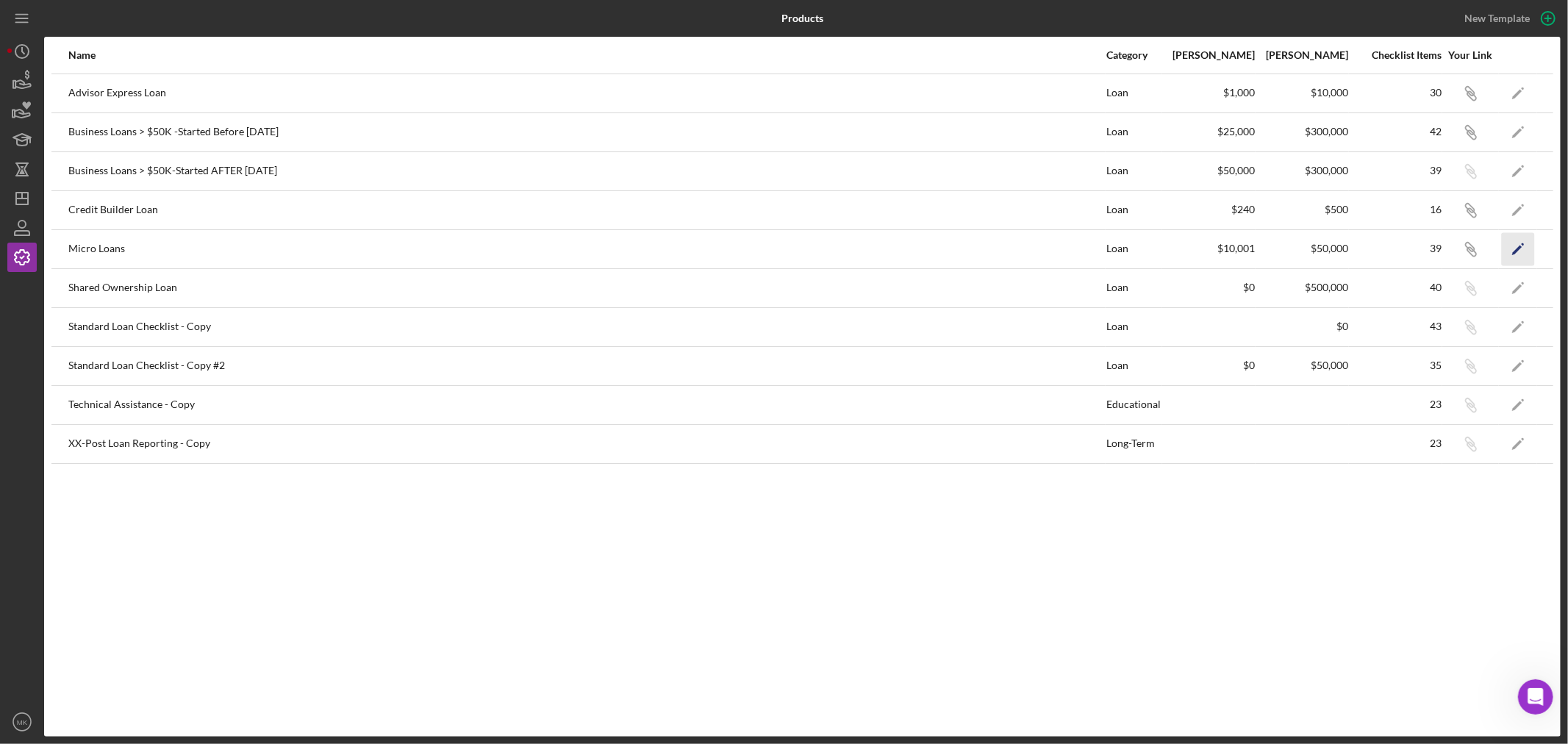
click at [1516, 250] on polygon "button" at bounding box center [1516, 250] width 10 height 11
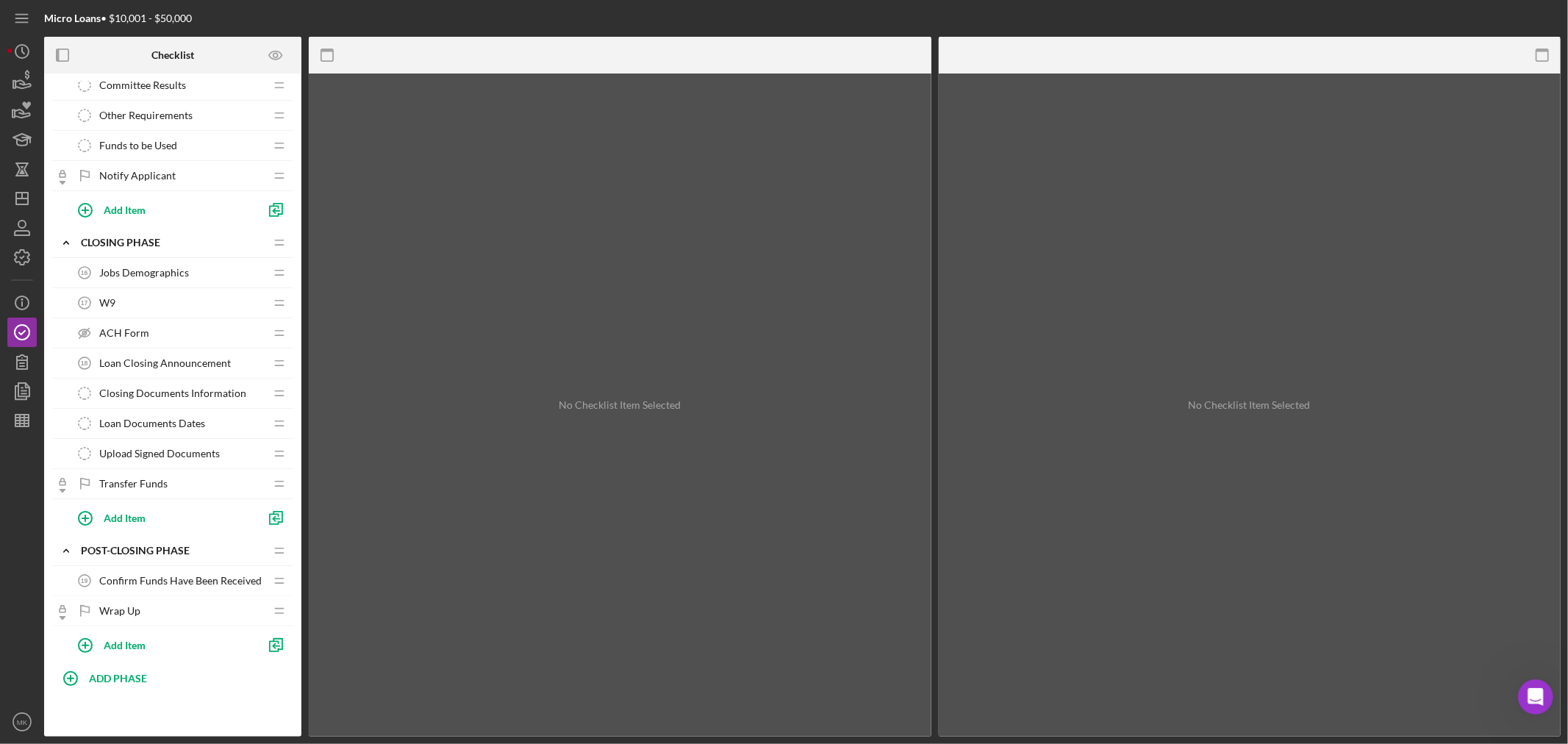
scroll to position [931, 0]
click at [226, 389] on span "Closing Documents Information" at bounding box center [173, 393] width 147 height 12
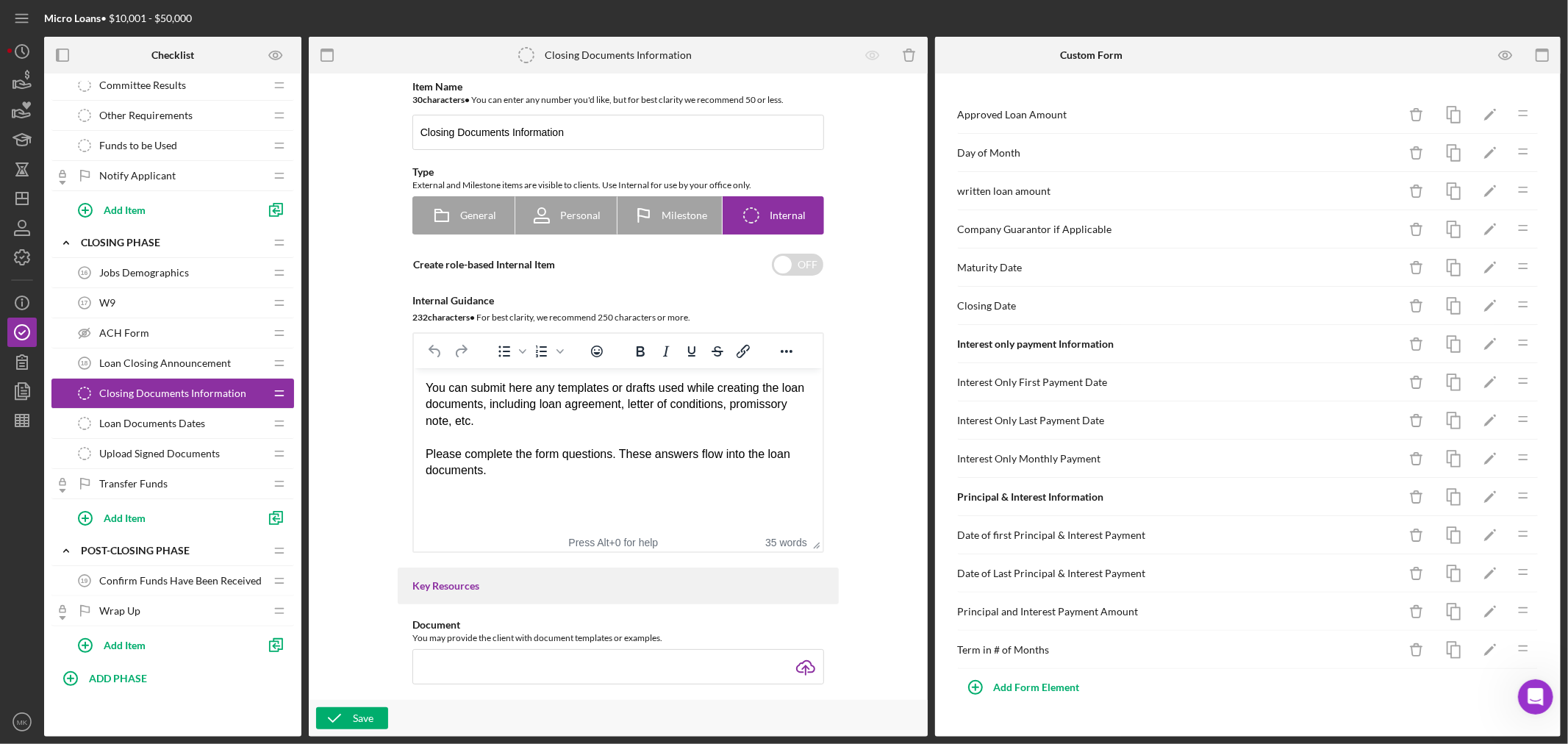
click at [184, 357] on span "Loan Closing Announcement" at bounding box center [165, 363] width 132 height 12
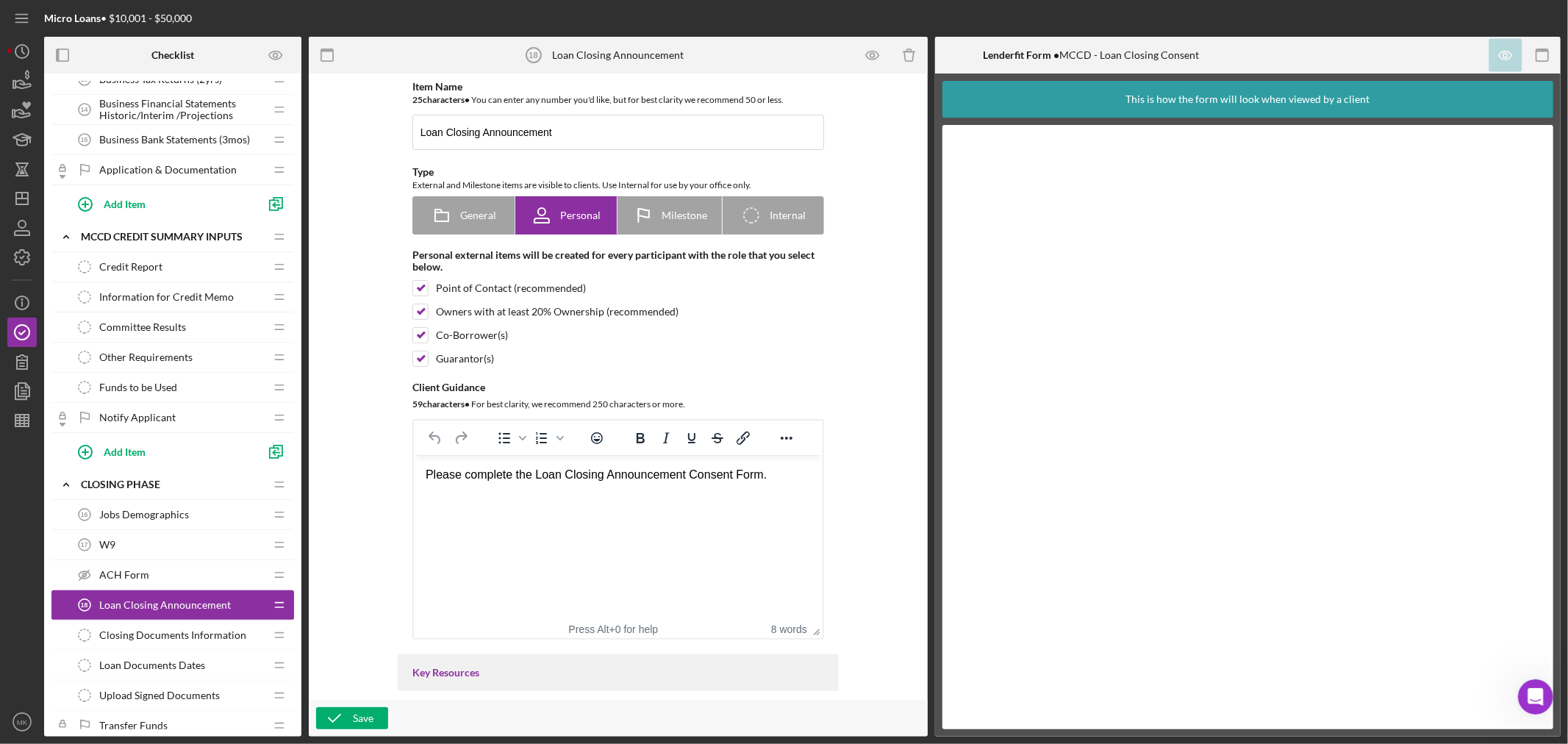
scroll to position [604, 0]
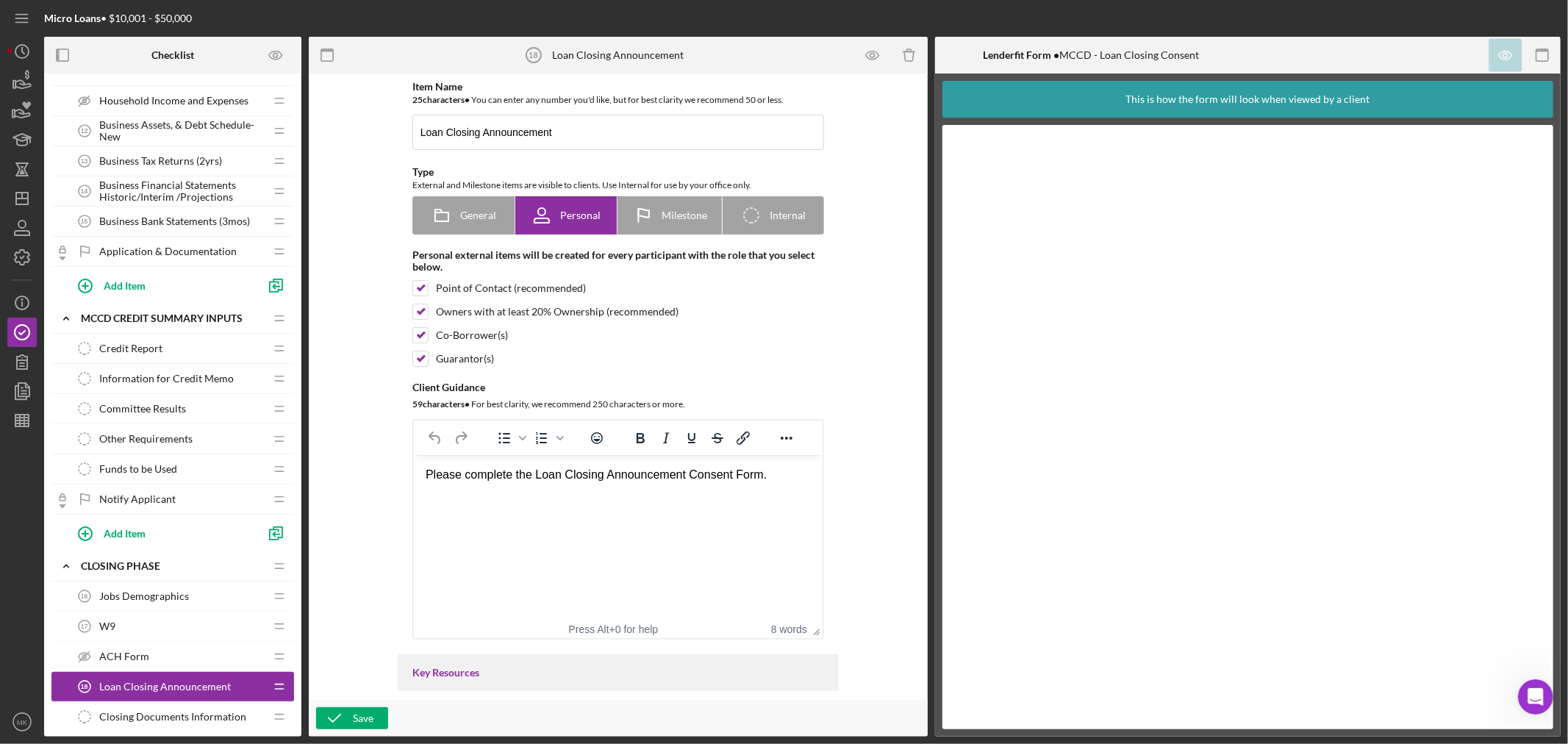
click at [222, 380] on span "Information for Credit Memo" at bounding box center [166, 379] width 135 height 12
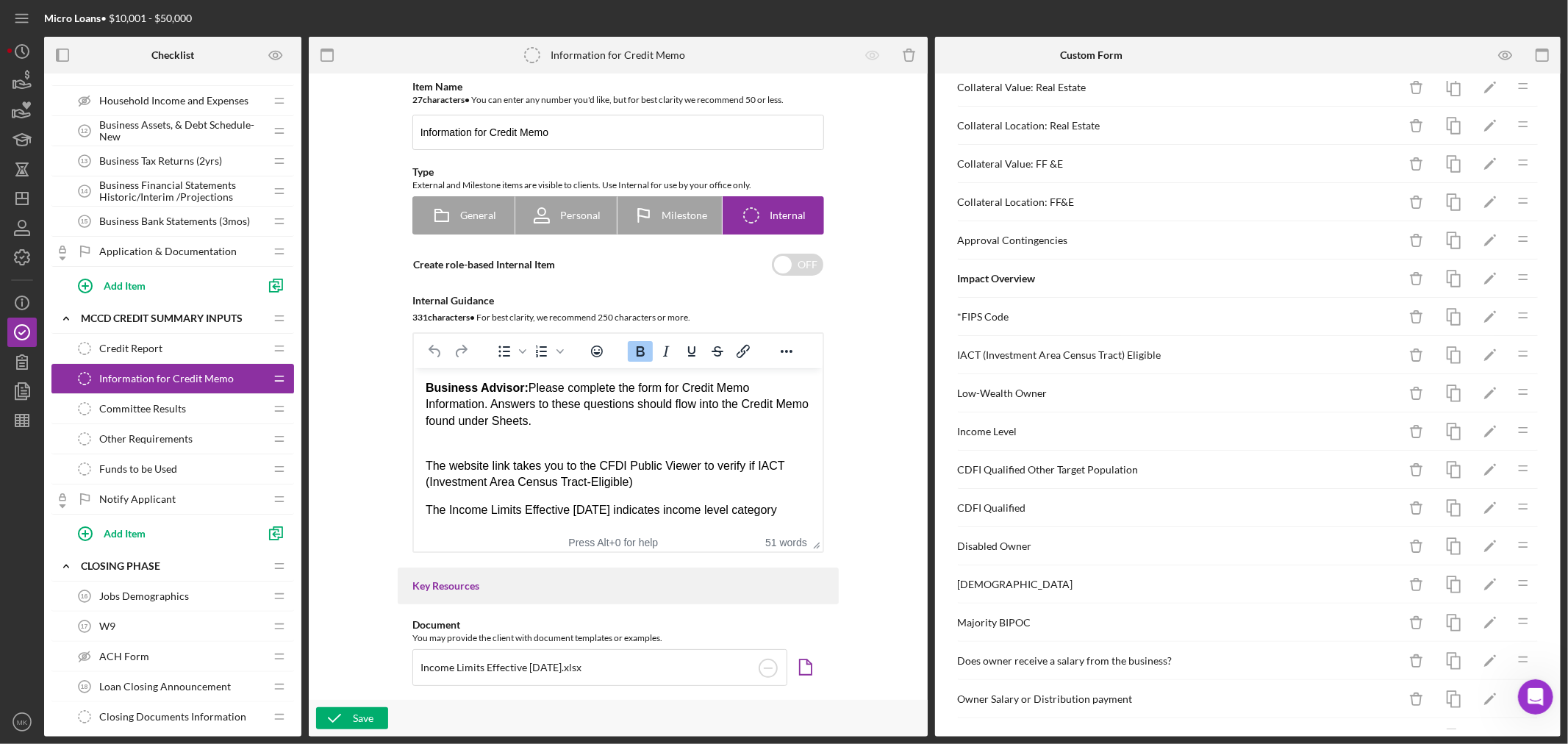
scroll to position [431, 0]
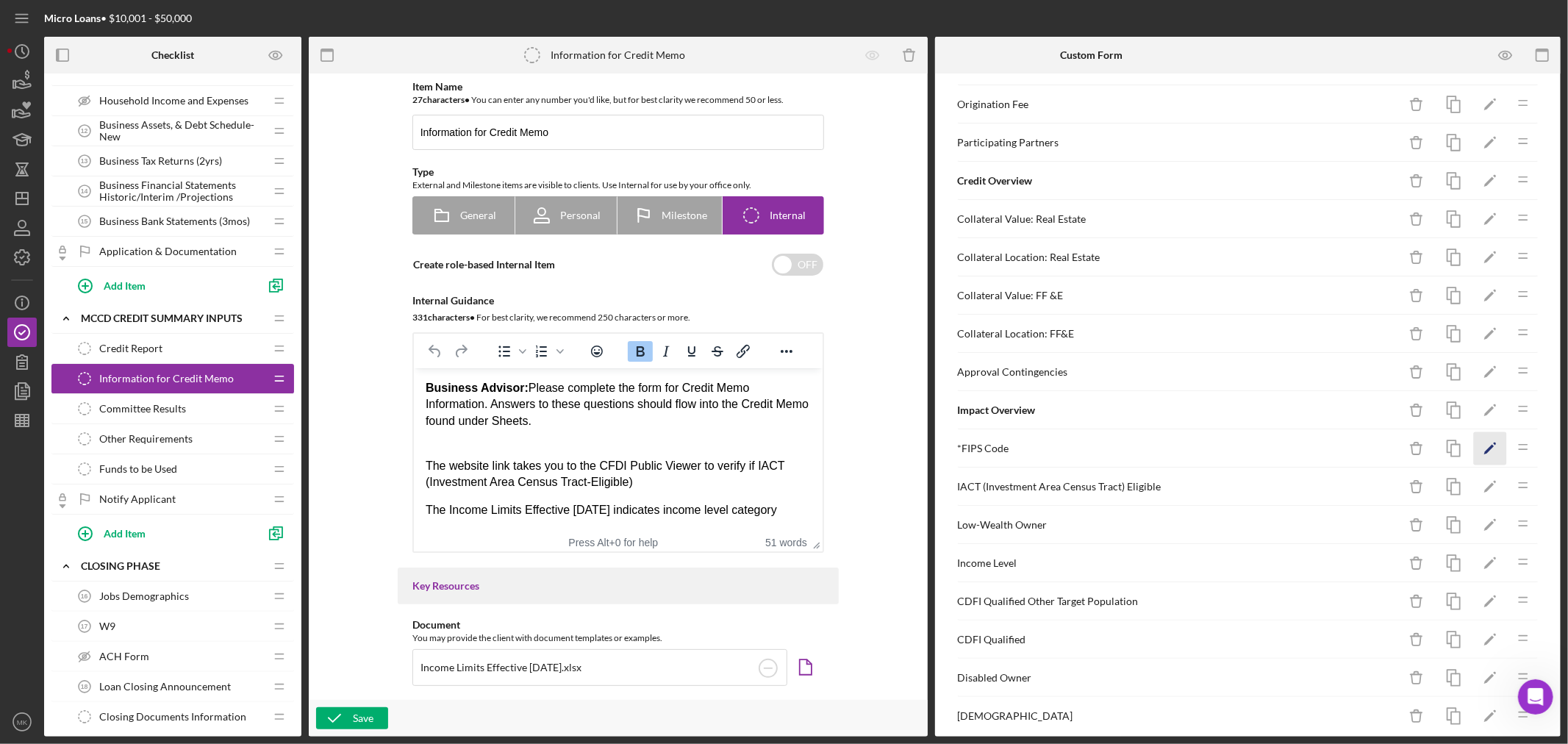
click at [1484, 448] on polygon "button" at bounding box center [1489, 450] width 10 height 11
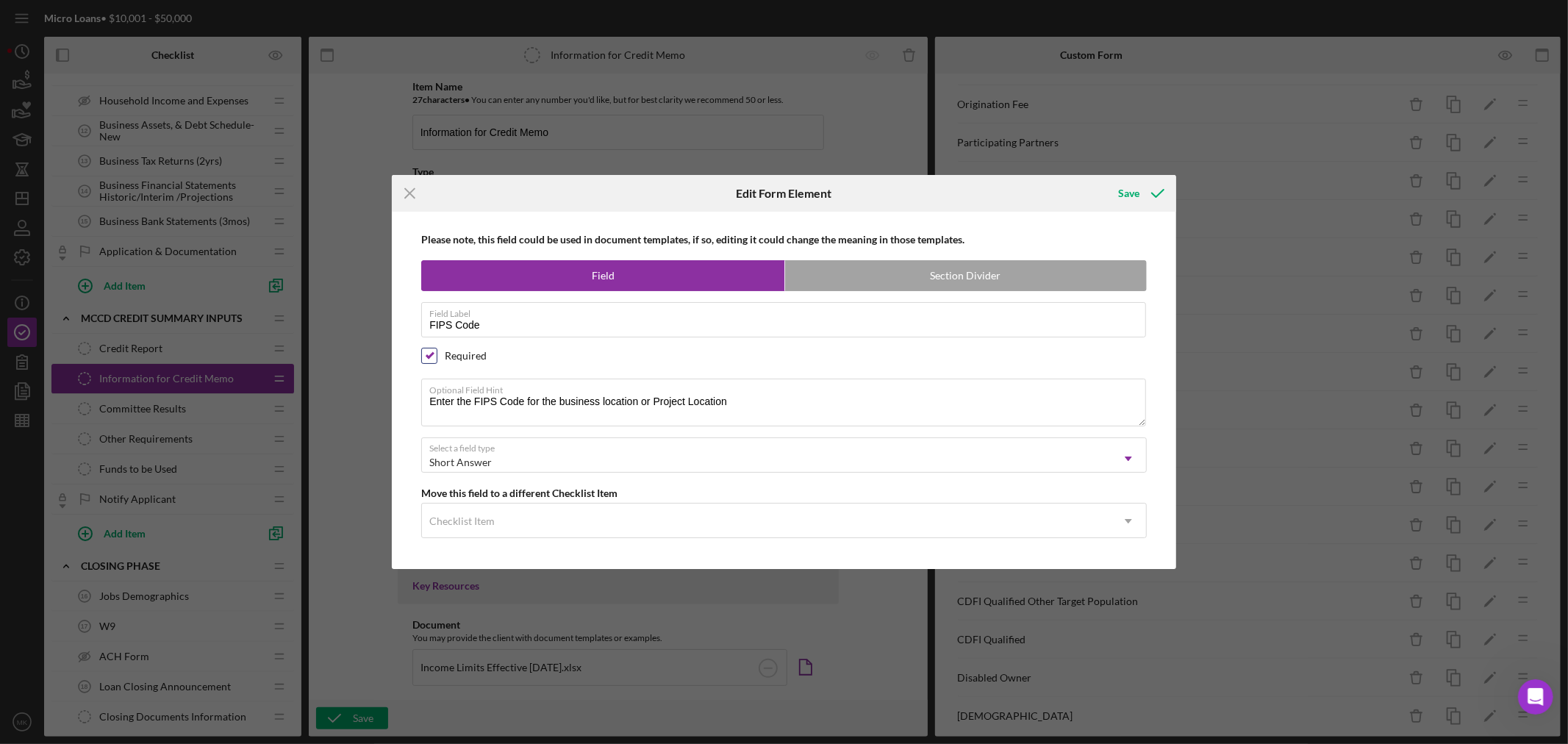
click at [429, 356] on input "checkbox" at bounding box center [430, 355] width 15 height 15
checkbox input "false"
click at [1135, 191] on div "Save" at bounding box center [1129, 193] width 21 height 29
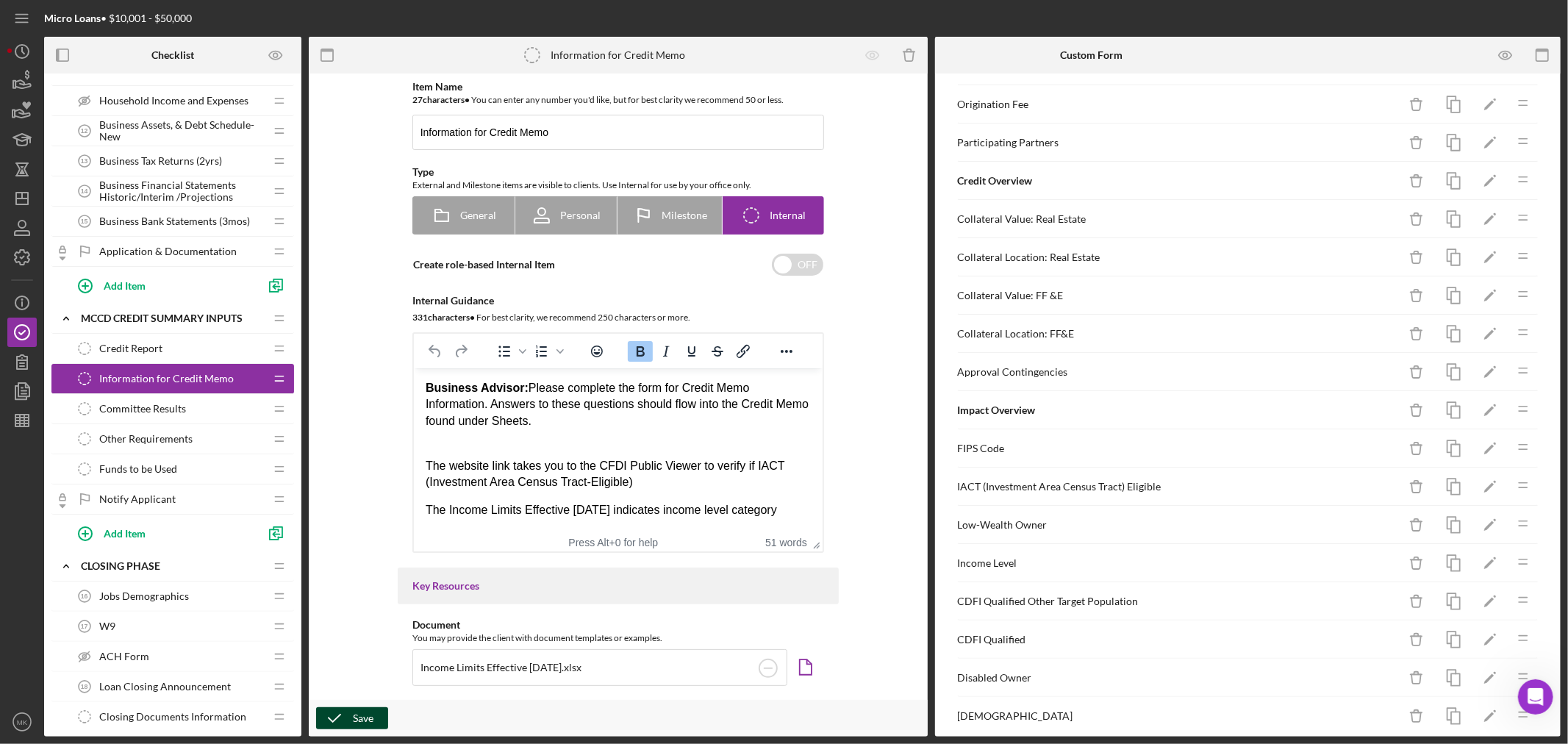
click at [363, 722] on div "Save" at bounding box center [363, 718] width 20 height 22
click at [26, 200] on icon "Icon/Dashboard" at bounding box center [23, 199] width 37 height 37
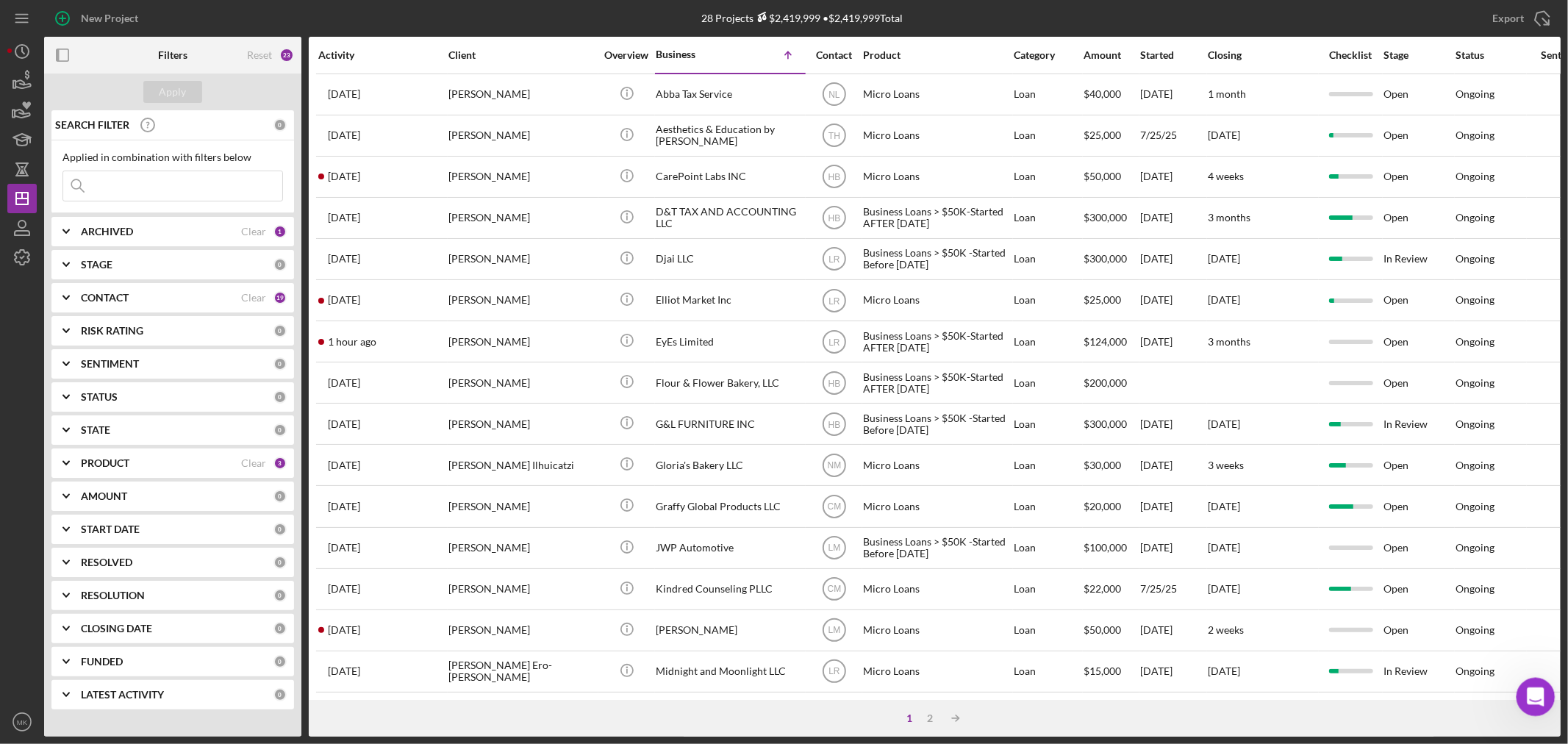
click at [1529, 700] on icon "Open Intercom Messenger" at bounding box center [1533, 696] width 24 height 24
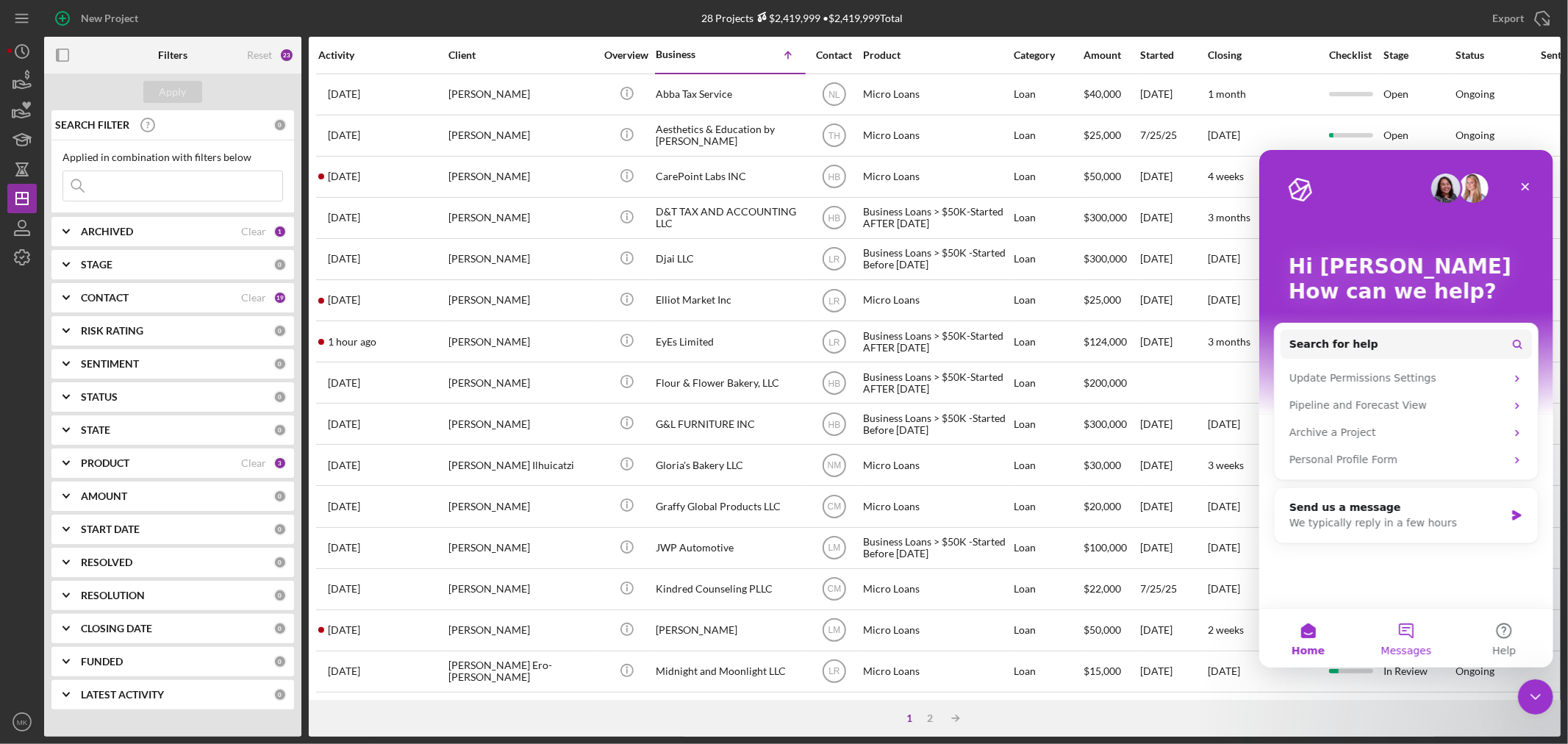
click at [1403, 632] on button "Messages" at bounding box center [1404, 637] width 98 height 59
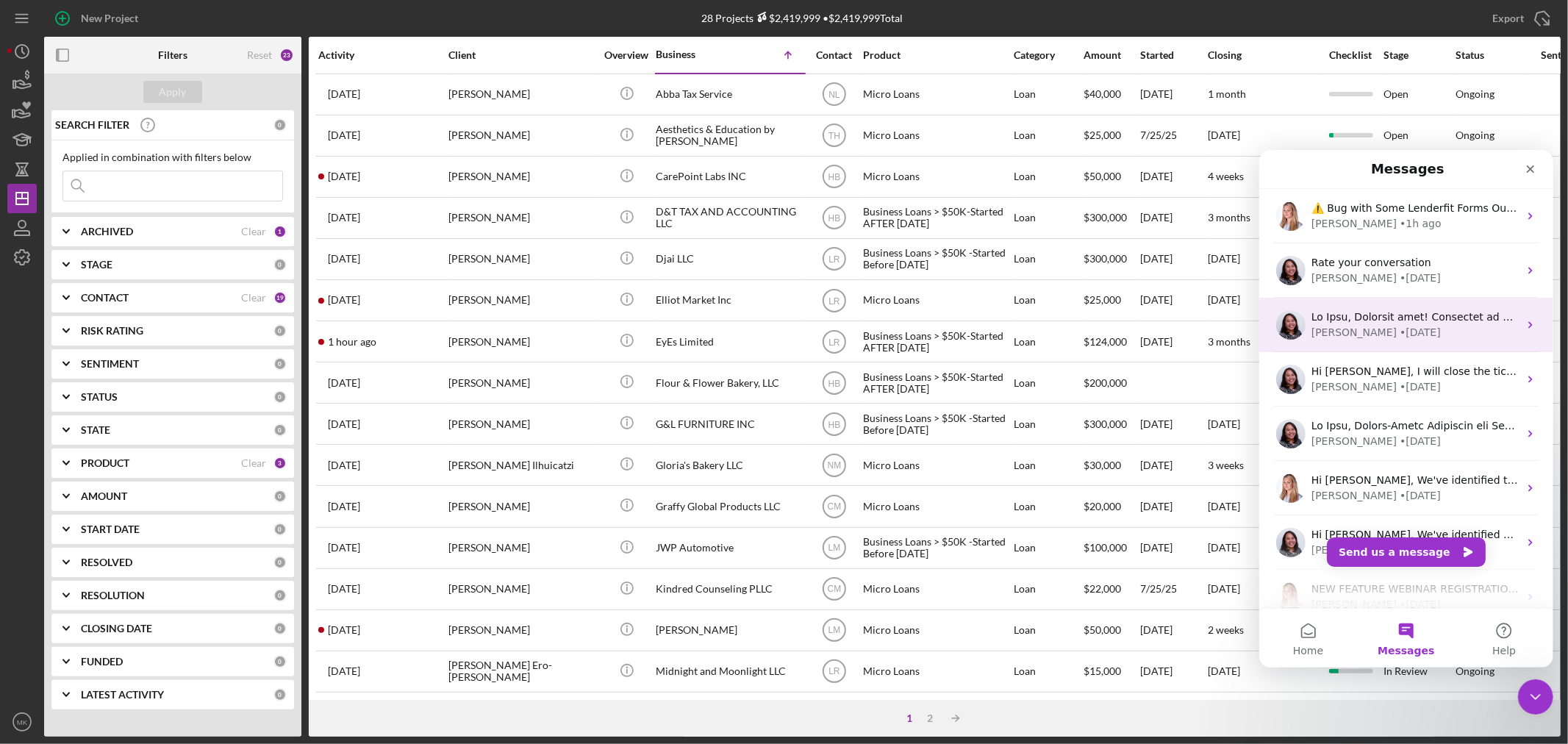
click at [1446, 324] on div "[PERSON_NAME] • [DATE]" at bounding box center [1414, 331] width 208 height 15
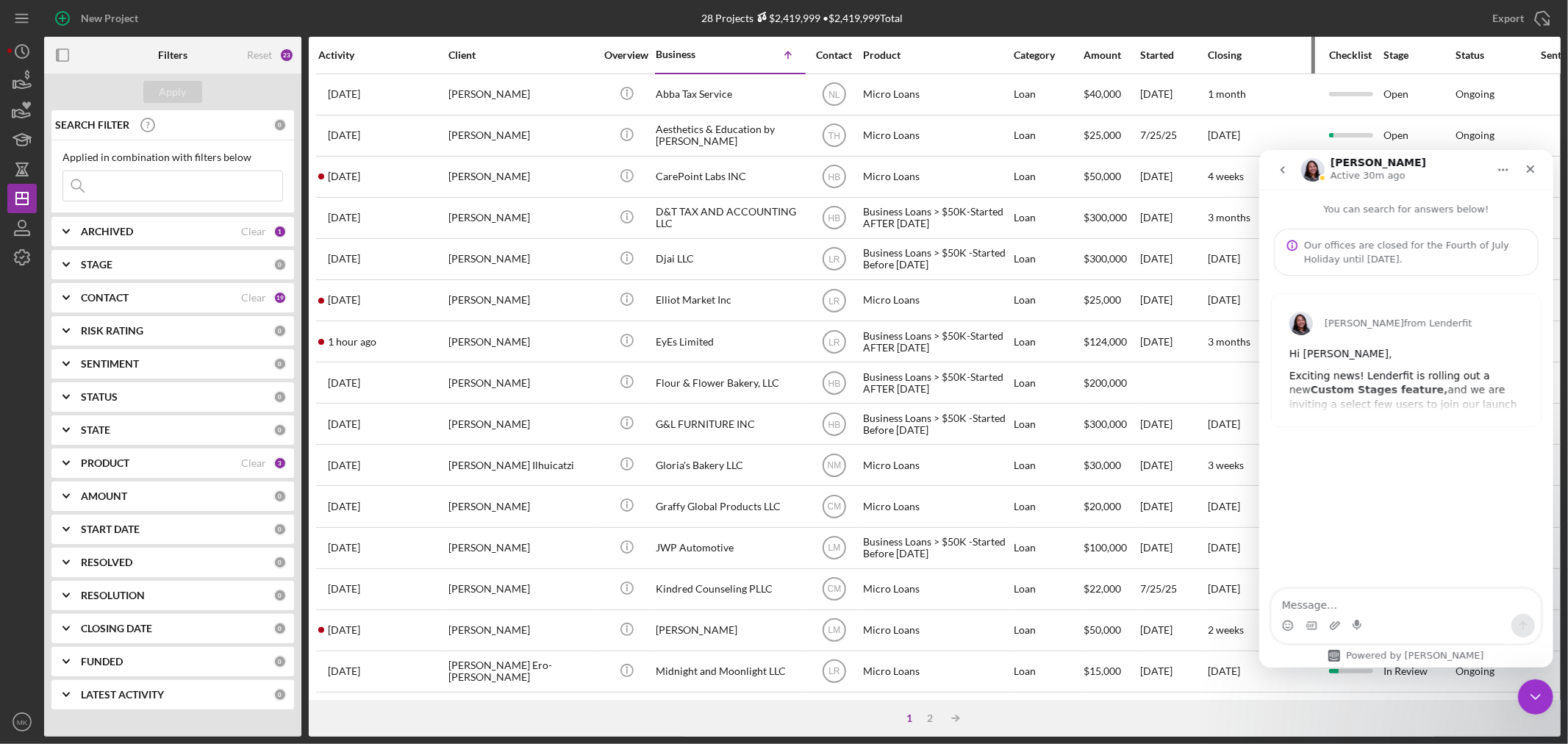
click at [1285, 47] on div "Closing" at bounding box center [1263, 55] width 111 height 36
click at [1532, 166] on icon "Close" at bounding box center [1529, 168] width 12 height 12
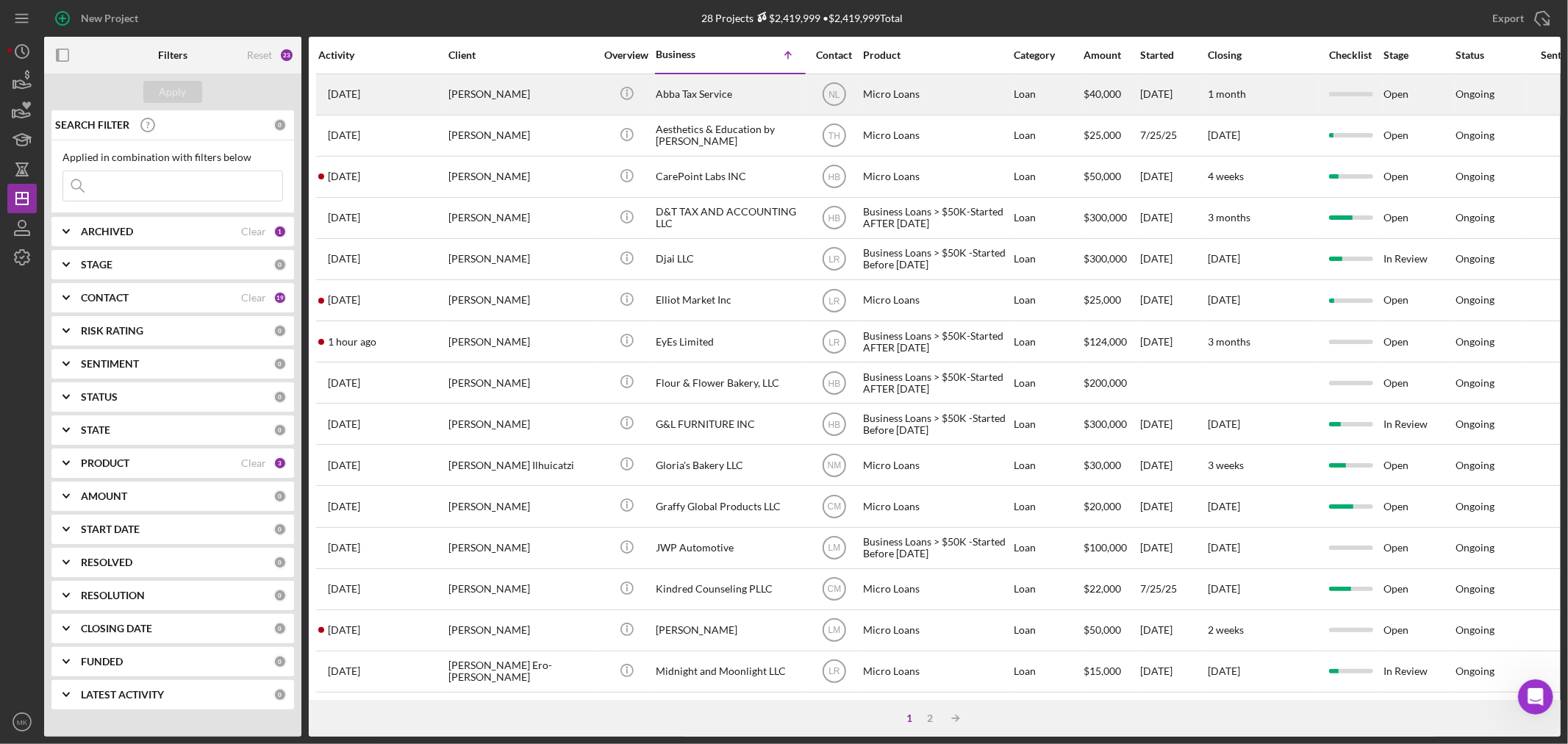
click at [694, 92] on div "Abba Tax Service" at bounding box center [729, 95] width 147 height 39
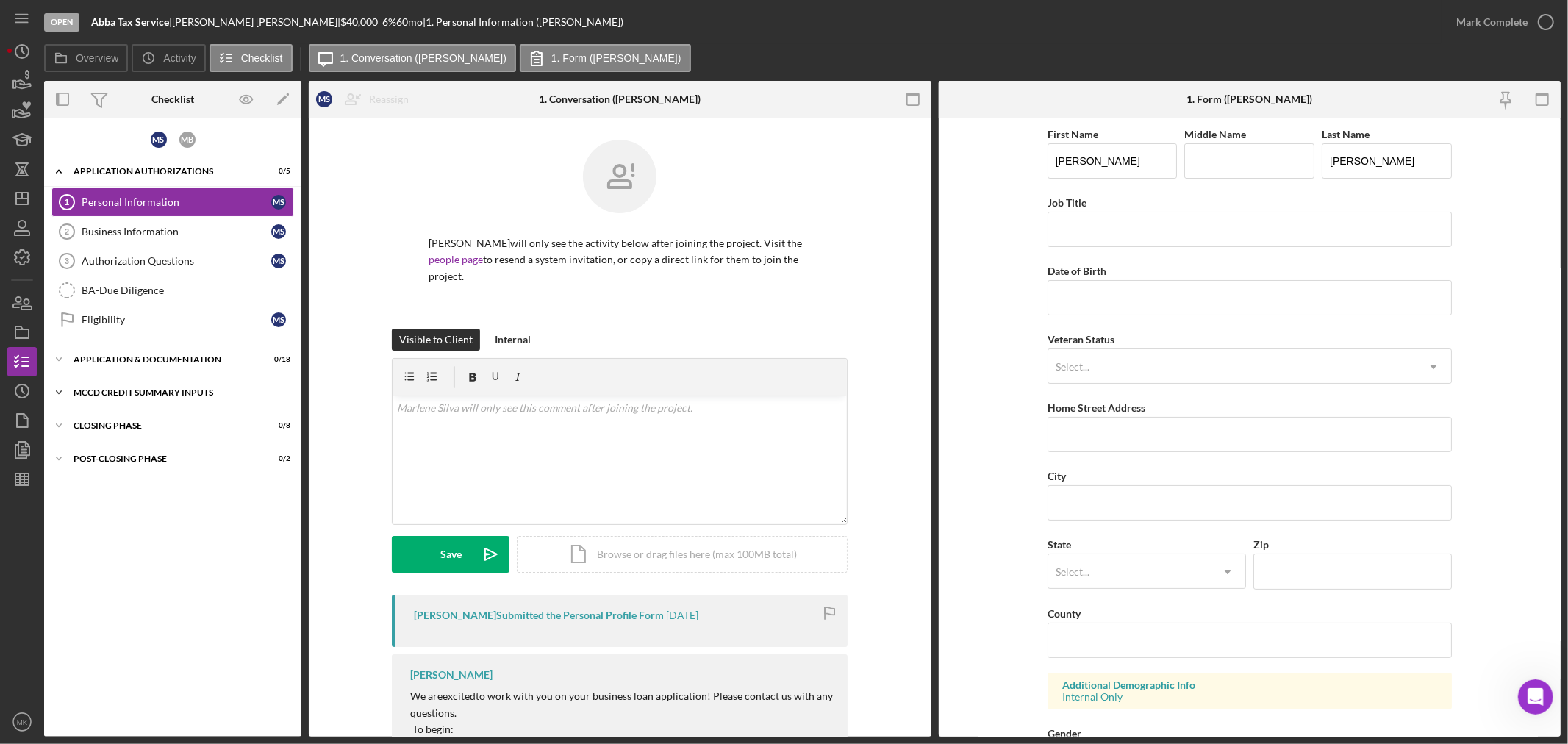
click at [107, 391] on div "MCCD Credit Summary Inputs" at bounding box center [178, 393] width 209 height 9
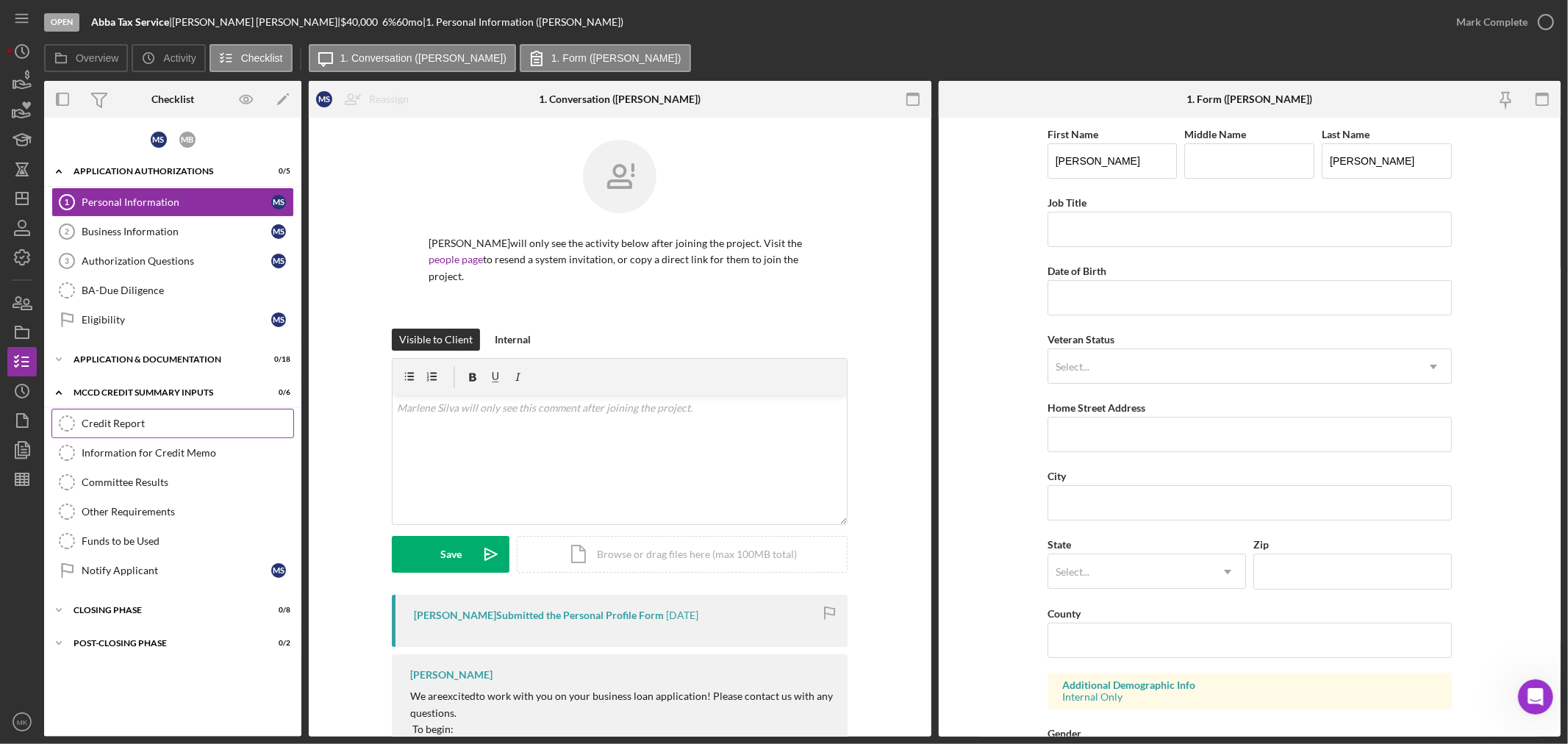
click at [225, 431] on link "Credit Report Credit Report" at bounding box center [173, 423] width 242 height 29
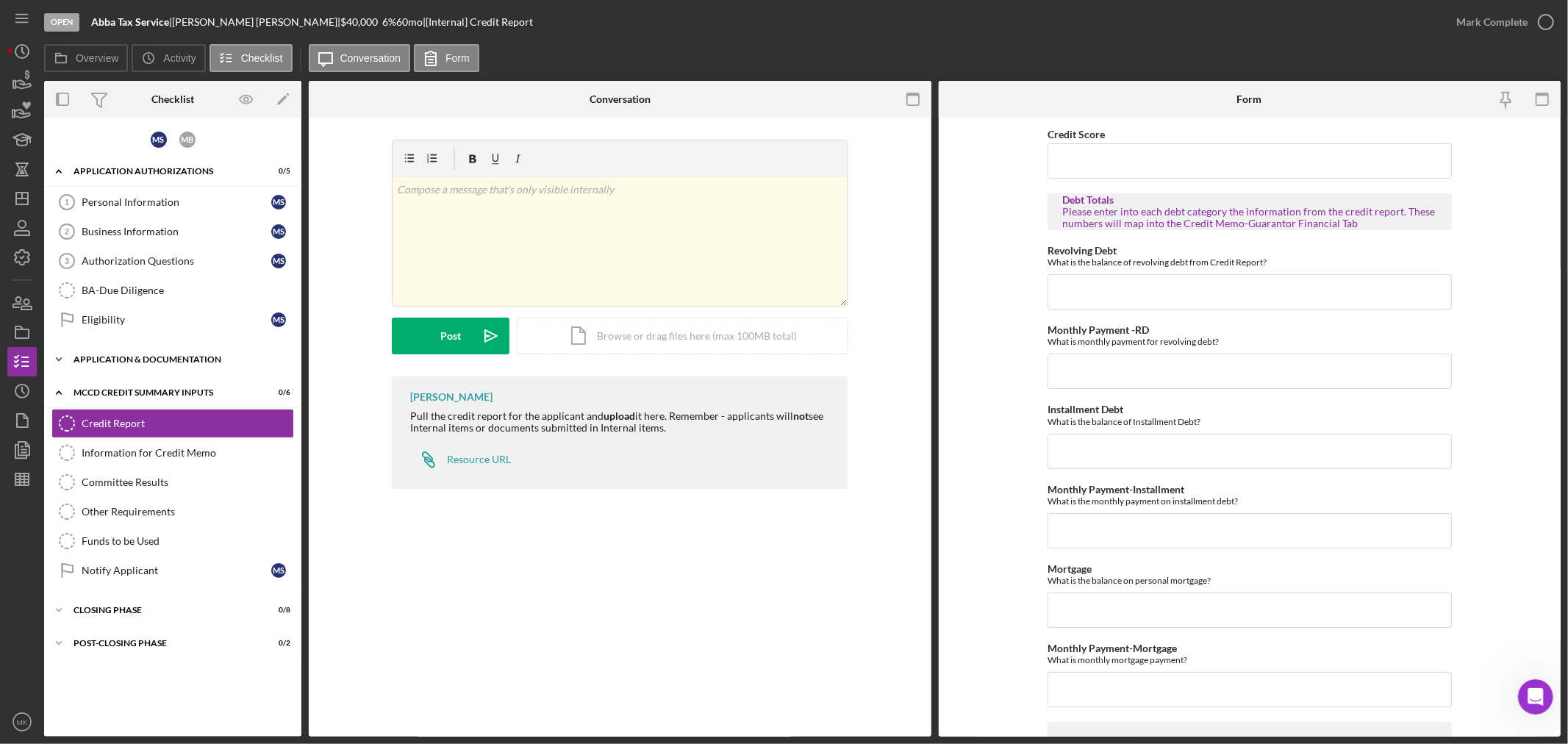
click at [160, 355] on div "Application & Documentation" at bounding box center [178, 359] width 209 height 9
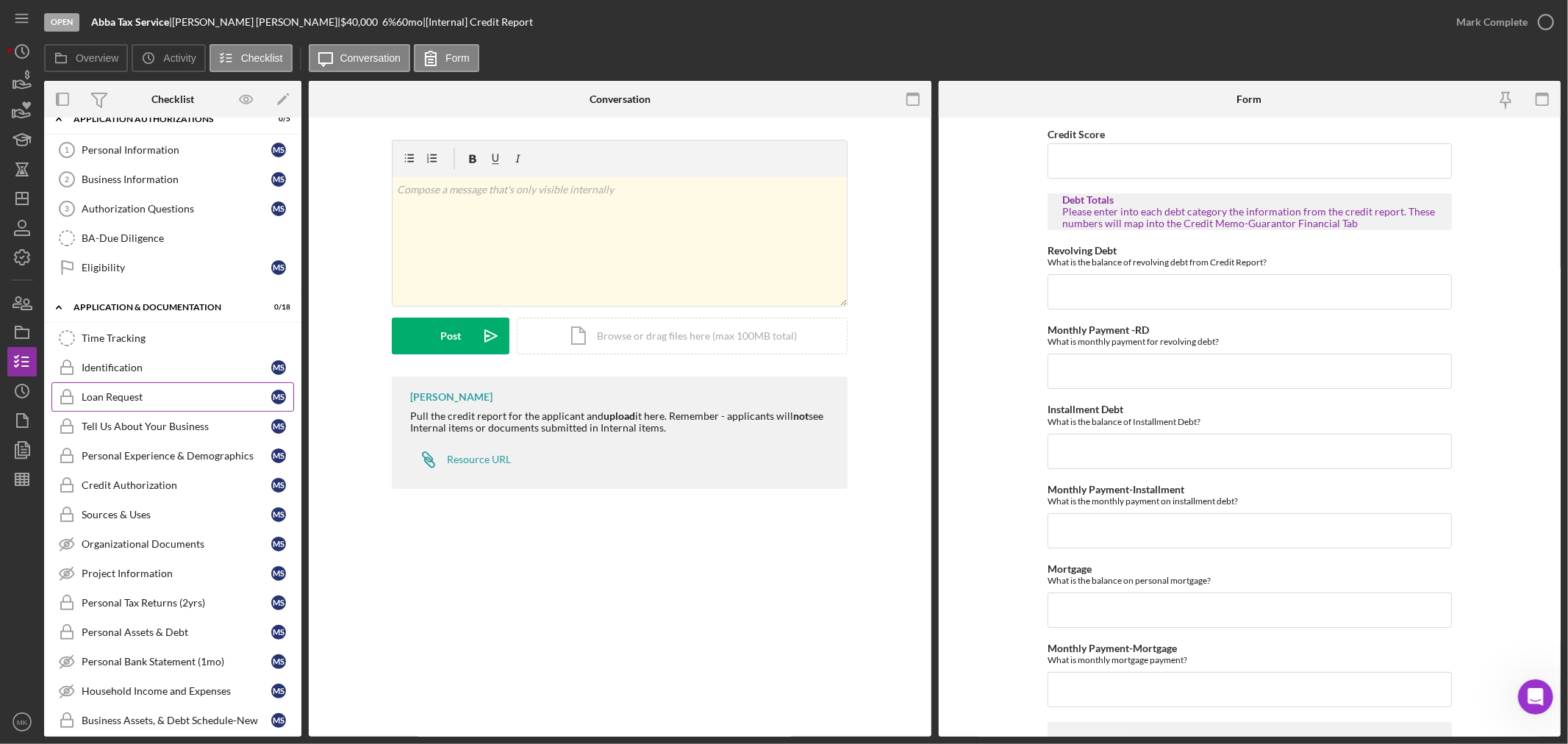
scroll to position [82, 0]
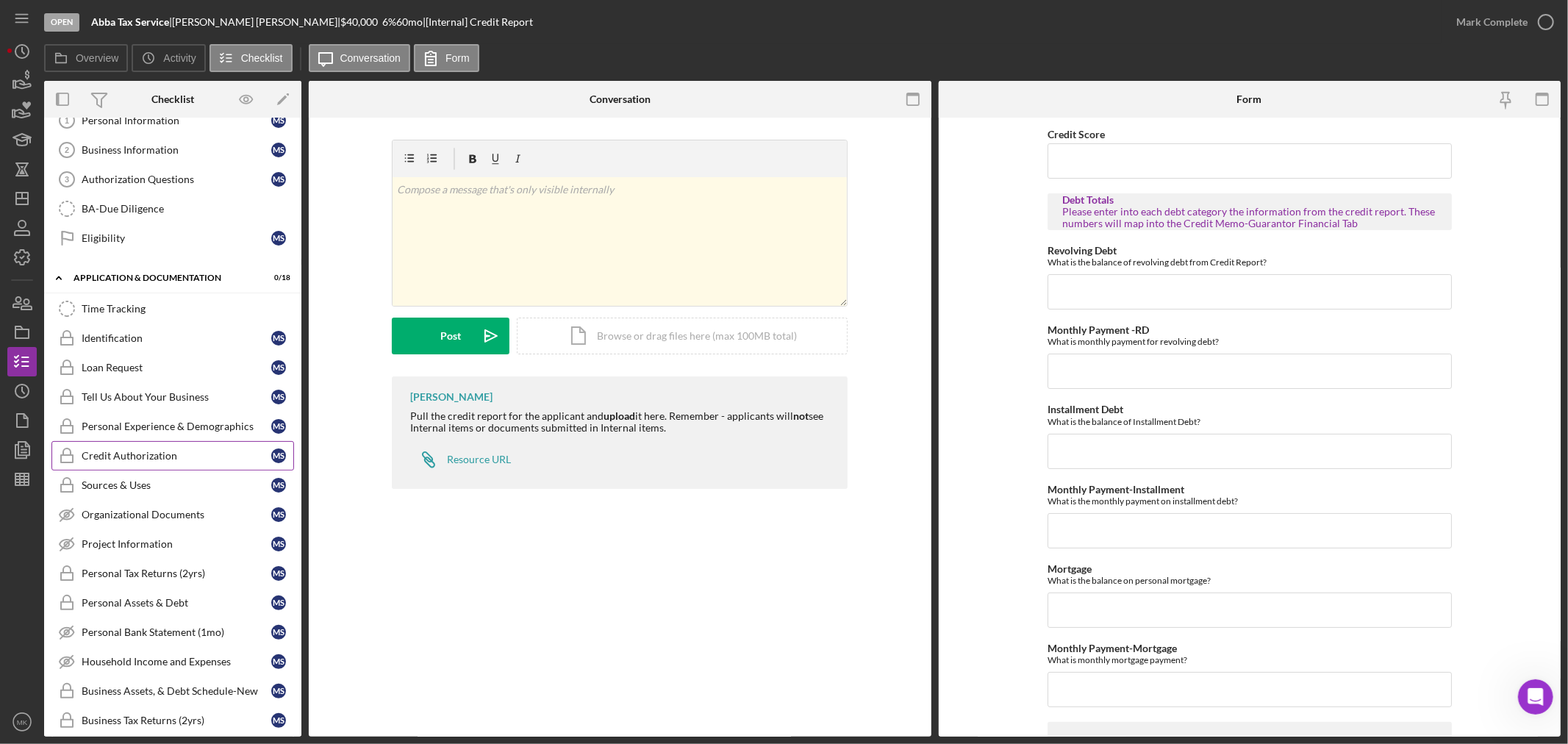
click at [195, 450] on div "Credit Authorization" at bounding box center [176, 456] width 190 height 12
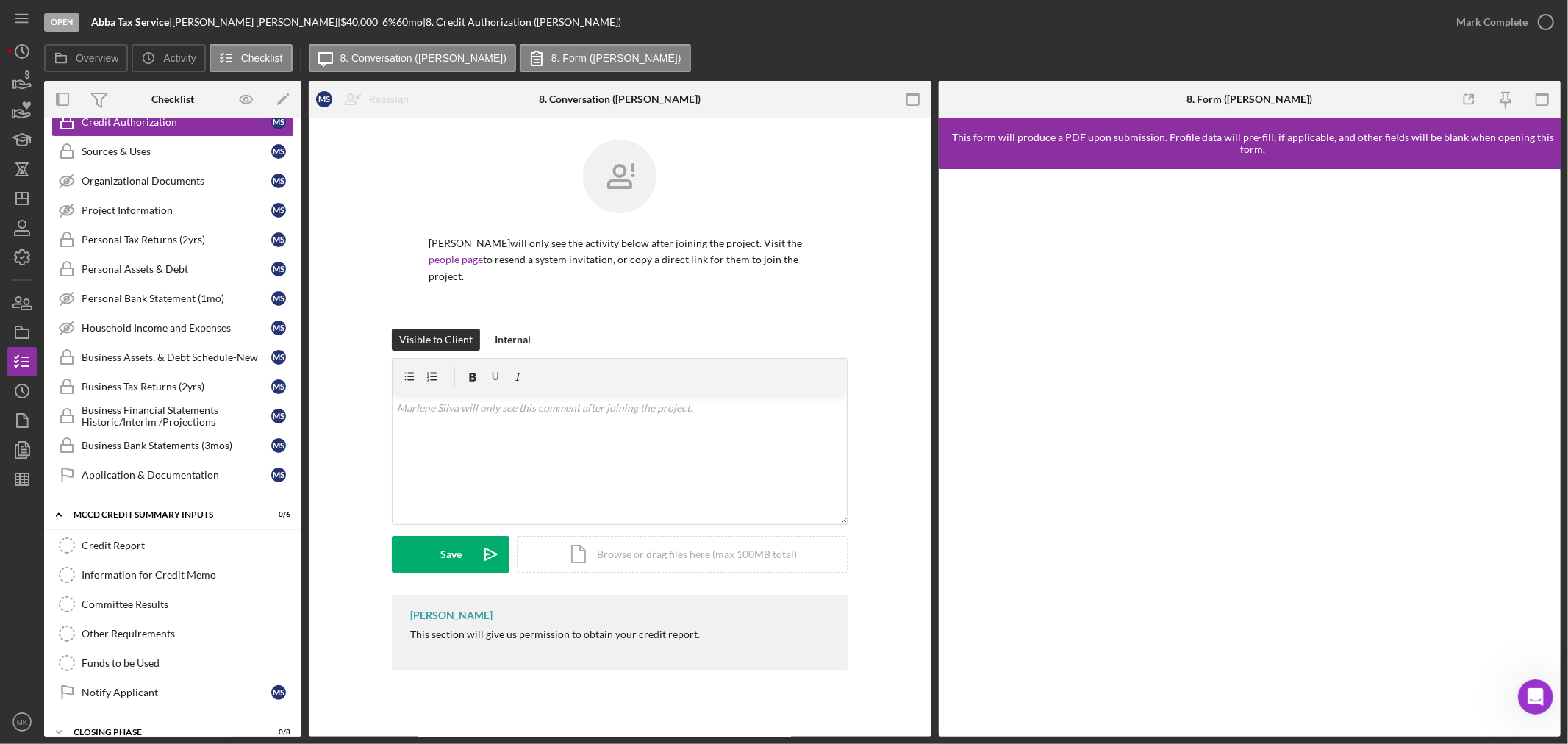
scroll to position [471, 0]
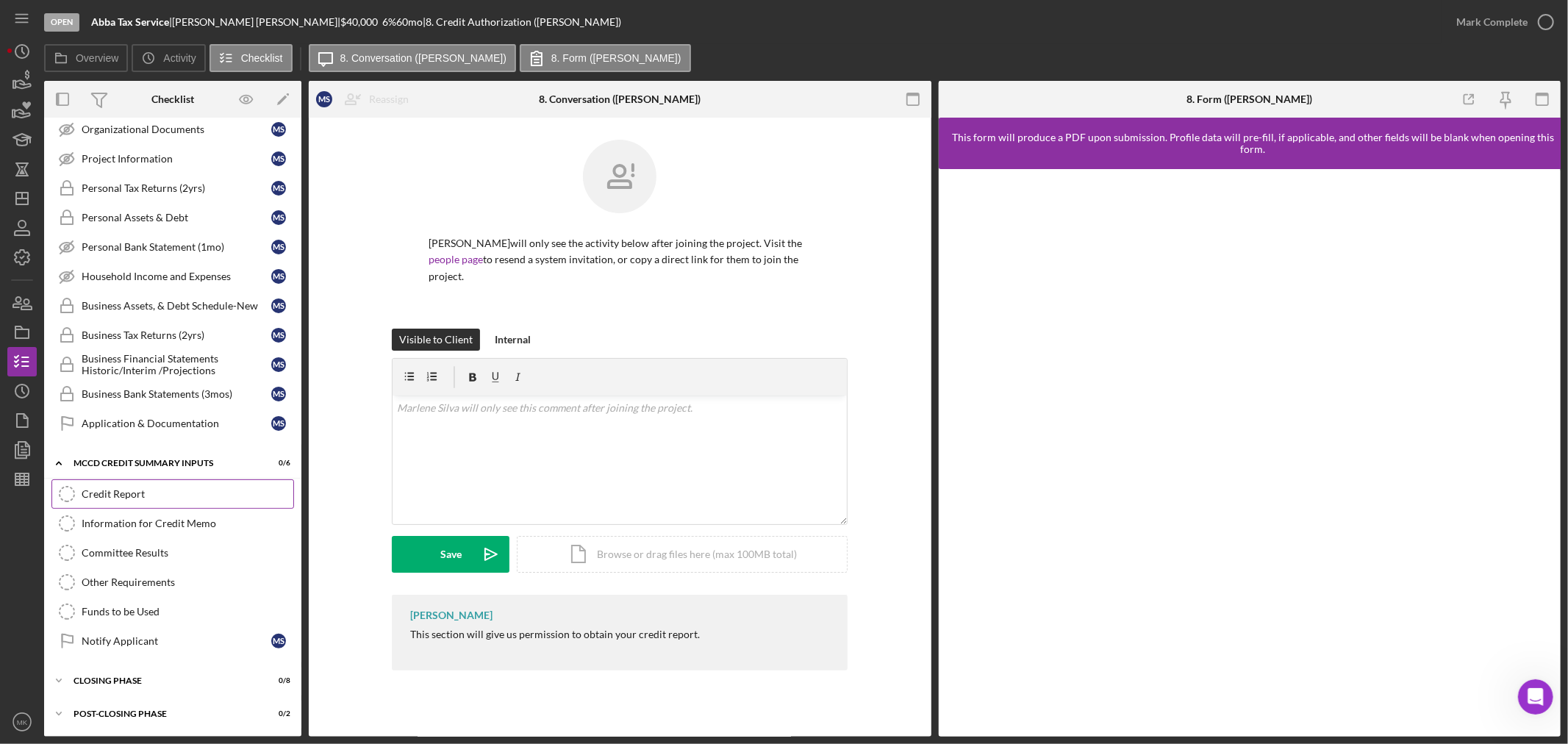
click at [232, 490] on div "Credit Report" at bounding box center [187, 494] width 212 height 12
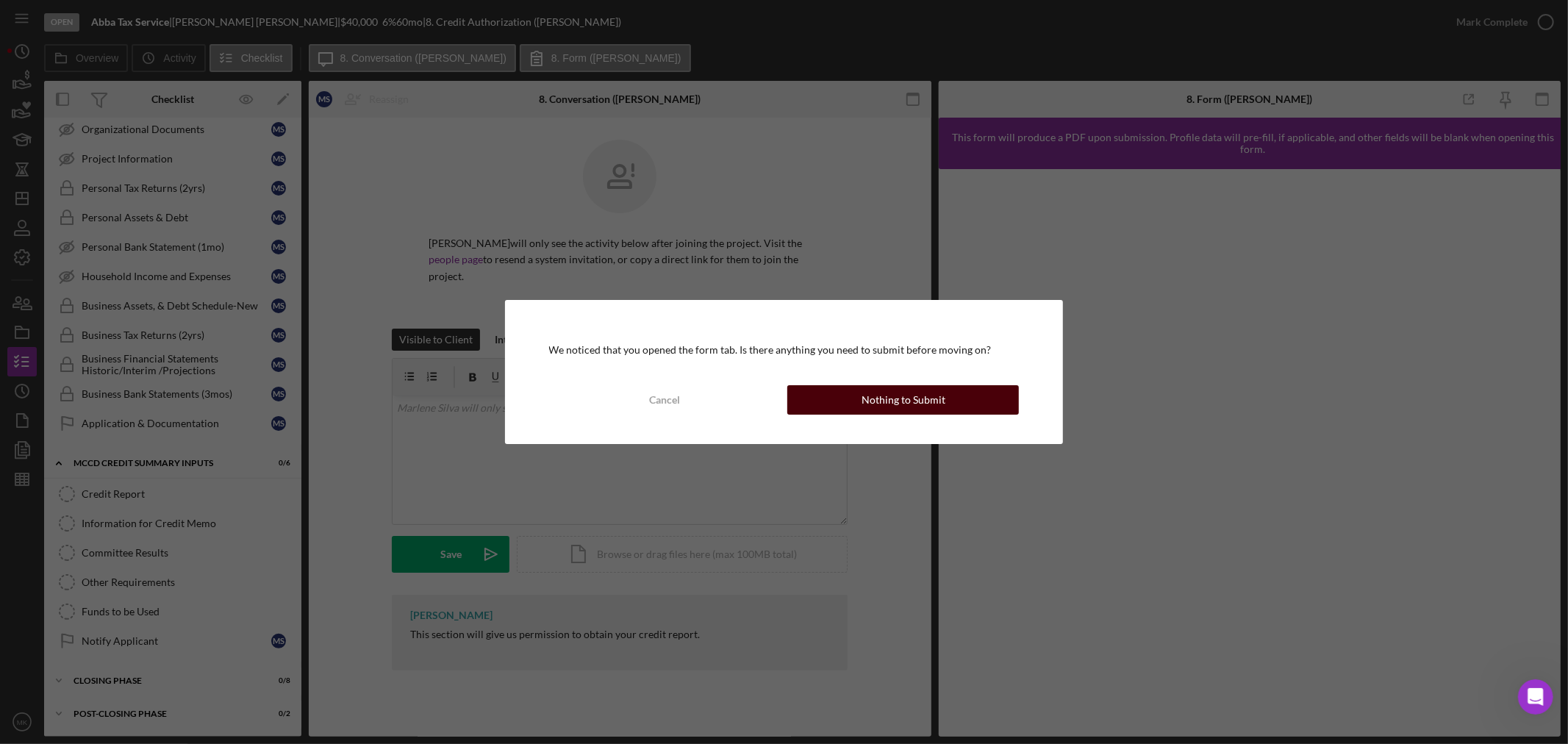
click at [904, 399] on div "Nothing to Submit" at bounding box center [903, 400] width 84 height 29
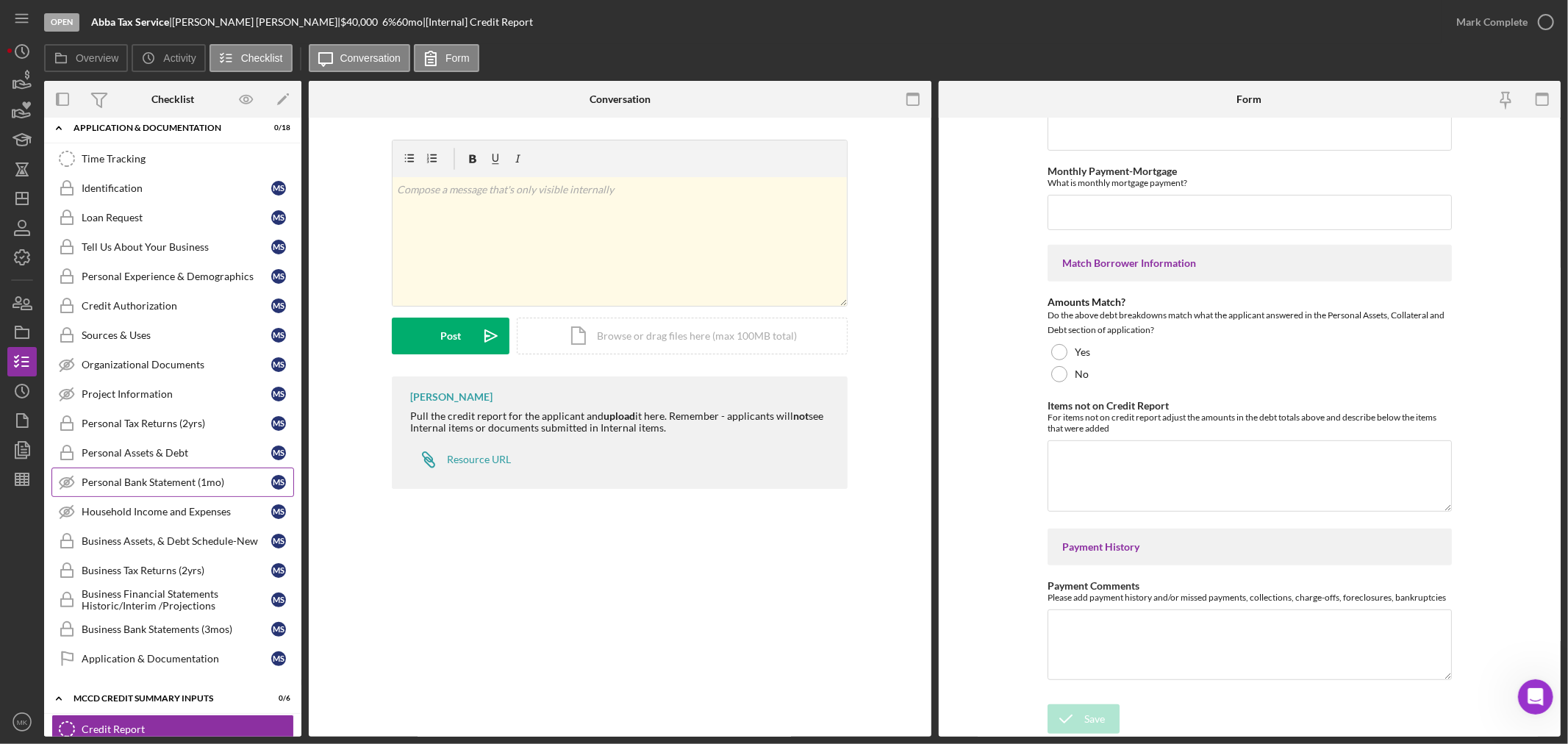
scroll to position [225, 0]
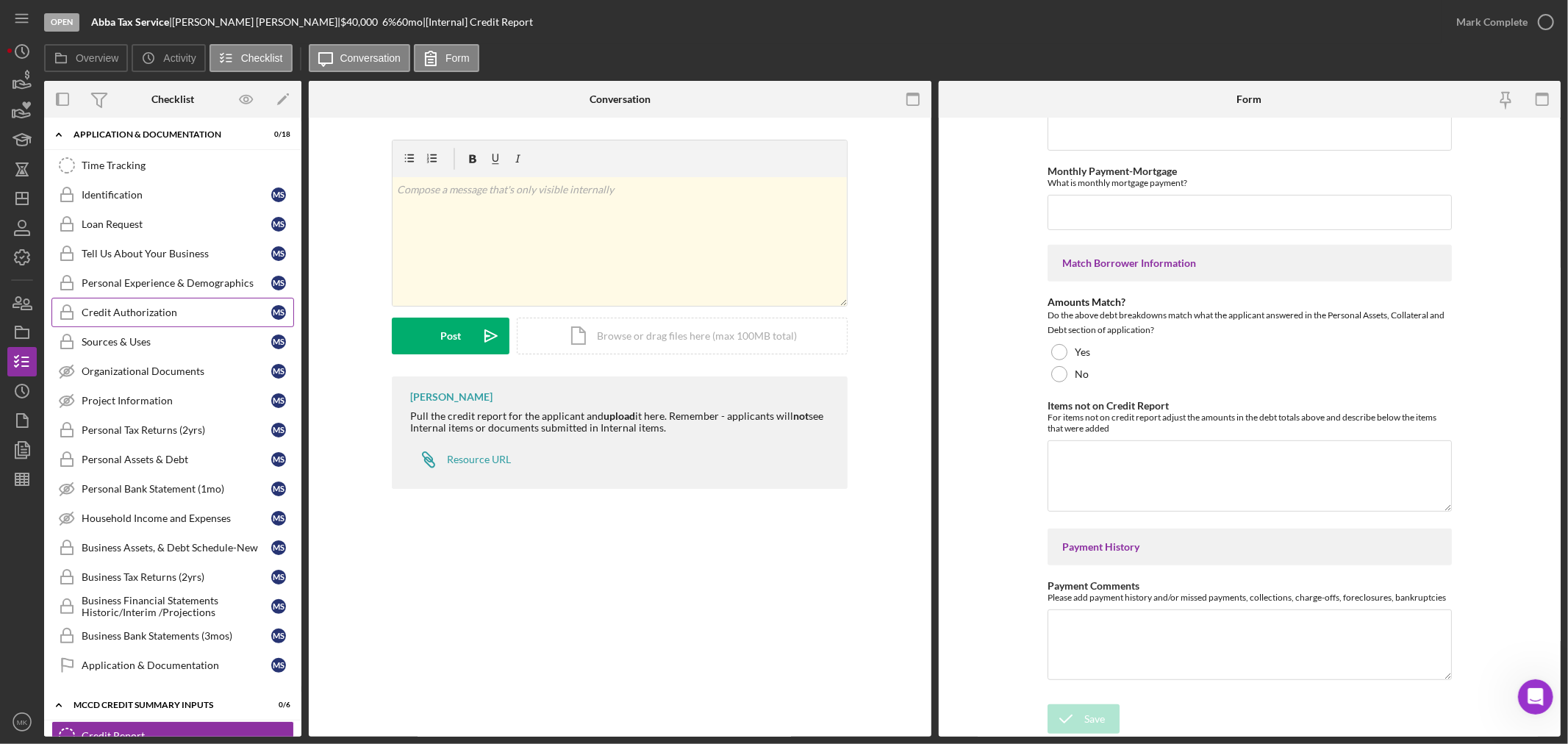
click at [202, 317] on div "Credit Authorization" at bounding box center [176, 313] width 190 height 12
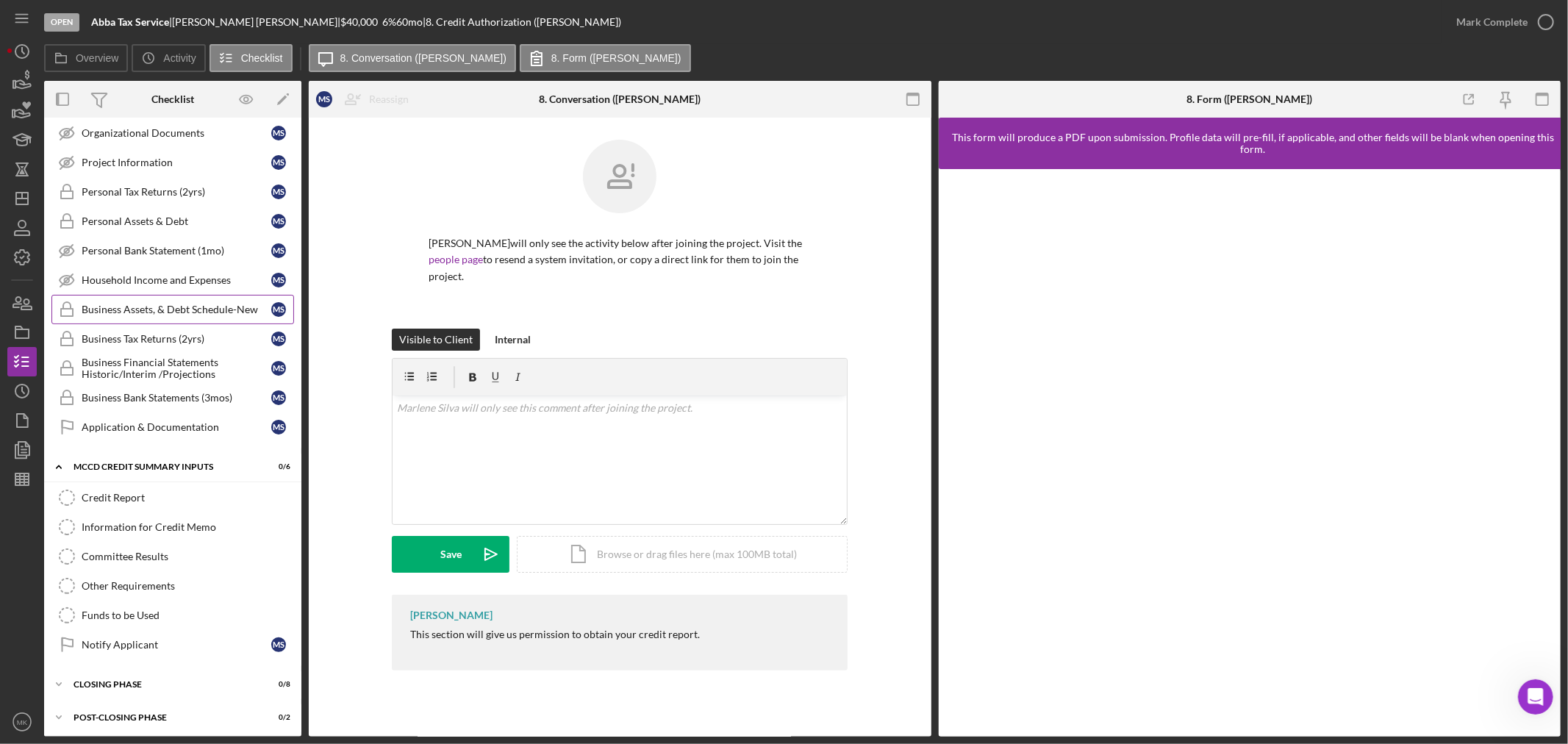
scroll to position [471, 0]
click at [182, 519] on div "Information for Credit Memo" at bounding box center [187, 523] width 212 height 12
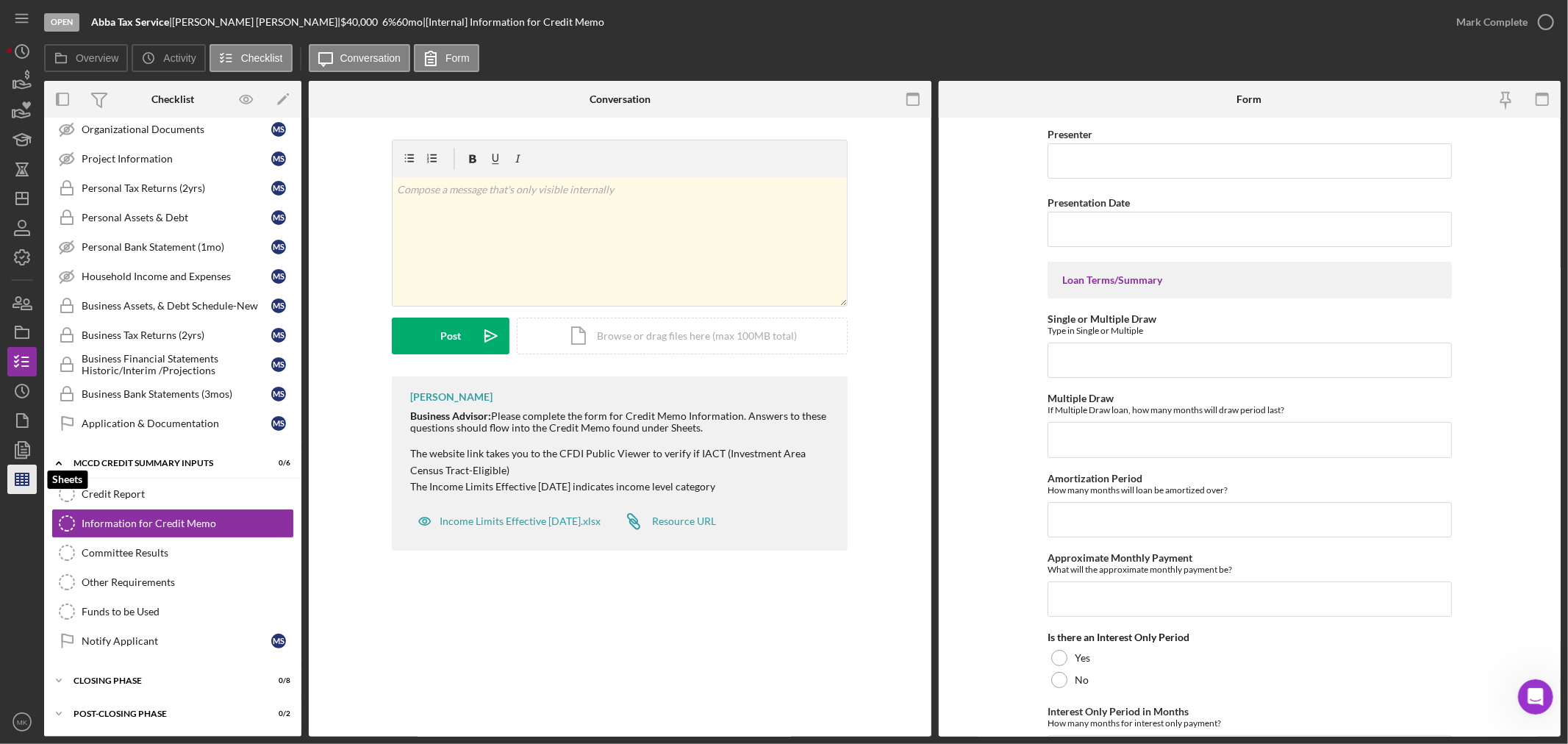
click at [22, 478] on icon "button" at bounding box center [23, 480] width 37 height 37
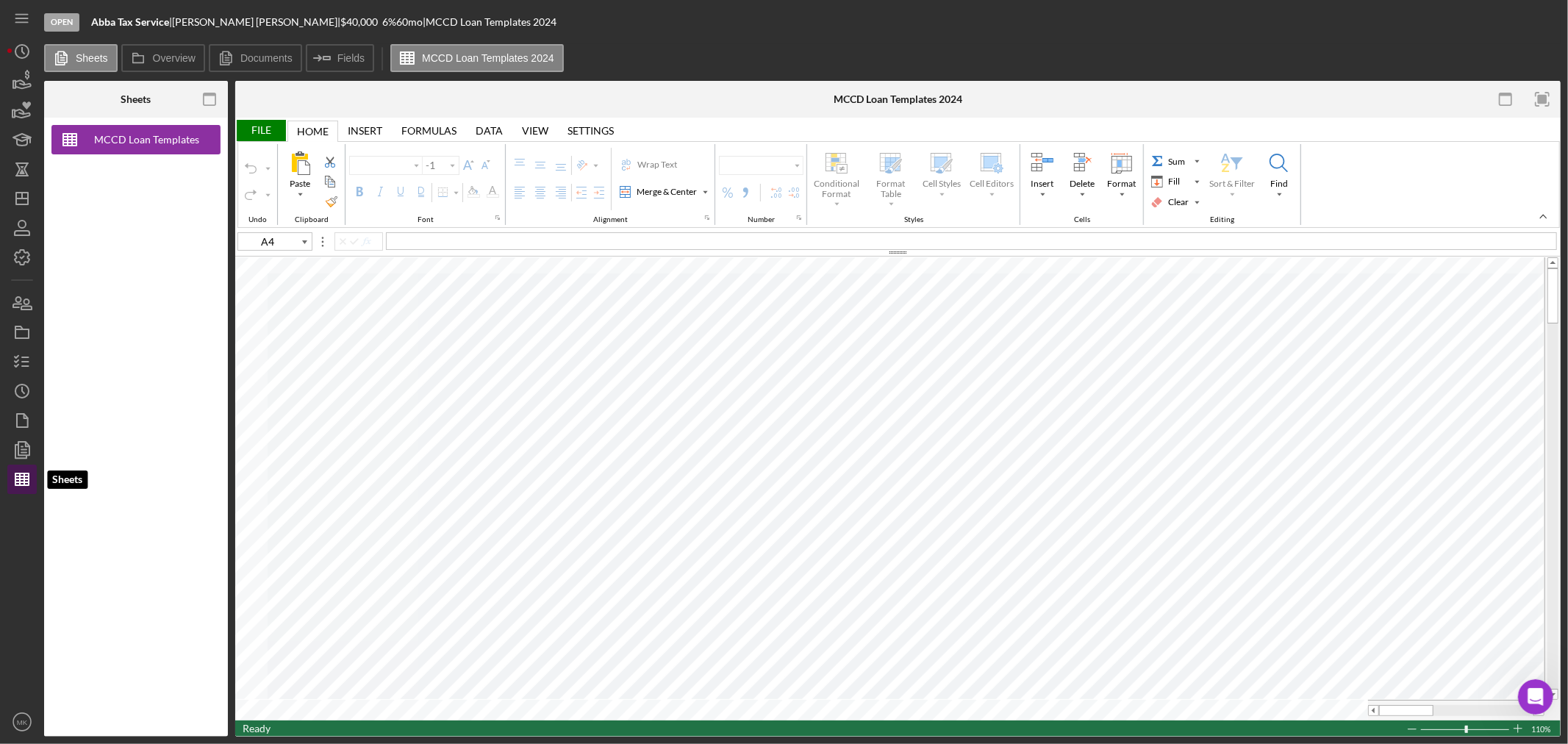
type input "Calibri"
type input "10"
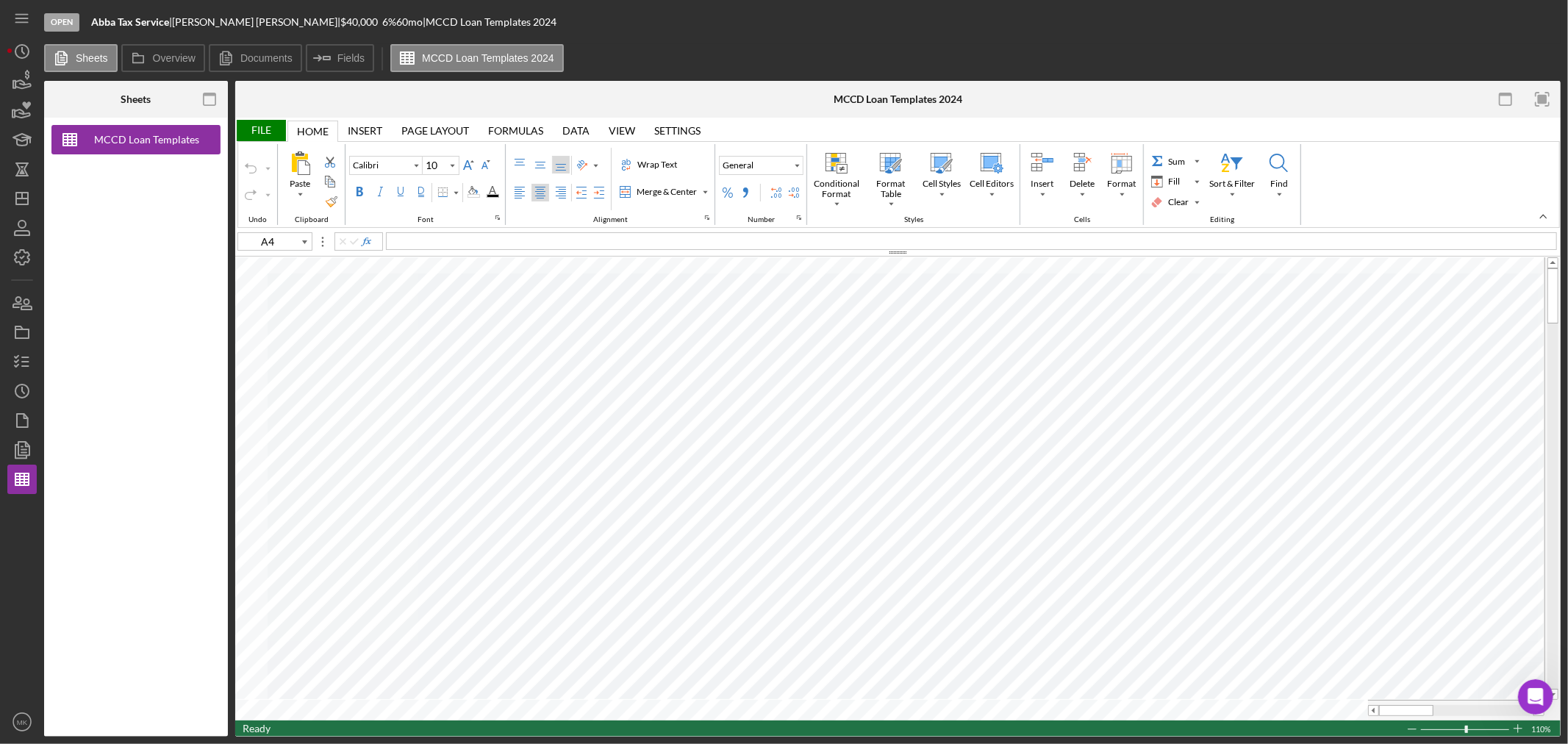
type input "B38"
type input "11"
click at [23, 364] on icon "button" at bounding box center [23, 362] width 37 height 37
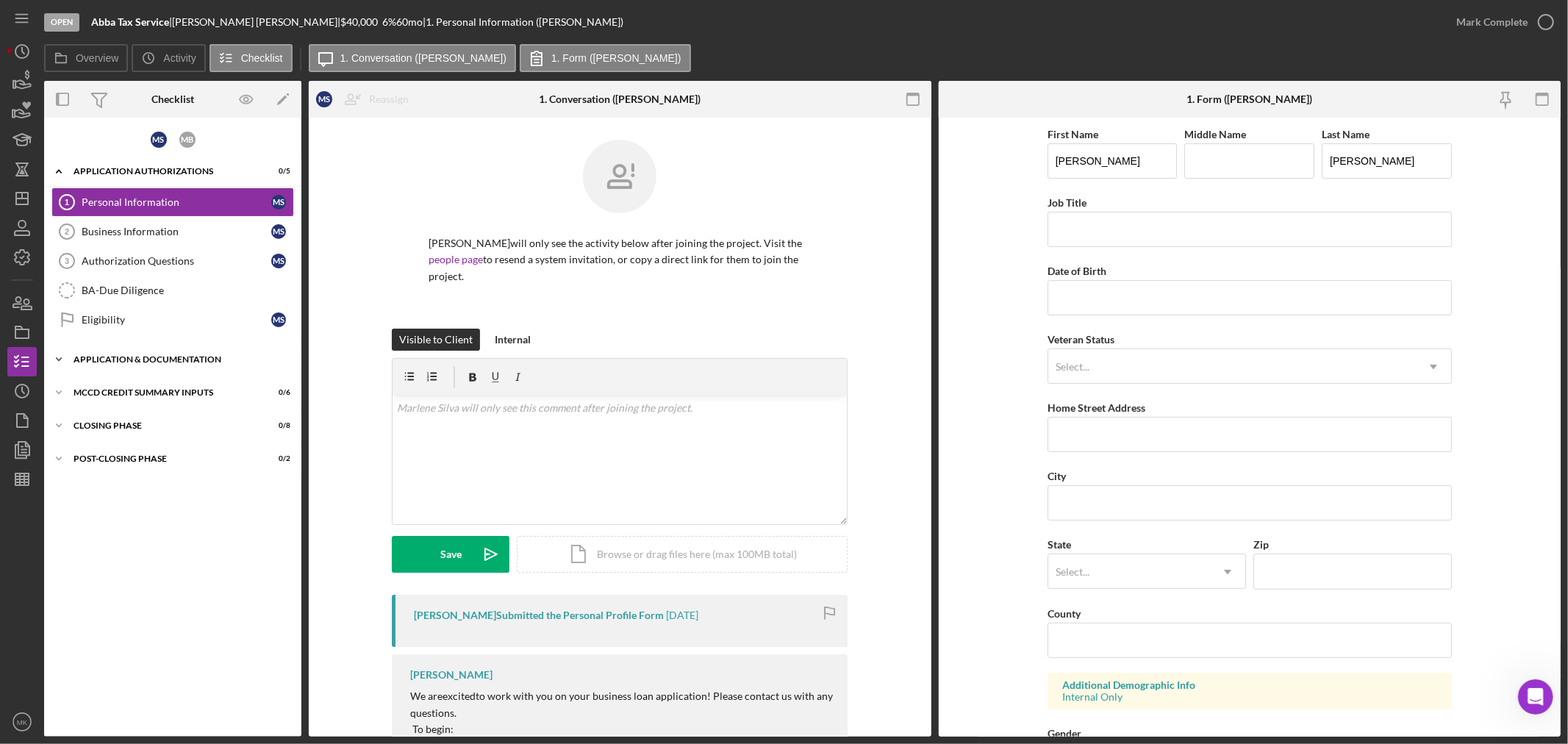
click at [127, 355] on div "Application & Documentation" at bounding box center [178, 359] width 209 height 9
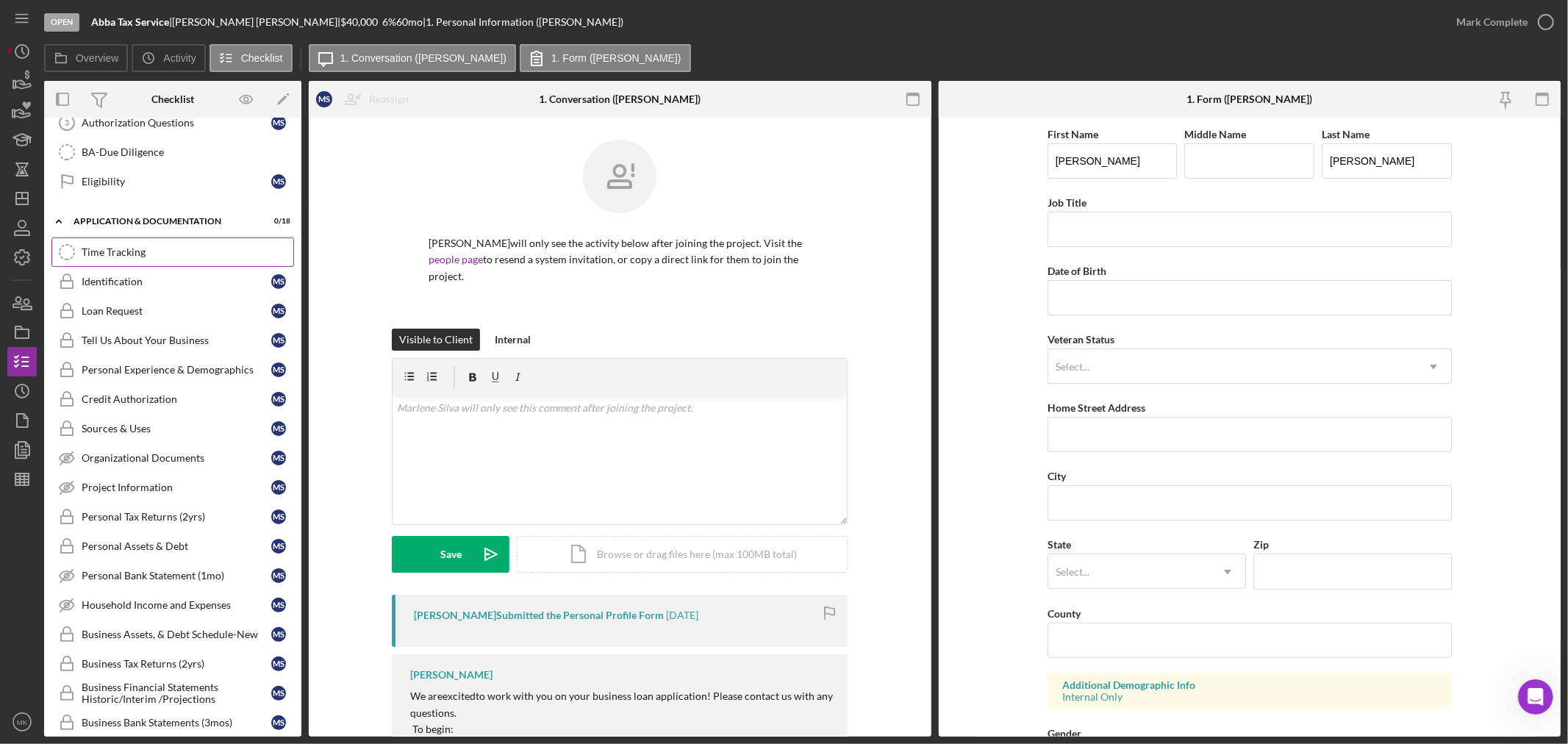
scroll to position [163, 0]
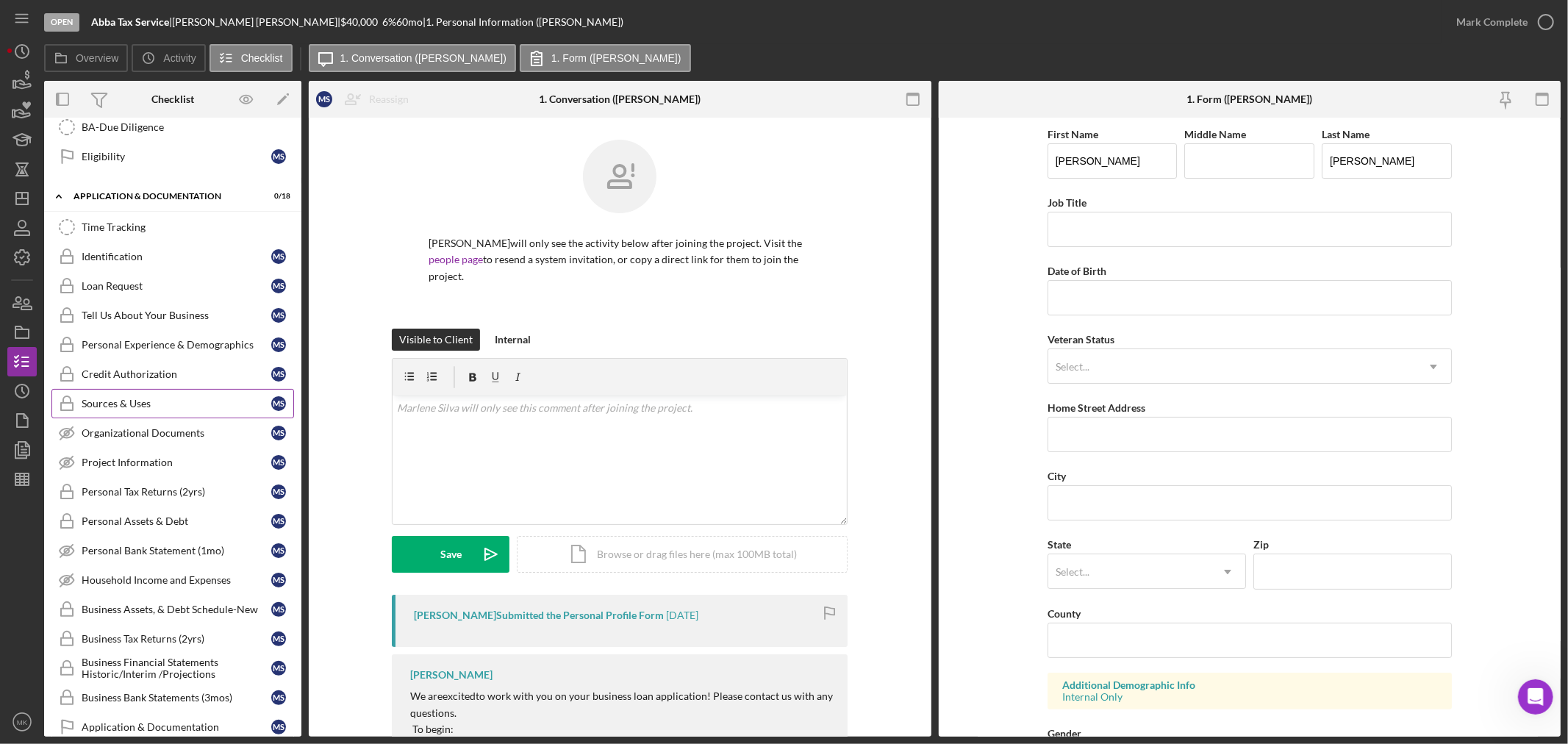
click at [152, 399] on div "Sources & Uses" at bounding box center [176, 403] width 190 height 12
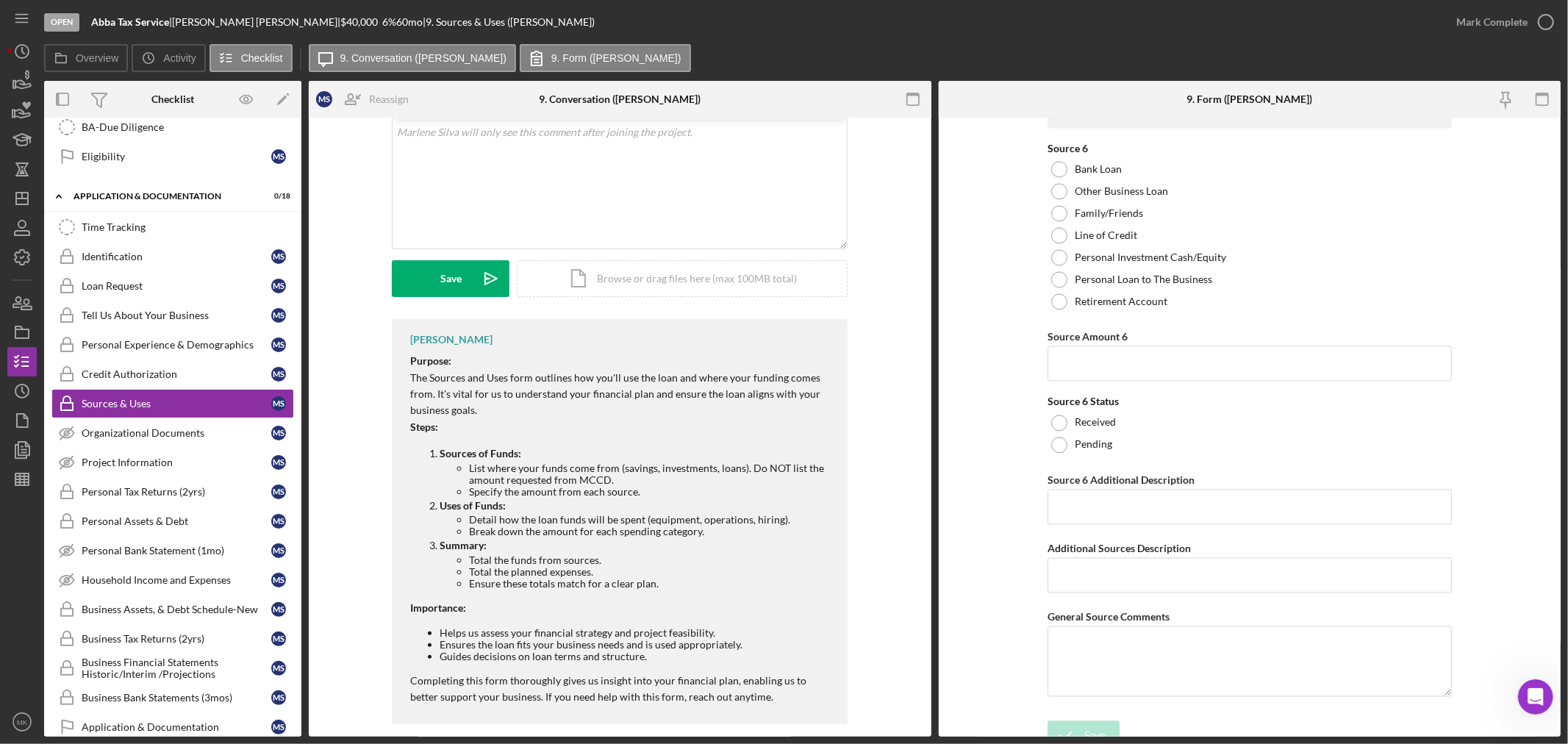
scroll to position [7186, 0]
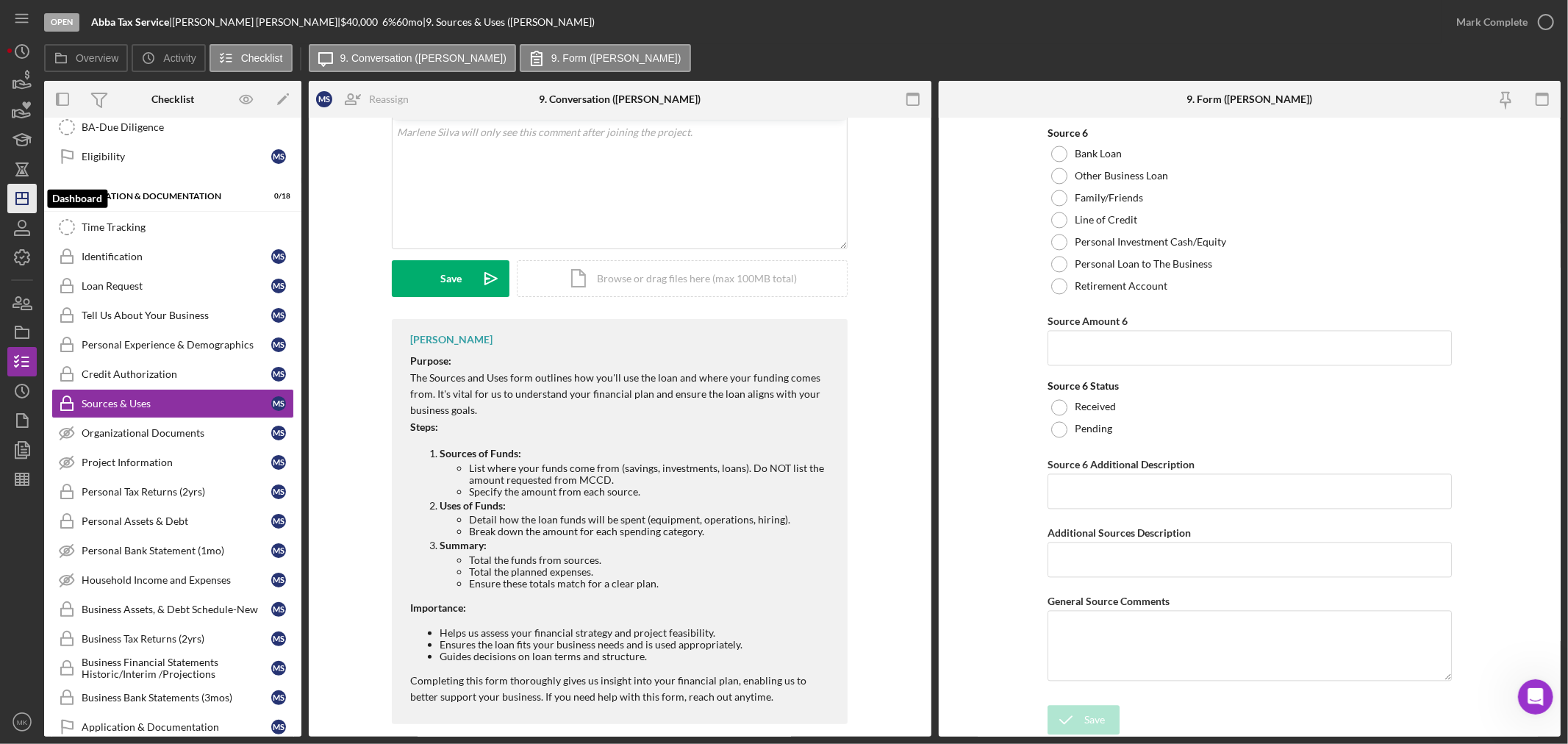
click at [22, 196] on line "button" at bounding box center [22, 195] width 0 height 6
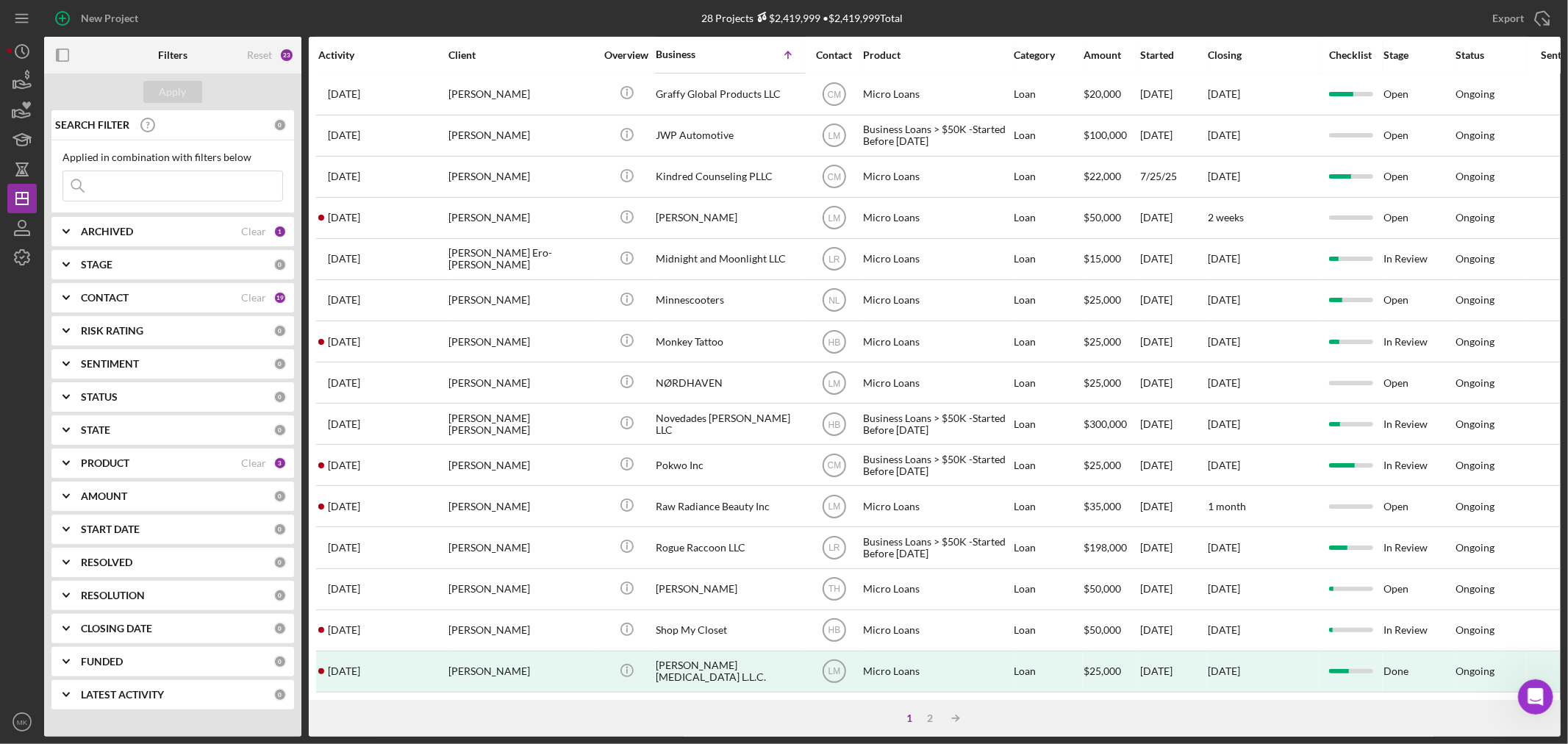
scroll to position [439, 0]
click at [930, 717] on div "2" at bounding box center [930, 718] width 20 height 12
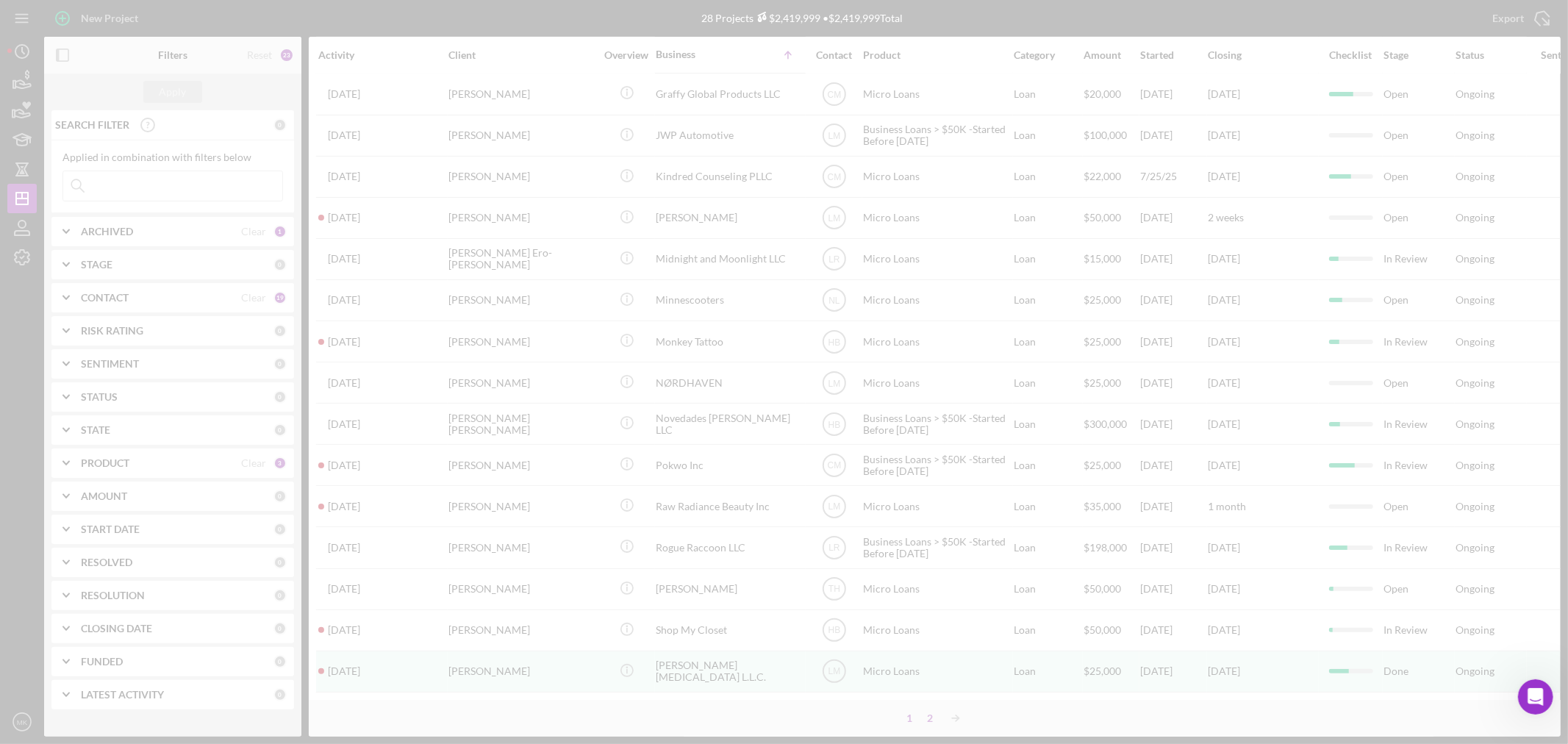
scroll to position [0, 0]
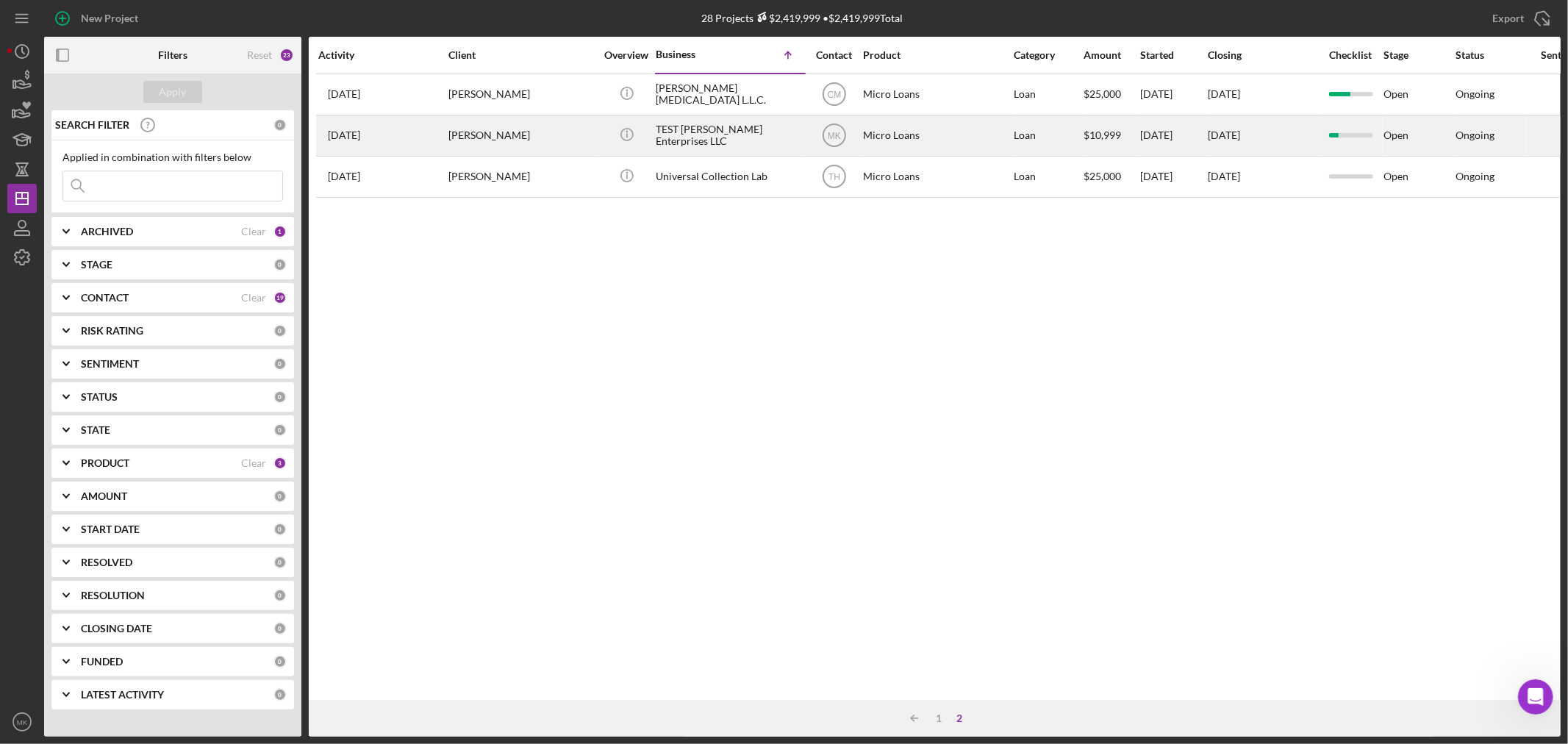
click at [693, 135] on div "TEST [PERSON_NAME] Enterprises LLC" at bounding box center [729, 136] width 147 height 39
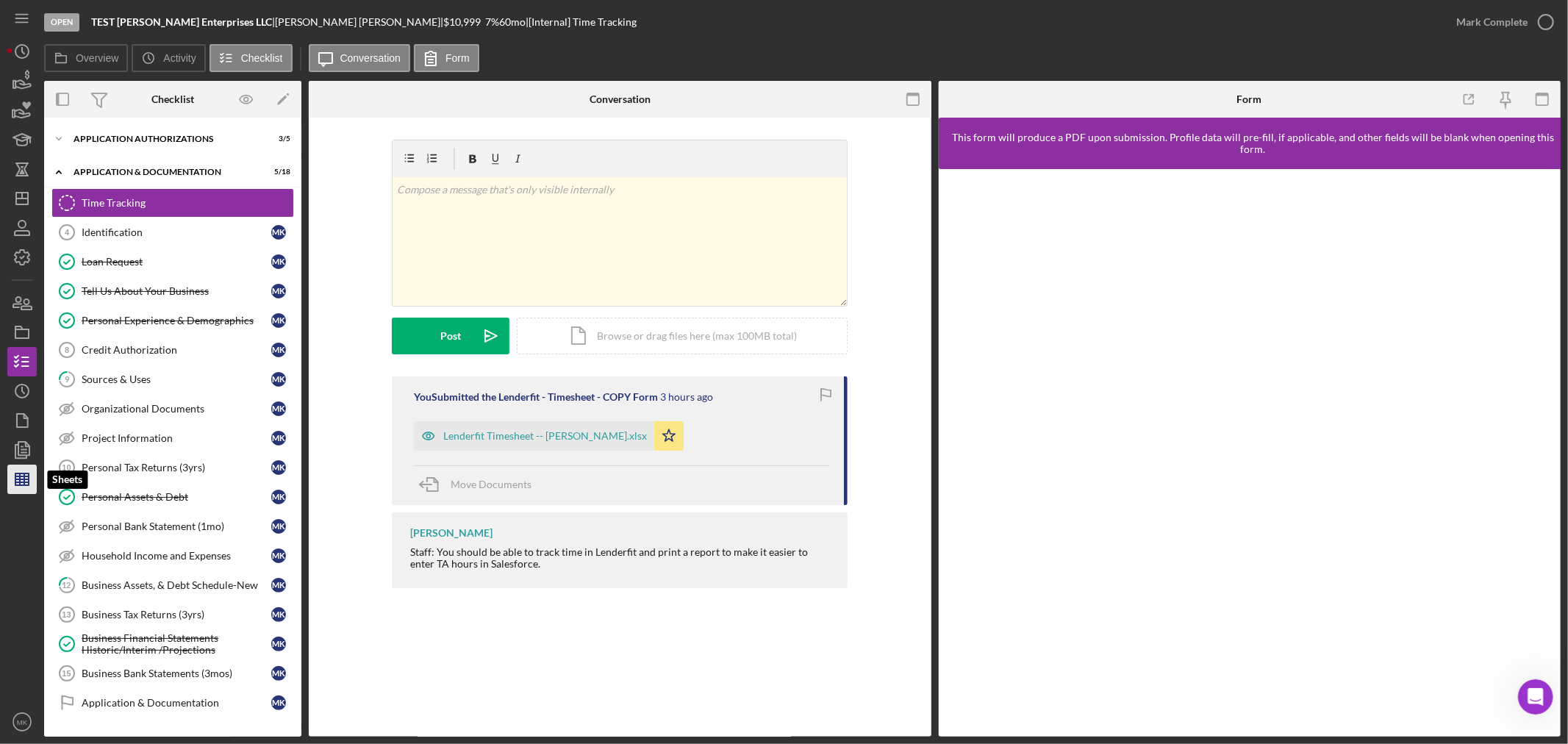
click at [24, 480] on line "button" at bounding box center [24, 479] width 0 height 12
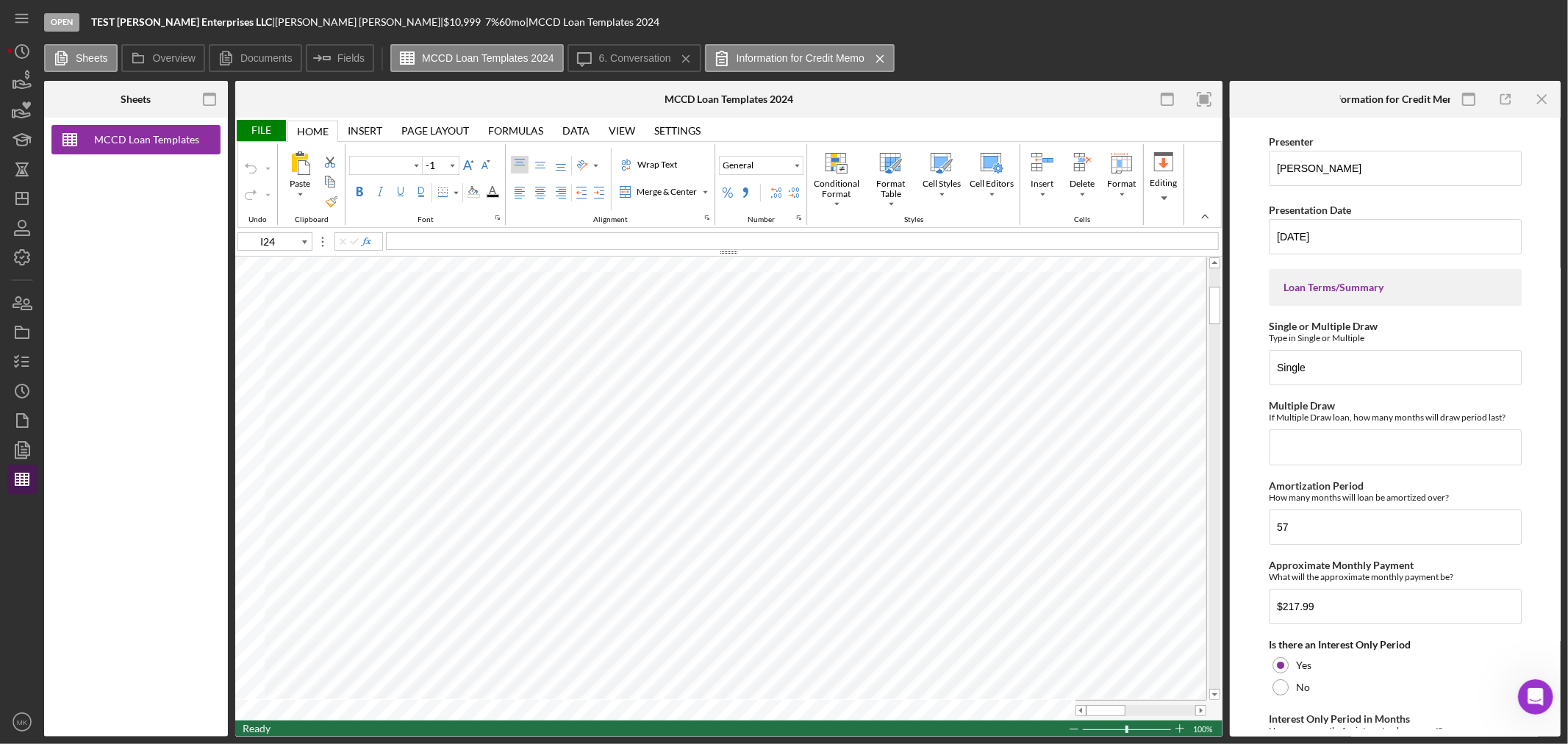
type input "Calibri"
type input "11"
type input "D54"
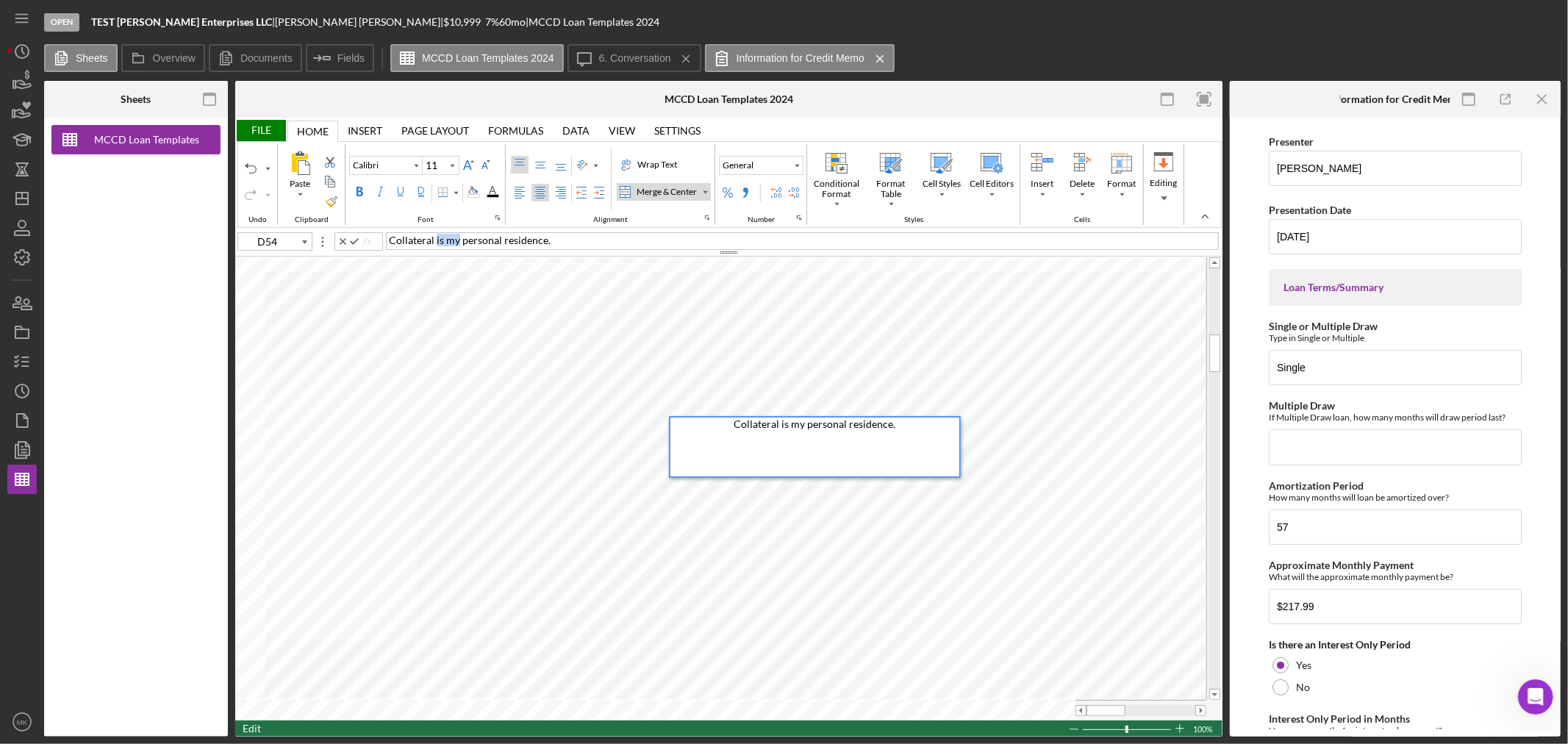
drag, startPoint x: 455, startPoint y: 240, endPoint x: 435, endPoint y: 238, distance: 20.1
click at [435, 238] on span "Collateral is my personal residence." at bounding box center [470, 239] width 161 height 12
click at [557, 235] on div "Collateral the personal residence." at bounding box center [802, 242] width 832 height 18
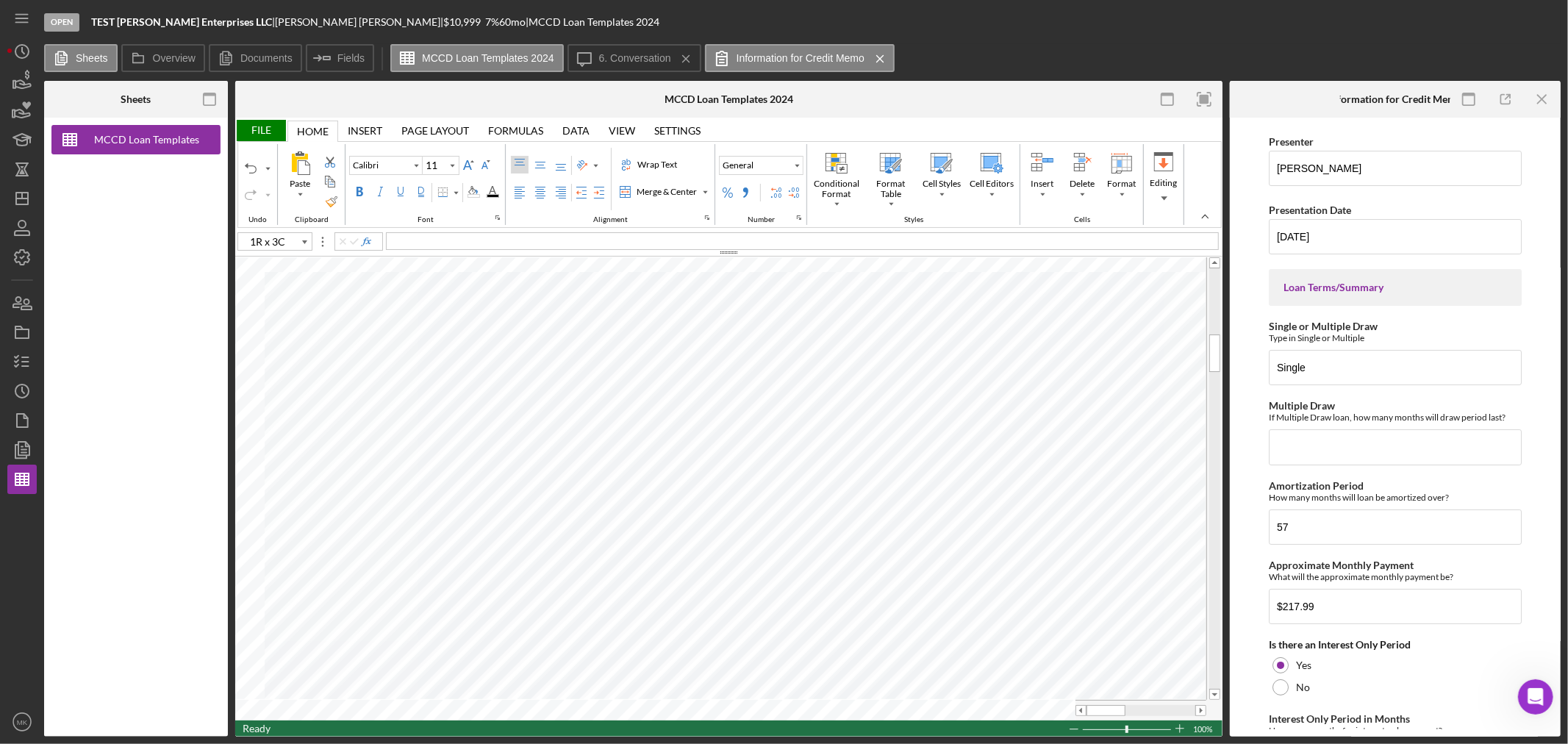
type input "D54"
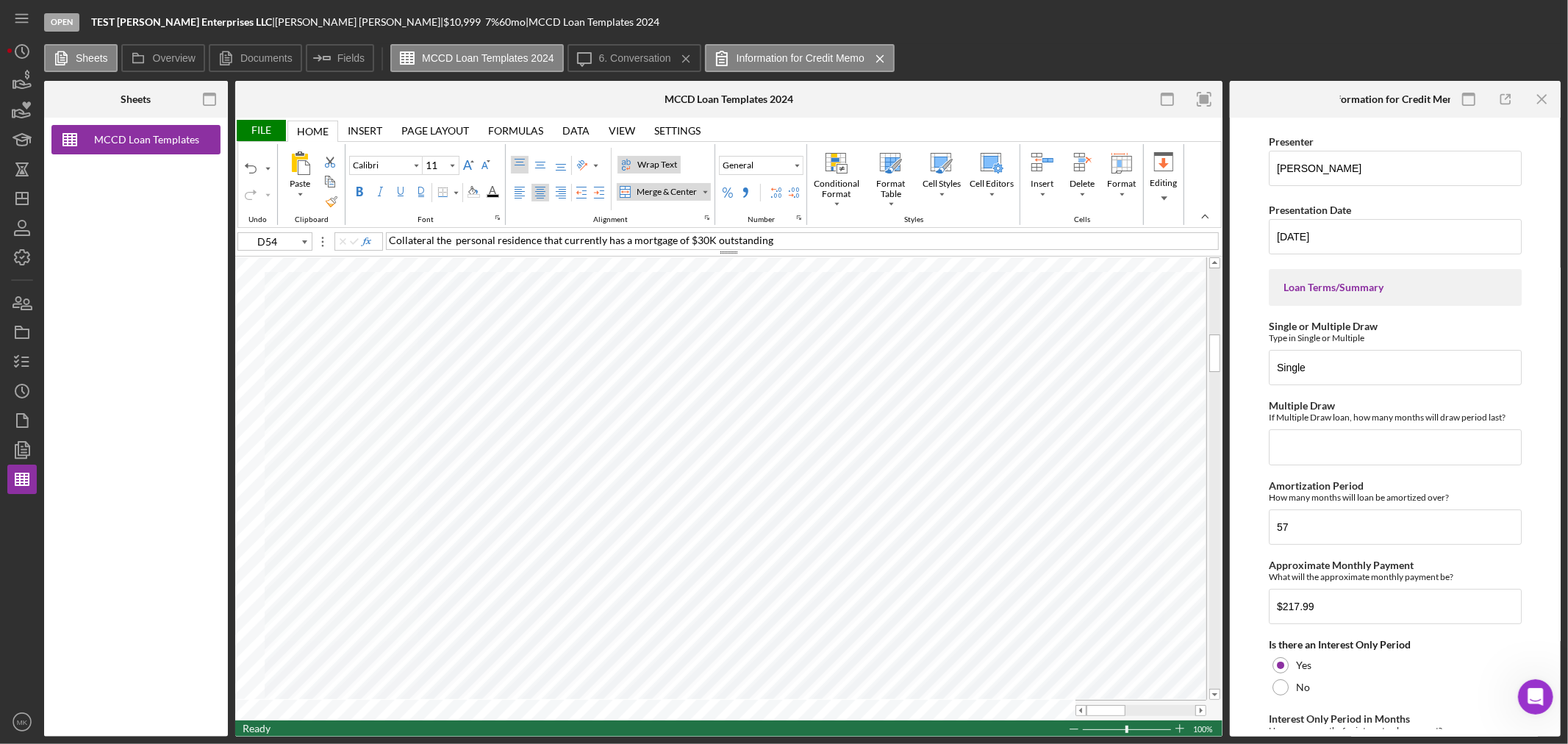
click at [652, 166] on div "Wrap Text" at bounding box center [657, 165] width 45 height 13
click at [266, 133] on div "File" at bounding box center [260, 130] width 51 height 21
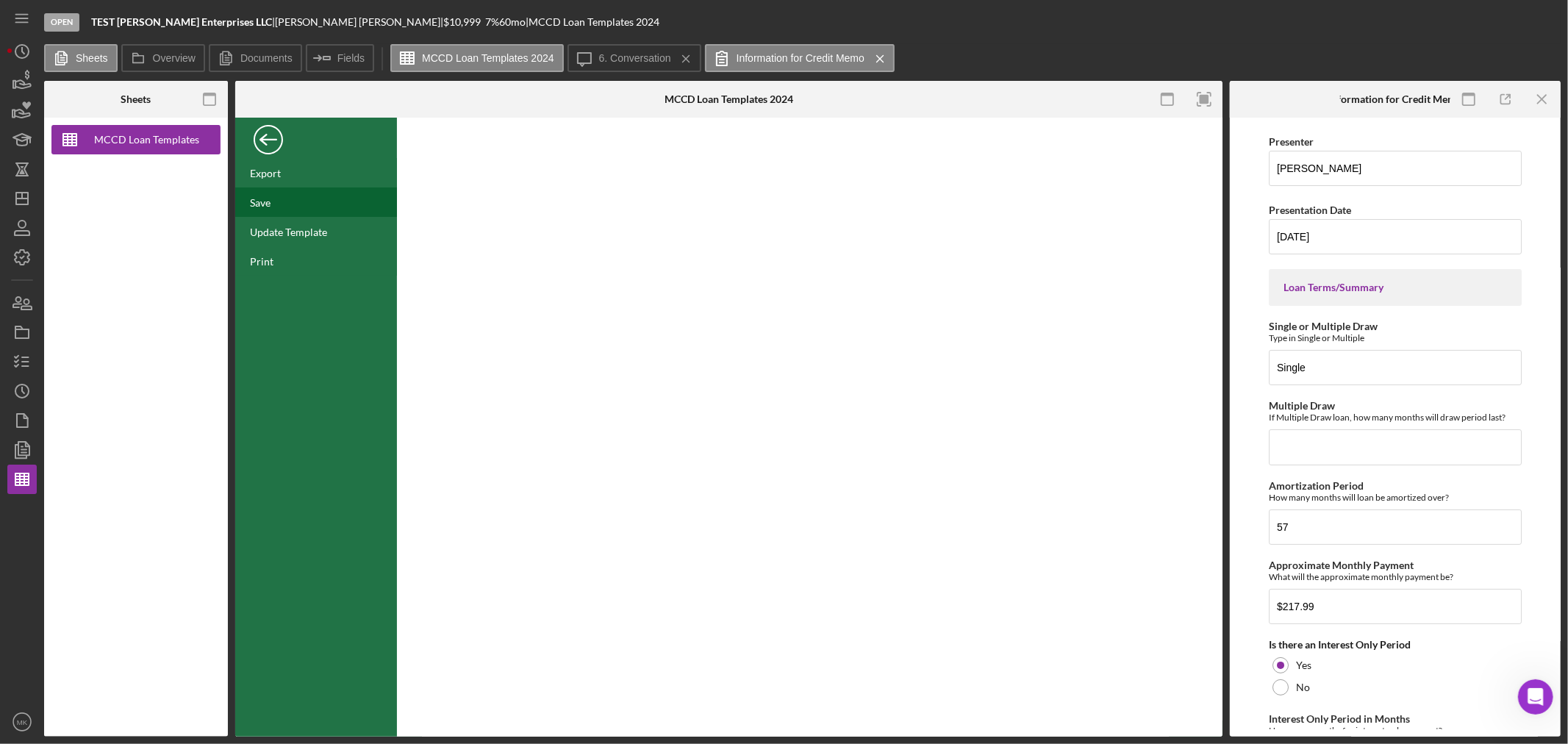
click at [262, 200] on div "Save" at bounding box center [259, 202] width 20 height 12
click at [267, 204] on div "Save" at bounding box center [259, 202] width 20 height 12
click at [26, 201] on icon "Icon/Dashboard" at bounding box center [23, 199] width 37 height 37
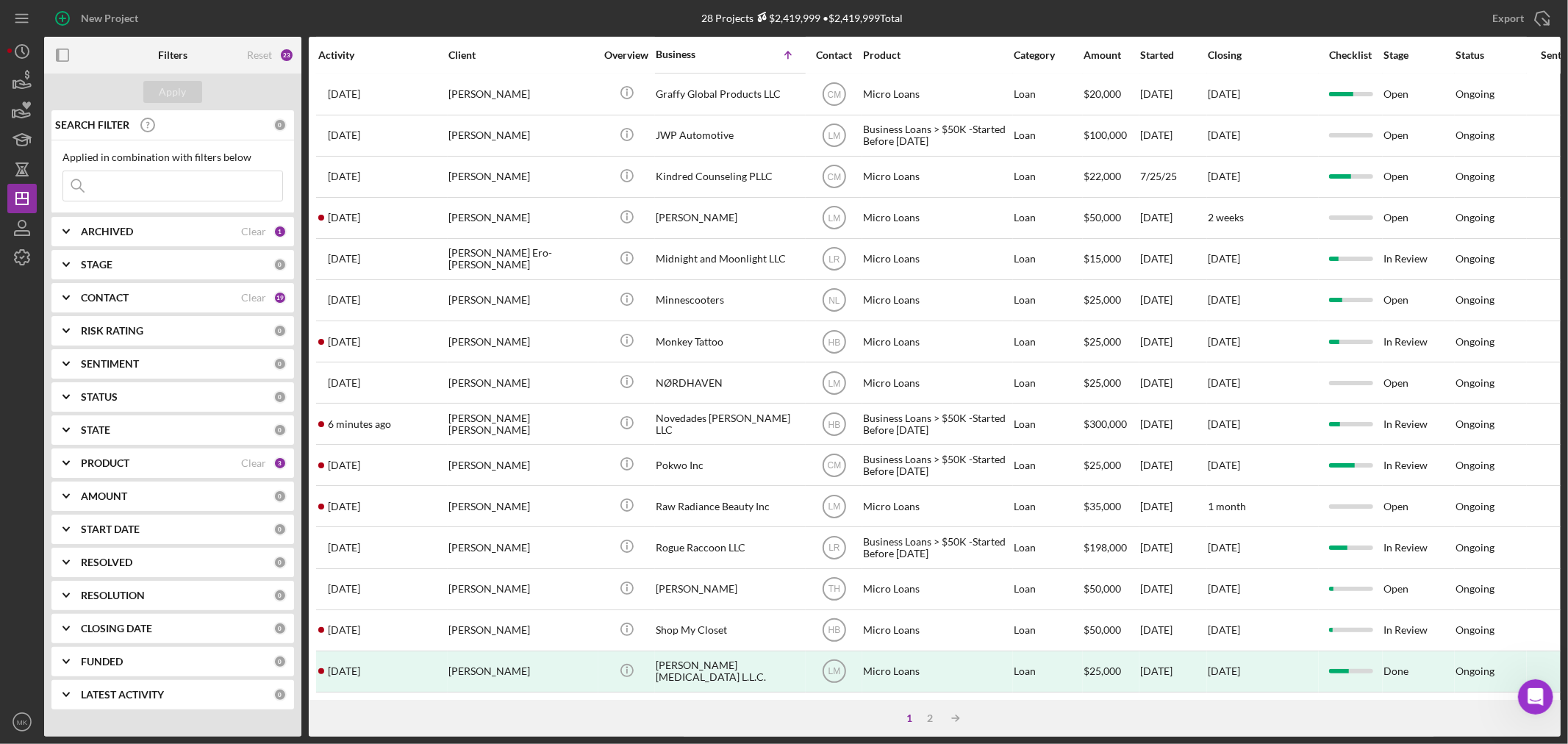
scroll to position [439, 0]
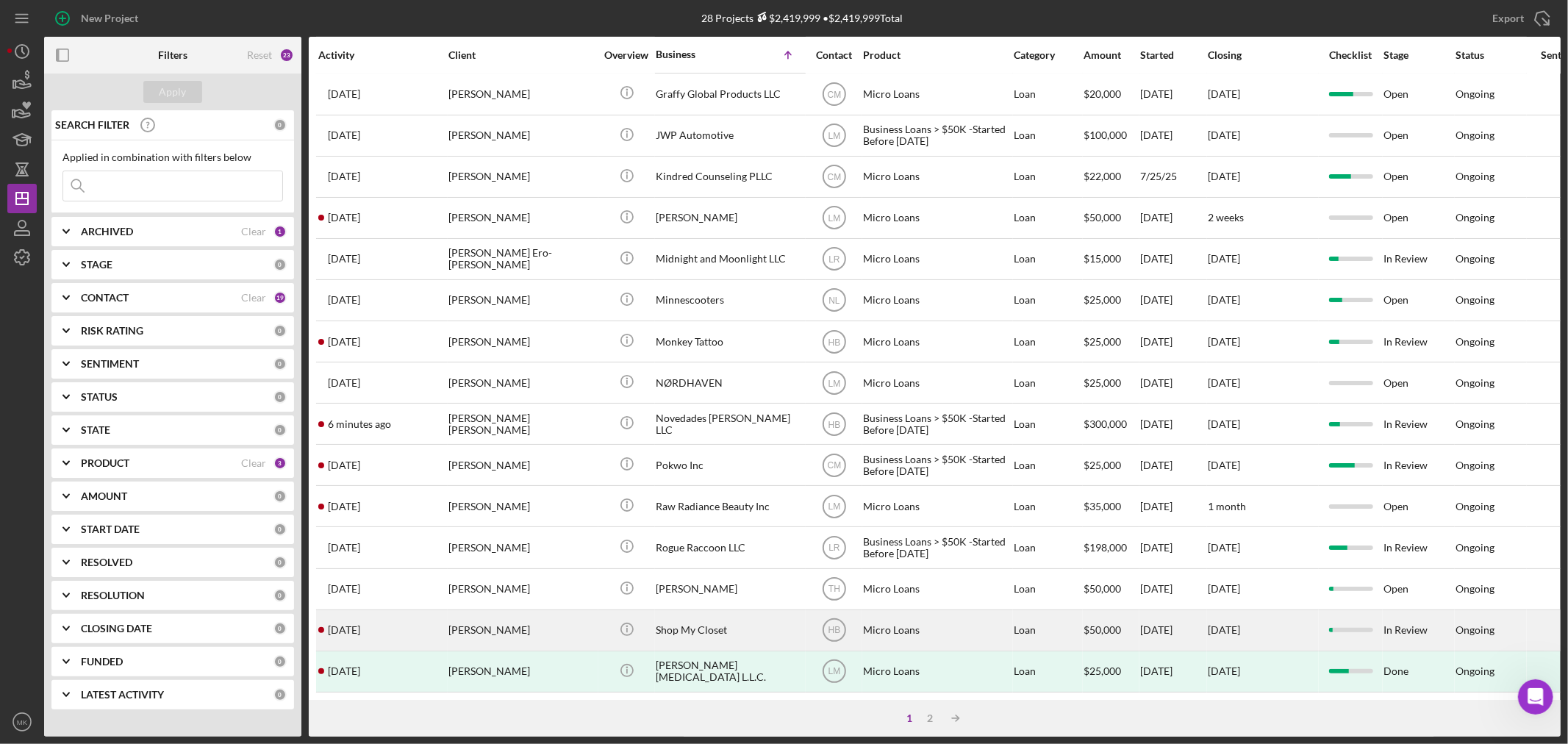
click at [711, 611] on div "Shop My Closet" at bounding box center [729, 630] width 147 height 39
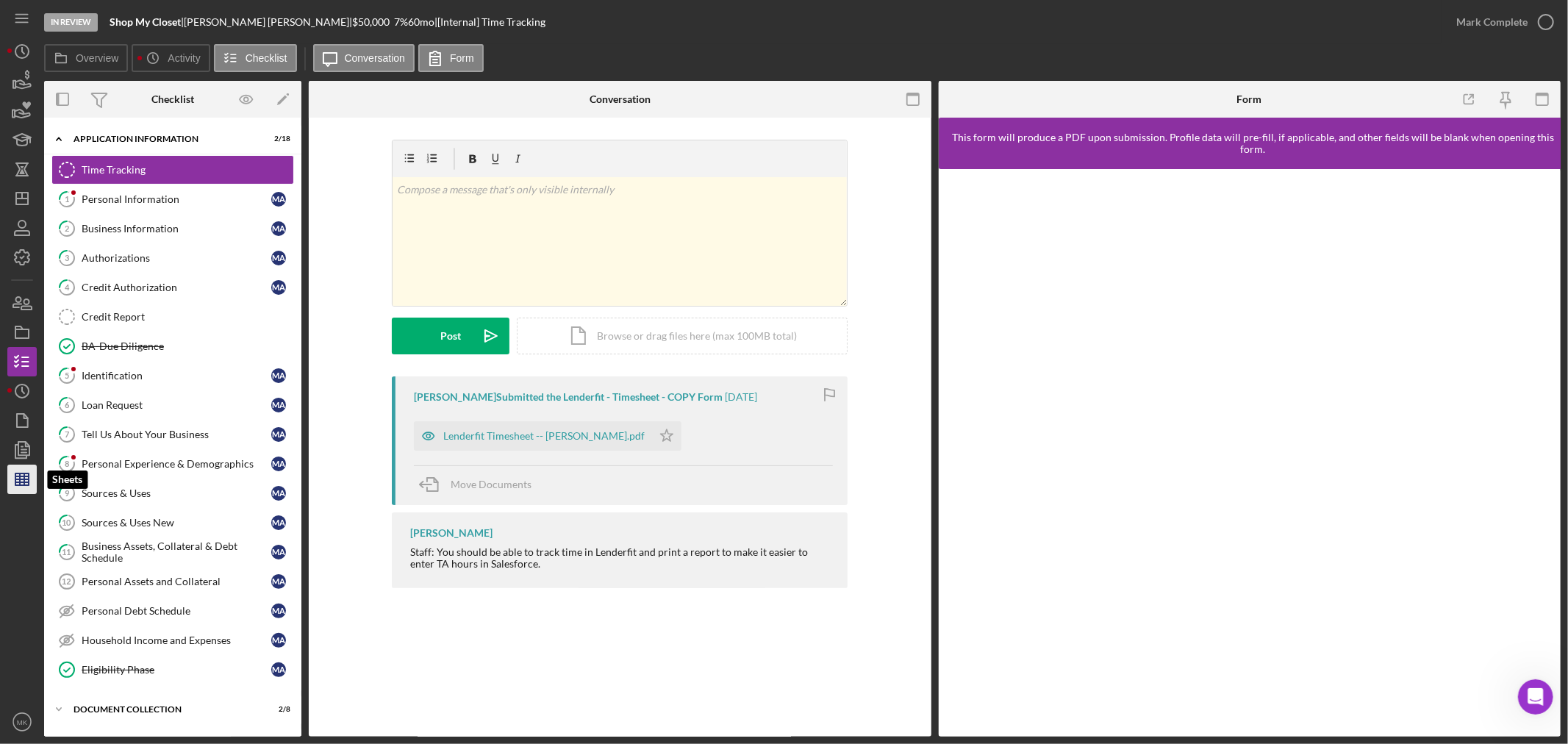
click at [27, 481] on icon "button" at bounding box center [23, 480] width 37 height 37
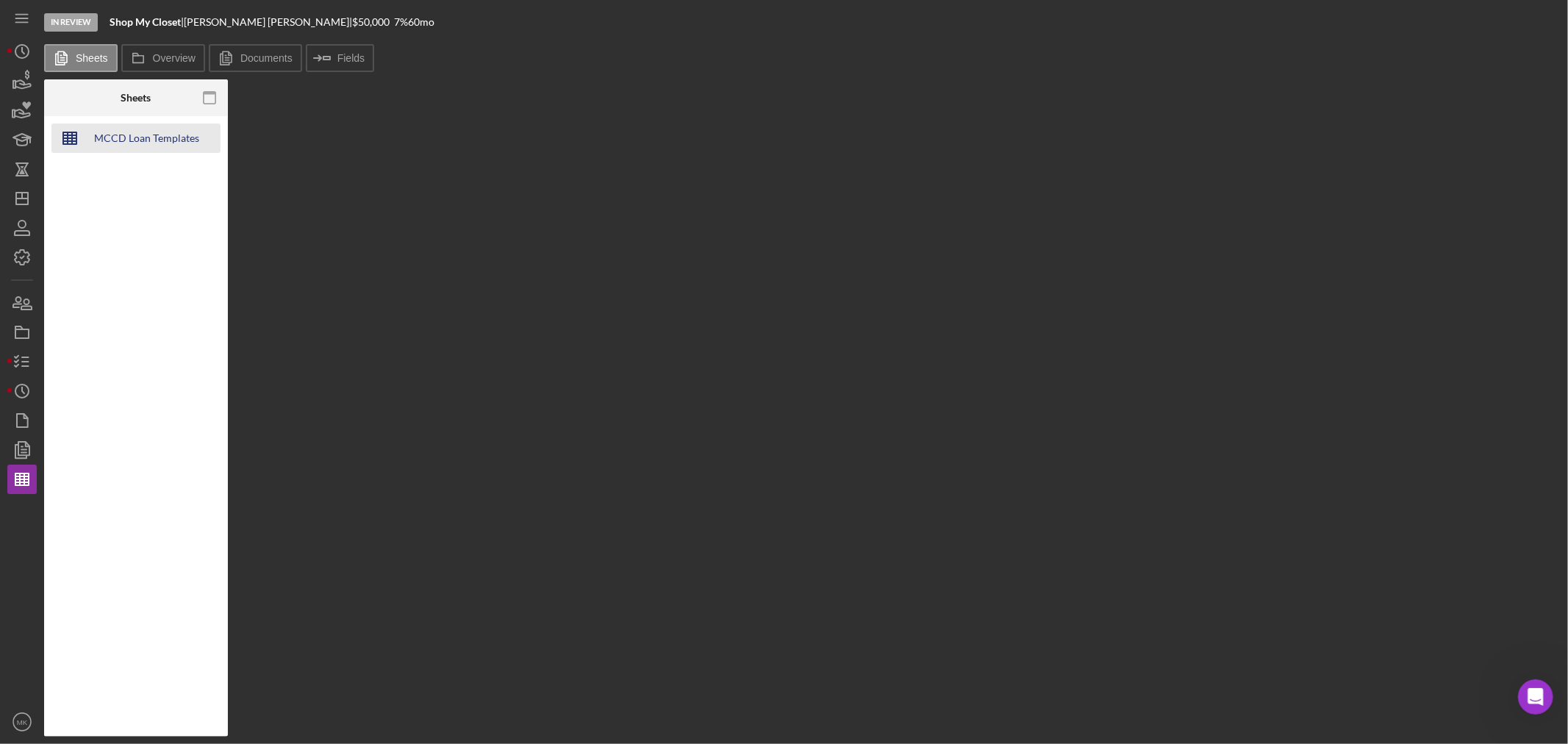
click at [169, 132] on div "MCCD Loan Templates 2024" at bounding box center [147, 138] width 118 height 29
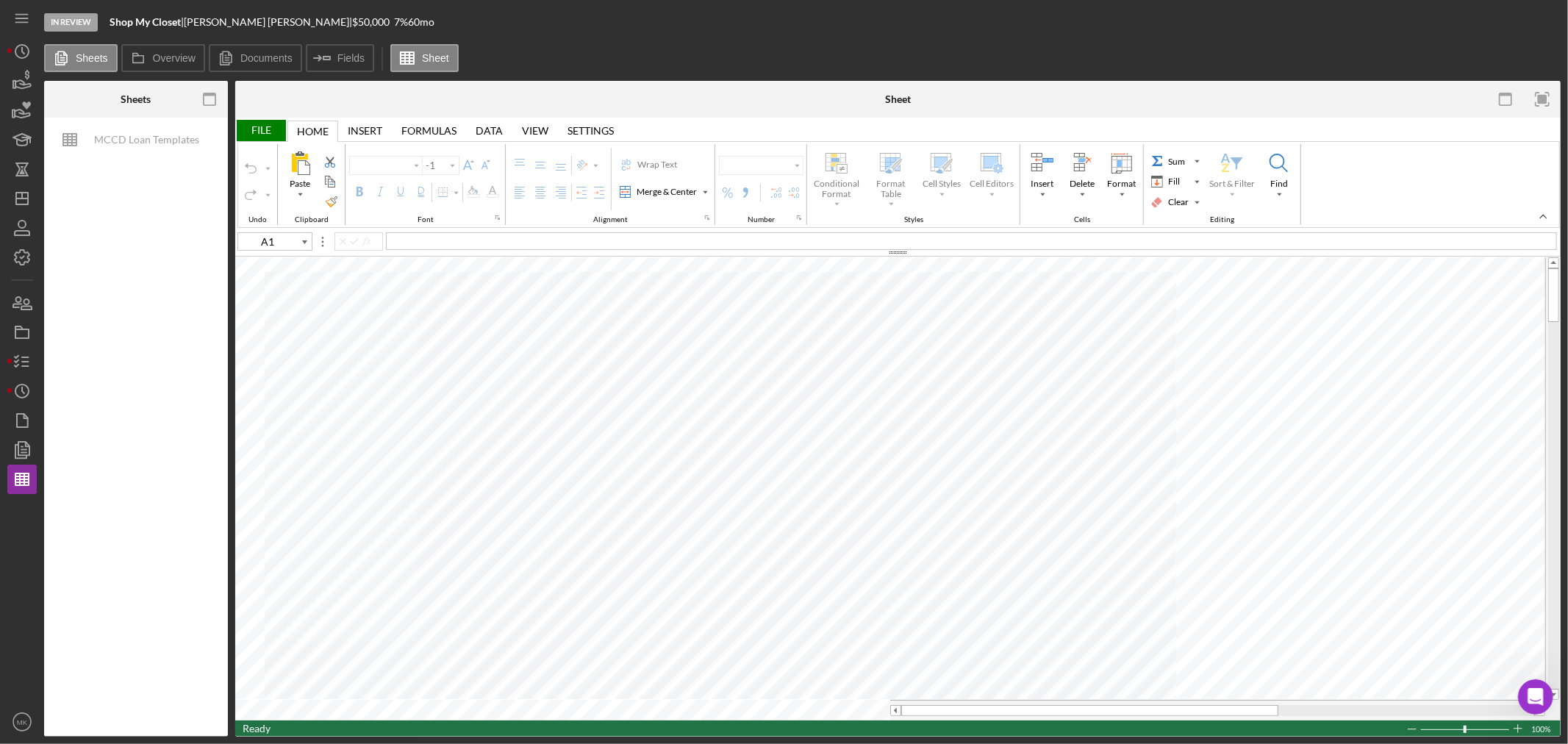
type input "Calibri"
type input "11"
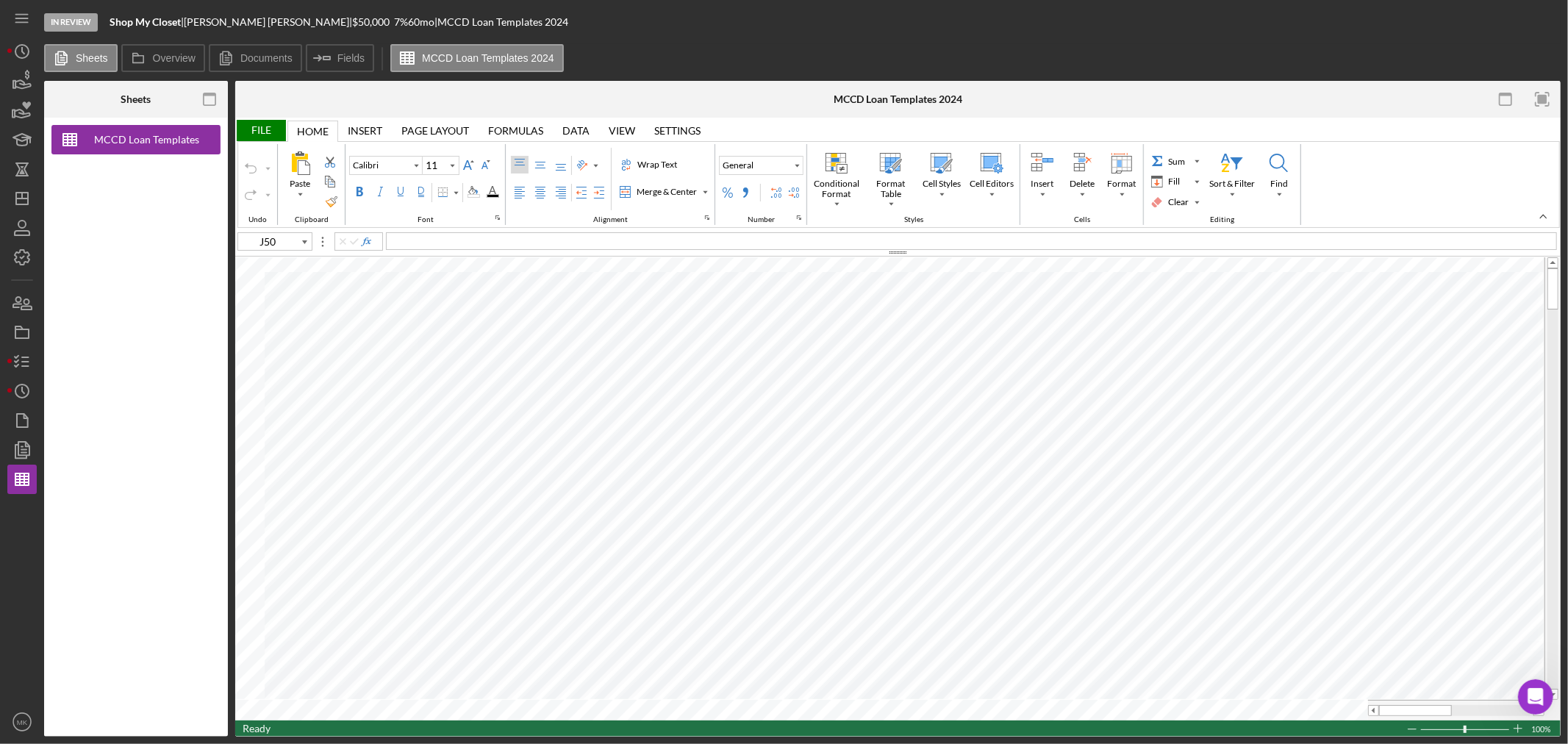
click at [263, 128] on div "File" at bounding box center [260, 130] width 51 height 21
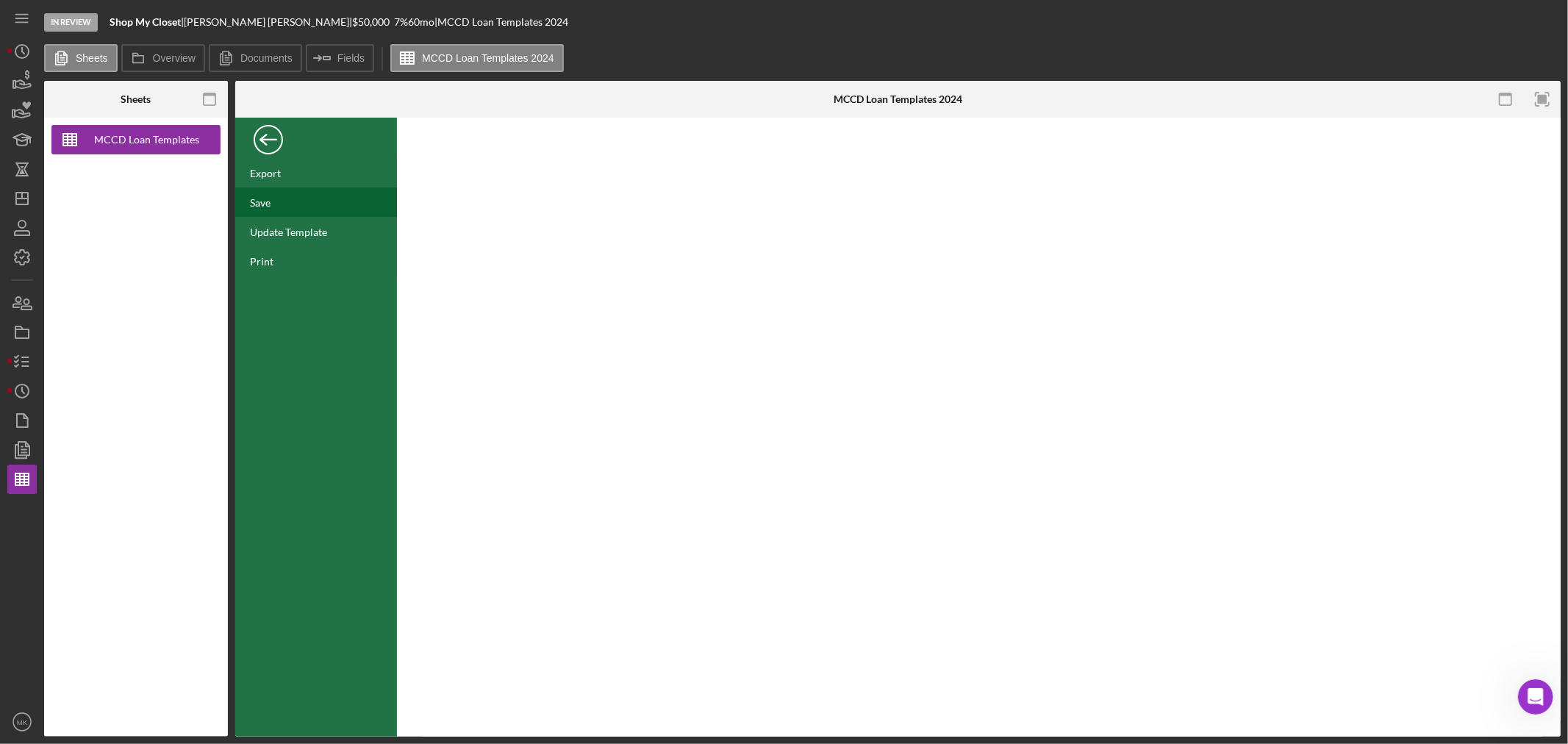
click at [273, 201] on div "Save" at bounding box center [316, 202] width 161 height 29
click at [270, 140] on div "Back" at bounding box center [268, 136] width 29 height 29
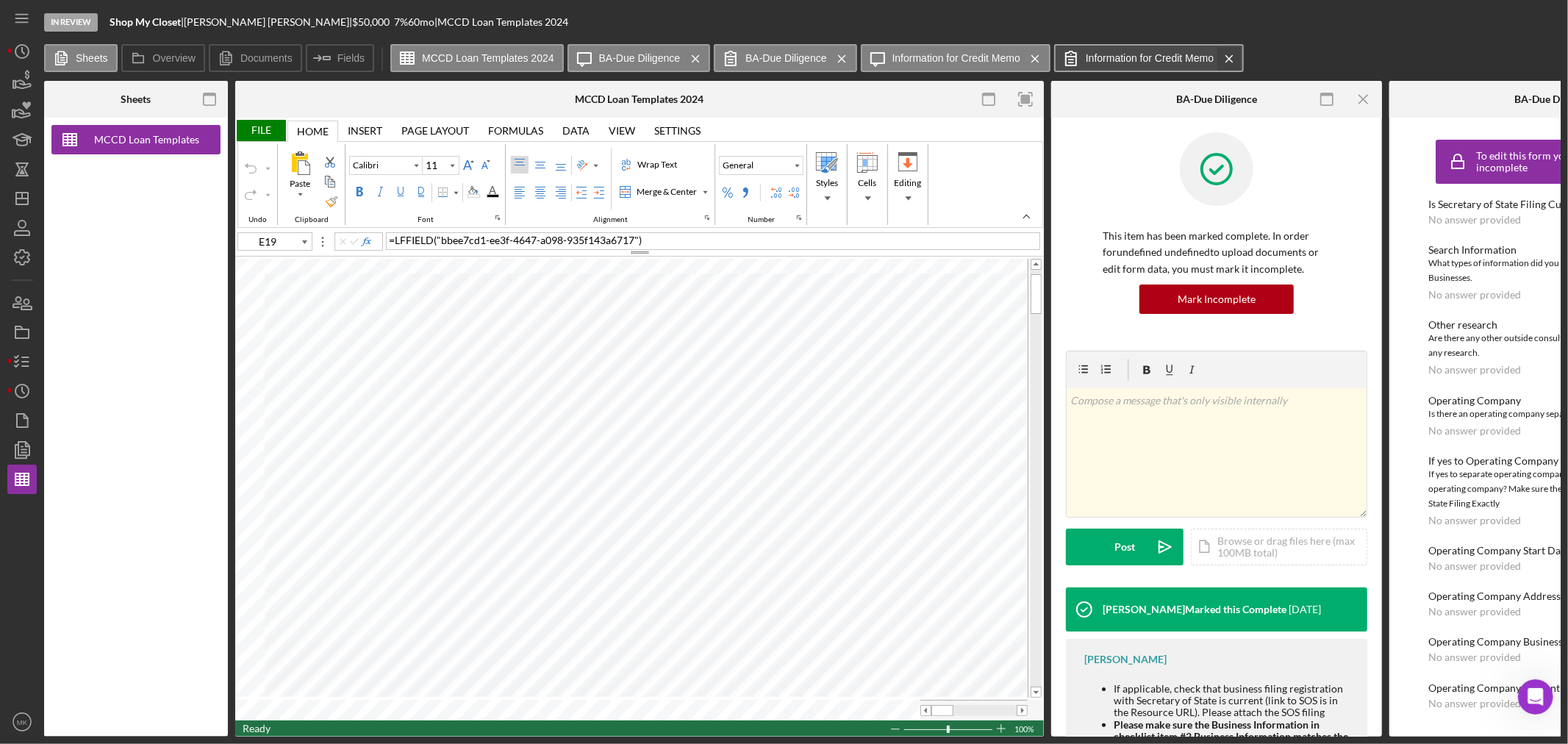
click at [1221, 57] on icon "Icon/Menu Close" at bounding box center [1230, 59] width 26 height 37
click at [1365, 94] on icon "Icon/Menu Close" at bounding box center [1364, 99] width 33 height 33
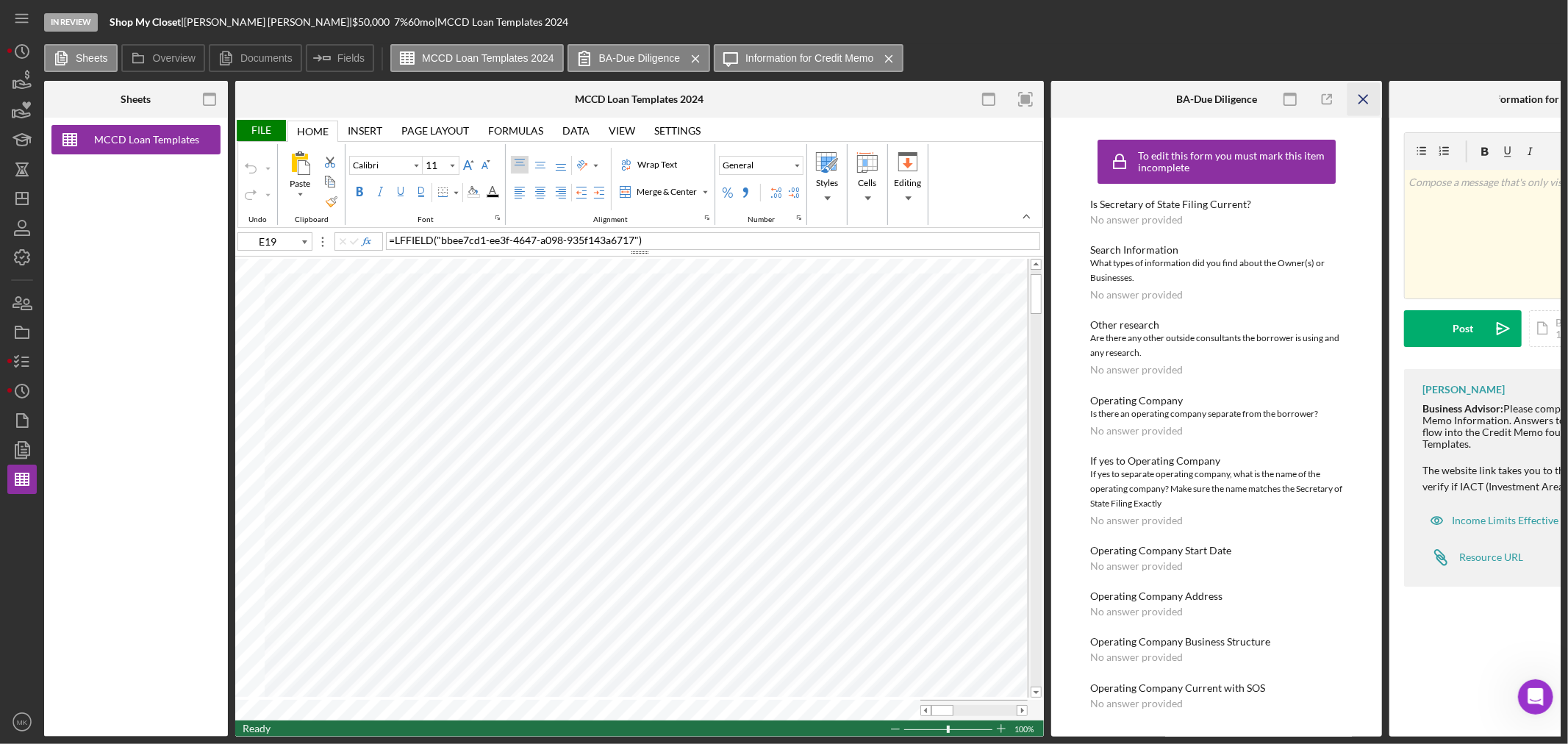
click at [1361, 92] on icon "Icon/Menu Close" at bounding box center [1364, 99] width 33 height 33
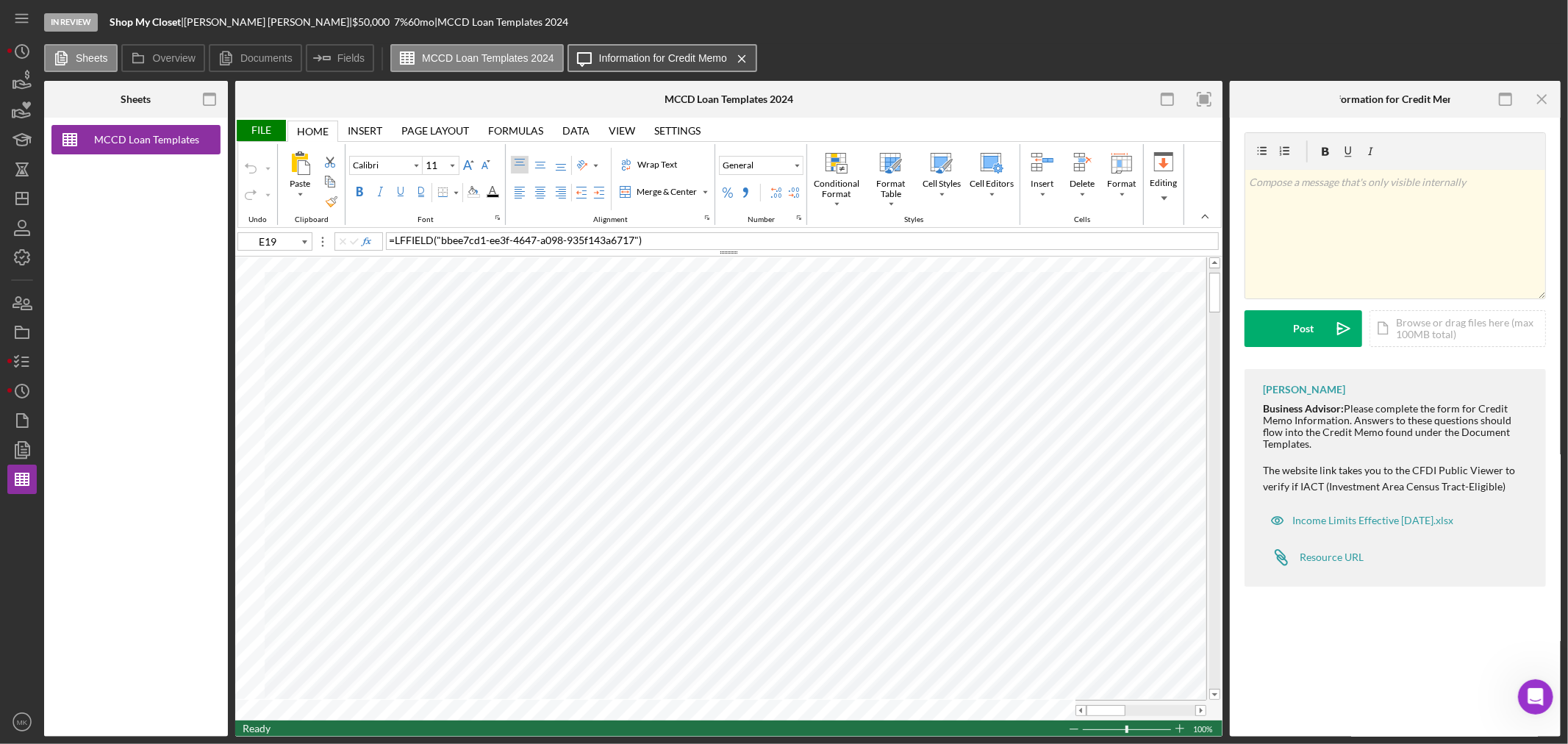
click at [648, 61] on label "Information for Credit Memo" at bounding box center [663, 58] width 128 height 12
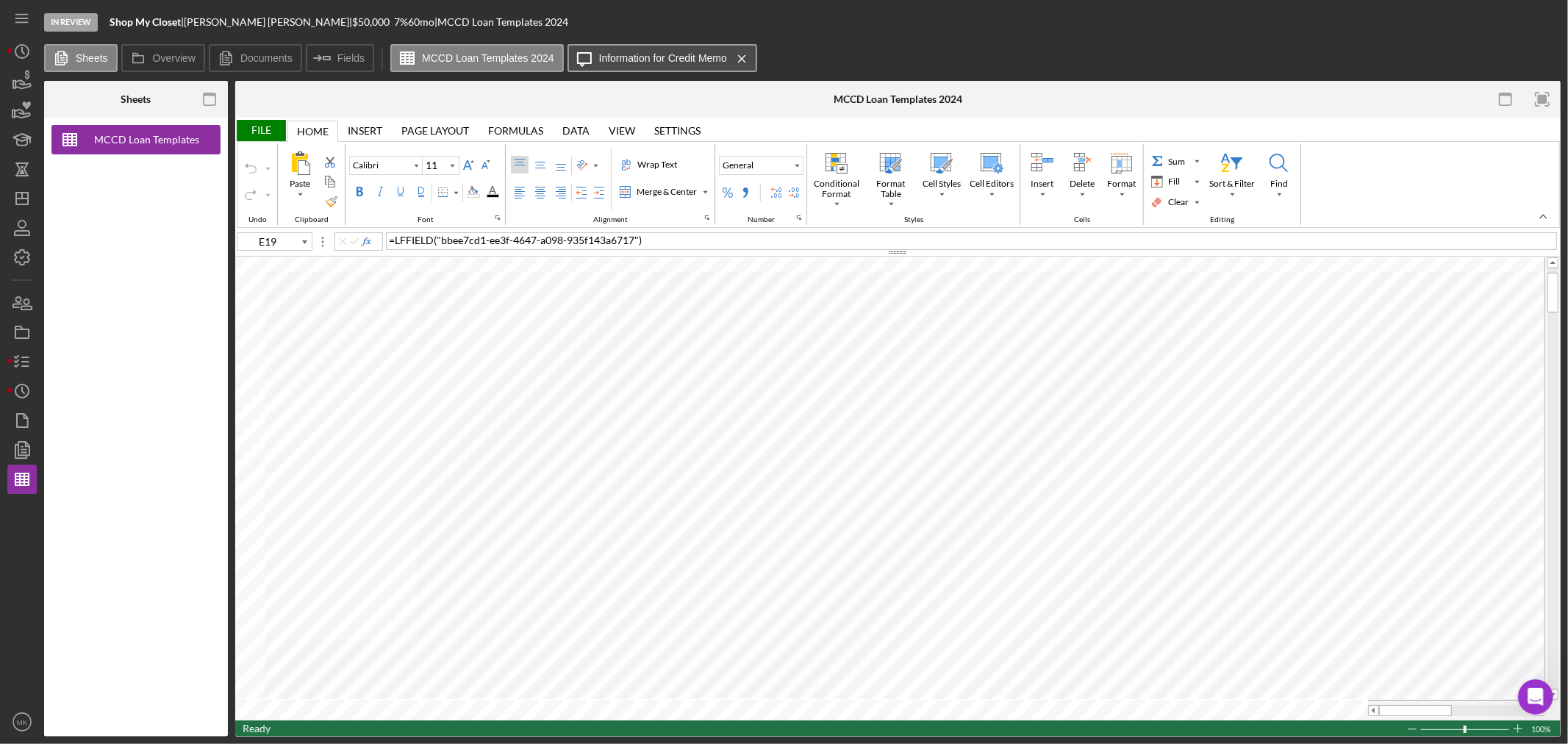
click at [658, 59] on label "Information for Credit Memo" at bounding box center [663, 58] width 128 height 12
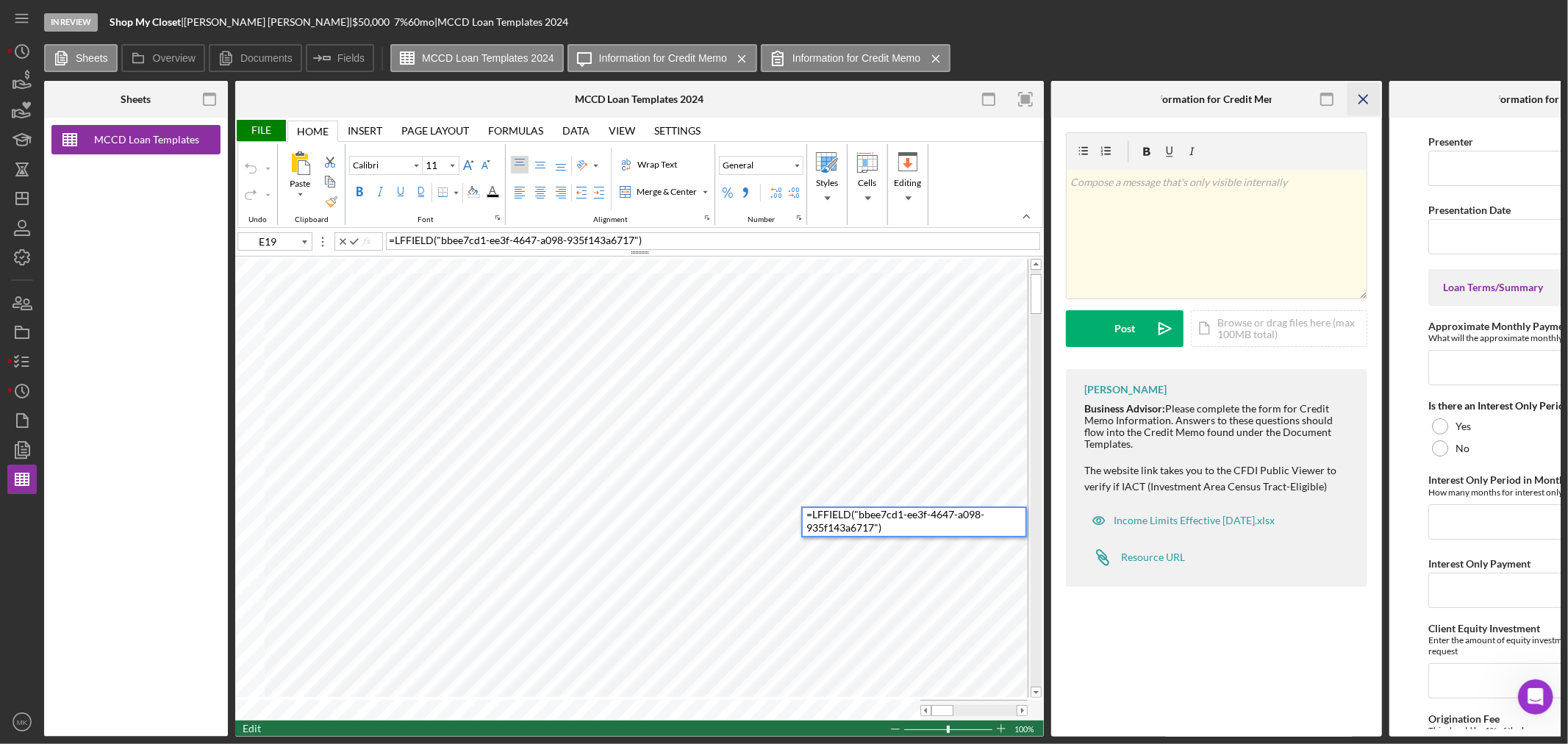
click at [1360, 96] on line "button" at bounding box center [1363, 99] width 8 height 8
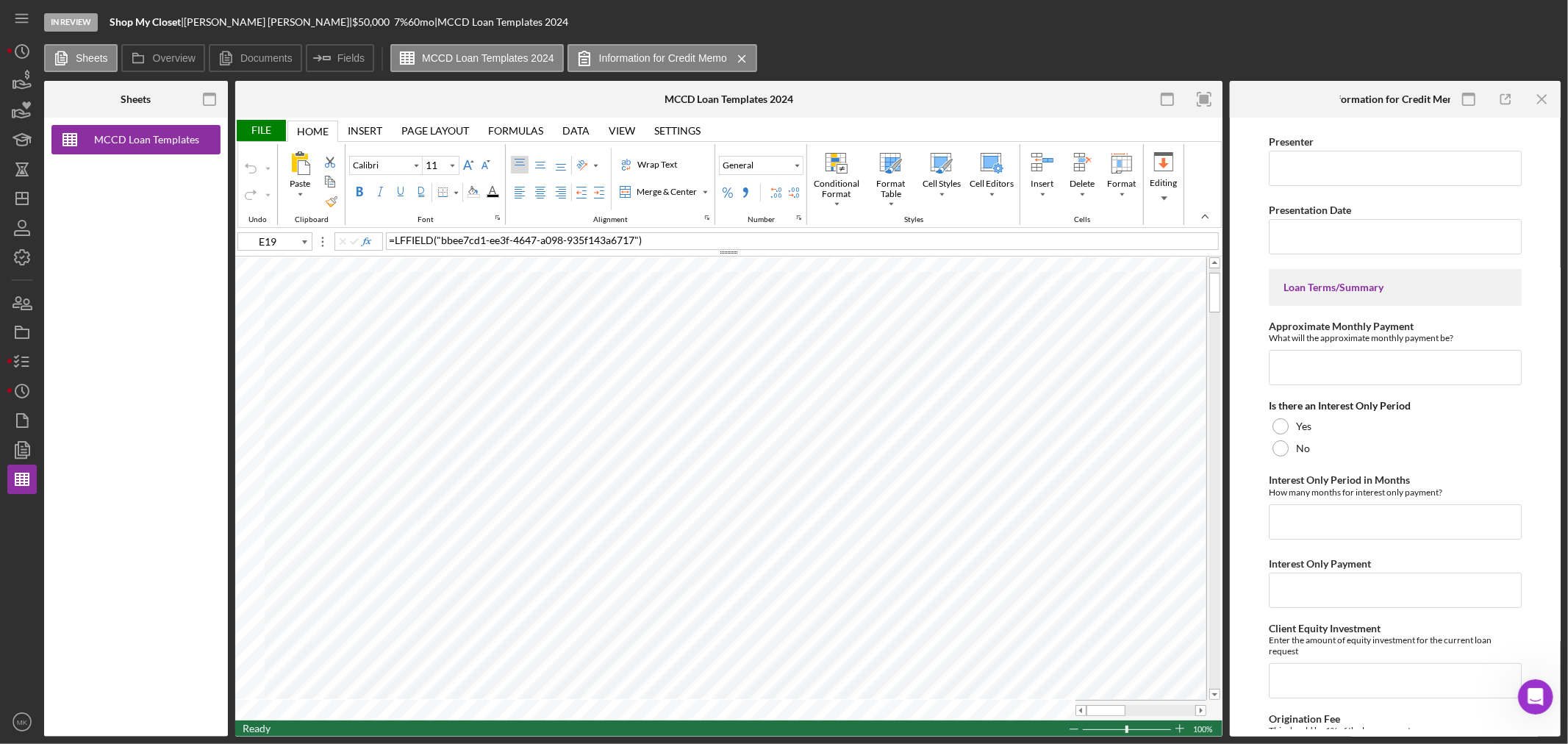
type input "J8"
click at [266, 131] on div "File" at bounding box center [260, 130] width 51 height 21
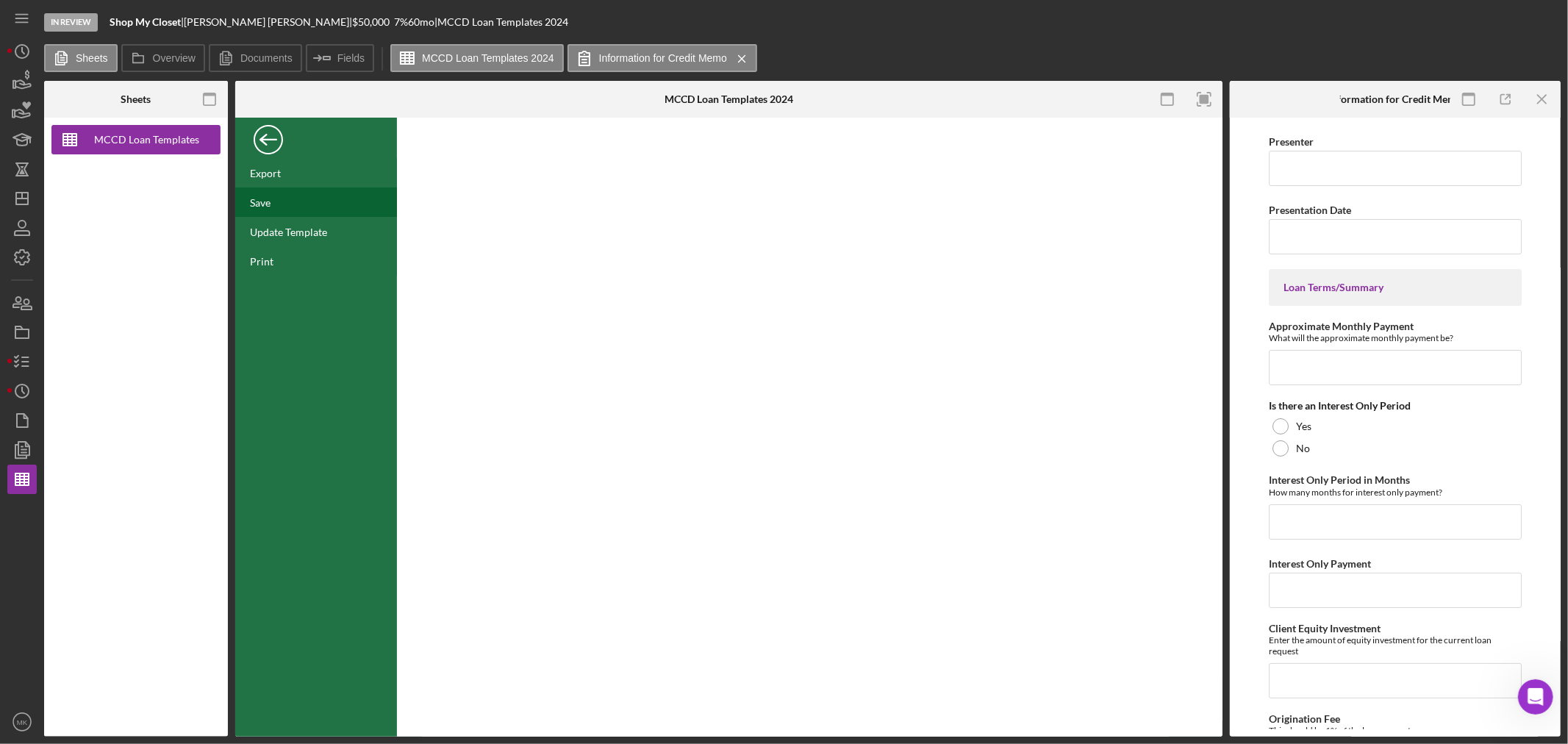
click at [258, 201] on div "Save" at bounding box center [259, 202] width 20 height 12
click at [308, 229] on div "Update Template" at bounding box center [288, 231] width 78 height 12
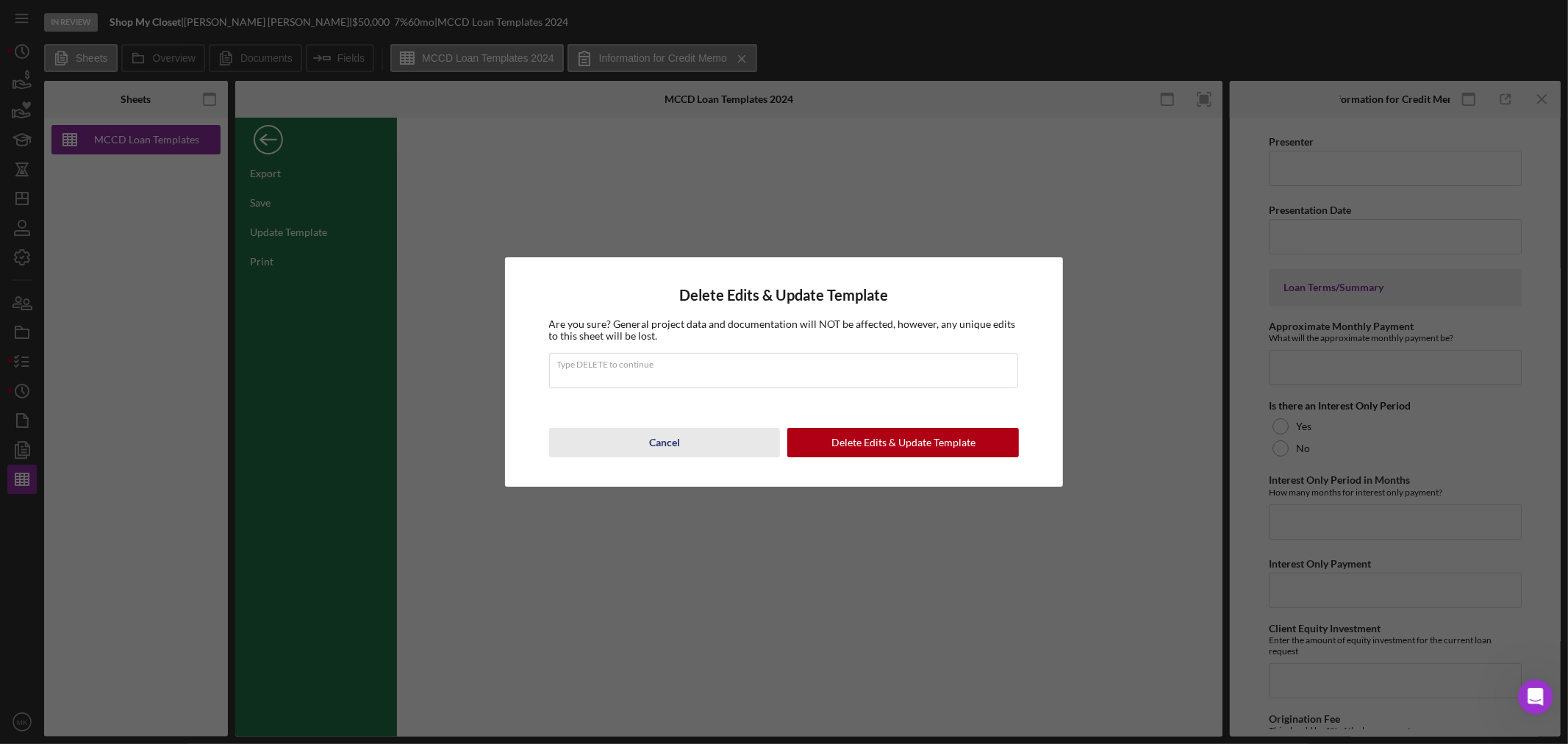
click at [660, 439] on div "Cancel" at bounding box center [665, 443] width 31 height 29
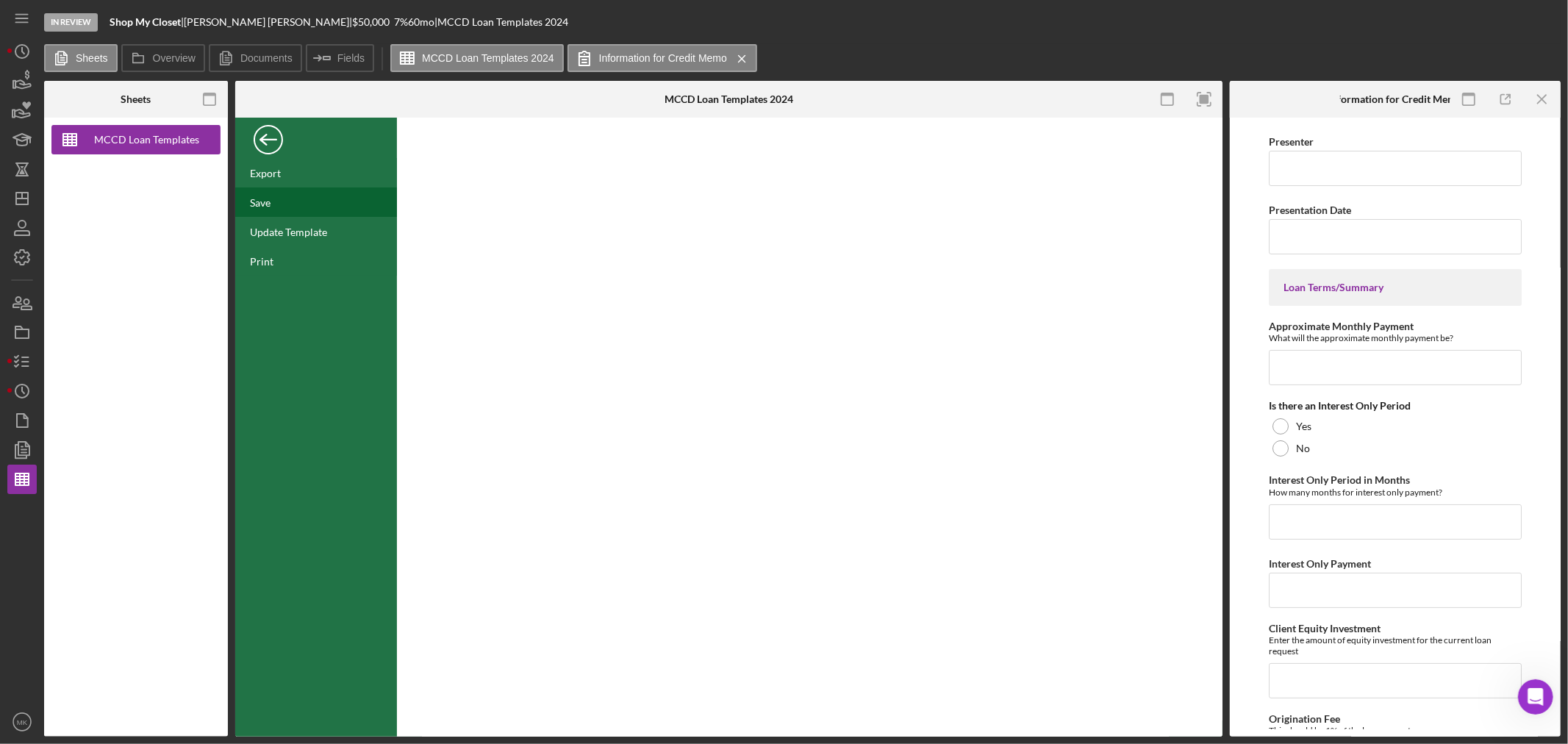
click at [274, 202] on div "Save" at bounding box center [316, 202] width 161 height 29
click at [24, 478] on line "button" at bounding box center [24, 479] width 0 height 12
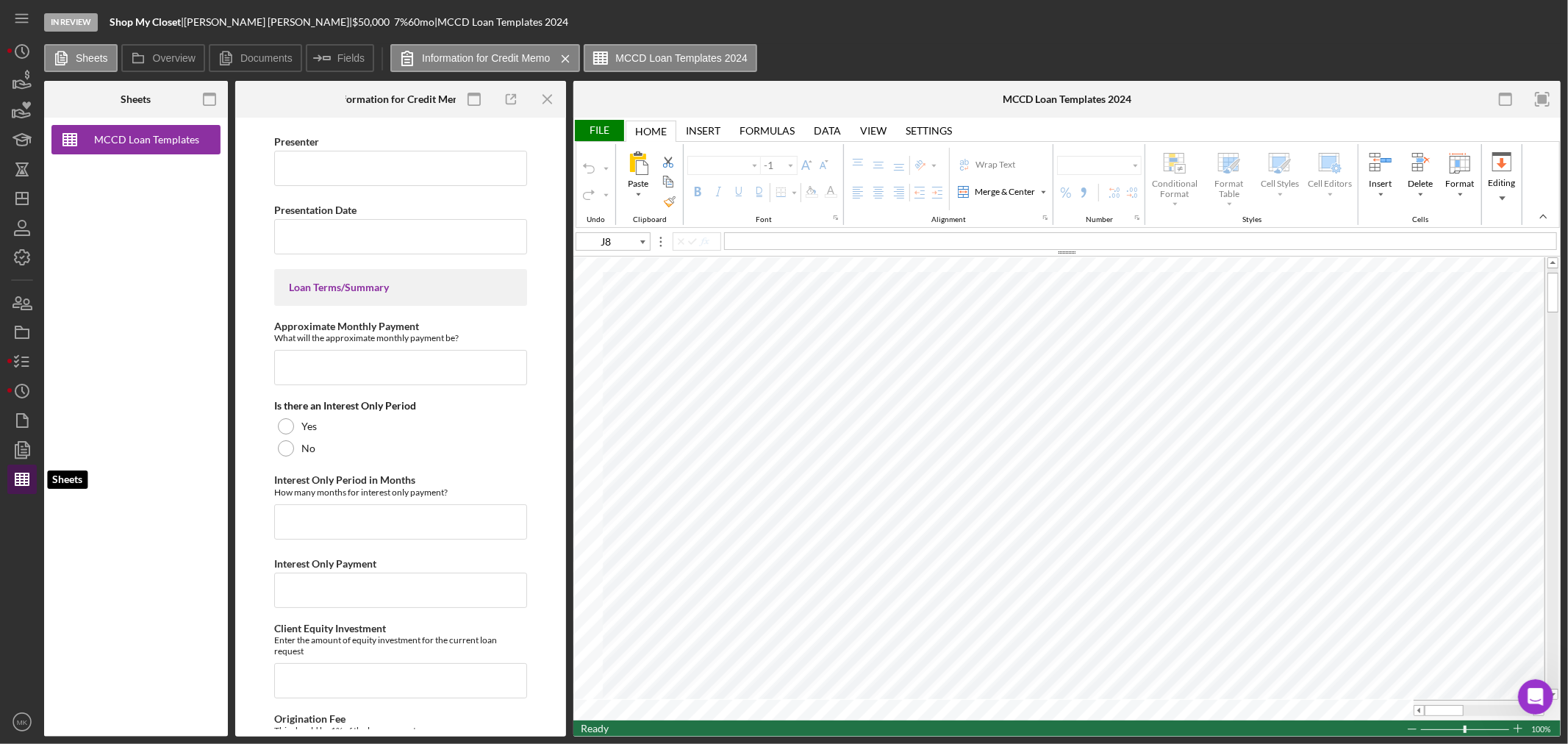
type input "Calibri"
type input "11"
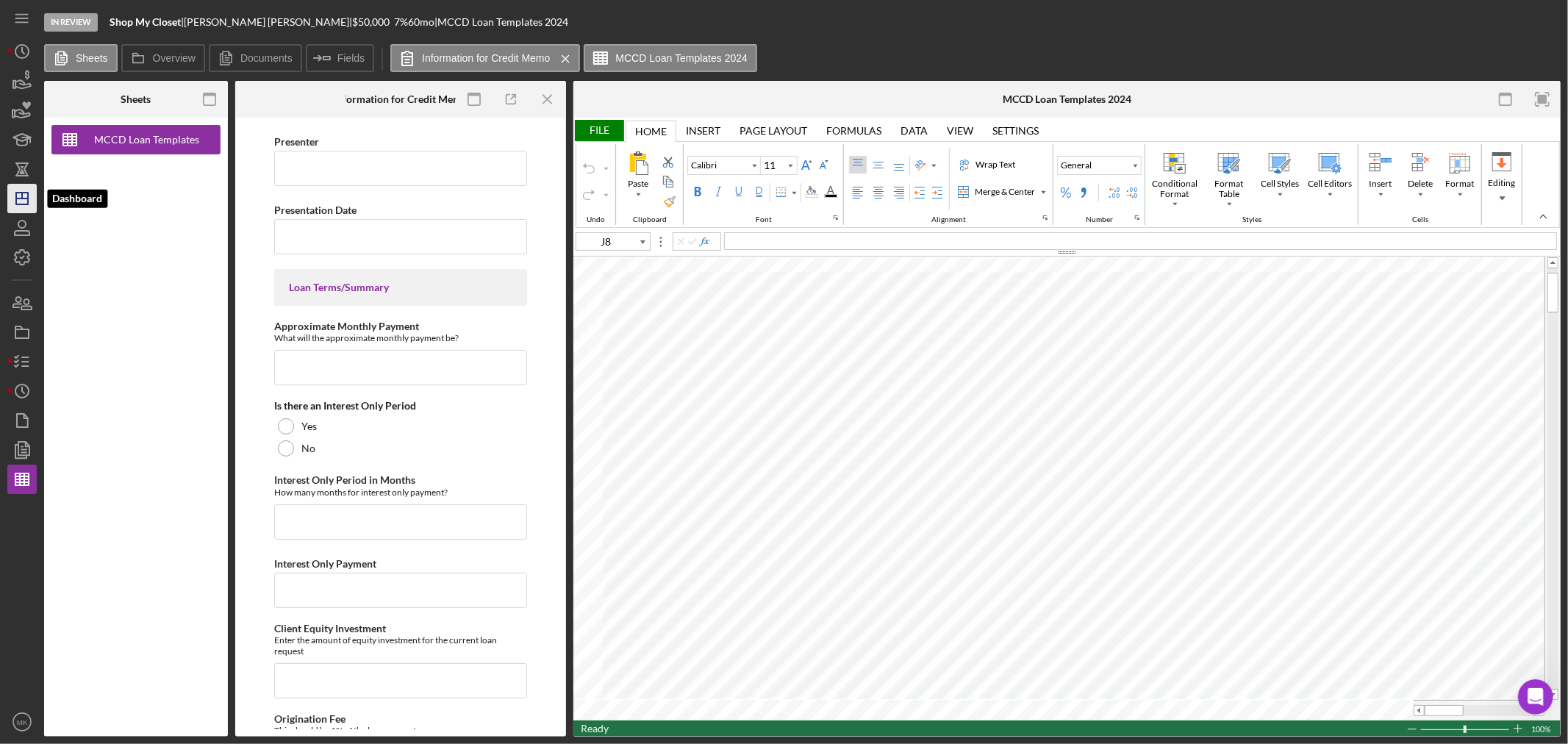
click at [20, 195] on icon "Icon/Dashboard" at bounding box center [23, 199] width 37 height 37
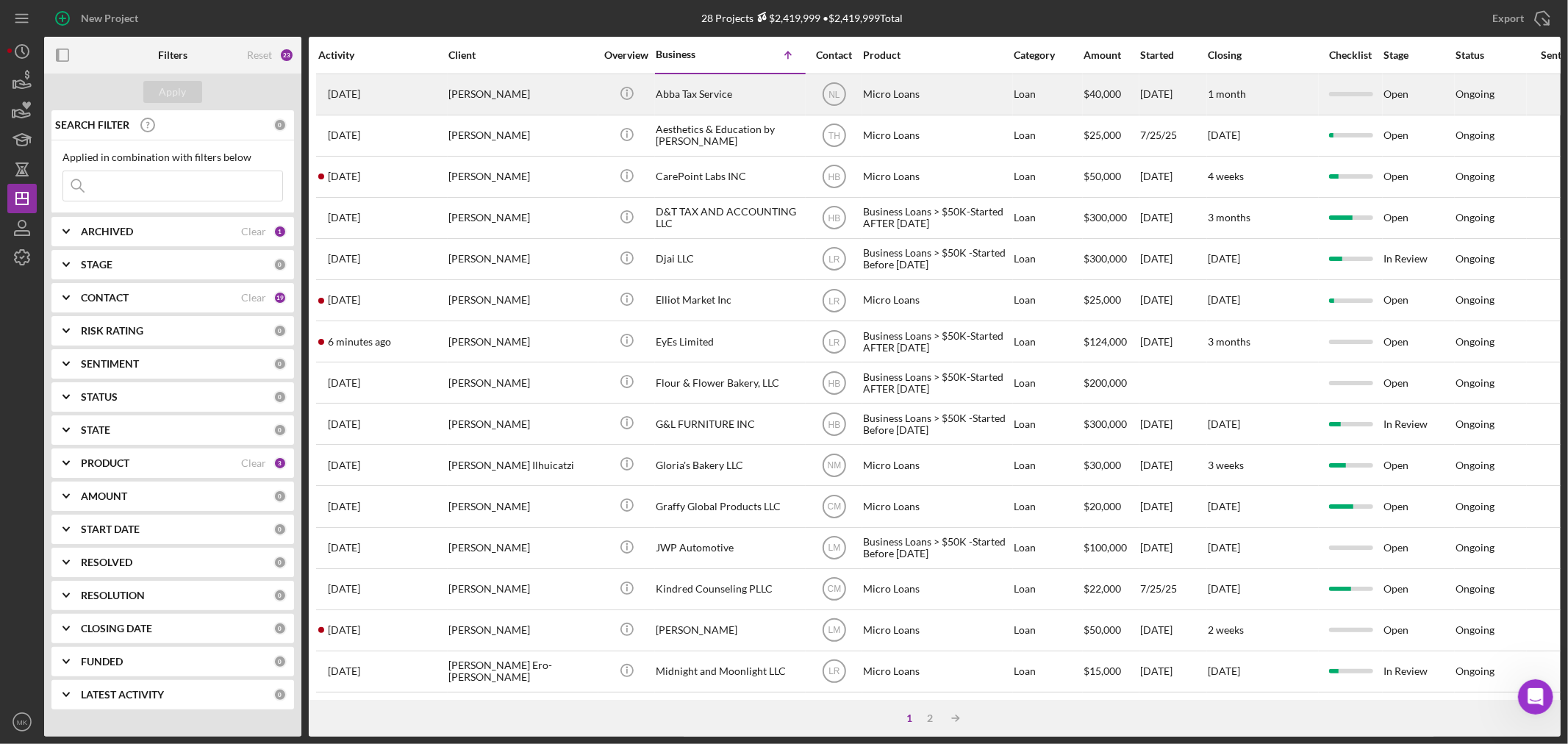
click at [693, 90] on div "Abba Tax Service" at bounding box center [729, 95] width 147 height 39
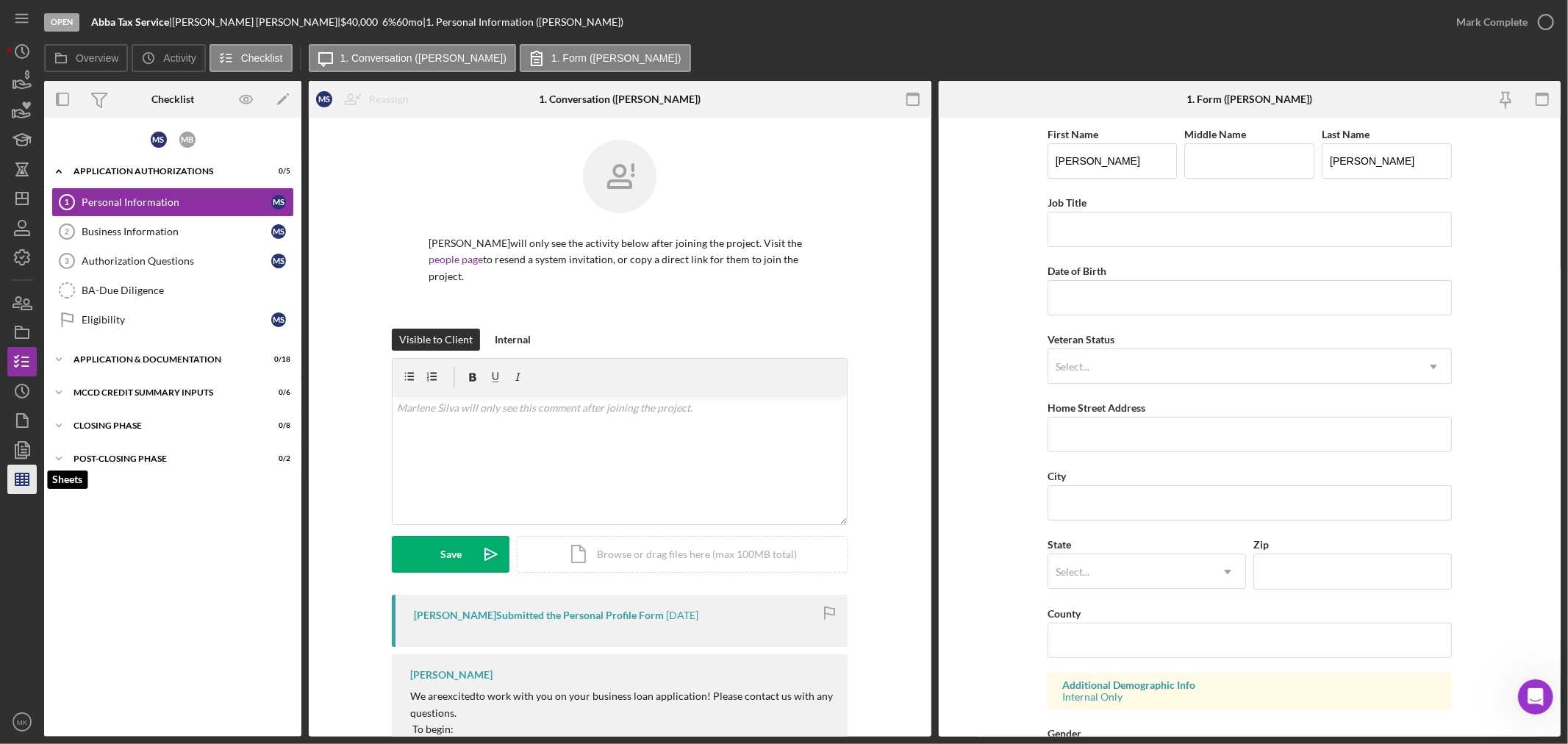
click at [27, 488] on icon "button" at bounding box center [23, 480] width 37 height 37
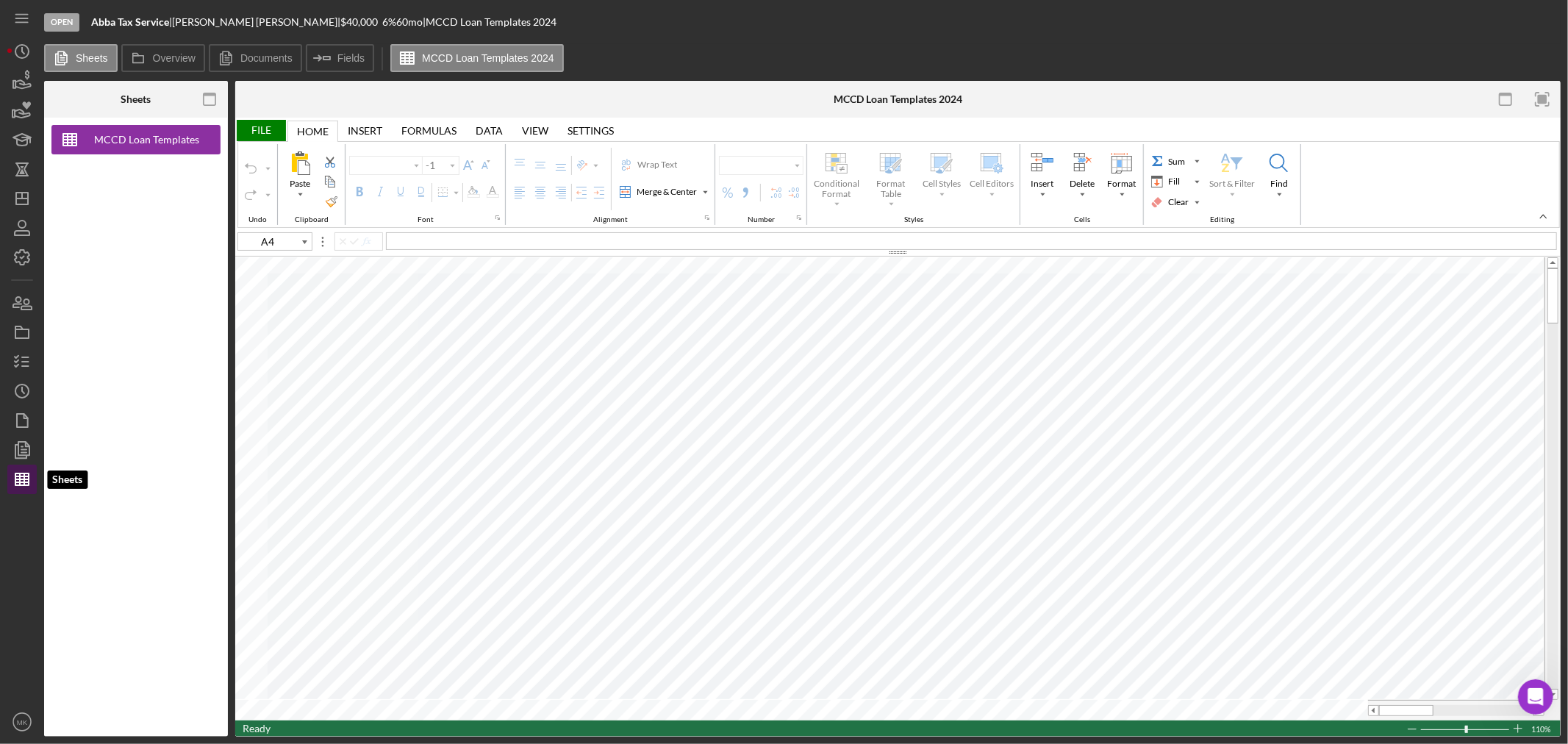
type input "Calibri"
type input "10"
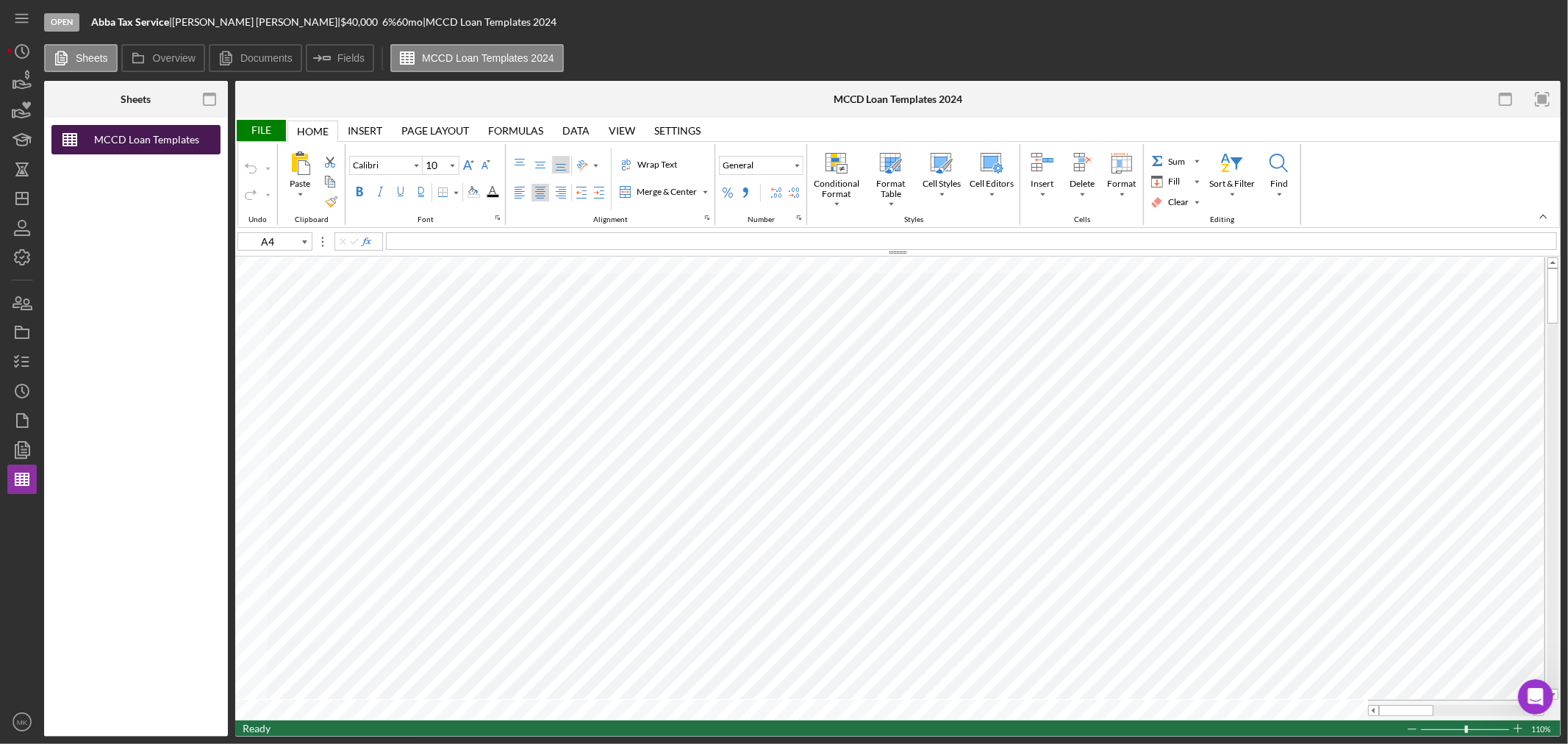
click at [115, 137] on div "MCCD Loan Templates 2024" at bounding box center [147, 140] width 118 height 29
click at [266, 128] on div "File" at bounding box center [260, 130] width 51 height 21
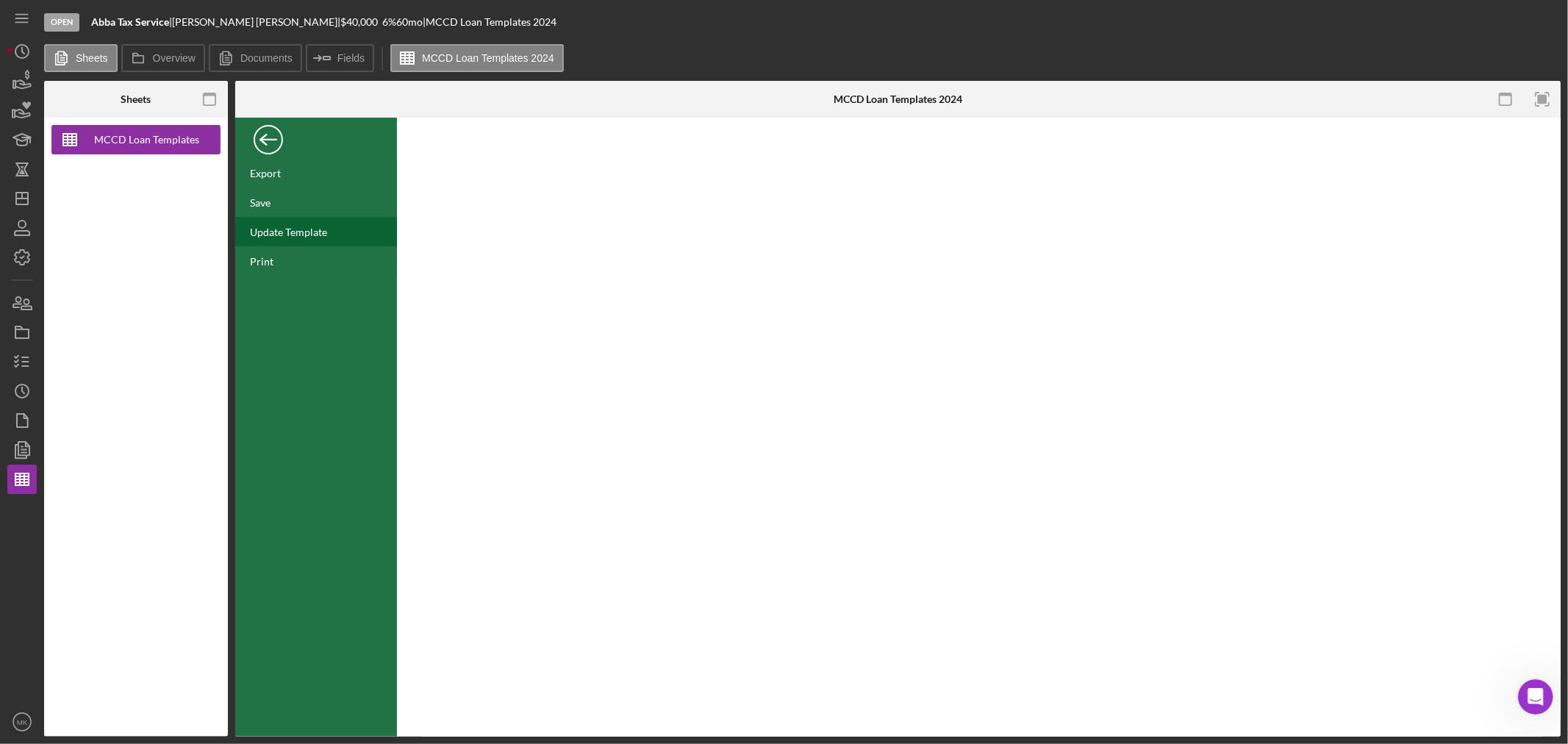
click at [301, 229] on div "Update Template" at bounding box center [288, 231] width 78 height 12
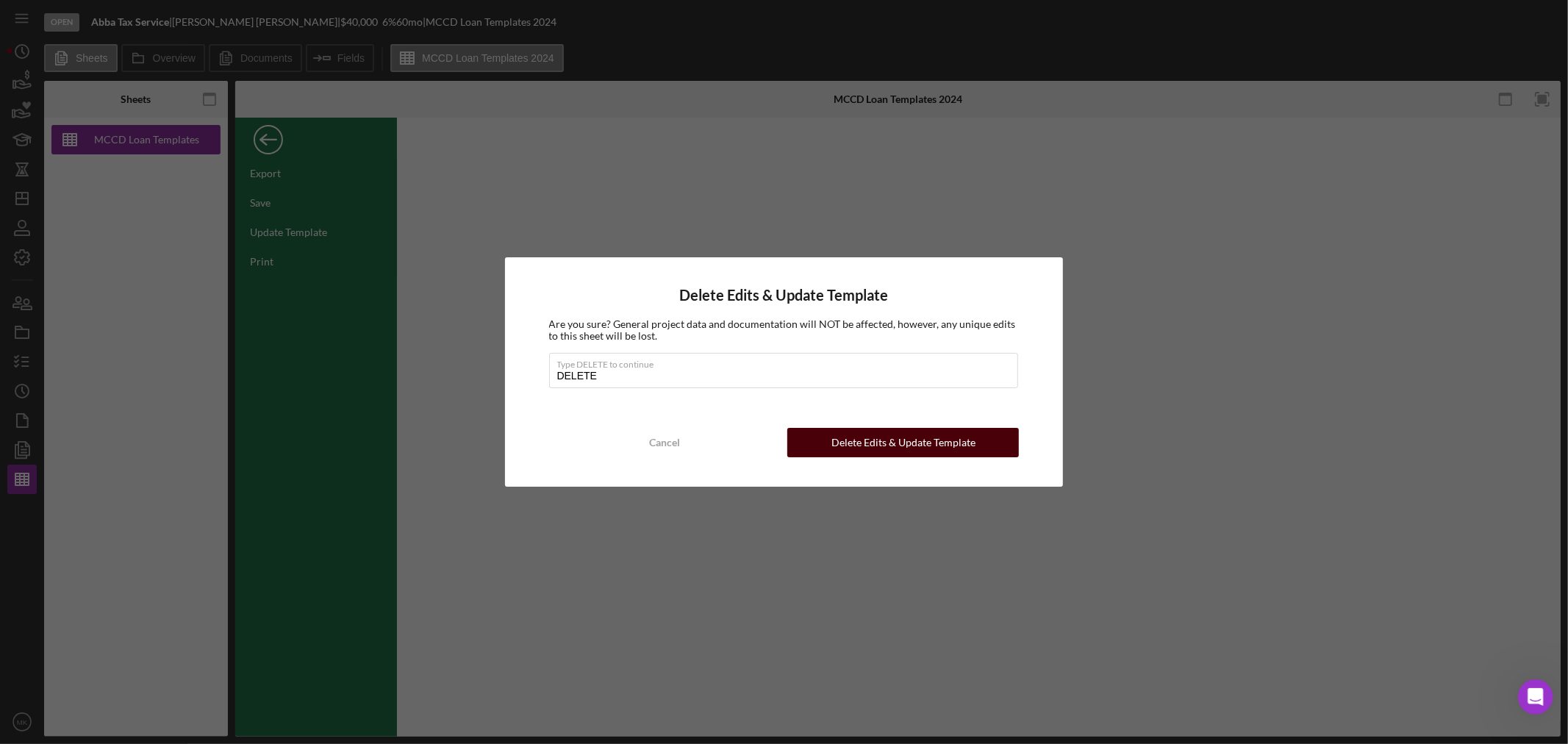
type input "DELETE"
click at [946, 443] on div "Delete Edits & Update Template" at bounding box center [903, 443] width 144 height 29
type input "11"
type input "J50"
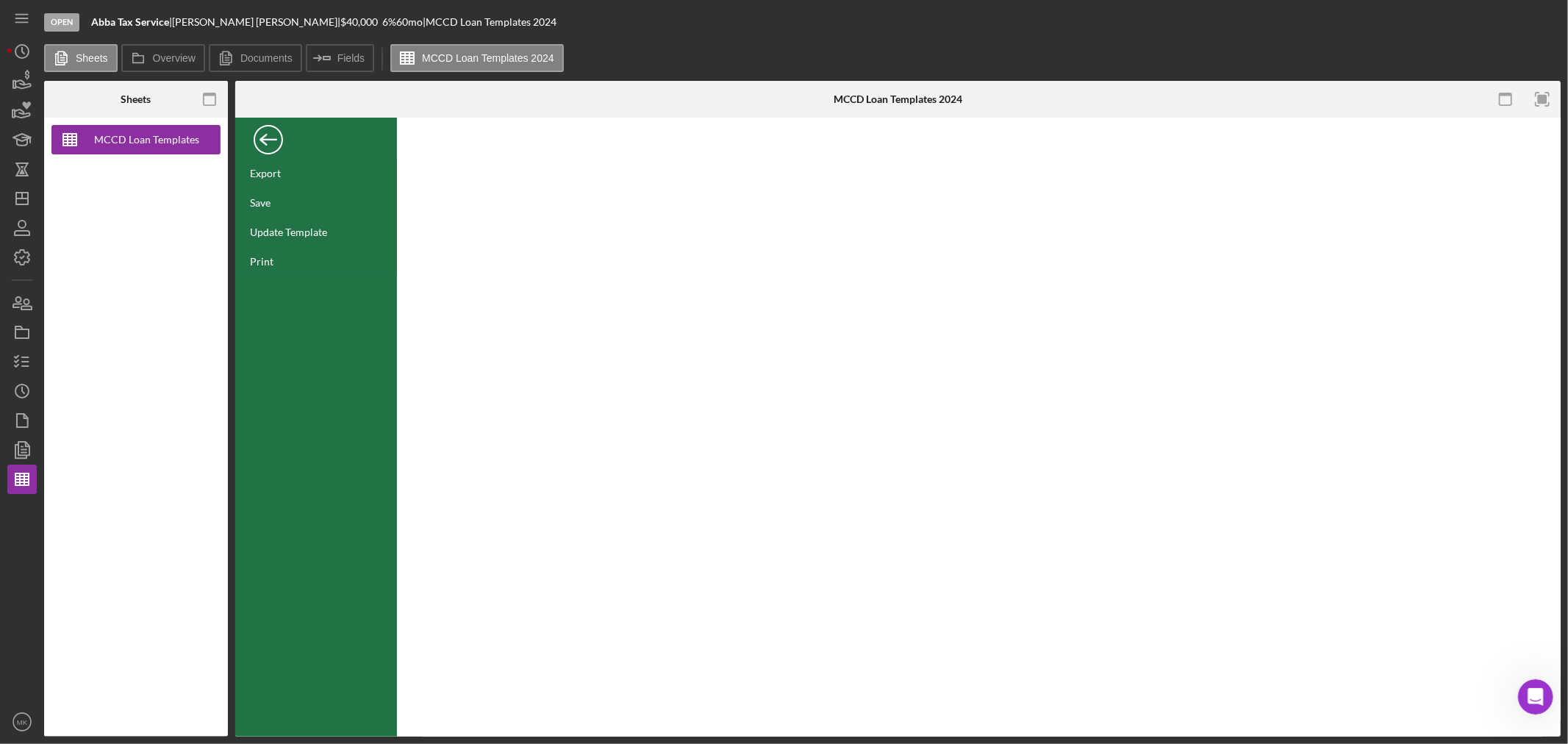
click at [270, 138] on div "Back" at bounding box center [268, 136] width 29 height 29
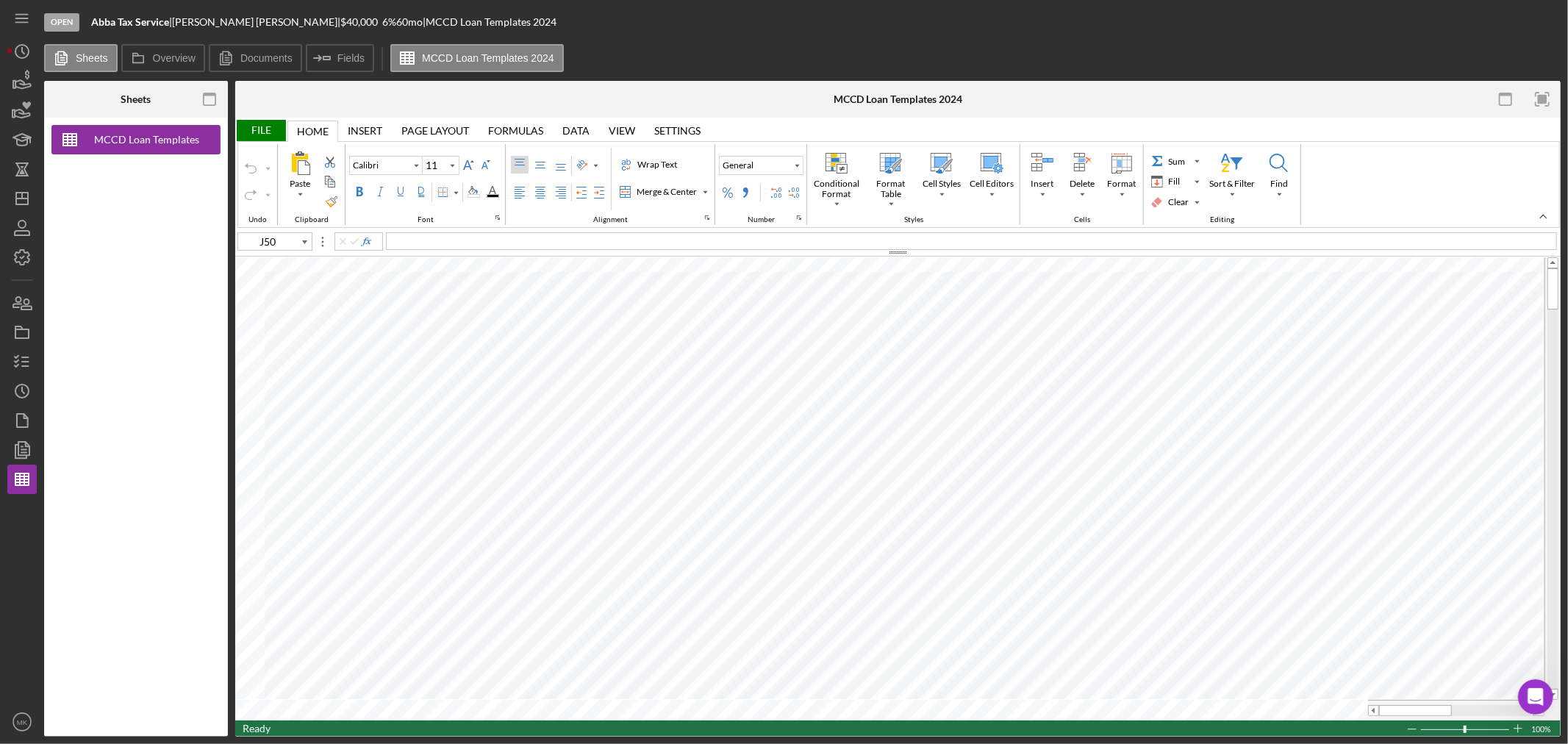
click at [253, 129] on div "File" at bounding box center [260, 130] width 51 height 21
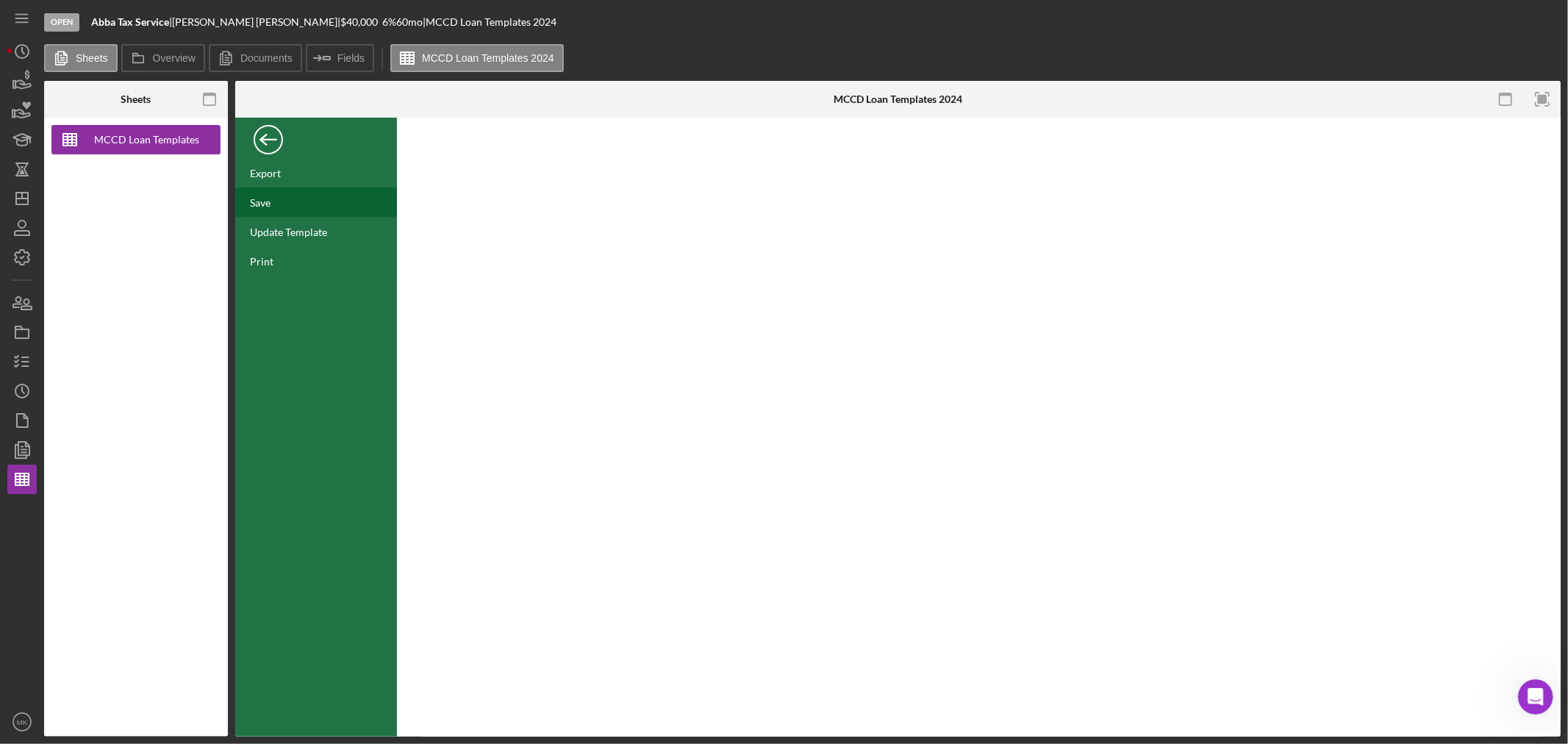
click at [275, 202] on div "Save" at bounding box center [316, 202] width 161 height 29
click at [266, 143] on div "Back" at bounding box center [268, 136] width 29 height 29
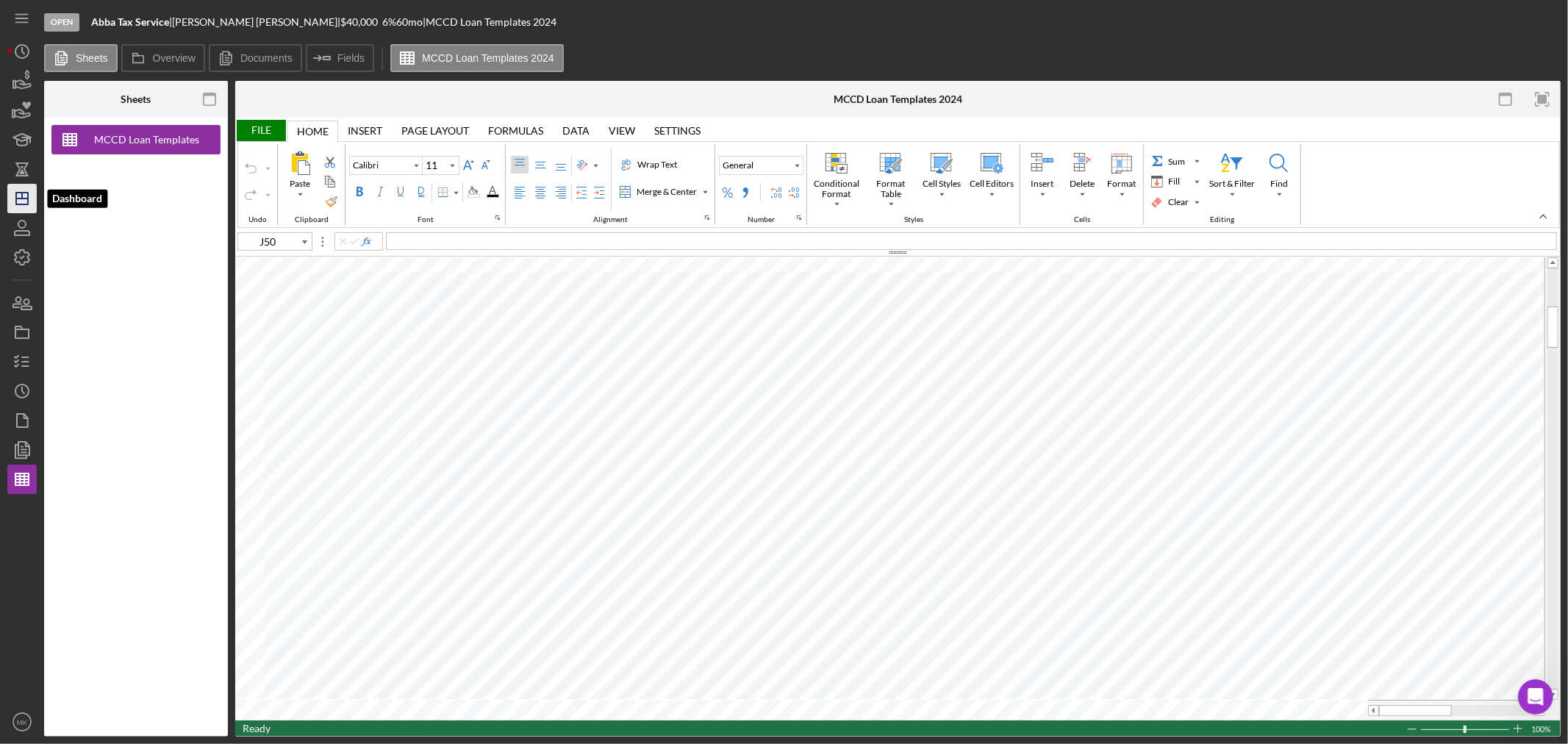
click at [24, 196] on icon "Icon/Dashboard" at bounding box center [23, 199] width 37 height 37
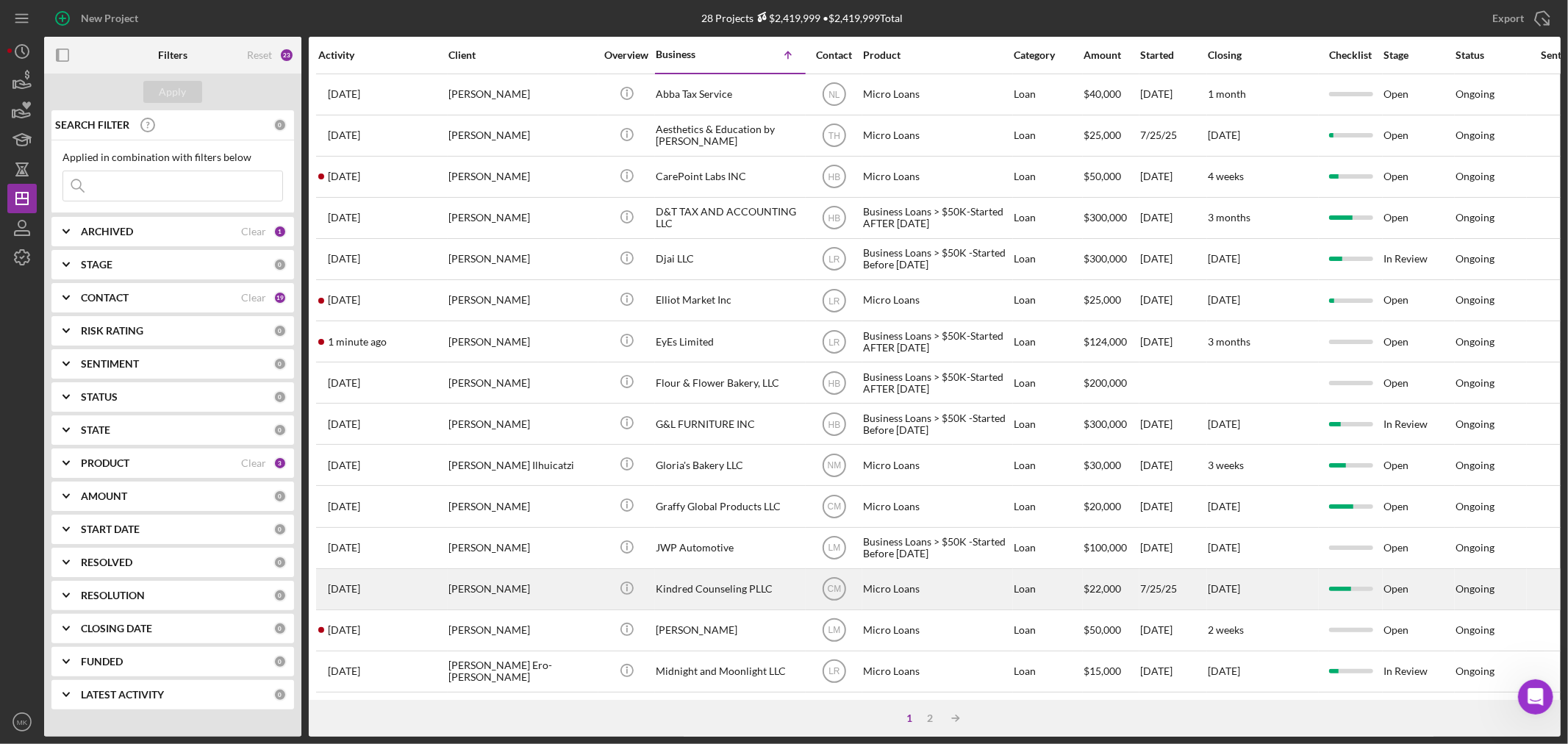
click at [738, 595] on div "Kindred Counseling PLLC" at bounding box center [729, 589] width 147 height 39
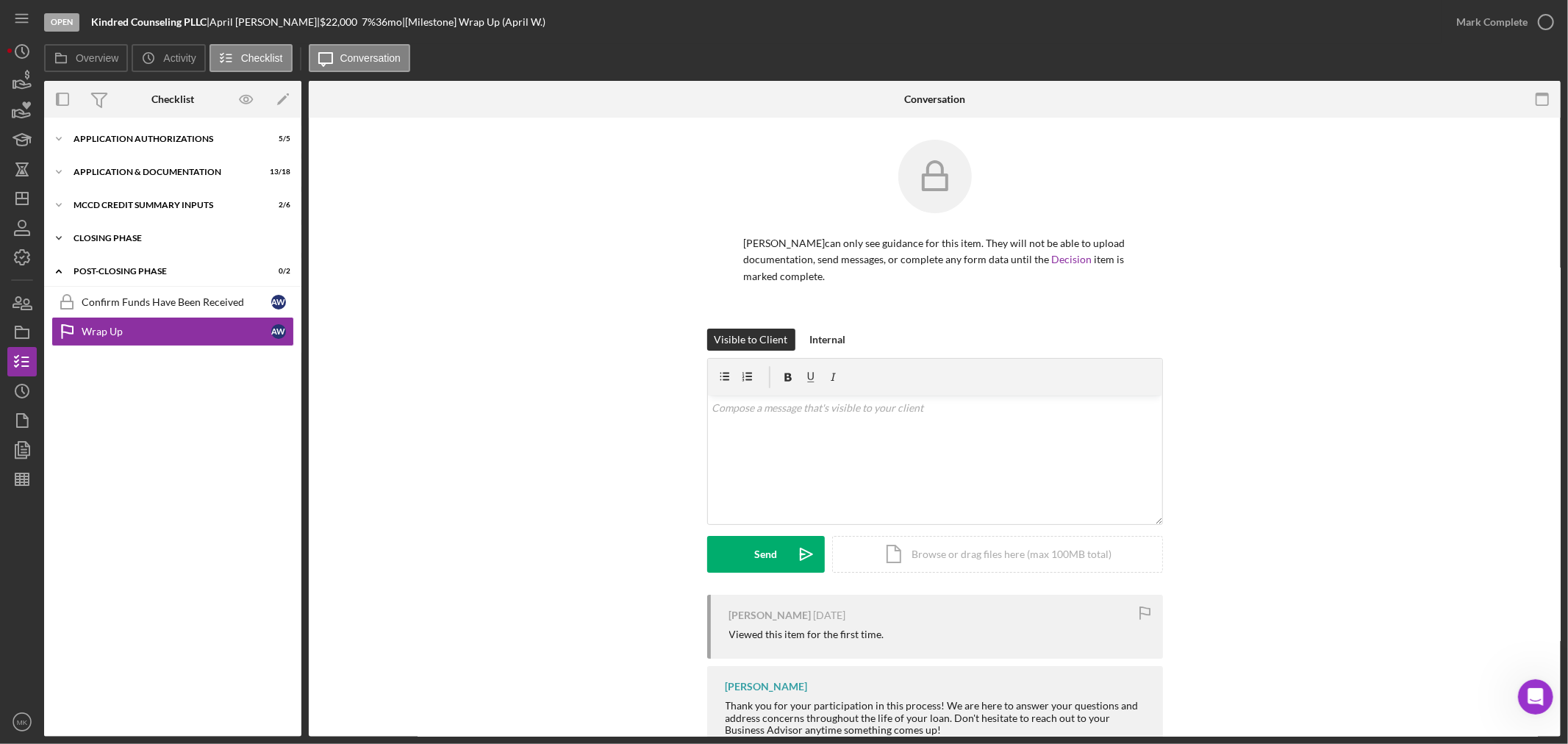
click at [57, 233] on icon "Icon/Expander" at bounding box center [59, 238] width 29 height 29
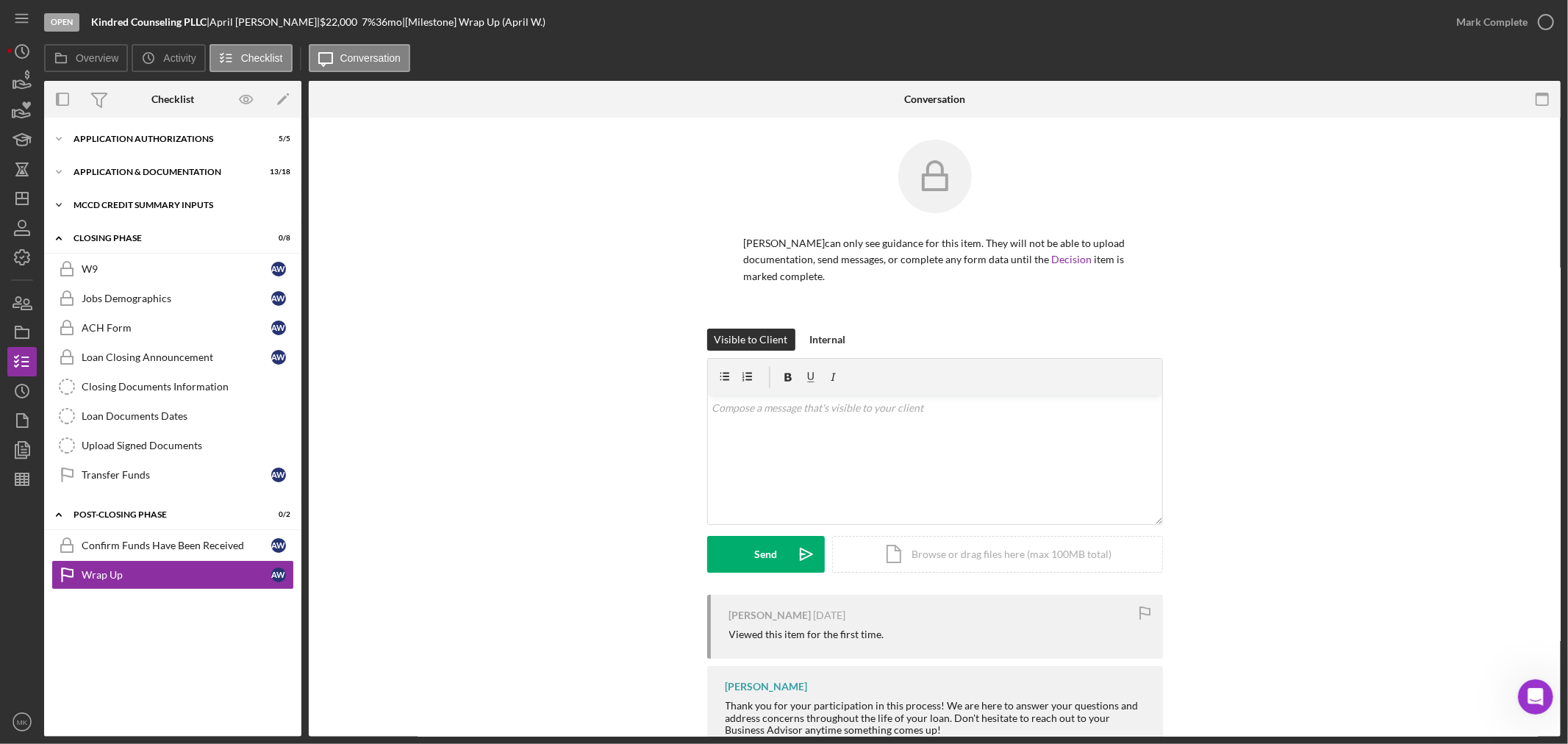
click at [61, 201] on icon "Icon/Expander" at bounding box center [59, 205] width 29 height 29
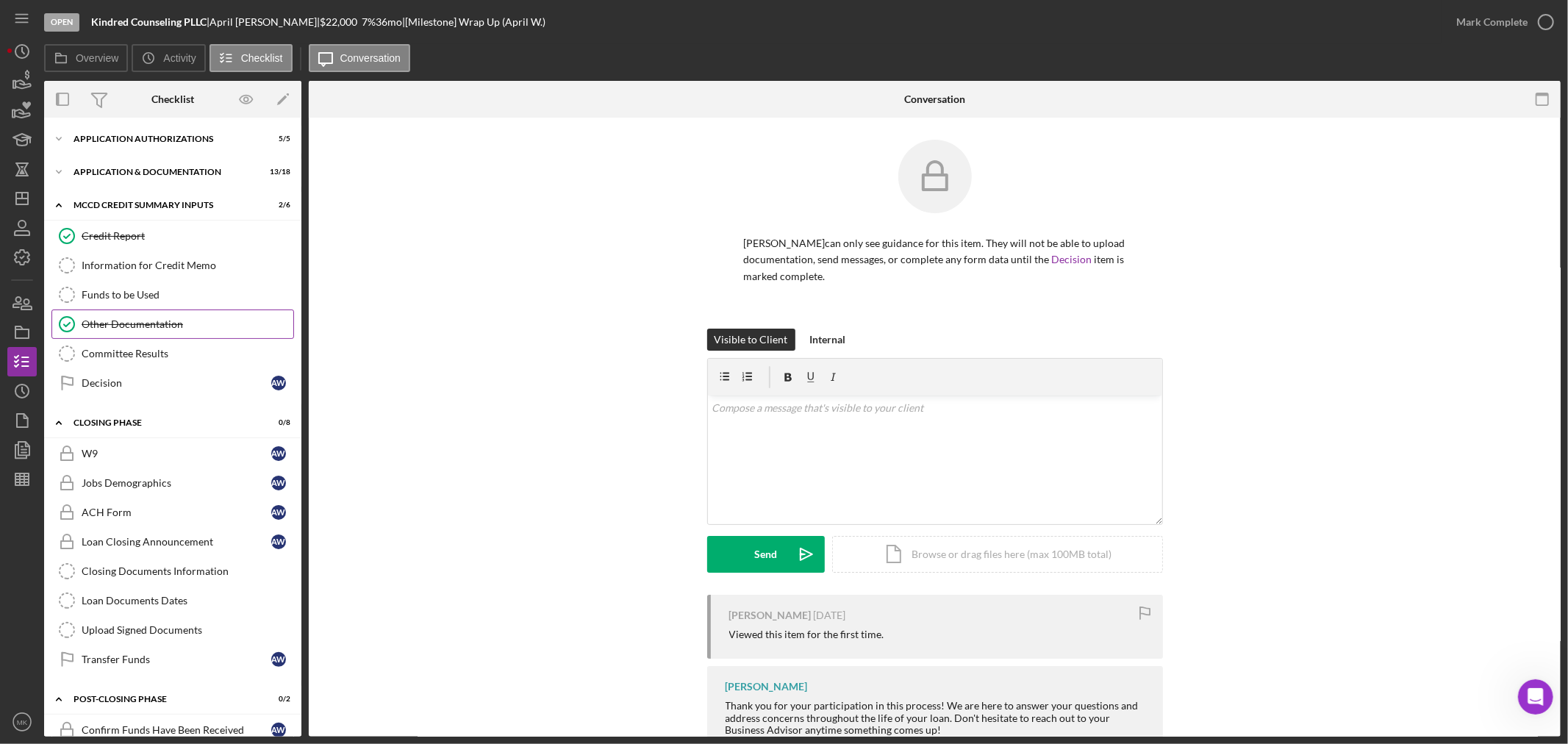
click at [254, 324] on div "Other Documentation" at bounding box center [187, 324] width 212 height 12
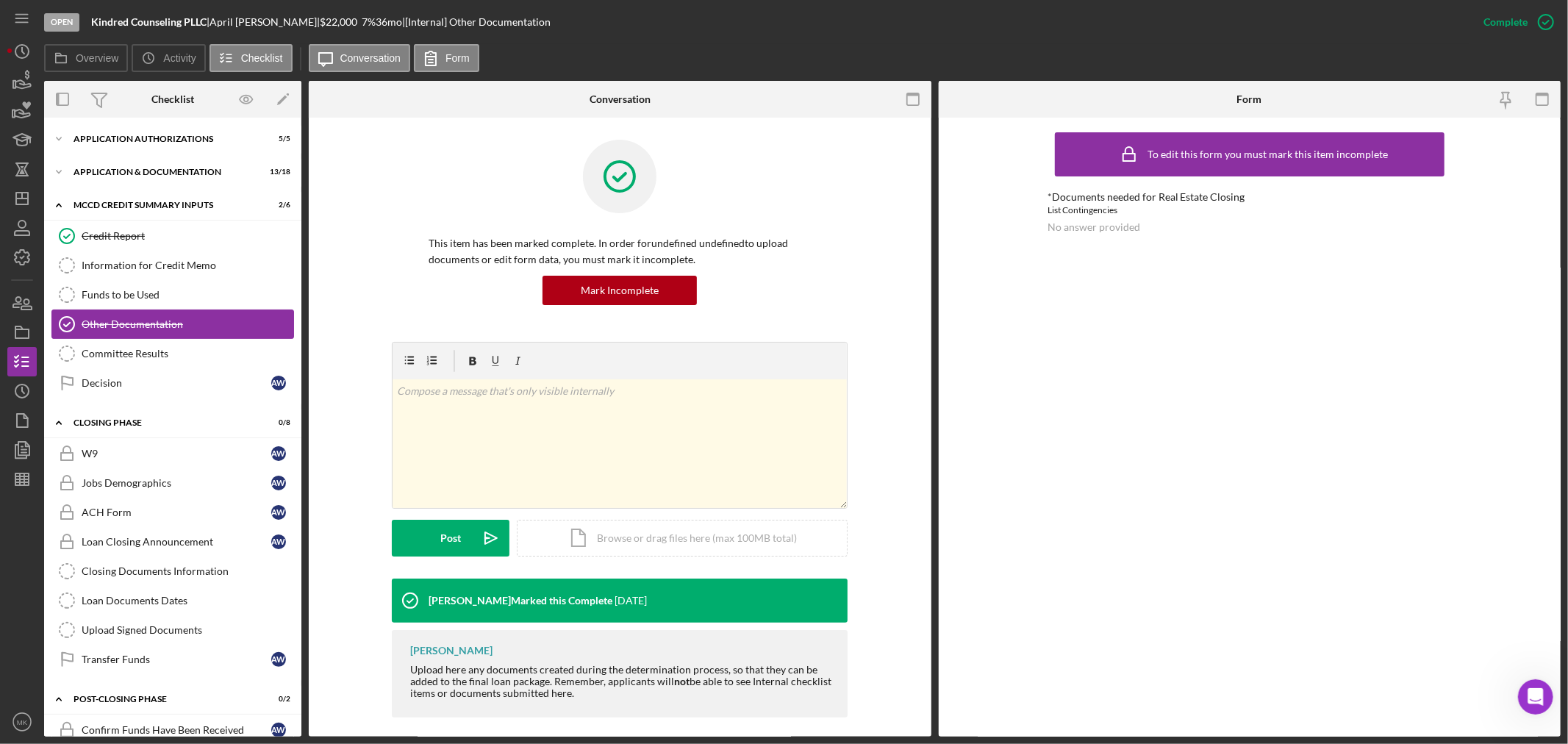
click at [254, 324] on div "Other Documentation" at bounding box center [187, 324] width 212 height 12
click at [22, 195] on line "button" at bounding box center [22, 195] width 0 height 6
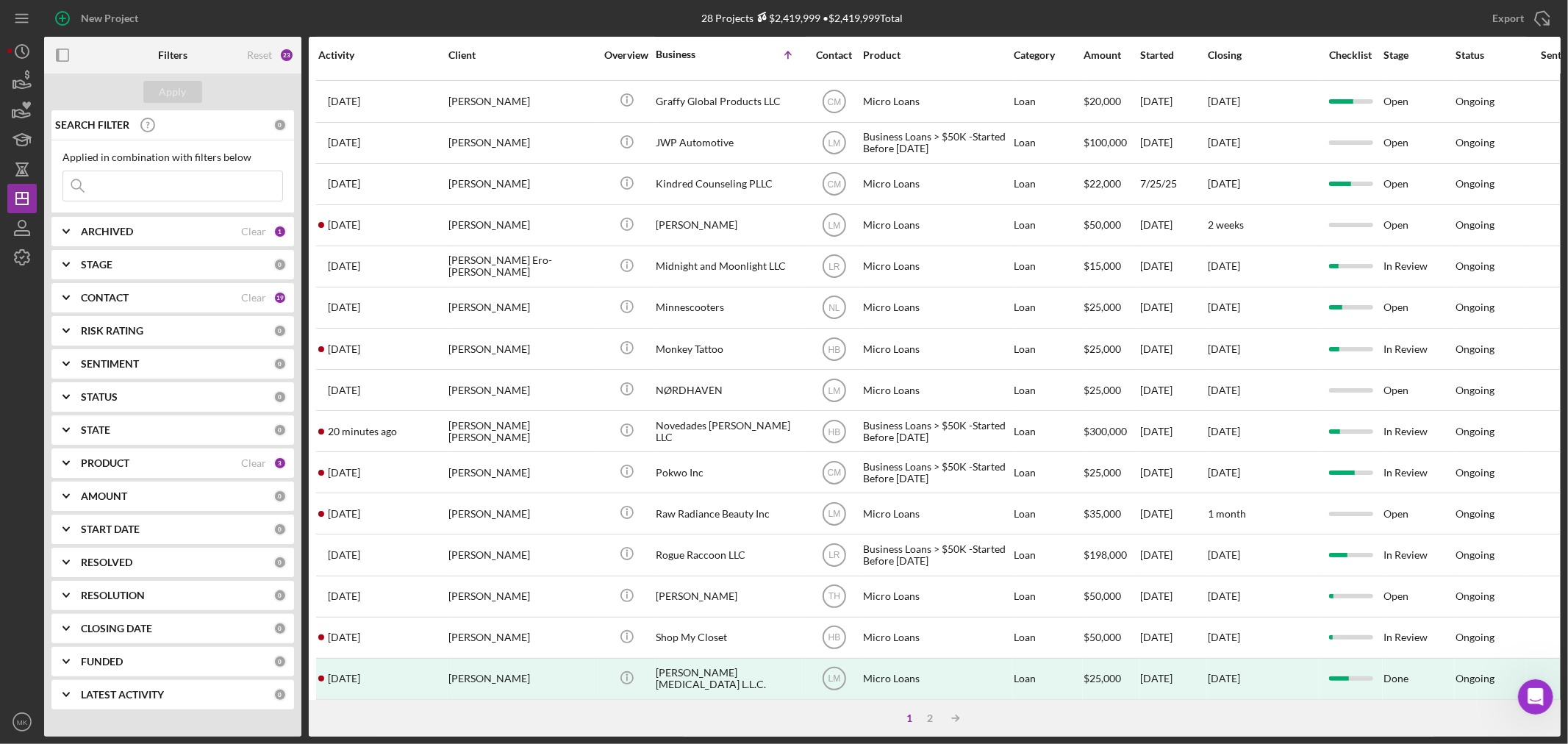
scroll to position [439, 0]
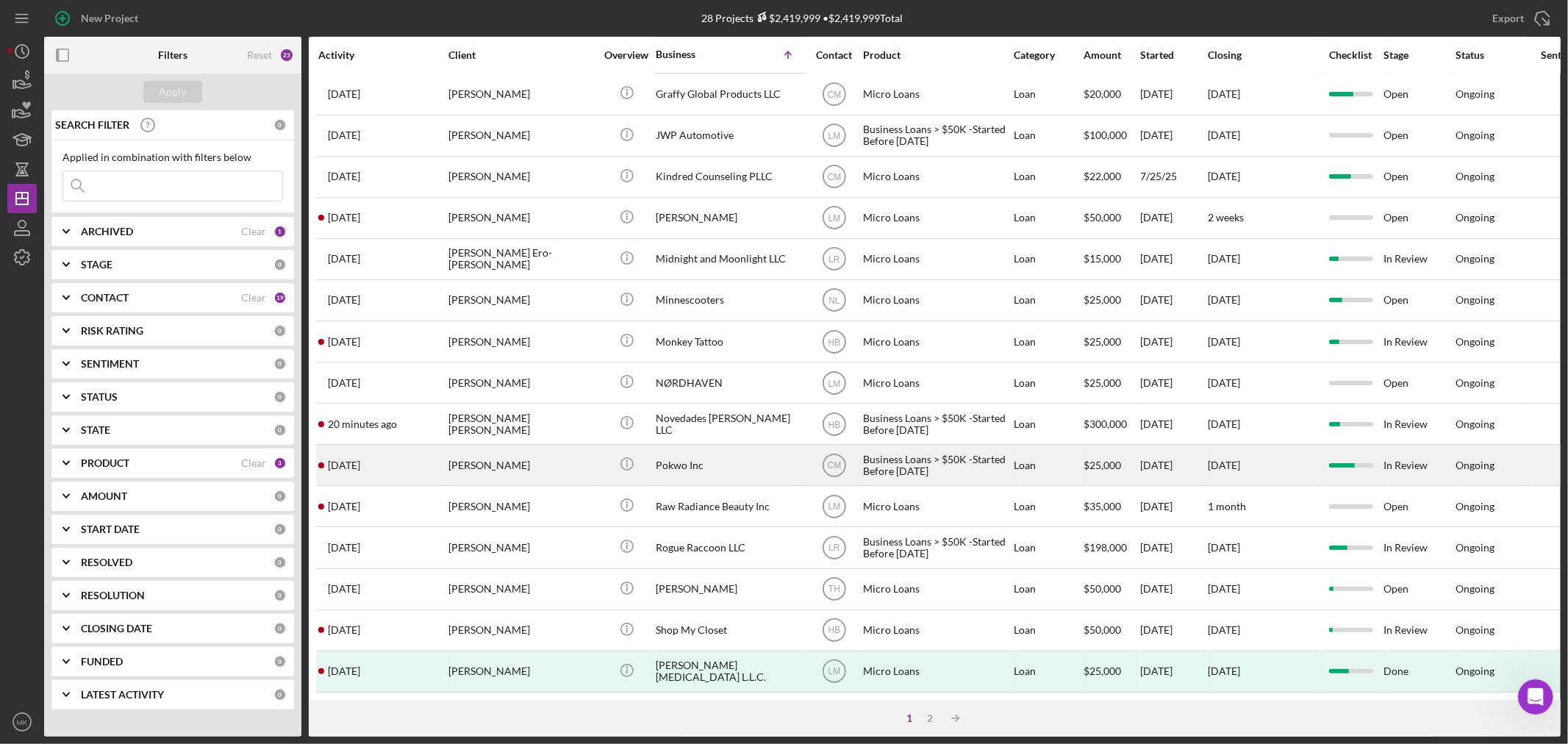
click at [692, 447] on div "Pokwo Inc" at bounding box center [729, 465] width 147 height 39
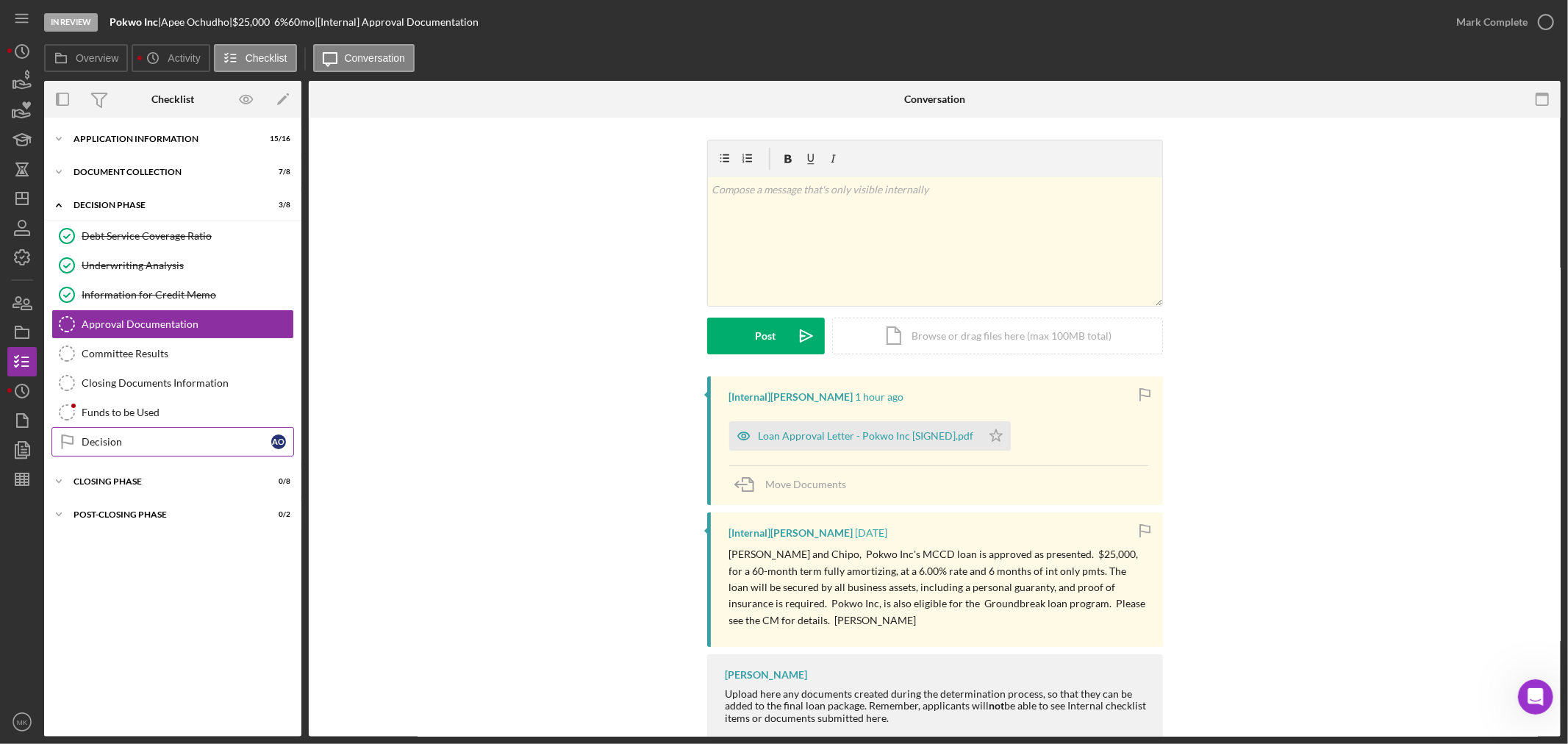
click at [230, 443] on div "Decision" at bounding box center [176, 442] width 190 height 12
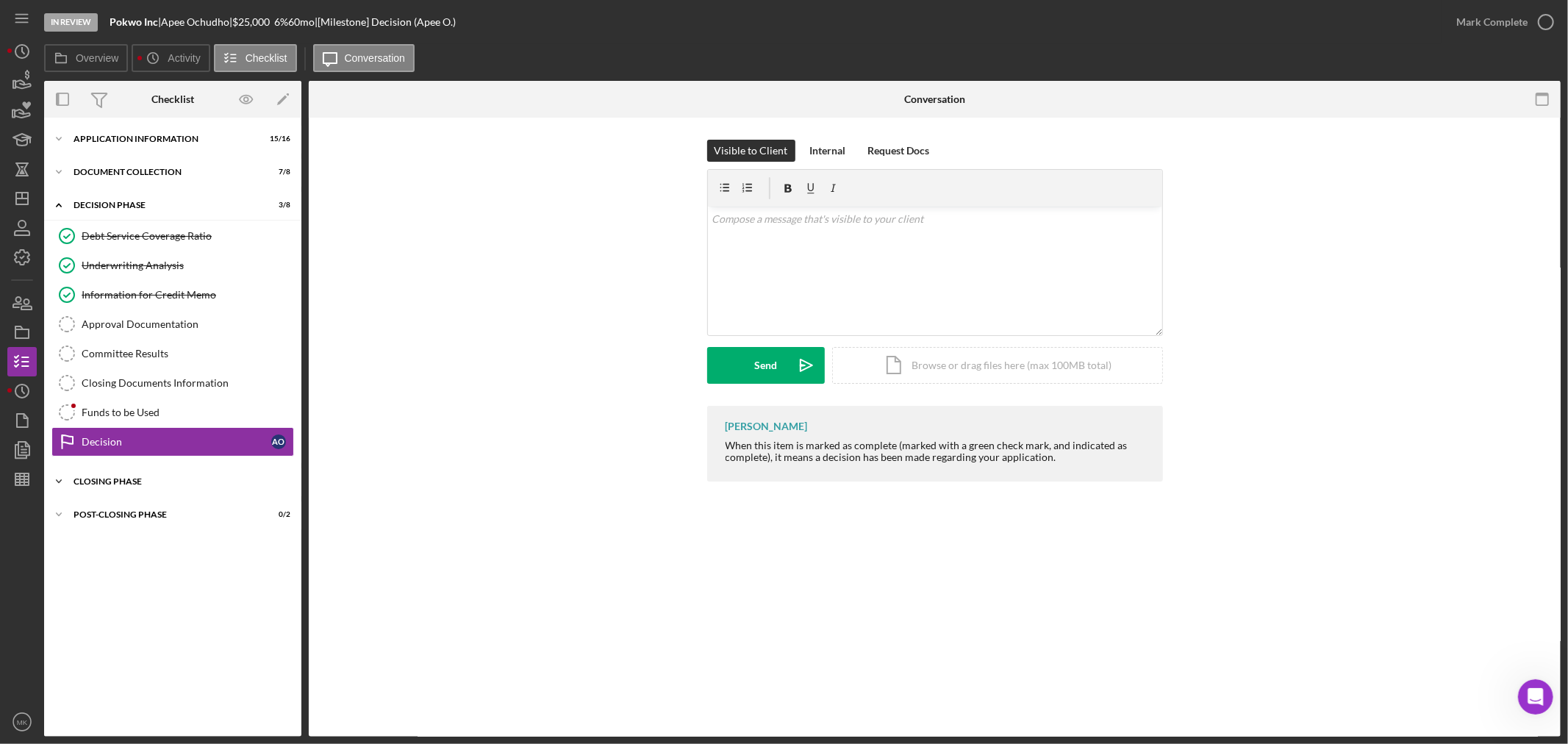
click at [100, 480] on div "Closing Phase" at bounding box center [178, 481] width 209 height 9
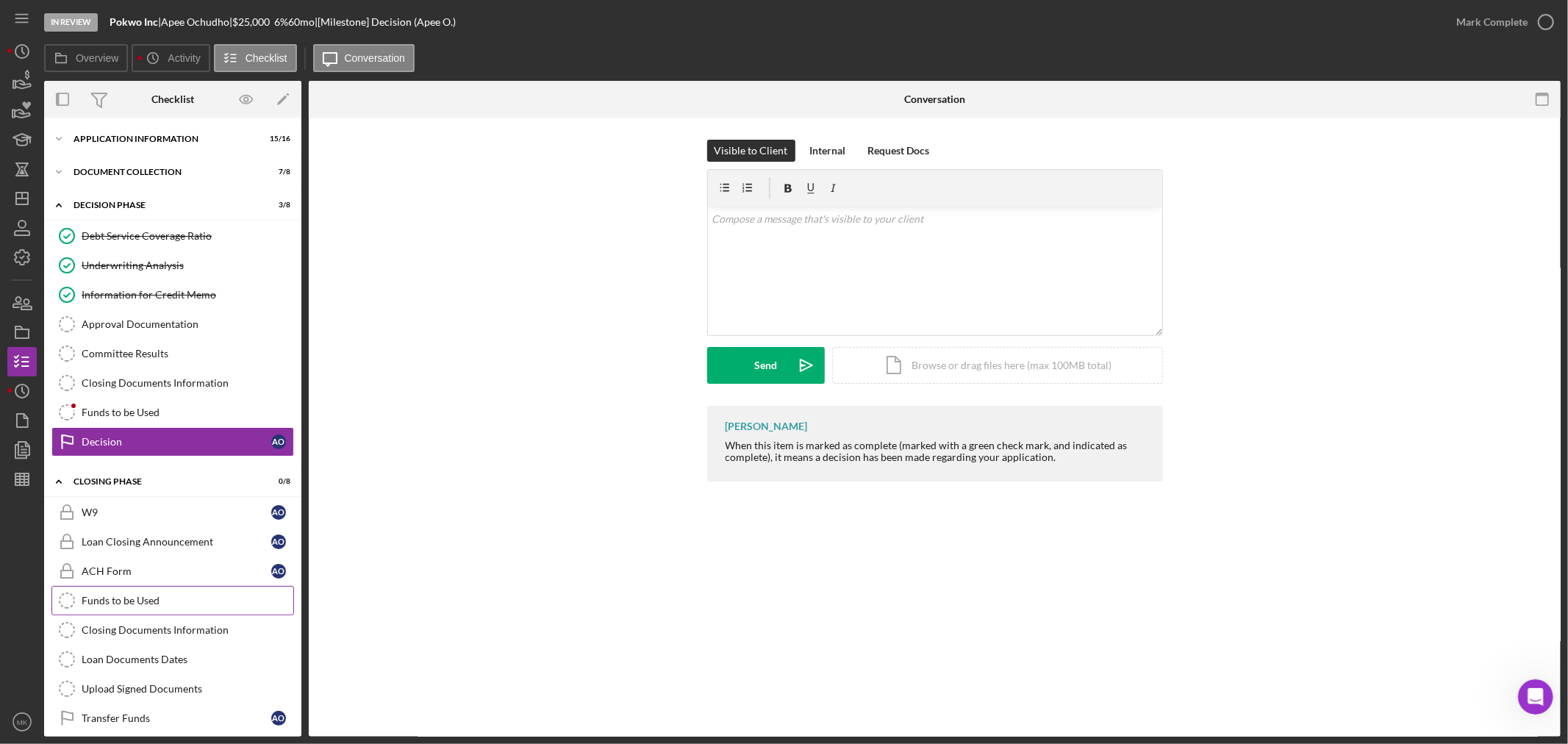
click at [208, 606] on div "Funds to be Used" at bounding box center [187, 600] width 212 height 12
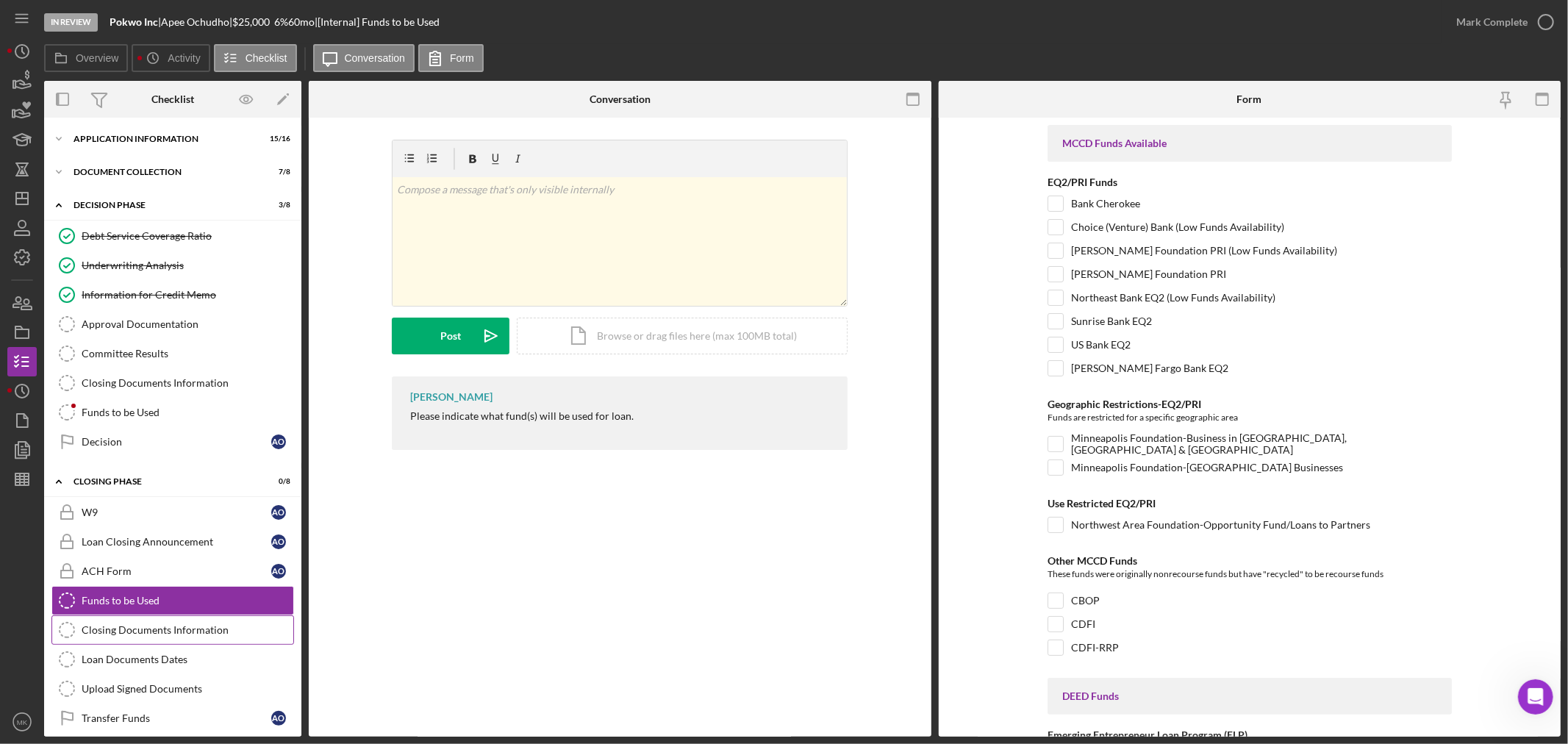
click at [224, 628] on div "Closing Documents Information" at bounding box center [187, 630] width 212 height 12
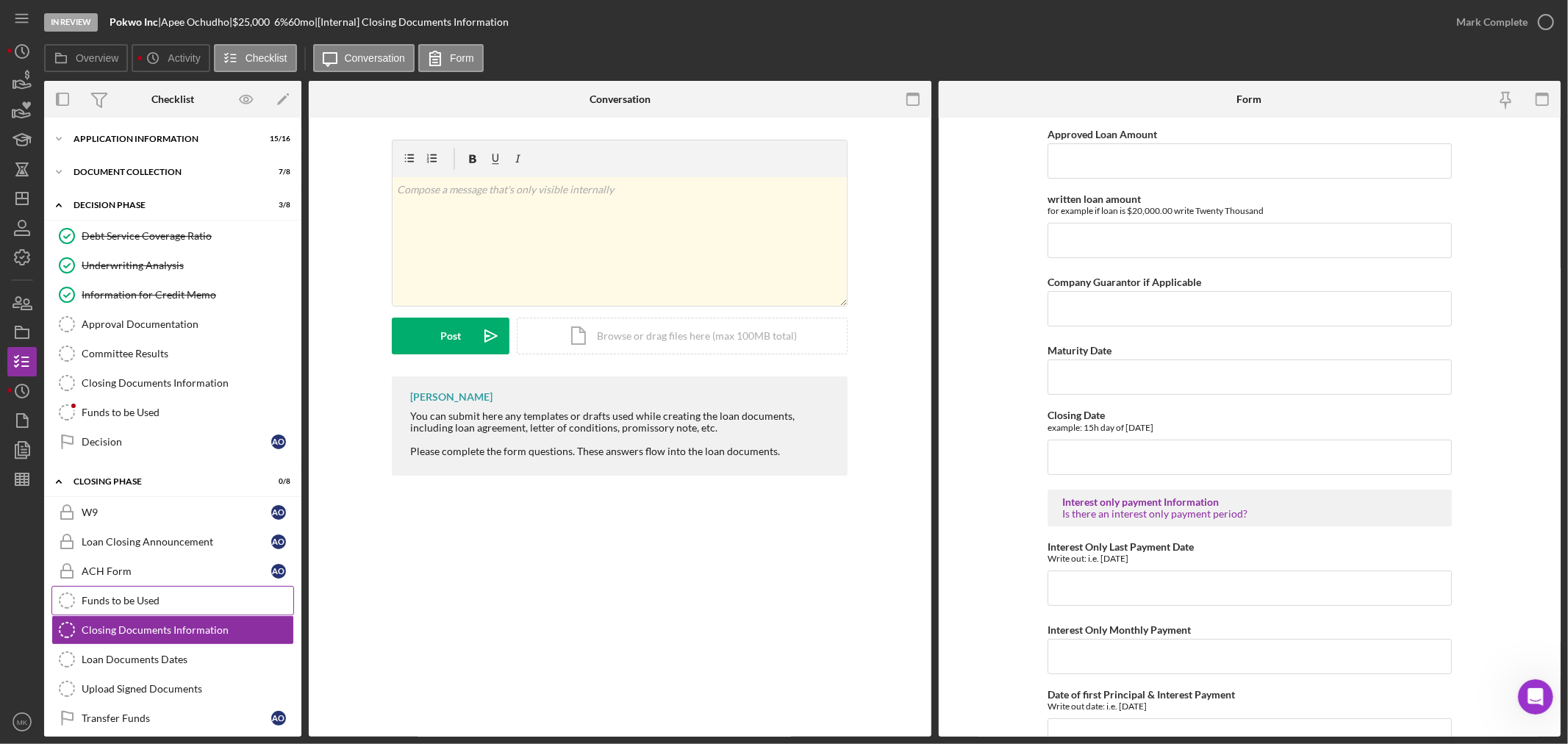
click at [223, 606] on div "Funds to be Used" at bounding box center [187, 600] width 212 height 12
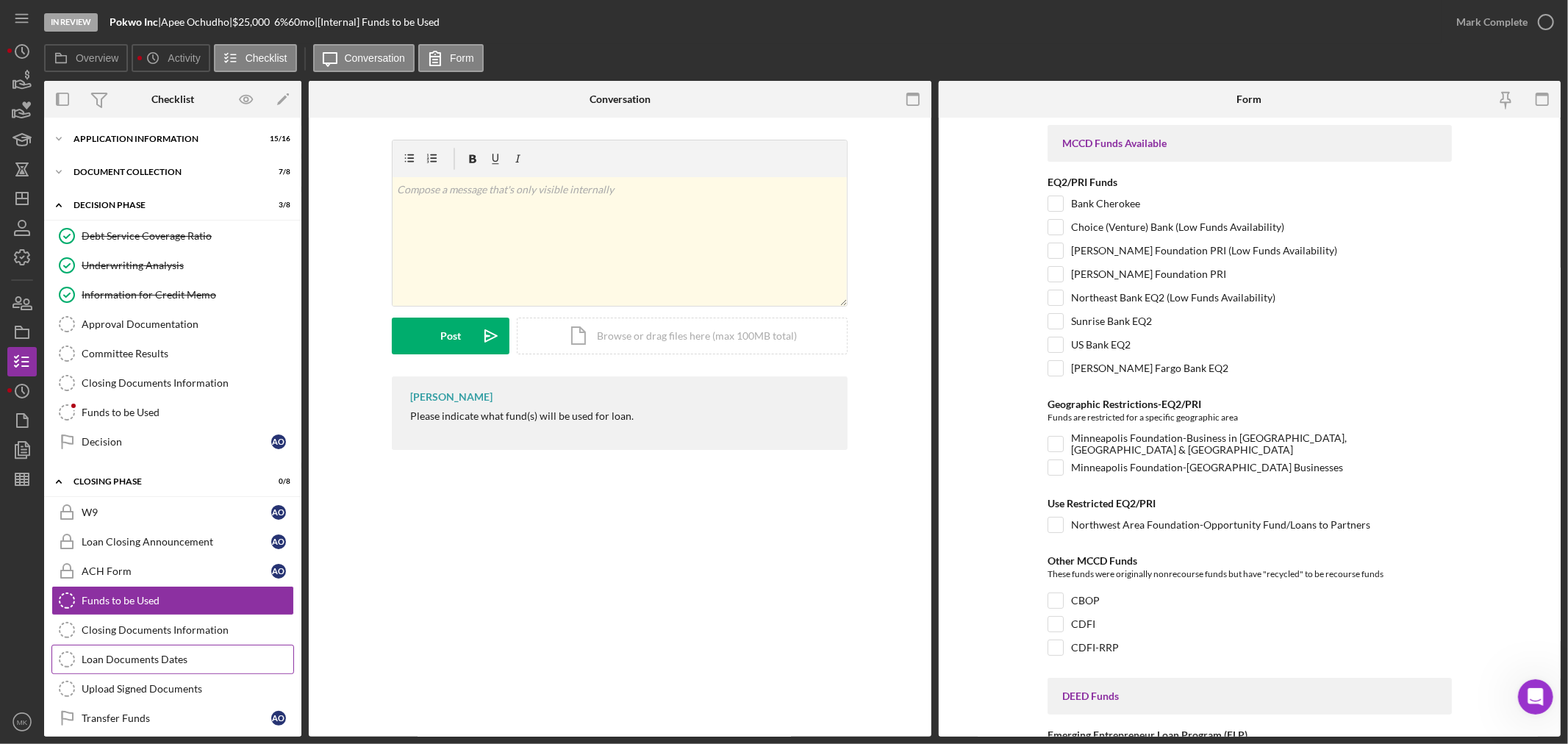
click at [243, 658] on div "Loan Documents Dates" at bounding box center [187, 659] width 212 height 12
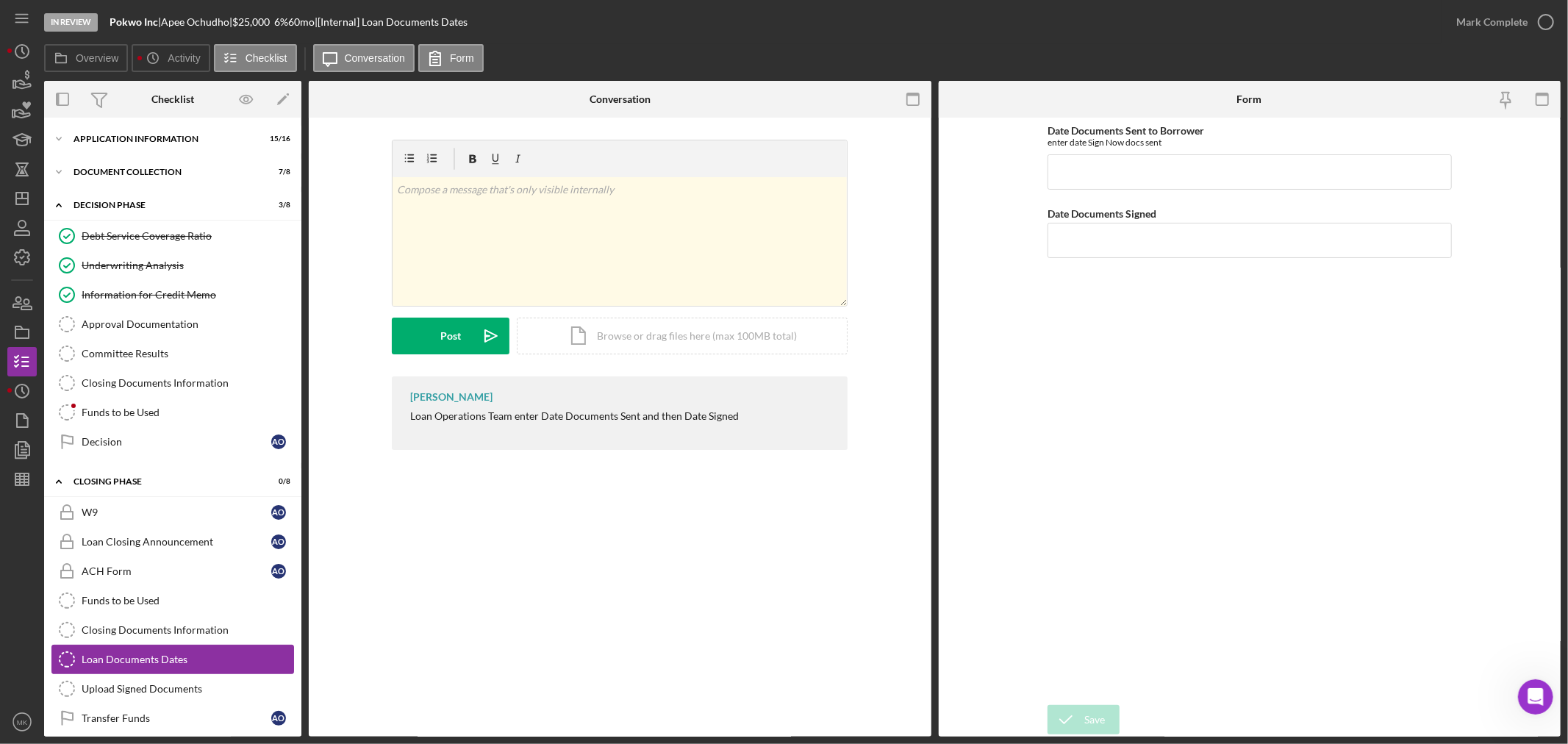
scroll to position [46, 0]
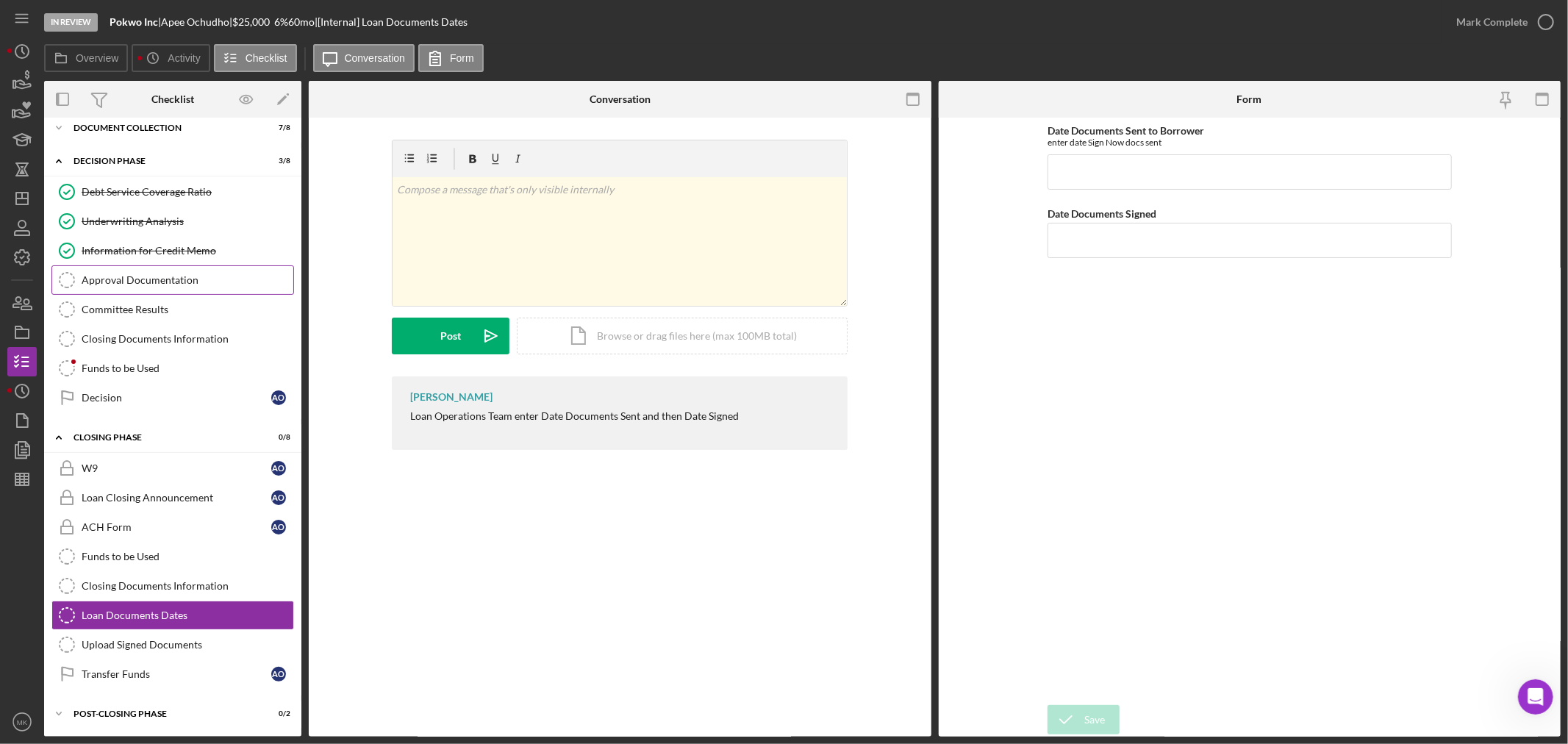
click at [161, 275] on div "Approval Documentation" at bounding box center [187, 280] width 212 height 12
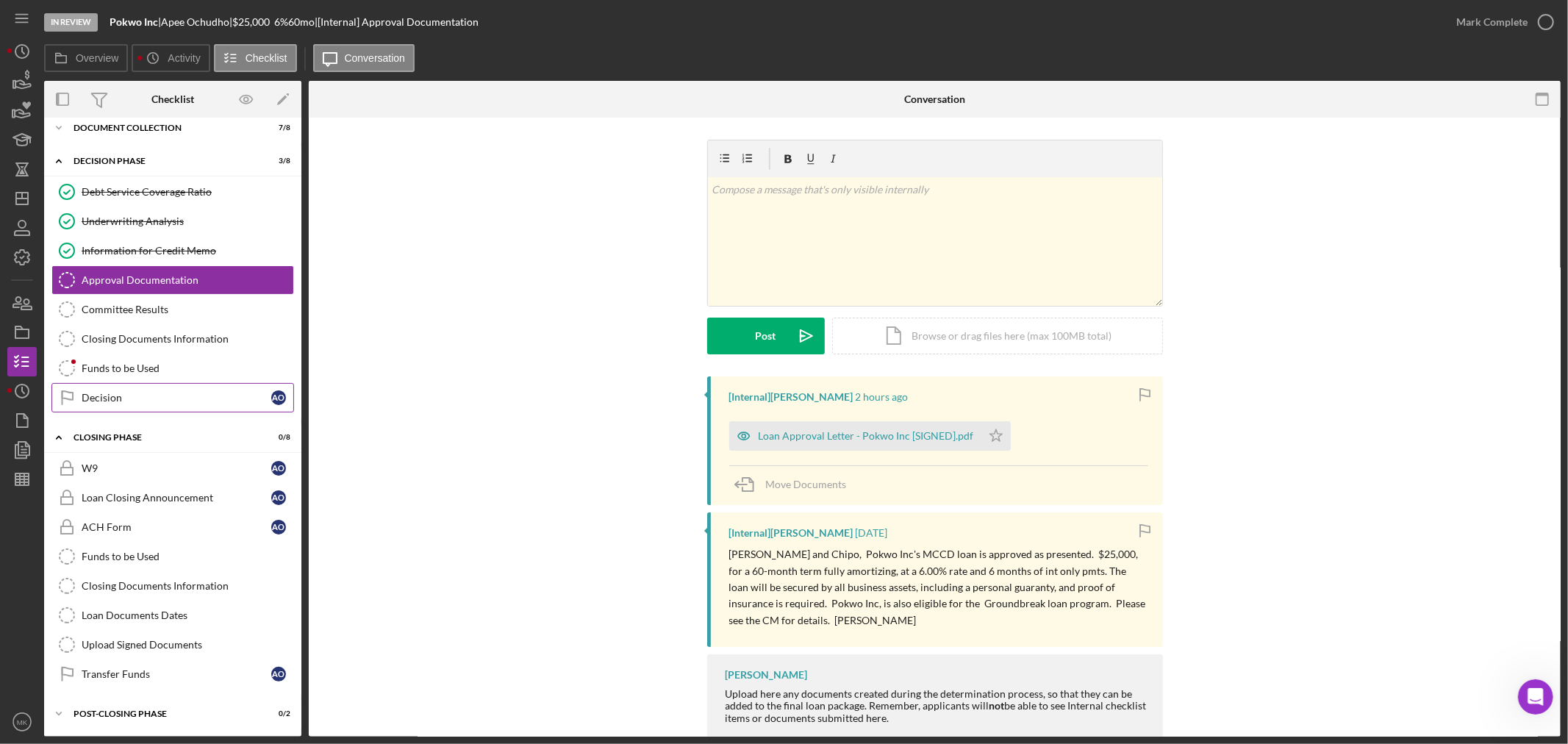
click at [212, 392] on div "Decision" at bounding box center [176, 397] width 190 height 12
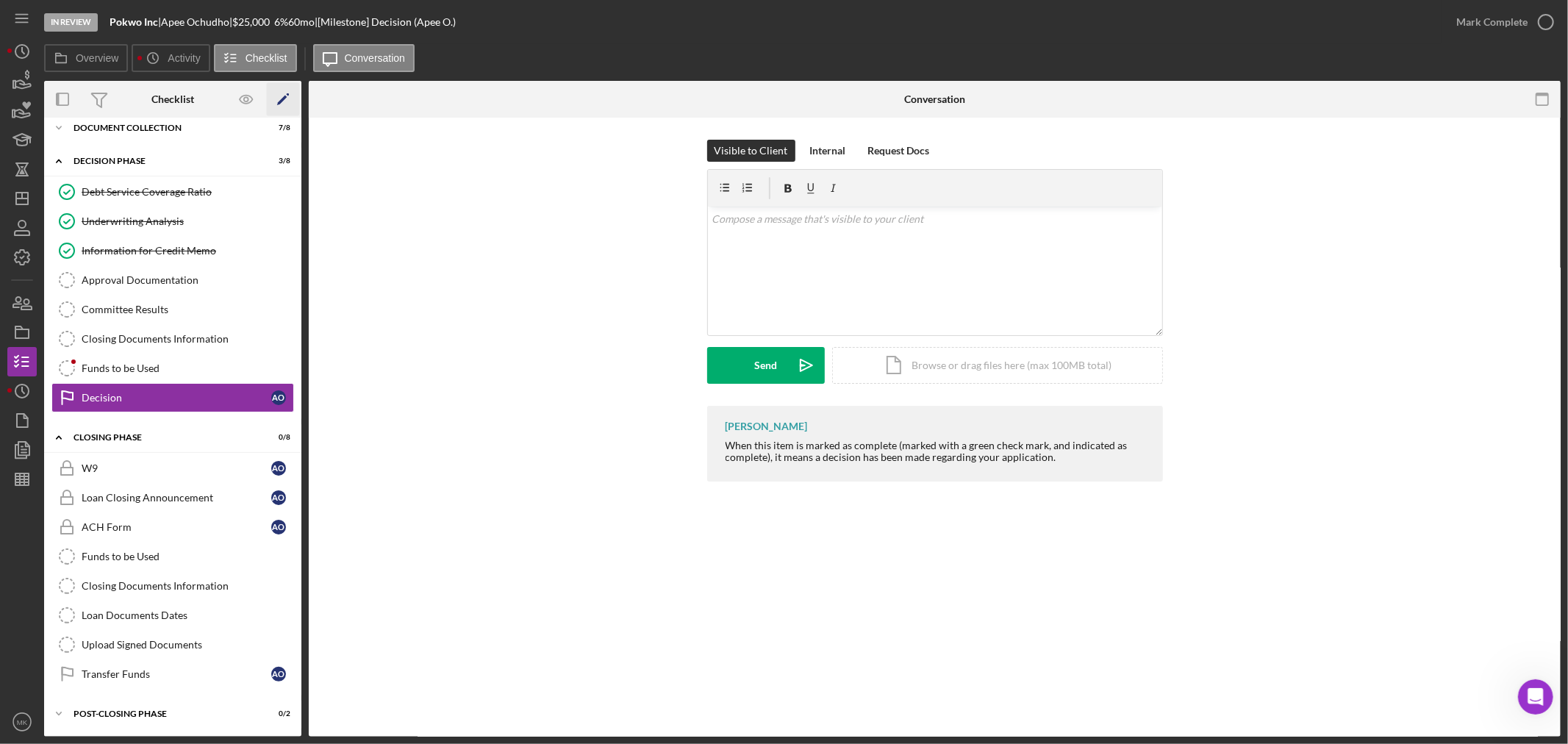
click at [283, 99] on polygon "button" at bounding box center [282, 100] width 10 height 11
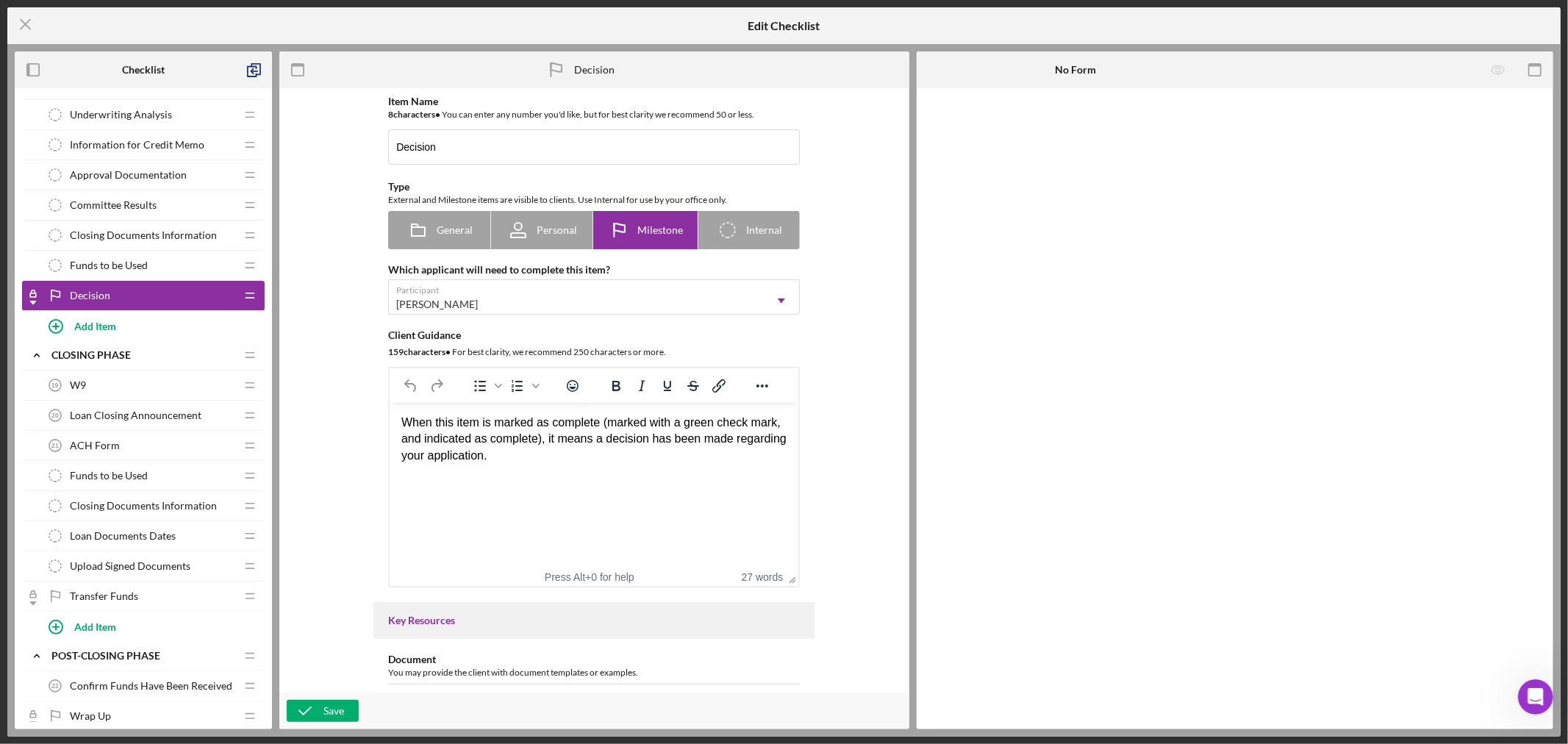
scroll to position [1007, 0]
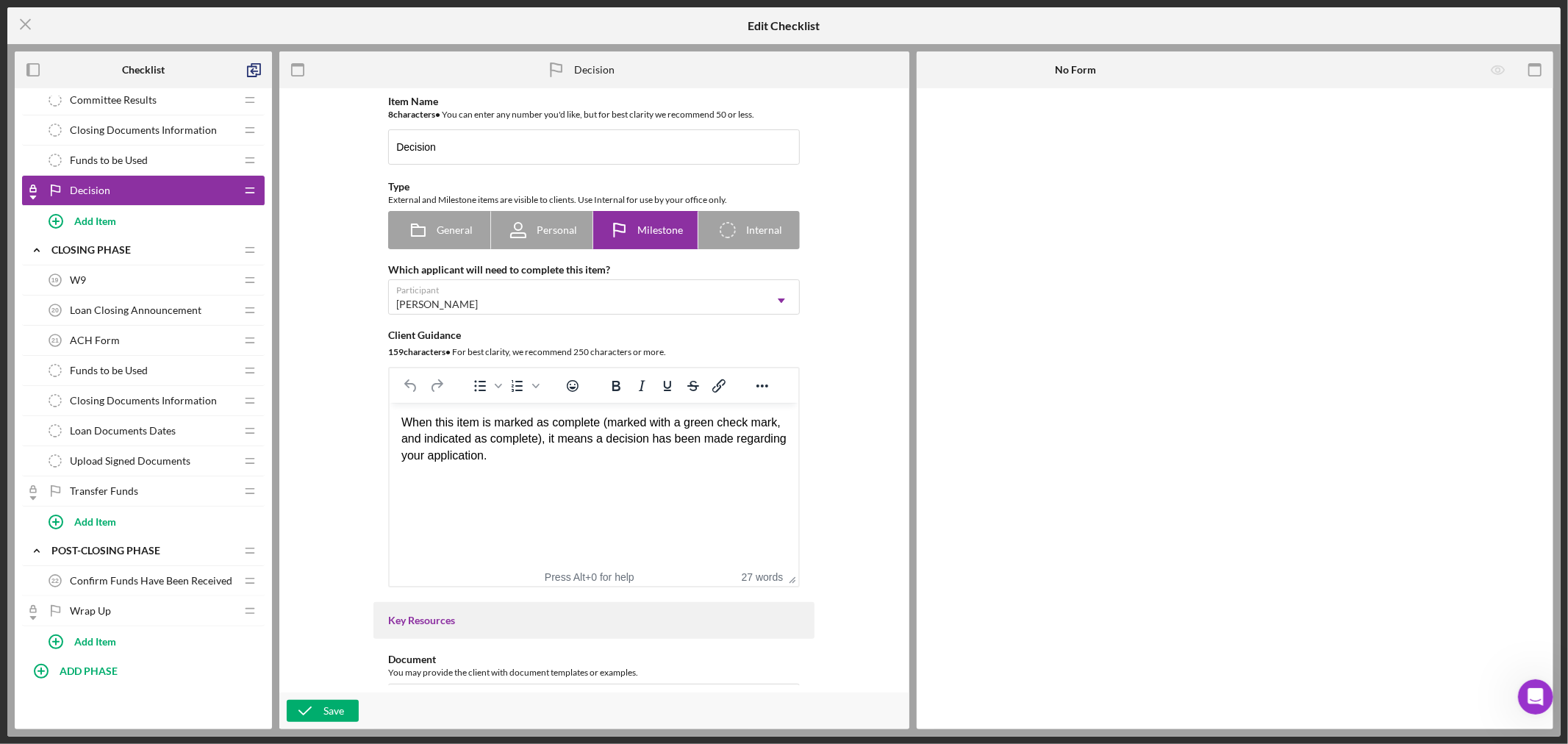
click at [107, 338] on span "ACH Form" at bounding box center [94, 340] width 50 height 12
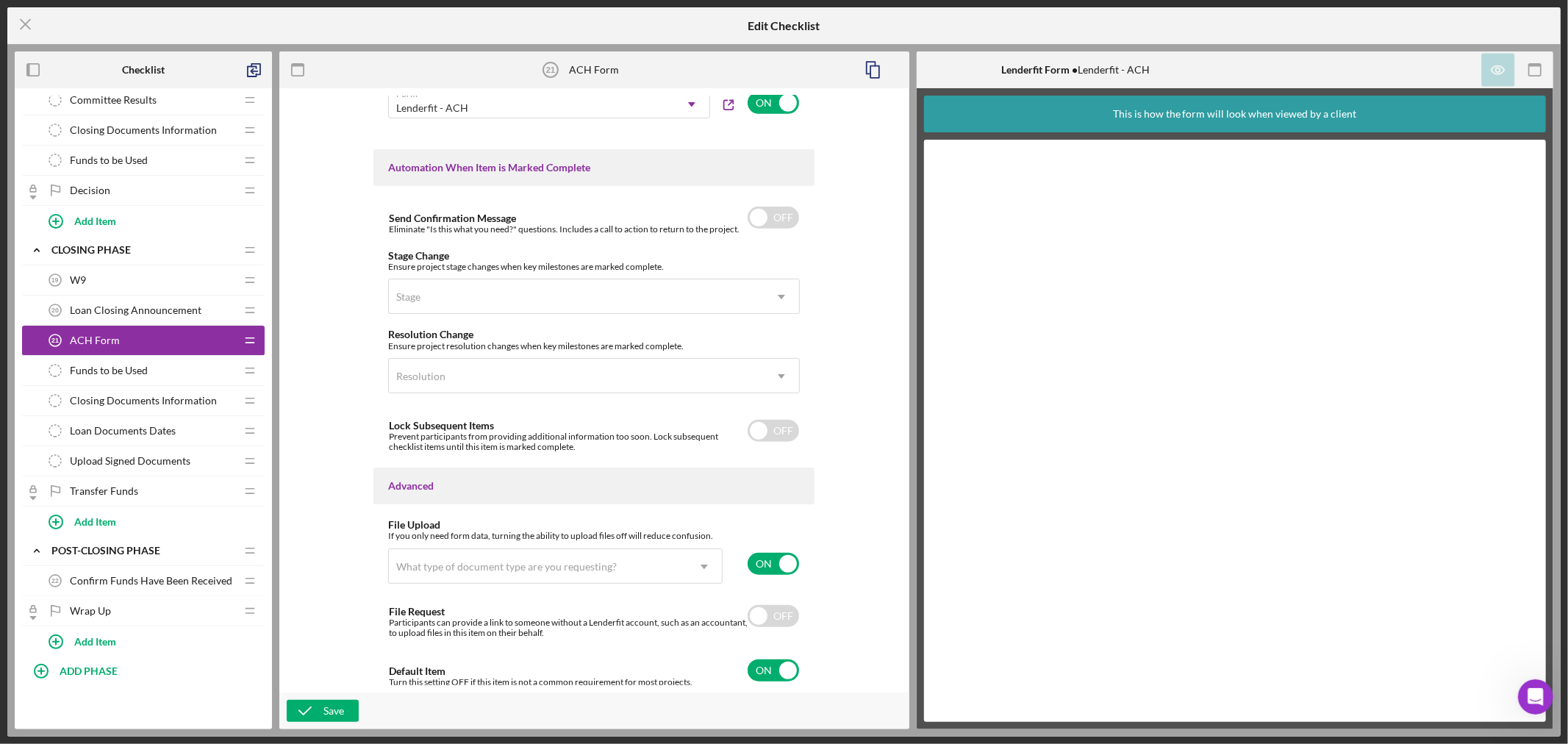
scroll to position [868, 0]
click at [782, 666] on input "checkbox" at bounding box center [774, 668] width 52 height 22
checkbox input "false"
click at [789, 559] on input "checkbox" at bounding box center [774, 561] width 52 height 22
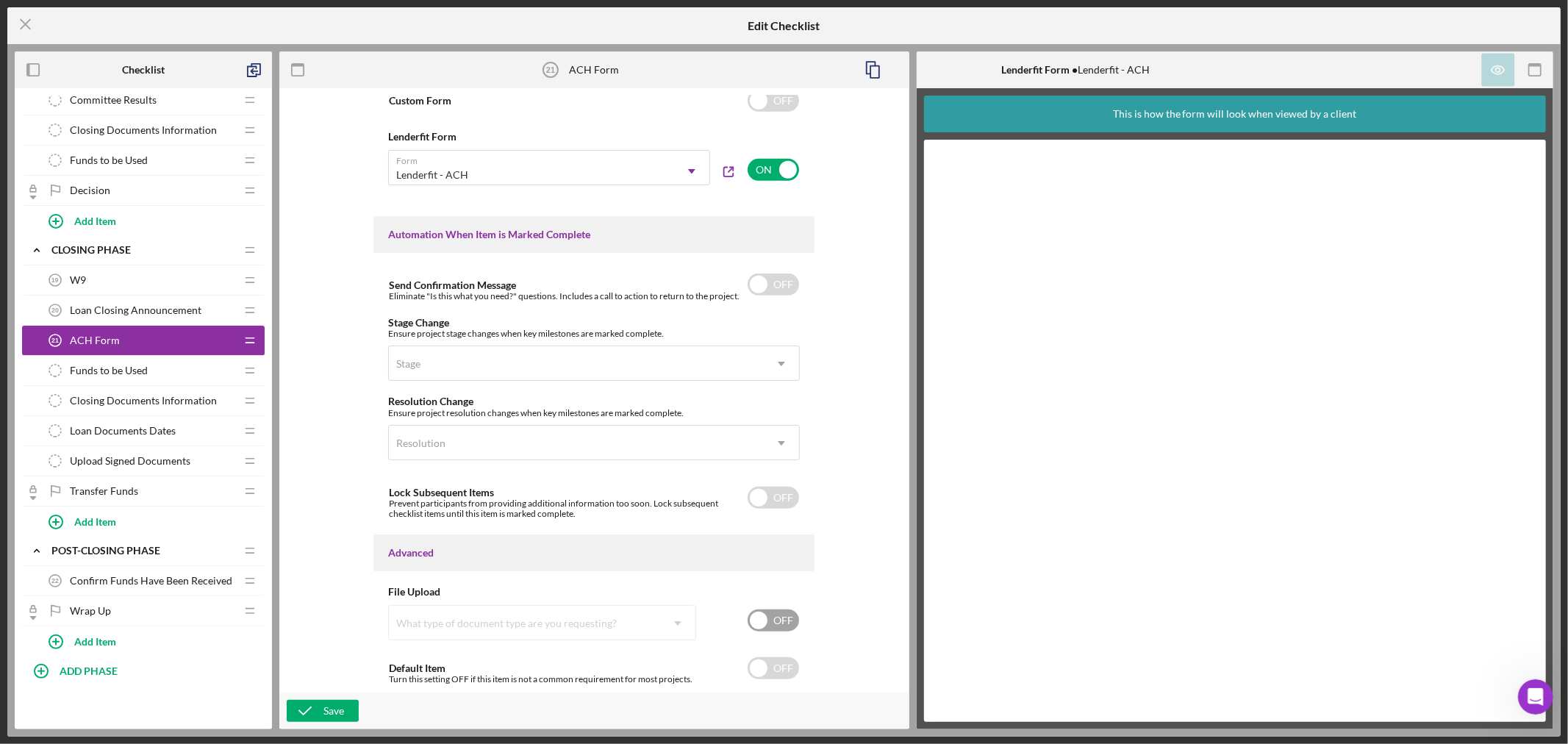
scroll to position [799, 0]
click at [758, 622] on input "checkbox" at bounding box center [774, 620] width 52 height 22
checkbox input "true"
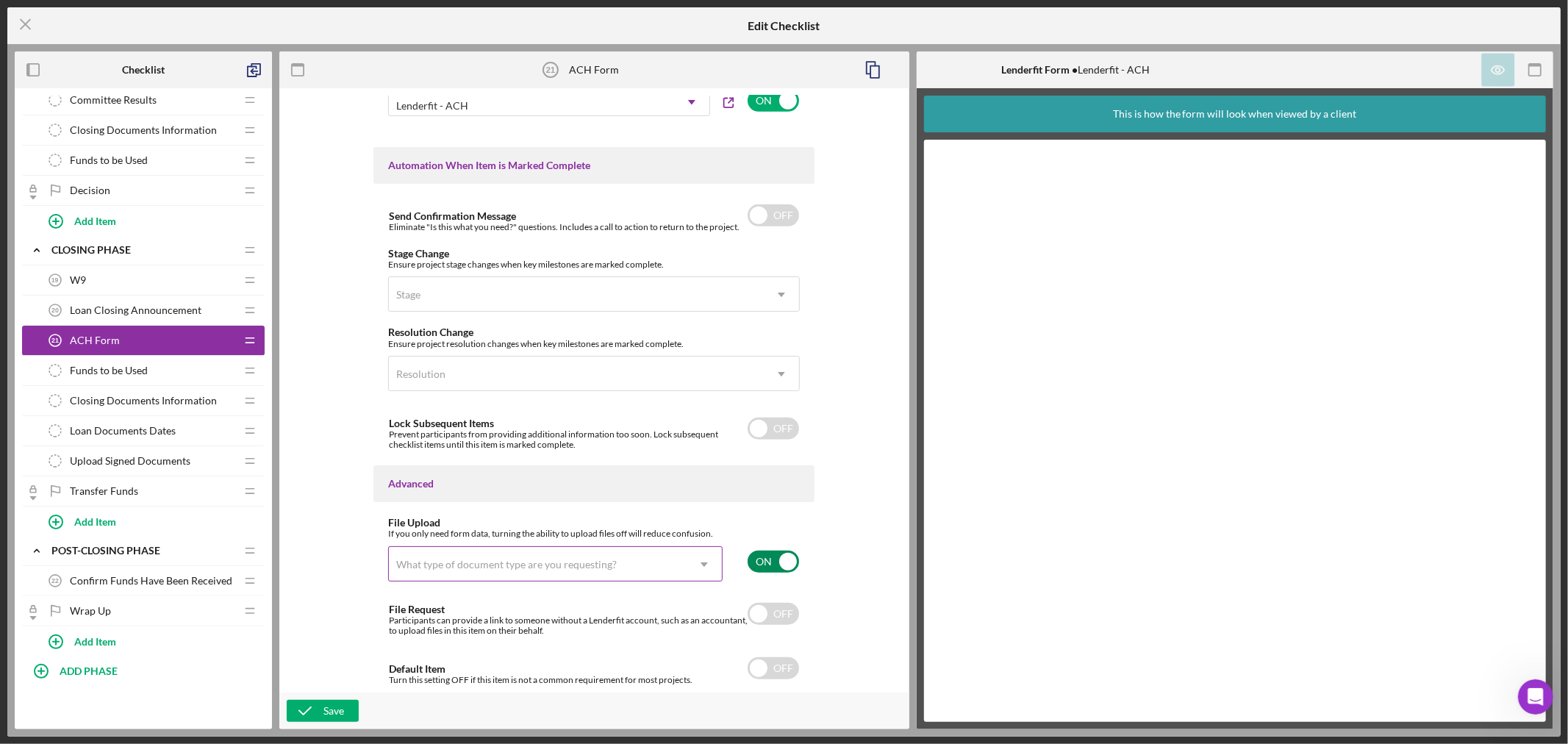
click at [627, 564] on div "What type of document type are you requesting?" at bounding box center [538, 565] width 298 height 34
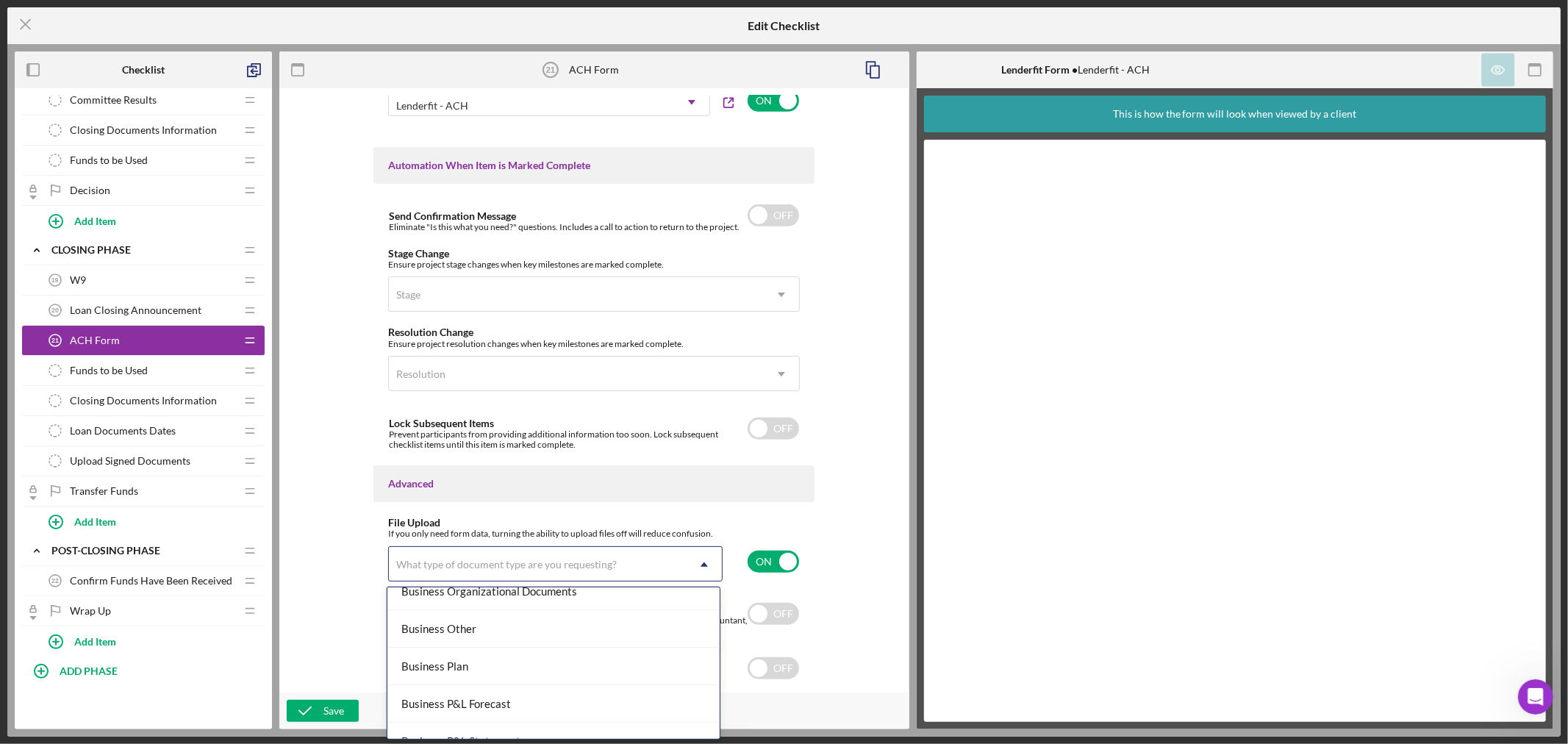
scroll to position [490, 0]
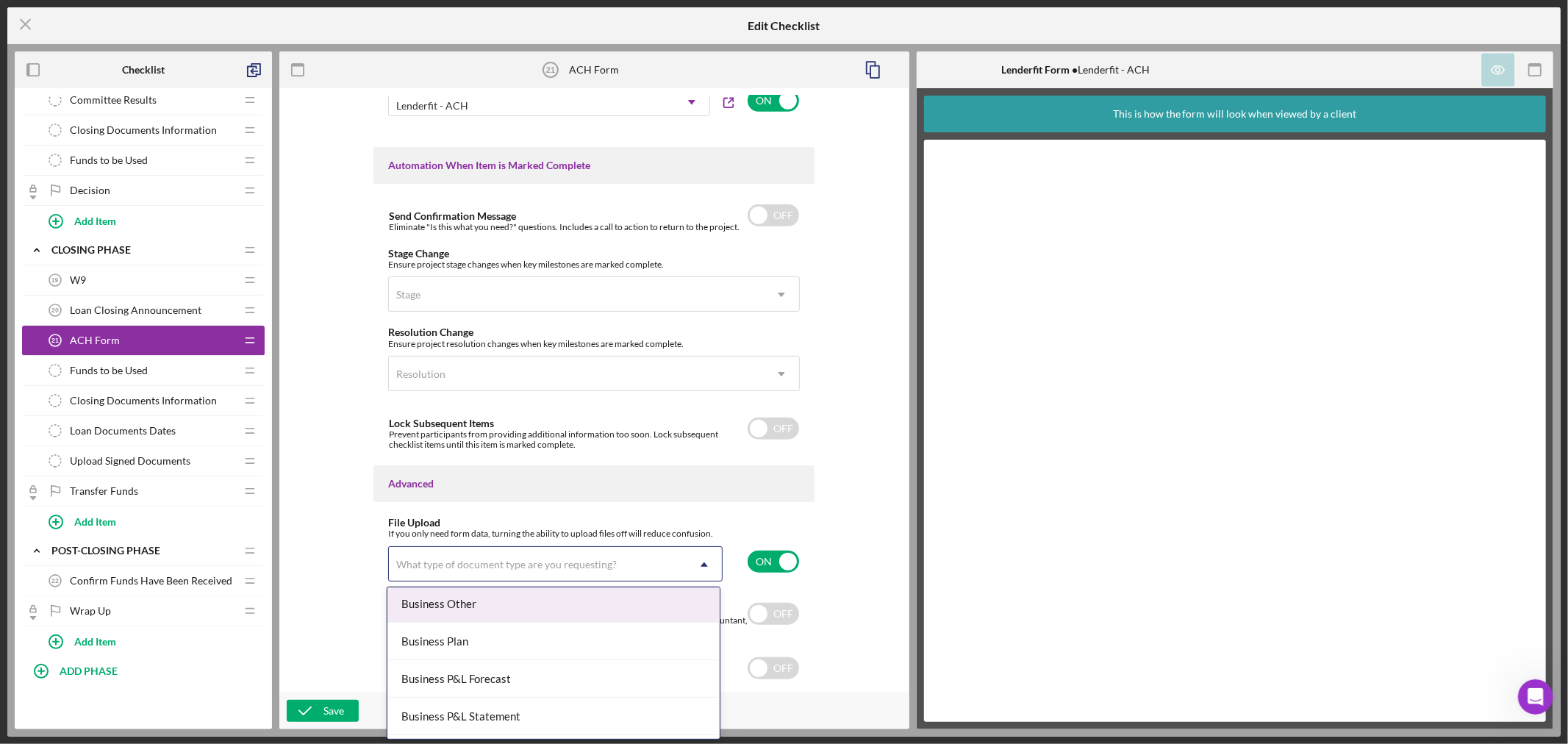
click at [675, 606] on div "Business Other" at bounding box center [554, 604] width 333 height 37
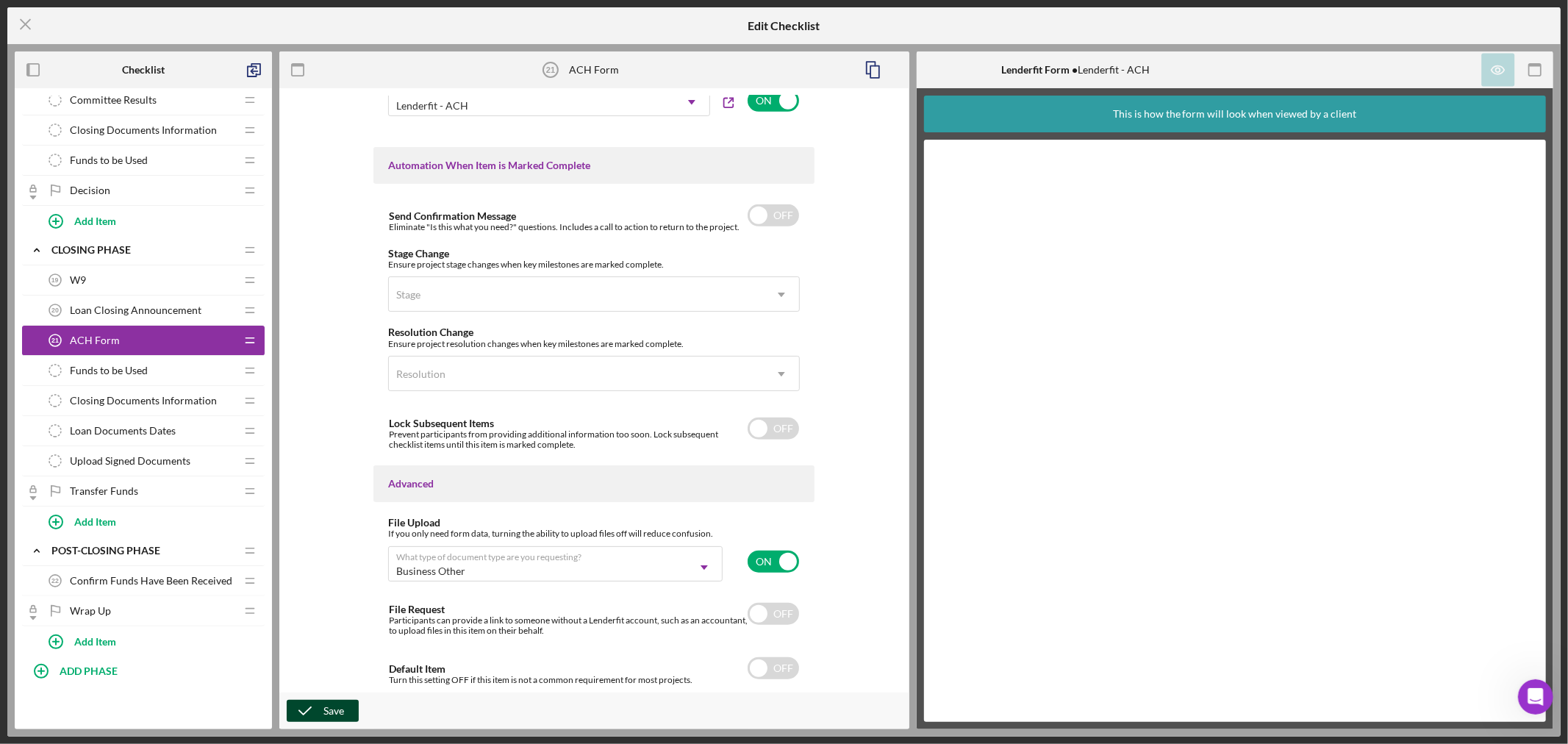
click at [328, 709] on div "Save" at bounding box center [333, 711] width 20 height 22
click at [336, 713] on div "Save" at bounding box center [333, 711] width 20 height 22
click at [27, 23] on line at bounding box center [25, 25] width 10 height 10
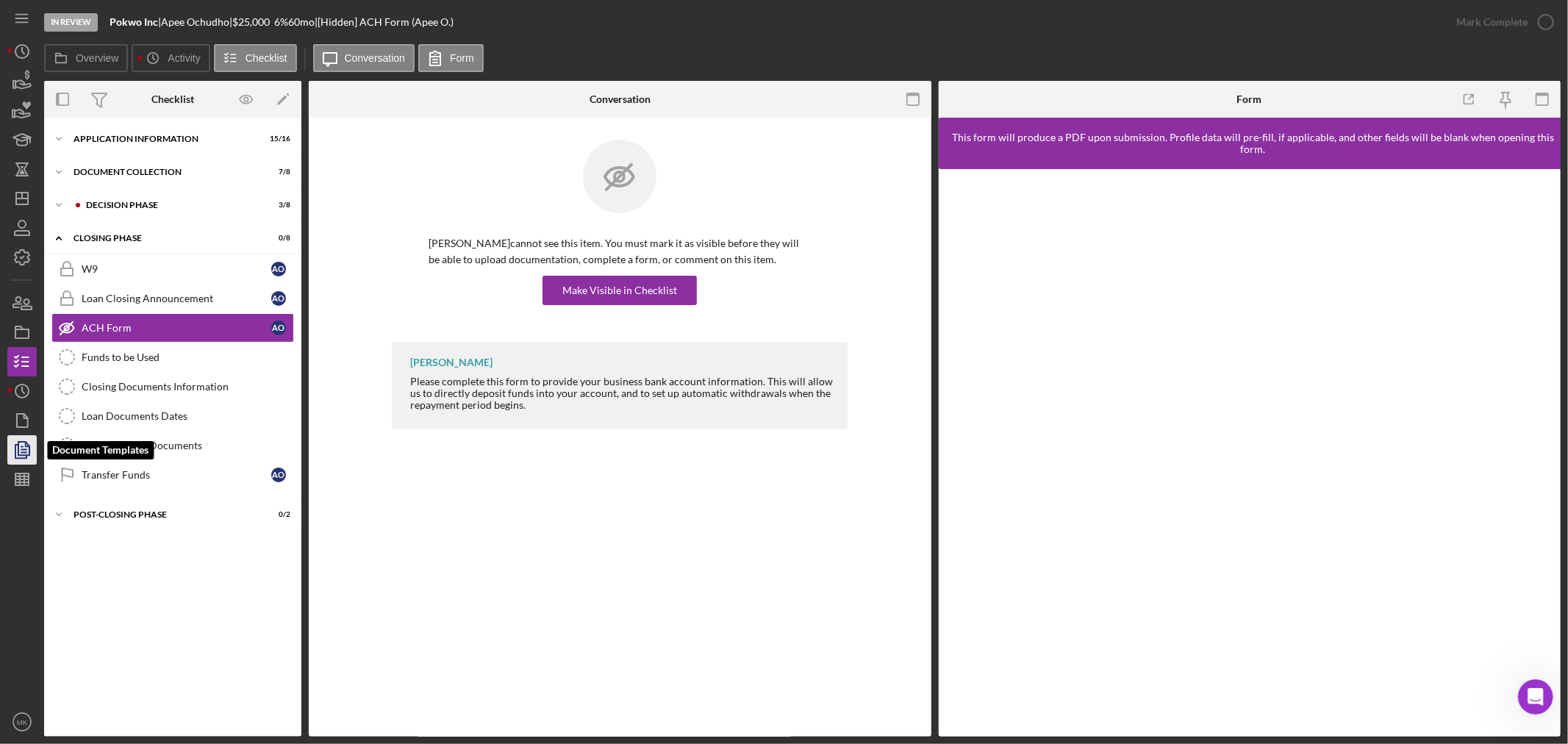
click at [25, 452] on icon "button" at bounding box center [23, 450] width 37 height 37
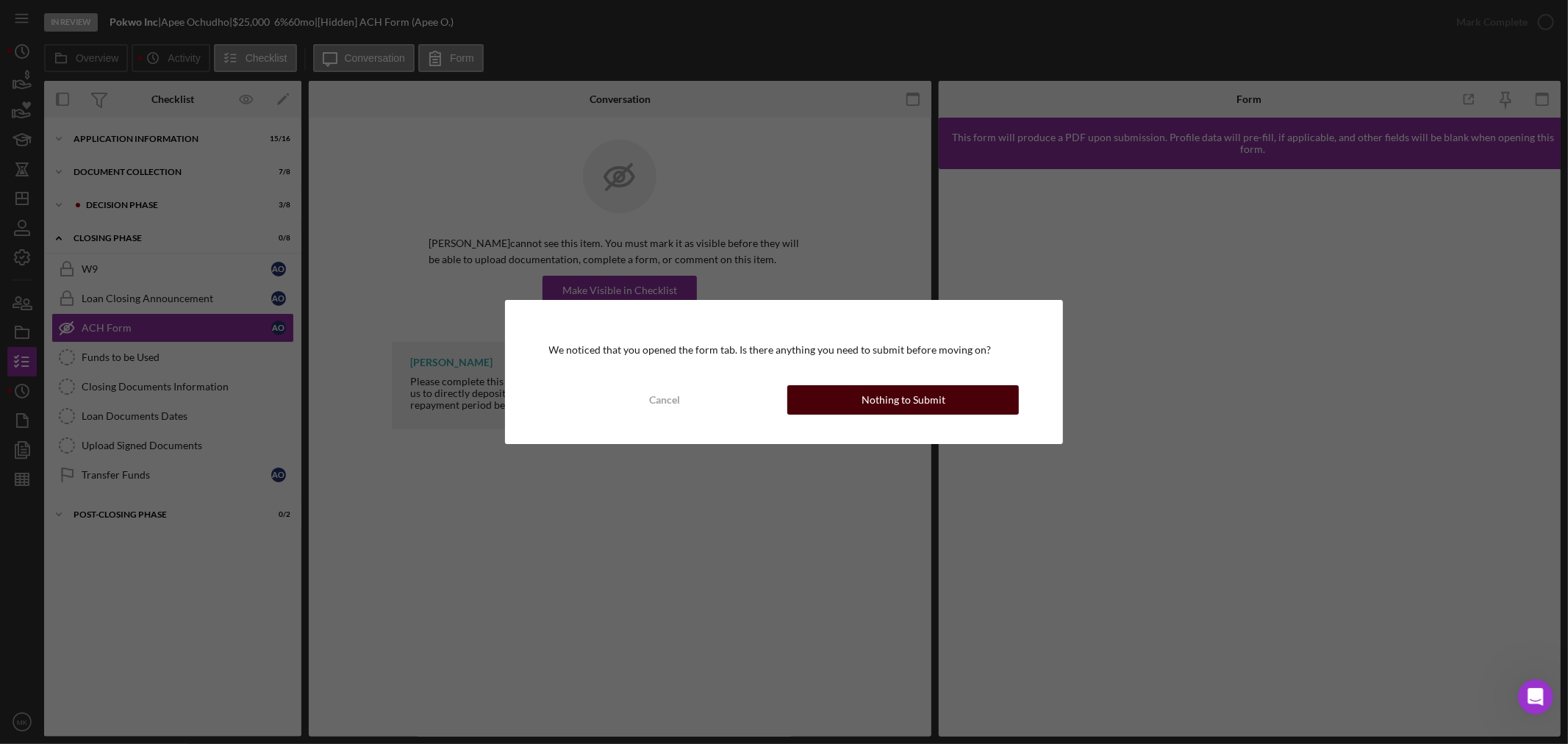
click at [892, 401] on div "Nothing to Submit" at bounding box center [903, 400] width 84 height 29
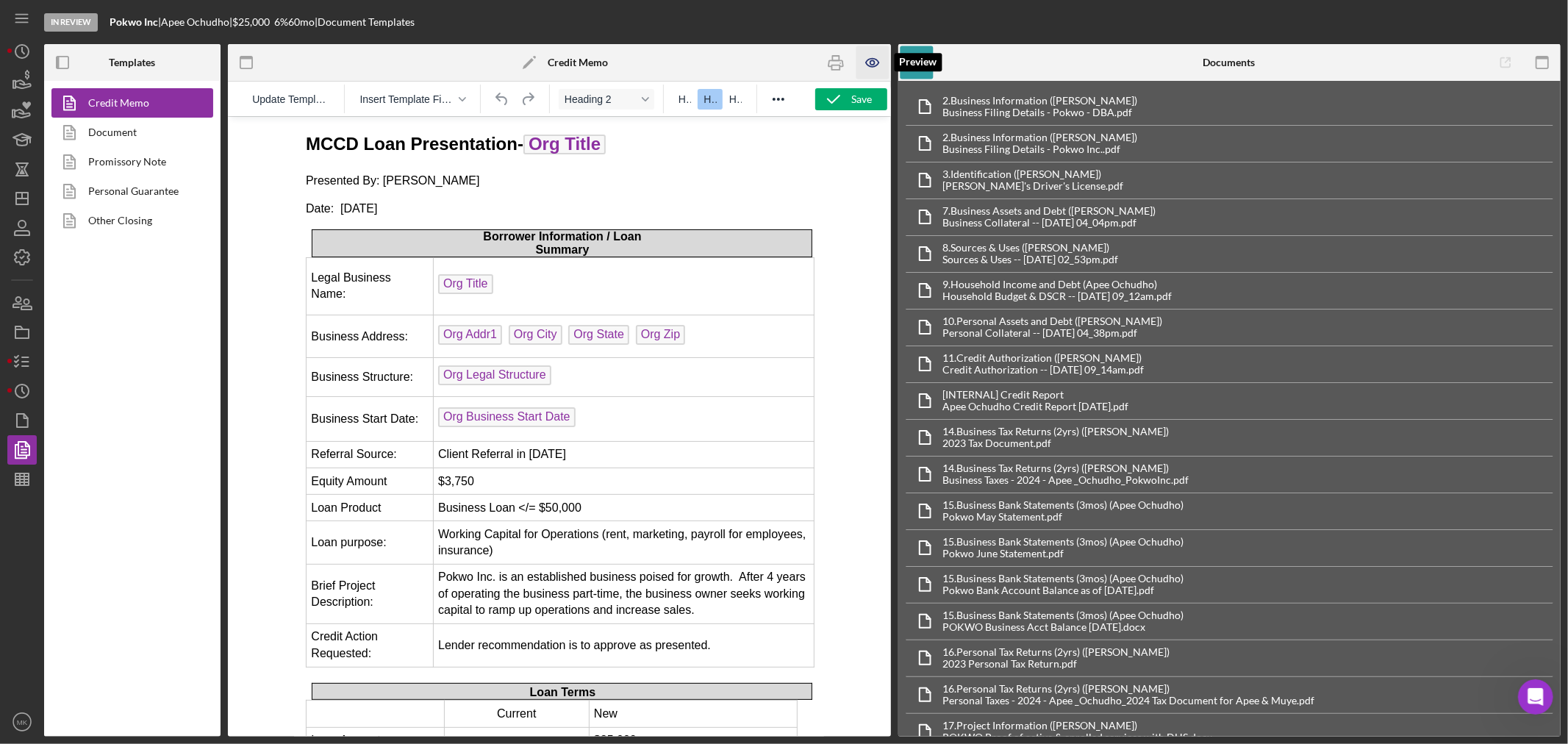
click at [870, 62] on icon "button" at bounding box center [871, 62] width 4 height 4
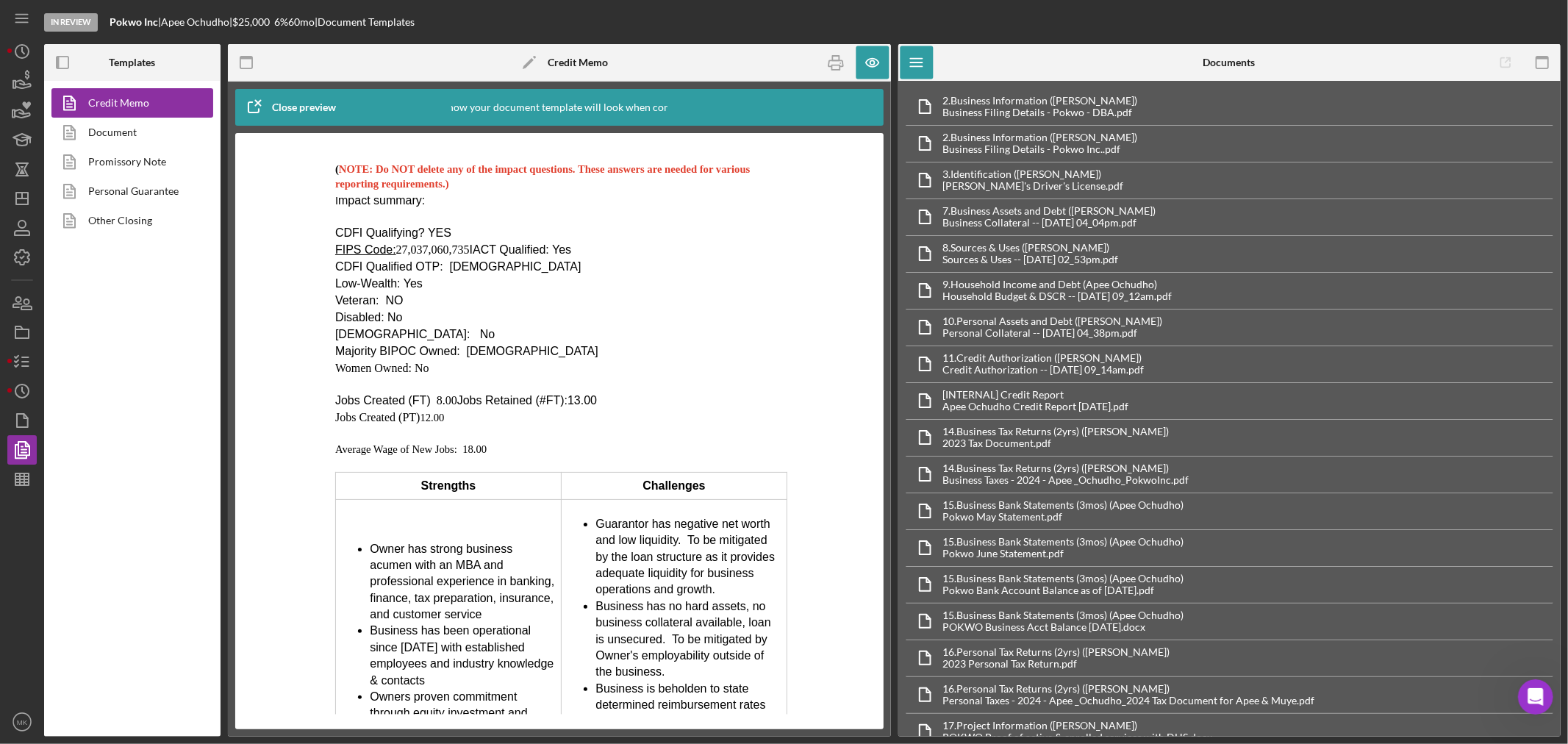
scroll to position [1208, 0]
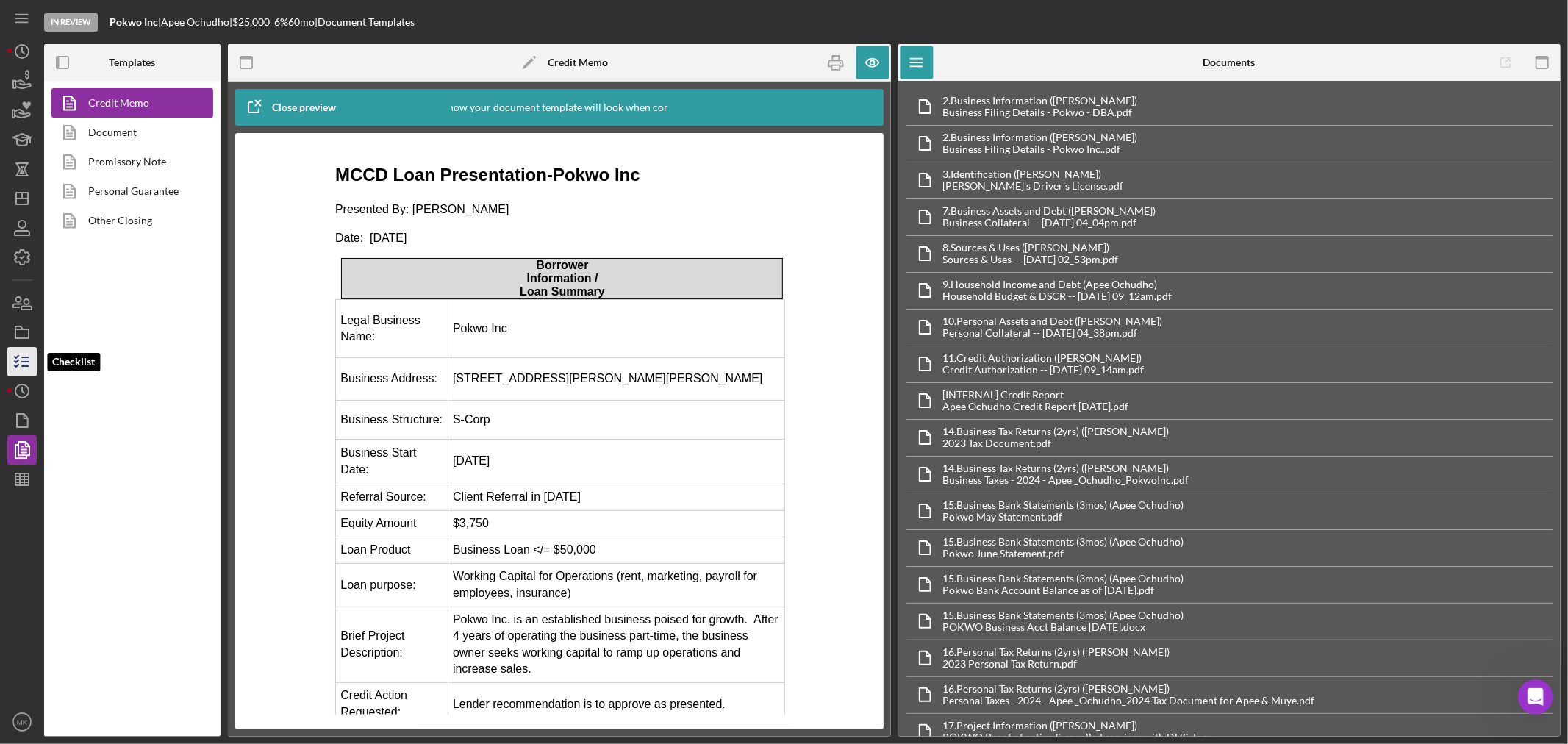
click at [23, 362] on line "button" at bounding box center [25, 362] width 6 height 0
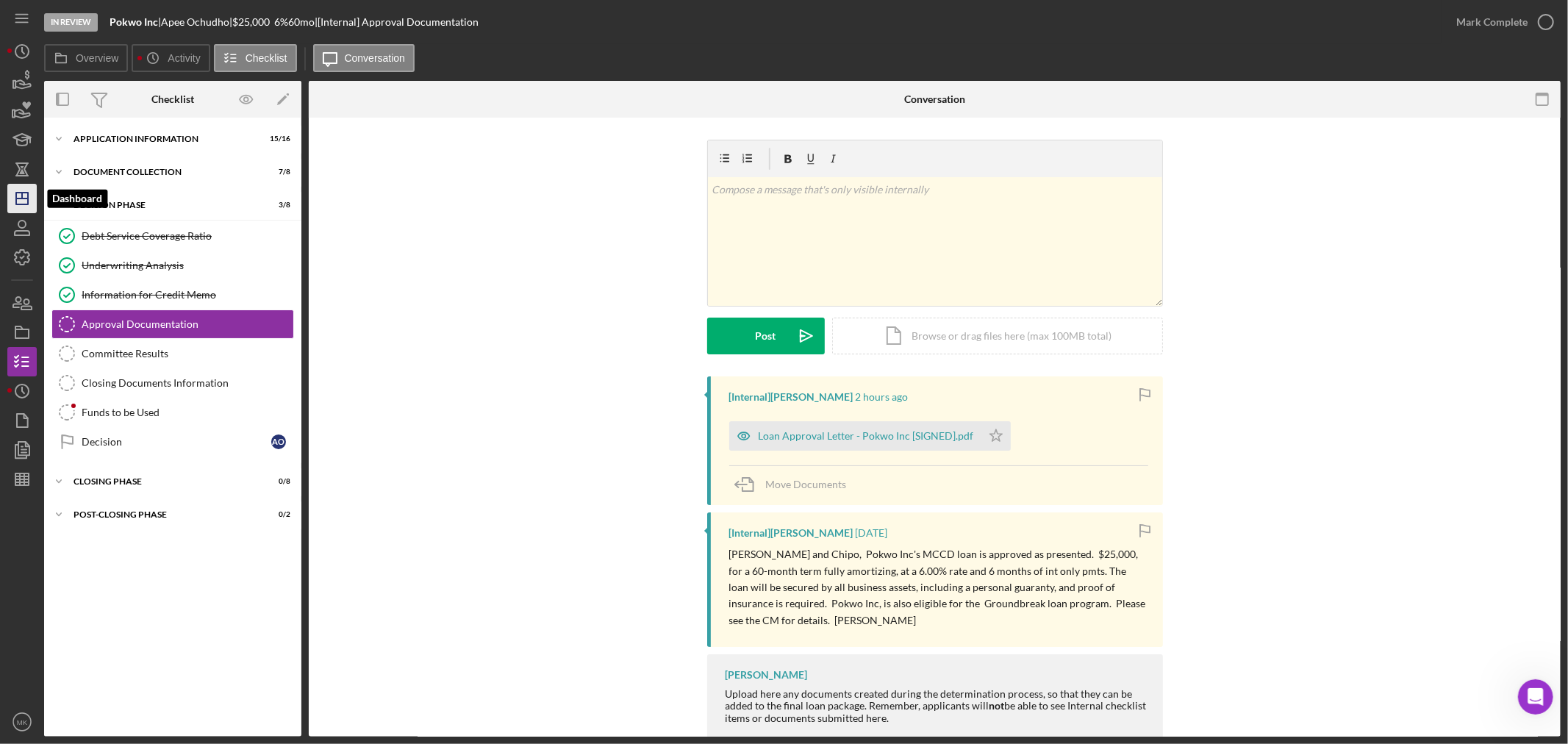
click at [23, 203] on icon "Icon/Dashboard" at bounding box center [23, 199] width 37 height 37
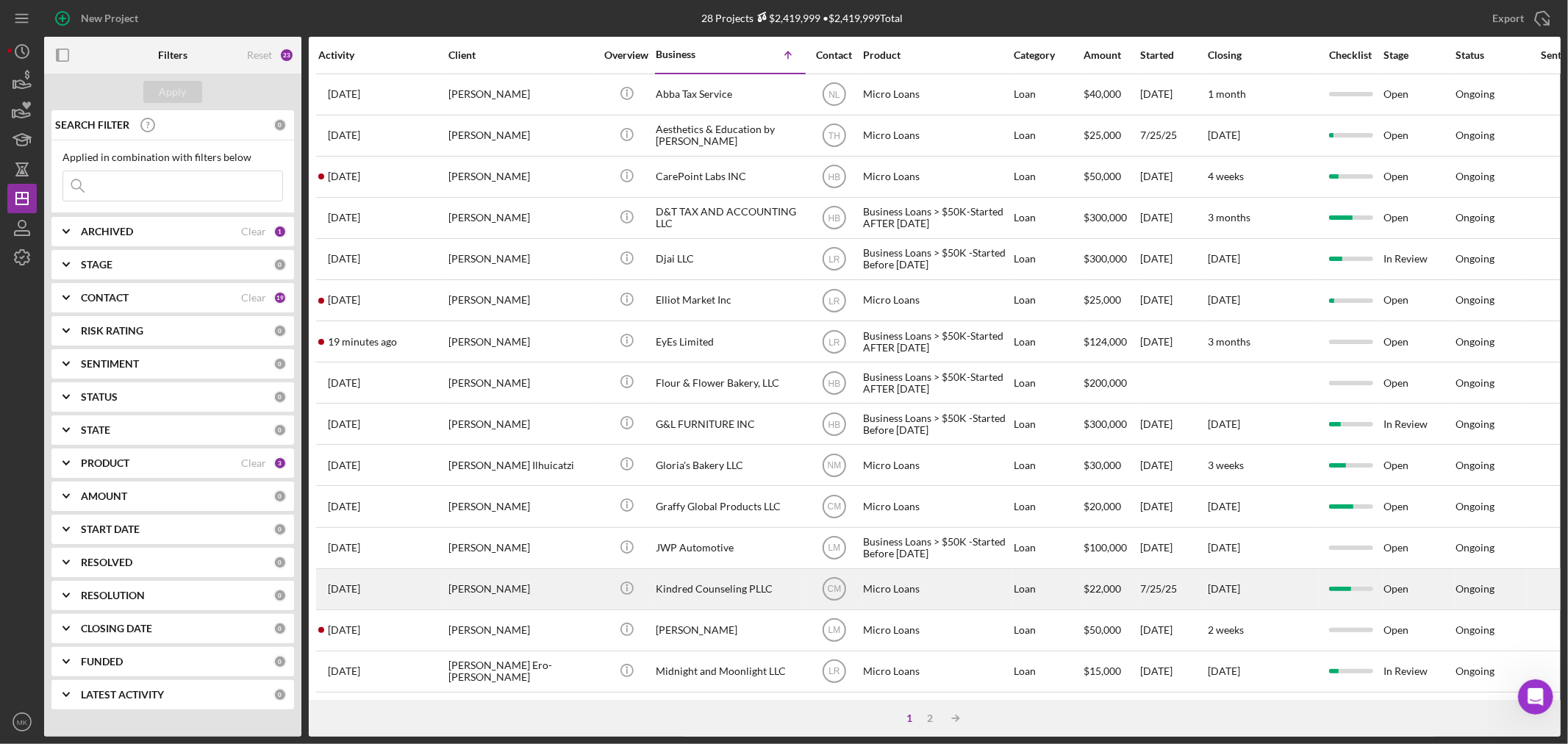
click at [727, 596] on div "Kindred Counseling PLLC" at bounding box center [729, 589] width 147 height 39
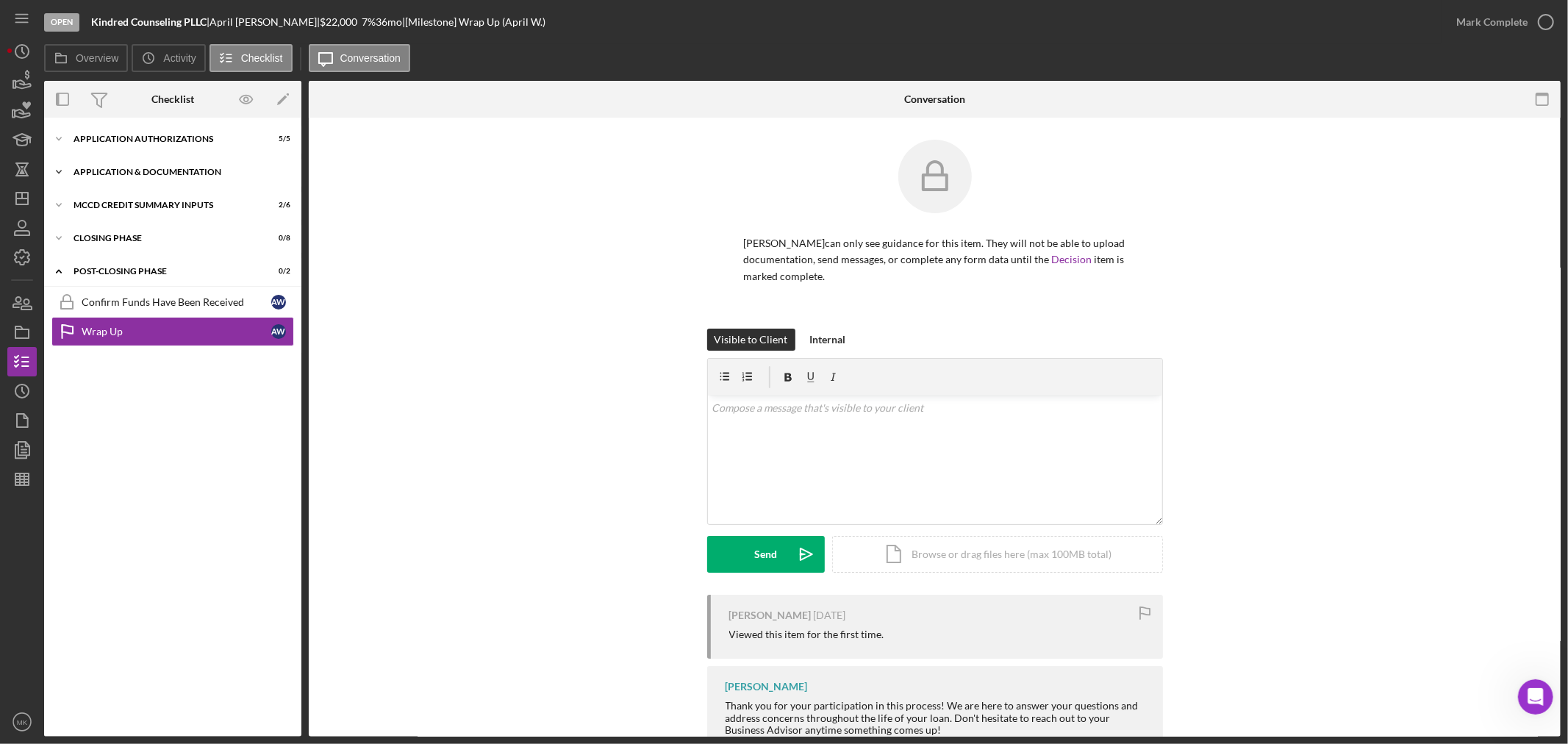
click at [57, 171] on icon "Icon/Expander" at bounding box center [59, 172] width 29 height 29
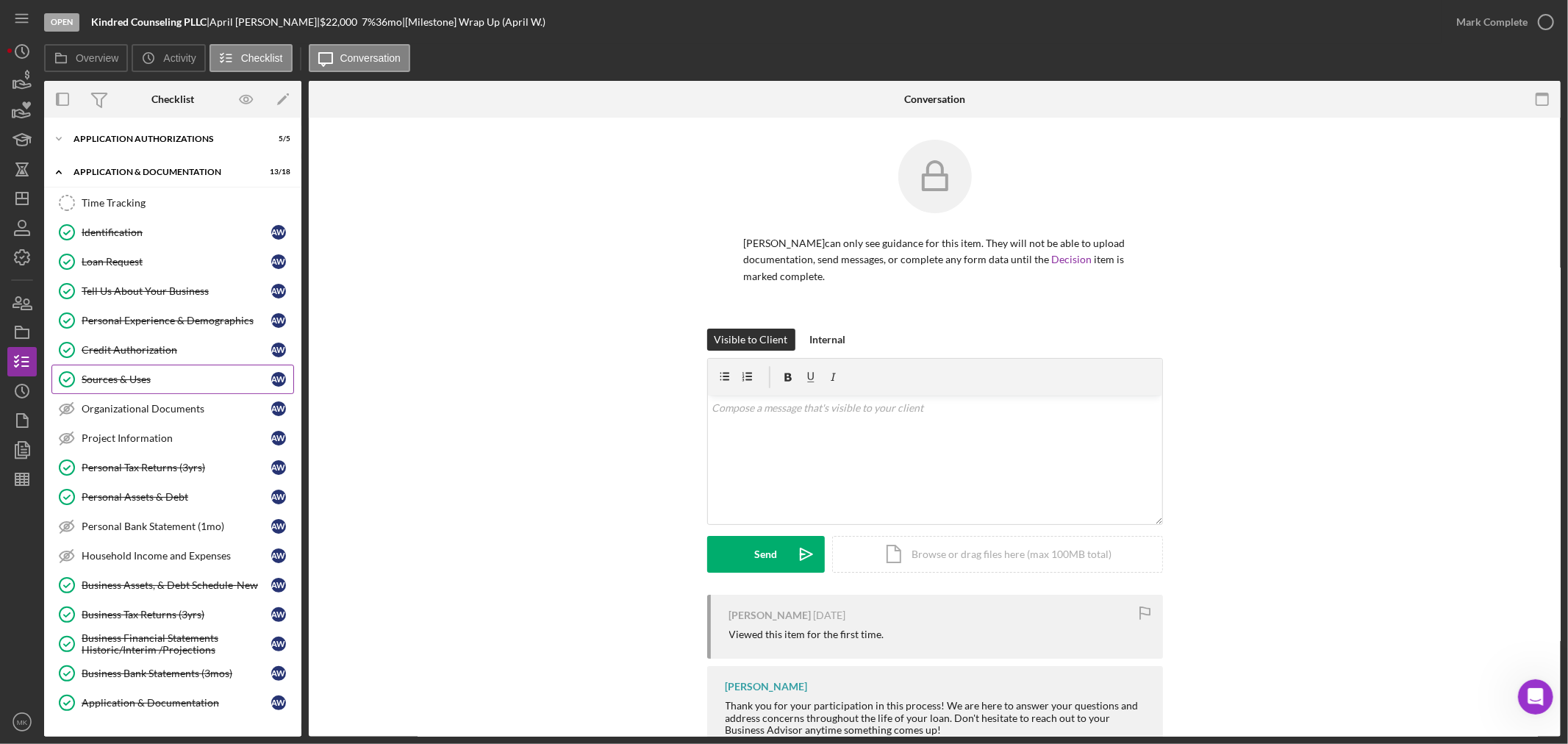
click at [166, 380] on div "Sources & Uses" at bounding box center [176, 379] width 190 height 12
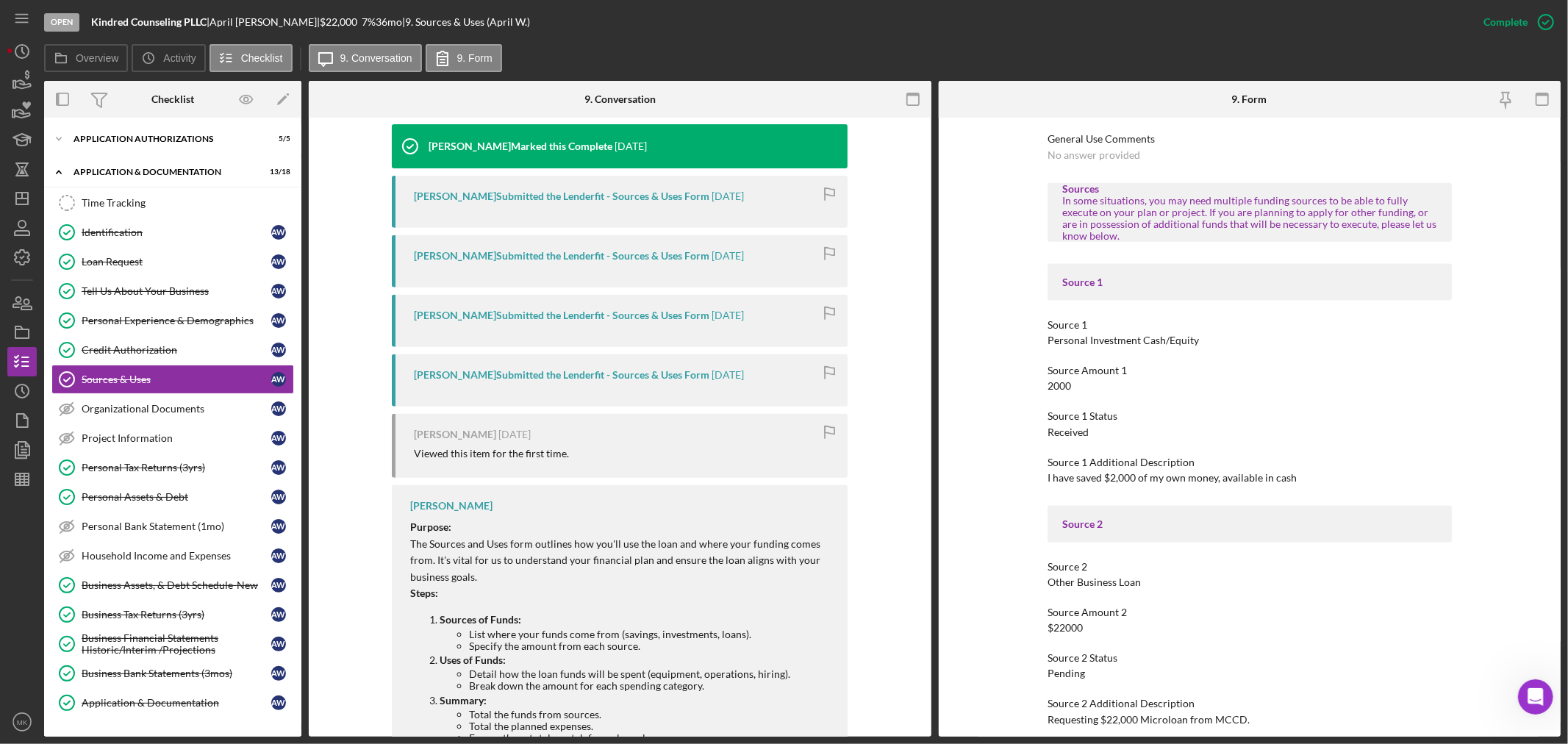
scroll to position [571, 0]
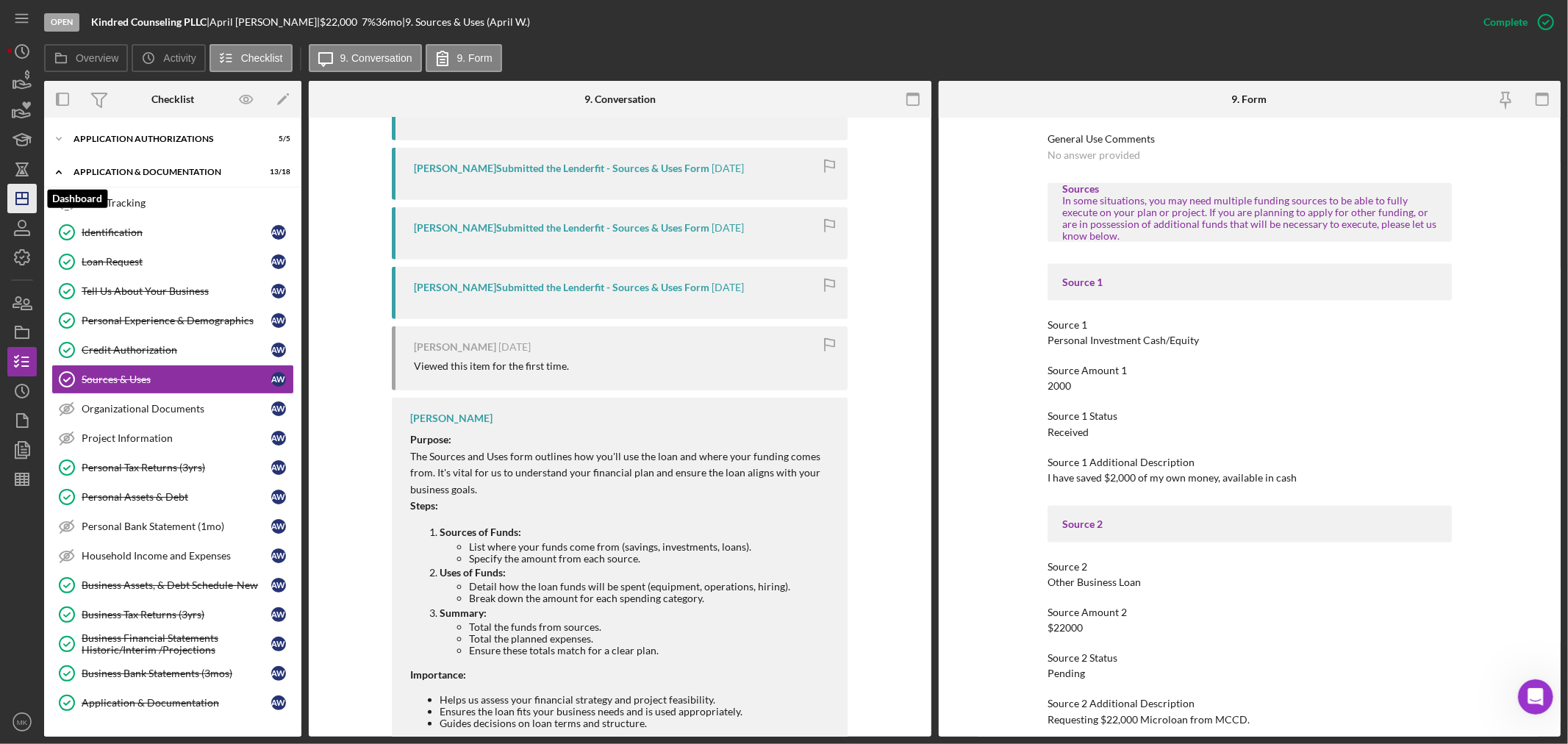
click at [27, 200] on icon "Icon/Dashboard" at bounding box center [23, 199] width 37 height 37
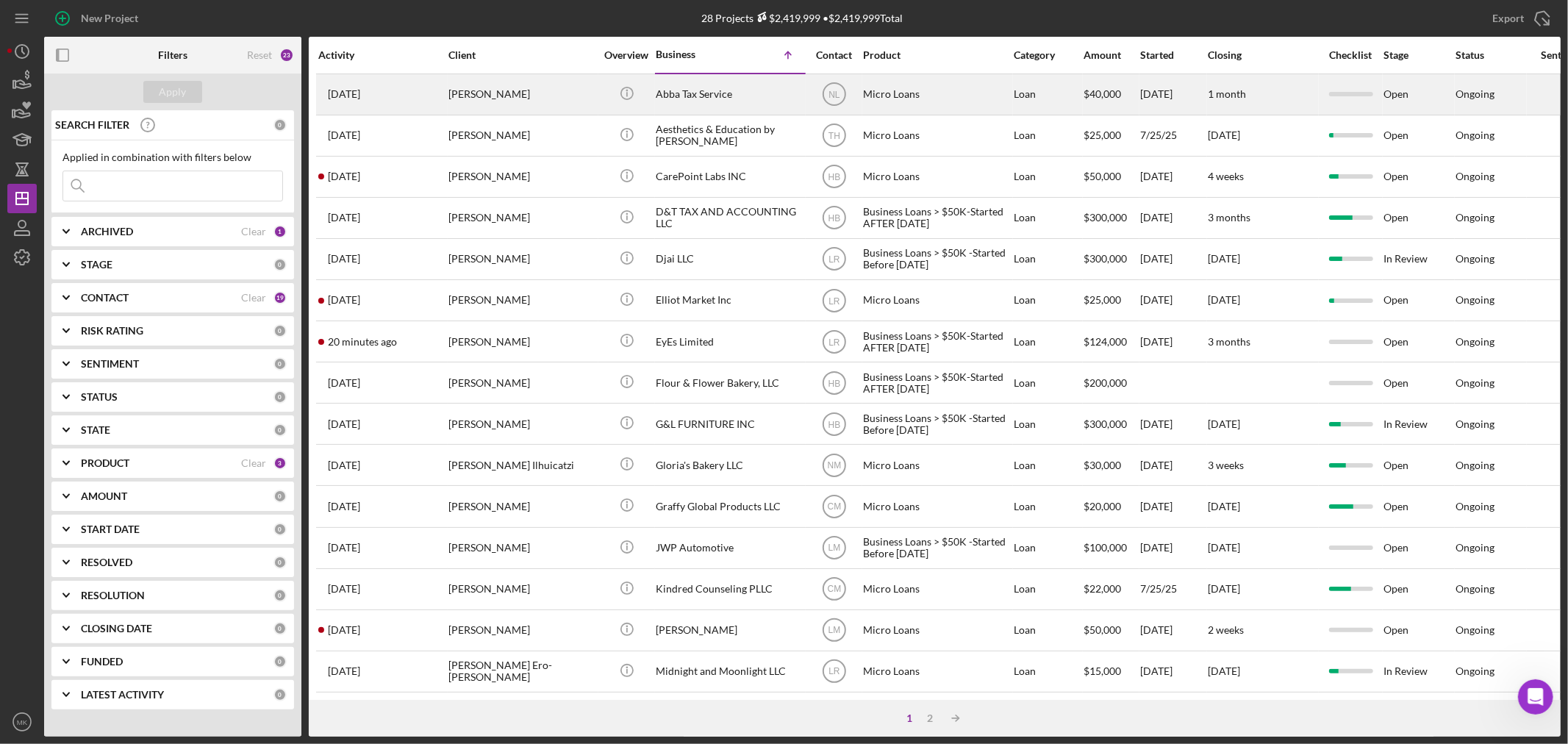
click at [685, 90] on div "Abba Tax Service" at bounding box center [729, 95] width 147 height 39
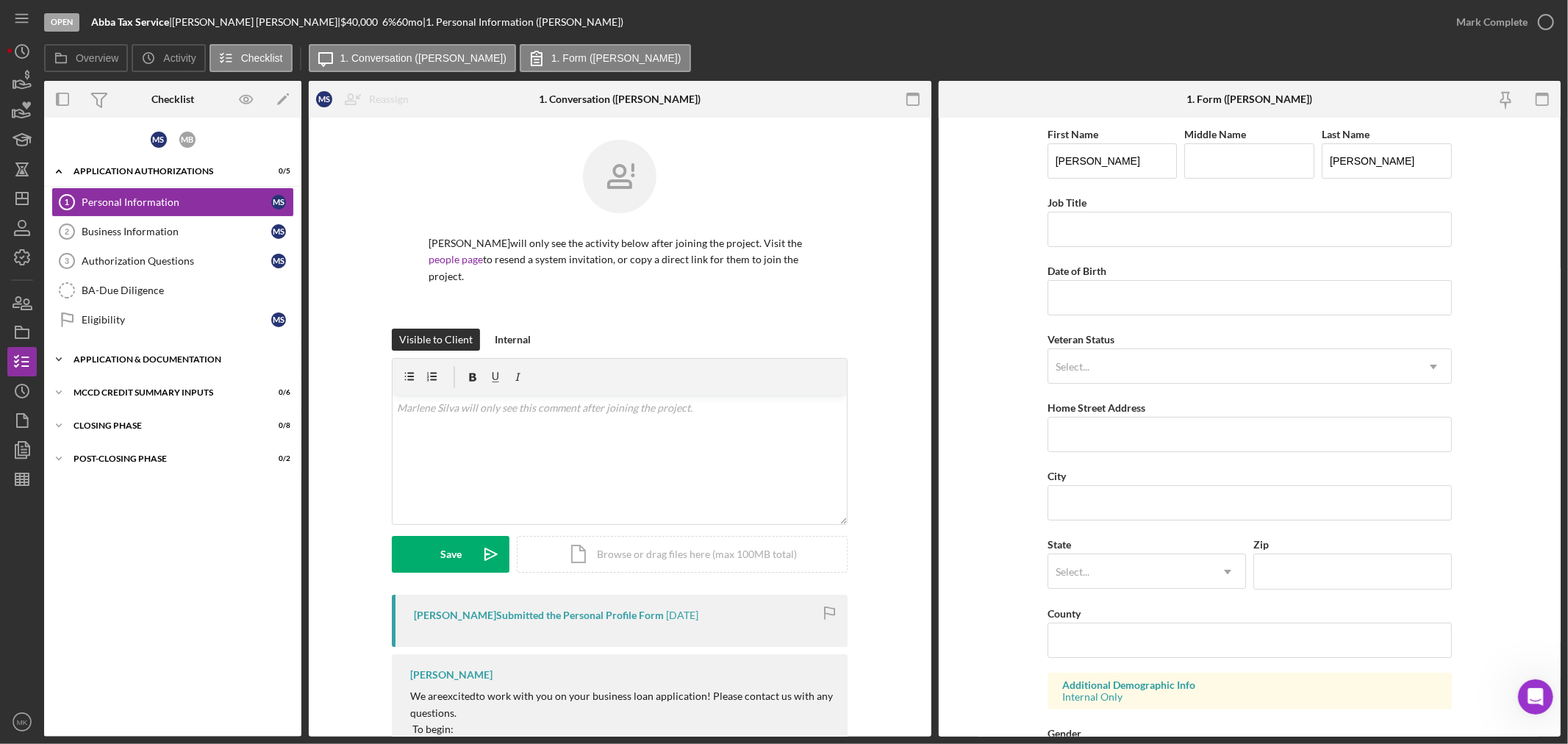
click at [60, 357] on icon "Icon/Expander" at bounding box center [59, 359] width 29 height 29
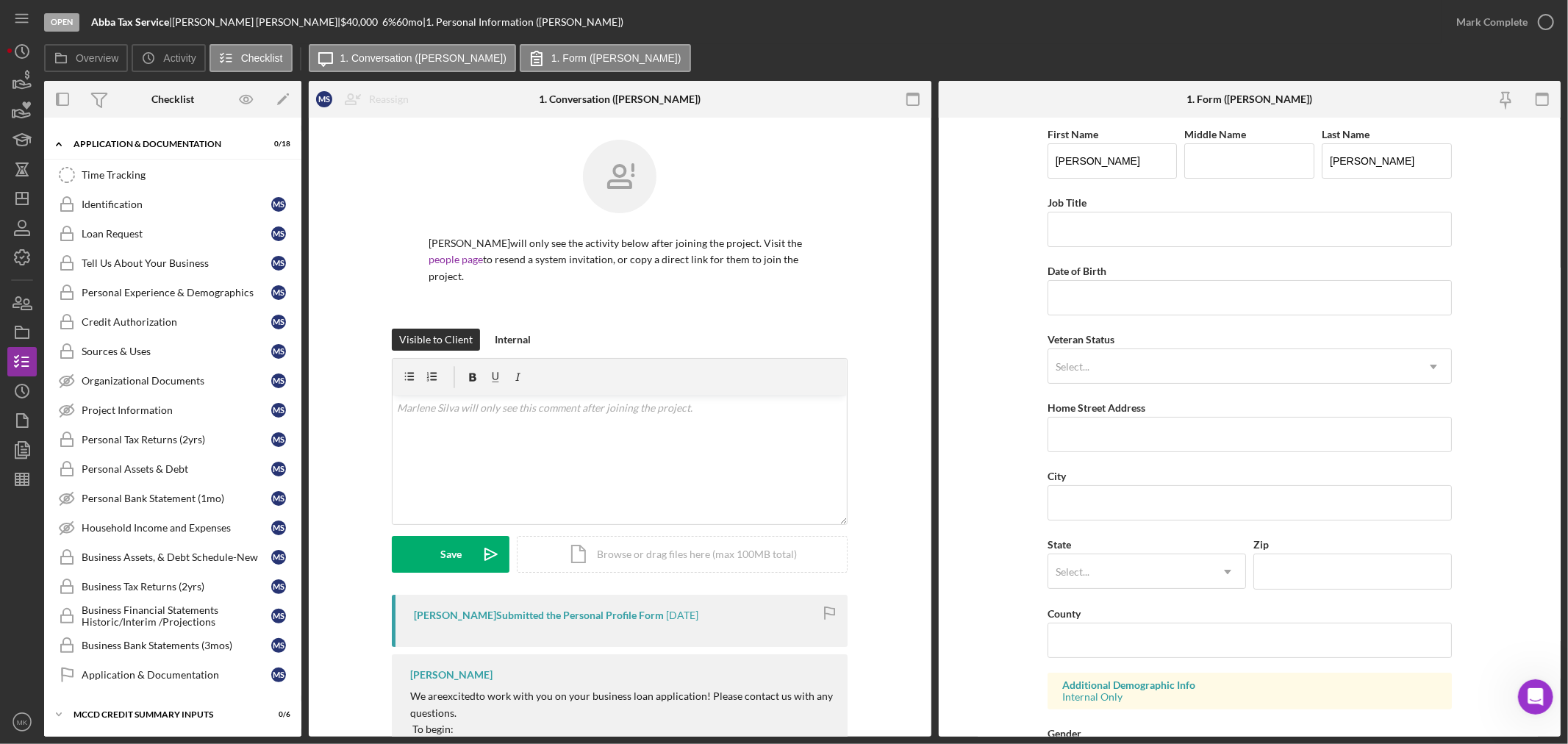
scroll to position [245, 0]
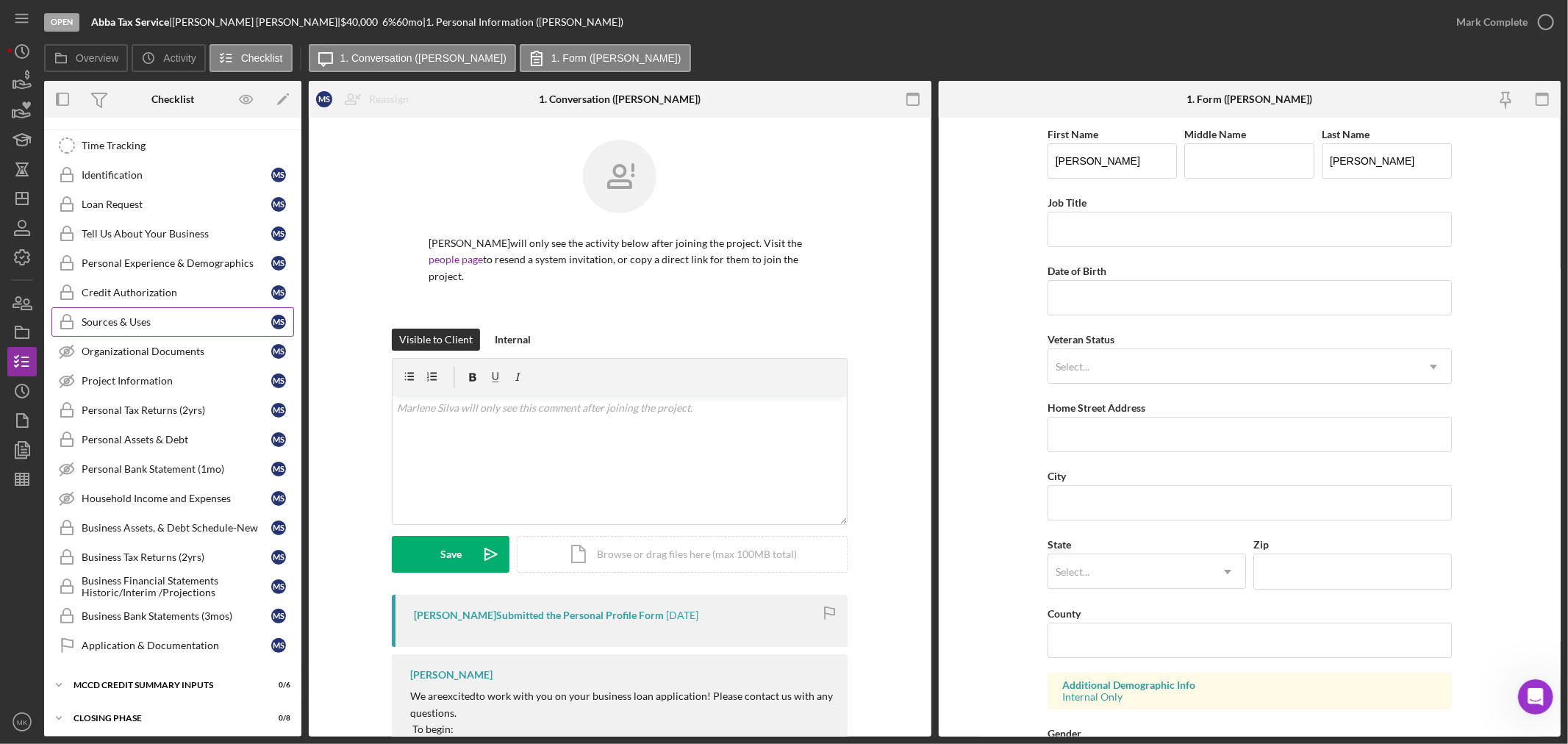
click at [144, 325] on div "Sources & Uses" at bounding box center [176, 322] width 190 height 12
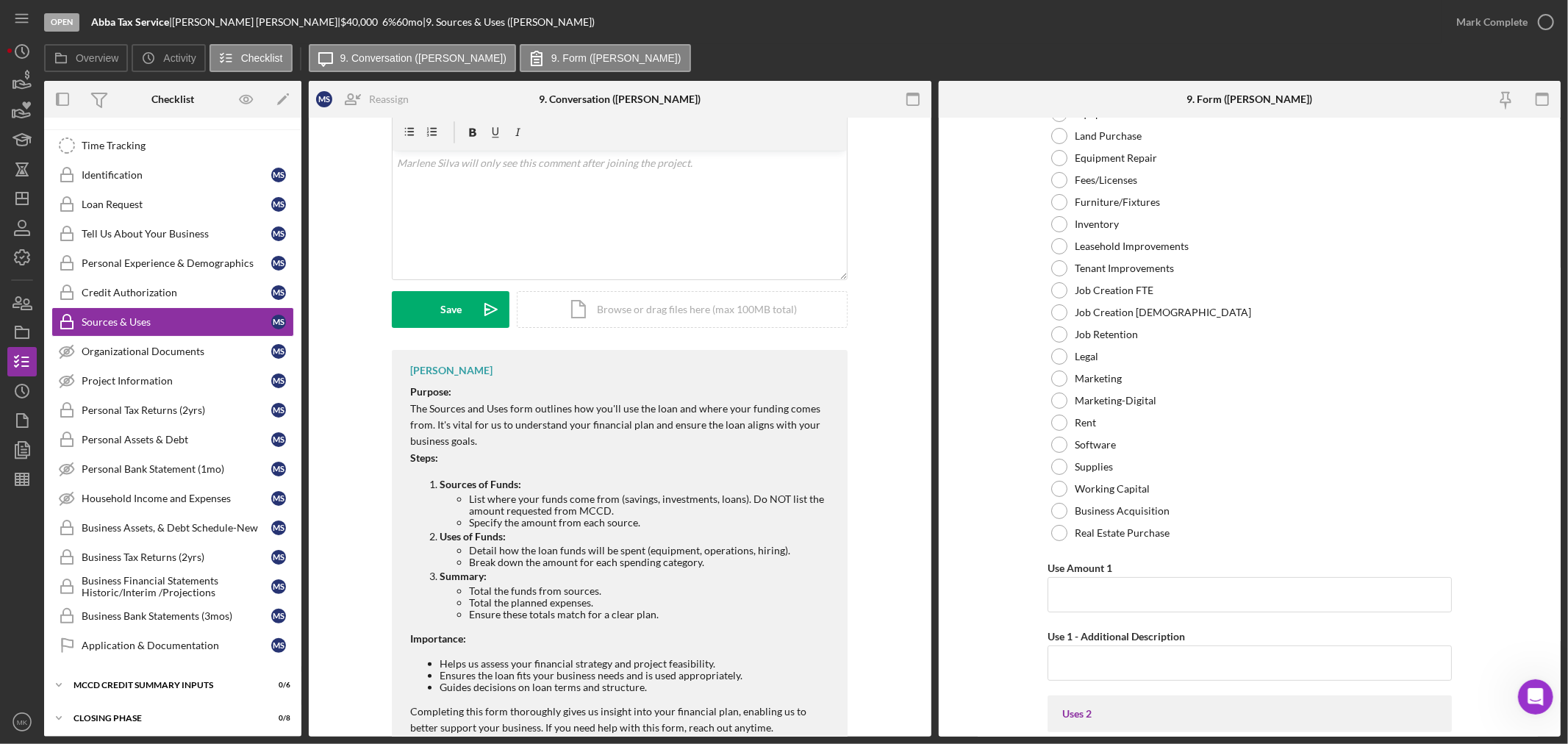
scroll to position [275, 0]
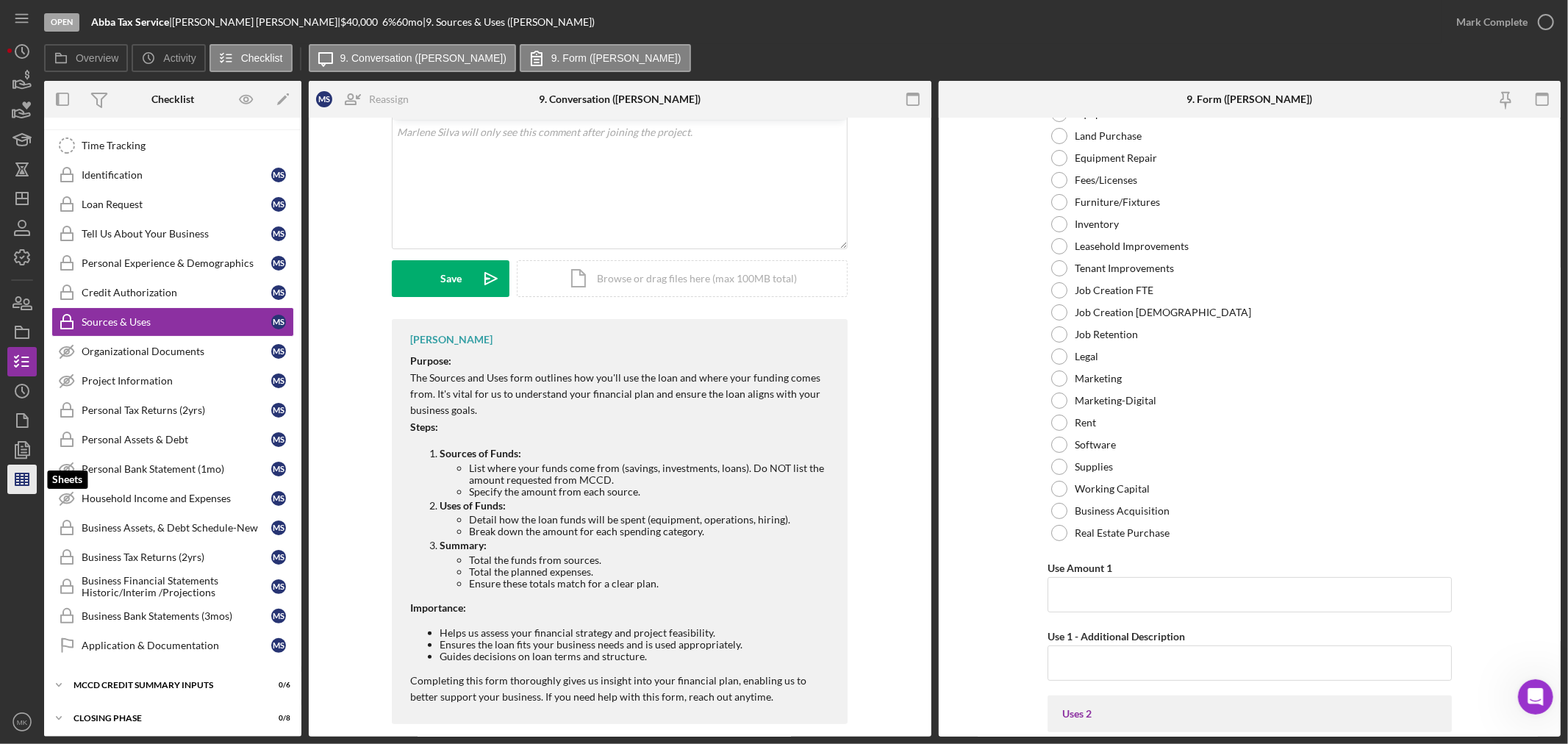
click at [26, 478] on icon "button" at bounding box center [23, 480] width 37 height 37
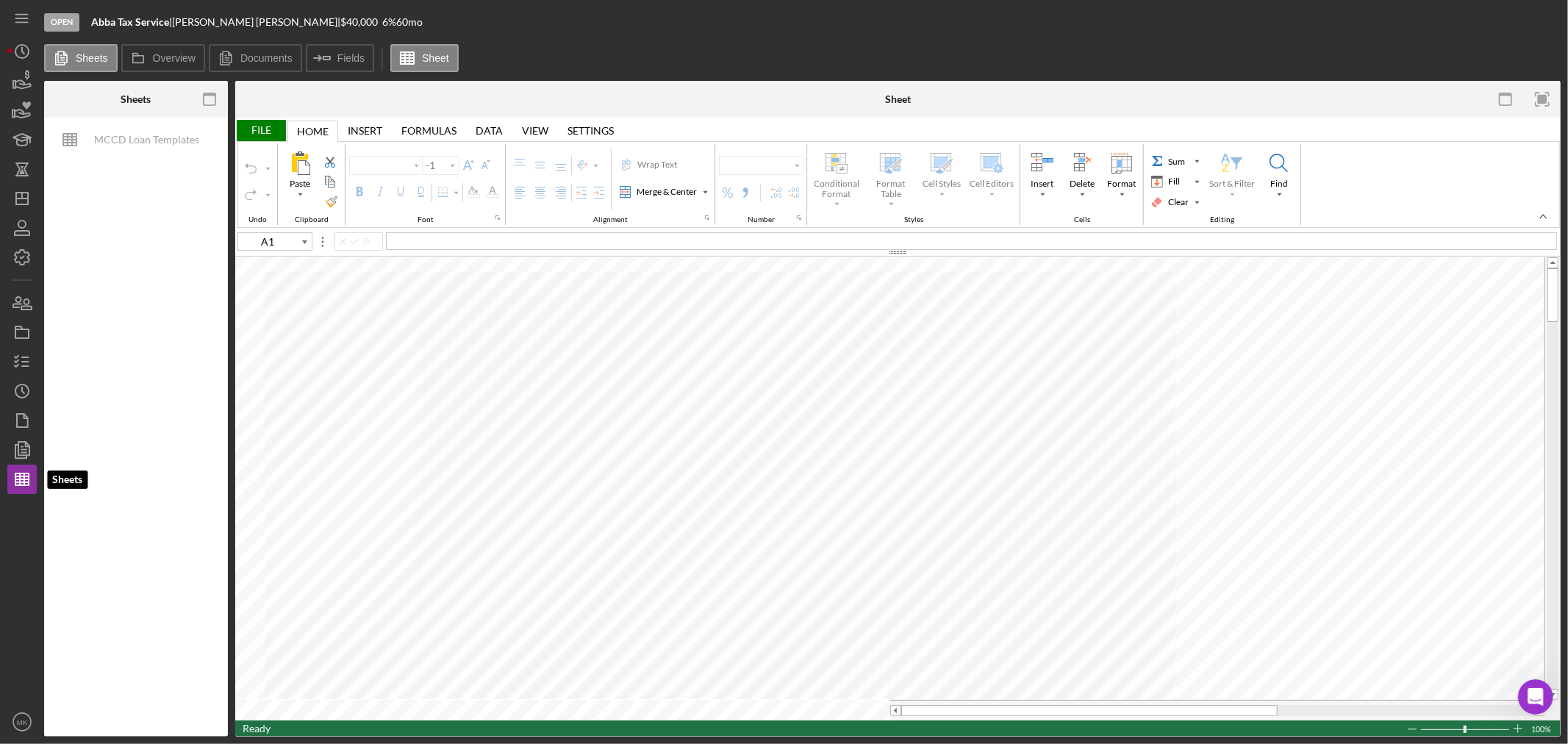
type input "Calibri"
type input "11"
type input "J50"
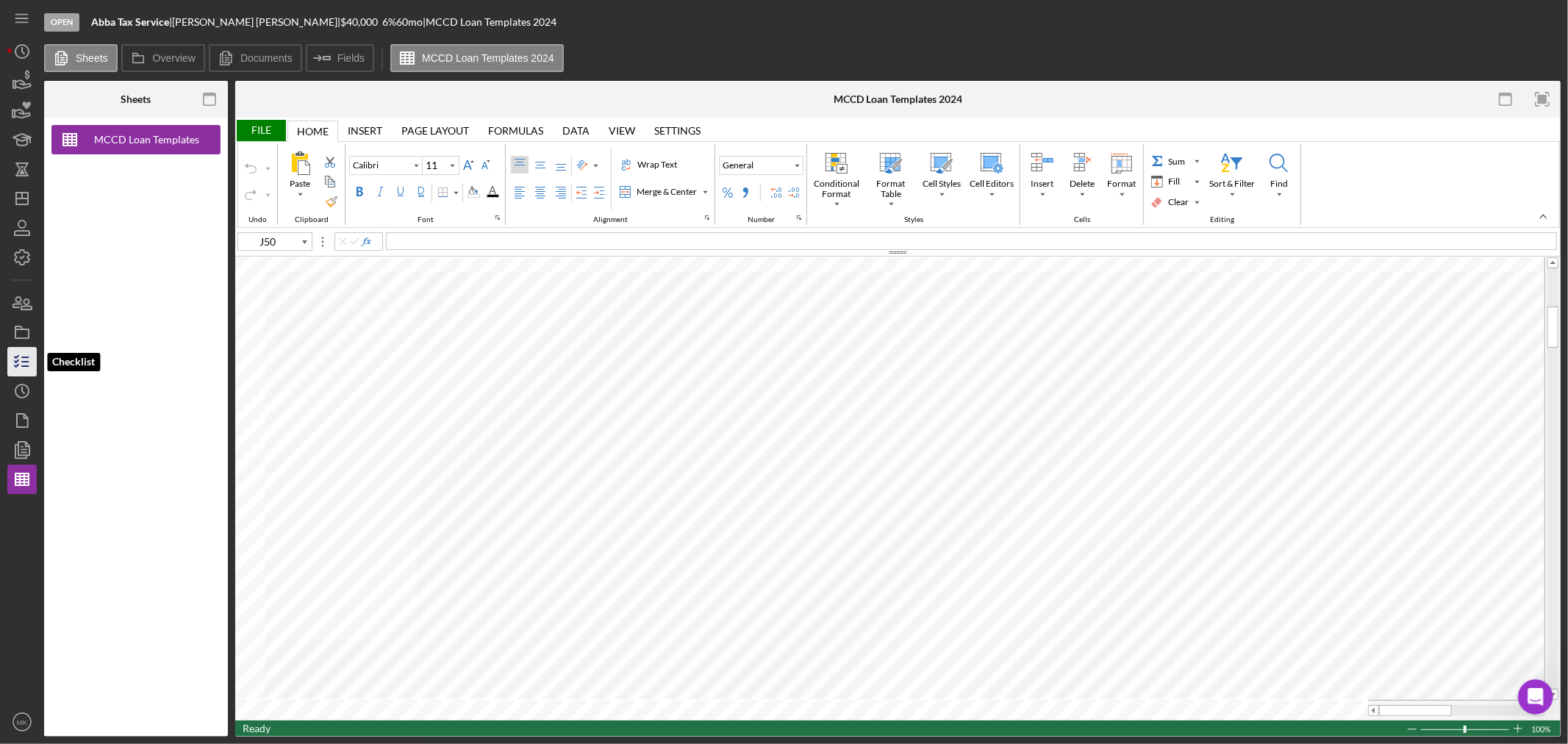
click at [26, 360] on icon "button" at bounding box center [23, 362] width 37 height 37
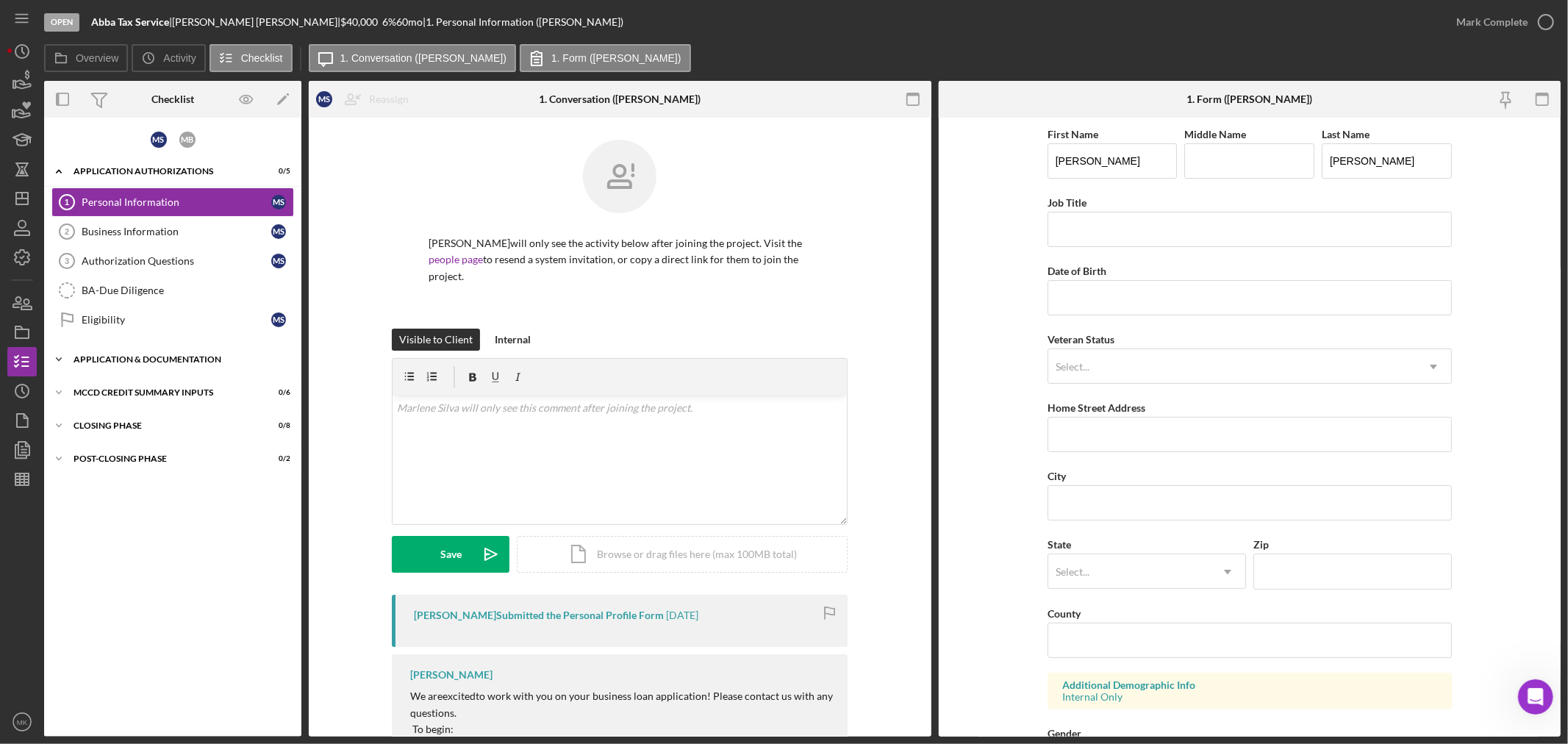
click at [184, 356] on div "Application & Documentation" at bounding box center [178, 359] width 209 height 9
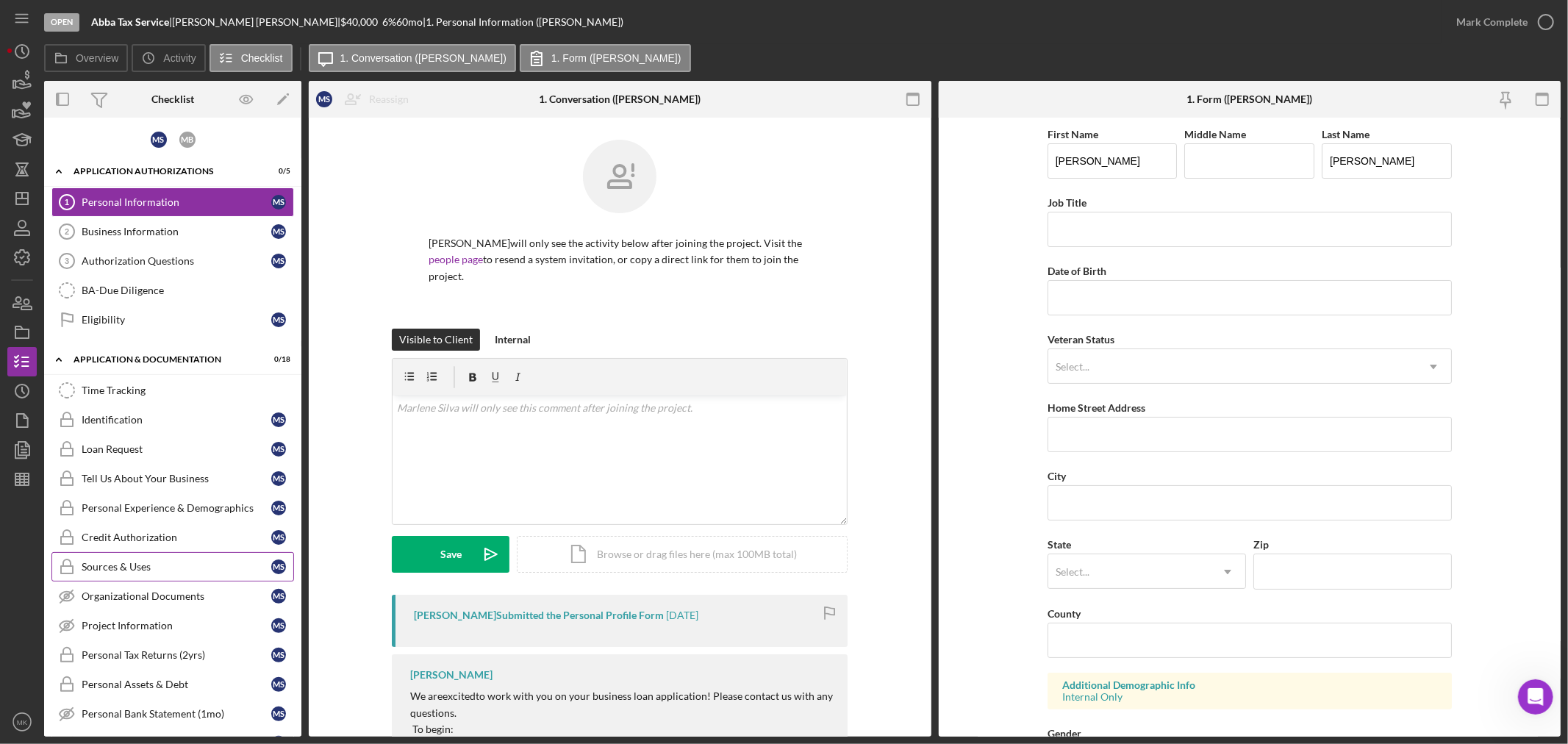
click at [152, 567] on div "Sources & Uses" at bounding box center [176, 567] width 190 height 12
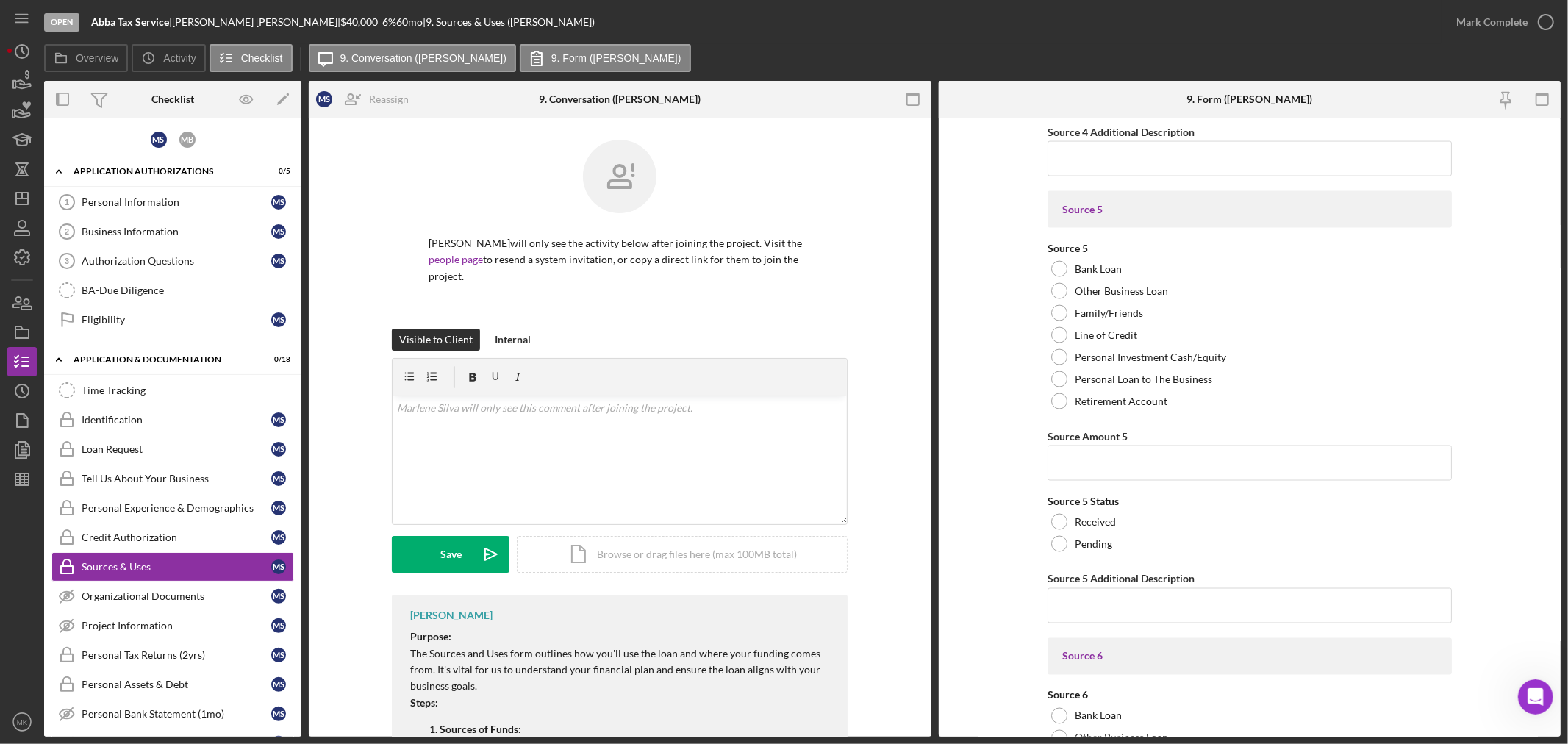
scroll to position [6536, 0]
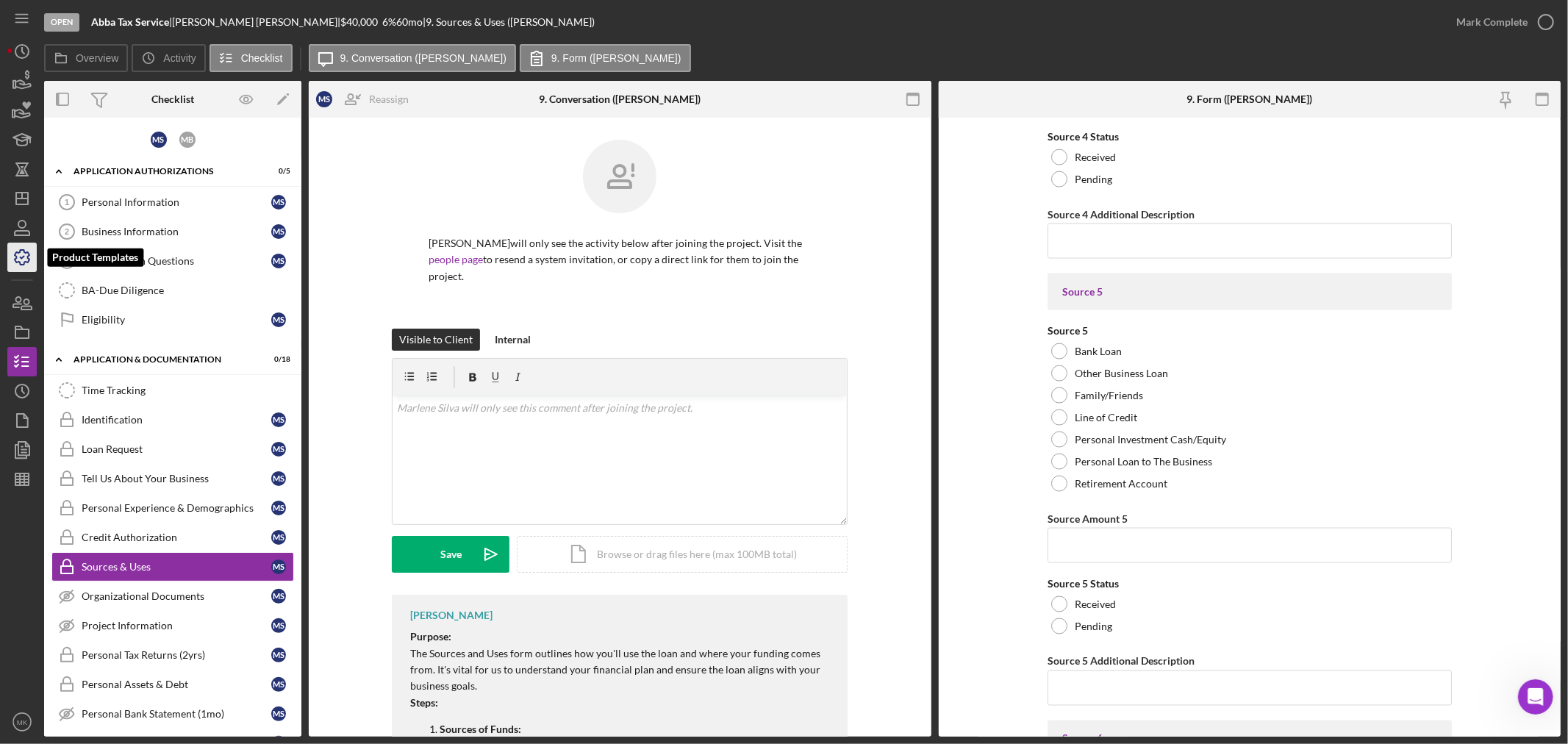
click at [24, 254] on icon "button" at bounding box center [23, 258] width 37 height 37
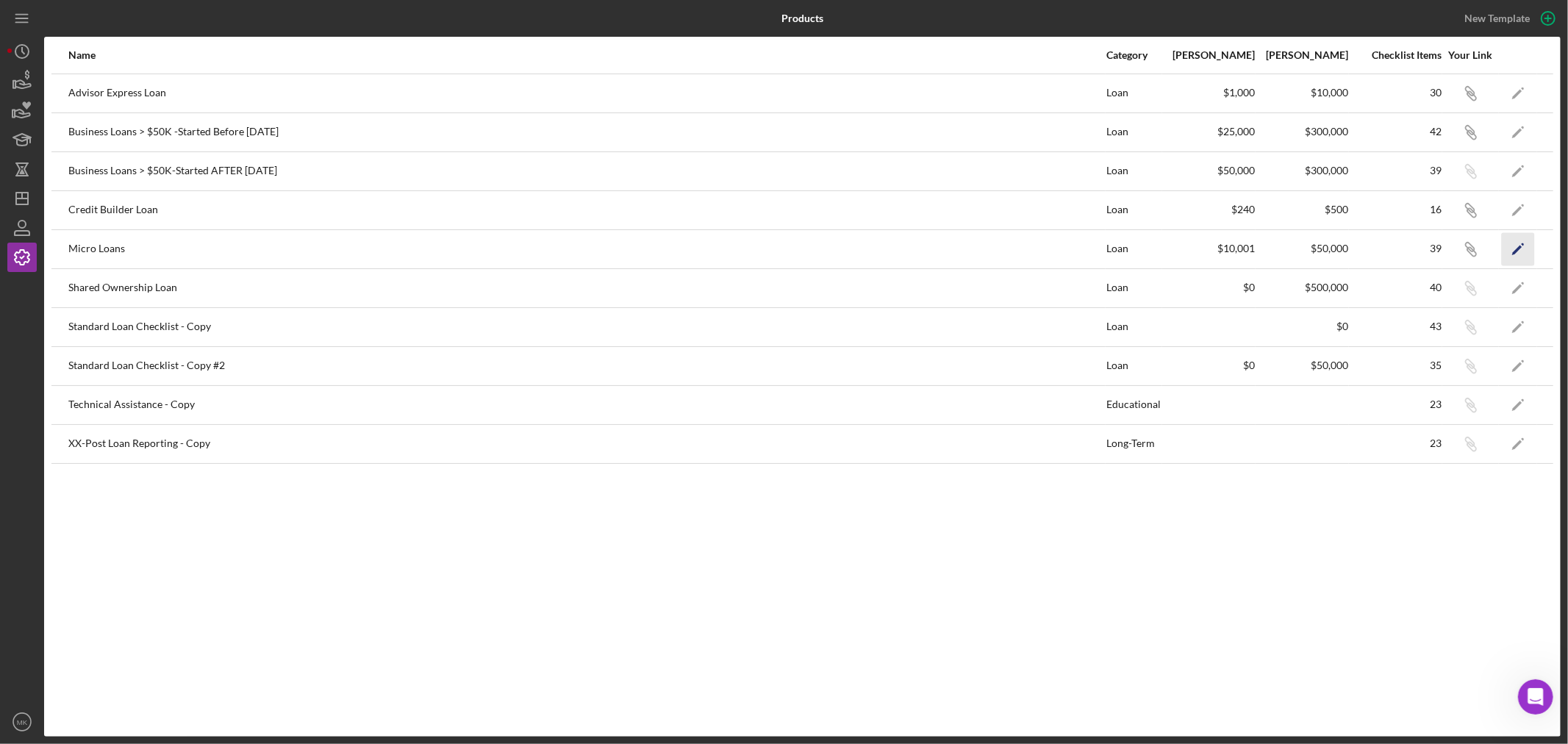
click at [1522, 246] on icon "Icon/Edit" at bounding box center [1518, 249] width 33 height 33
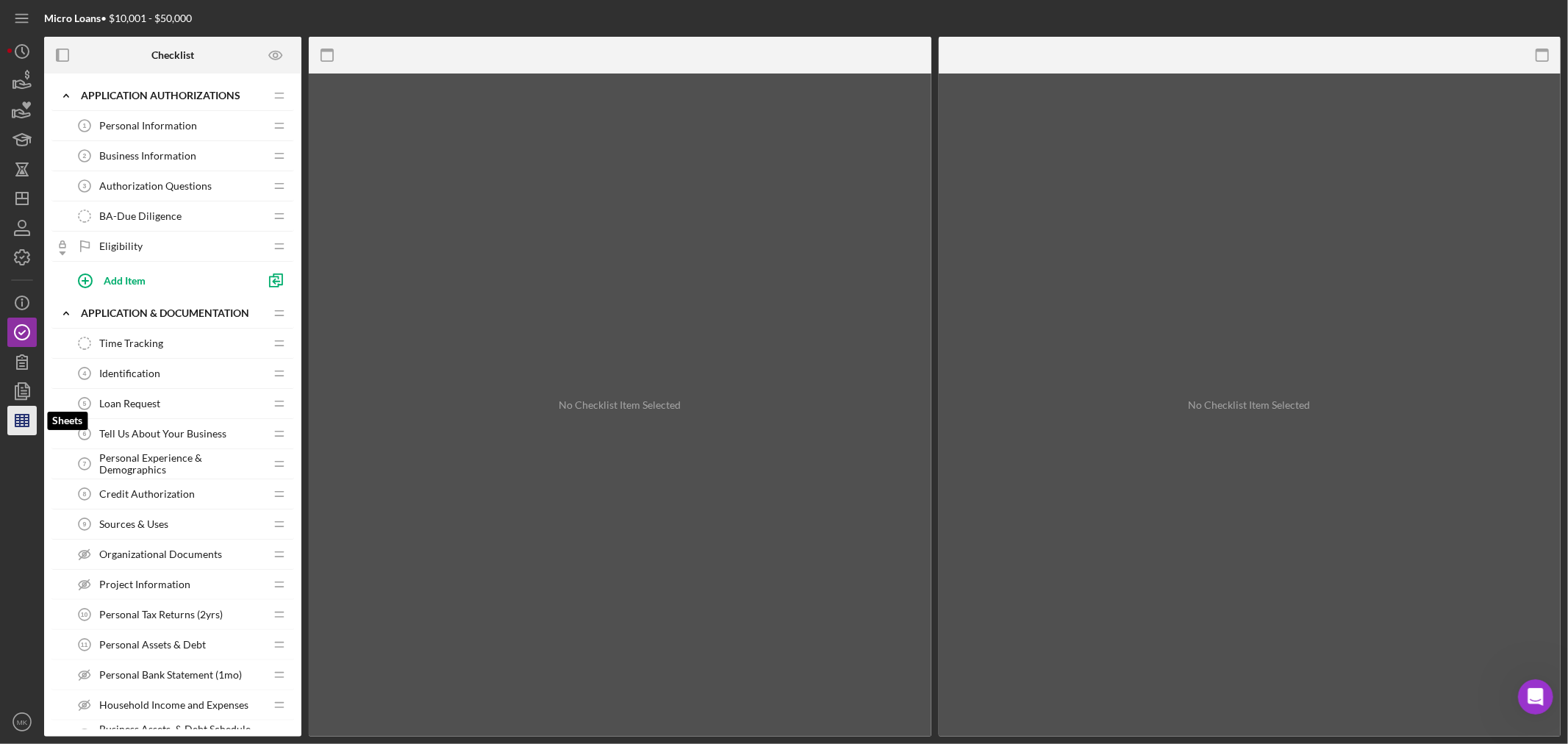
click at [30, 422] on icon "button" at bounding box center [23, 421] width 37 height 37
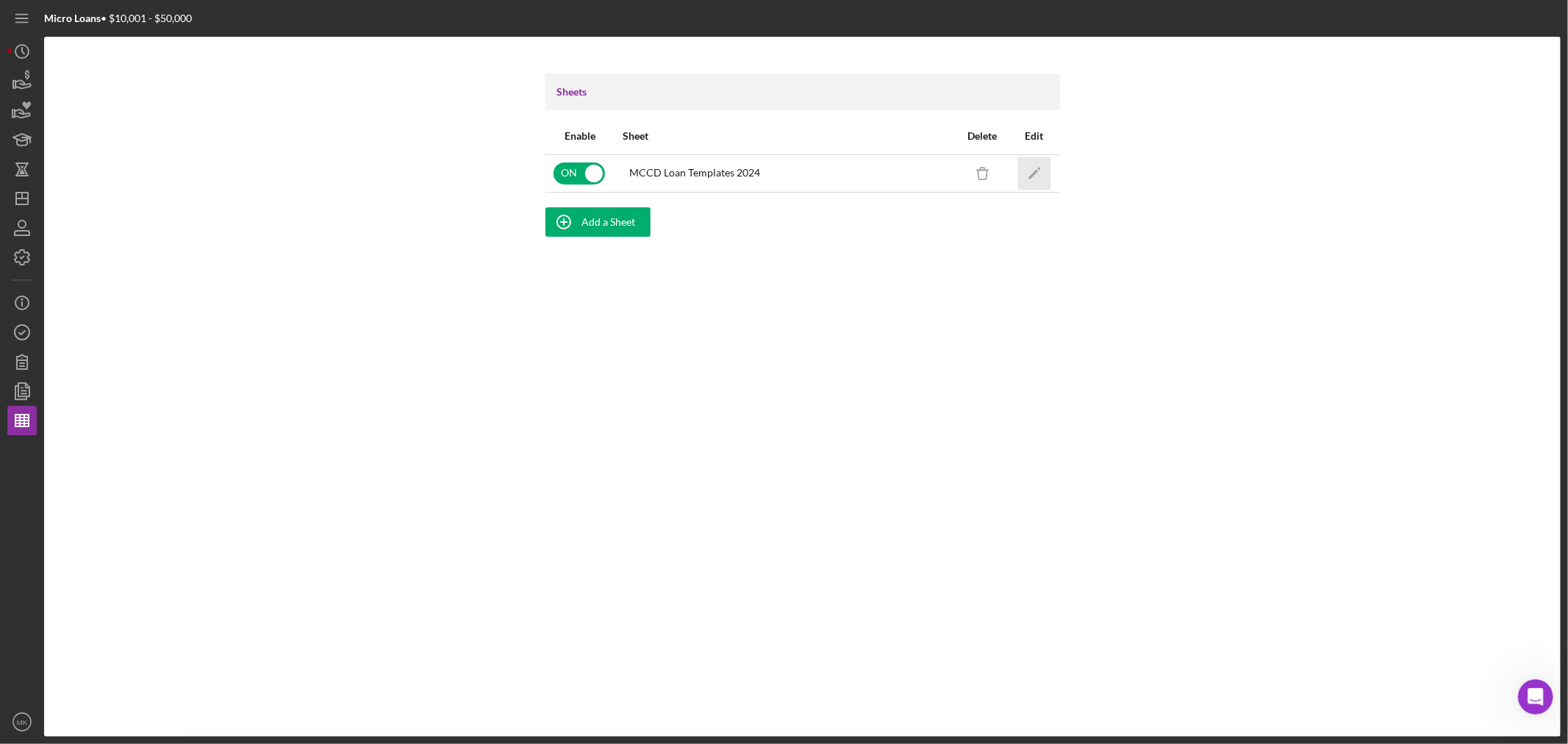
click at [1035, 171] on polygon "button" at bounding box center [1033, 174] width 10 height 11
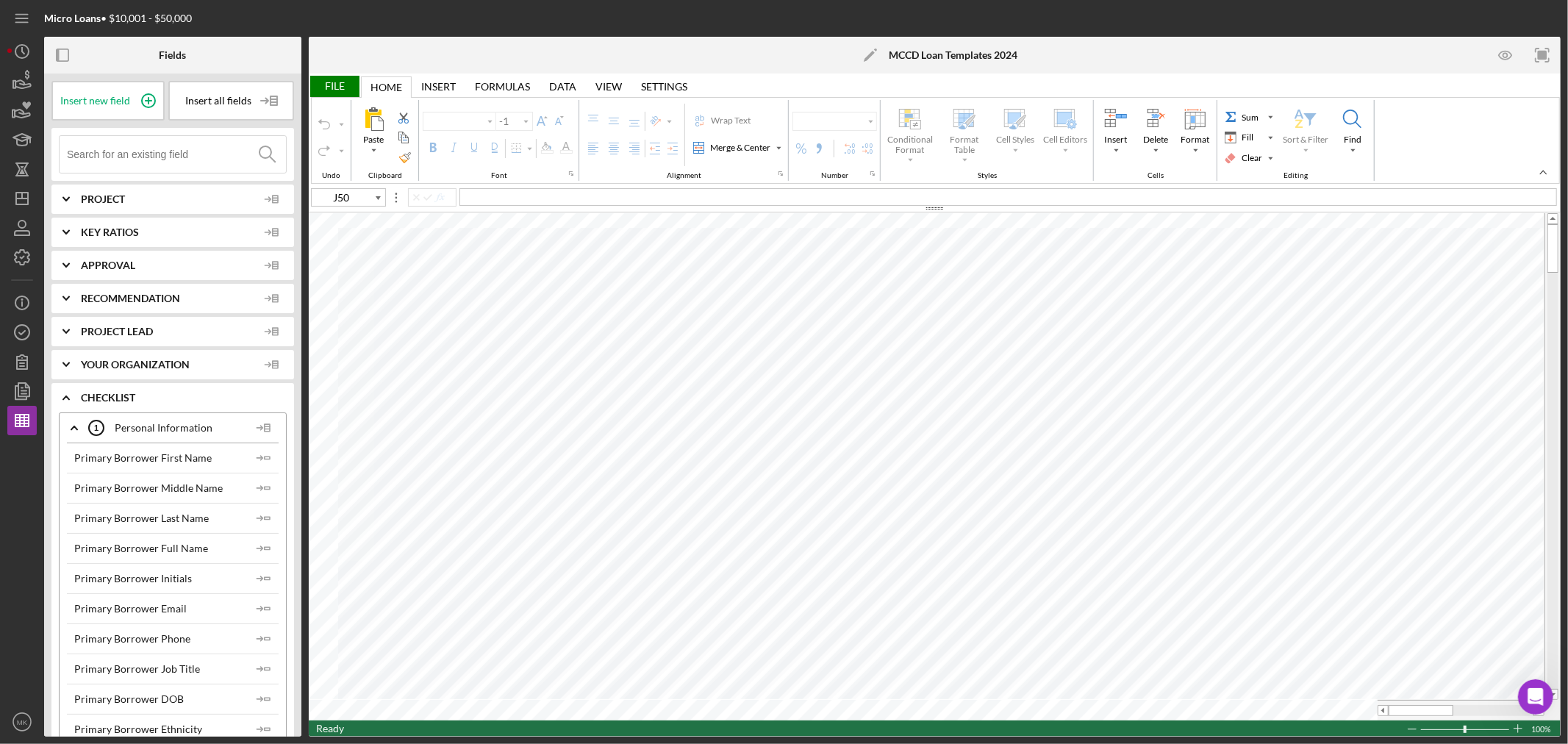
type input "Calibri"
type input "11"
type input "Calibri"
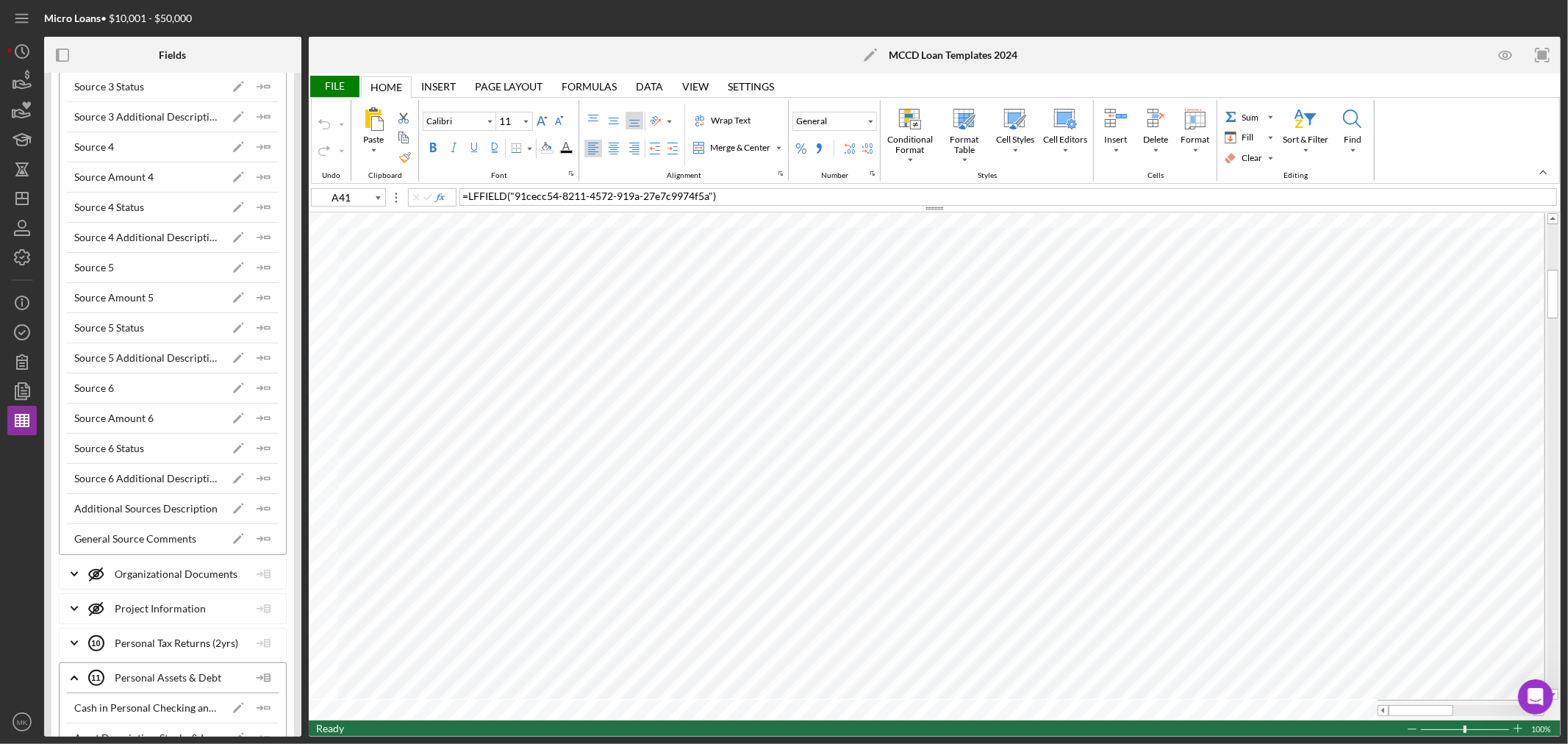
scroll to position [4820, 0]
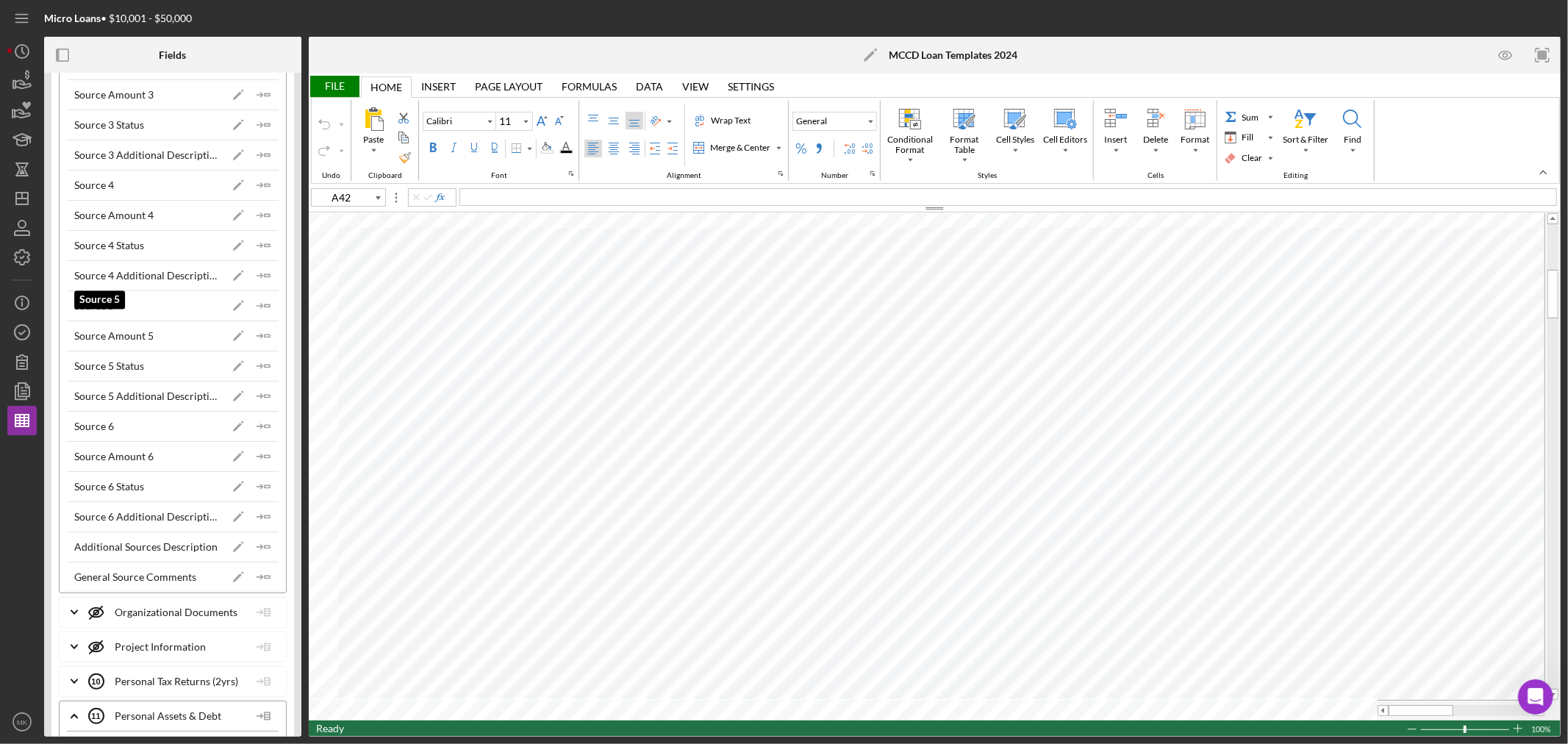
click at [93, 312] on div "Source 5" at bounding box center [94, 305] width 40 height 12
click at [265, 307] on polygon "button" at bounding box center [267, 305] width 5 height 2
type input "A43"
type input "Calibri"
click at [262, 409] on icon "Icon/Insert Field" at bounding box center [264, 396] width 29 height 29
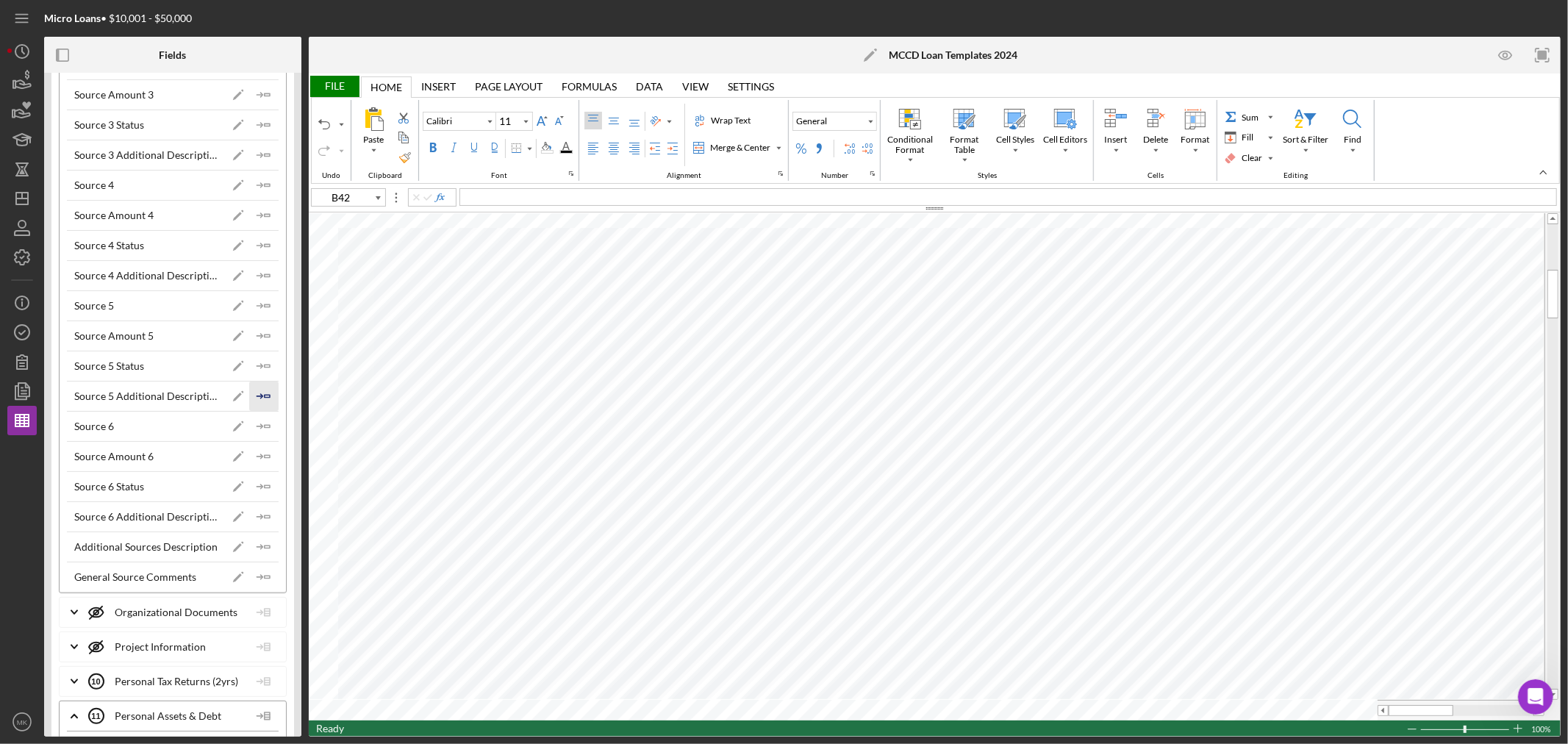
type input "B43"
type input "Calibri"
click at [263, 347] on icon "Icon/Insert Field" at bounding box center [264, 336] width 29 height 29
click at [265, 427] on polygon "button" at bounding box center [267, 426] width 5 height 2
type input "A44"
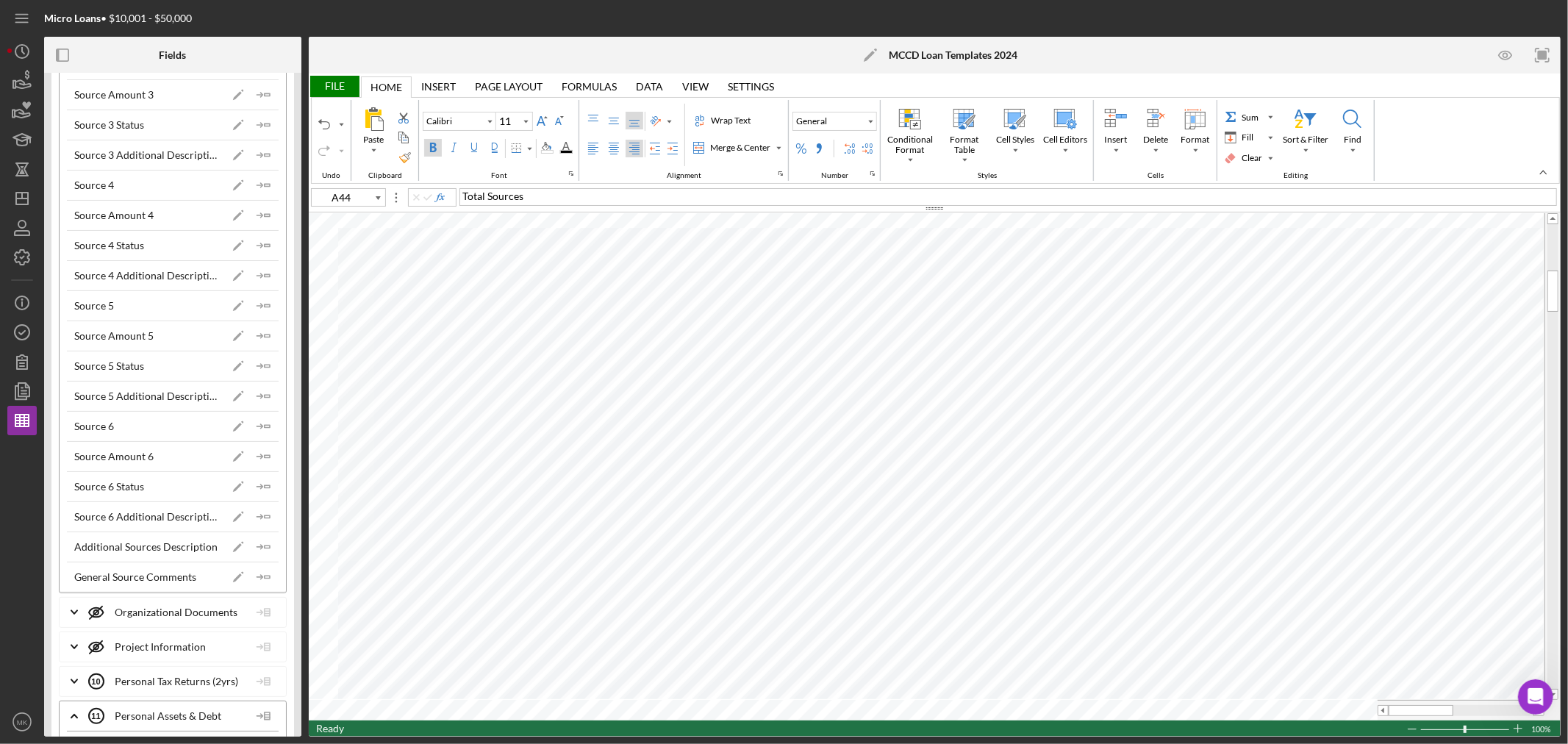
type input "Calibri"
click at [261, 528] on icon "Icon/Insert Field" at bounding box center [264, 517] width 29 height 29
type input "B44"
type input "Calibri"
click at [258, 459] on polyline "button" at bounding box center [260, 456] width 4 height 4
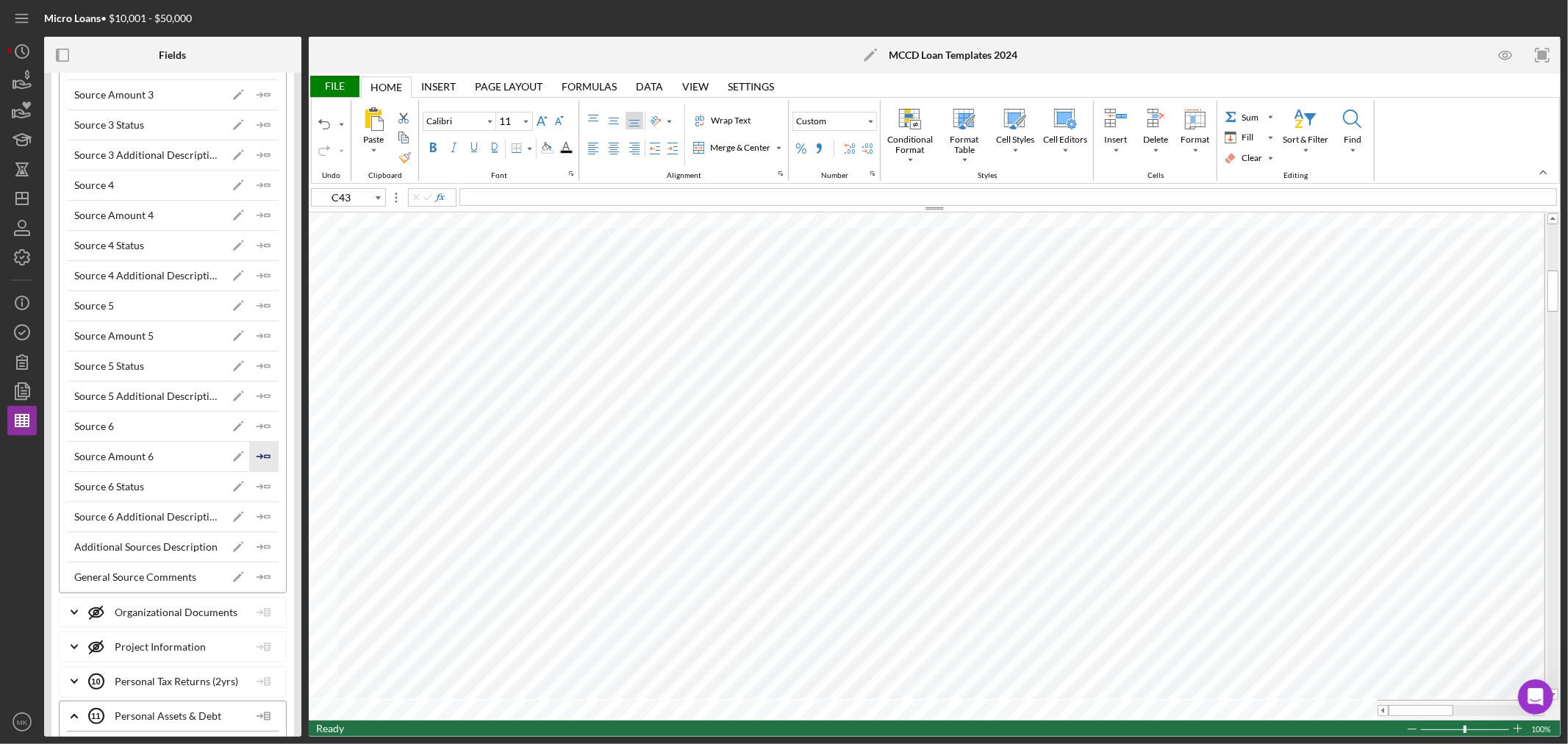
type input "C44"
type input "9"
type input "J46"
type input "Calibri"
type input "11"
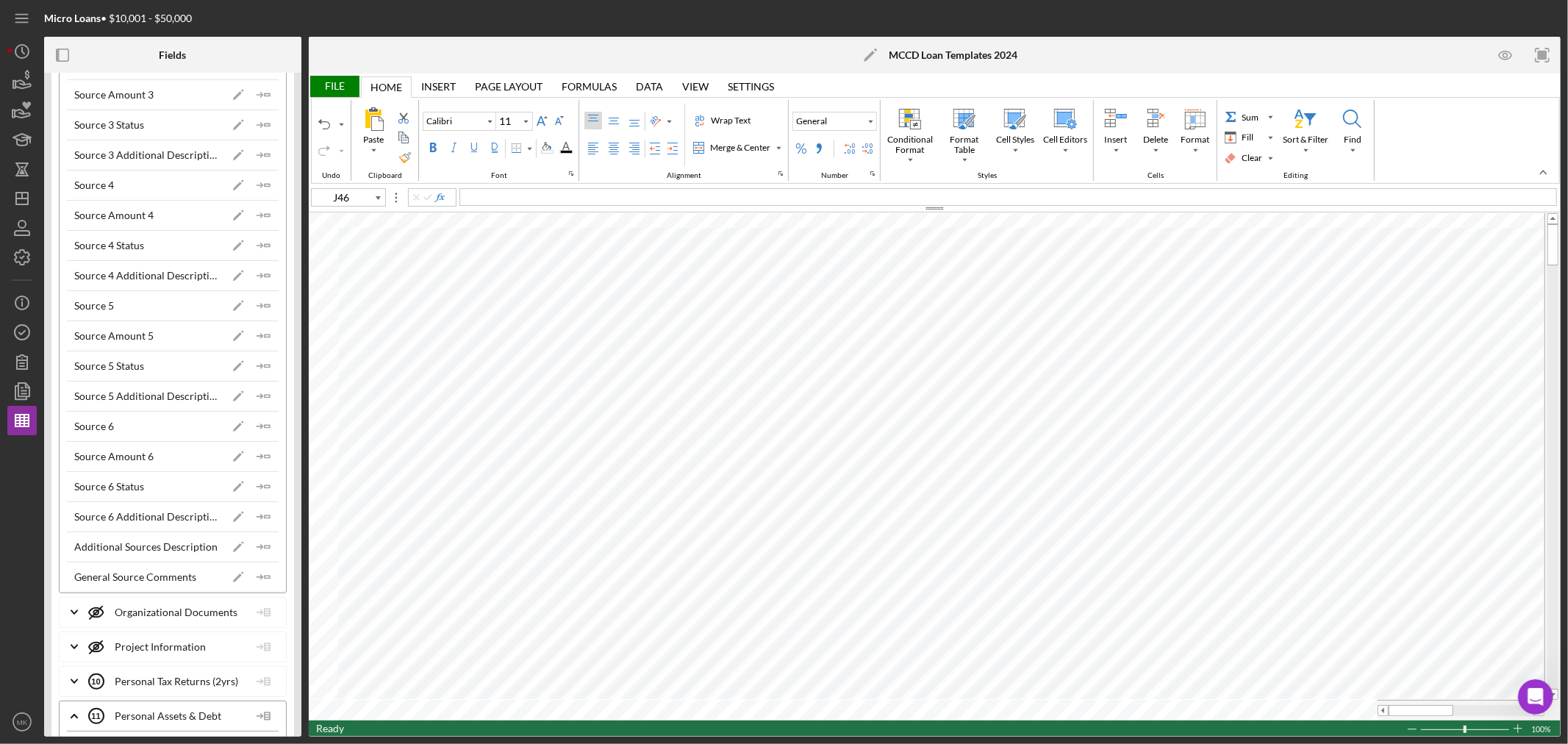
click at [342, 86] on div "File" at bounding box center [333, 86] width 51 height 21
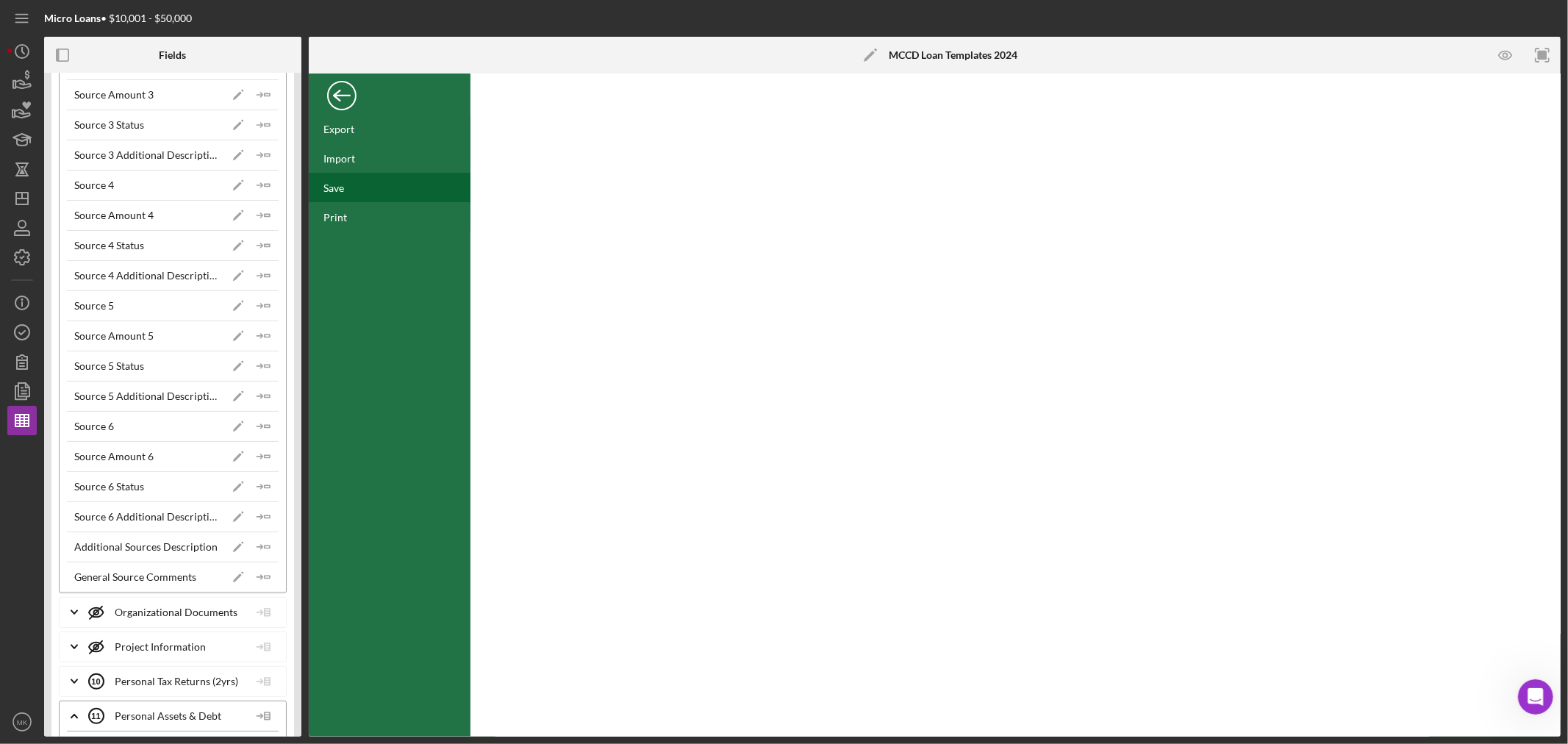
click at [336, 188] on div "Save" at bounding box center [333, 187] width 20 height 12
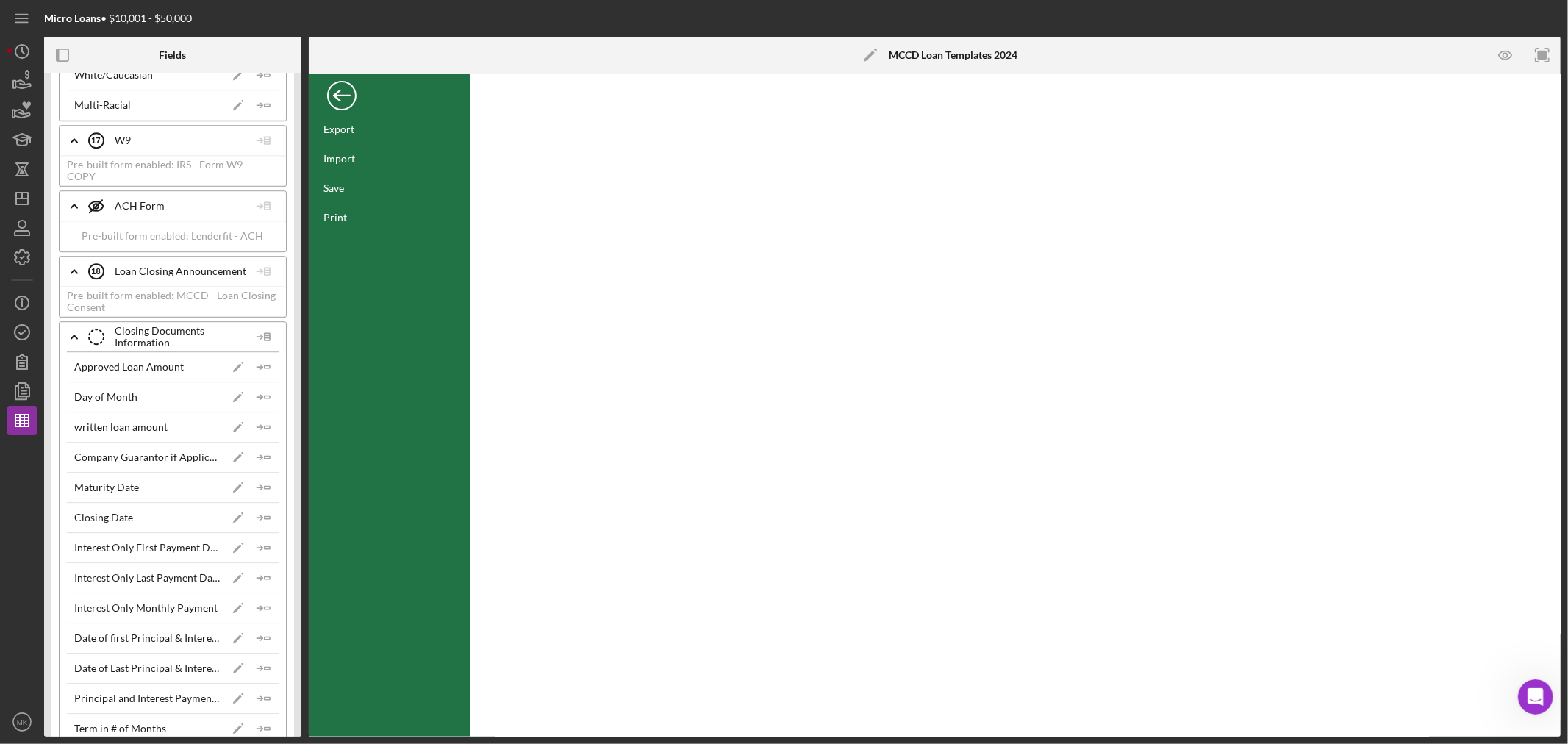
scroll to position [13334, 0]
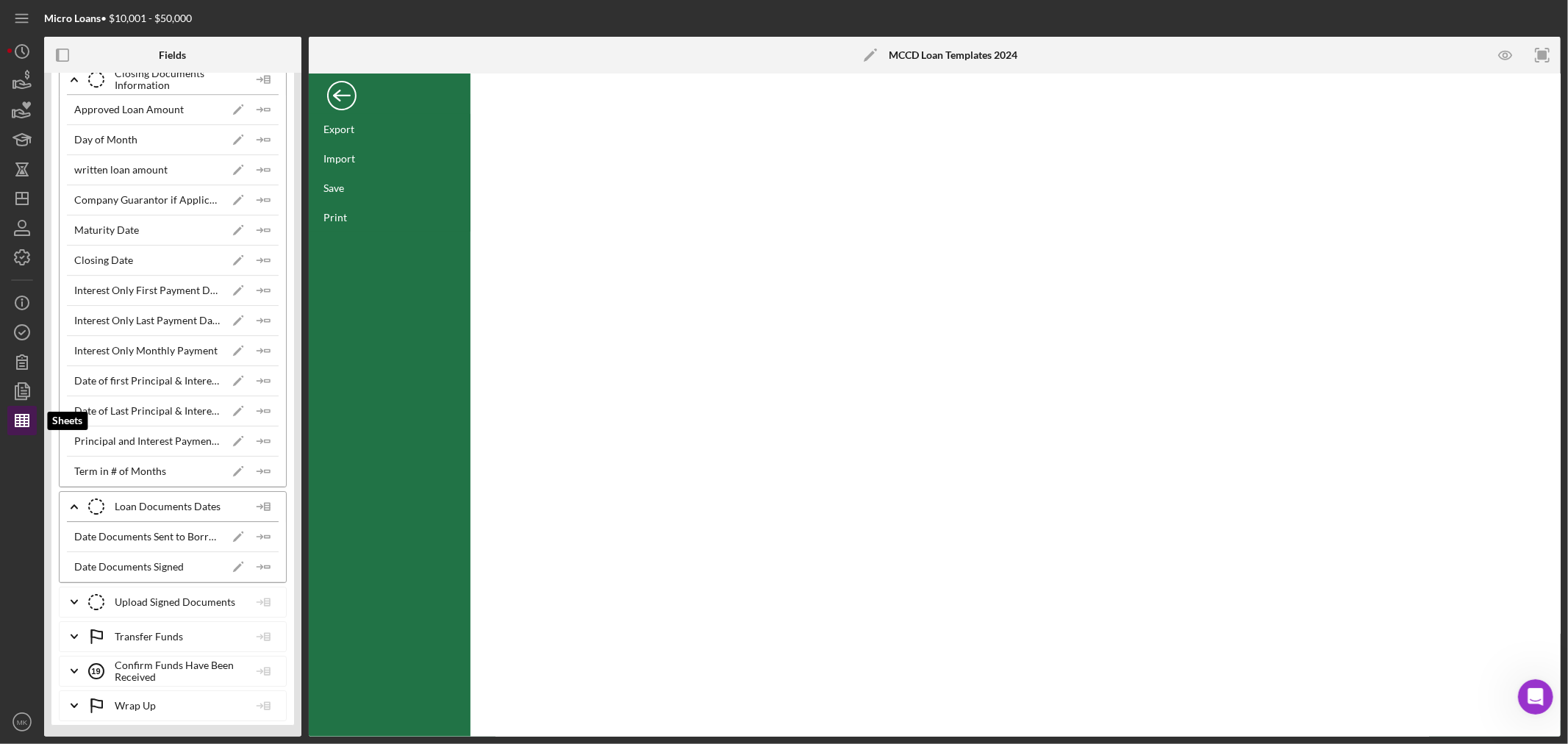
click at [26, 422] on icon "button" at bounding box center [23, 421] width 37 height 37
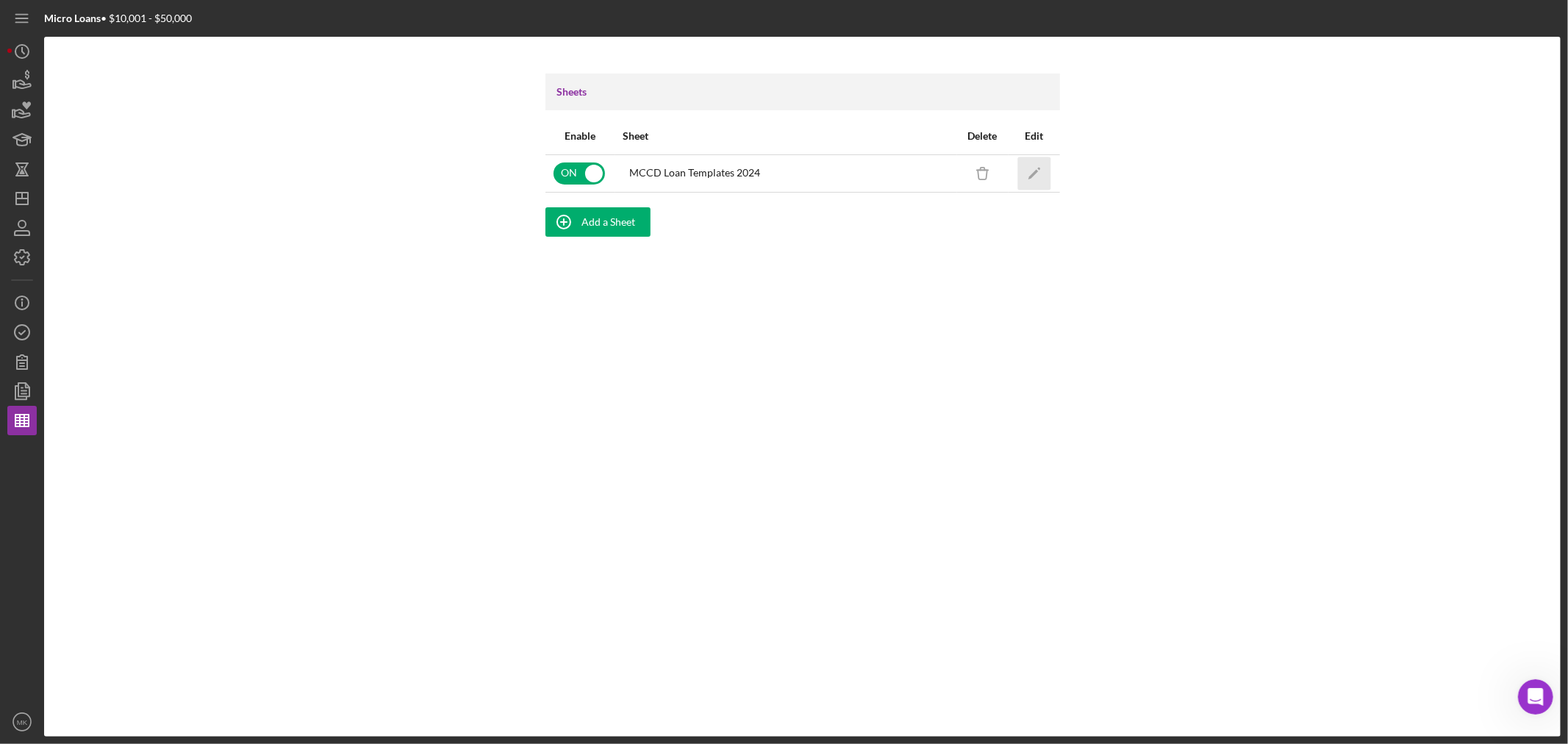
click at [1035, 174] on icon "Icon/Edit" at bounding box center [1033, 173] width 33 height 33
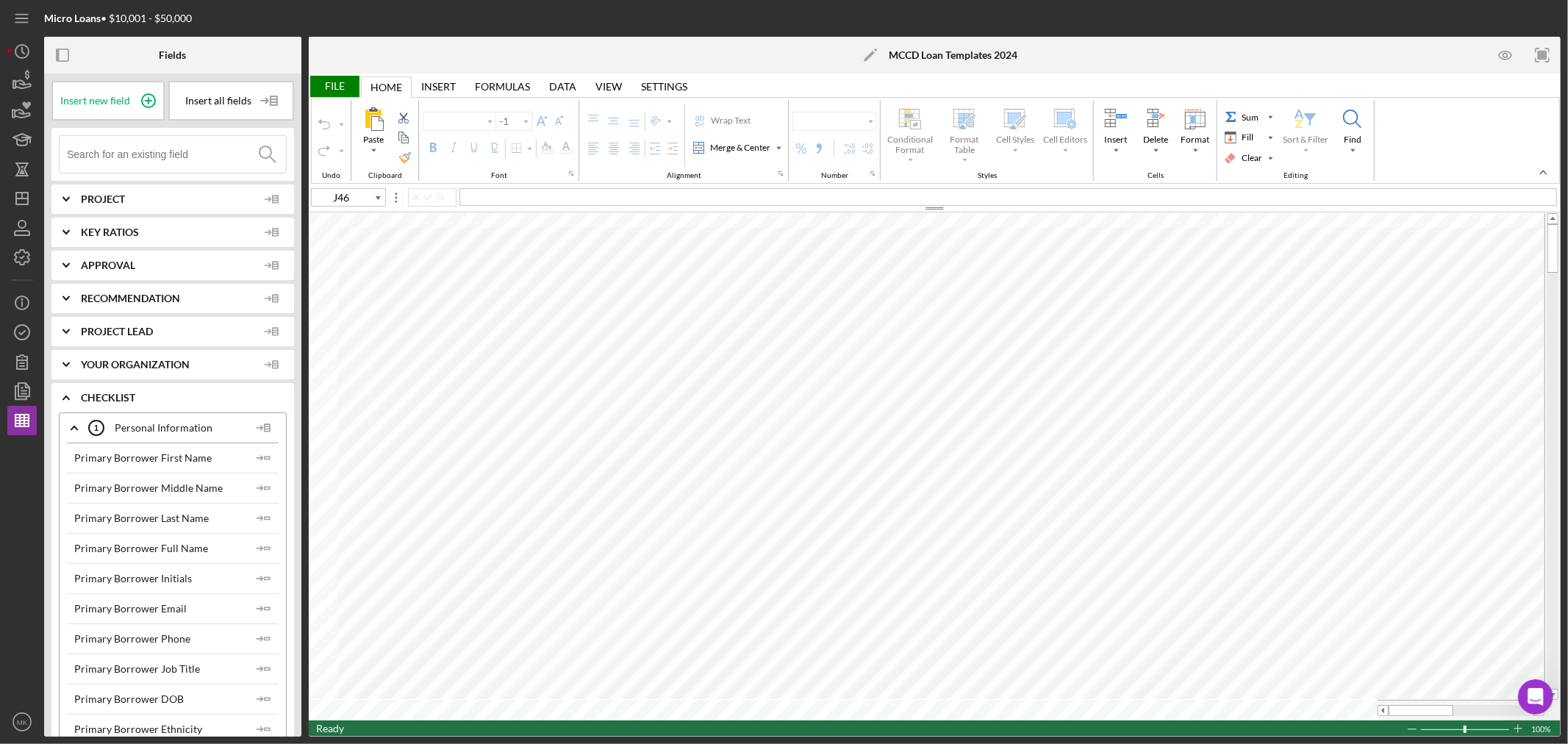
type input "Calibri"
type input "11"
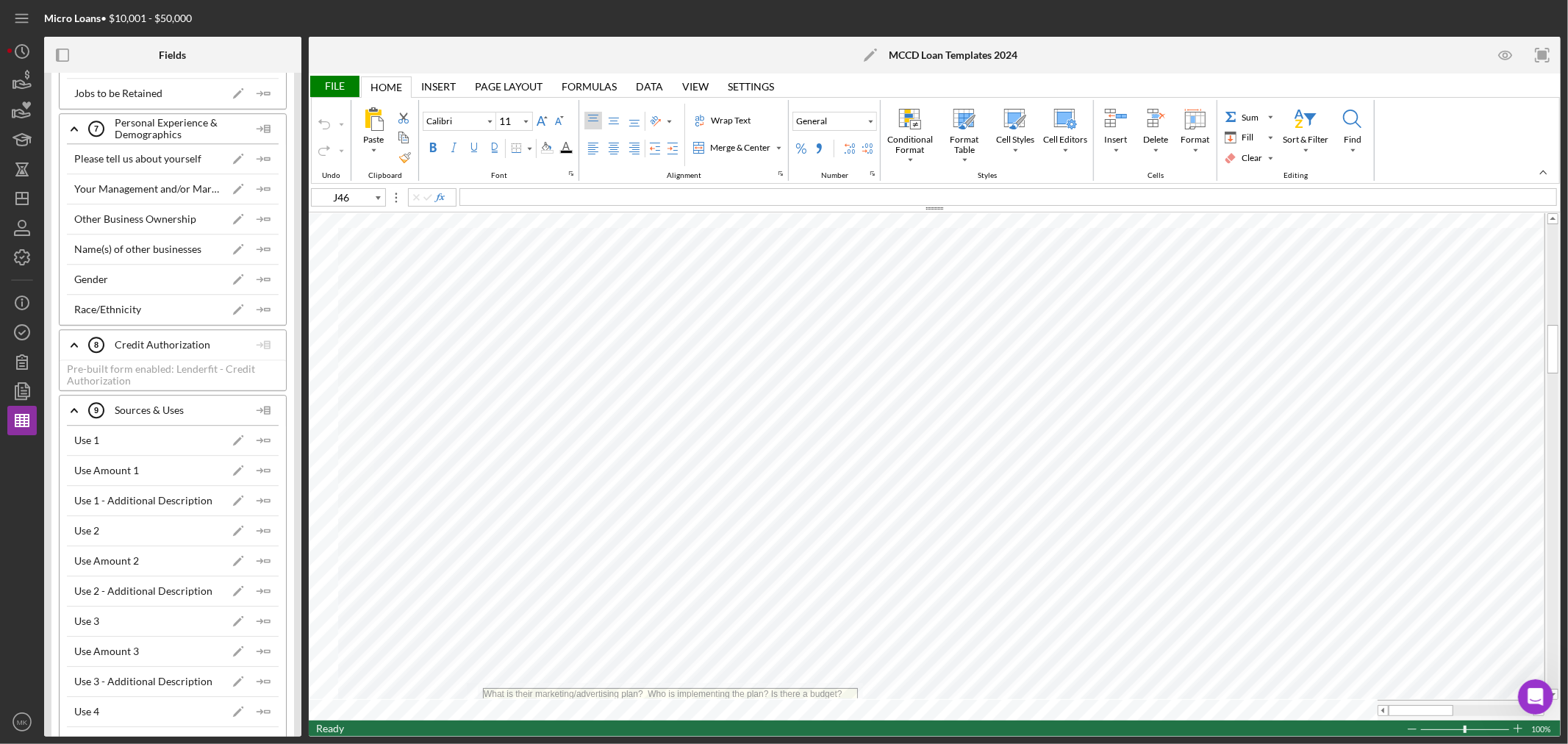
scroll to position [3595, 0]
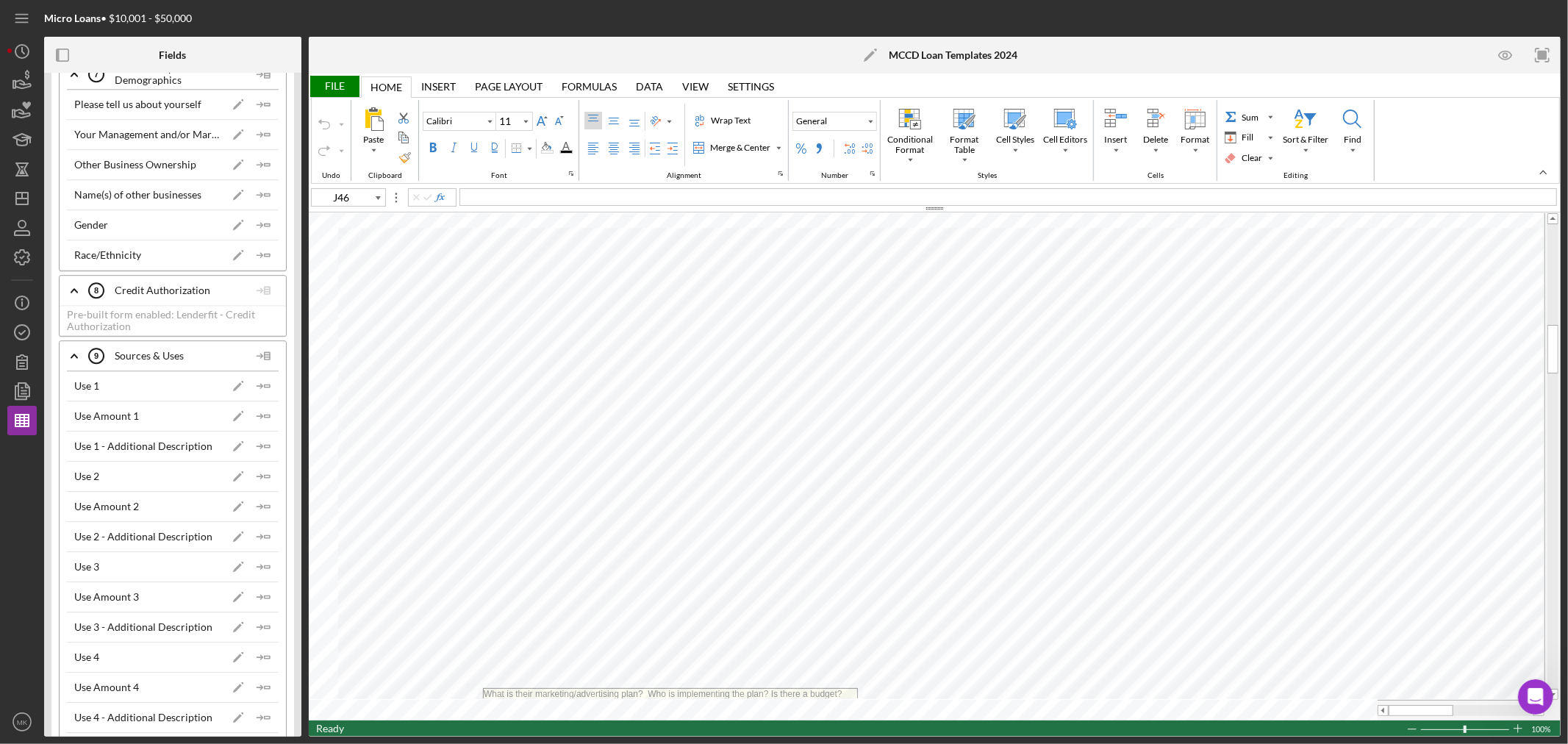
type input "J73"
click at [23, 330] on icon "button" at bounding box center [23, 333] width 37 height 37
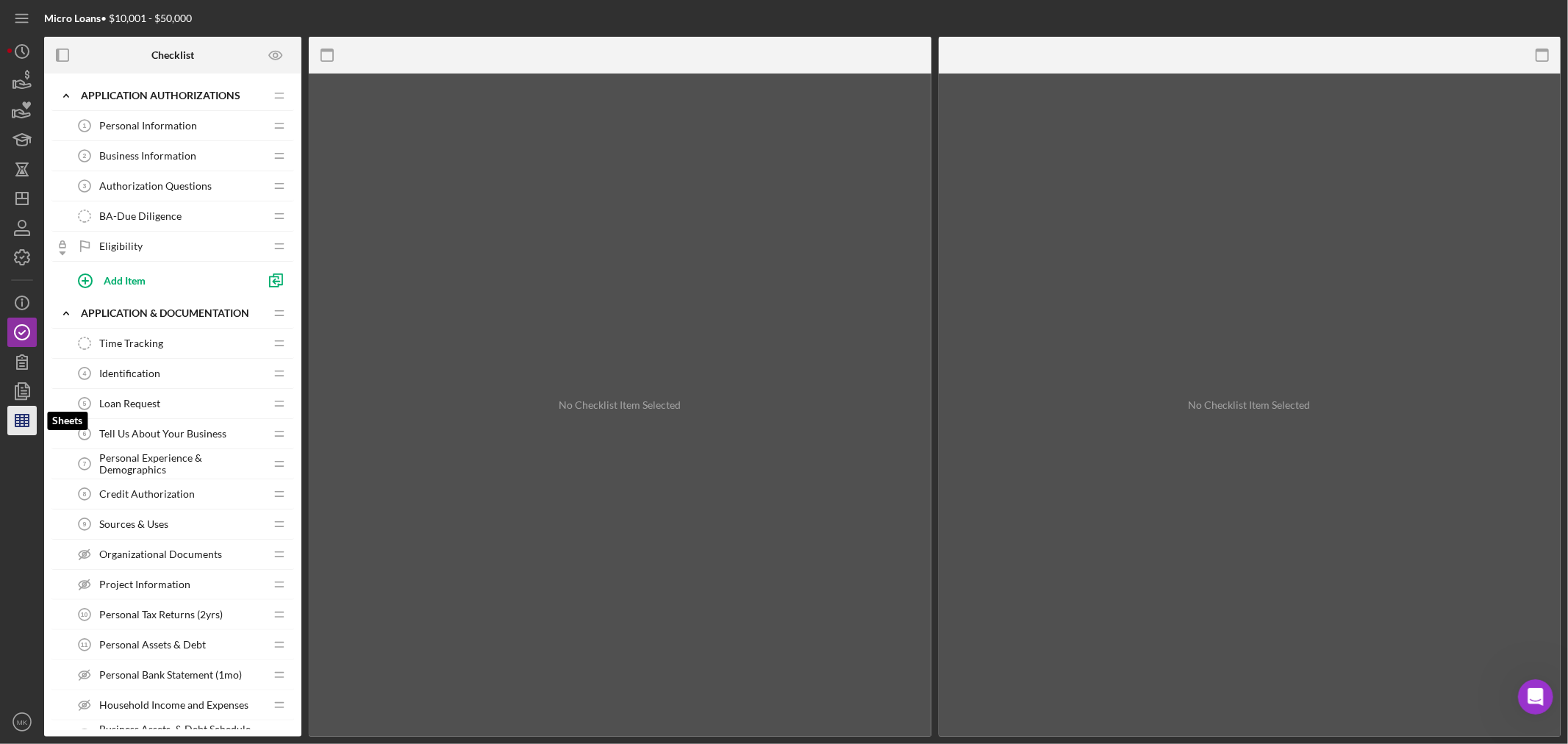
click at [24, 419] on line "button" at bounding box center [24, 420] width 0 height 12
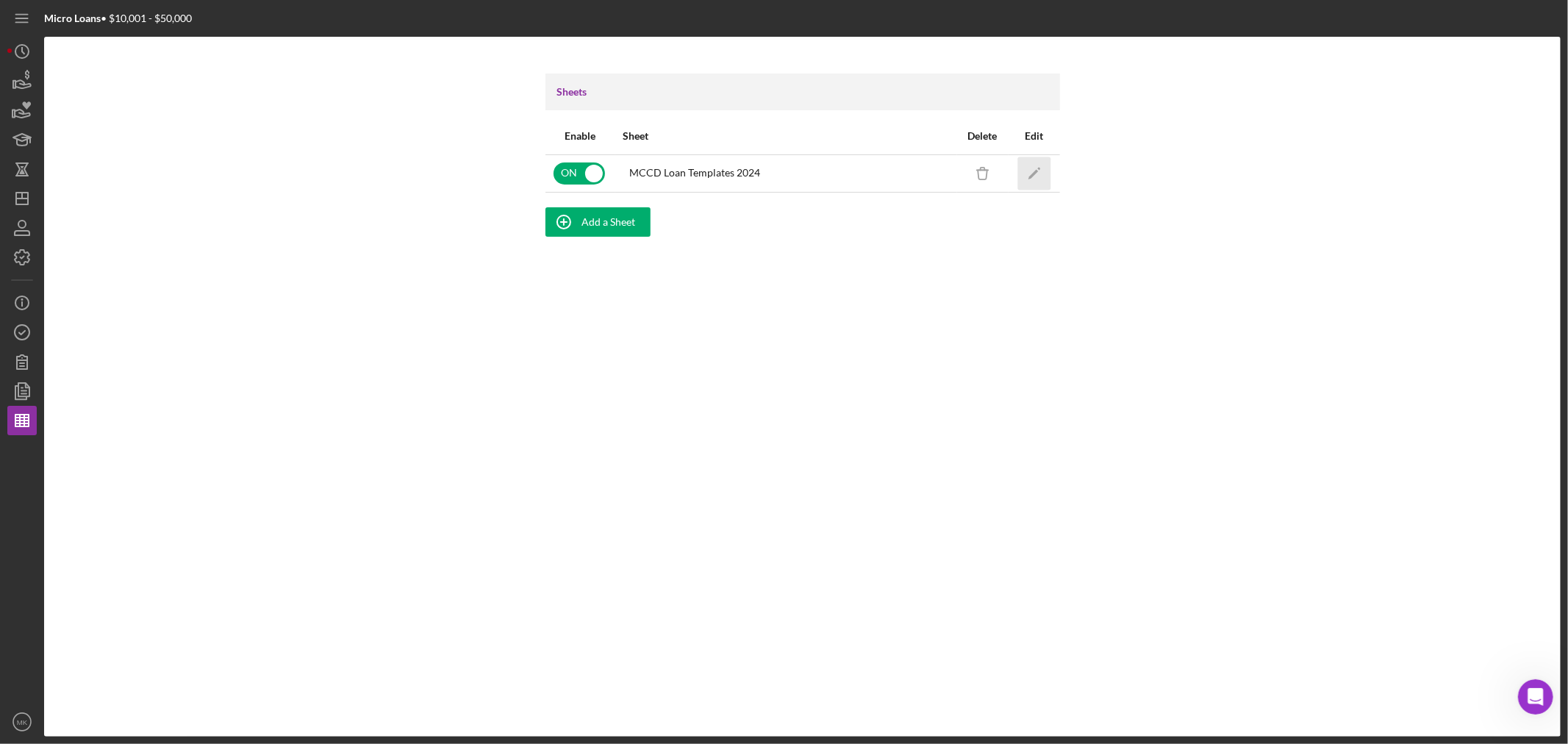
click at [1037, 170] on icon "Icon/Edit" at bounding box center [1033, 173] width 33 height 33
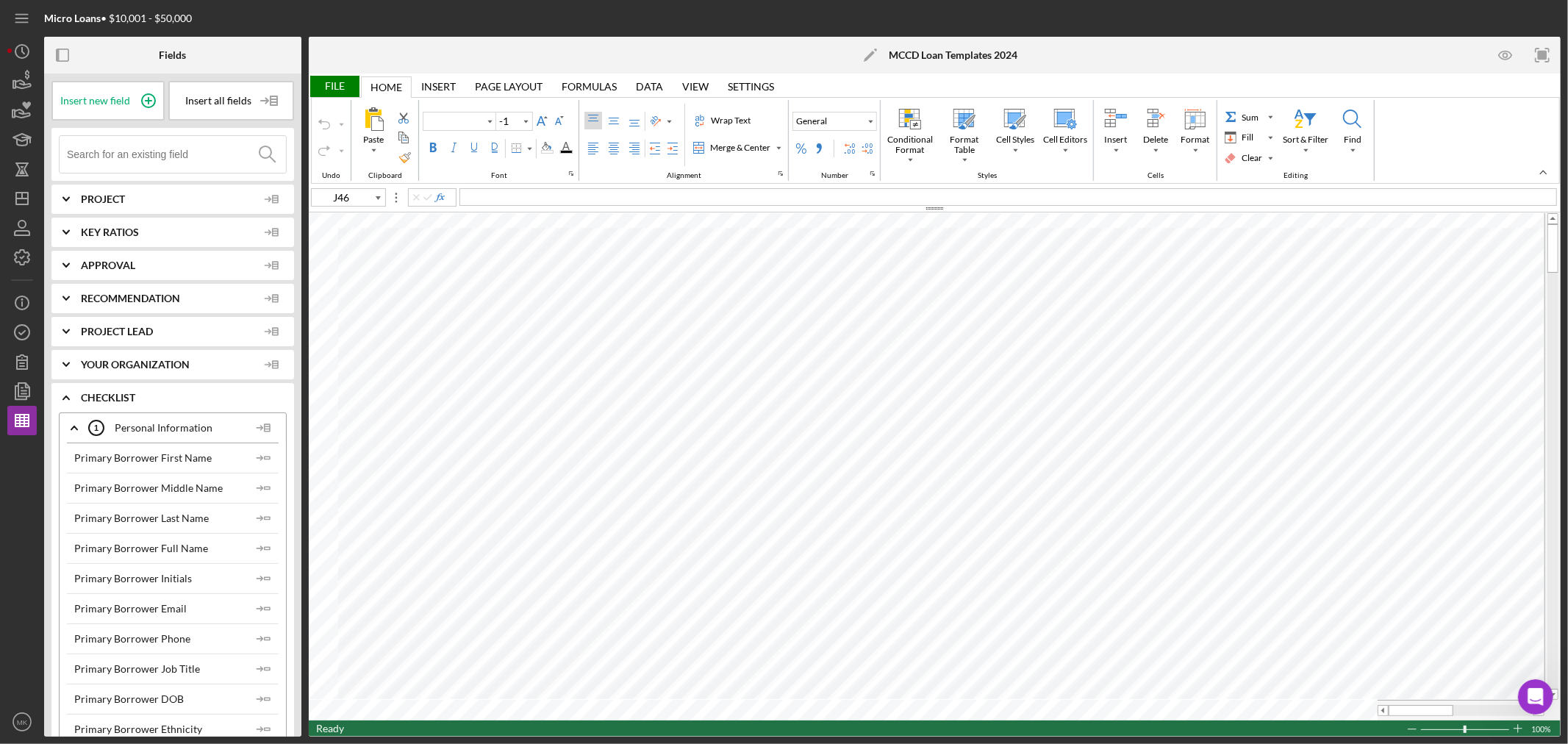
type input "Calibri"
type input "11"
click at [23, 201] on icon "Icon/Dashboard" at bounding box center [23, 199] width 37 height 37
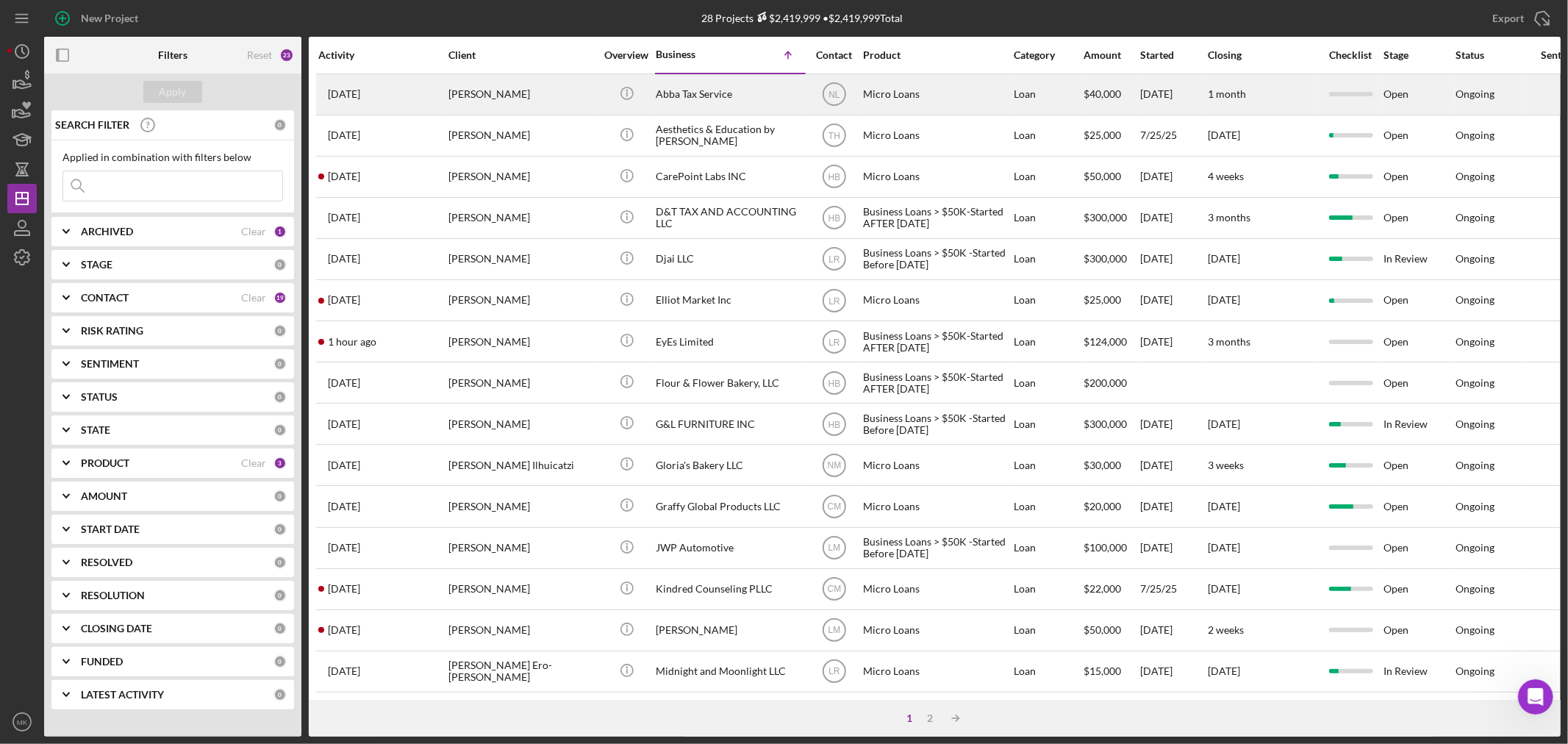
click at [677, 91] on div "Abba Tax Service" at bounding box center [729, 95] width 147 height 39
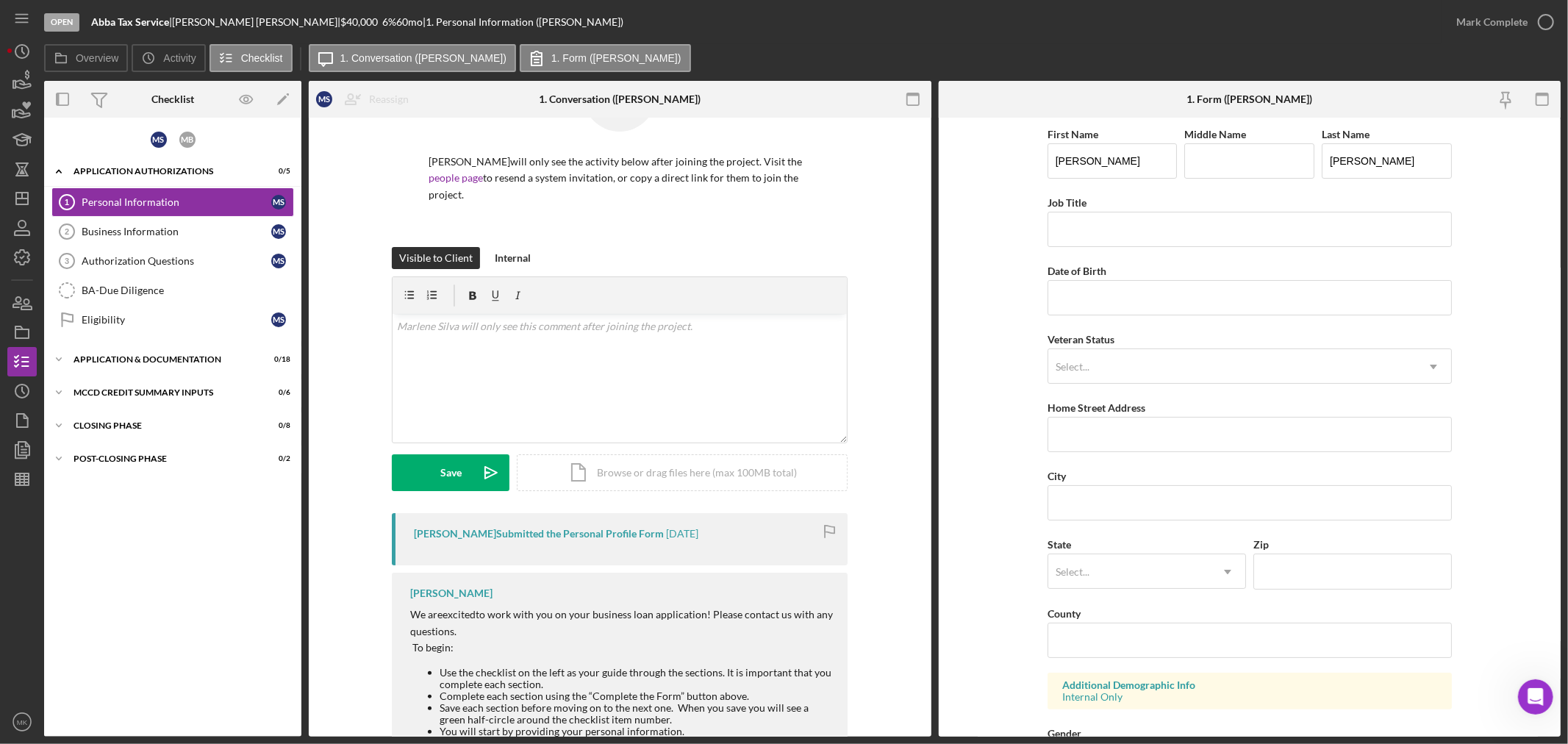
scroll to position [124, 0]
